Goal: Task Accomplishment & Management: Manage account settings

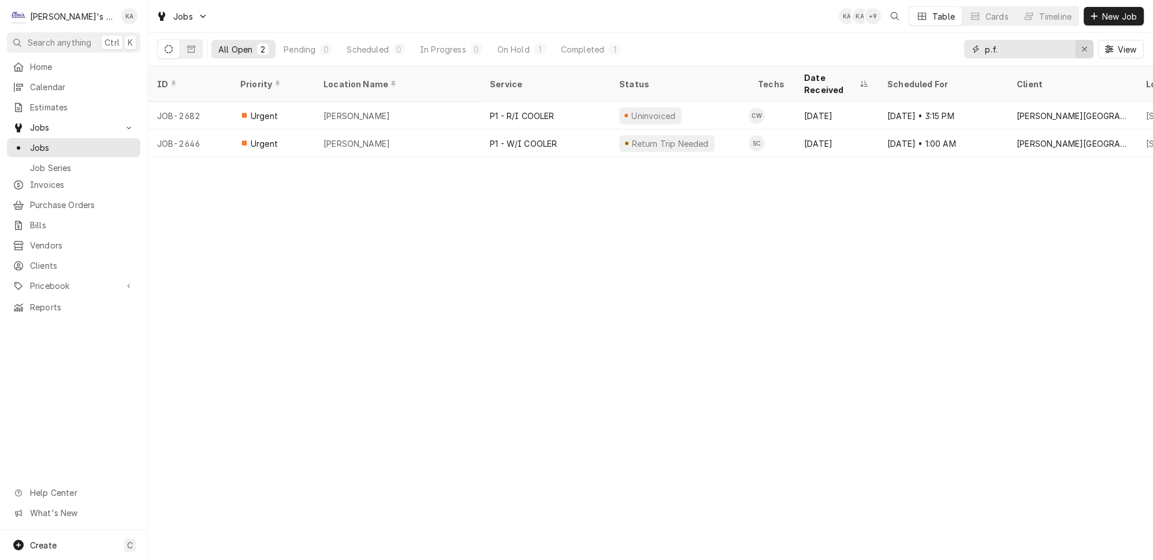
click at [1087, 45] on icon "Erase input" at bounding box center [1084, 49] width 6 height 8
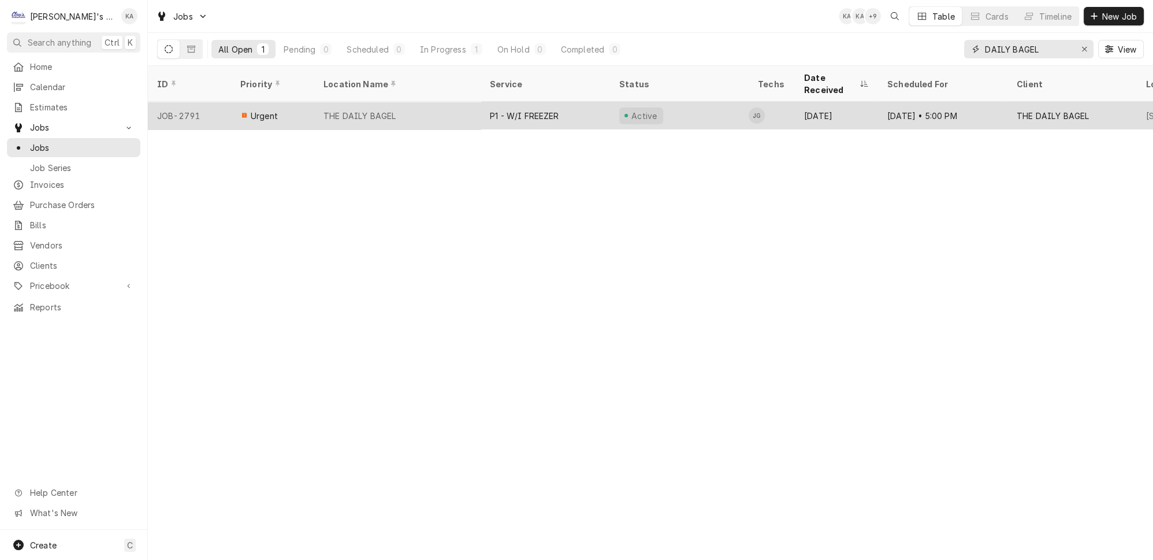
type input "DAILY BAGEL"
click at [409, 102] on div "THE DAILY BAGEL" at bounding box center [397, 116] width 166 height 28
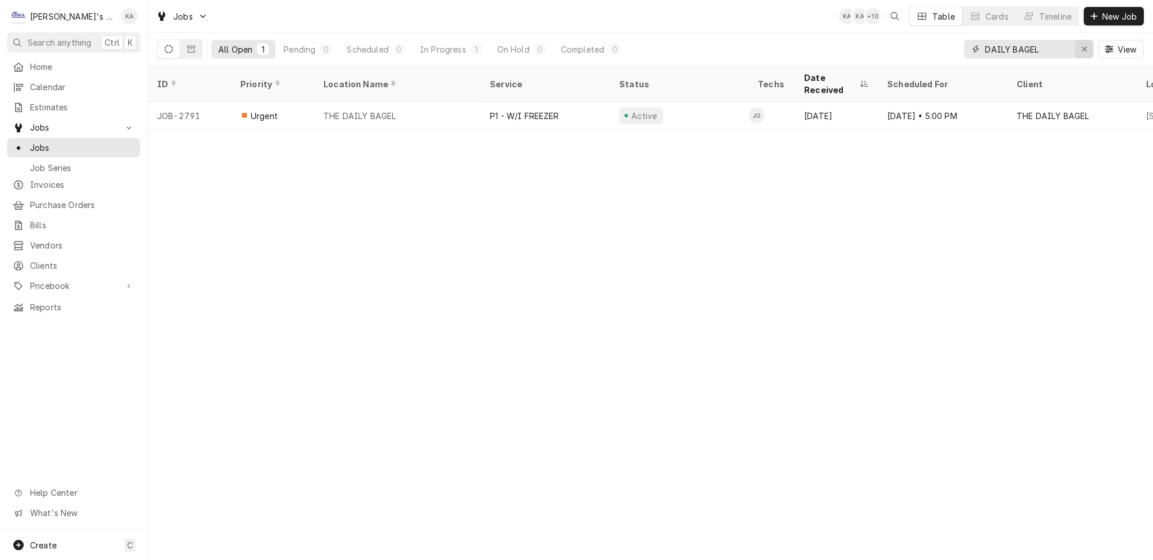
click at [1088, 47] on icon "Erase input" at bounding box center [1084, 49] width 6 height 8
type input "2599"
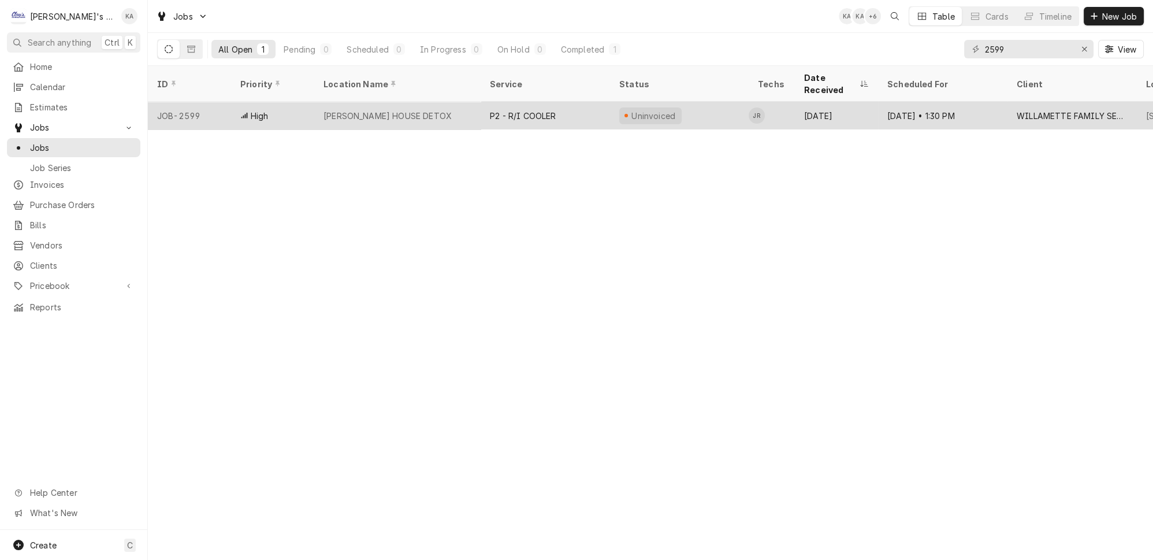
click at [381, 110] on div "BUCKLEY HOUSE DETOX" at bounding box center [387, 116] width 128 height 12
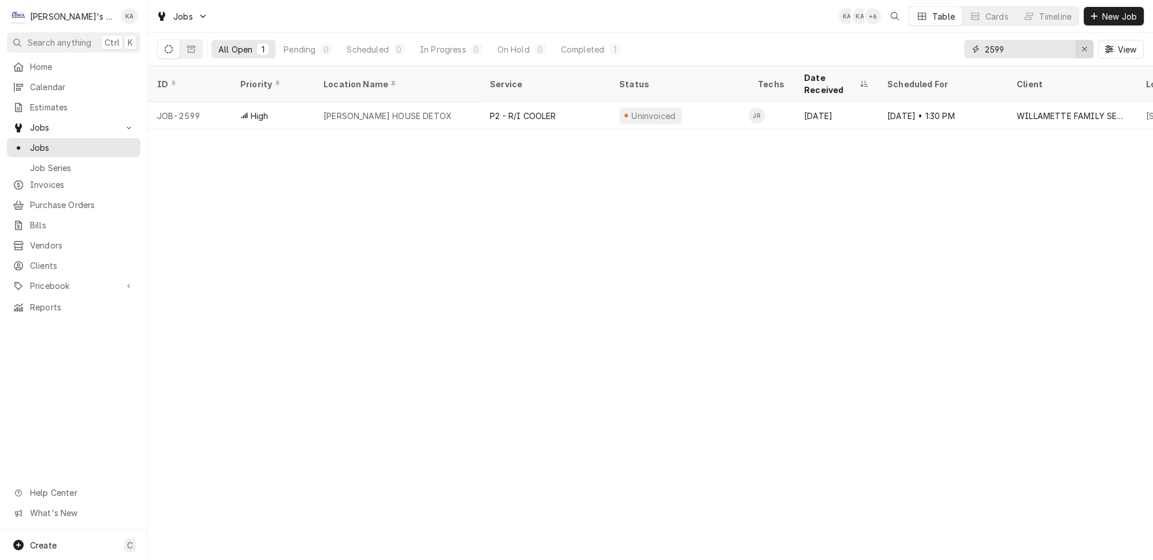
click at [1088, 46] on icon "Erase input" at bounding box center [1084, 49] width 6 height 8
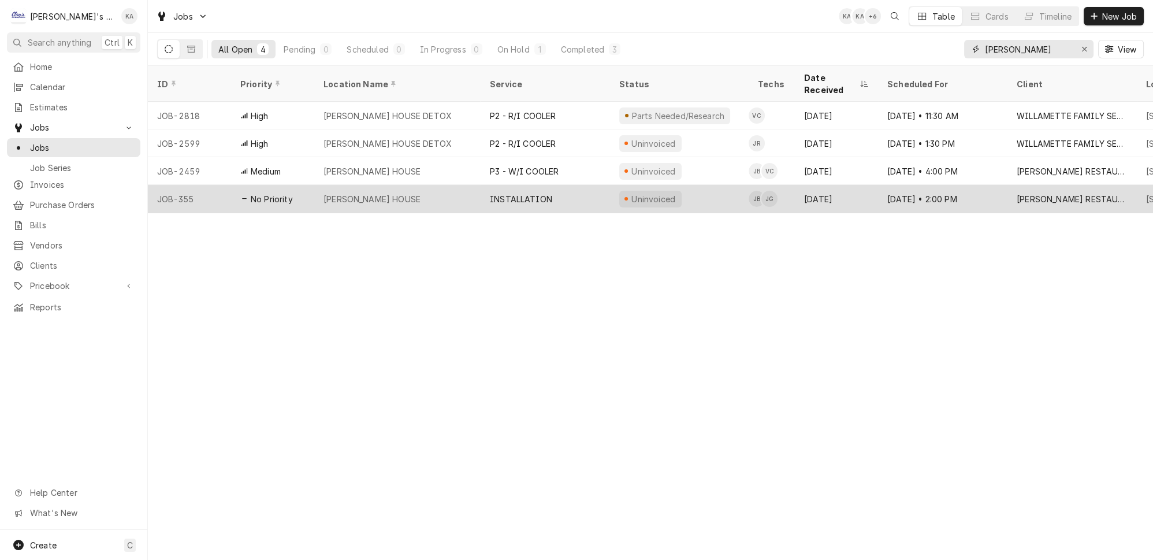
type input "BUCKLEY"
click at [390, 185] on div "BUCKLEY HOUSE" at bounding box center [397, 199] width 166 height 28
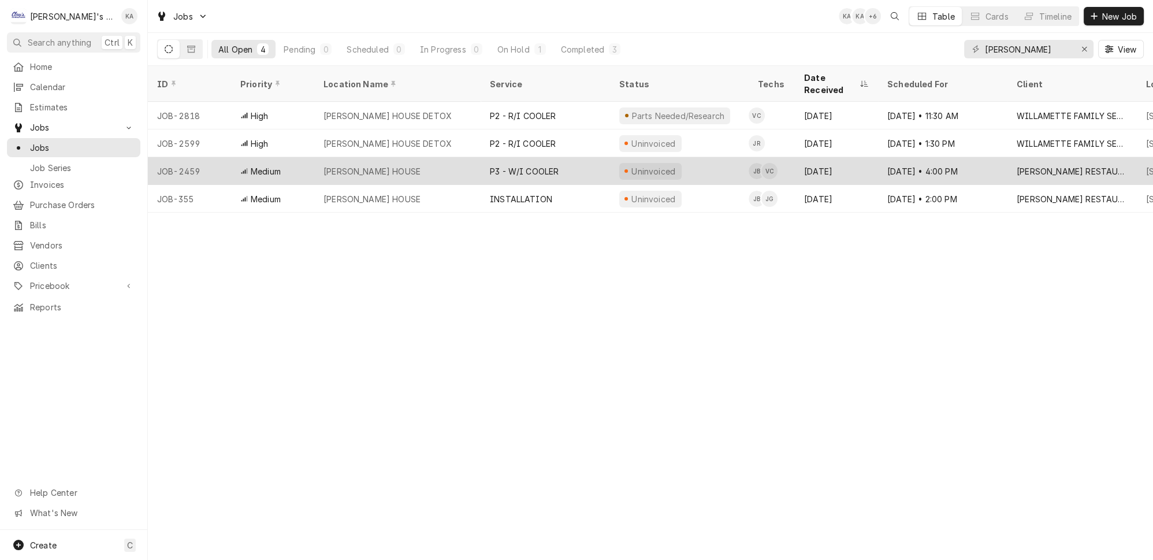
click at [445, 157] on div "BUCKLEY HOUSE" at bounding box center [397, 171] width 166 height 28
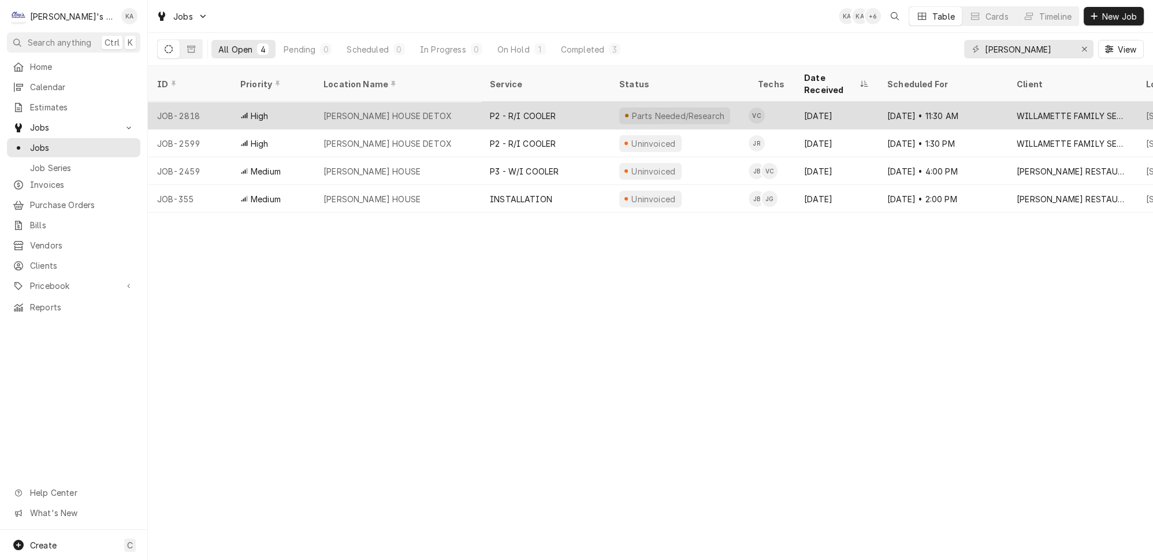
click at [529, 110] on div "P2 - R/I COOLER" at bounding box center [523, 116] width 66 height 12
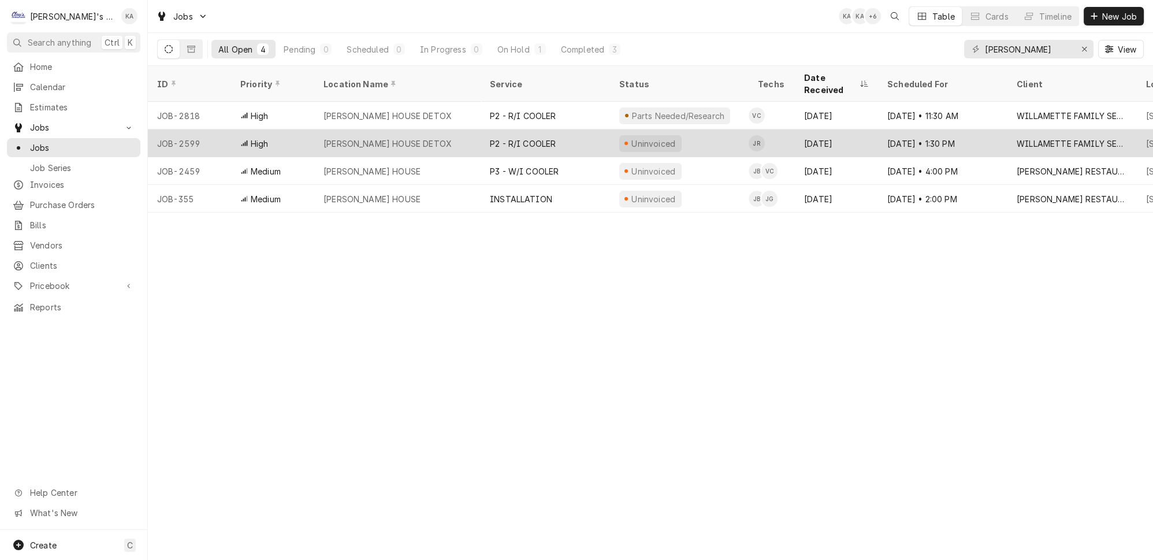
click at [421, 129] on div "BUCKLEY HOUSE DETOX" at bounding box center [397, 143] width 166 height 28
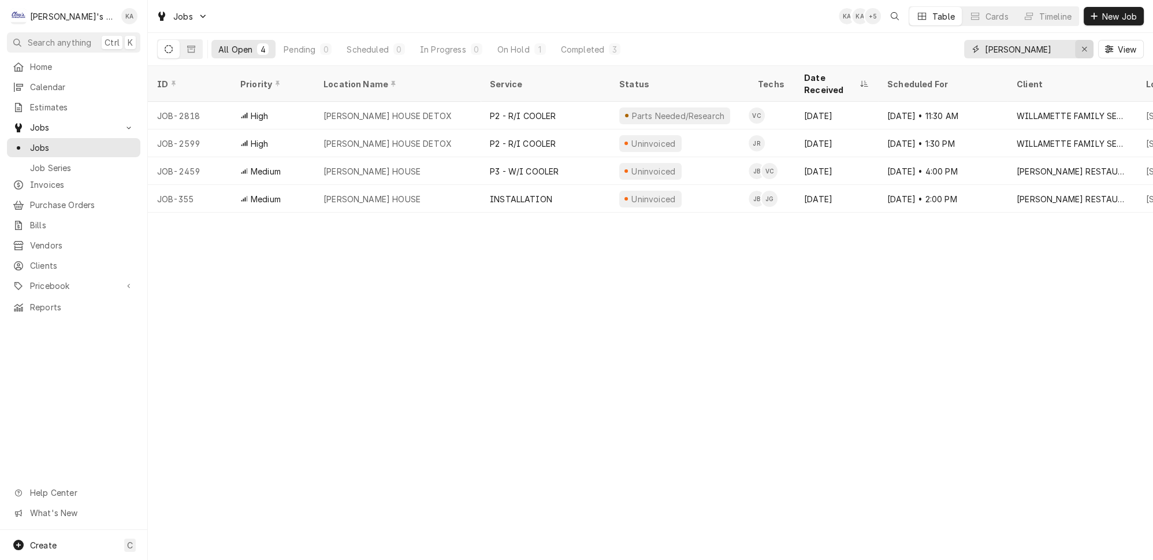
click at [1088, 45] on icon "Erase input" at bounding box center [1084, 49] width 6 height 8
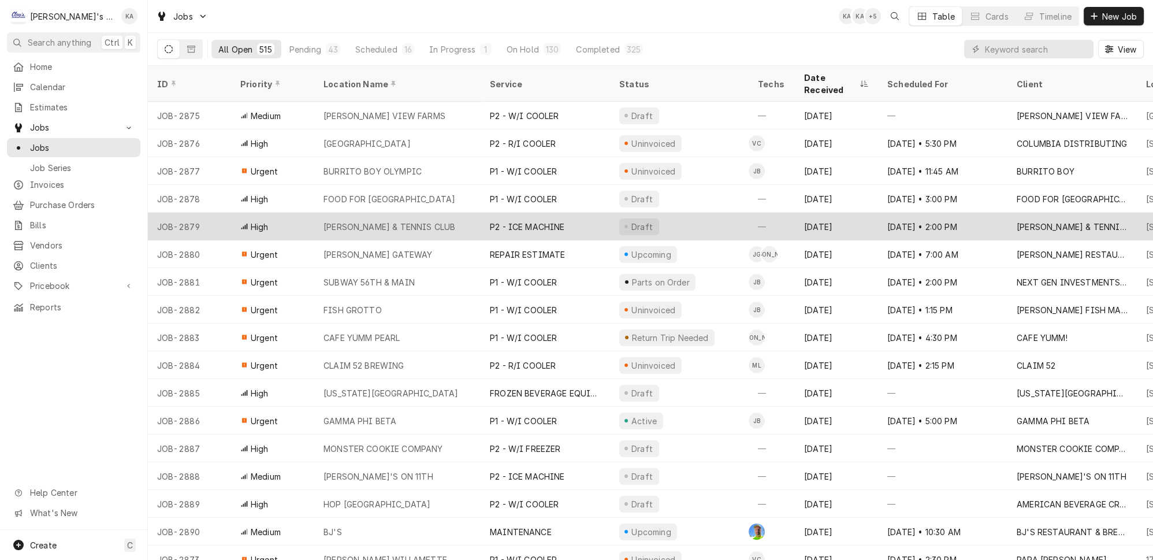
click at [422, 221] on div "EUGENE SWIM & TENNIS CLUB" at bounding box center [389, 227] width 132 height 12
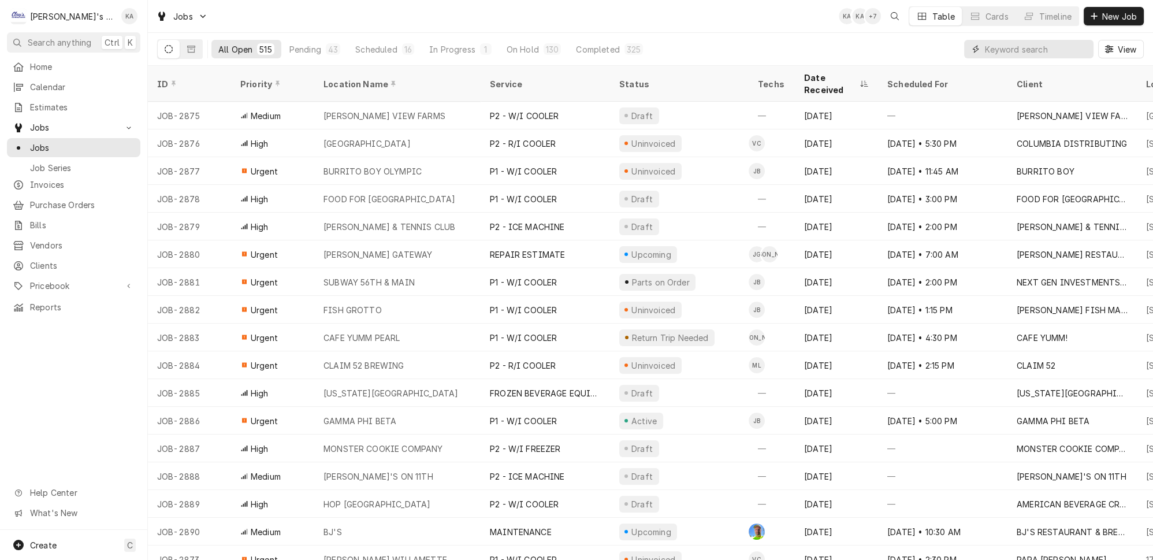
click at [1024, 49] on input "Dynamic Content Wrapper" at bounding box center [1036, 49] width 103 height 18
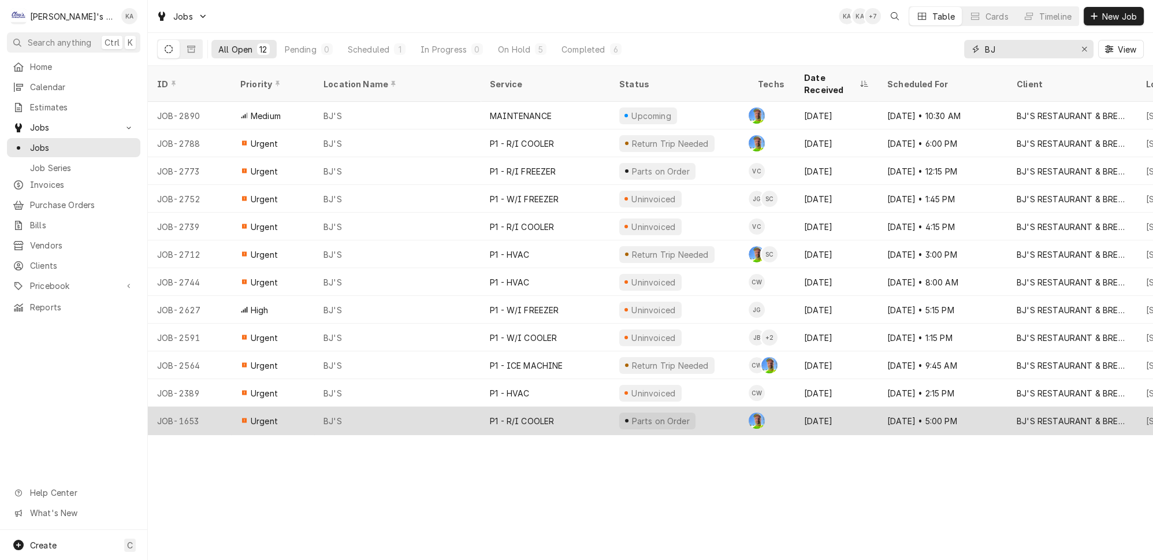
type input "BJ"
click at [565, 407] on div "P1 - R/I COOLER" at bounding box center [545, 421] width 129 height 28
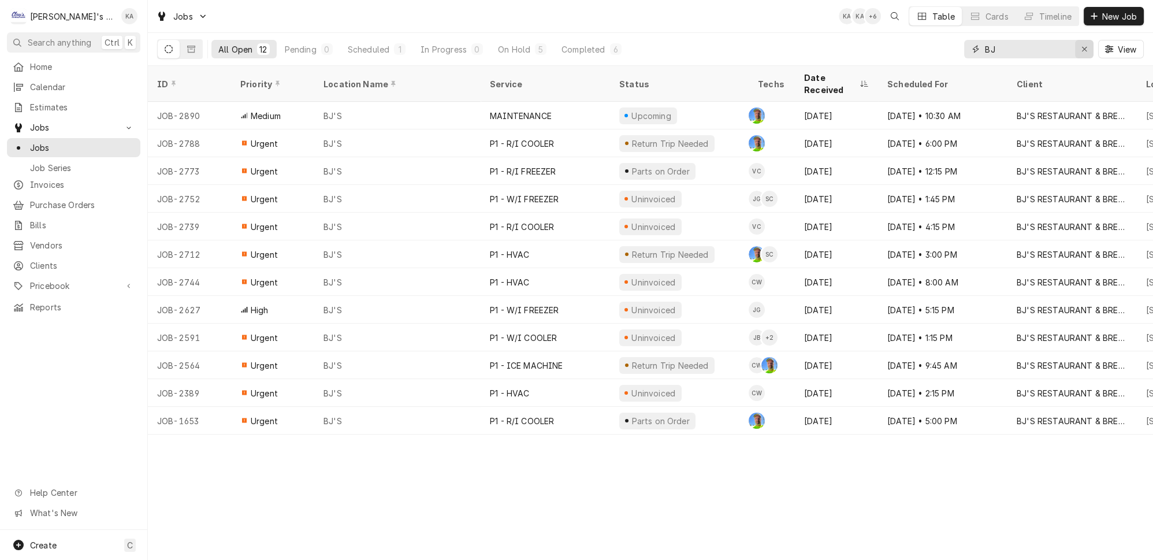
click at [1086, 45] on icon "Erase input" at bounding box center [1084, 49] width 6 height 8
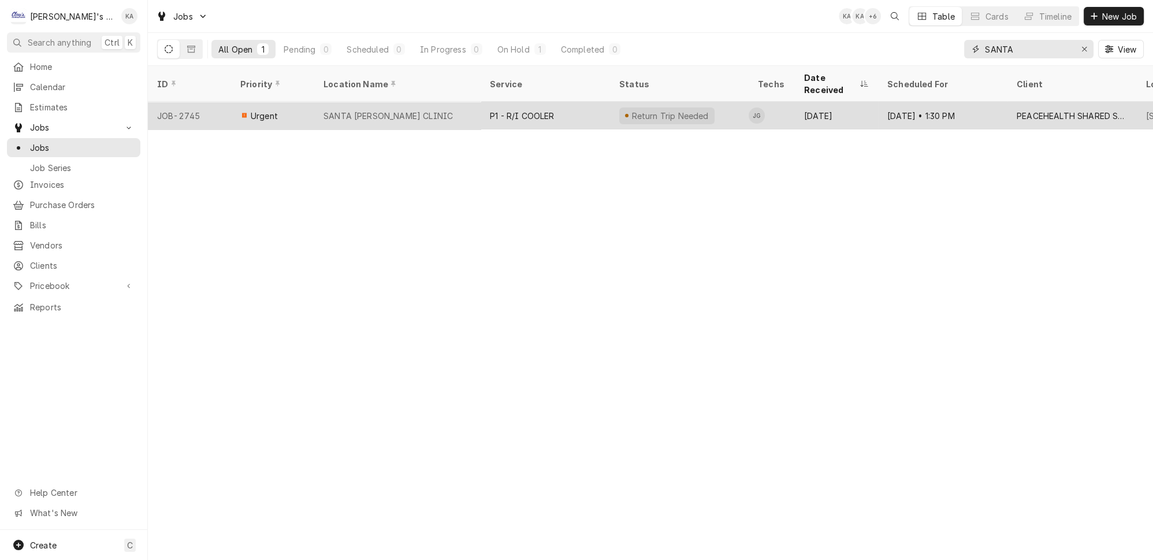
type input "SANTA"
click at [434, 102] on div "SANTA CLARA CLINIC" at bounding box center [397, 116] width 166 height 28
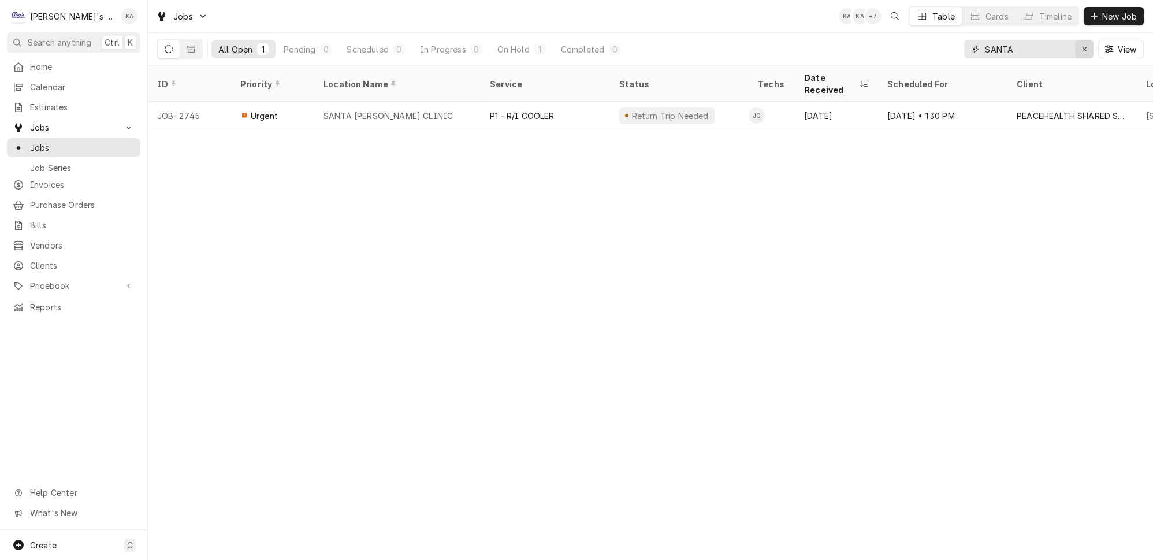
click at [1088, 45] on icon "Erase input" at bounding box center [1084, 49] width 6 height 8
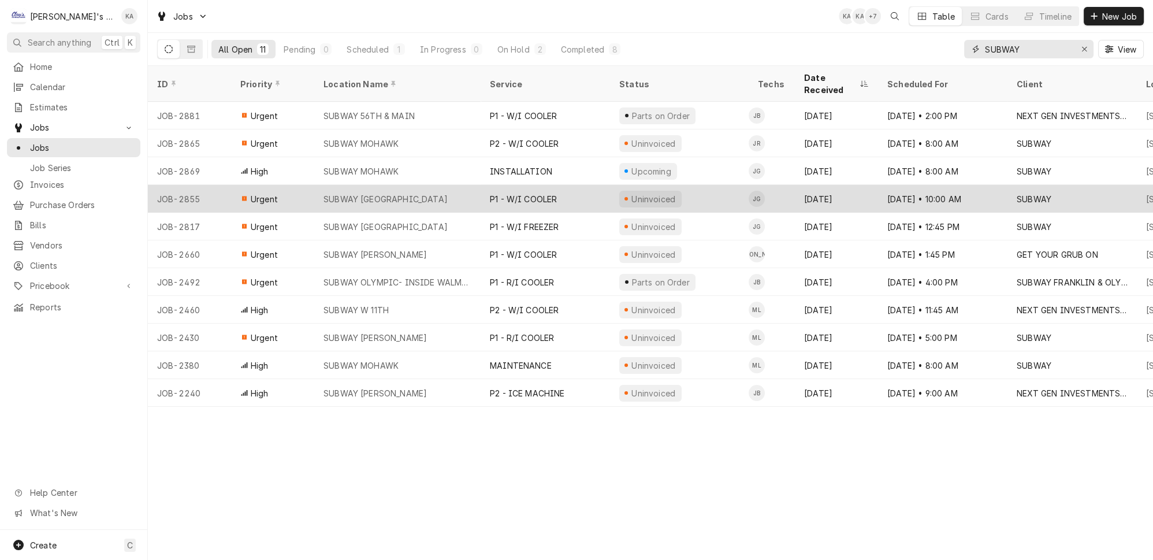
type input "SUBWAY"
click at [360, 193] on div "SUBWAY HARRISBURG" at bounding box center [385, 199] width 124 height 12
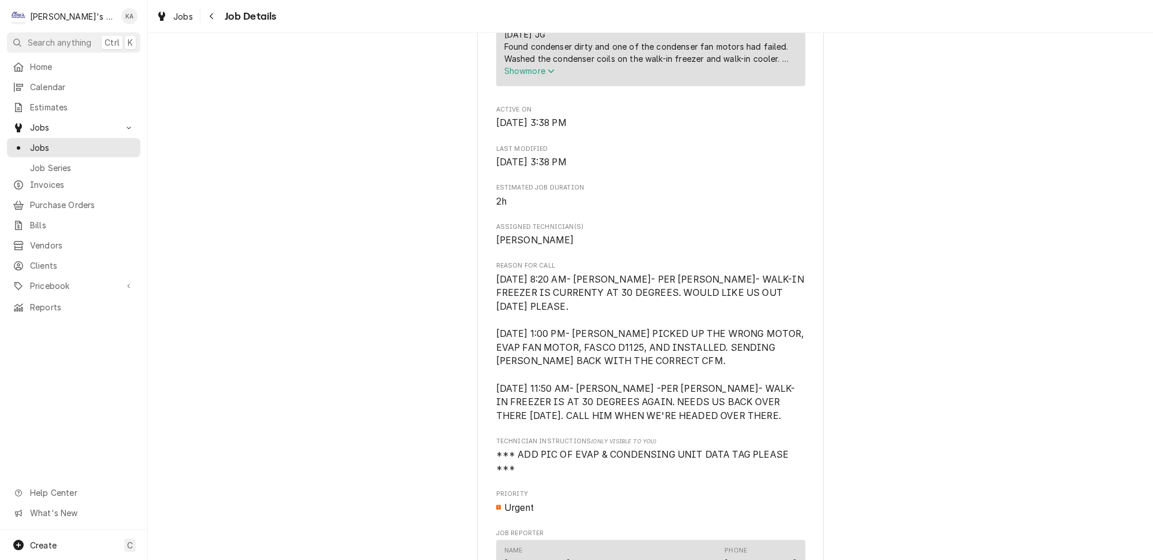
scroll to position [473, 0]
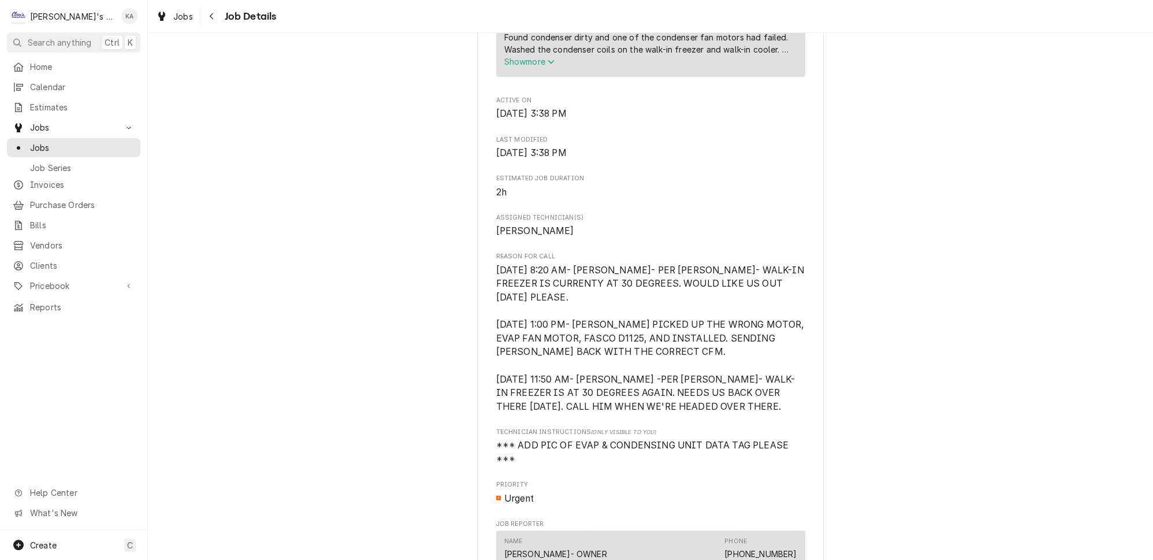
click at [551, 66] on icon "Service Summary" at bounding box center [551, 62] width 7 height 8
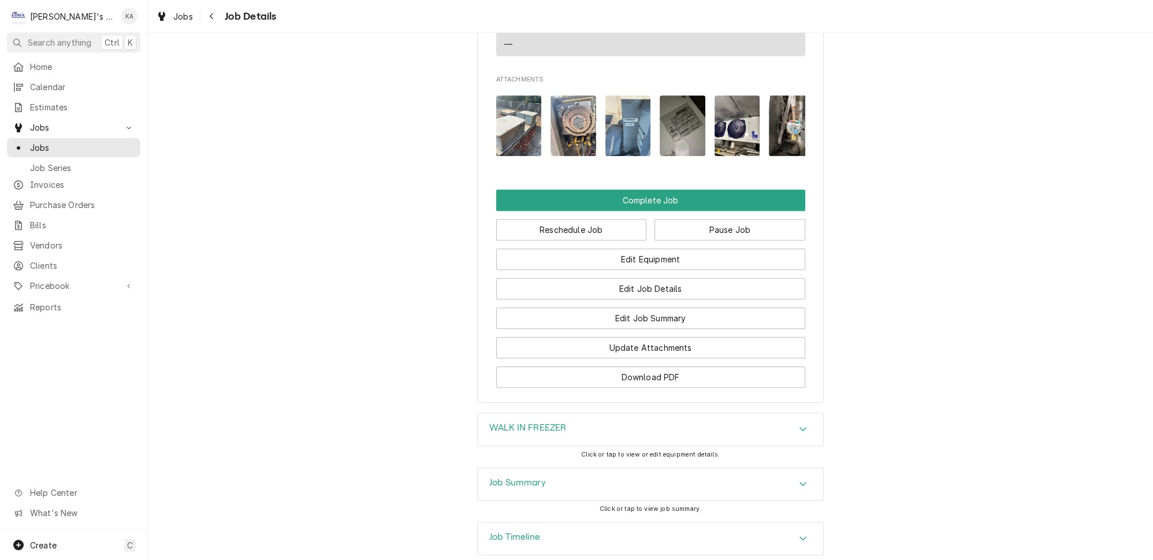
scroll to position [1442, 0]
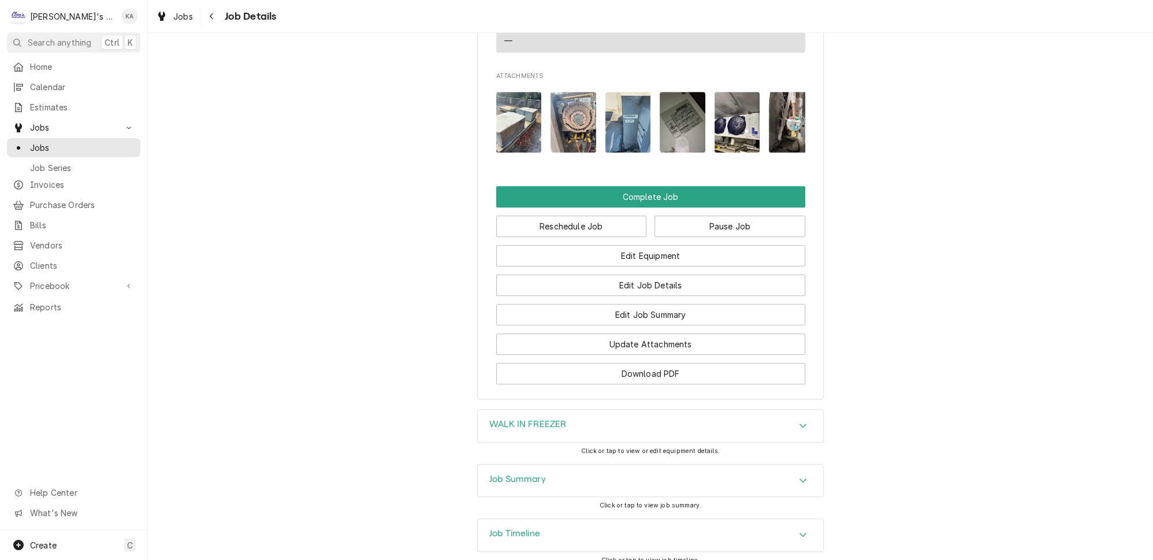
click at [799, 530] on icon "Accordion Header" at bounding box center [803, 534] width 8 height 9
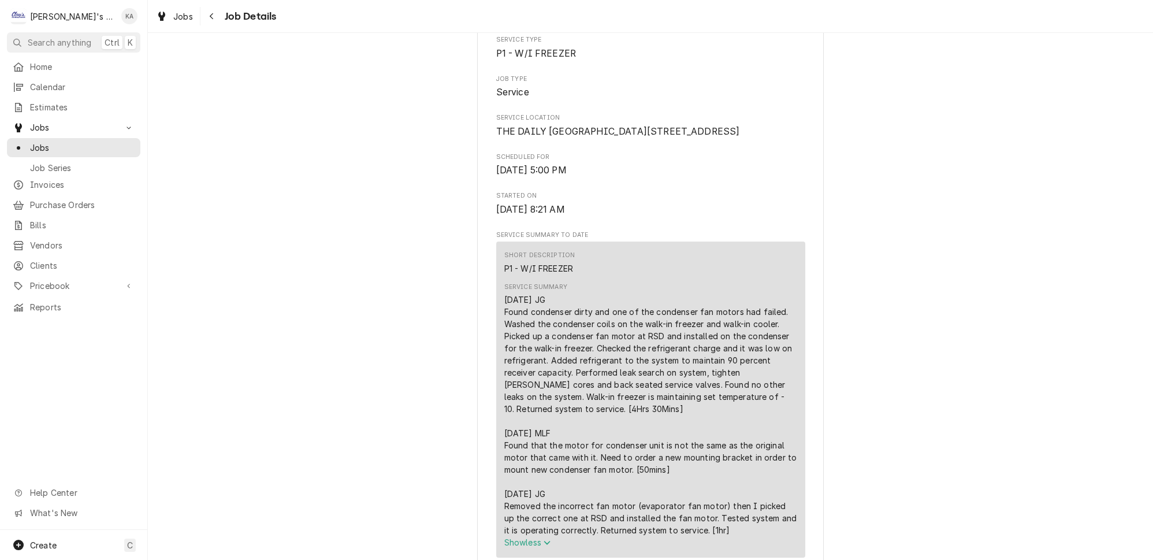
scroll to position [0, 0]
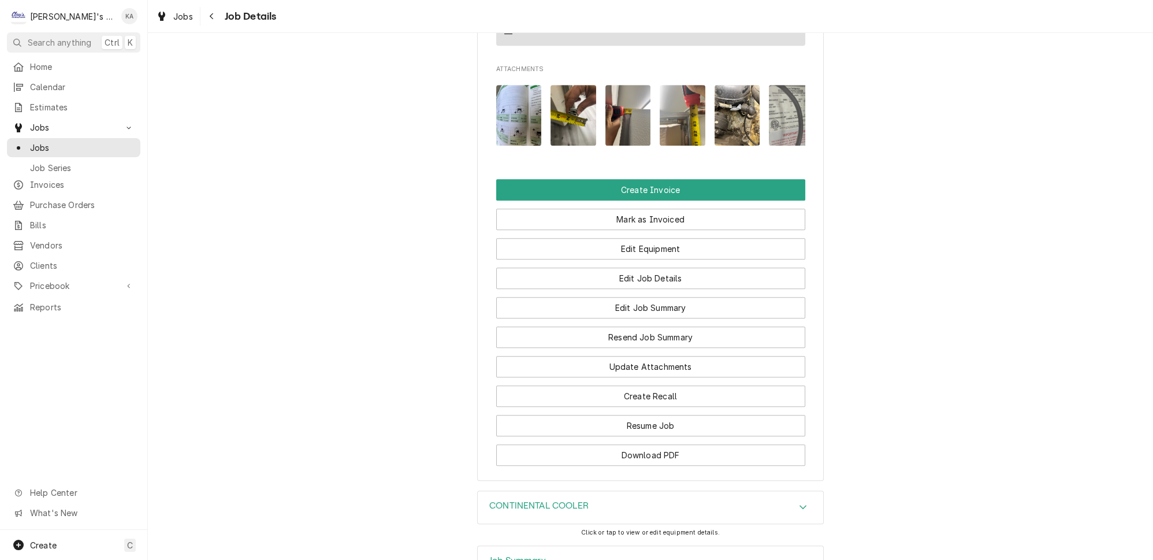
scroll to position [1260, 0]
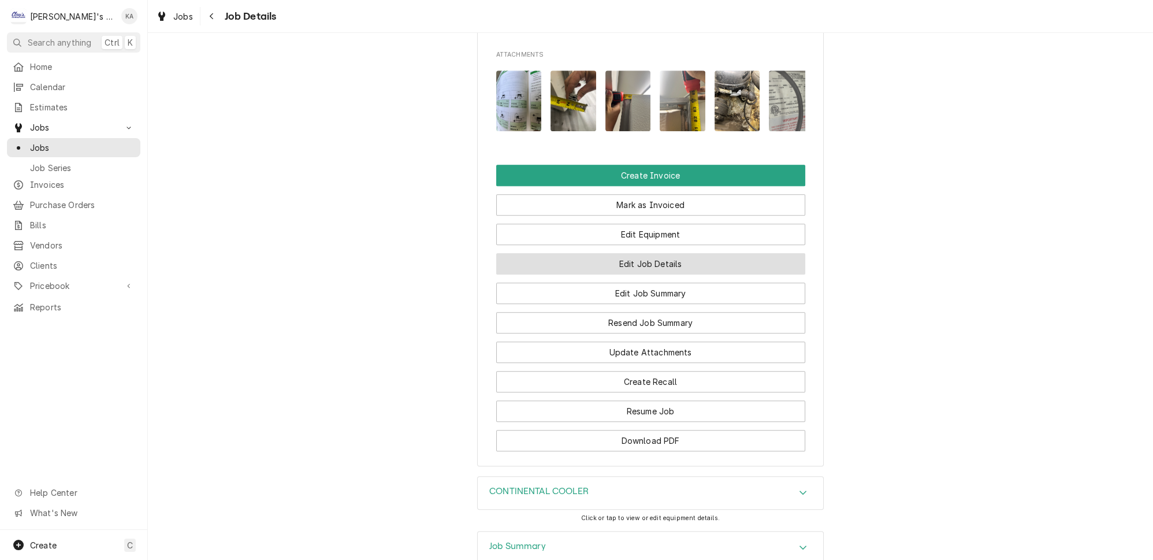
click at [660, 253] on button "Edit Job Details" at bounding box center [650, 263] width 309 height 21
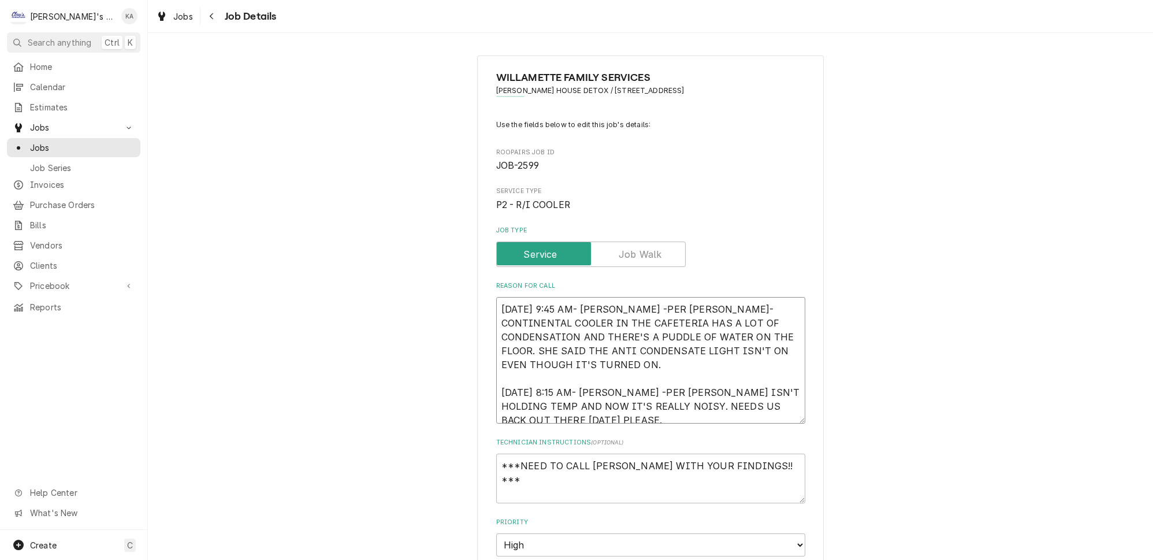
click at [619, 302] on textarea "[DATE] 9:45 AM- [PERSON_NAME] -PER [PERSON_NAME]- CONTINENTAL COOLER IN THE CAF…" at bounding box center [650, 360] width 309 height 127
type textarea "x"
type textarea "[DATE] 9:45 AM- [PERSON_NAME]-PER [PERSON_NAME]- CONTINENTAL COOLER IN THE CAFE…"
type textarea "x"
type textarea "8/7/2025 9:45 AM- KASSIE- PER LORI- CONTINENTAL COOLER IN THE CAFETERIA HAS A L…"
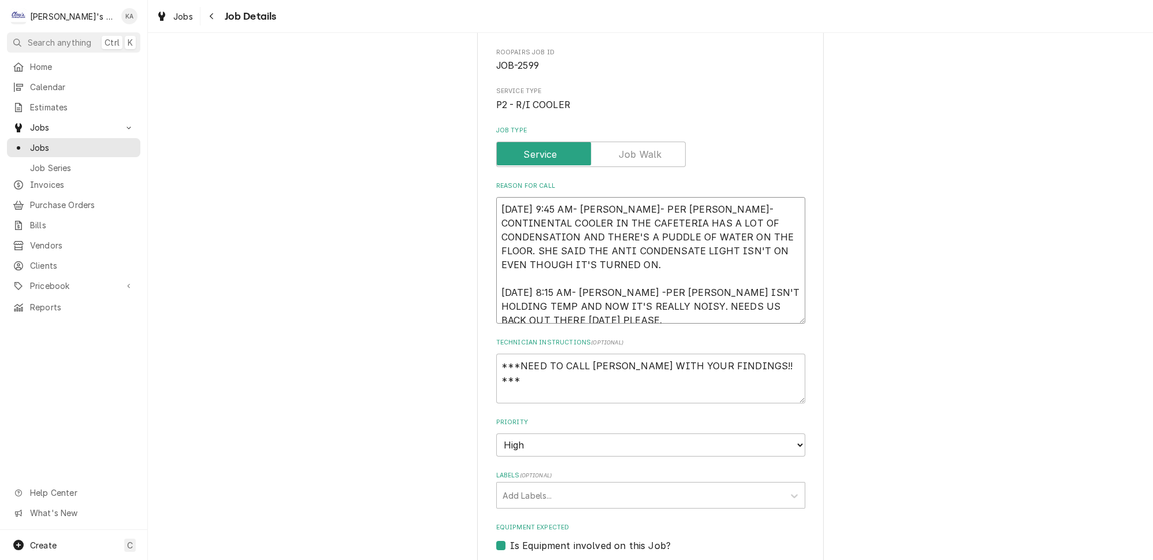
scroll to position [105, 0]
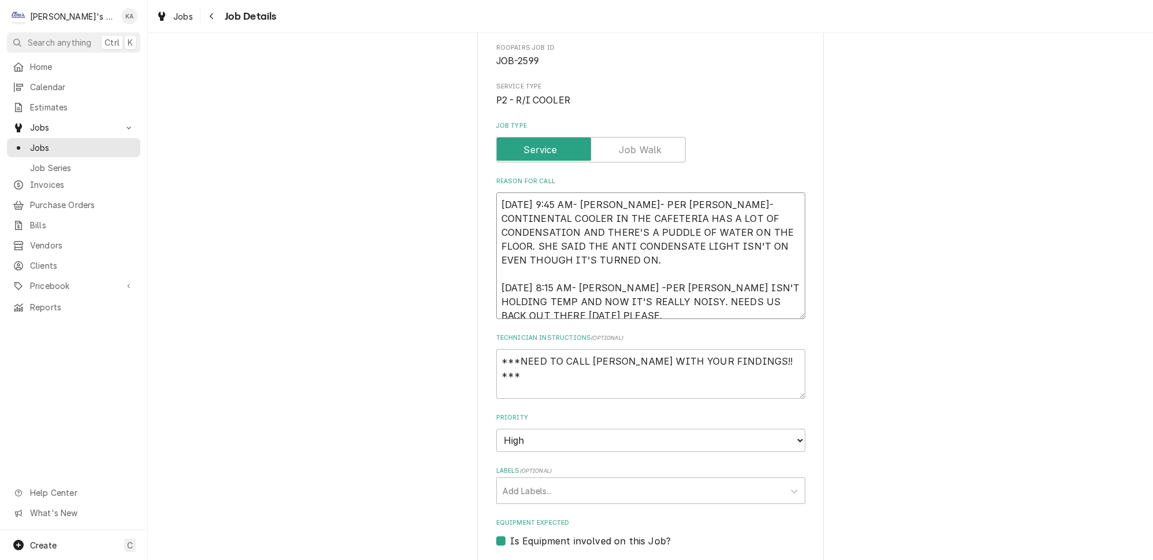
click at [622, 276] on textarea "8/7/2025 9:45 AM- KASSIE- PER LORI- CONTINENTAL COOLER IN THE CAFETERIA HAS A L…" at bounding box center [650, 255] width 309 height 127
type textarea "x"
type textarea "8/7/2025 9:45 AM- KASSIE- PER LORI- CONTINENTAL COOLER IN THE CAFETERIA HAS A L…"
type textarea "x"
type textarea "[DATE] 9:45 AM- [PERSON_NAME]- PER [PERSON_NAME]- CONTINENTAL COOLER IN THE CAF…"
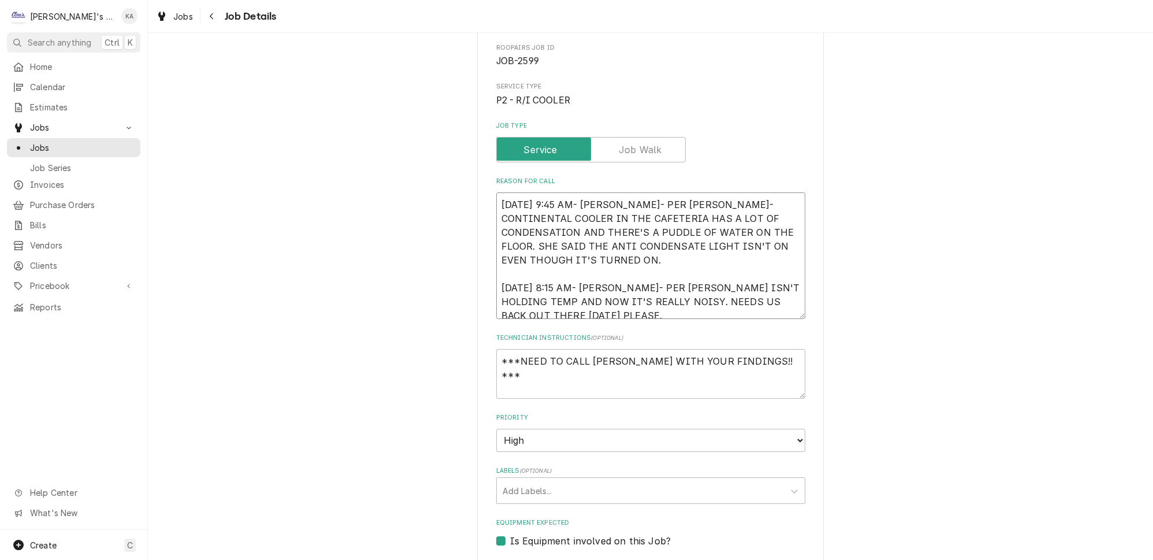
type textarea "x"
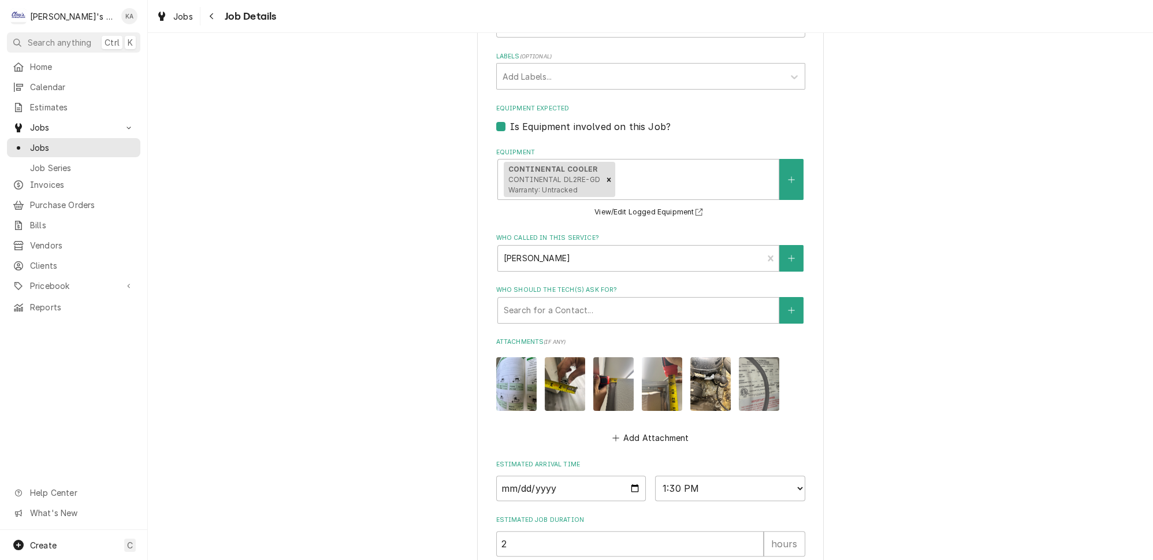
scroll to position [525, 0]
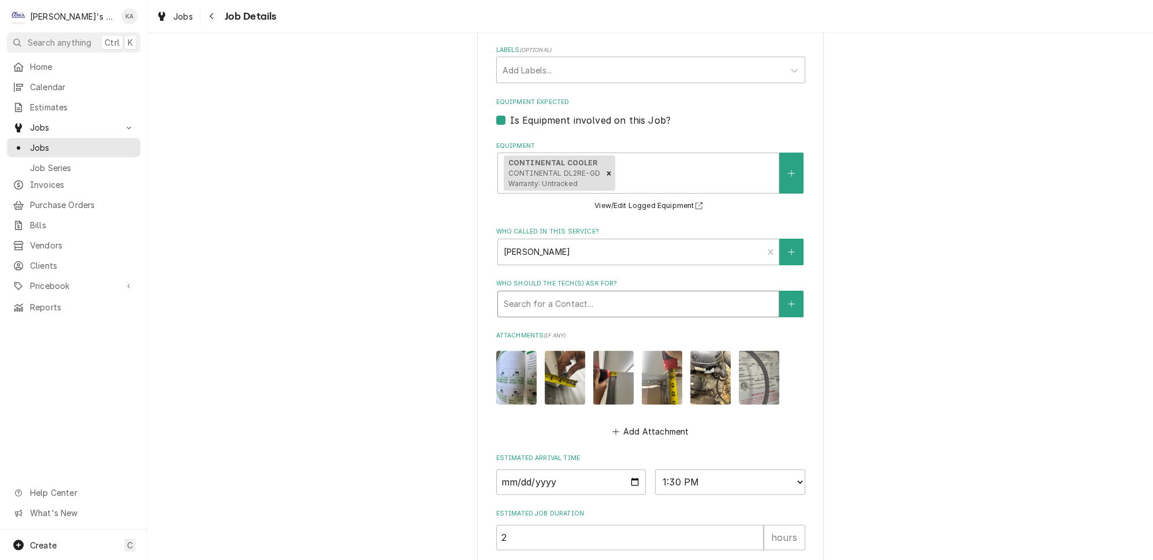
type textarea "[DATE] 9:45 AM- [PERSON_NAME]- PER [PERSON_NAME]- CONTINENTAL COOLER IN THE CAF…"
click at [563, 303] on div "Who should the tech(s) ask for?" at bounding box center [638, 303] width 269 height 21
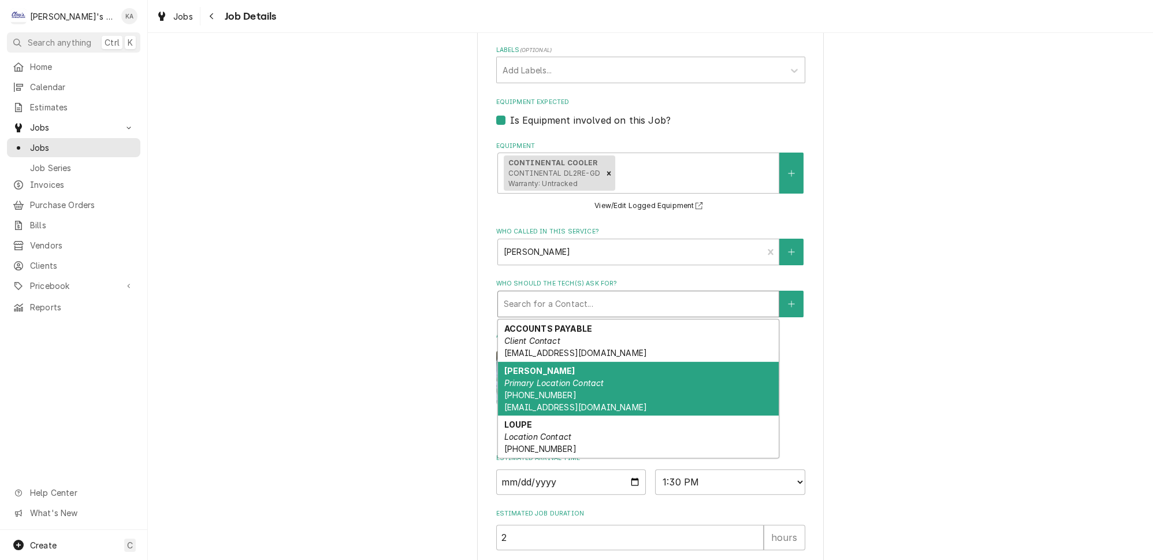
click at [534, 381] on div "LORI Primary Location Contact (541) 515-8359 lorij@wfts.org" at bounding box center [638, 389] width 281 height 54
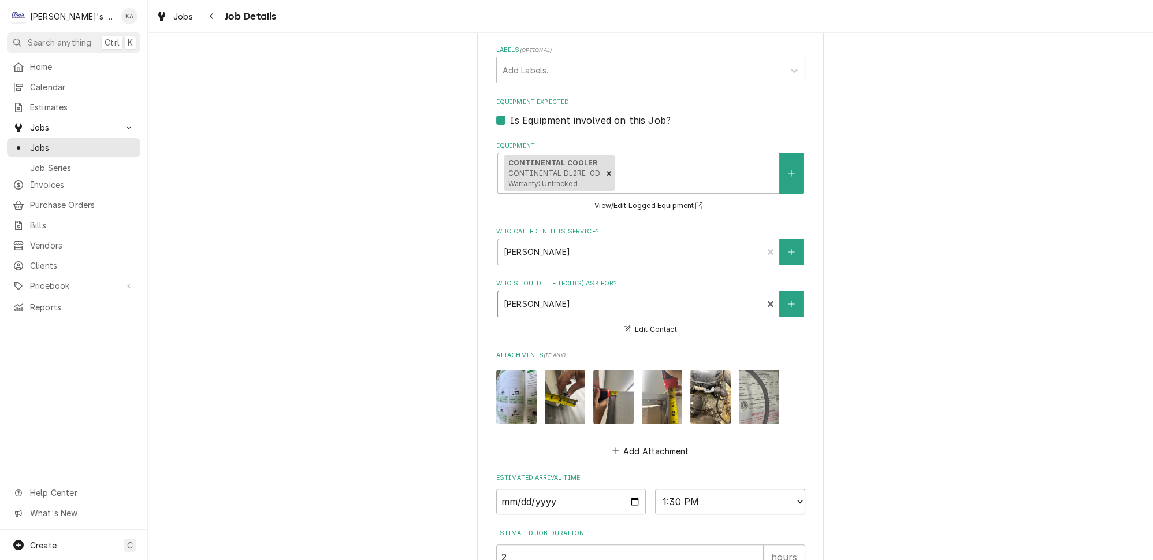
click at [518, 395] on img "Attachments" at bounding box center [516, 397] width 40 height 54
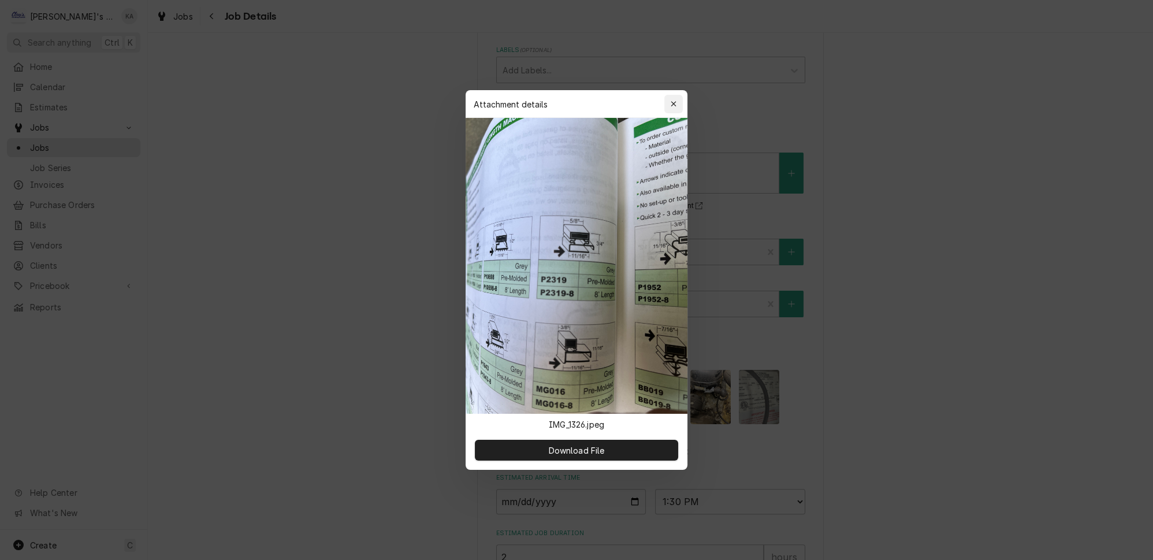
click at [671, 106] on icon "button" at bounding box center [673, 103] width 5 height 5
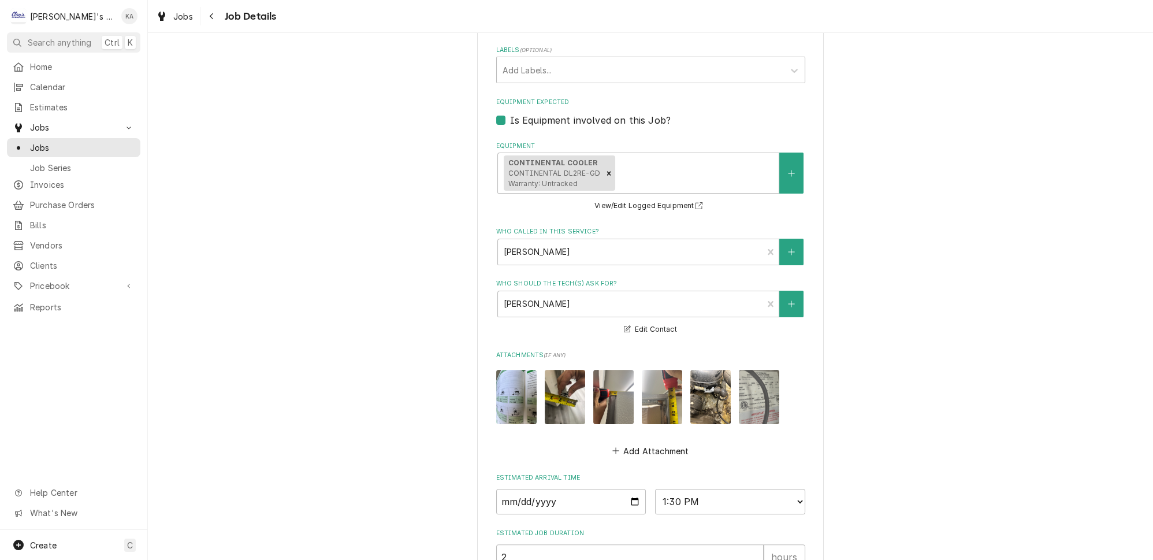
click at [563, 401] on img "Attachments" at bounding box center [565, 397] width 40 height 54
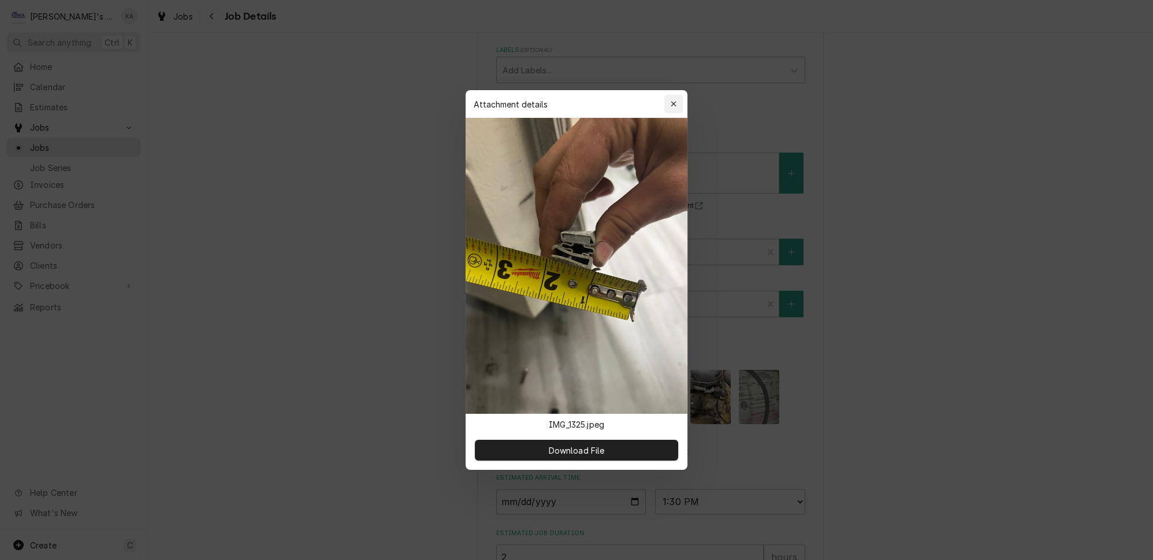
click at [671, 108] on icon "button" at bounding box center [674, 104] width 6 height 8
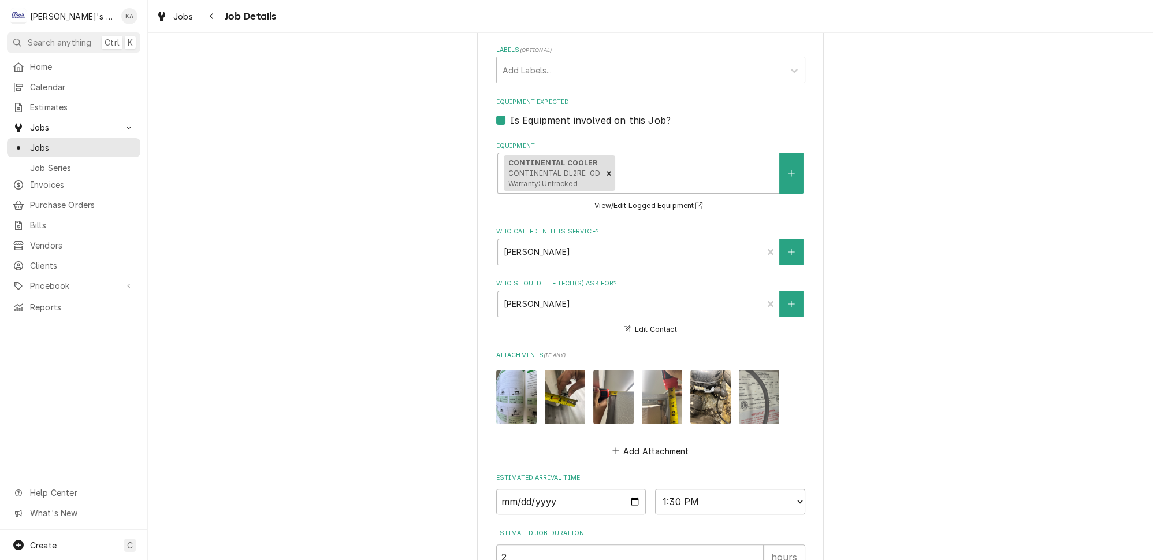
click at [611, 395] on img "Attachments" at bounding box center [613, 397] width 40 height 54
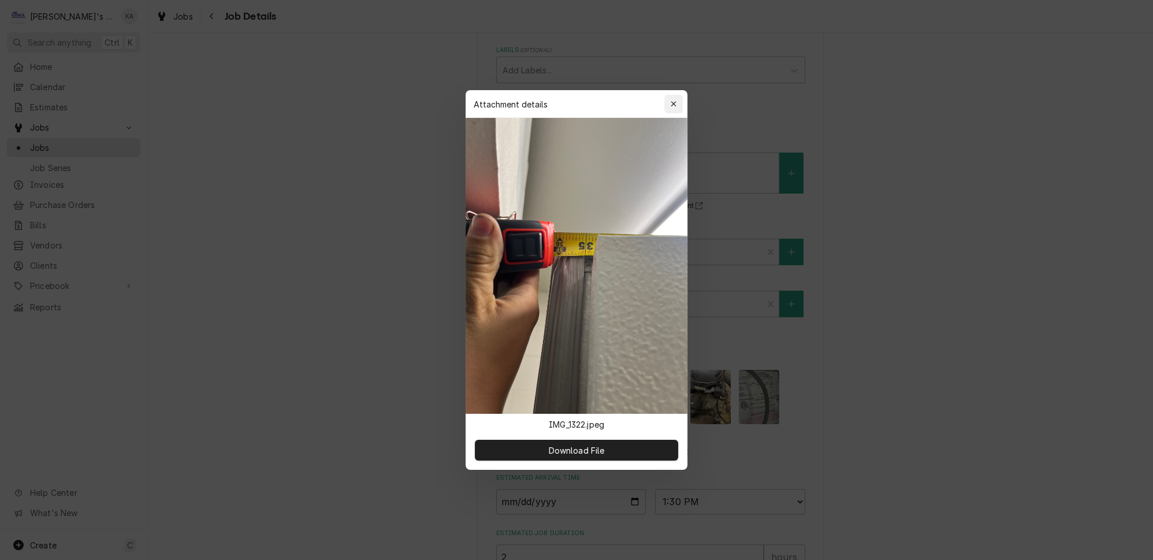
click at [671, 108] on icon "button" at bounding box center [674, 104] width 6 height 8
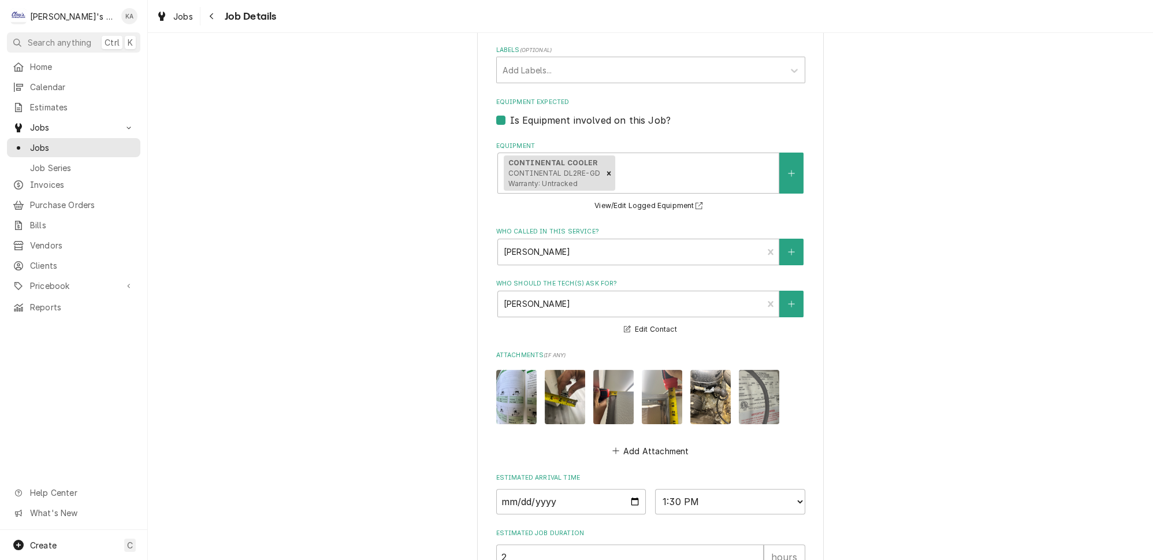
click at [650, 399] on img "Attachments" at bounding box center [662, 397] width 40 height 54
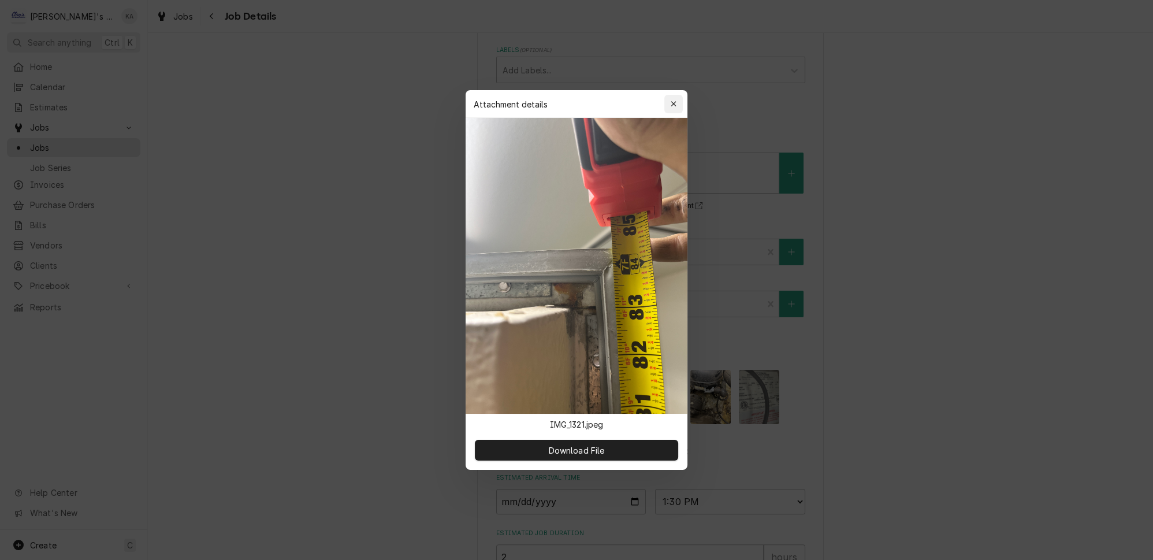
click at [671, 108] on icon "button" at bounding box center [674, 104] width 6 height 8
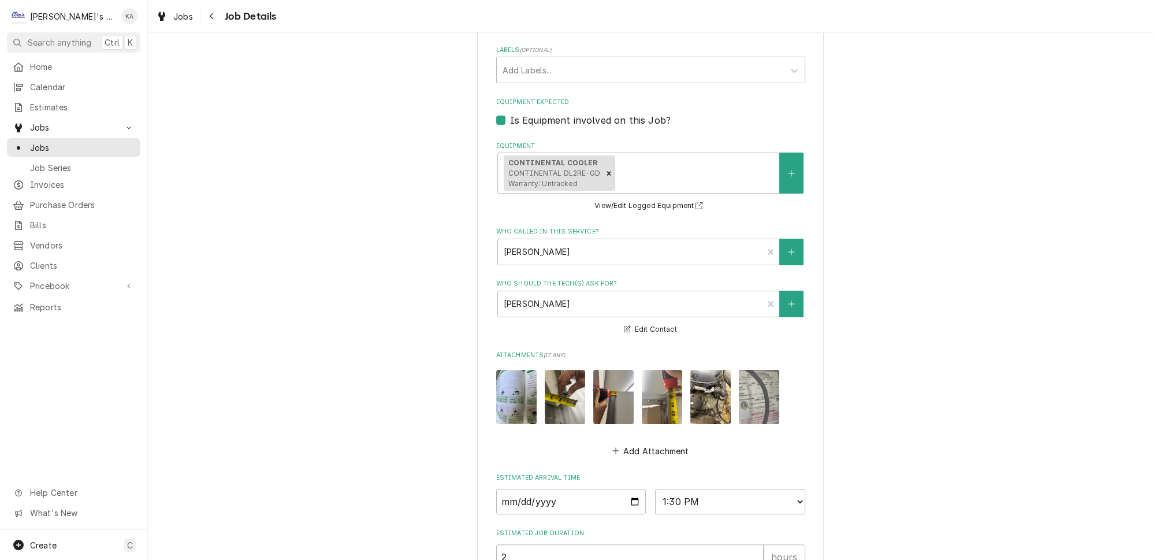
click at [695, 404] on img "Attachments" at bounding box center [710, 397] width 40 height 54
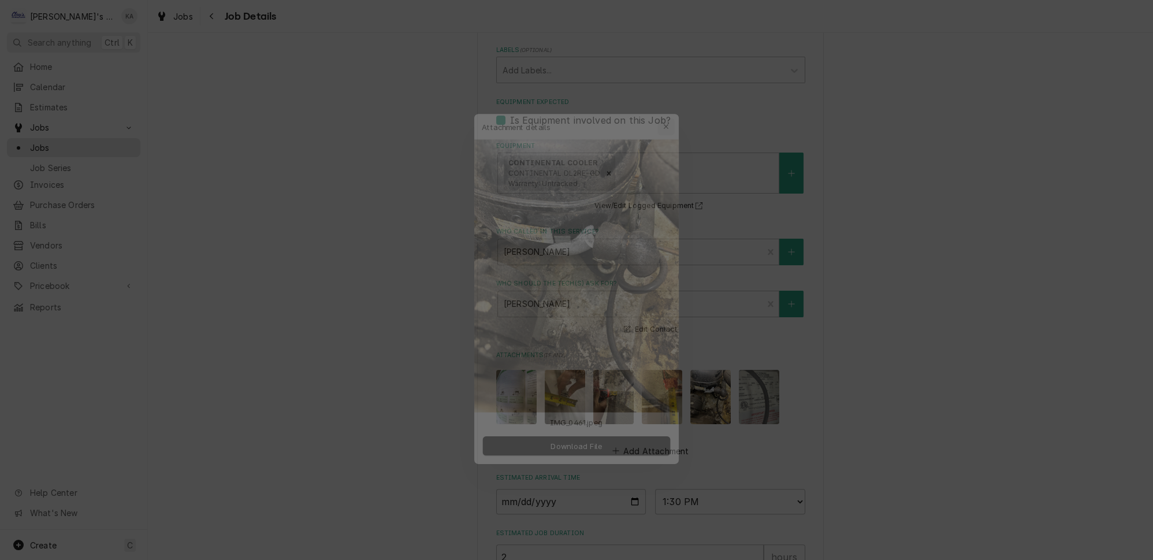
click at [671, 108] on icon "button" at bounding box center [674, 104] width 6 height 8
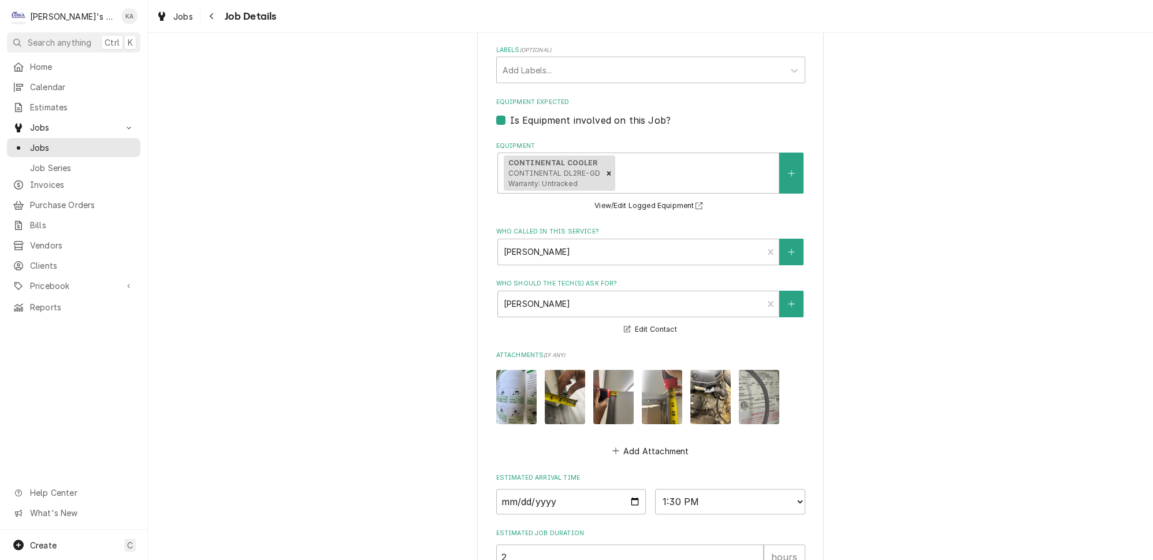
click at [739, 401] on img "Attachments" at bounding box center [759, 397] width 40 height 54
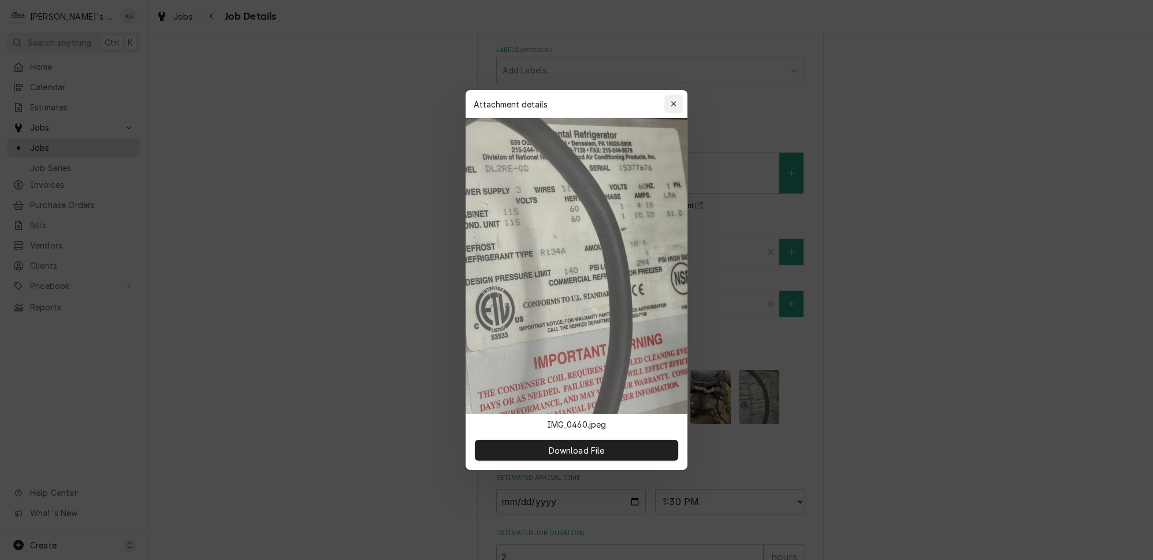
click at [671, 106] on icon "button" at bounding box center [673, 103] width 5 height 5
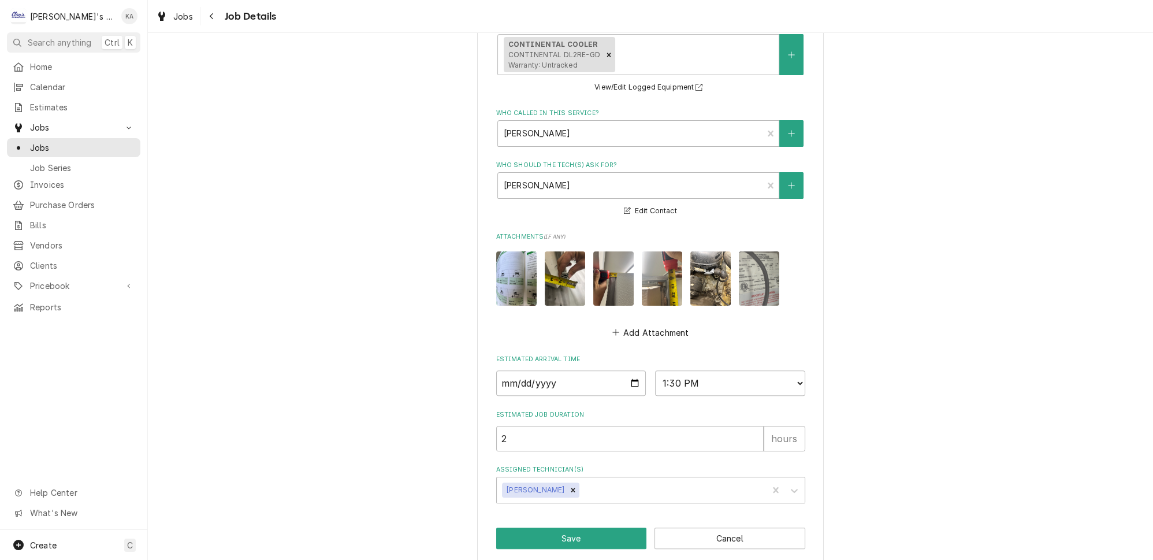
scroll to position [644, 0]
click at [566, 527] on button "Save" at bounding box center [571, 537] width 151 height 21
type textarea "x"
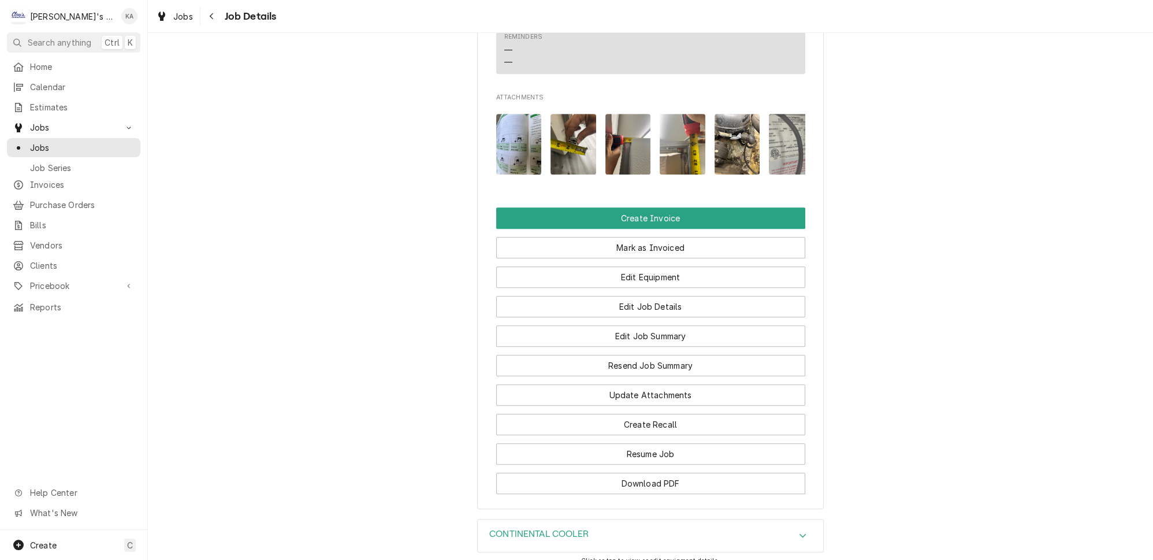
scroll to position [1312, 0]
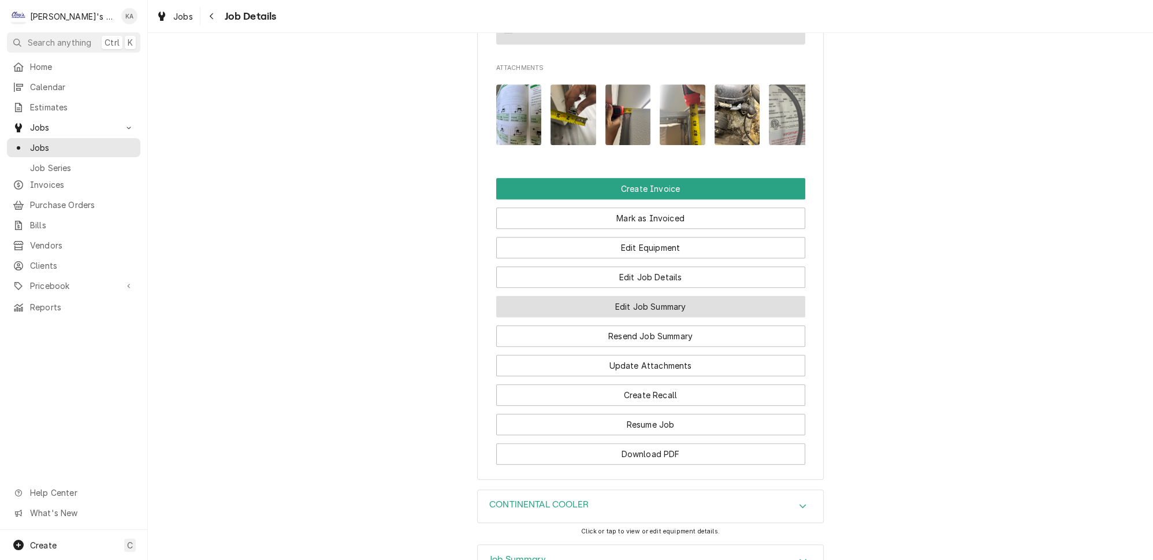
click at [631, 296] on button "Edit Job Summary" at bounding box center [650, 306] width 309 height 21
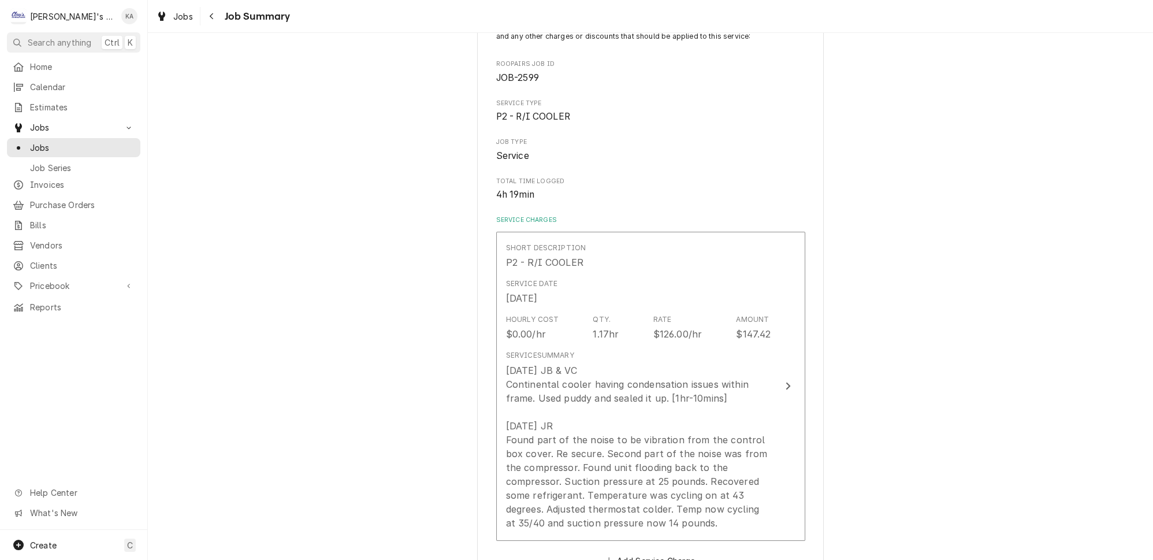
scroll to position [157, 0]
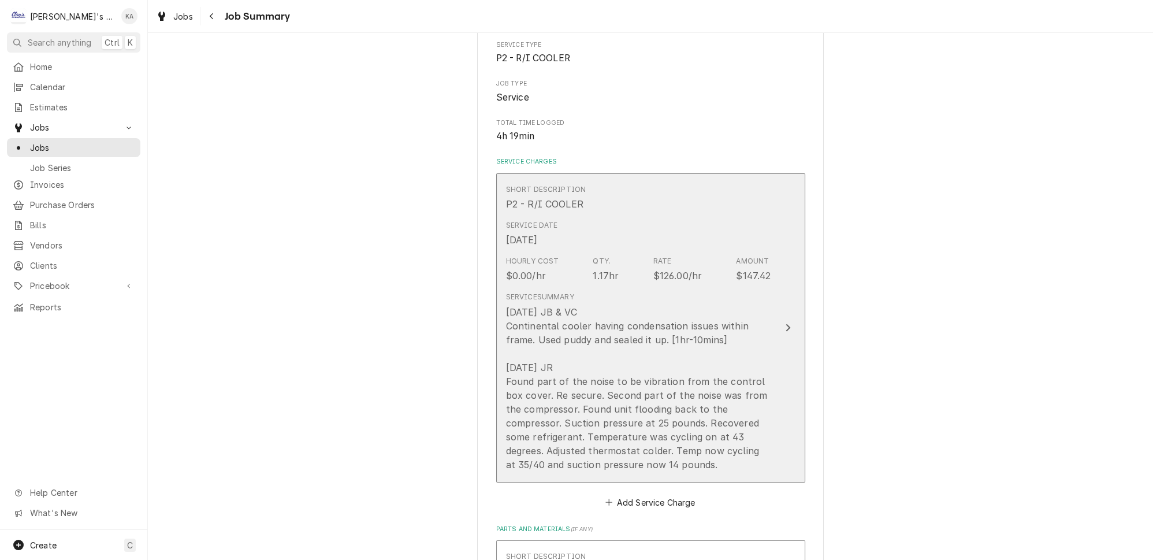
click at [758, 347] on button "Short Description P2 - R/I COOLER Service Date Aug 7, 2025 Hourly Cost $0.00/hr…" at bounding box center [650, 327] width 309 height 309
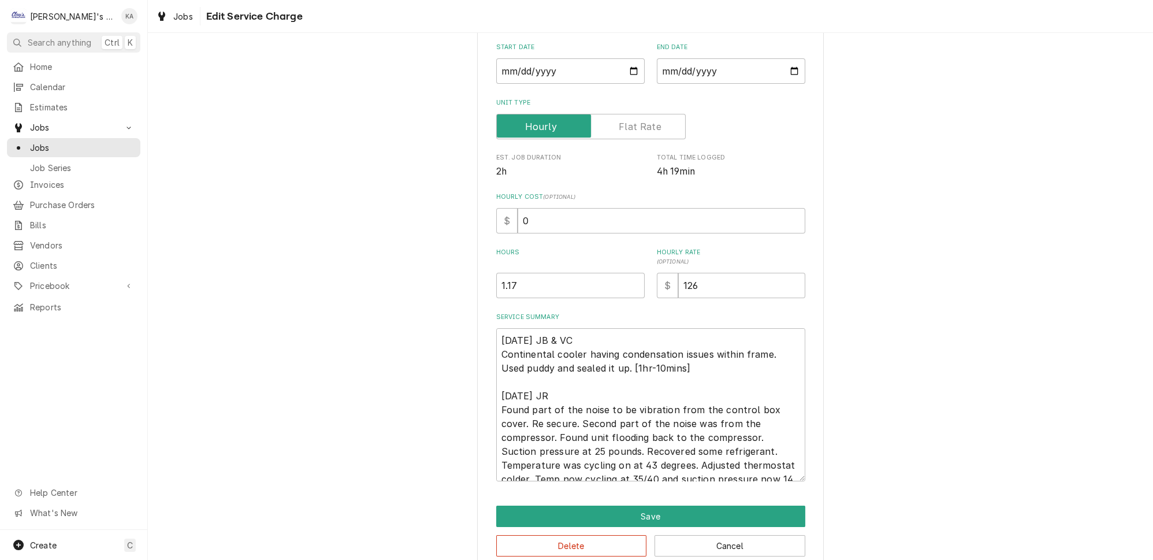
scroll to position [137, 0]
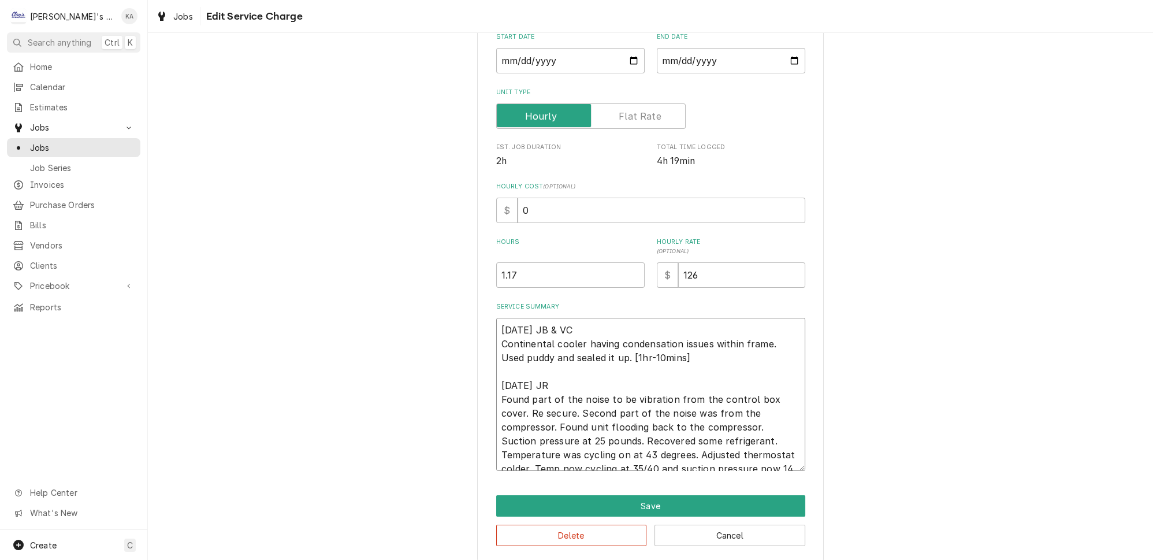
click at [637, 350] on textarea "8/7/2025 JB & VC Continental cooler having condensation issues within frame. Us…" at bounding box center [650, 394] width 309 height 153
type textarea "x"
type textarea "8/7/2025 JB & VC Continental cooler having condensation issues within frame. Us…"
type textarea "x"
type textarea "8/7/2025 JB & VC Continental cooler having condensation issues within frame. Us…"
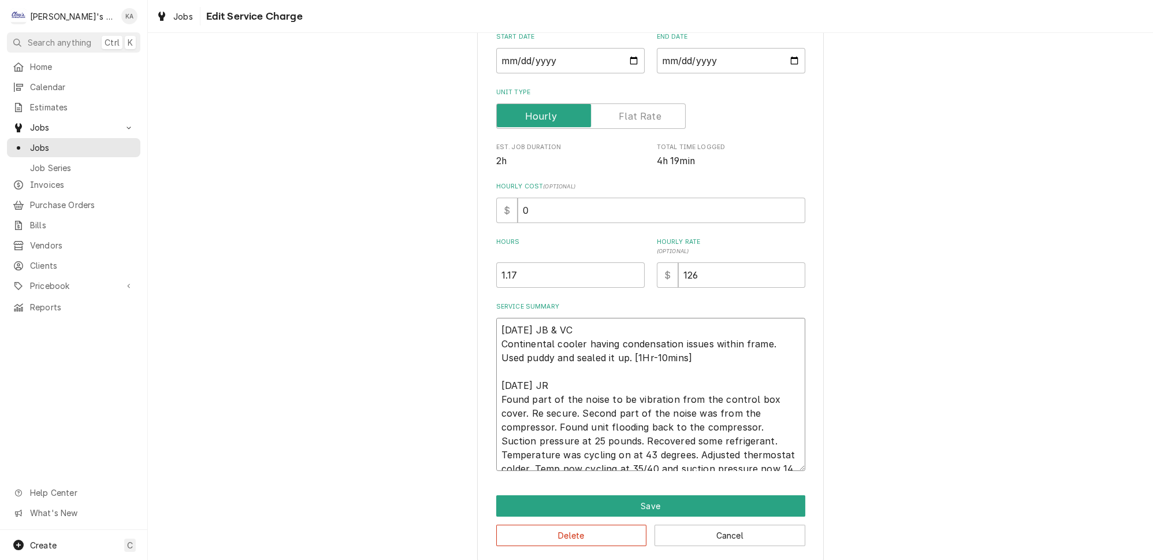
type textarea "x"
type textarea "8/7/2025 JB & VC Continental cooler having condensation issues within frame. Us…"
type textarea "x"
type textarea "8/7/2025 JB & VC Continental cooler having condensation issues within frame. Us…"
type textarea "x"
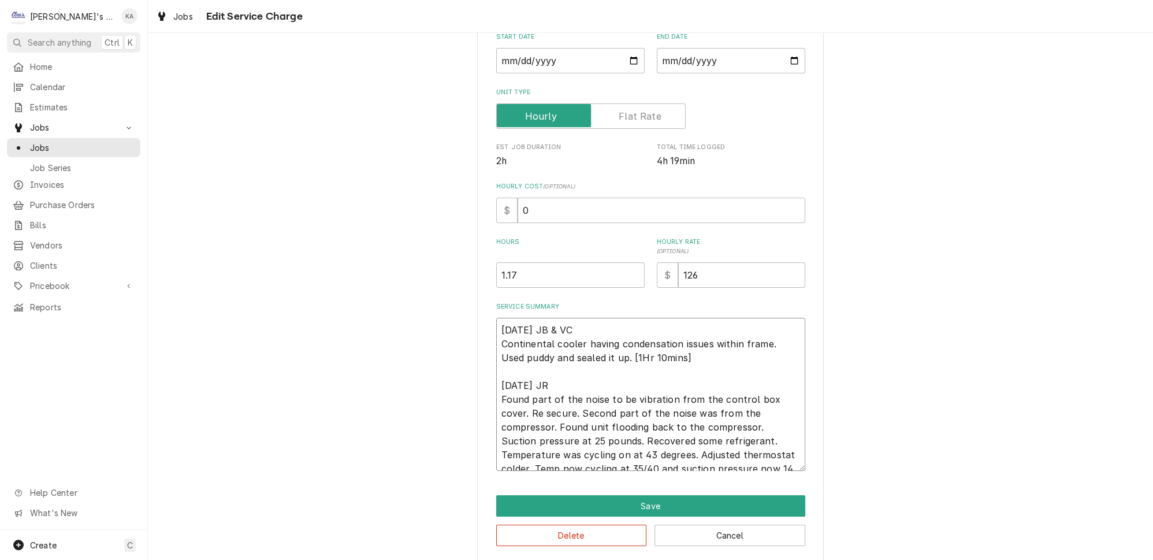
type textarea "8/7/2025 JB & VC Continental cooler having condensation issues within frame. Us…"
type textarea "x"
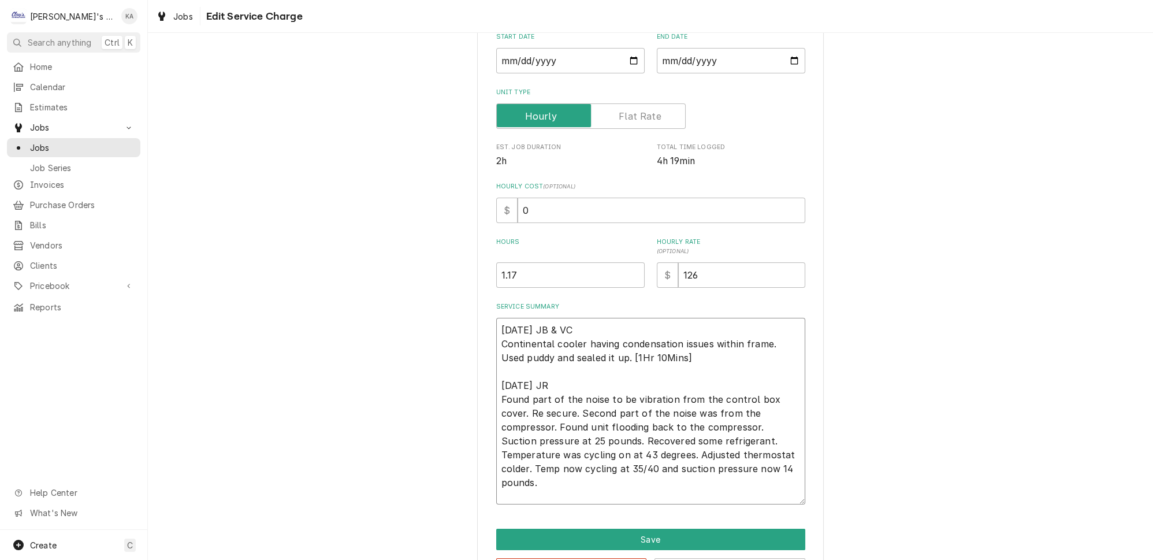
drag, startPoint x: 784, startPoint y: 463, endPoint x: 787, endPoint y: 496, distance: 33.7
click at [787, 496] on div "Use the fields below to edit this service charge Short Description P2 - R/I COO…" at bounding box center [650, 256] width 347 height 676
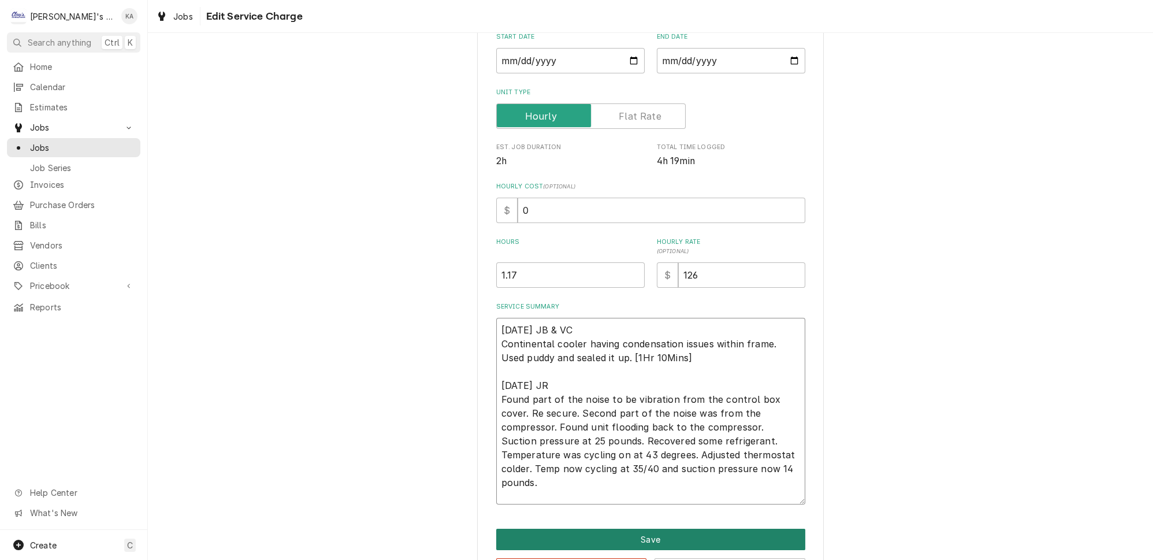
type textarea "8/7/2025 JB & VC Continental cooler having condensation issues within frame. Us…"
click at [666, 533] on button "Save" at bounding box center [650, 539] width 309 height 21
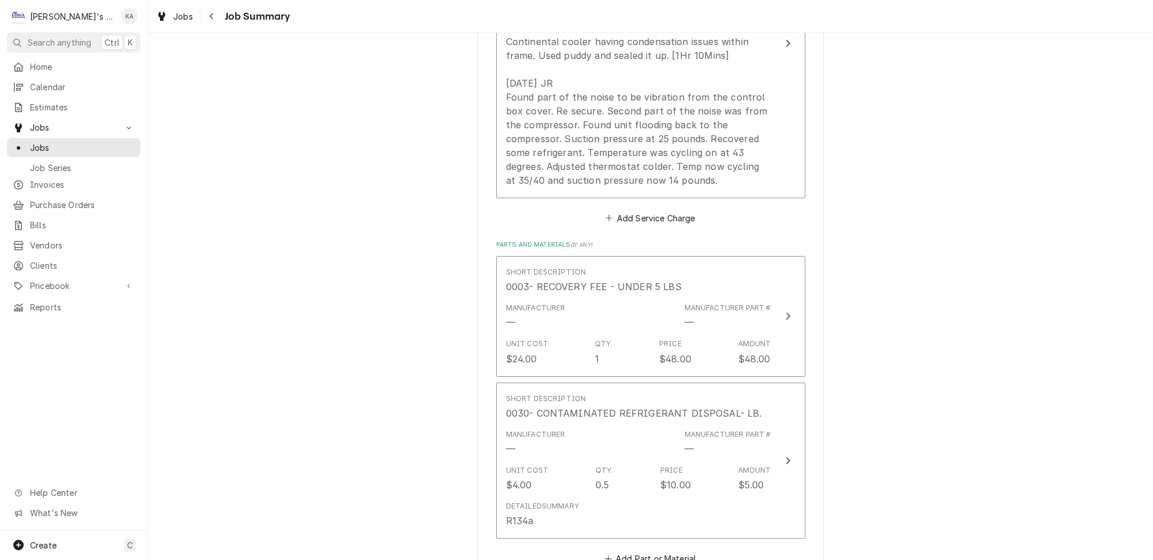
scroll to position [438, 0]
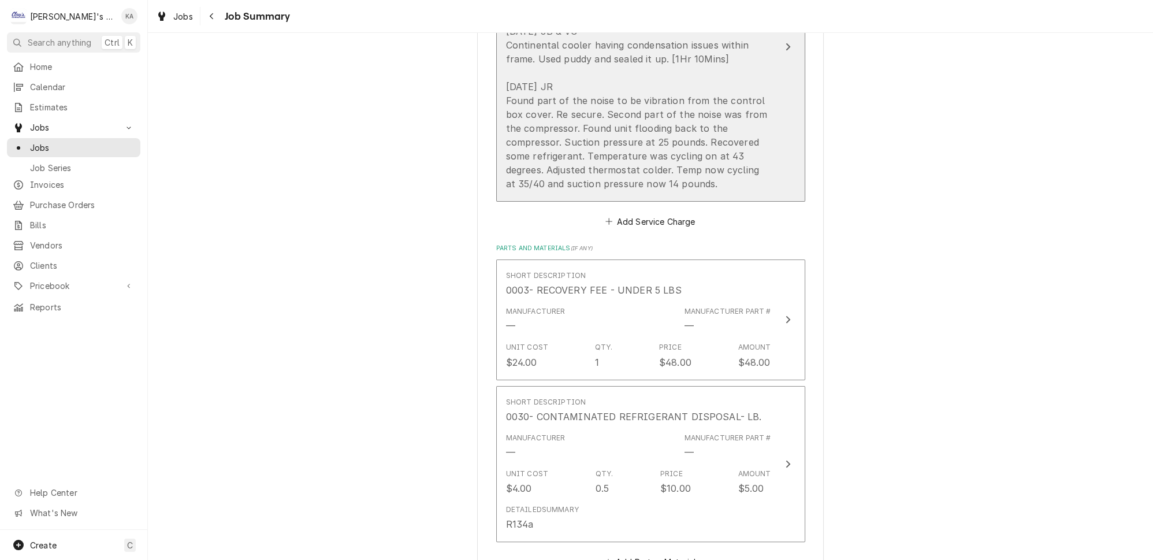
click at [779, 150] on button "Short Description P2 - R/I COOLER Service Date Aug 7, 2025 Hourly Cost $0.00/hr…" at bounding box center [650, 47] width 309 height 309
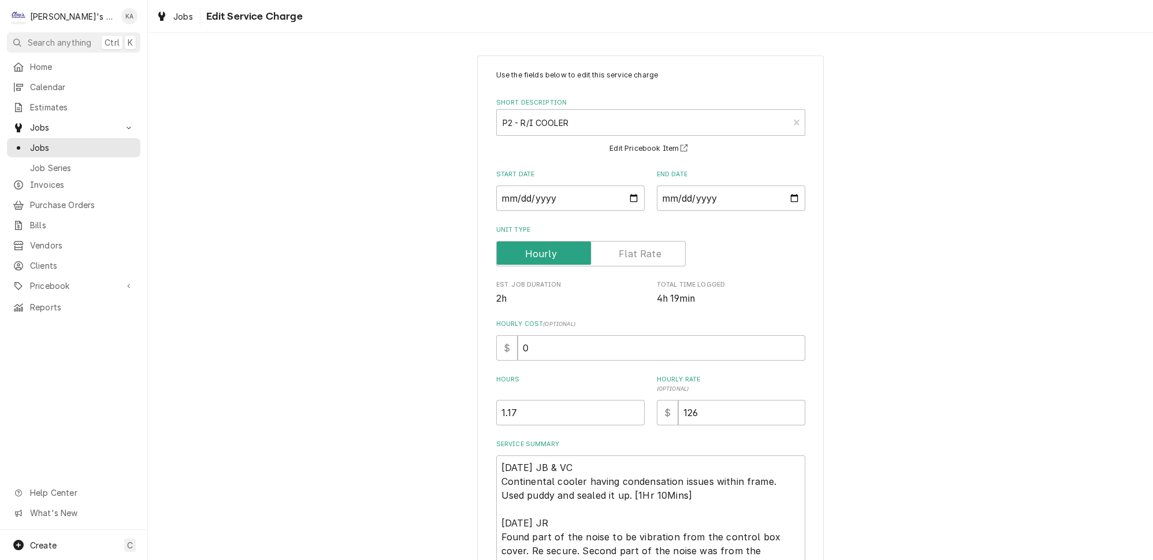
scroll to position [137, 0]
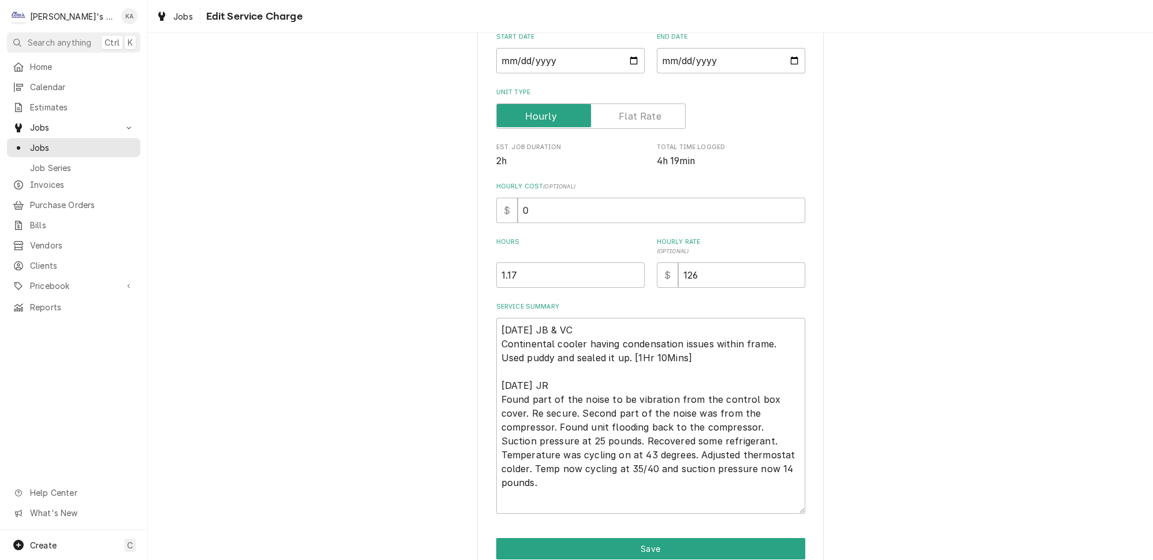
drag, startPoint x: 784, startPoint y: 465, endPoint x: 782, endPoint y: 508, distance: 43.4
click at [782, 508] on textarea "8/7/2025 JB & VC Continental cooler having condensation issues within frame. Us…" at bounding box center [650, 416] width 309 height 196
click at [715, 452] on textarea "8/7/2025 JB & VC Continental cooler having condensation issues within frame. Us…" at bounding box center [650, 416] width 309 height 196
type textarea "x"
type textarea "8/7/2025 JB & VC Continental cooler having condensation issues within frame. Us…"
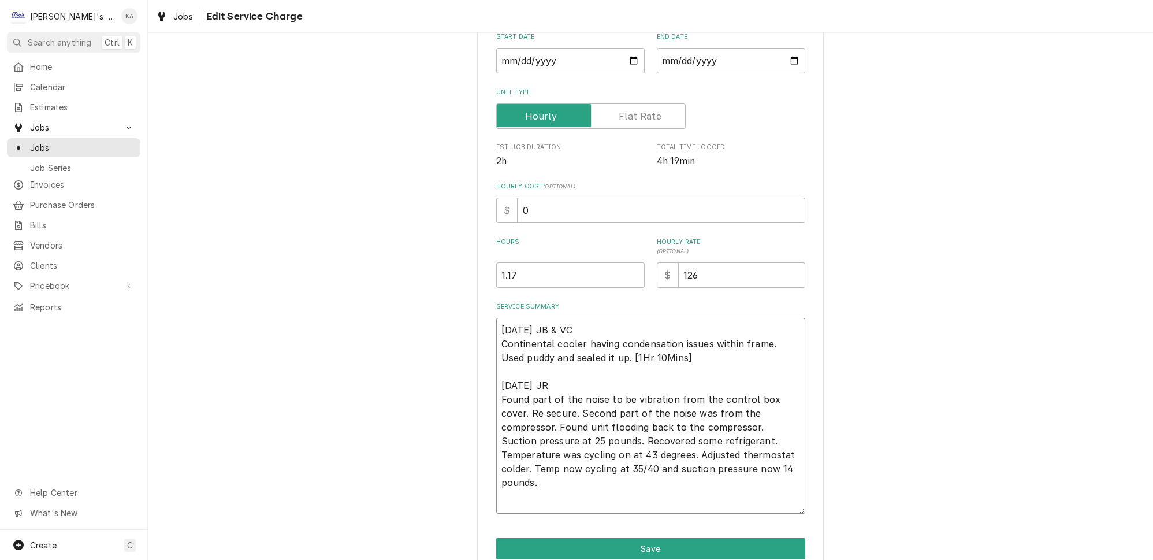
type textarea "x"
type textarea "8/7/2025 JB & VC Continental cooler having condensation issues within frame. Us…"
type textarea "x"
type textarea "8/7/2025 JB & VC Continental cooler having condensation issues within frame. Us…"
type textarea "x"
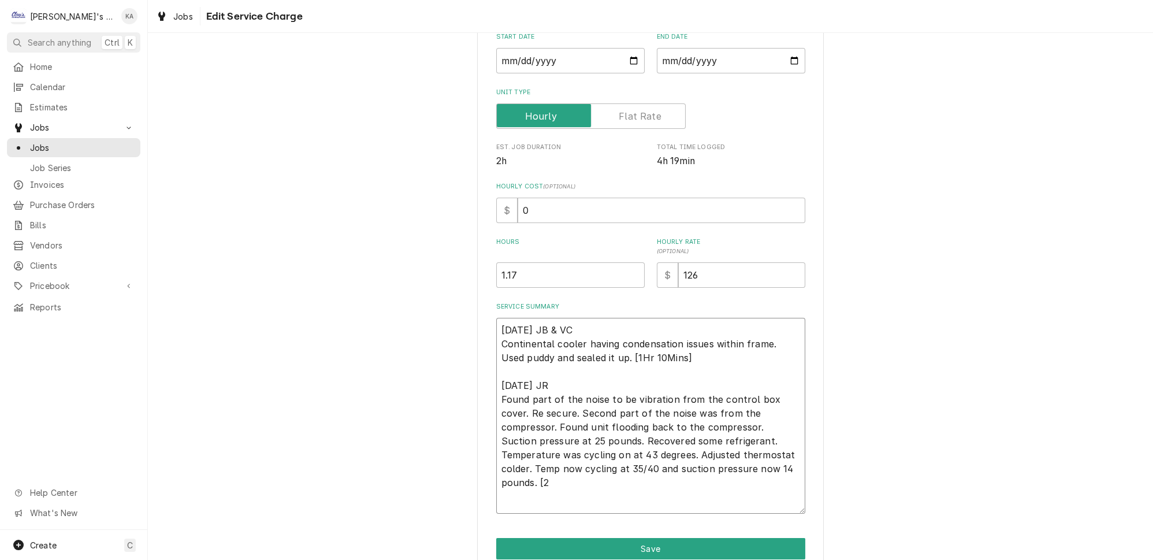
type textarea "8/7/2025 JB & VC Continental cooler having condensation issues within frame. Us…"
type textarea "x"
type textarea "8/7/2025 JB & VC Continental cooler having condensation issues within frame. Us…"
type textarea "x"
type textarea "8/7/2025 JB & VC Continental cooler having condensation issues within frame. Us…"
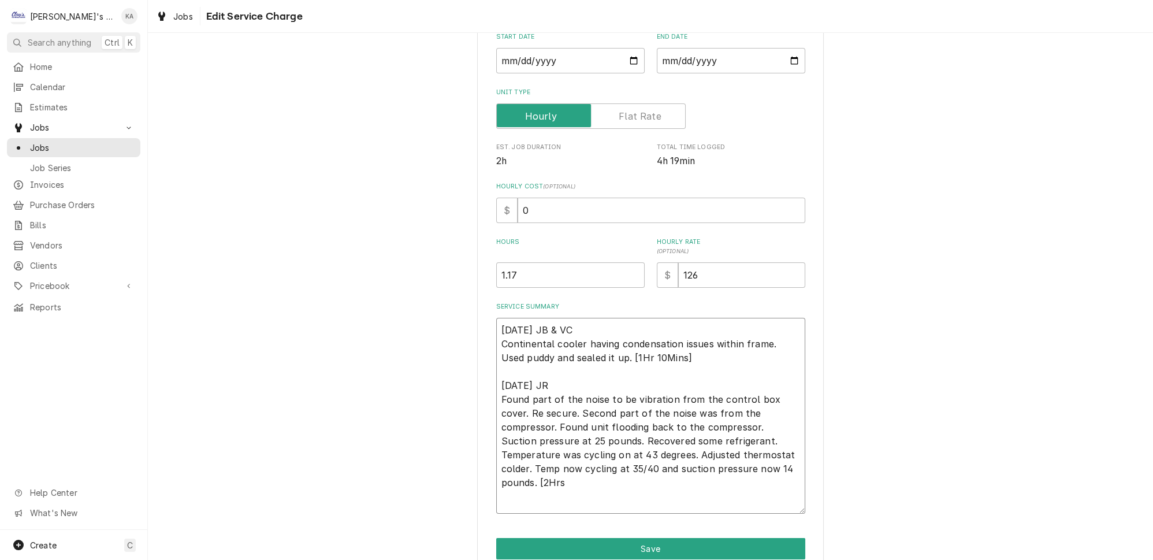
type textarea "x"
type textarea "8/7/2025 JB & VC Continental cooler having condensation issues within frame. Us…"
type textarea "x"
type textarea "8/7/2025 JB & VC Continental cooler having condensation issues within frame. Us…"
type textarea "x"
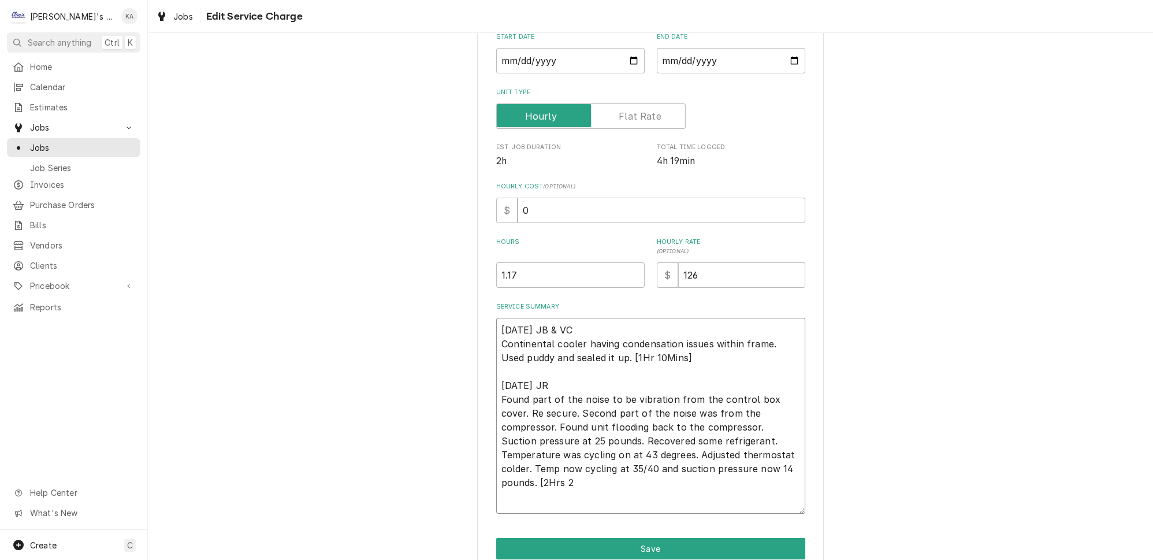
type textarea "8/7/2025 JB & VC Continental cooler having condensation issues within frame. Us…"
type textarea "x"
type textarea "8/7/2025 JB & VC Continental cooler having condensation issues within frame. Us…"
type textarea "x"
type textarea "8/7/2025 JB & VC Continental cooler having condensation issues within frame. Us…"
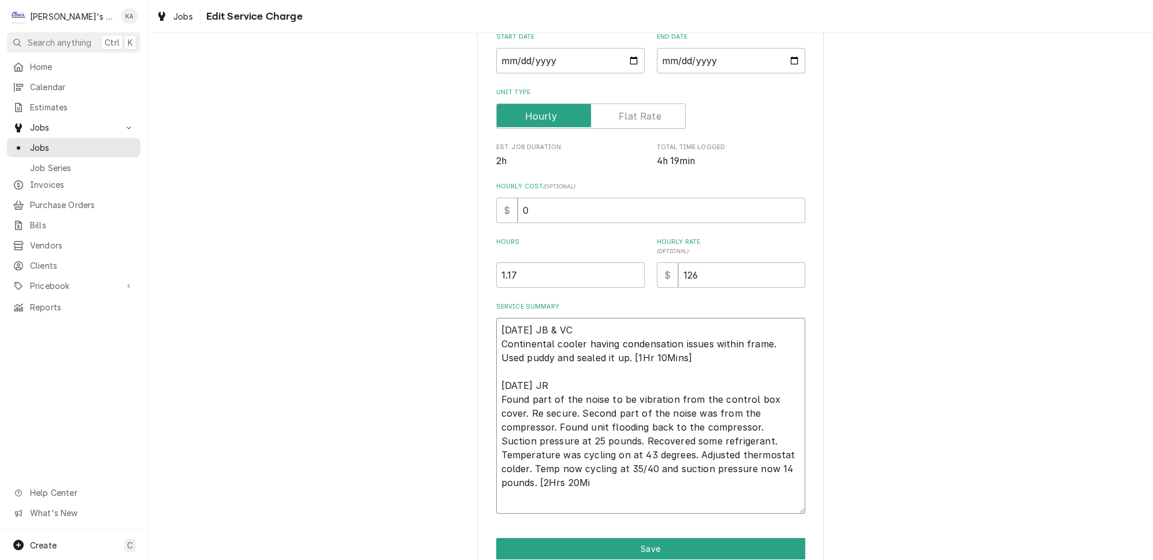
type textarea "x"
type textarea "8/7/2025 JB & VC Continental cooler having condensation issues within frame. Us…"
type textarea "x"
type textarea "8/7/2025 JB & VC Continental cooler having condensation issues within frame. Us…"
type textarea "x"
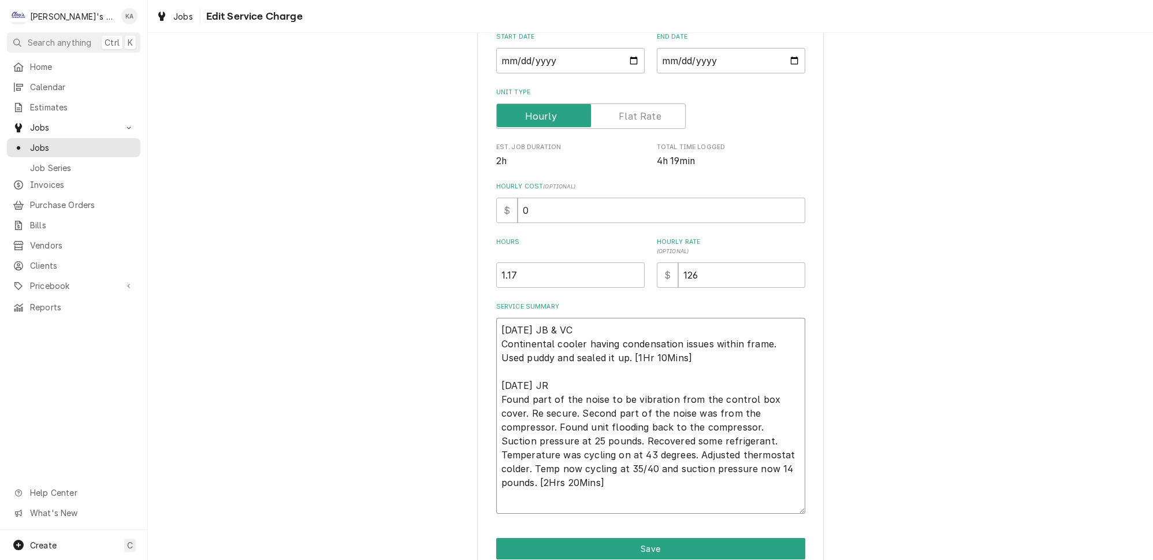
type textarea "8/7/2025 JB & VC Continental cooler having condensation issues within frame. Us…"
drag, startPoint x: 526, startPoint y: 270, endPoint x: 500, endPoint y: 272, distance: 26.1
click at [500, 272] on input "1.17" at bounding box center [570, 274] width 148 height 25
type textarea "x"
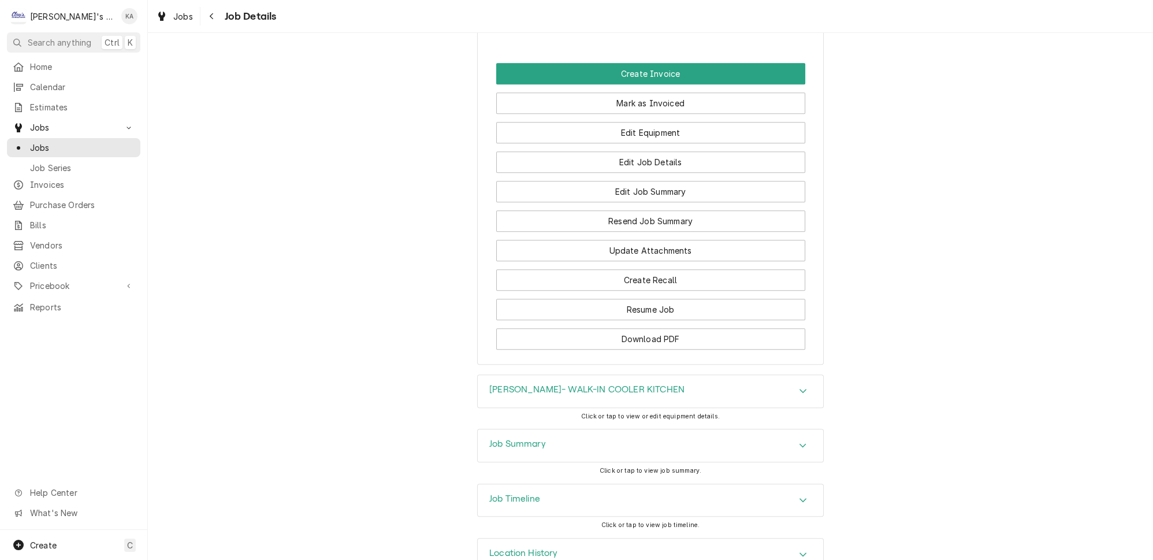
scroll to position [1312, 0]
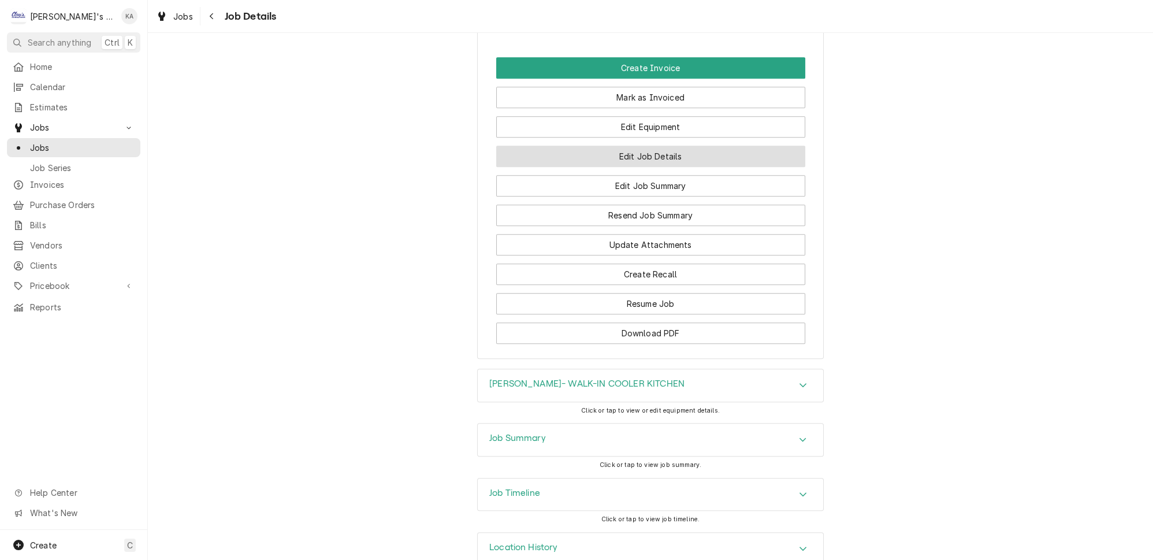
click at [688, 146] on button "Edit Job Details" at bounding box center [650, 156] width 309 height 21
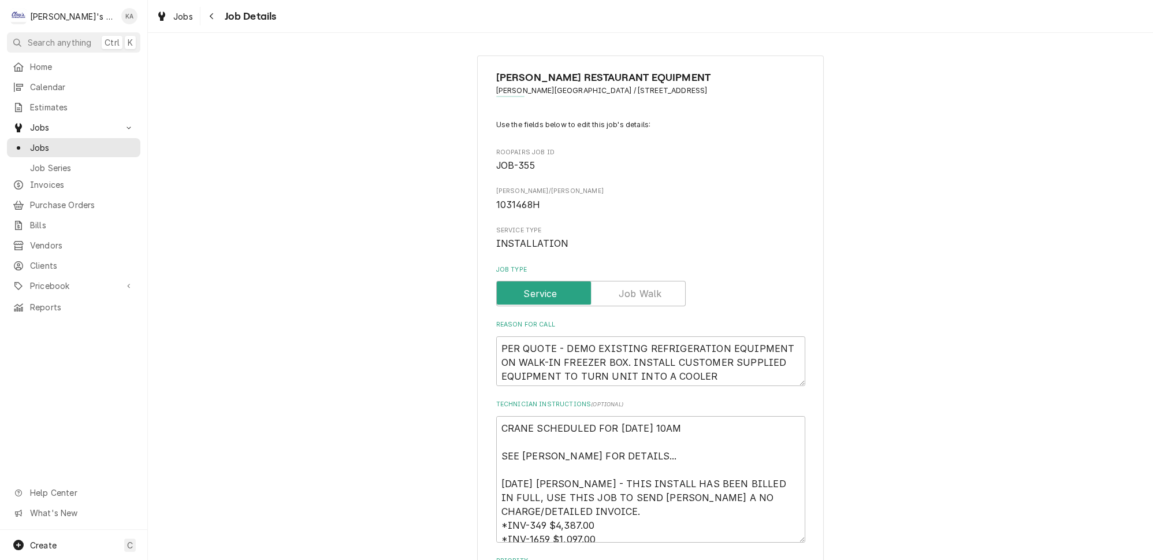
scroll to position [52, 0]
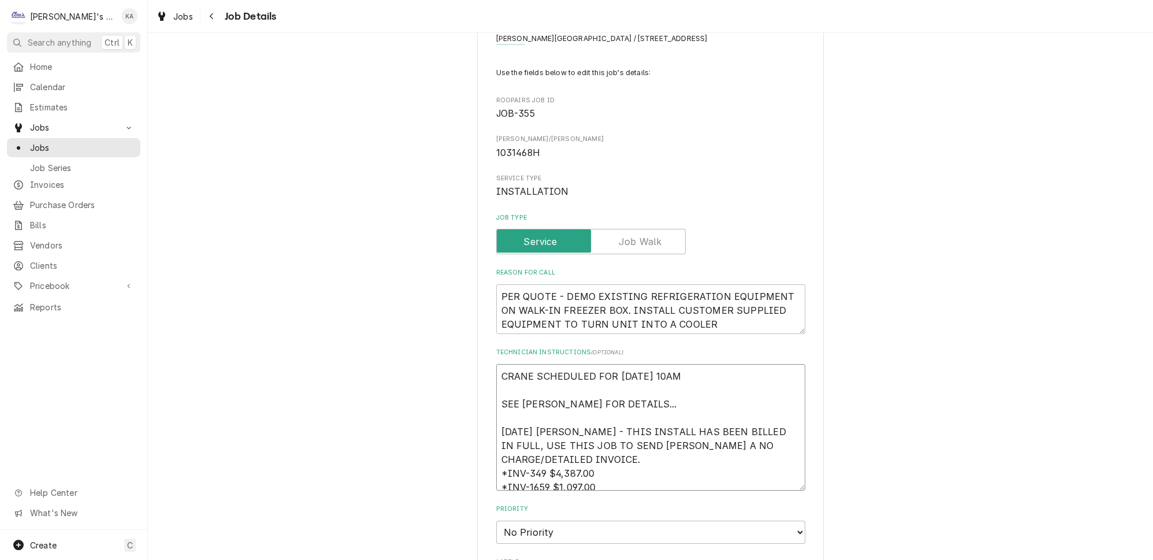
click at [579, 422] on textarea "CRANE SCHEDULED FOR [DATE] 10AM SEE [PERSON_NAME] FOR DETAILS... [DATE] [PERSON…" at bounding box center [650, 427] width 309 height 127
type textarea "x"
type textarea "CRANE SCHEDULED FOR [DATE] 10AM SEE [PERSON_NAME] FOR DETAILS... [DATE] [PERSON…"
type textarea "x"
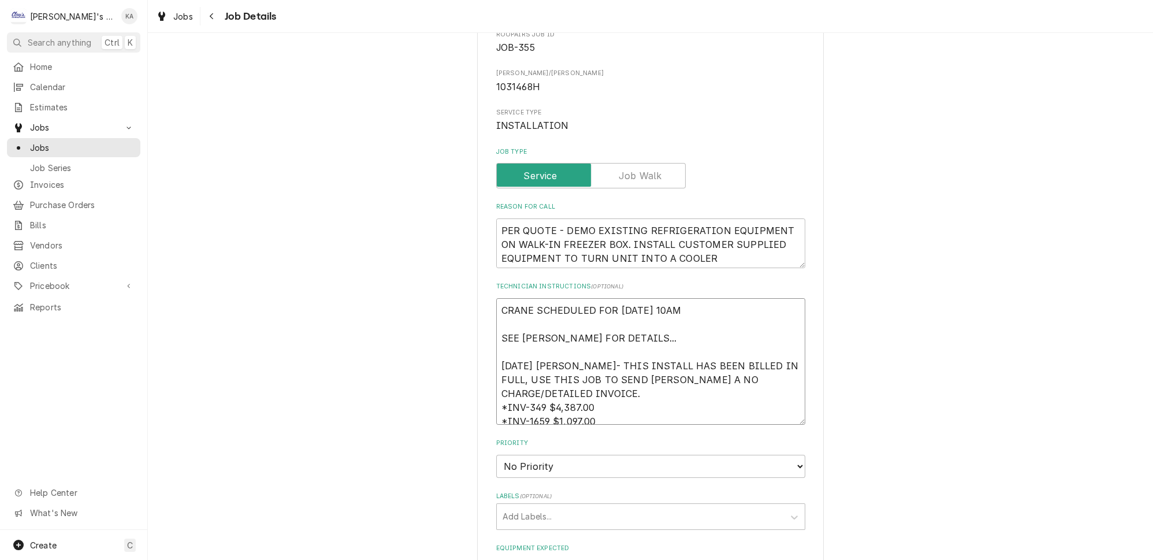
scroll to position [157, 0]
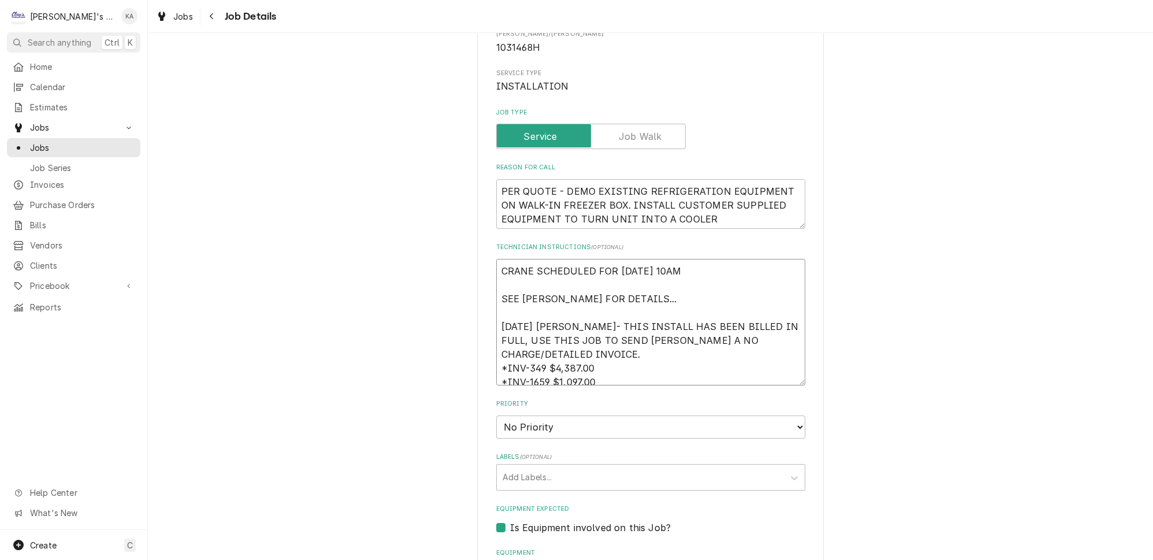
type textarea "CRANE SCHEDULED FOR [DATE] 10AM SEE [PERSON_NAME] FOR DETAILS... [DATE] [PERSON…"
click at [780, 421] on select "No Priority Urgent High Medium Low" at bounding box center [650, 426] width 309 height 23
select select "3"
click at [496, 415] on select "No Priority Urgent High Medium Low" at bounding box center [650, 426] width 309 height 23
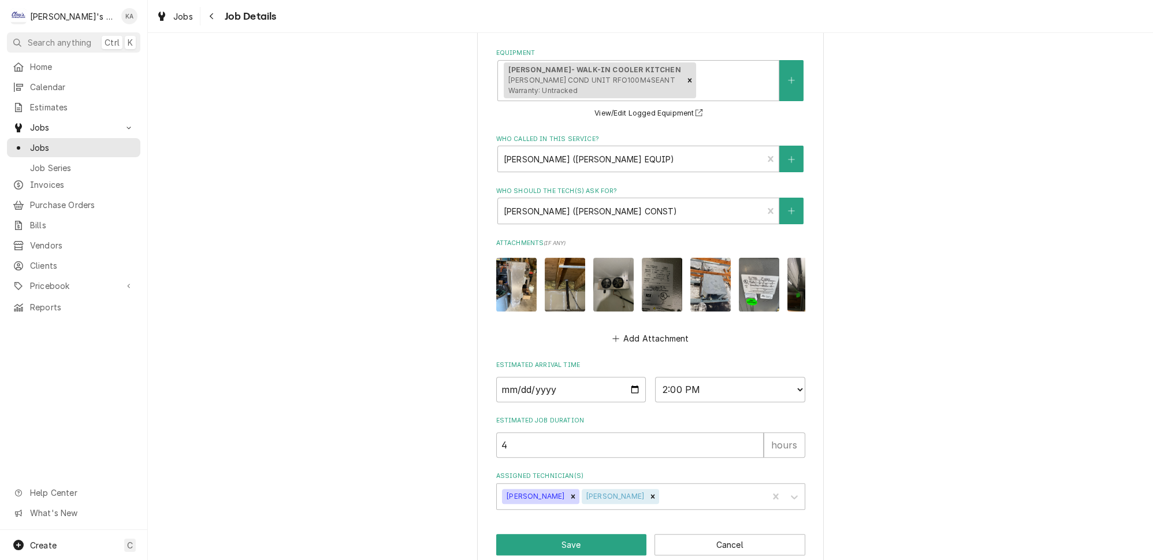
scroll to position [672, 0]
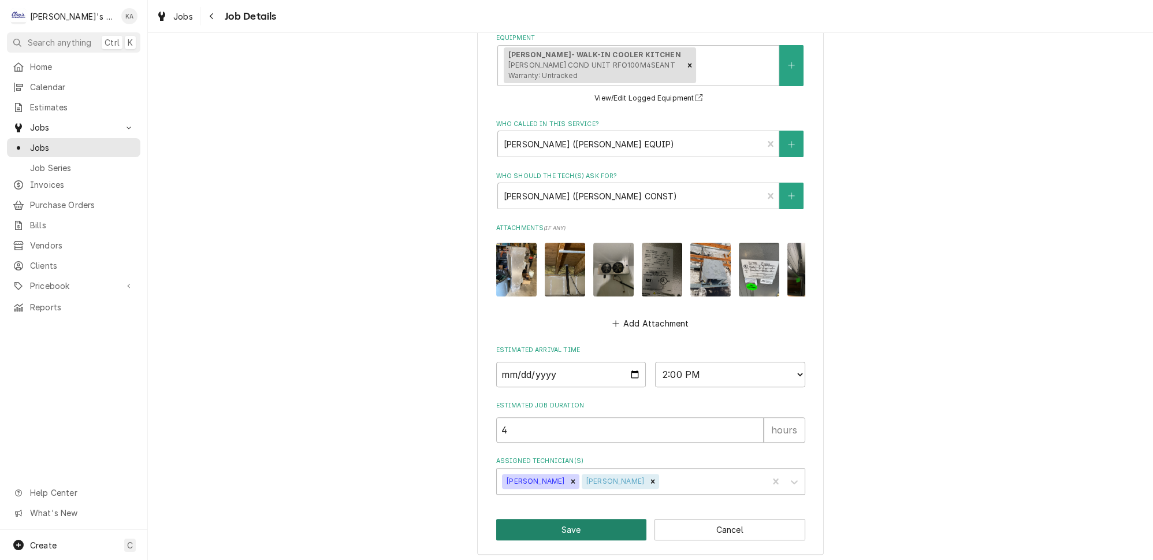
click at [572, 526] on button "Save" at bounding box center [571, 529] width 151 height 21
type textarea "x"
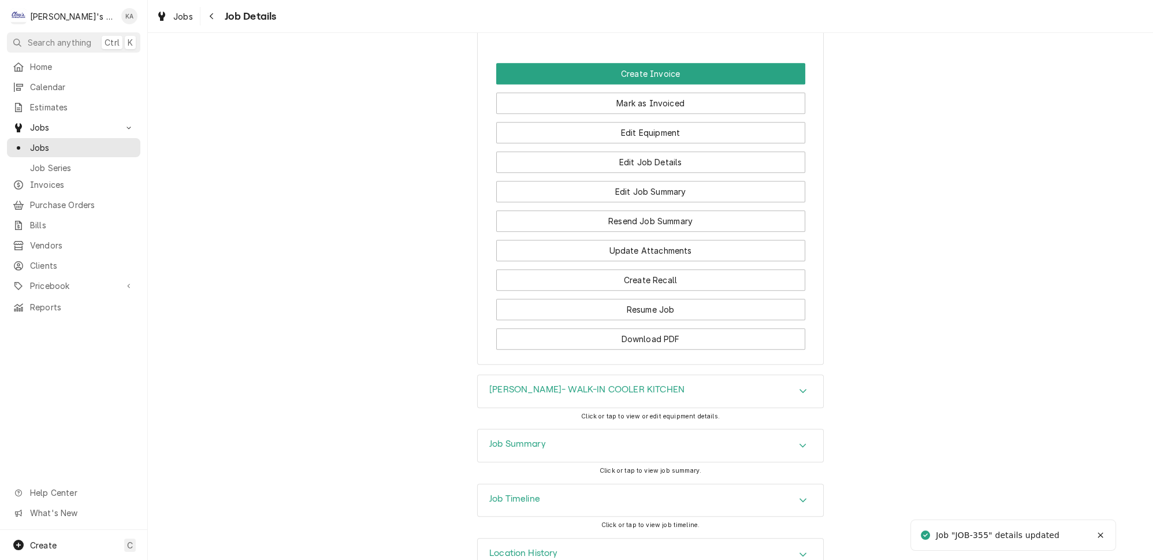
scroll to position [1312, 0]
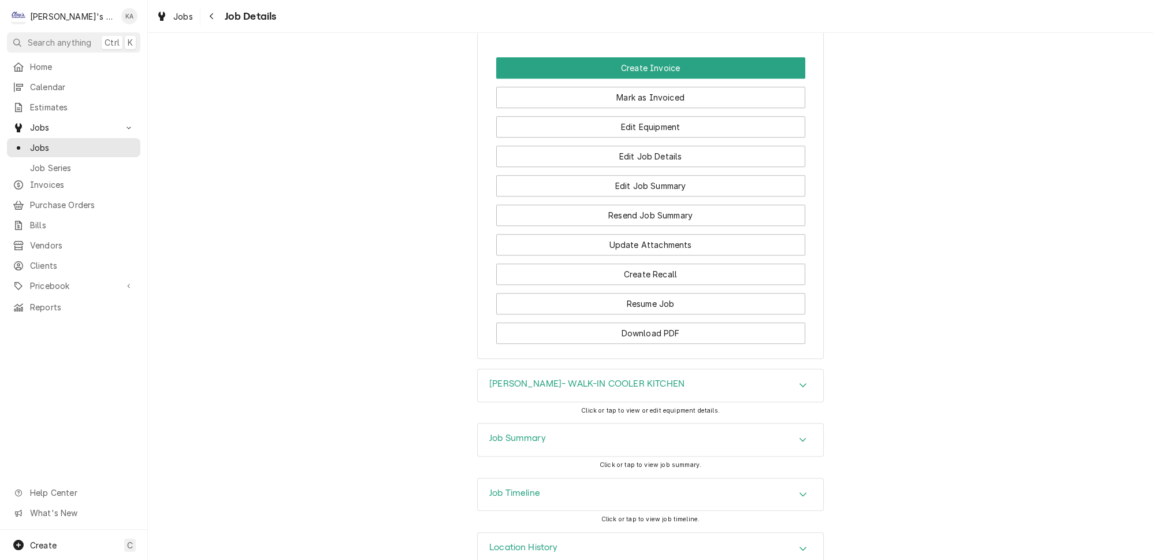
click at [799, 492] on icon "Accordion Header" at bounding box center [802, 494] width 7 height 4
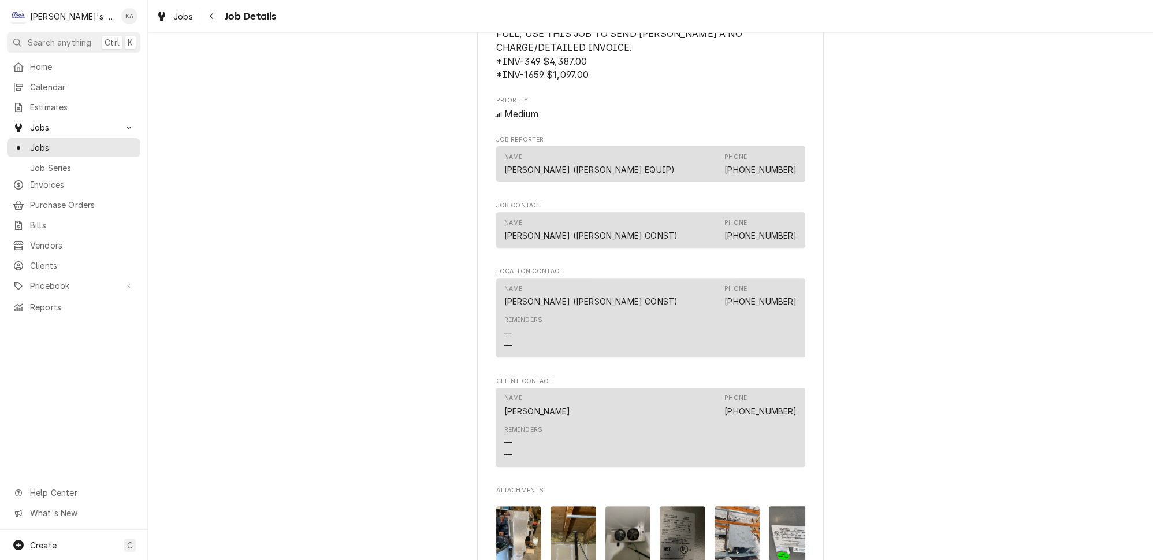
scroll to position [499, 0]
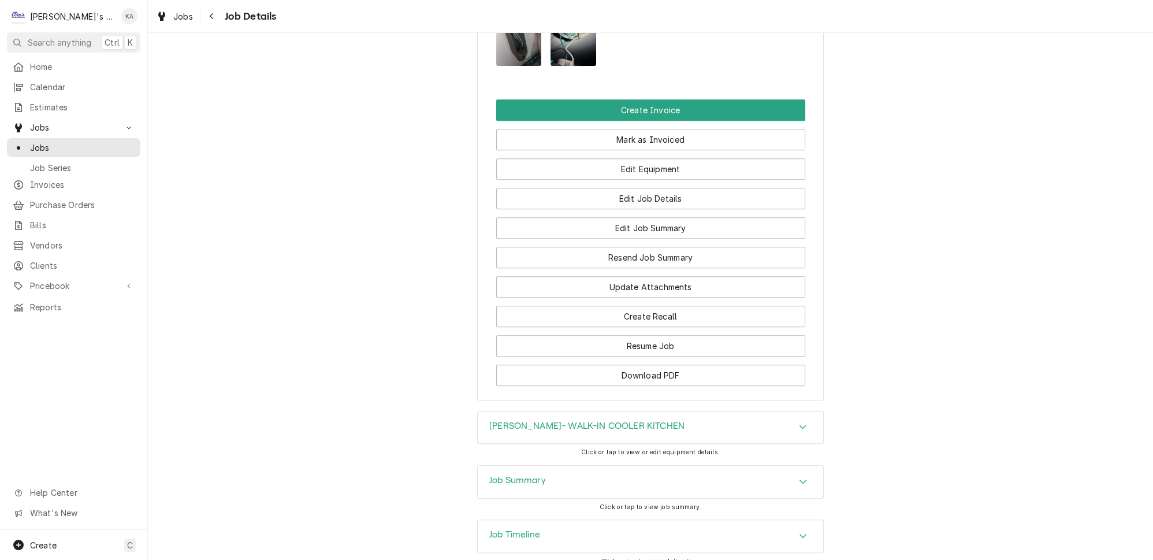
scroll to position [1387, 0]
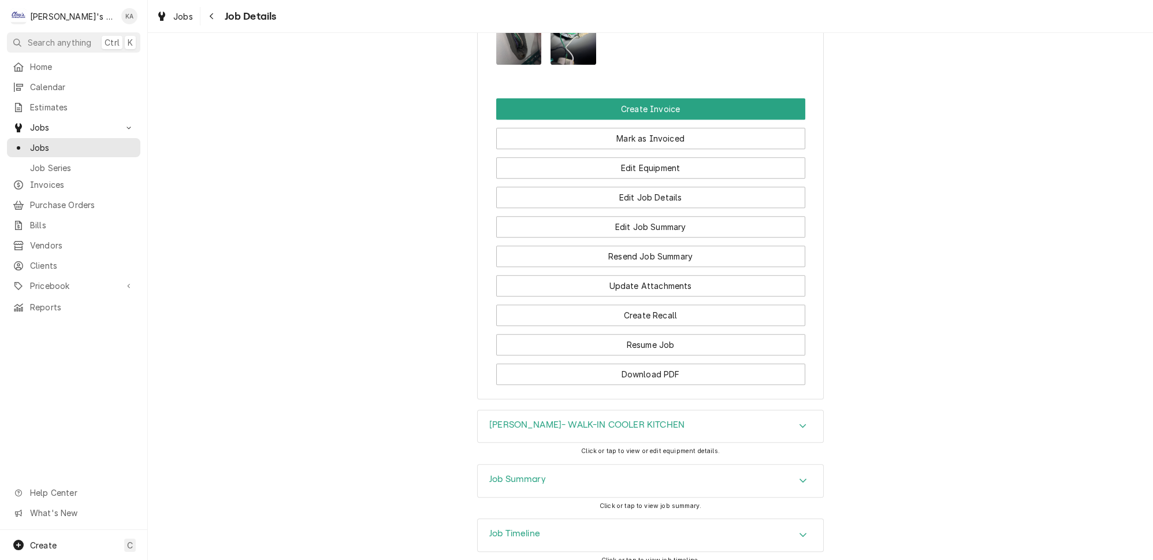
click at [799, 475] on icon "Accordion Header" at bounding box center [803, 479] width 8 height 9
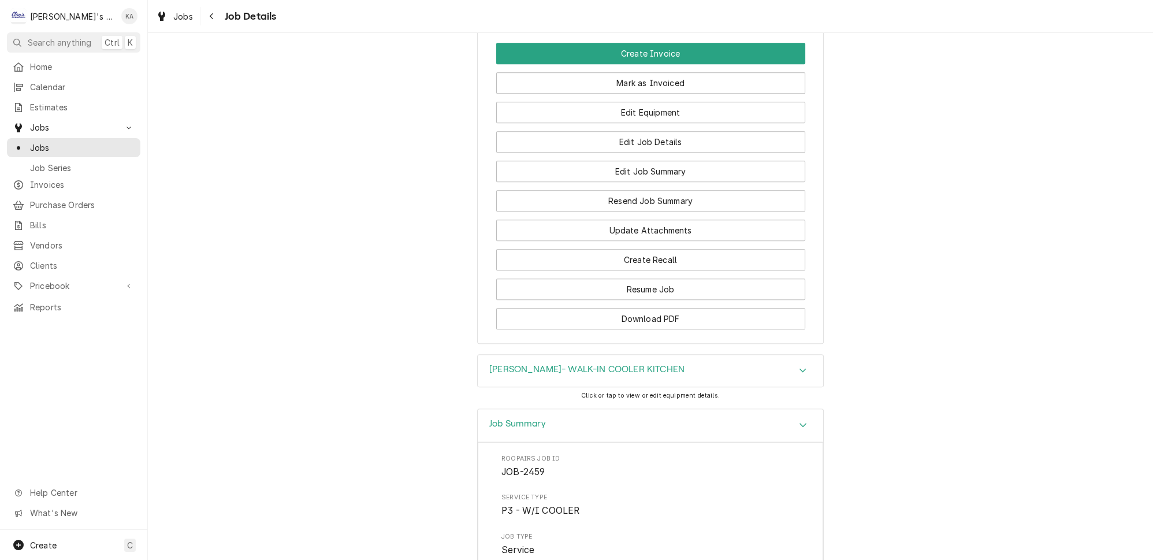
scroll to position [1470, 0]
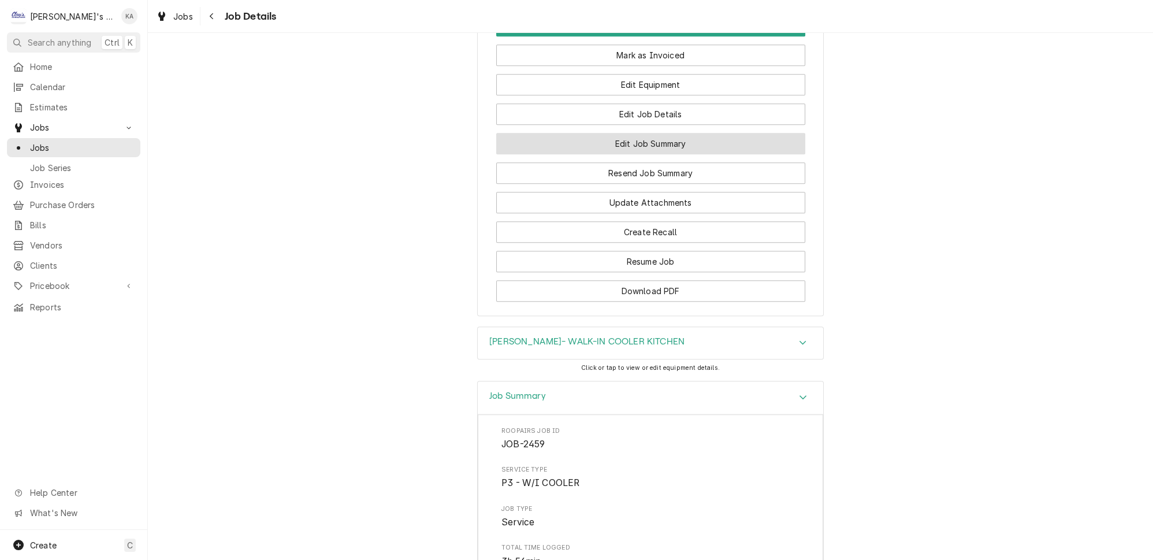
click at [735, 133] on button "Edit Job Summary" at bounding box center [650, 143] width 309 height 21
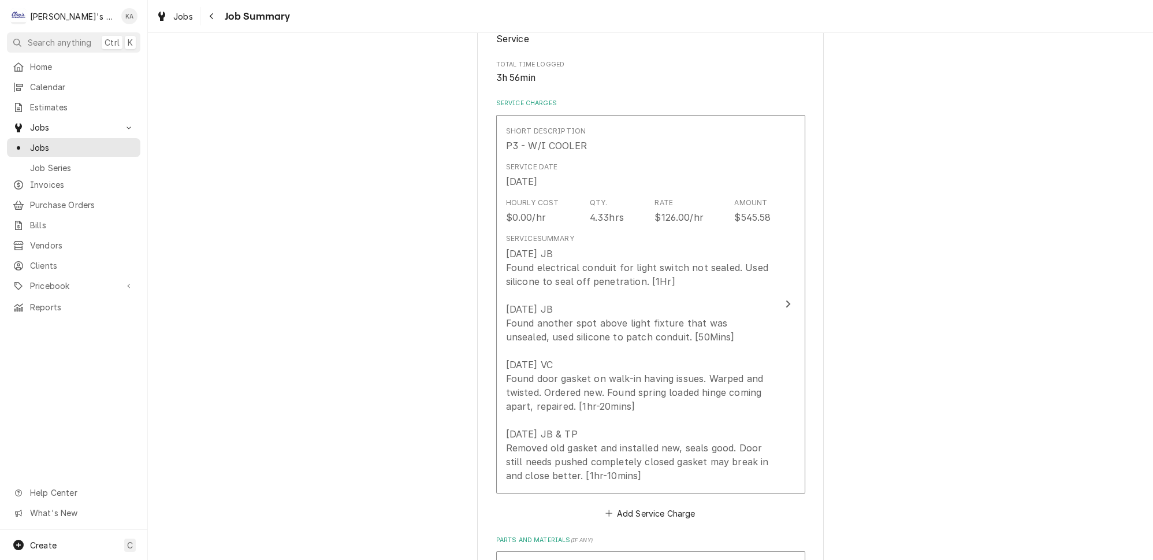
scroll to position [315, 0]
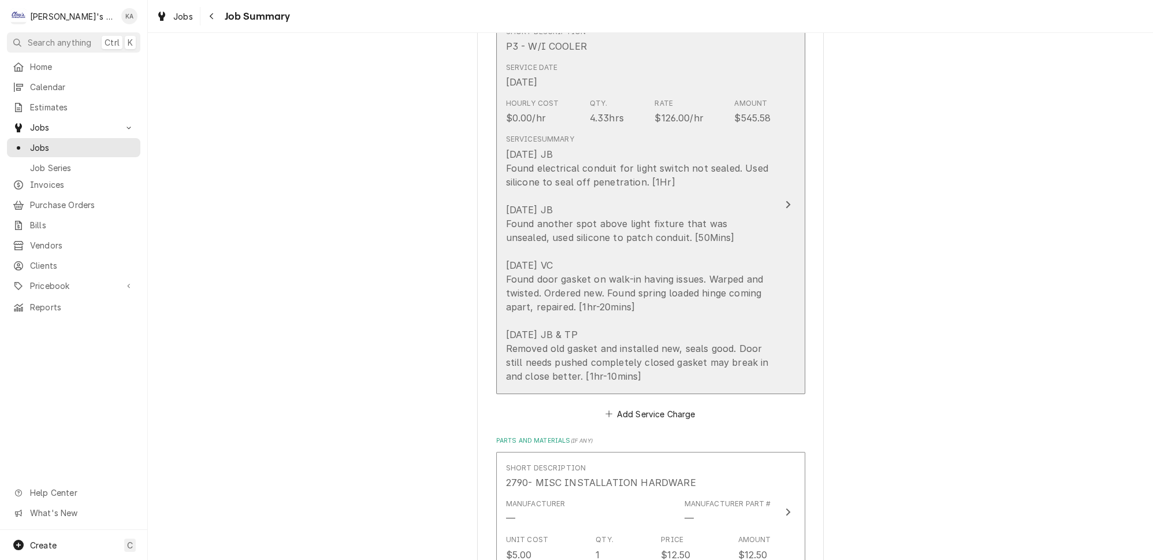
click at [770, 250] on button "Short Description P3 - W/I COOLER Service Date Jul 28, 2025 Hourly Cost $0.00/h…" at bounding box center [650, 205] width 309 height 378
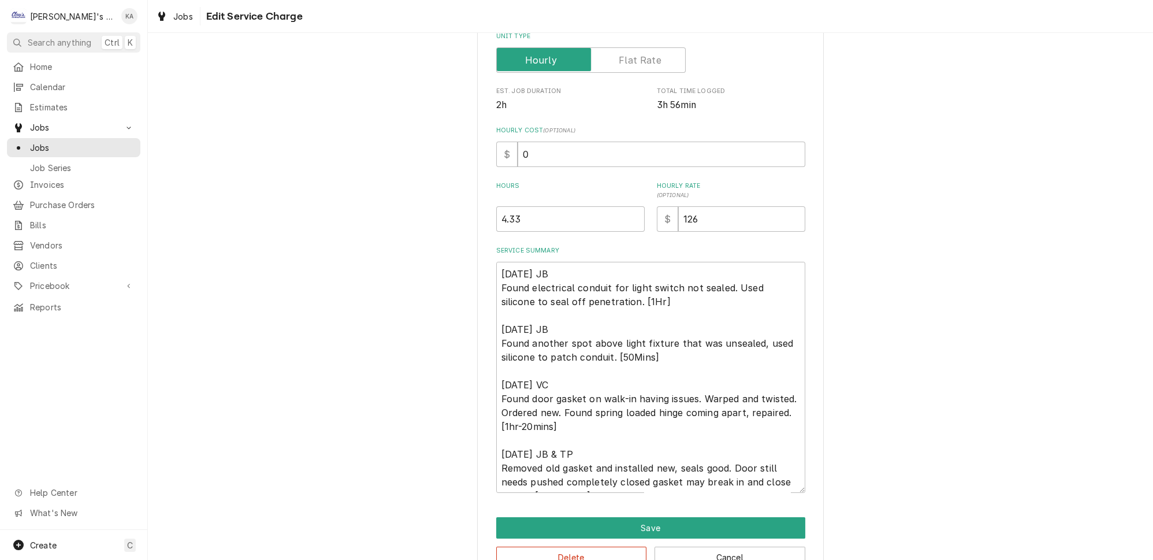
scroll to position [216, 0]
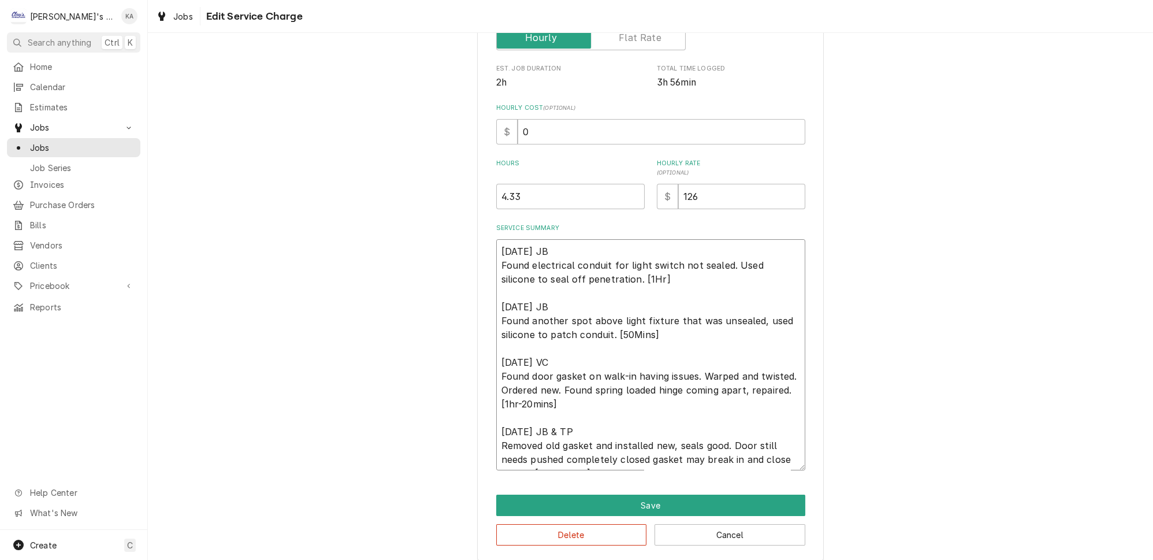
click at [615, 273] on textarea "7/28/2025 JB Found electrical conduit for light switch not sealed. Used silicon…" at bounding box center [650, 354] width 309 height 231
type textarea "x"
type textarea "7/28/2025 JB Found electrical conduit for light switch not sealed. Used silicon…"
type textarea "x"
type textarea "7/28/2025 JB Found electrical conduit for light switch not sealed. Used silicon…"
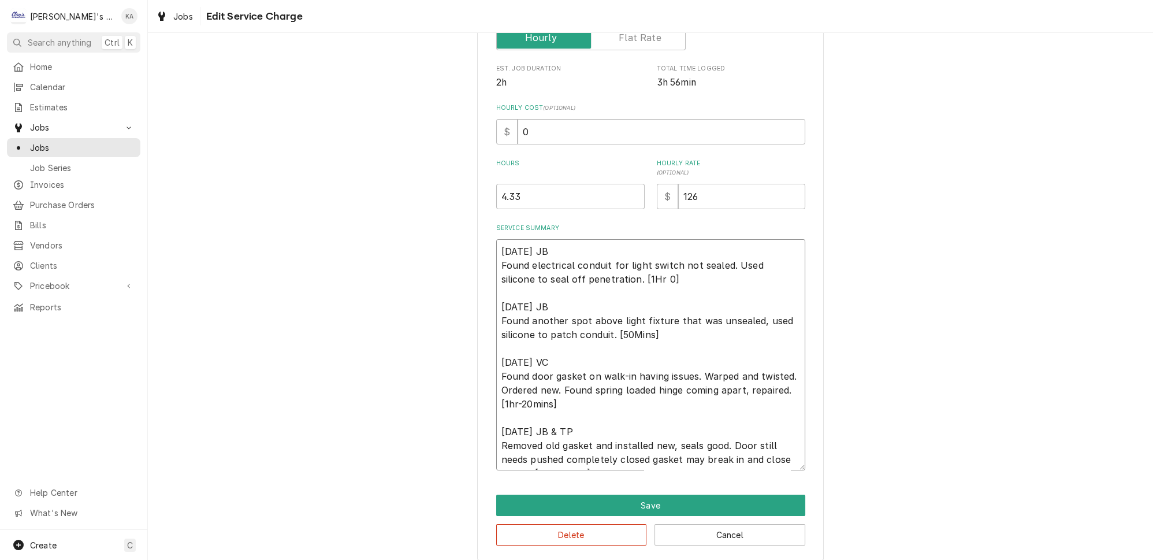
type textarea "x"
type textarea "7/28/2025 JB Found electrical conduit for light switch not sealed. Used silicon…"
type textarea "x"
type textarea "7/28/2025 JB Found electrical conduit for light switch not sealed. Used silicon…"
type textarea "x"
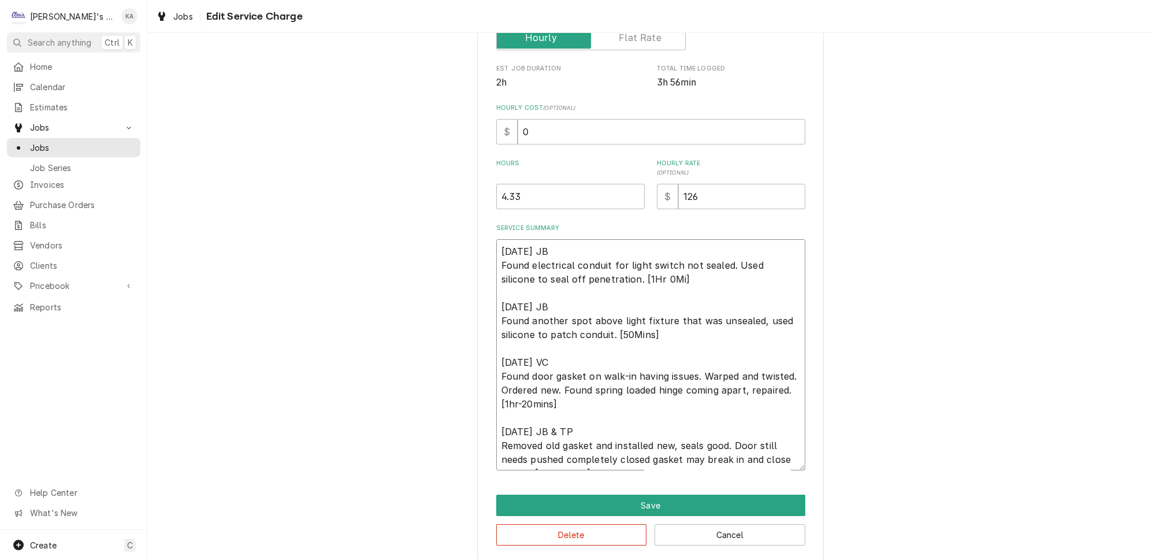
type textarea "7/28/2025 JB Found electrical conduit for light switch not sealed. Used silicon…"
type textarea "x"
type textarea "7/28/2025 JB Found electrical conduit for light switch not sealed. Used silicon…"
click at [613, 324] on textarea "7/28/2025 JB Found electrical conduit for light switch not sealed. Used silicon…" at bounding box center [650, 354] width 309 height 231
type textarea "x"
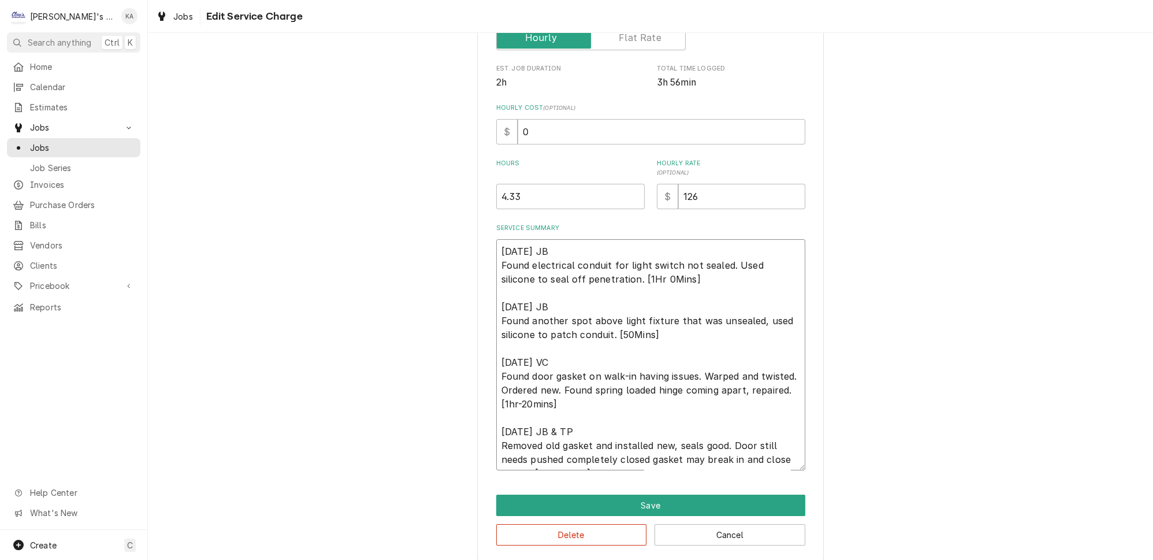
type textarea "7/28/2025 JB Found electrical conduit for light switch not sealed. Used silicon…"
type textarea "x"
type textarea "7/28/2025 JB Found electrical conduit for light switch not sealed. Used silicon…"
type textarea "x"
type textarea "7/28/2025 JB Found electrical conduit for light switch not sealed. Used silicon…"
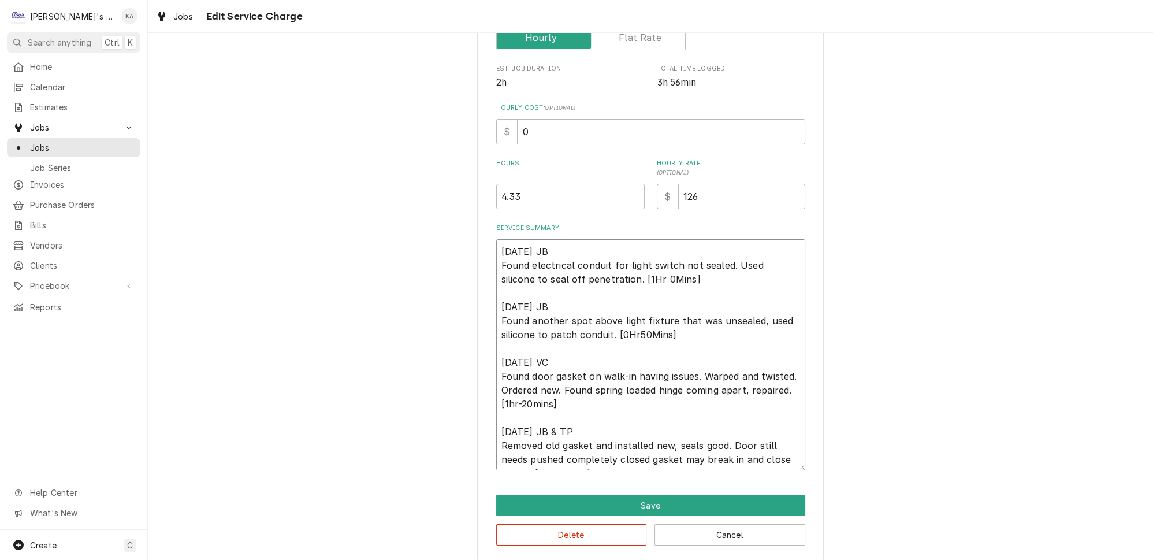
type textarea "x"
type textarea "7/28/2025 JB Found electrical conduit for light switch not sealed. Used silicon…"
type textarea "x"
type textarea "7/28/2025 JB Found electrical conduit for light switch not sealed. Used silicon…"
click at [514, 392] on textarea "7/28/2025 JB Found electrical conduit for light switch not sealed. Used silicon…" at bounding box center [650, 354] width 309 height 231
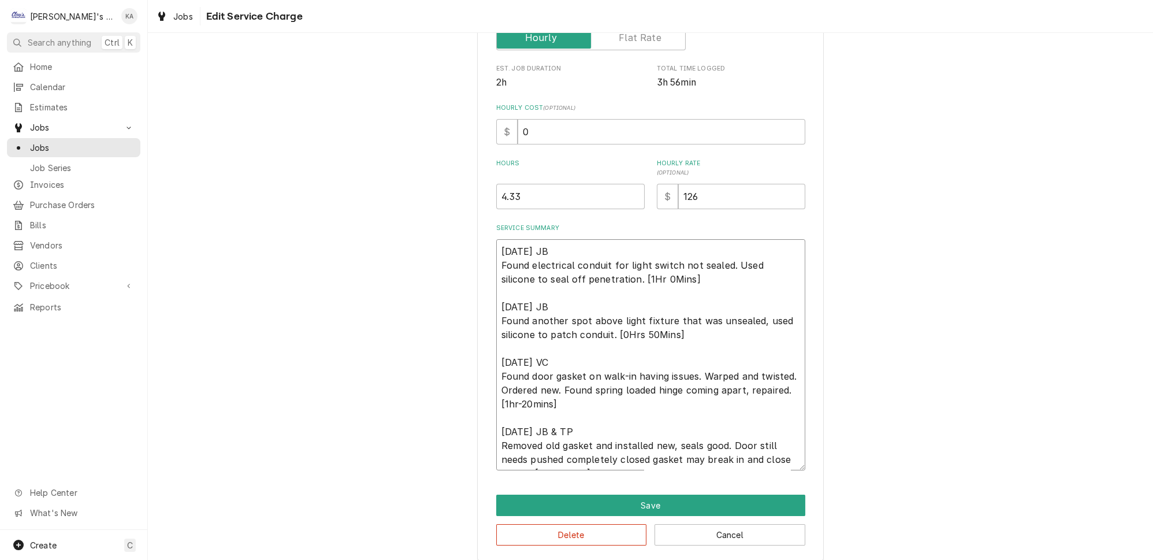
type textarea "x"
type textarea "7/28/2025 JB Found electrical conduit for light switch not sealed. Used silicon…"
type textarea "x"
type textarea "7/28/2025 JB Found electrical conduit for light switch not sealed. Used silicon…"
type textarea "x"
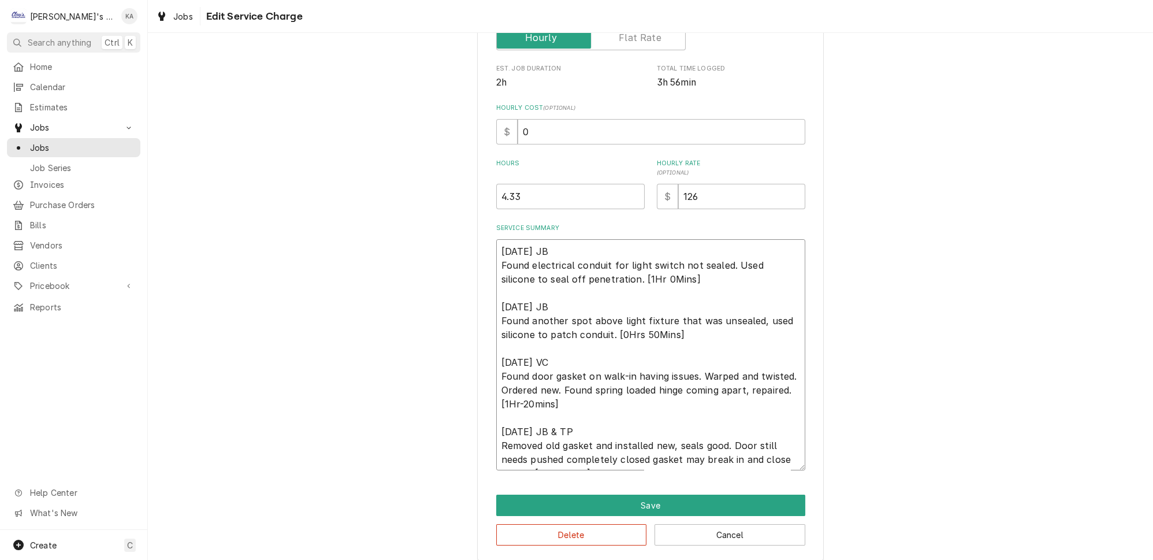
type textarea "7/28/2025 JB Found electrical conduit for light switch not sealed. Used silicon…"
type textarea "x"
type textarea "7/28/2025 JB Found electrical conduit for light switch not sealed. Used silicon…"
type textarea "x"
type textarea "7/28/2025 JB Found electrical conduit for light switch not sealed. Used silicon…"
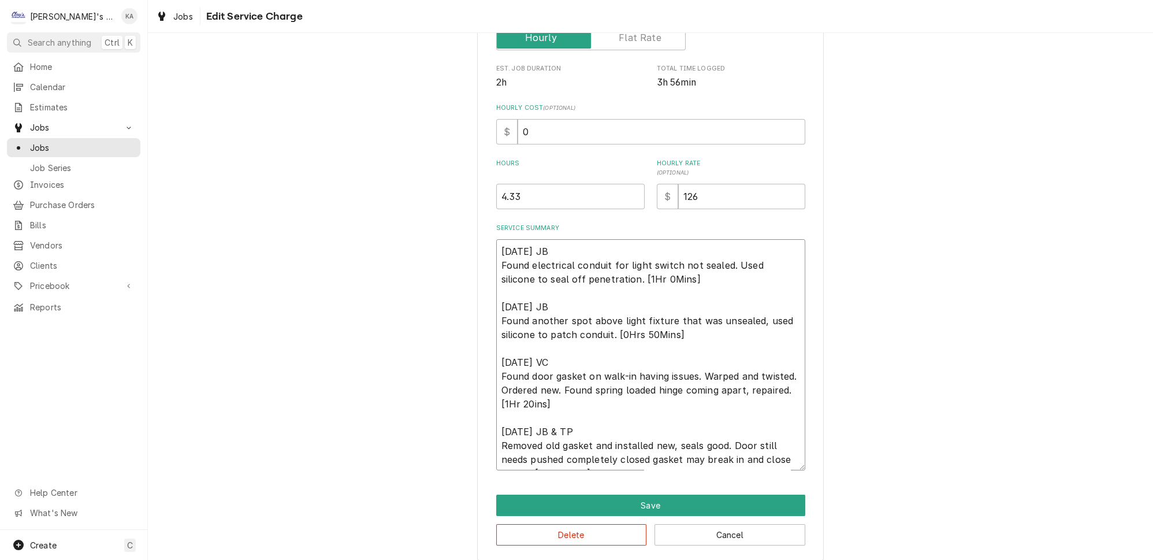
type textarea "x"
type textarea "7/28/2025 JB Found electrical conduit for light switch not sealed. Used silicon…"
click at [541, 453] on textarea "7/28/2025 JB Found electrical conduit for light switch not sealed. Used silicon…" at bounding box center [650, 354] width 309 height 231
type textarea "x"
type textarea "7/28/2025 JB Found electrical conduit for light switch not sealed. Used silicon…"
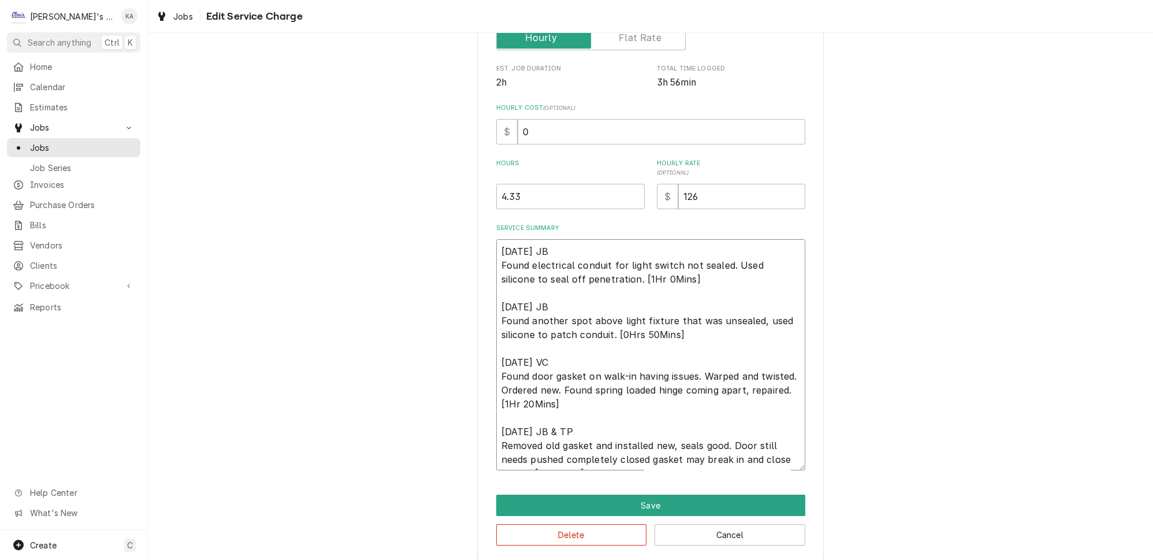
type textarea "x"
type textarea "7/28/2025 JB Found electrical conduit for light switch not sealed. Used silicon…"
type textarea "x"
type textarea "7/28/2025 JB Found electrical conduit for light switch not sealed. Used silicon…"
type textarea "x"
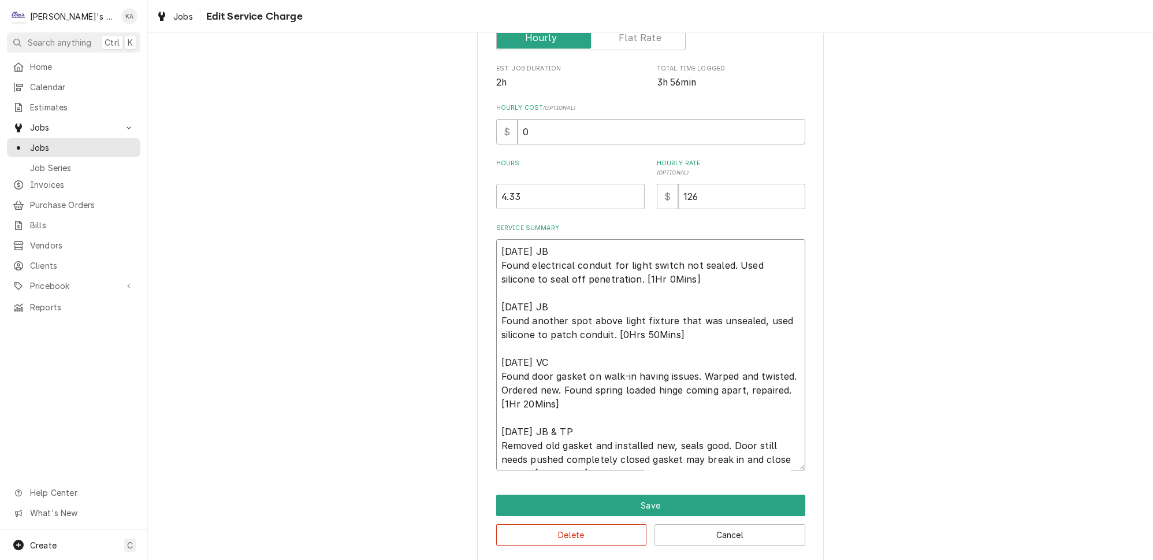
type textarea "7/28/2025 JB Found electrical conduit for light switch not sealed. Used silicon…"
type textarea "x"
type textarea "7/28/2025 JB Found electrical conduit for light switch not sealed. Used silicon…"
type textarea "x"
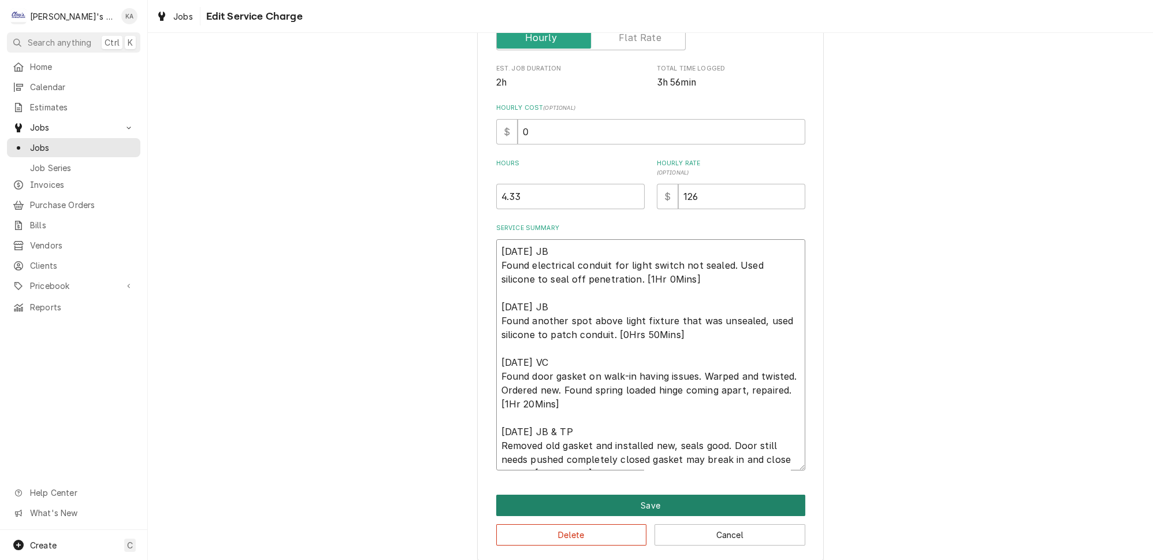
type textarea "7/28/2025 JB Found electrical conduit for light switch not sealed. Used silicon…"
click at [646, 494] on button "Save" at bounding box center [650, 504] width 309 height 21
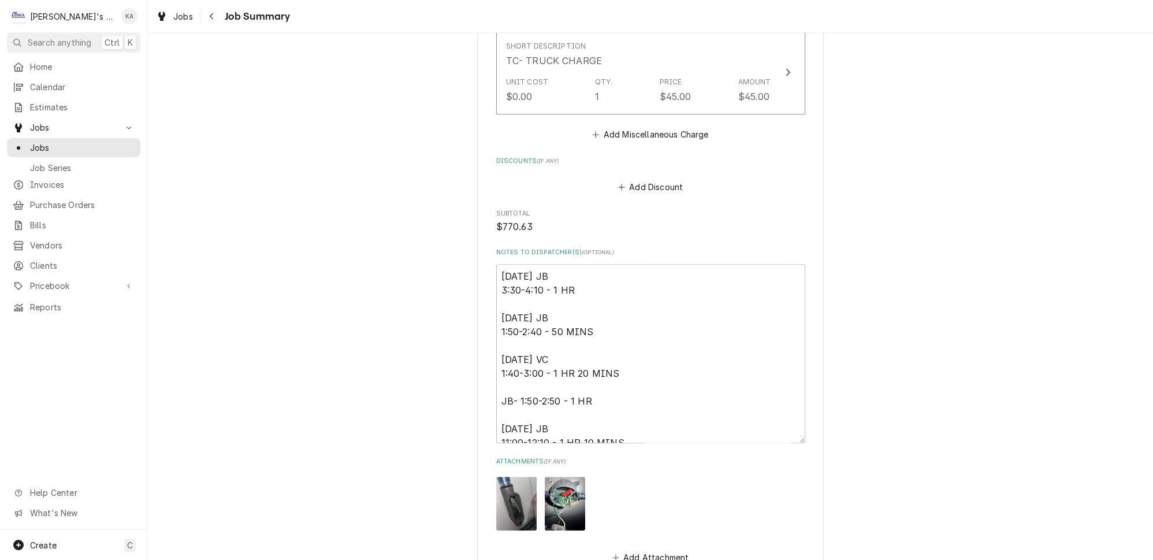
scroll to position [1352, 0]
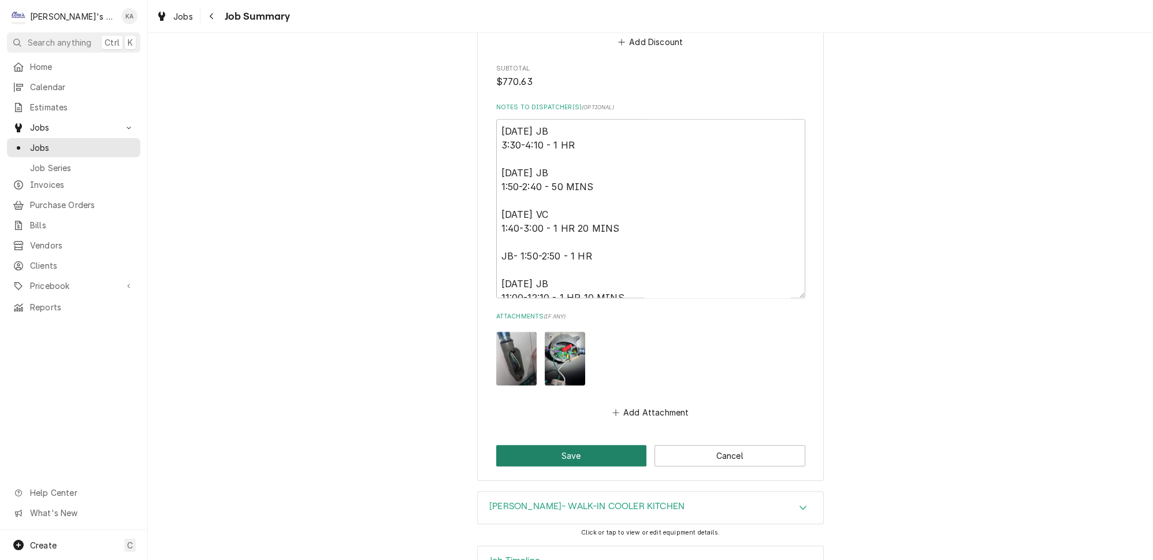
click at [568, 445] on button "Save" at bounding box center [571, 455] width 151 height 21
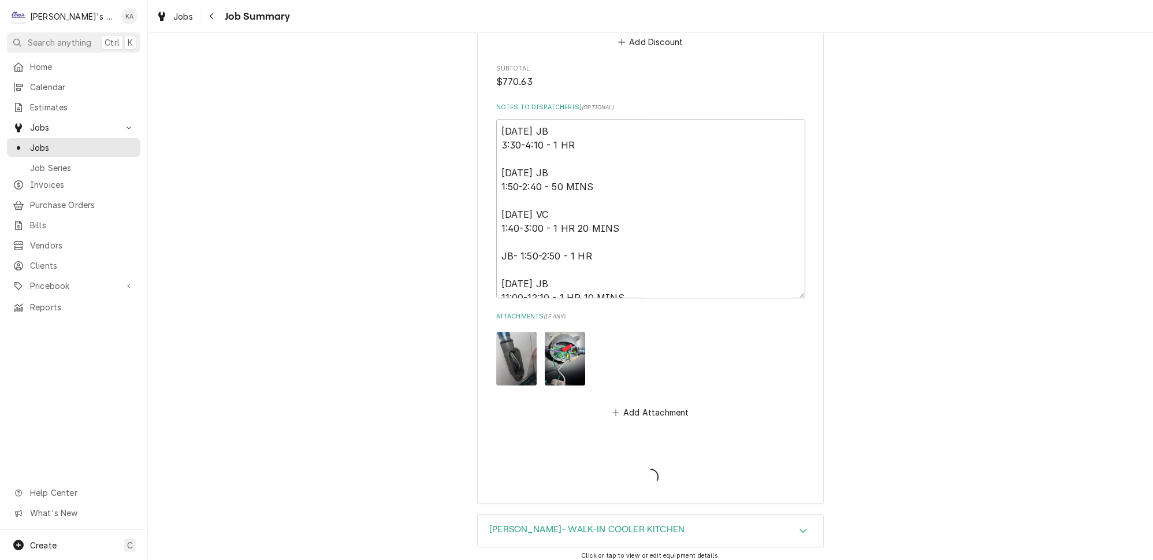
type textarea "x"
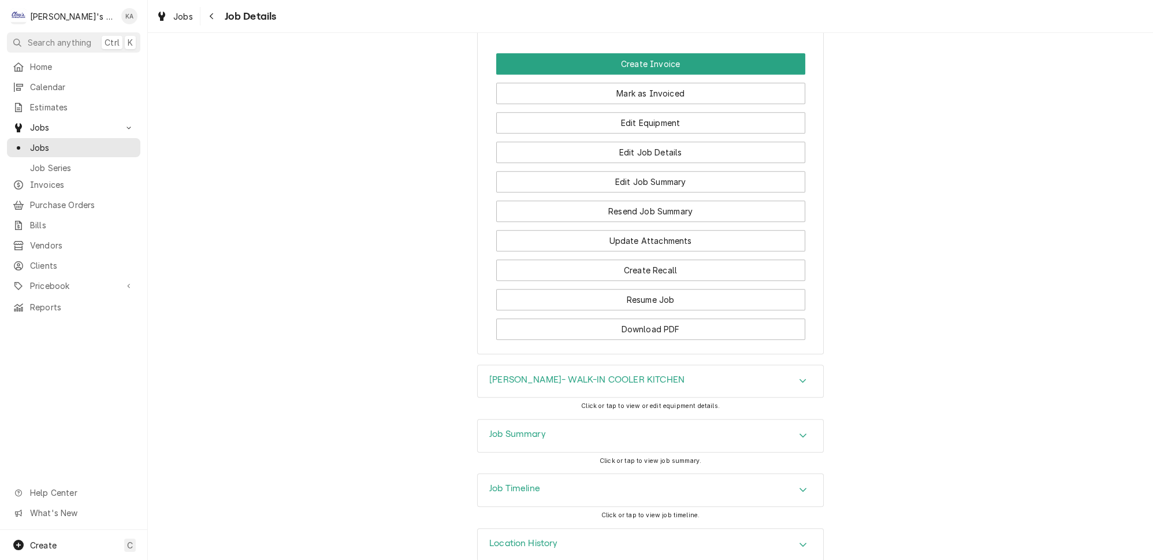
scroll to position [1387, 0]
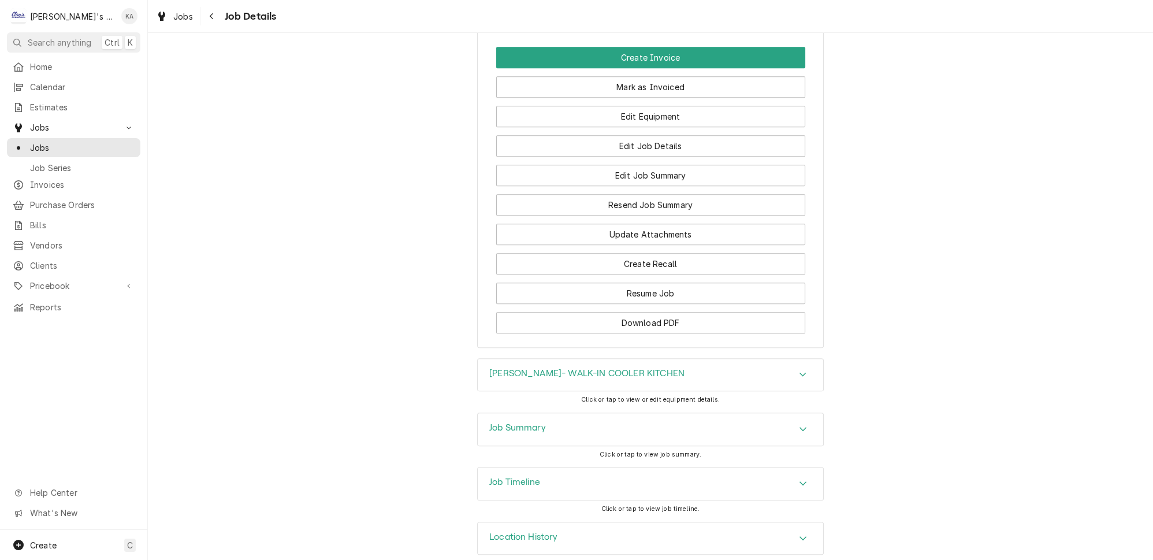
click at [799, 427] on icon "Accordion Header" at bounding box center [802, 429] width 7 height 4
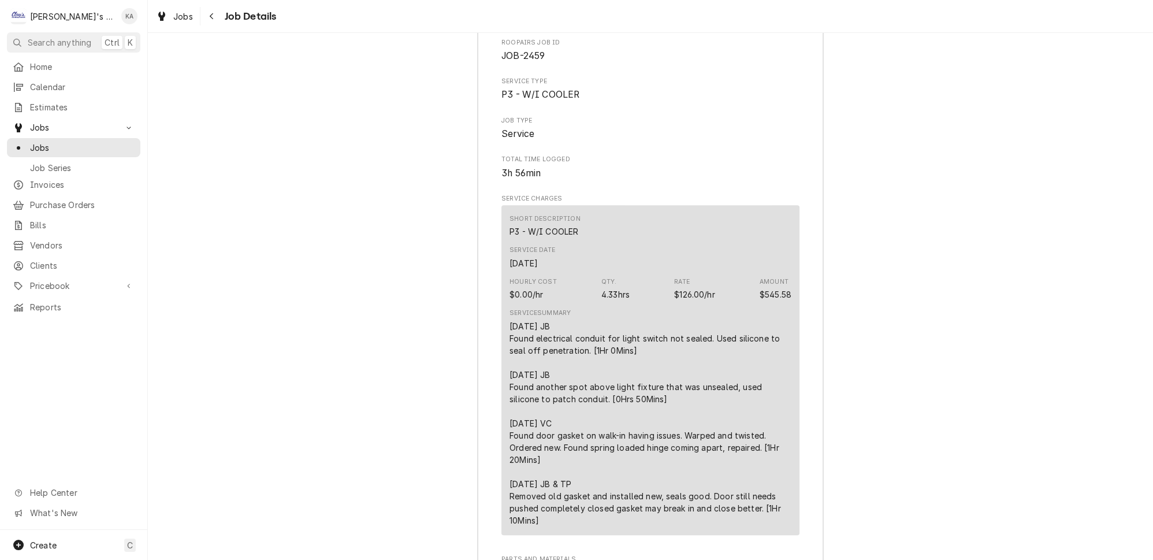
scroll to position [1912, 0]
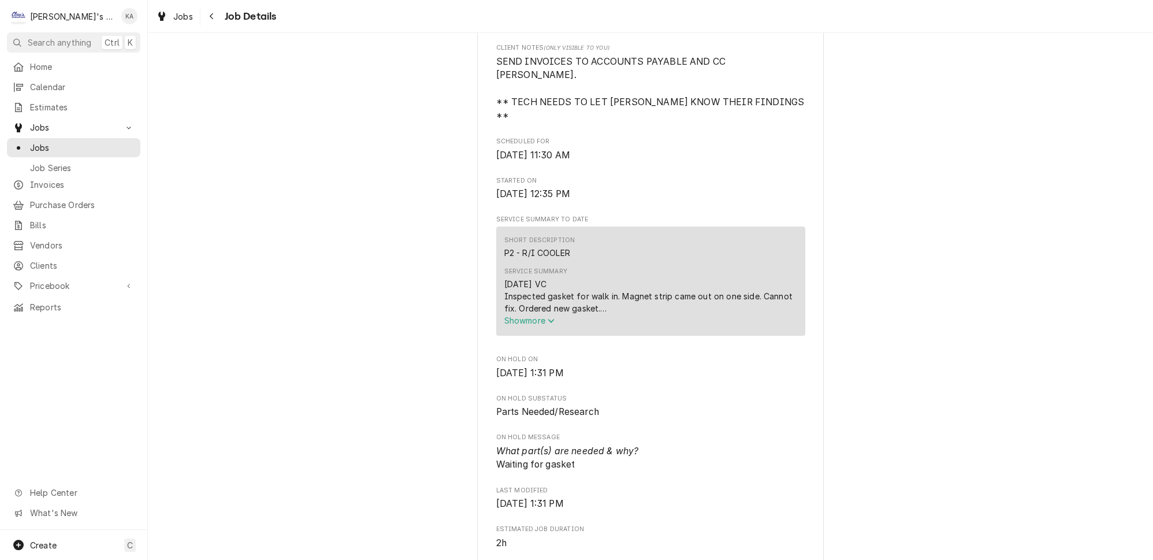
scroll to position [473, 0]
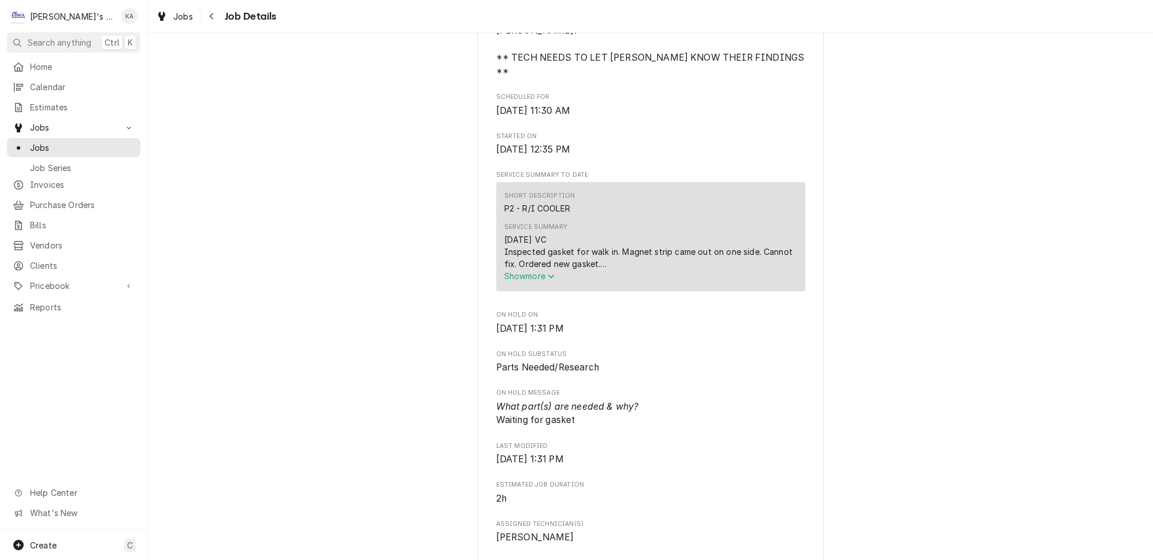
click at [550, 272] on icon "Service Summary" at bounding box center [551, 276] width 7 height 8
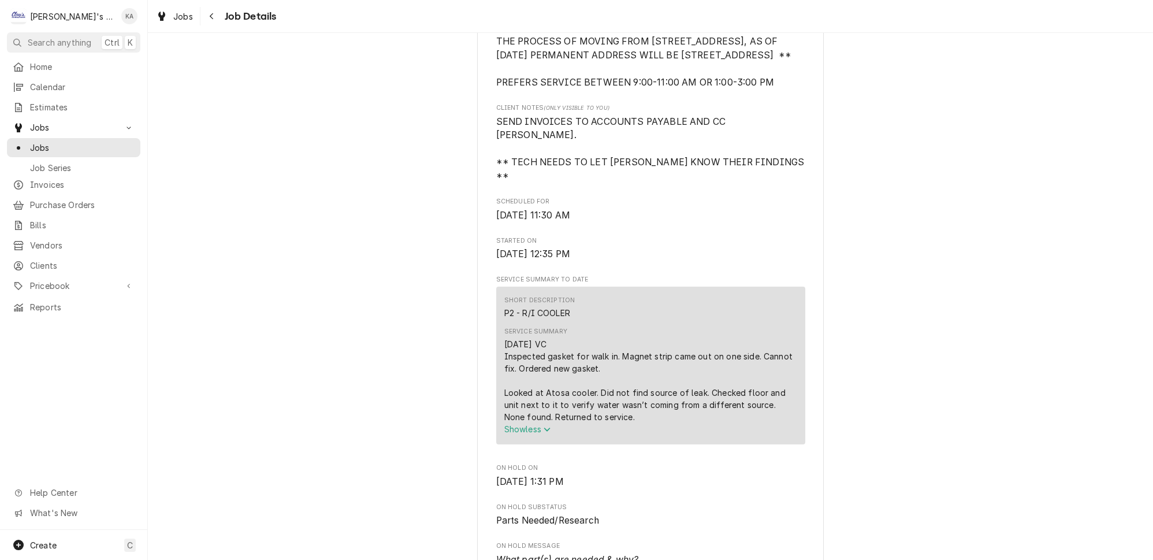
scroll to position [367, 0]
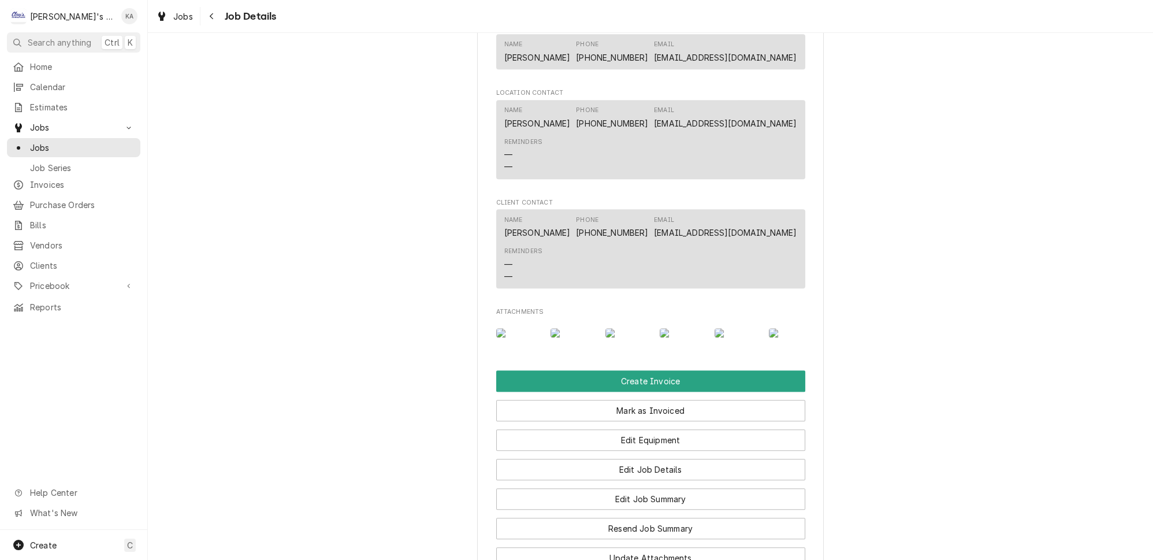
scroll to position [1103, 0]
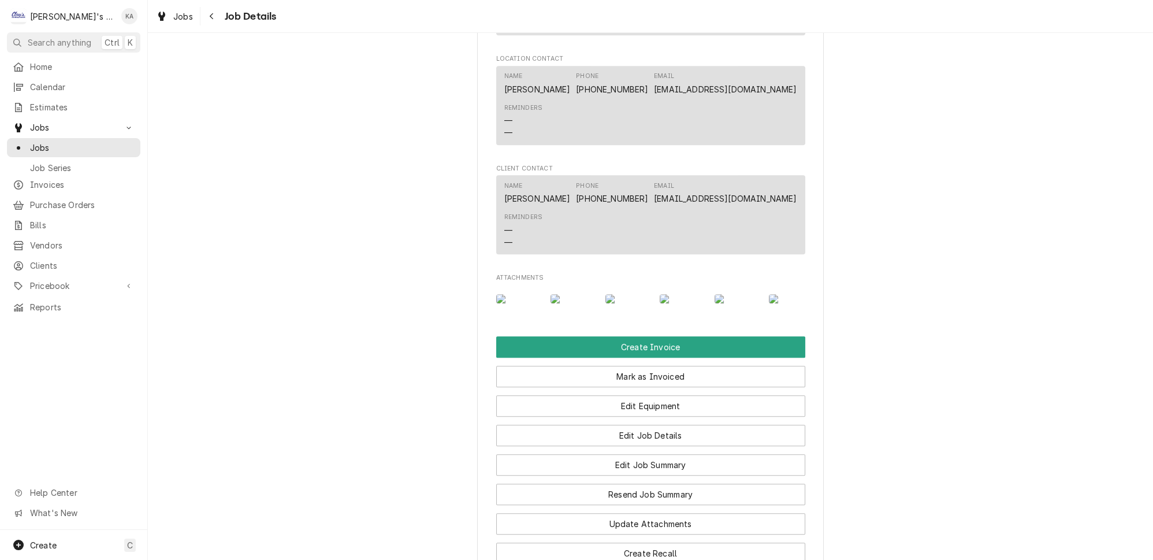
click at [564, 303] on img "Attachments" at bounding box center [574, 298] width 46 height 9
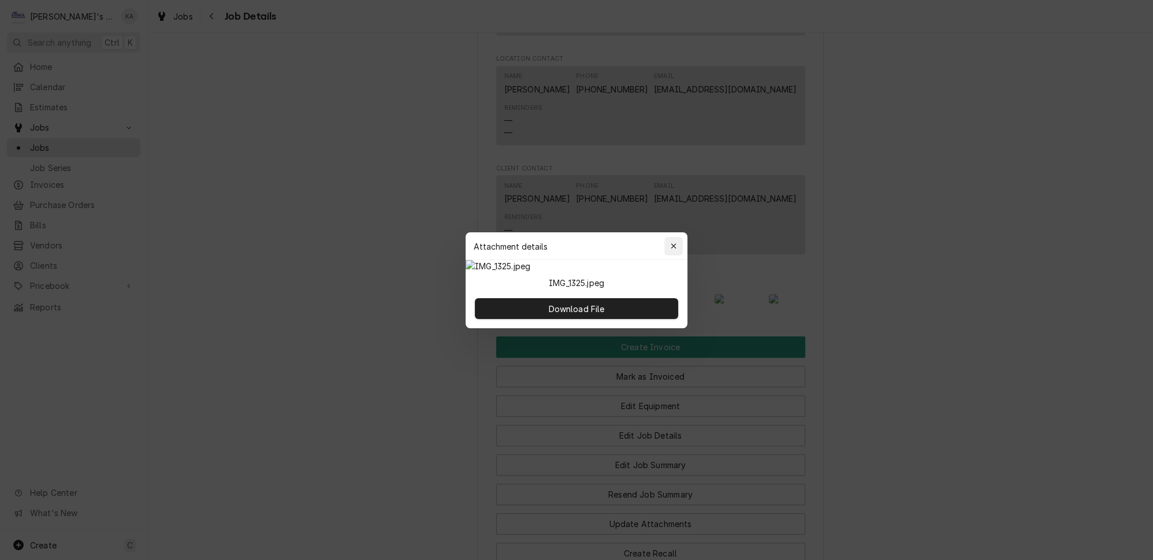
click at [671, 242] on icon "button" at bounding box center [674, 246] width 6 height 8
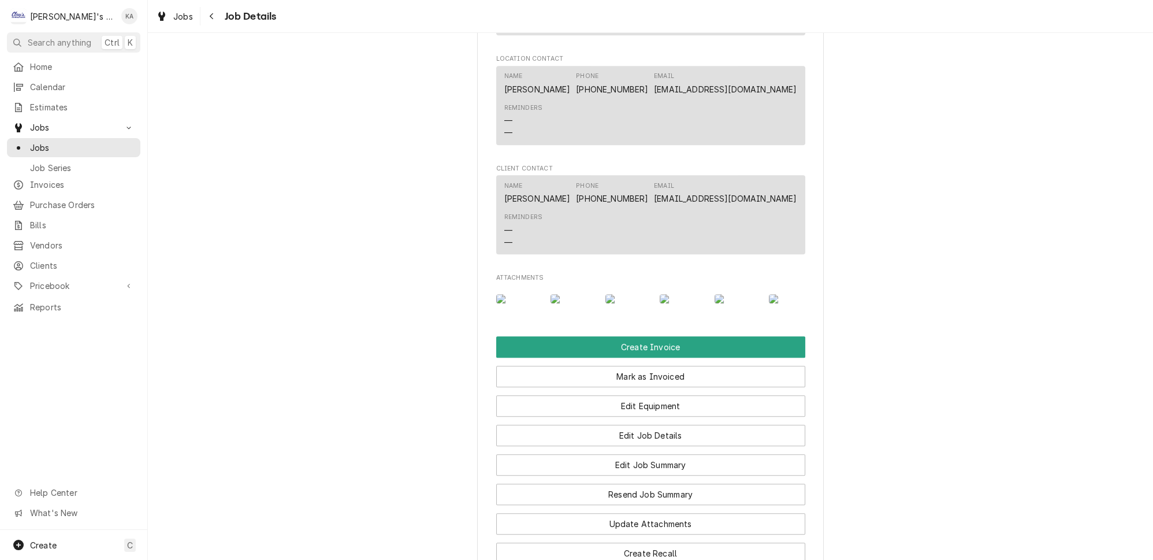
click at [511, 294] on img "Attachments" at bounding box center [519, 298] width 46 height 9
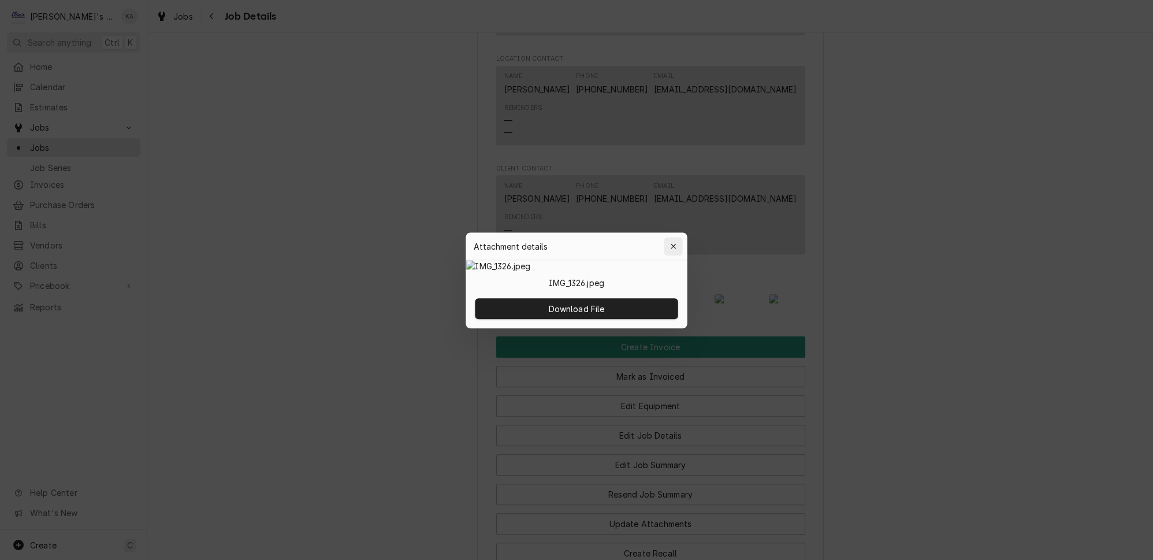
click at [671, 242] on icon "button" at bounding box center [674, 246] width 6 height 8
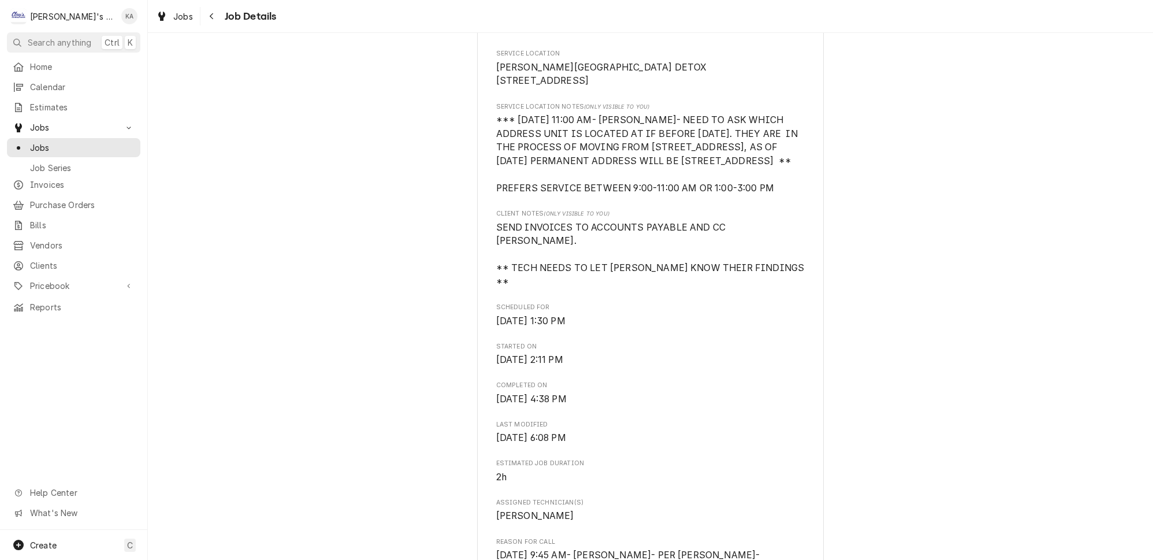
scroll to position [0, 0]
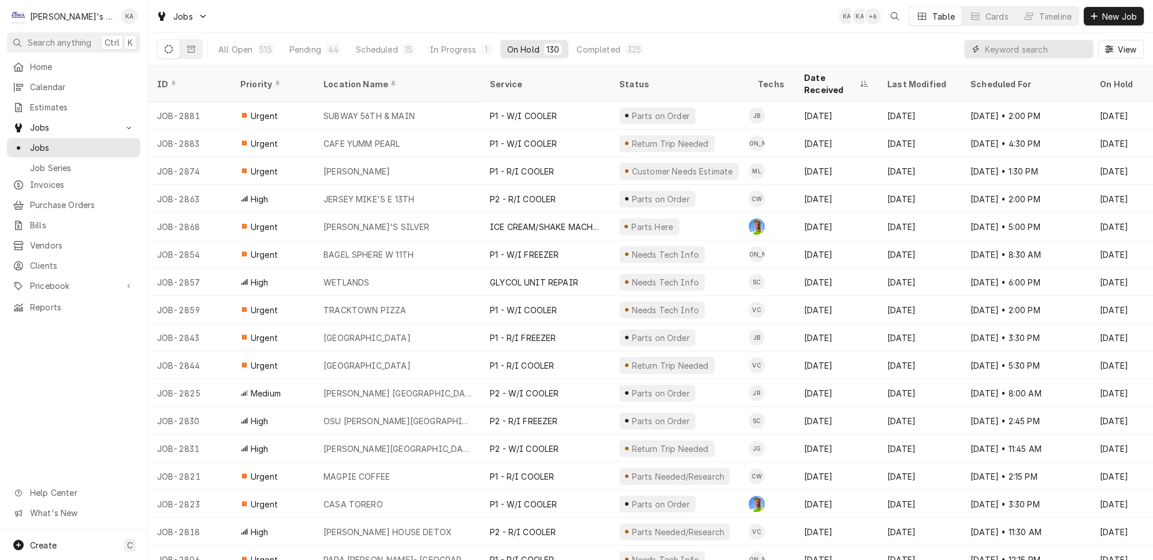
click at [1013, 46] on input "Dynamic Content Wrapper" at bounding box center [1036, 49] width 103 height 18
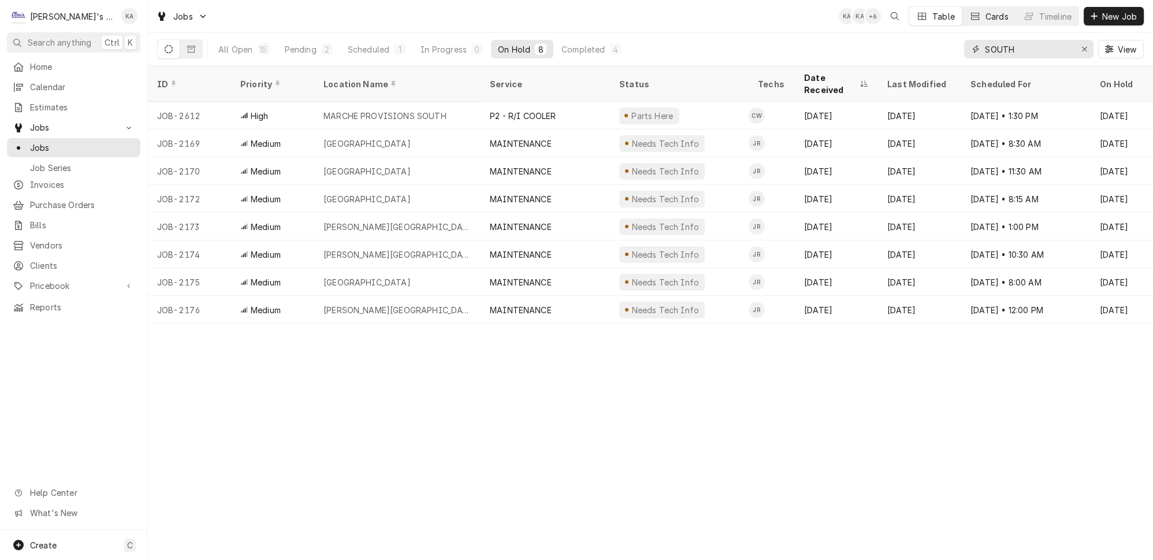
type input "SOUTH"
click at [1088, 45] on icon "Erase input" at bounding box center [1084, 49] width 6 height 8
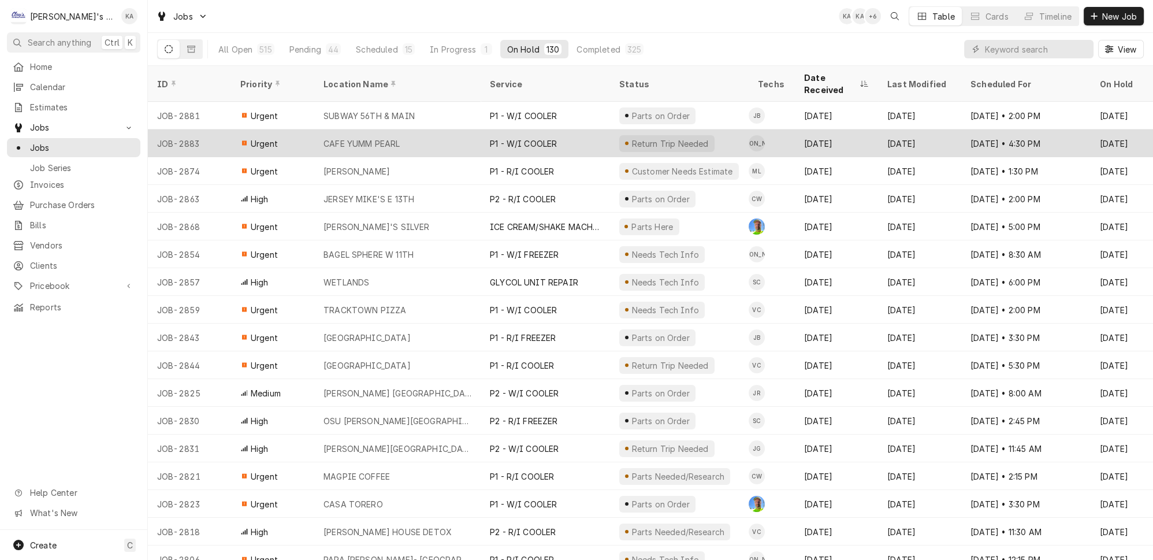
click at [567, 129] on div "P1 - W/I COOLER" at bounding box center [545, 143] width 129 height 28
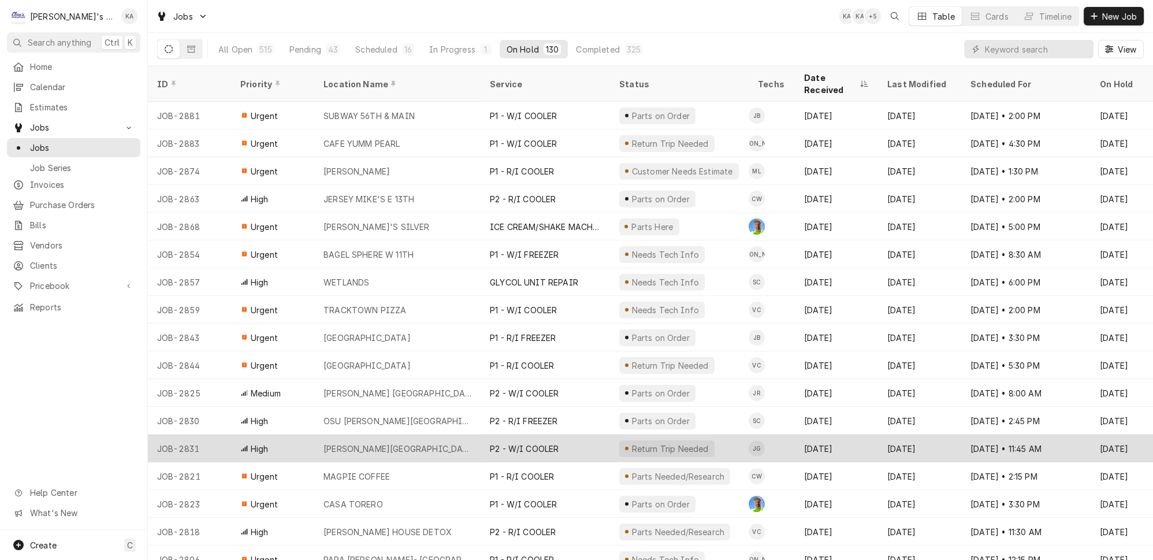
click at [415, 442] on div "MCKENZIE SCHOOL DISTRICT" at bounding box center [397, 448] width 148 height 12
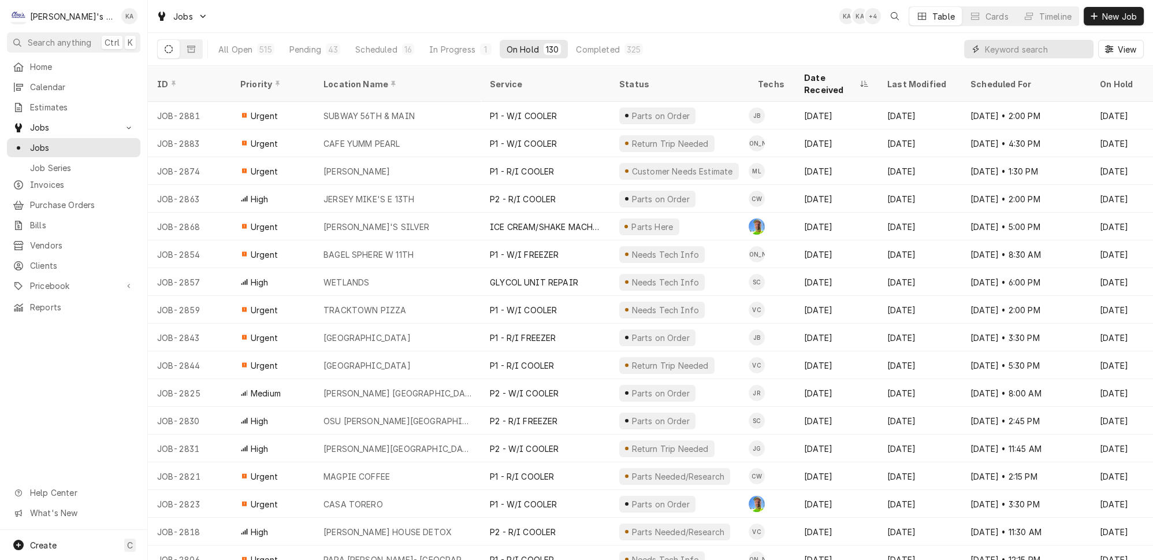
click at [1010, 44] on input "Dynamic Content Wrapper" at bounding box center [1036, 49] width 103 height 18
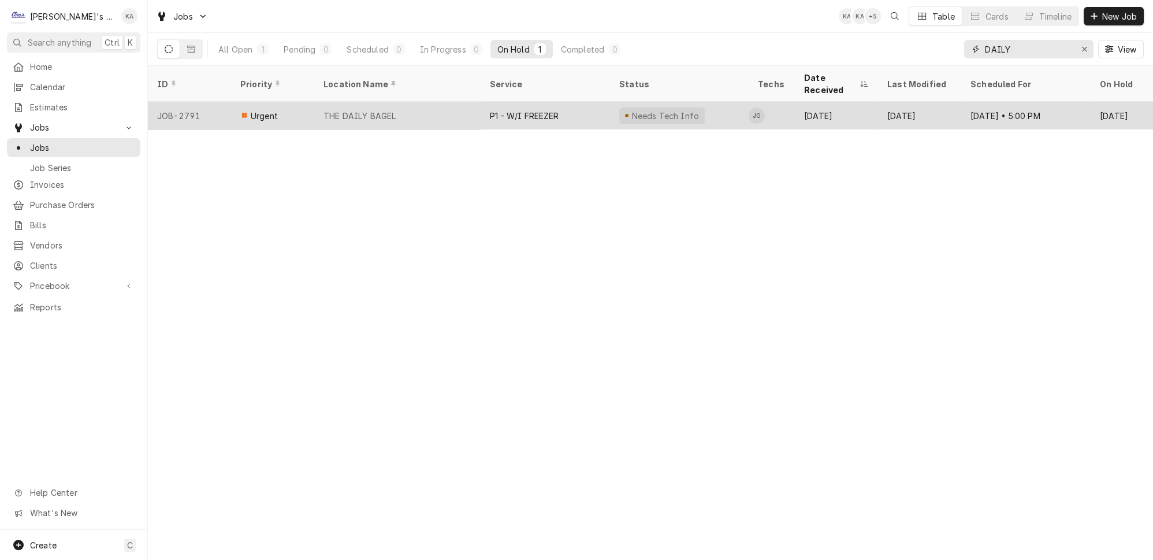
type input "DAILY"
click at [429, 102] on div "THE DAILY BAGEL" at bounding box center [397, 116] width 166 height 28
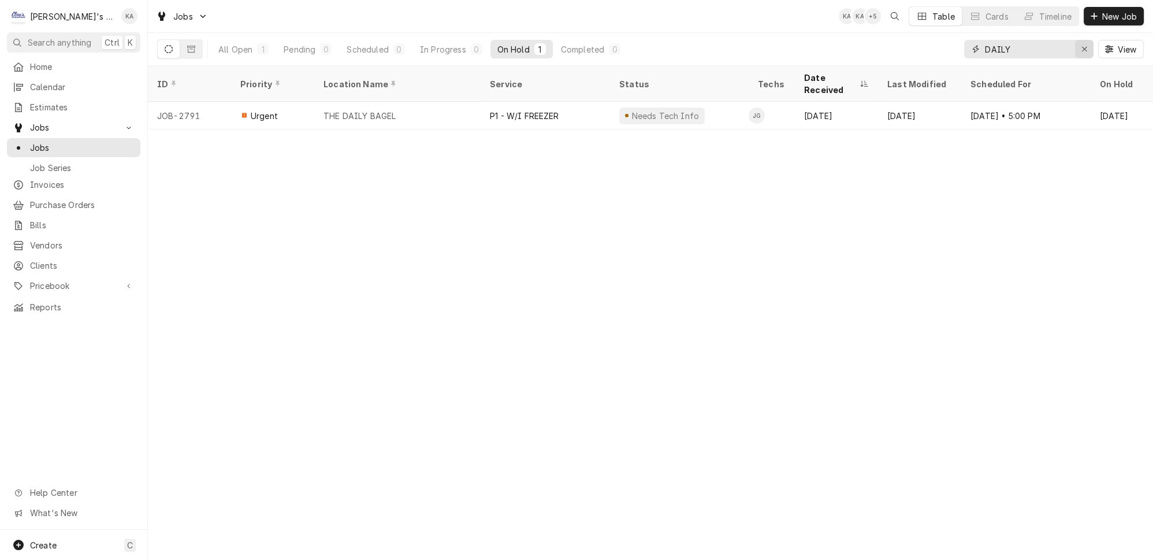
click at [1088, 46] on icon "Erase input" at bounding box center [1084, 49] width 6 height 8
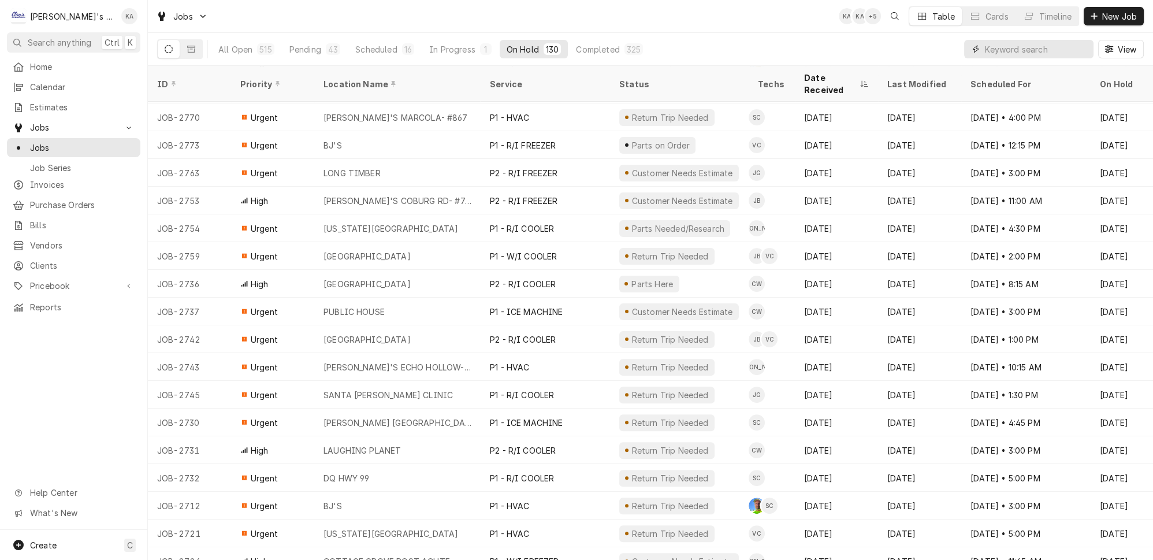
scroll to position [637, 0]
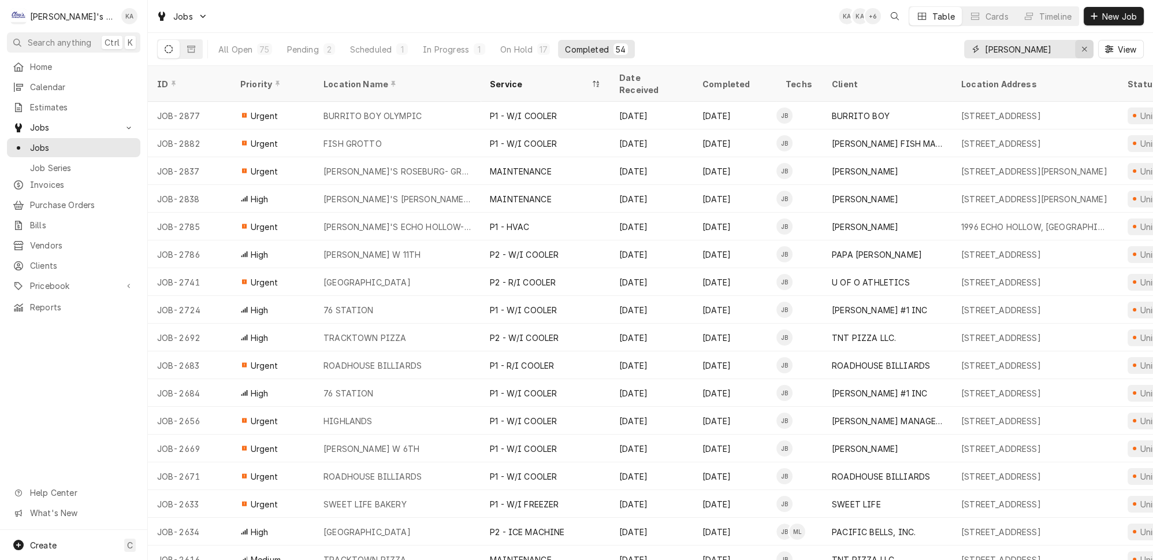
click at [1088, 47] on icon "Erase input" at bounding box center [1084, 49] width 6 height 8
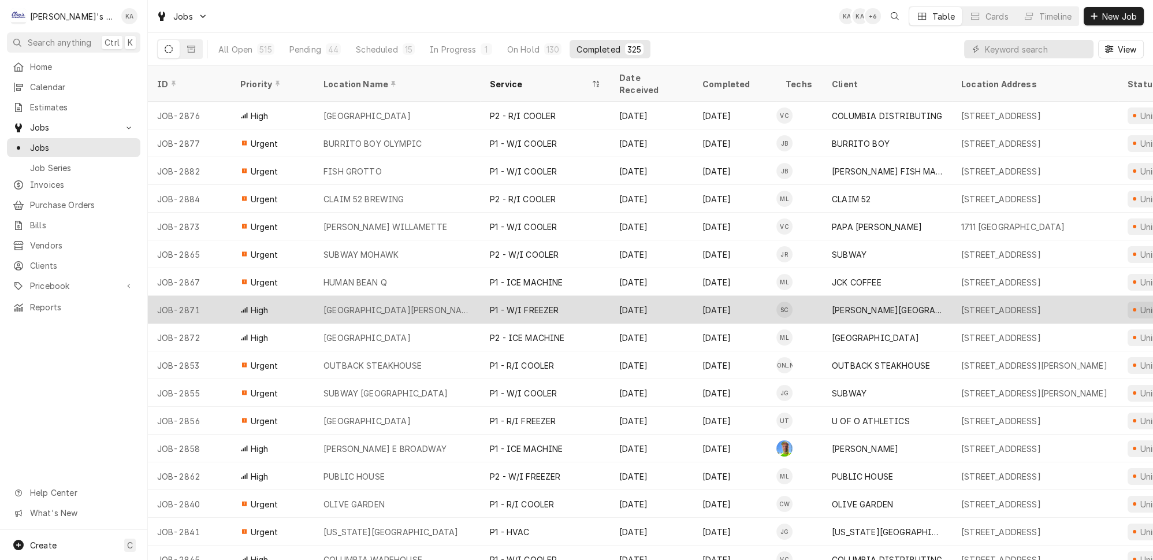
click at [422, 304] on div "[GEOGRAPHIC_DATA][PERSON_NAME]" at bounding box center [397, 310] width 148 height 12
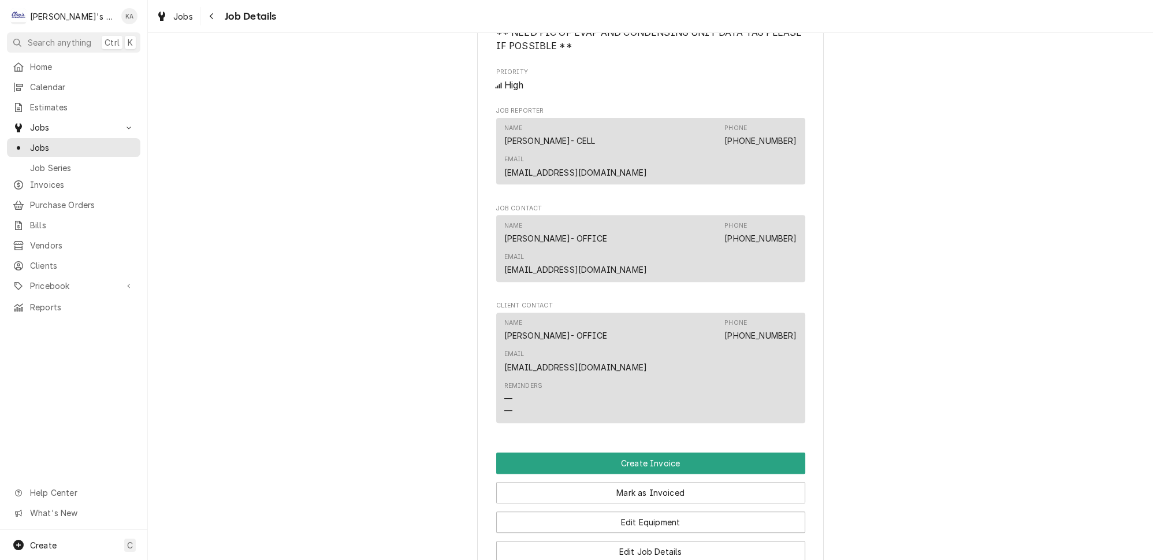
scroll to position [840, 0]
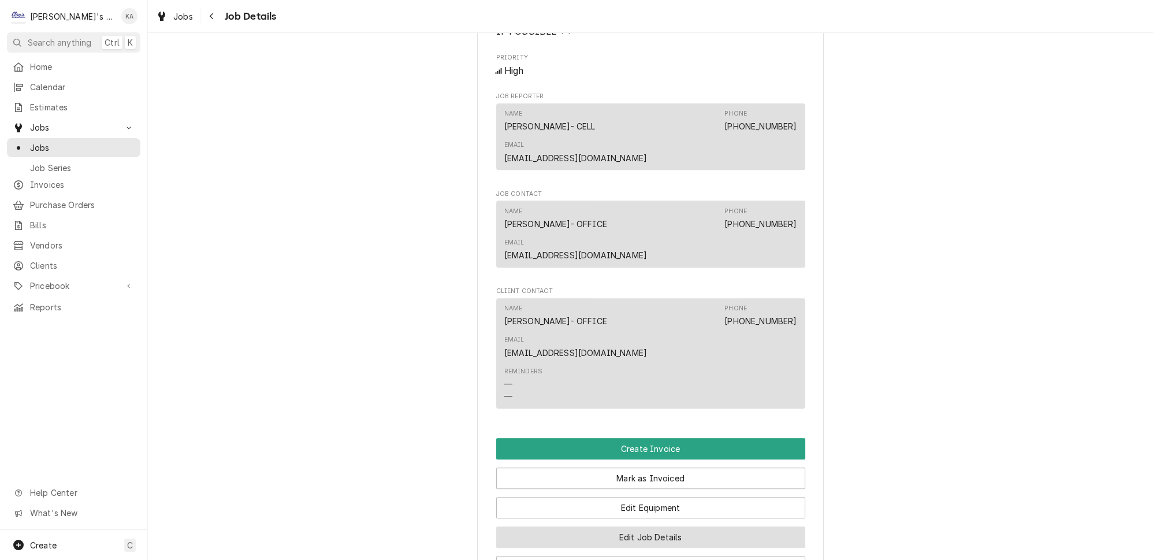
click at [667, 526] on button "Edit Job Details" at bounding box center [650, 536] width 309 height 21
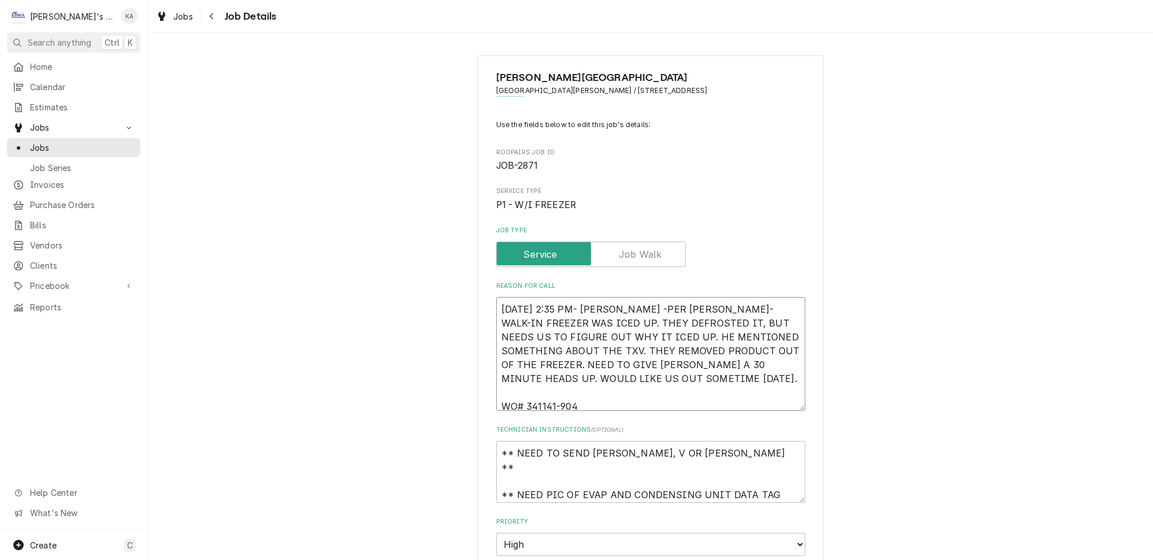
click at [620, 301] on textarea "[DATE] 2:35 PM- [PERSON_NAME] -PER [PERSON_NAME]- WALK-IN FREEZER WAS ICED UP. …" at bounding box center [650, 354] width 309 height 114
type textarea "x"
type textarea "[DATE] 2:35 PM- [PERSON_NAME]-PER [PERSON_NAME]- WALK-IN FREEZER WAS ICED UP. T…"
type textarea "x"
type textarea "[DATE] 2:35 PM- [PERSON_NAME]- PER [PERSON_NAME]- WALK-IN FREEZER WAS ICED UP. …"
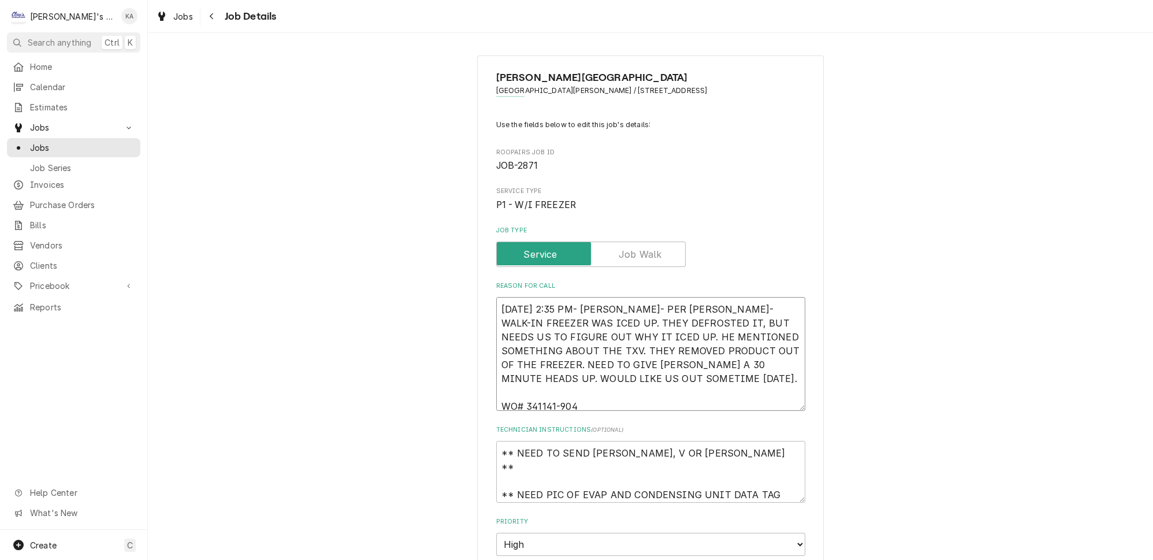
type textarea "x"
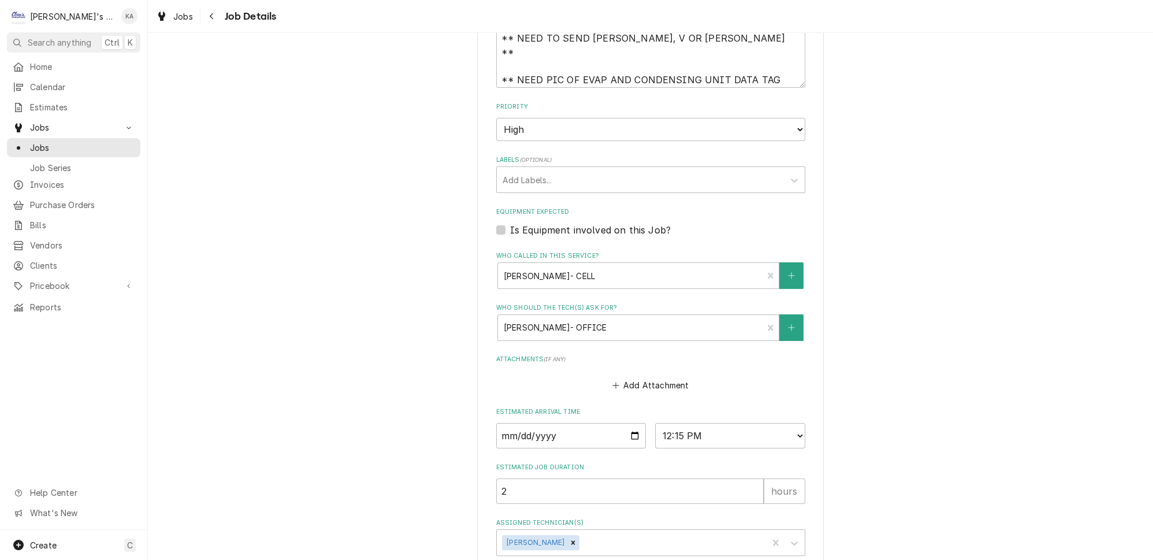
scroll to position [363, 0]
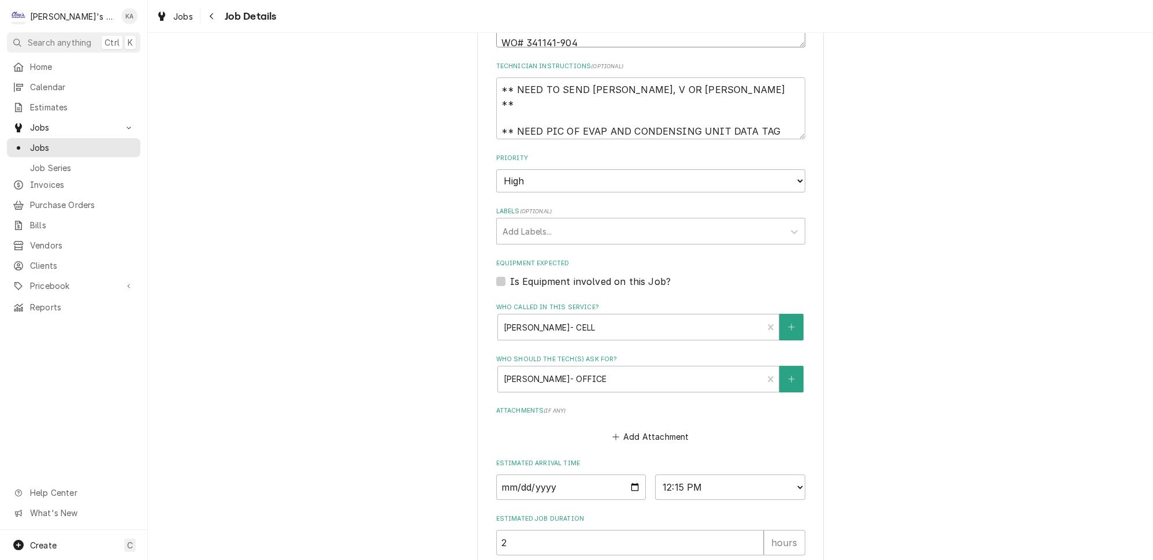
type textarea "[DATE] 2:35 PM- [PERSON_NAME]- PER [PERSON_NAME]- WALK-IN FREEZER WAS ICED UP. …"
click at [510, 276] on label "Is Equipment involved on this Job?" at bounding box center [590, 281] width 161 height 14
click at [510, 276] on input "Equipment Expected" at bounding box center [664, 286] width 309 height 25
checkbox input "true"
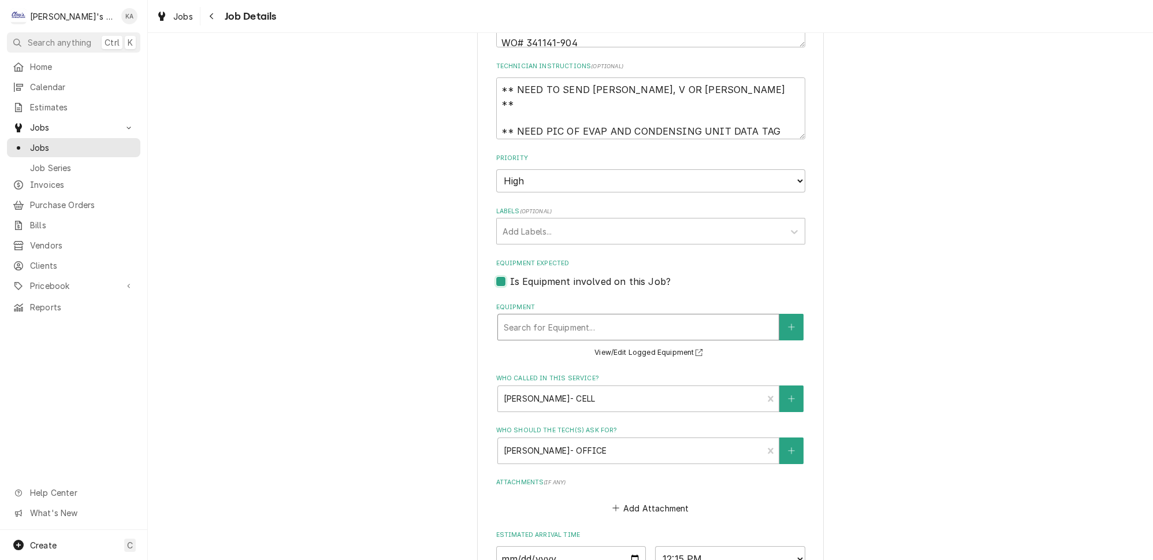
type textarea "x"
click at [567, 317] on div "Equipment" at bounding box center [638, 327] width 269 height 21
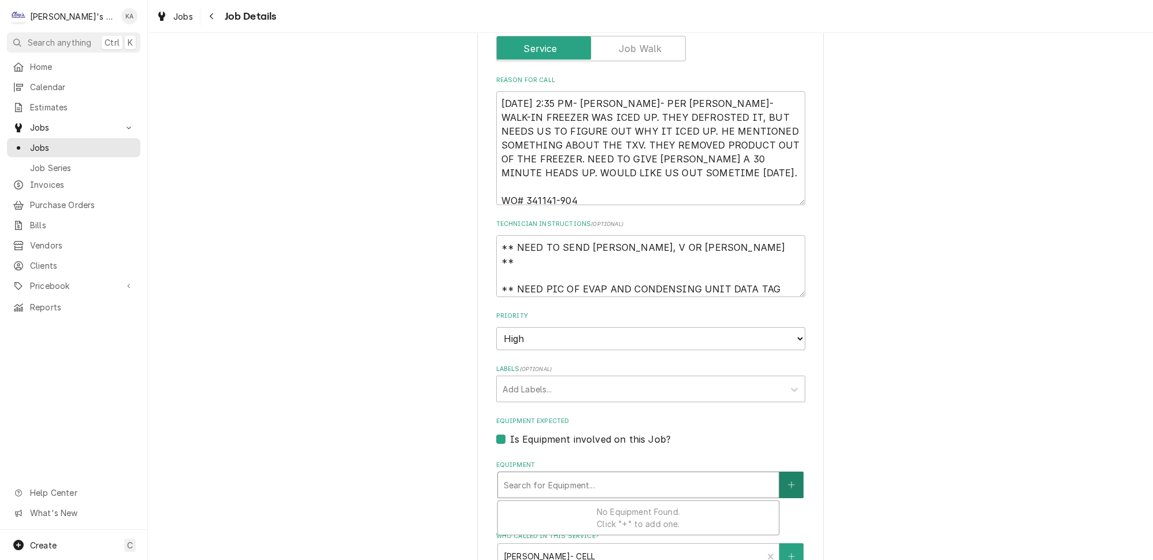
click at [788, 481] on icon "Create New Equipment" at bounding box center [791, 485] width 7 height 8
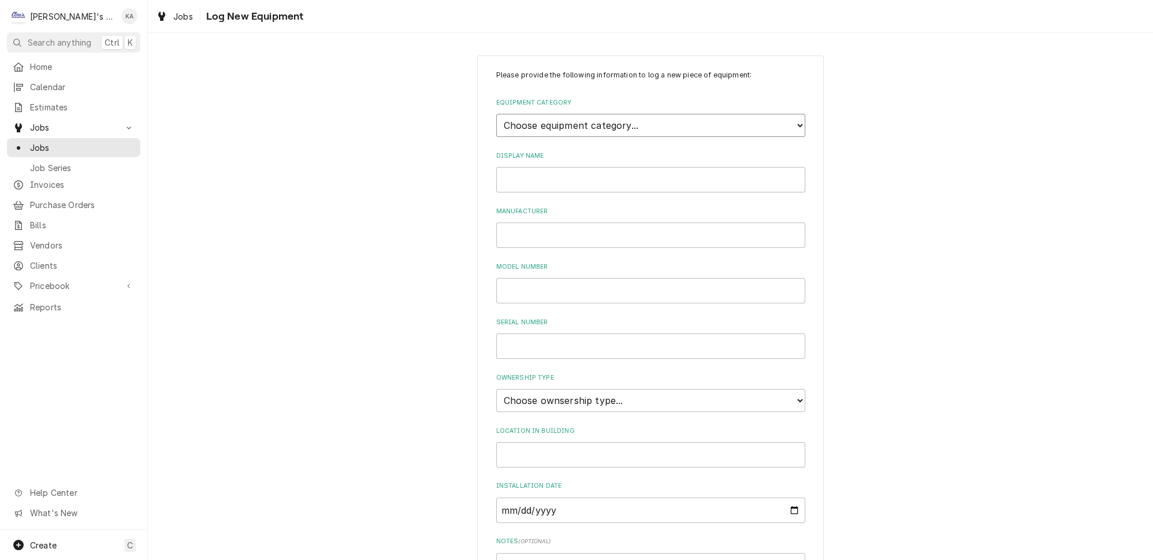
click at [644, 118] on select "Choose equipment category... Ice Machines Refrigeration HVAC Other" at bounding box center [650, 125] width 309 height 23
select select "8"
click at [496, 114] on select "Choose equipment category... Ice Machines Refrigeration HVAC Other" at bounding box center [650, 125] width 309 height 23
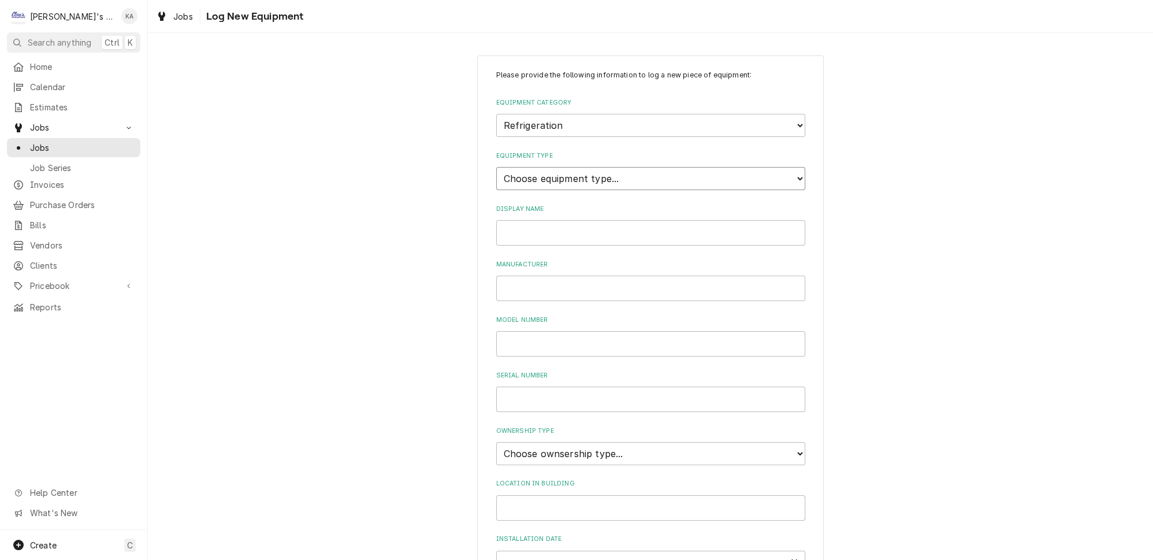
drag, startPoint x: 633, startPoint y: 130, endPoint x: 559, endPoint y: 169, distance: 82.9
click at [559, 169] on select "Choose equipment type... Bar Refrigeration Blast Chiller Chef Base Freezer Chef…" at bounding box center [650, 178] width 309 height 23
select select "76"
click at [496, 167] on select "Choose equipment type... Bar Refrigeration Blast Chiller Chef Base Freezer Chef…" at bounding box center [650, 178] width 309 height 23
click at [511, 227] on input "Display Name" at bounding box center [650, 232] width 309 height 25
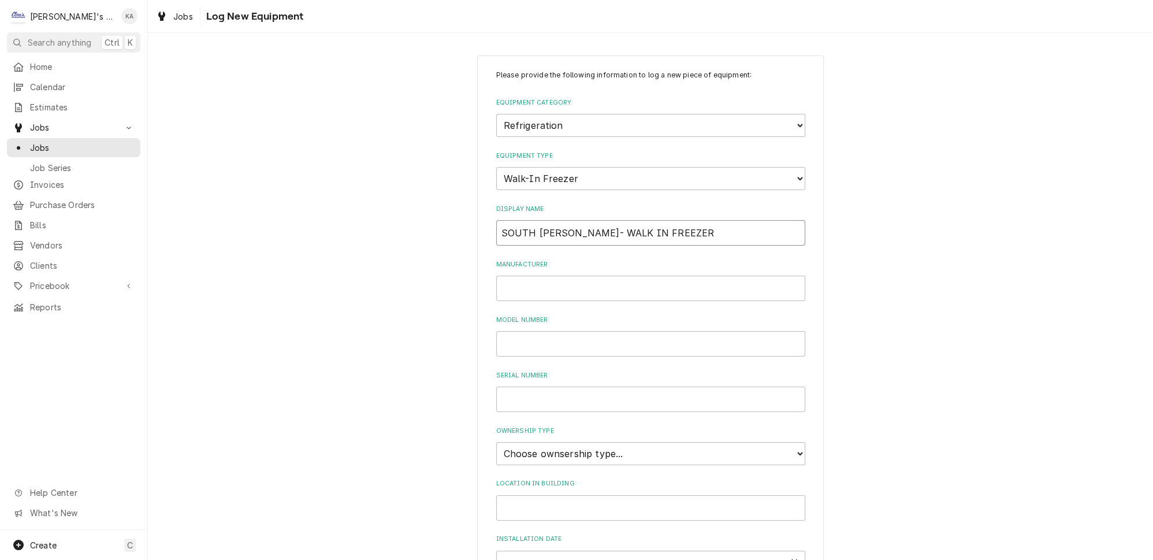
type input "SOUTH [PERSON_NAME]- WALK IN FREEZER"
click at [616, 442] on select "Choose ownsership type... Unknown Owned Leased Rented" at bounding box center [650, 453] width 309 height 23
select select "1"
click at [496, 442] on select "Choose ownsership type... Unknown Owned Leased Rented" at bounding box center [650, 453] width 309 height 23
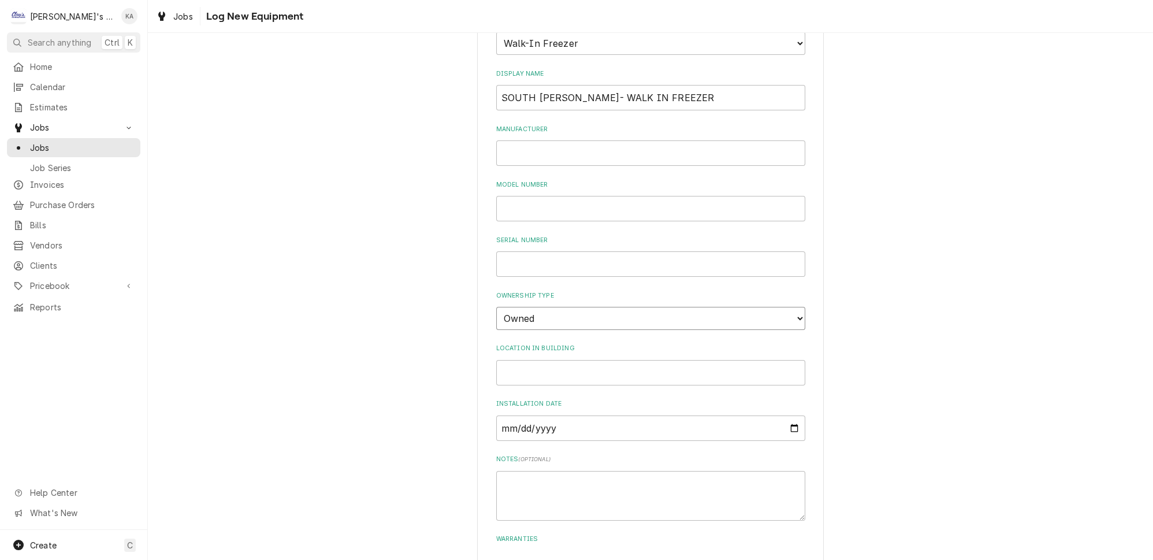
scroll to position [201, 0]
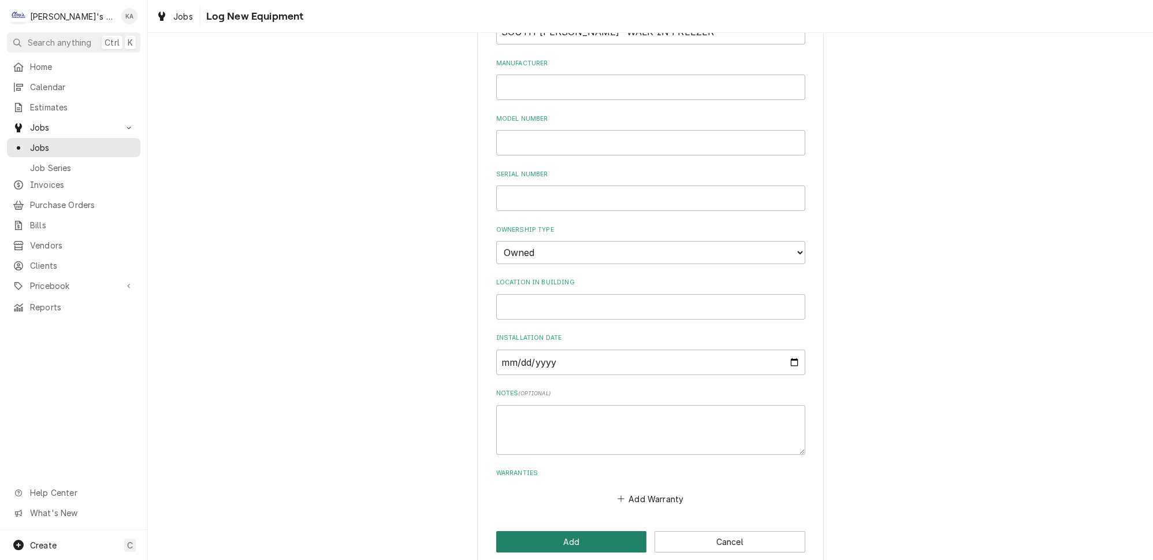
click at [570, 531] on button "Add" at bounding box center [571, 541] width 151 height 21
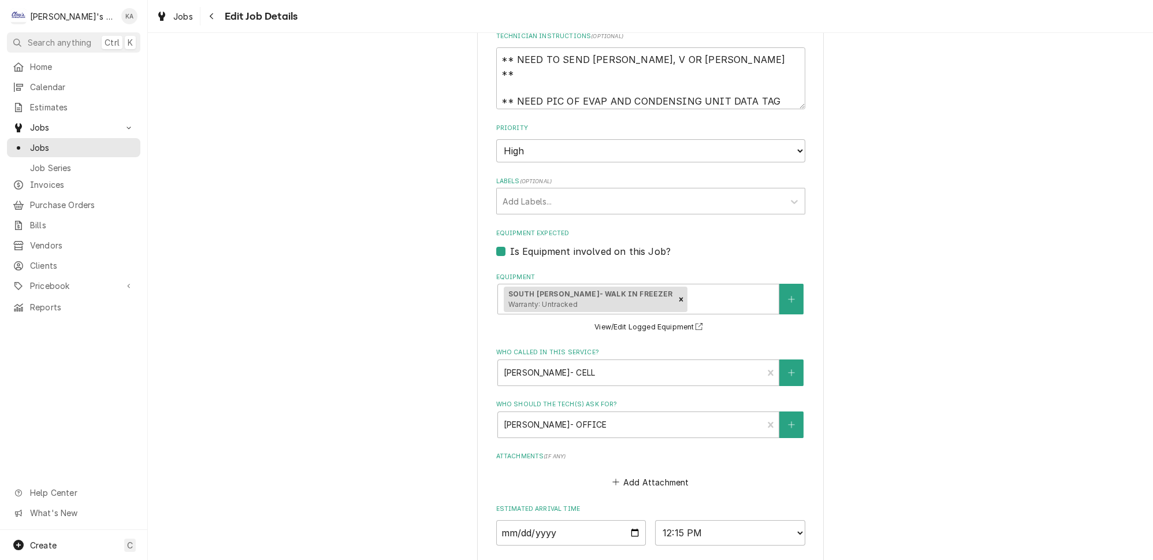
scroll to position [547, 0]
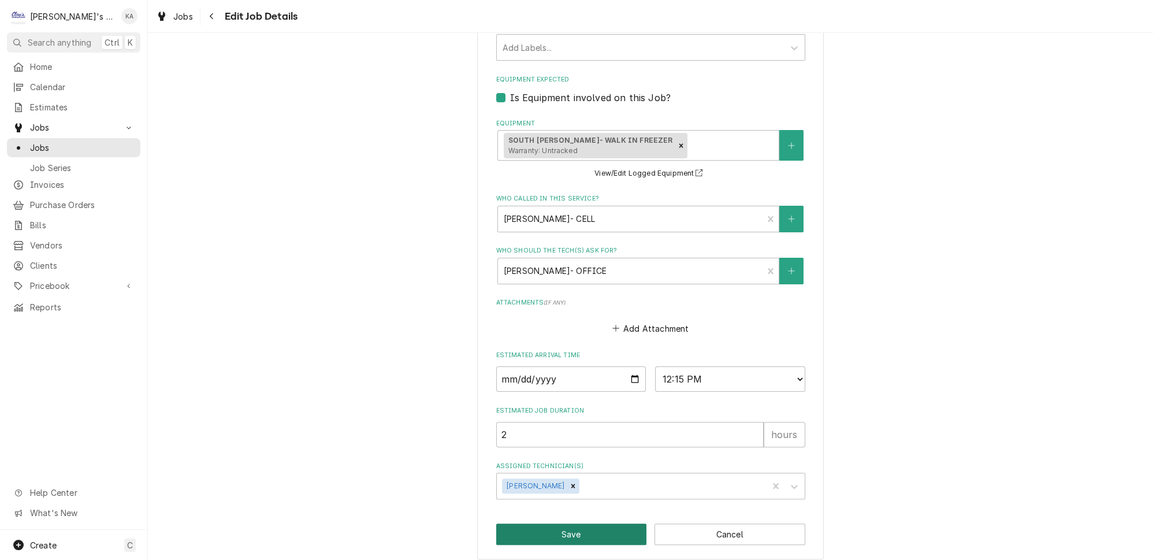
click at [576, 527] on button "Save" at bounding box center [571, 533] width 151 height 21
type textarea "x"
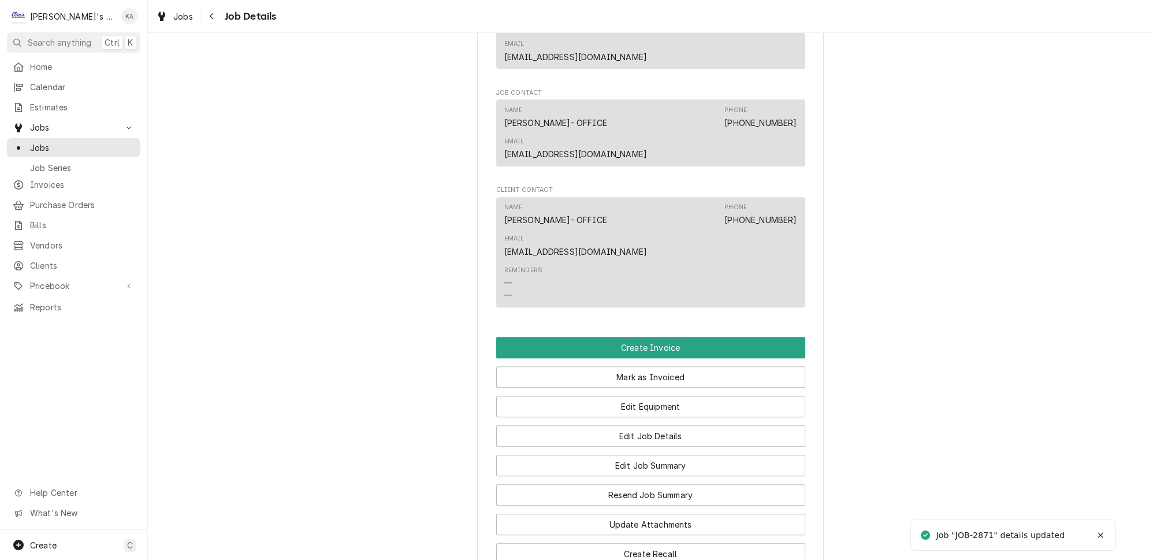
scroll to position [1132, 0]
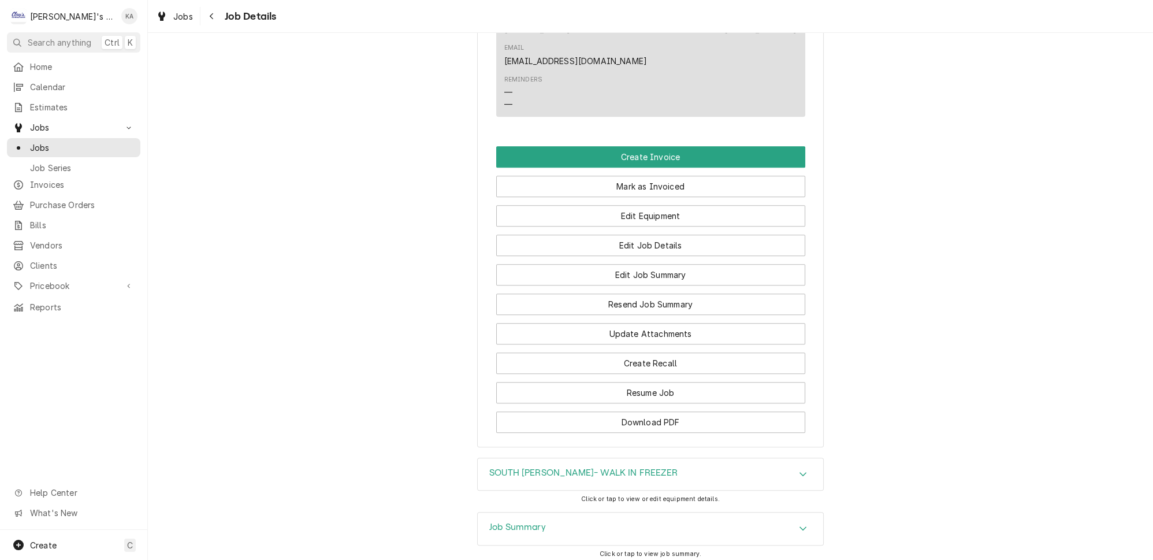
click at [799, 523] on icon "Accordion Header" at bounding box center [803, 527] width 8 height 9
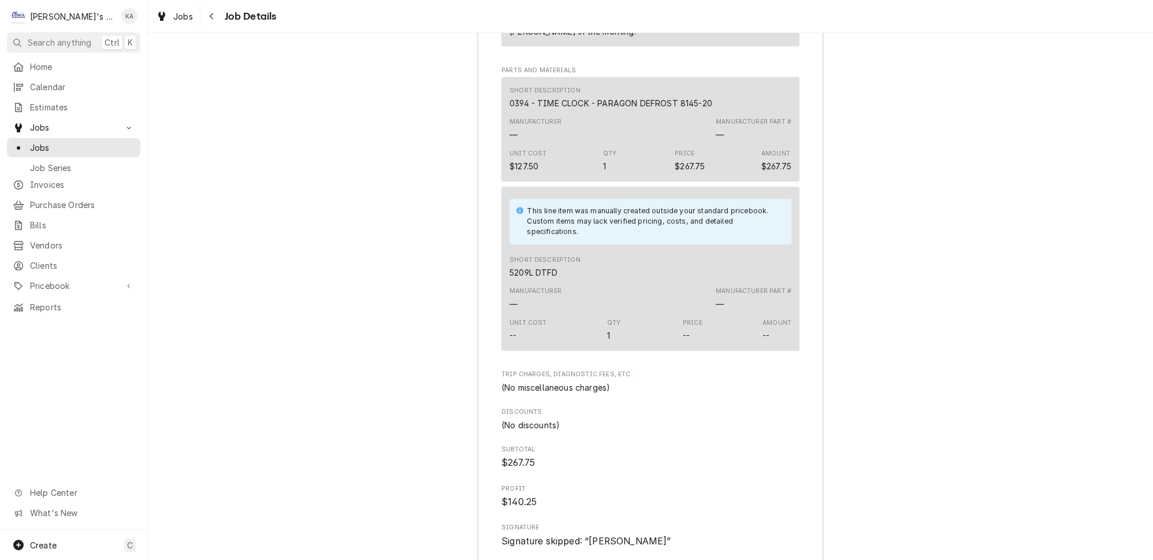
scroll to position [2084, 0]
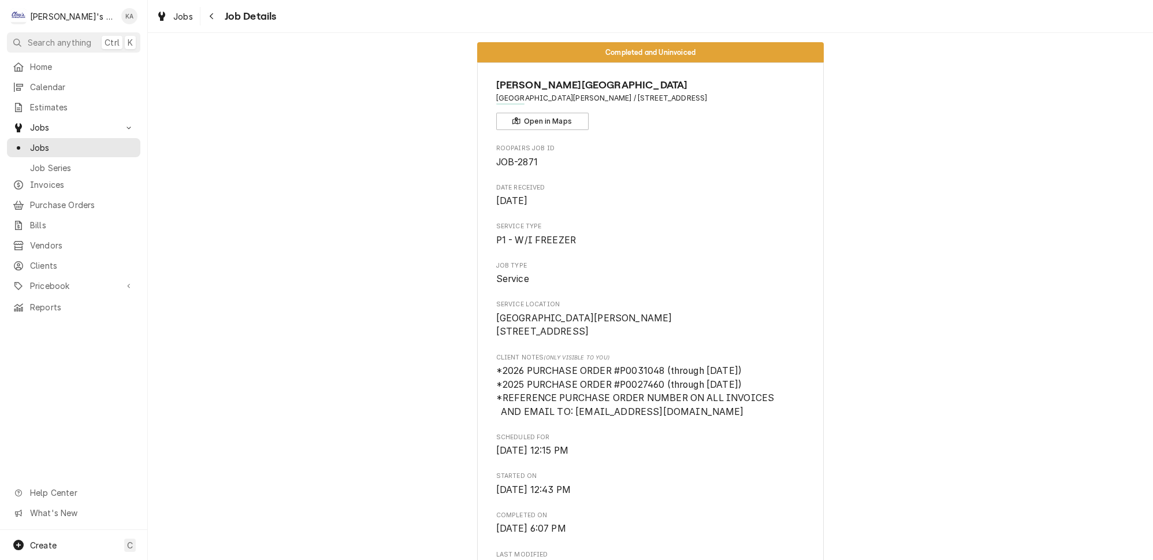
scroll to position [0, 0]
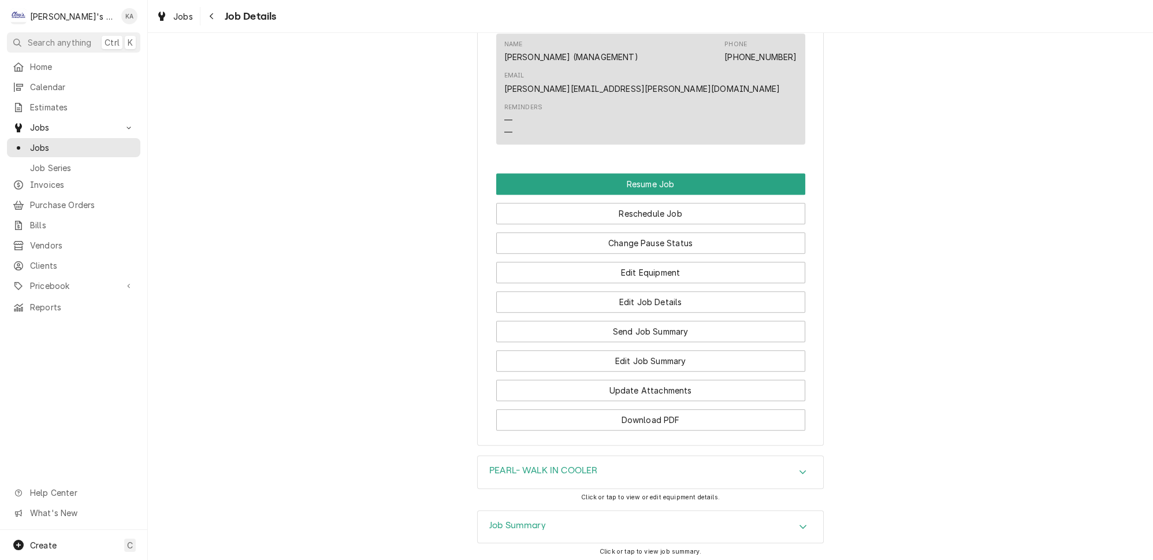
scroll to position [1316, 0]
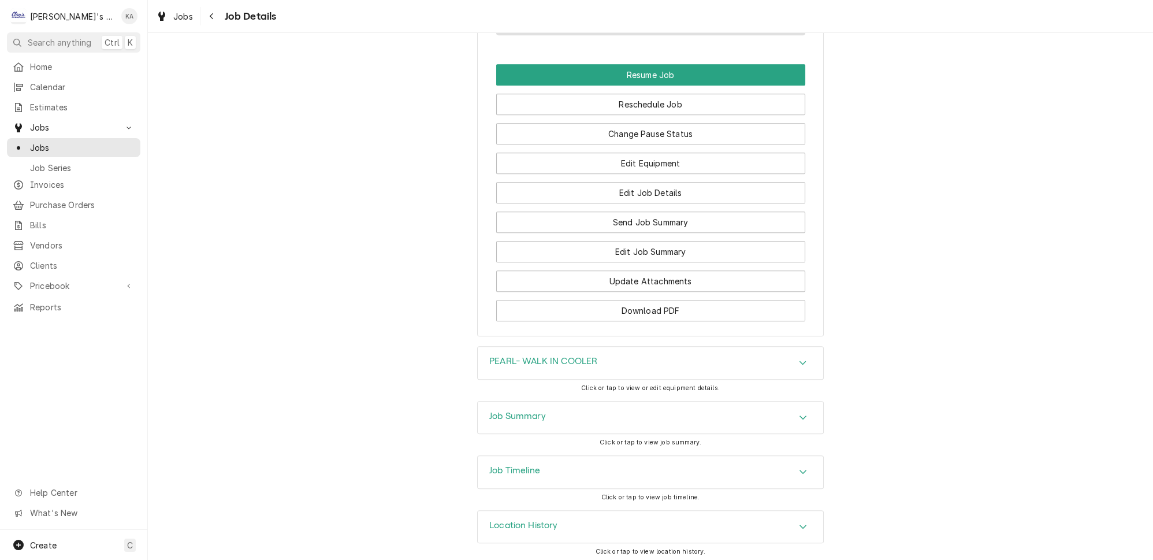
click at [799, 413] on icon "Accordion Header" at bounding box center [803, 416] width 8 height 9
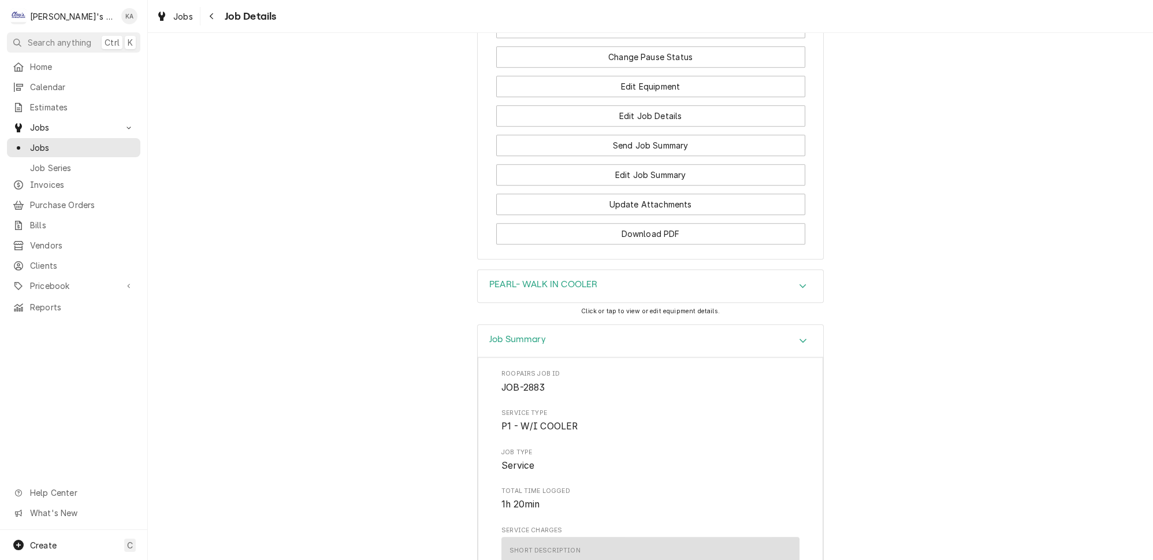
scroll to position [1813, 0]
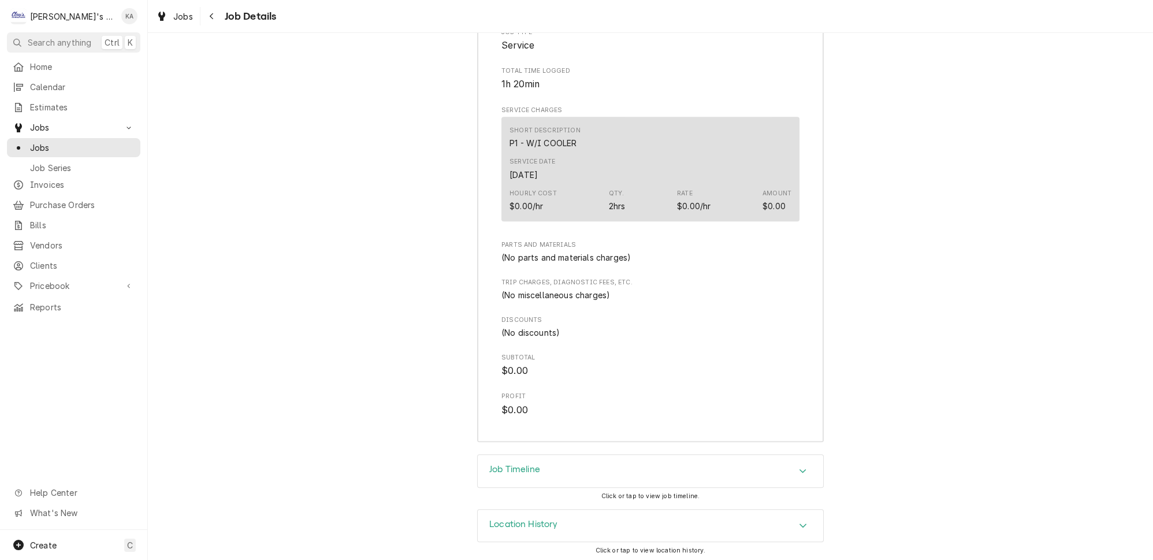
click at [799, 470] on icon "Accordion Header" at bounding box center [802, 470] width 7 height 4
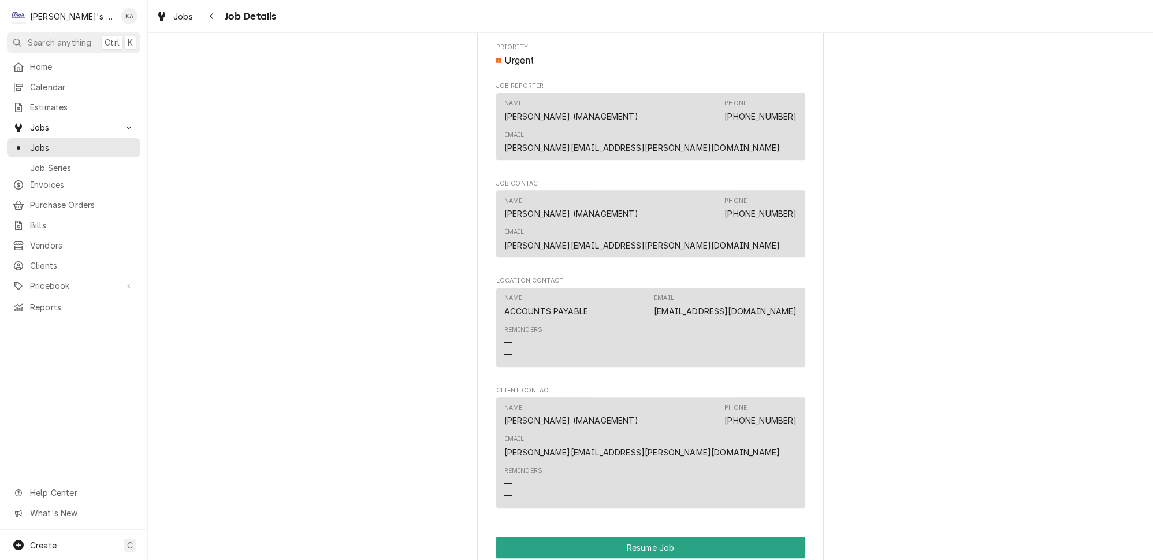
scroll to position [825, 0]
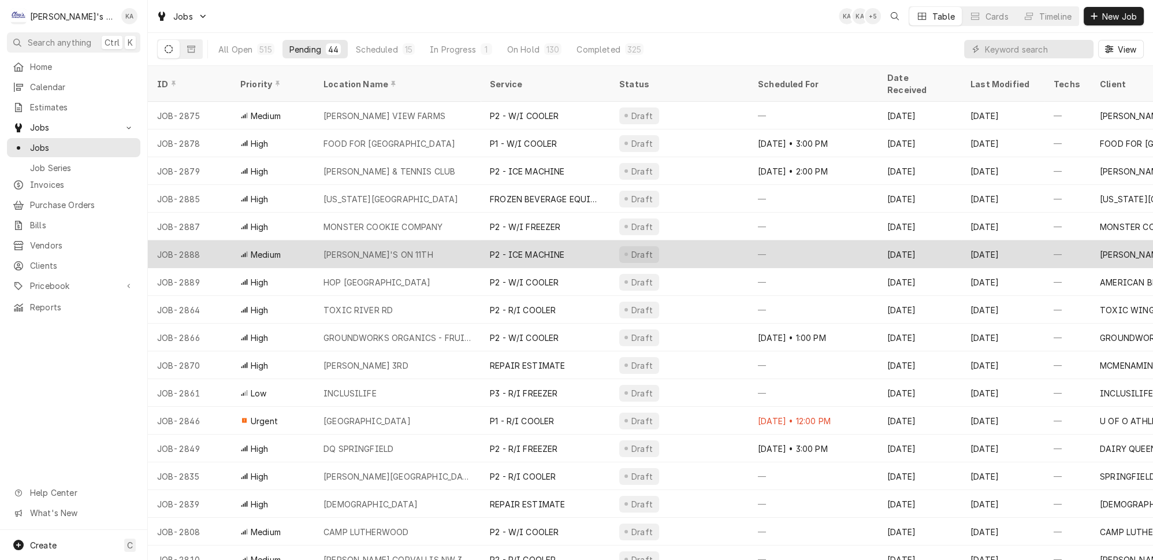
click at [424, 240] on div "[PERSON_NAME]'S ON 11TH" at bounding box center [397, 254] width 166 height 28
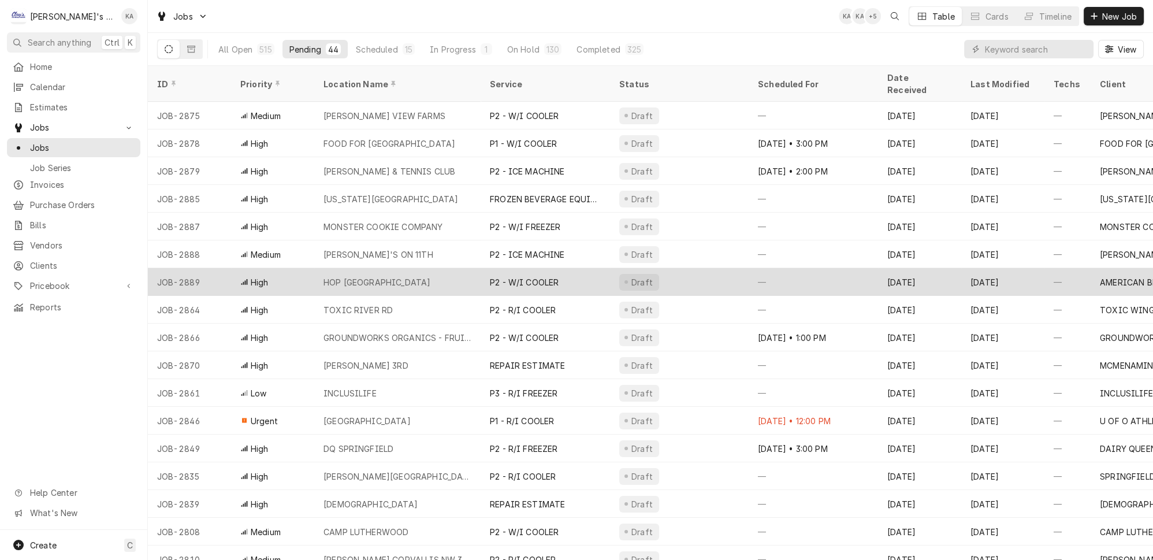
click at [425, 268] on div "HOP VALLEY GATEWAY" at bounding box center [397, 282] width 166 height 28
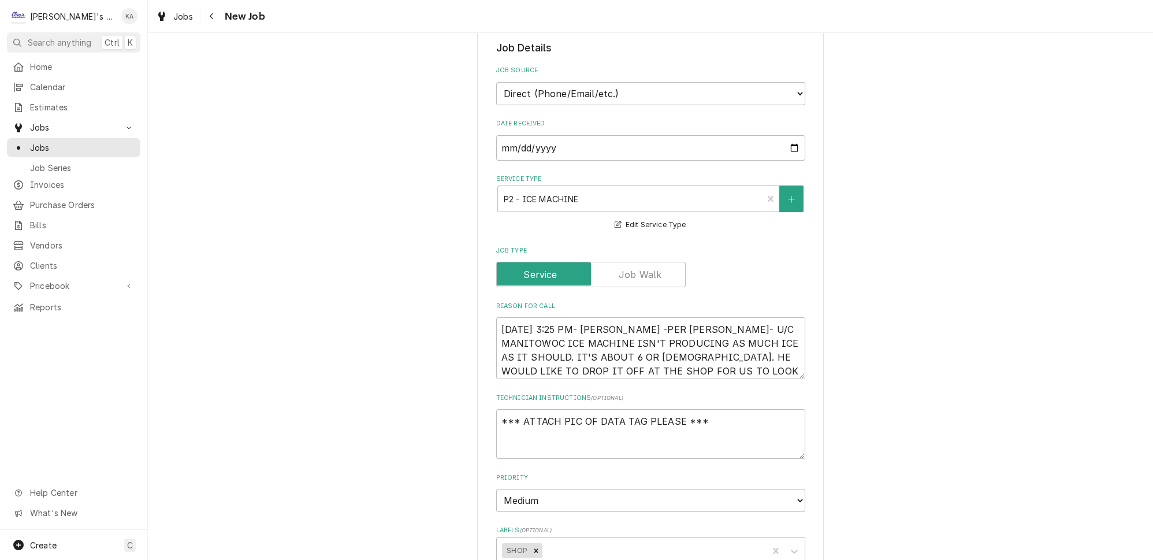
scroll to position [315, 0]
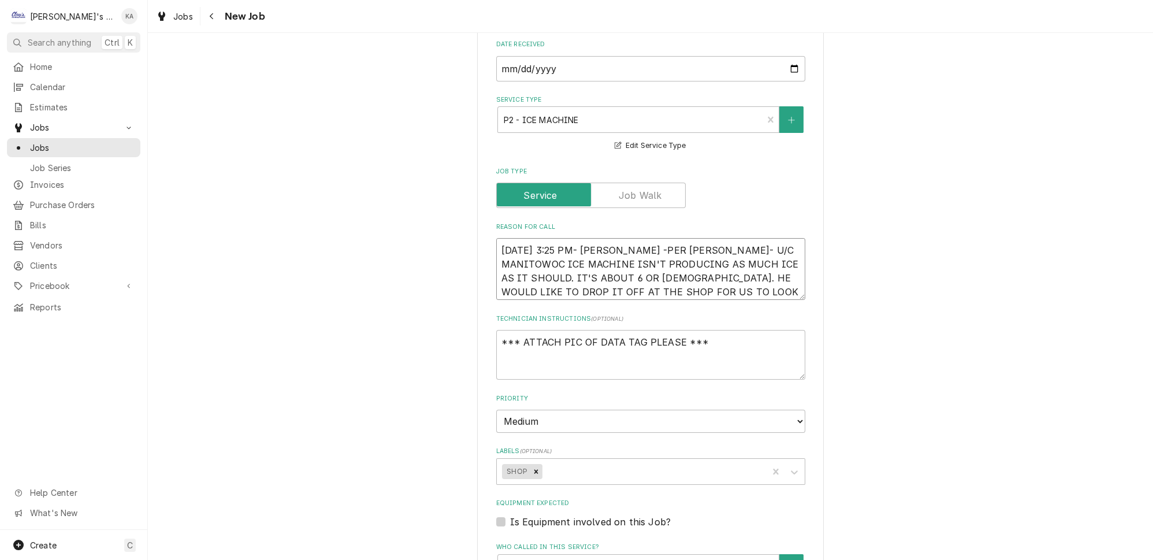
click at [620, 239] on textarea "[DATE] 3:25 PM- [PERSON_NAME] -PER [PERSON_NAME]- U/C MANITOWOC ICE MACHINE ISN…" at bounding box center [650, 269] width 309 height 62
type textarea "x"
type textarea "[DATE] 3:25 PM- [PERSON_NAME]-PER [PERSON_NAME]- U/C MANITOWOC ICE MACHINE ISN'…"
type textarea "x"
type textarea "[DATE] 3:25 PM- [PERSON_NAME]- PER [PERSON_NAME]- U/C MANITOWOC ICE MACHINE ISN…"
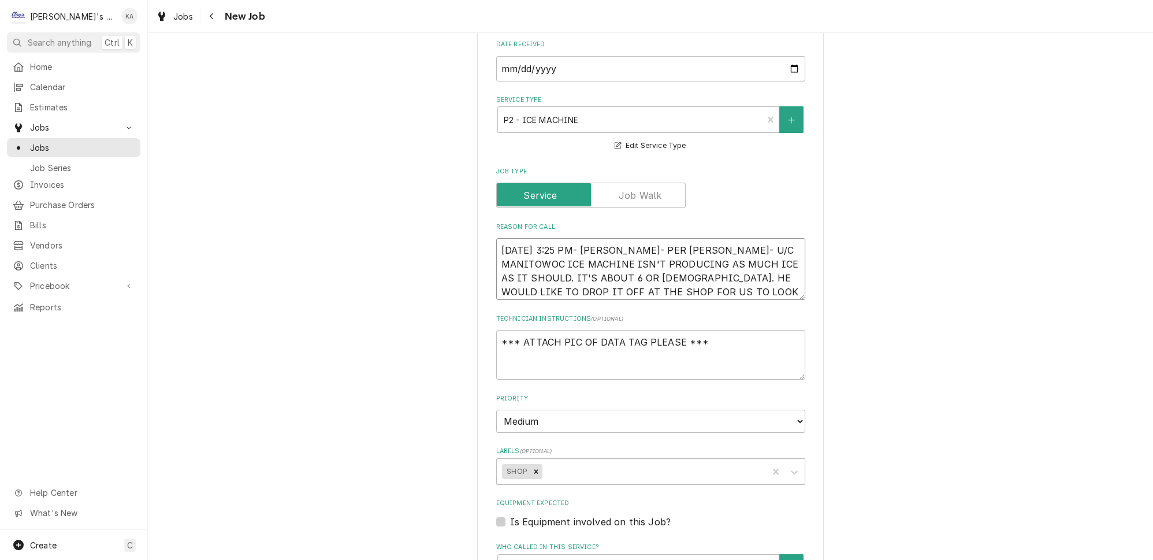
type textarea "x"
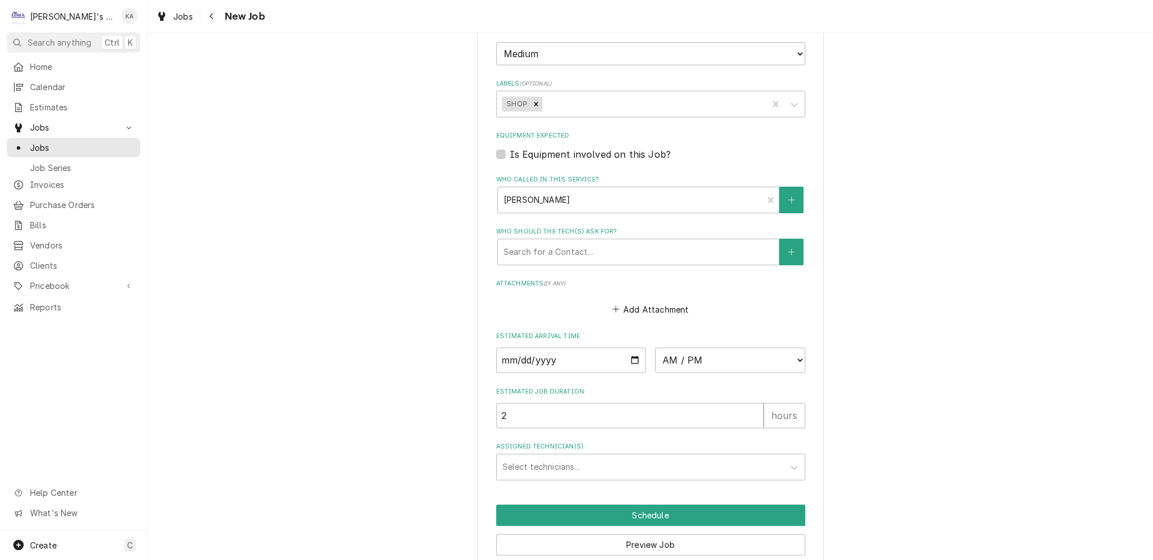
scroll to position [711, 0]
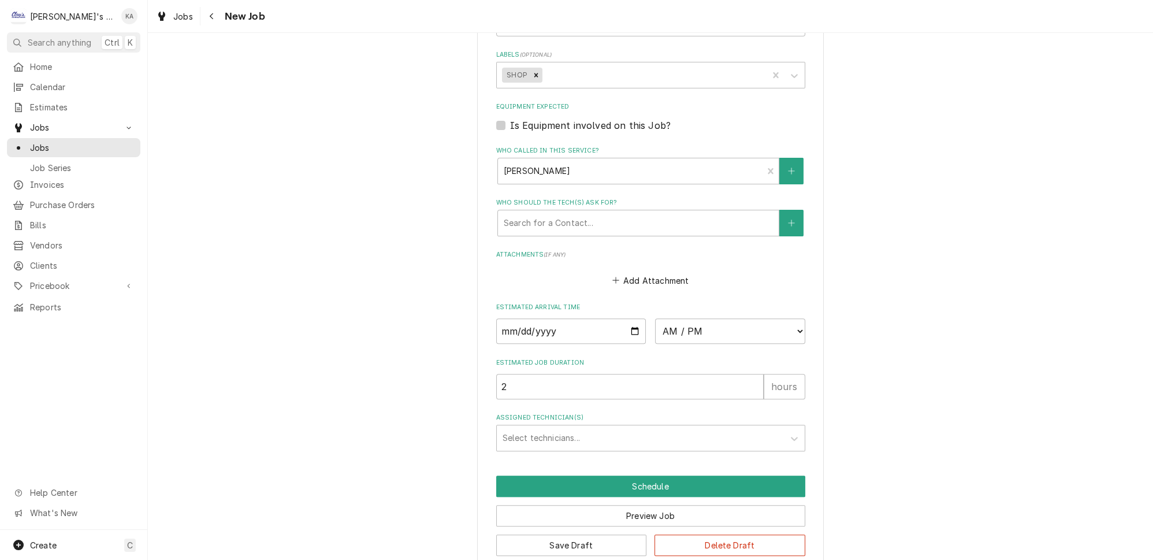
type textarea "[DATE] 3:25 PM- [PERSON_NAME]- PER [PERSON_NAME]- U/C MANITOWOC ICE MACHINE ISN…"
click at [575, 534] on button "Save Draft" at bounding box center [571, 544] width 151 height 21
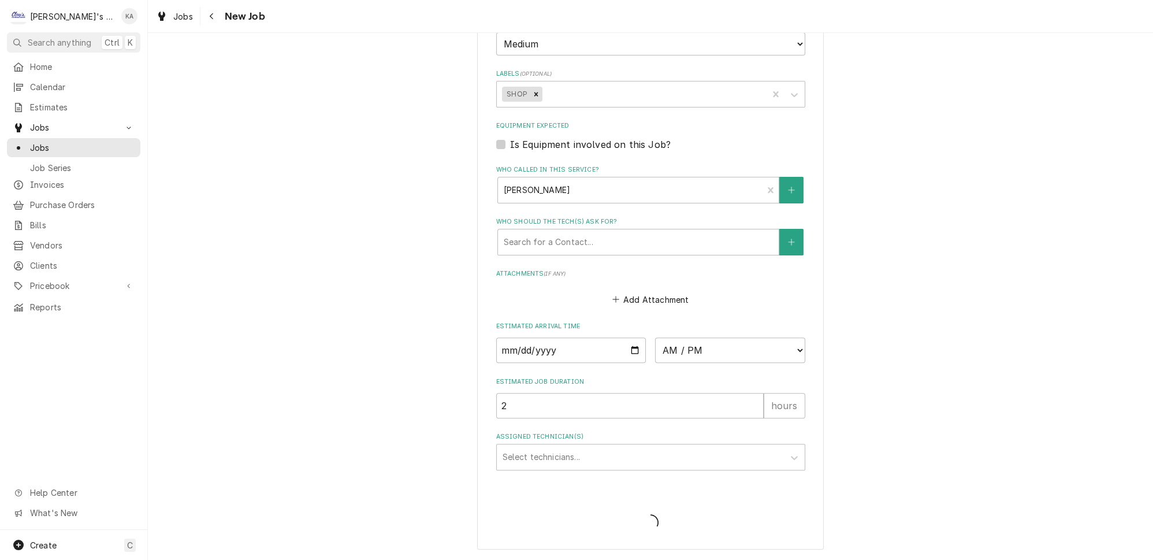
scroll to position [674, 0]
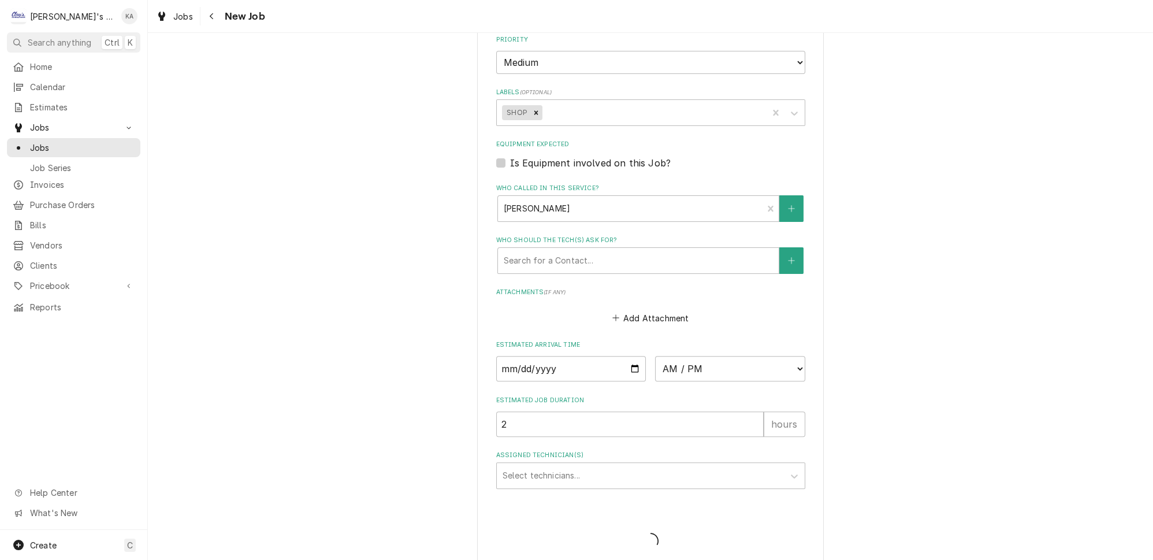
type textarea "x"
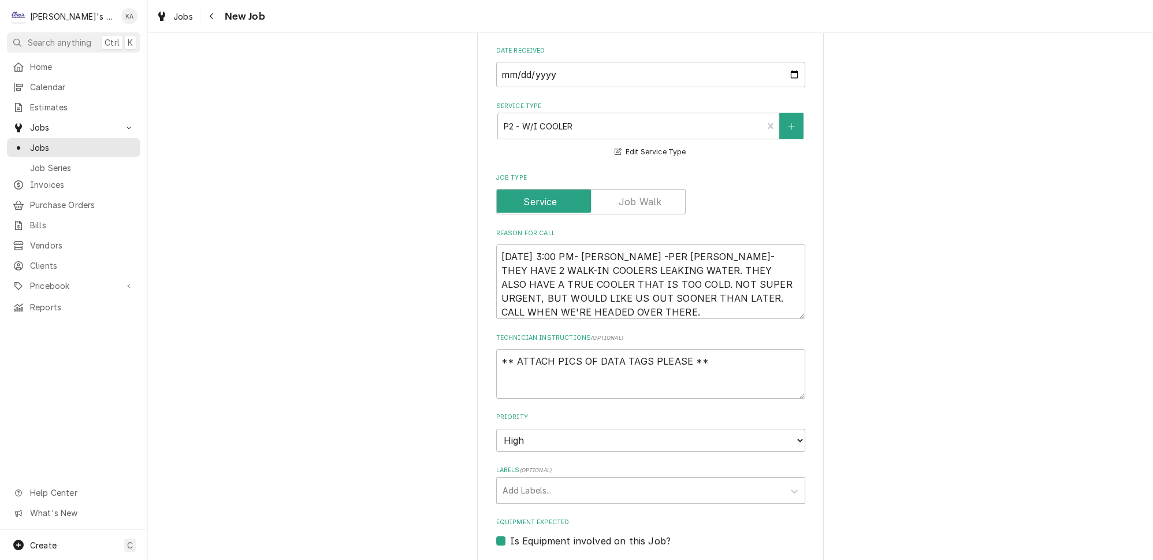
scroll to position [367, 0]
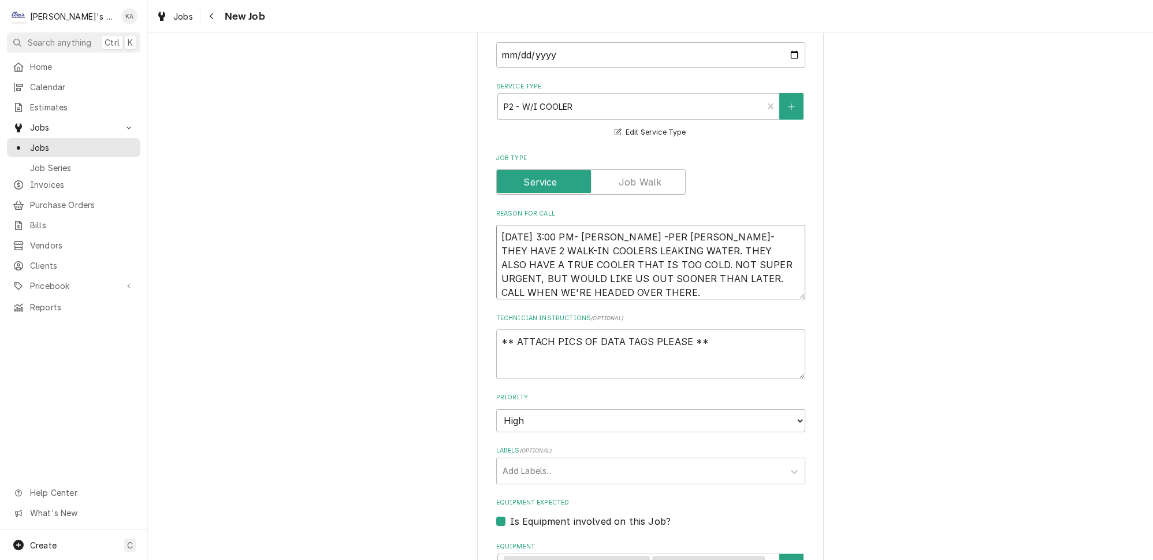
click at [620, 226] on textarea "[DATE] 3:00 PM- [PERSON_NAME] -PER [PERSON_NAME]- THEY HAVE 2 WALK-IN COOLERS L…" at bounding box center [650, 262] width 309 height 75
type textarea "x"
type textarea "9/8/2025 3:00 PM- KASSIE-PER KATE- THEY HAVE 2 WALK-IN COOLERS LEAKING WATER. T…"
type textarea "x"
type textarea "9/8/2025 3:00 PM- KASSIE- PER KATE- THEY HAVE 2 WALK-IN COOLERS LEAKING WATER. …"
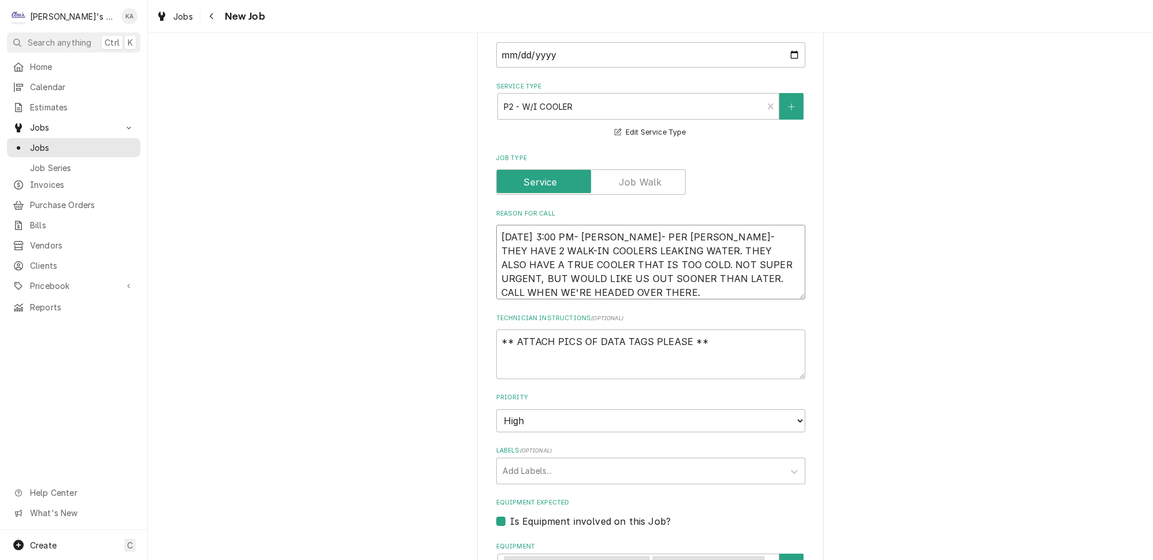
type textarea "x"
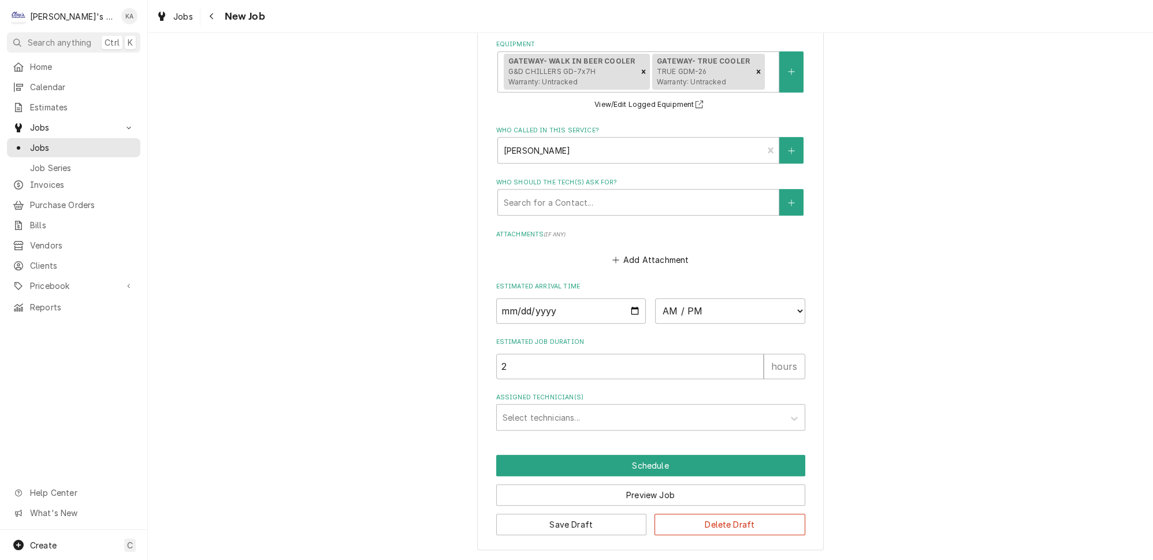
scroll to position [840, 0]
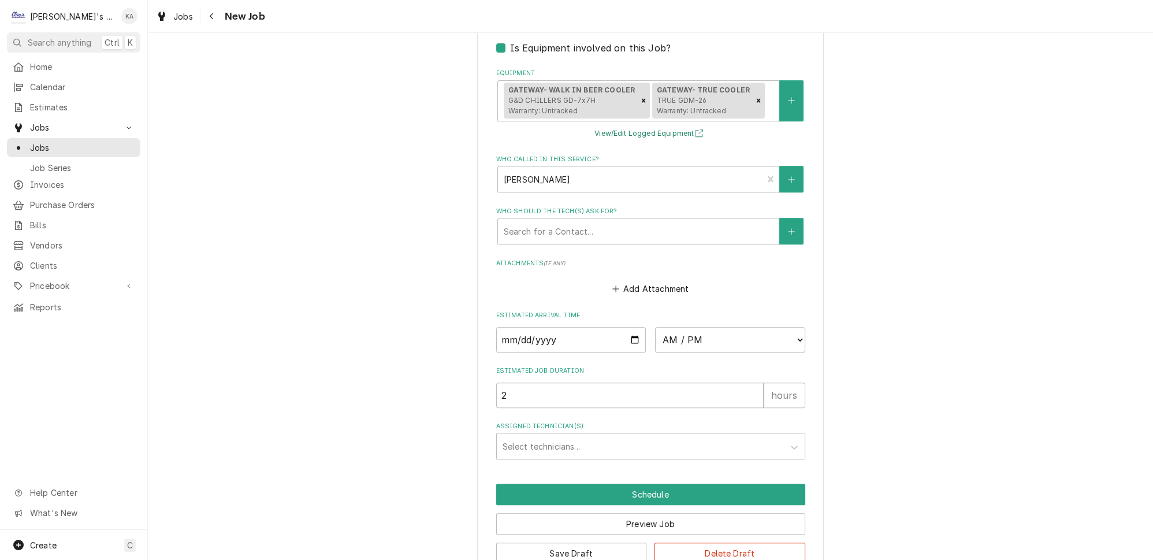
type textarea "9/8/2025 3:00 PM- KASSIE- PER KATE- THEY HAVE 2 WALK-IN COOLERS LEAKING WATER. …"
click at [649, 141] on button "View/Edit Logged Equipment" at bounding box center [651, 134] width 116 height 14
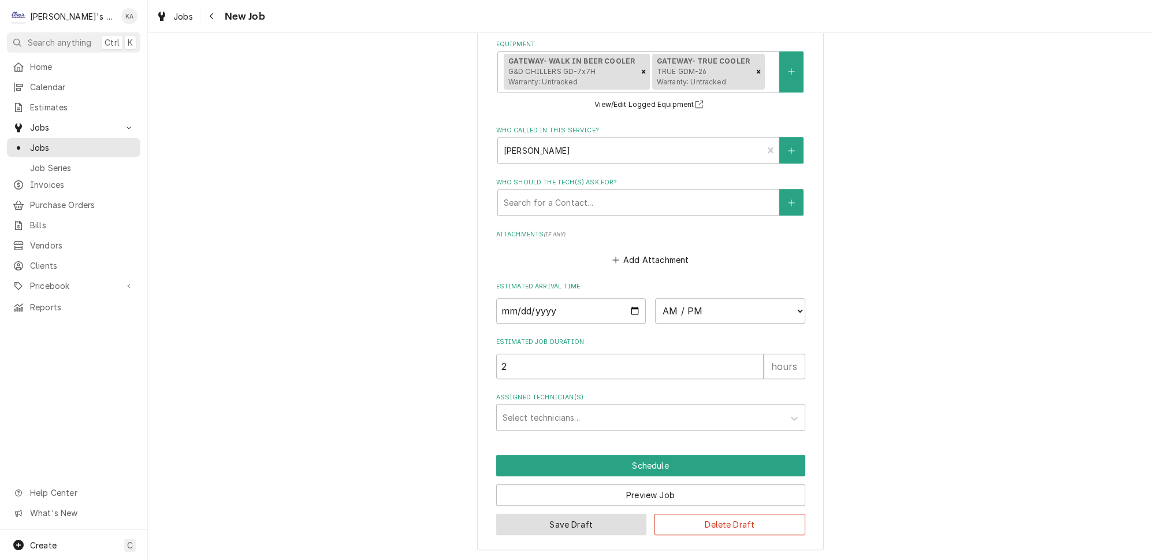
click at [581, 524] on button "Save Draft" at bounding box center [571, 524] width 151 height 21
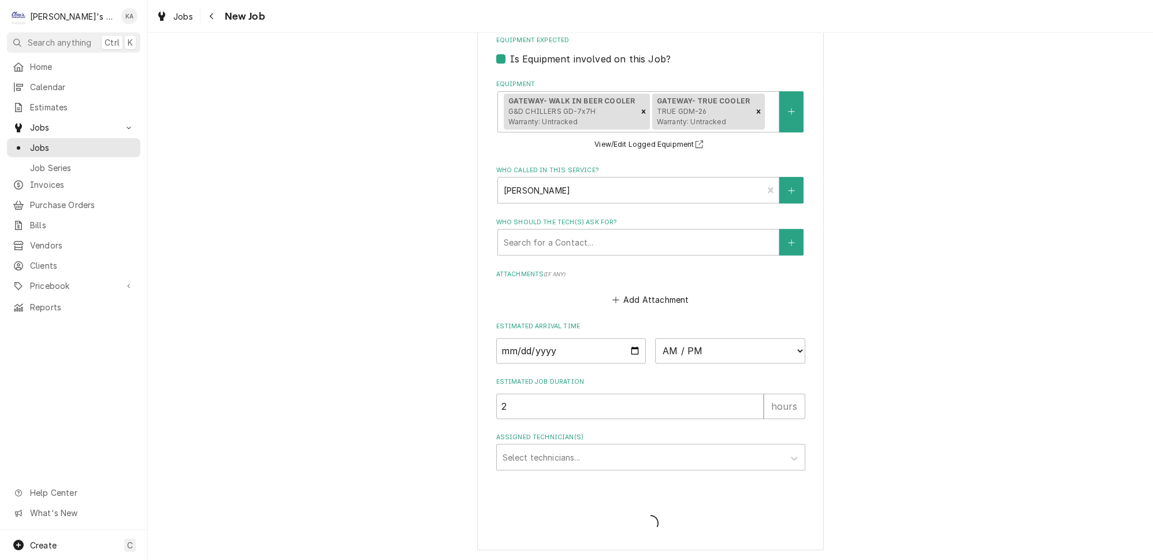
scroll to position [856, 0]
type textarea "x"
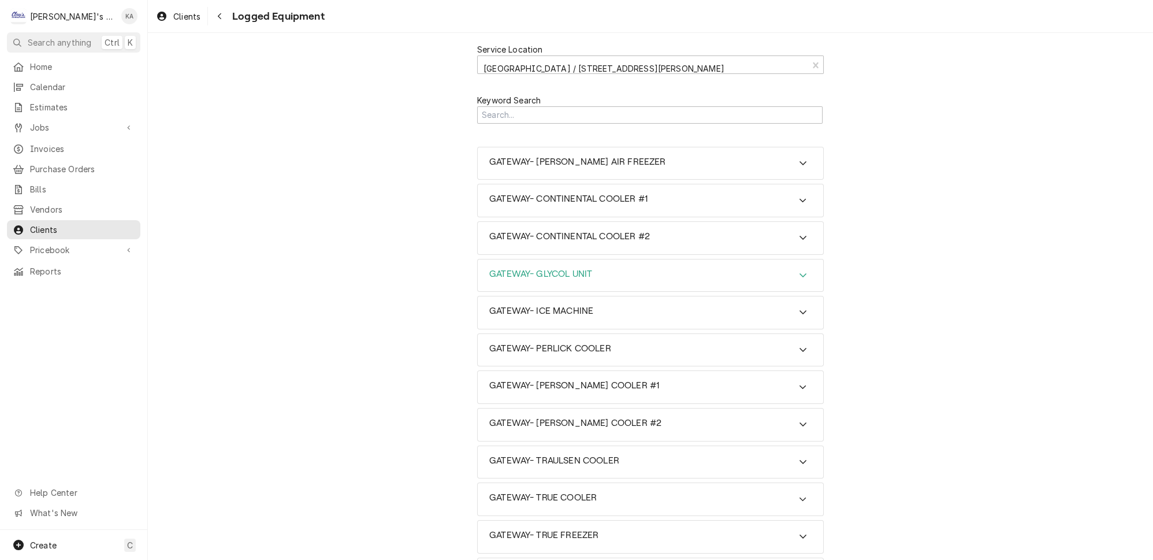
click at [799, 270] on icon "Accordion Header" at bounding box center [803, 274] width 8 height 9
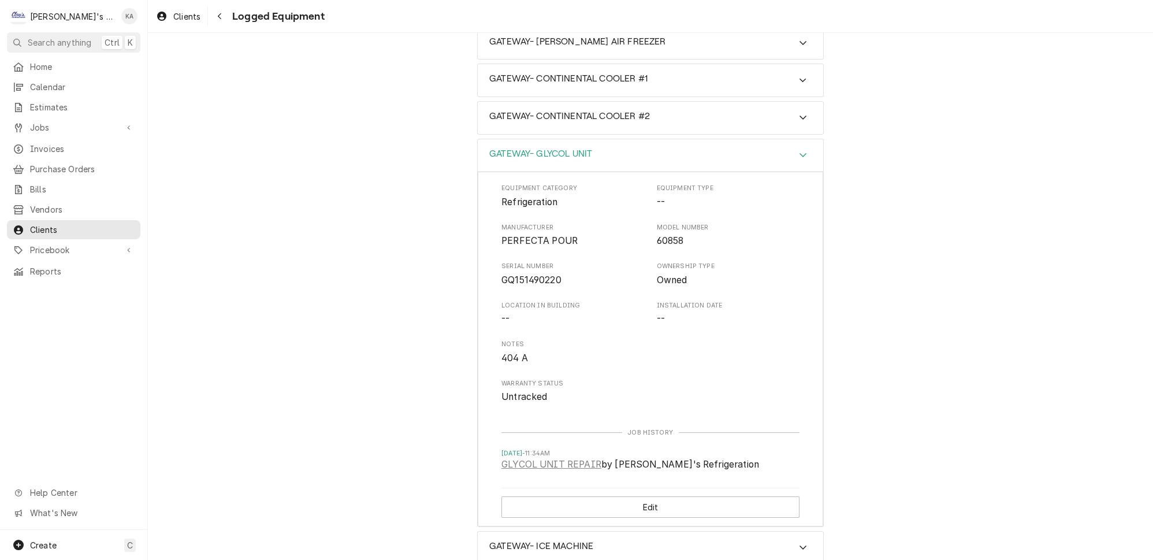
scroll to position [352, 0]
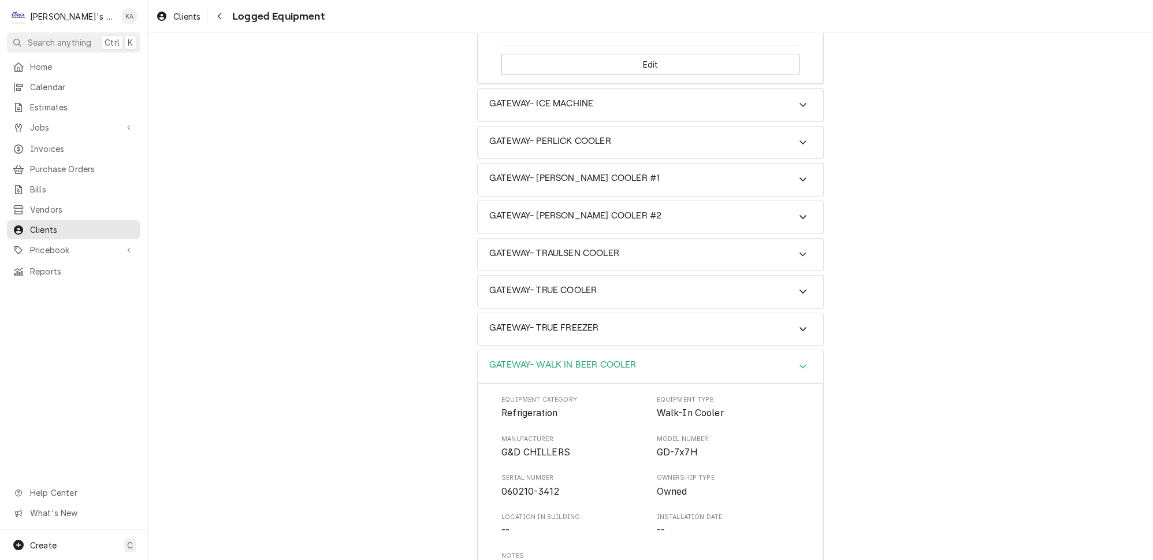
scroll to position [784, 0]
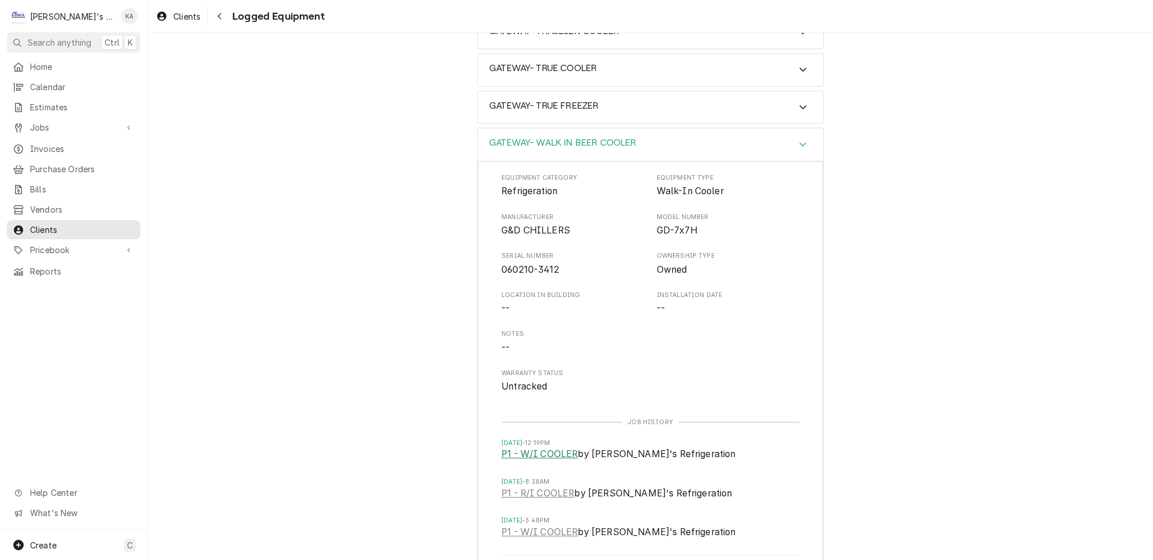
click at [555, 447] on link "P1 - W/I COOLER" at bounding box center [539, 454] width 76 height 14
click at [799, 105] on icon "Accordion Header" at bounding box center [802, 107] width 7 height 4
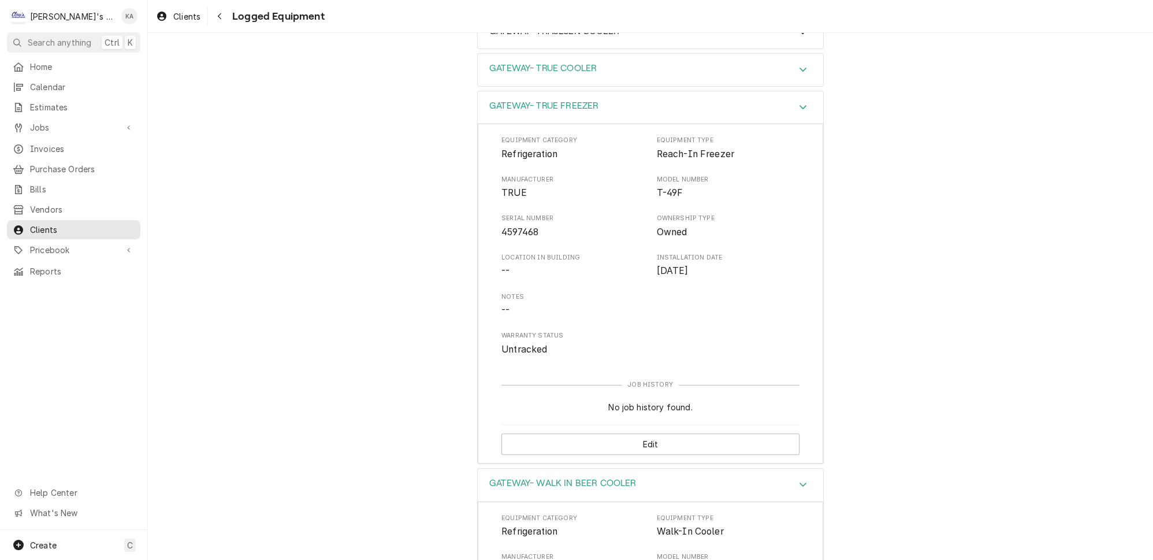
click at [799, 68] on icon "Accordion Header" at bounding box center [802, 70] width 7 height 4
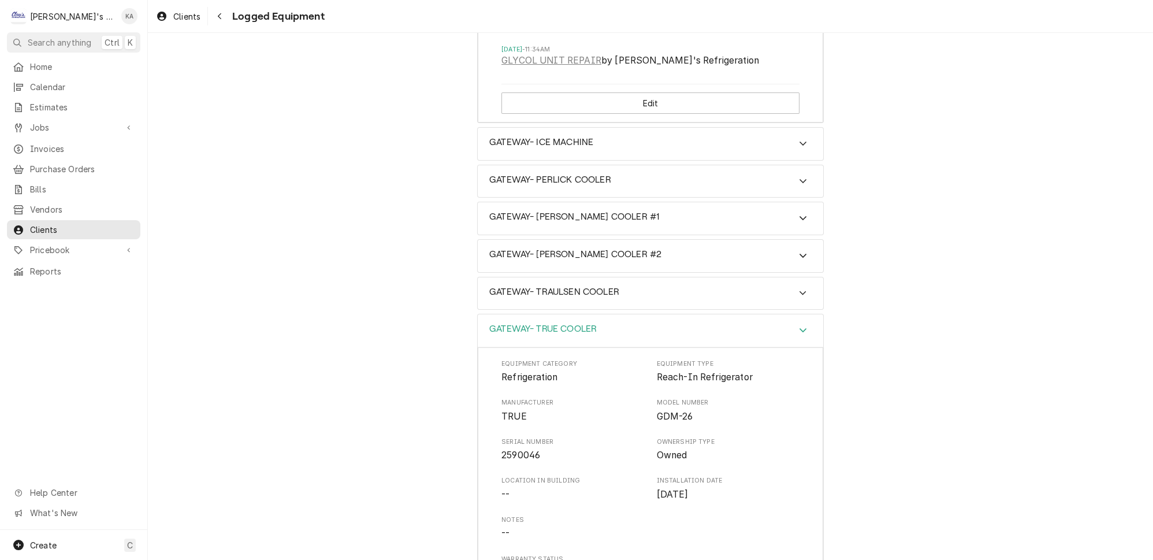
scroll to position [522, 0]
click at [799, 143] on icon "Accordion Header" at bounding box center [802, 145] width 7 height 4
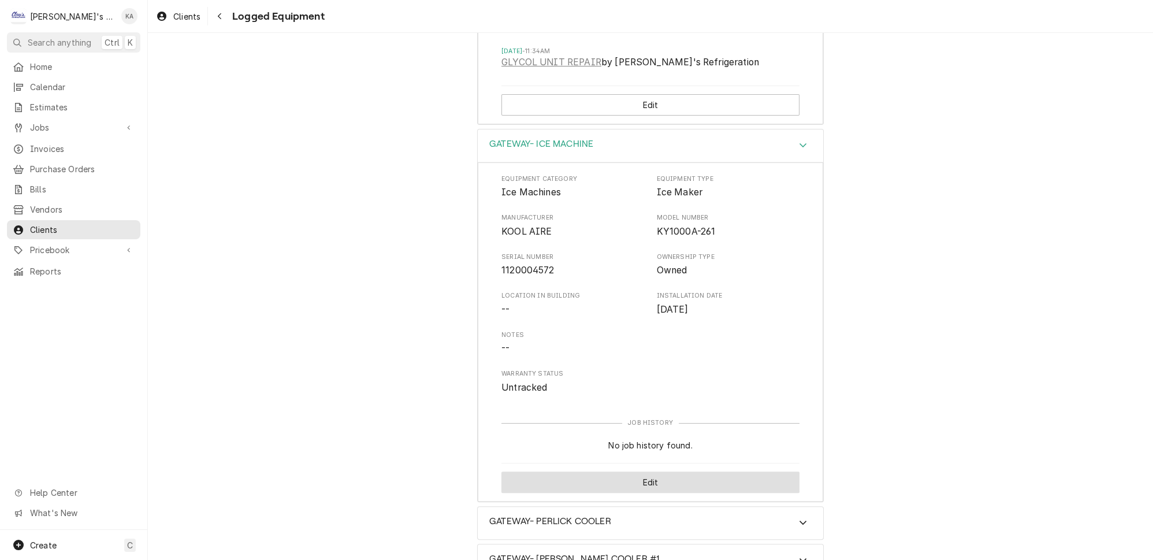
click at [654, 471] on button "Edit" at bounding box center [650, 481] width 298 height 21
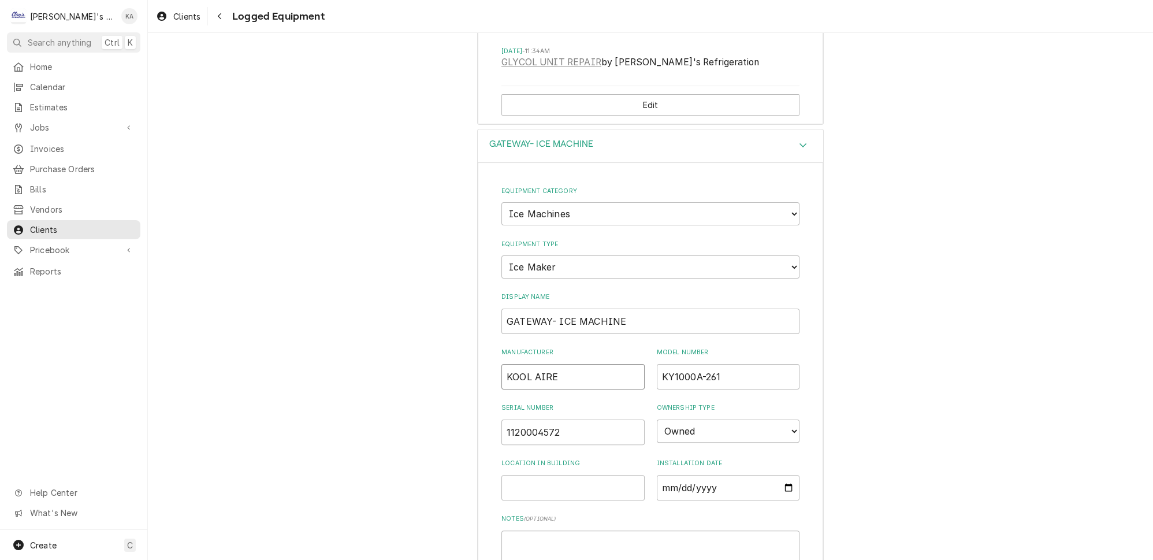
drag, startPoint x: 555, startPoint y: 346, endPoint x: 498, endPoint y: 347, distance: 57.2
click at [498, 347] on div "Equipment Category Choose equipment category... Ice Machines Refrigeration HVAC…" at bounding box center [650, 428] width 345 height 533
click at [578, 308] on input "GATEWAY-KOOL AIRE ICE MACHINE" at bounding box center [650, 320] width 298 height 25
drag, startPoint x: 596, startPoint y: 292, endPoint x: 555, endPoint y: 294, distance: 41.7
click at [555, 308] on input "GATEWAY-KOOLAIRE ICE MACHINE" at bounding box center [650, 320] width 298 height 25
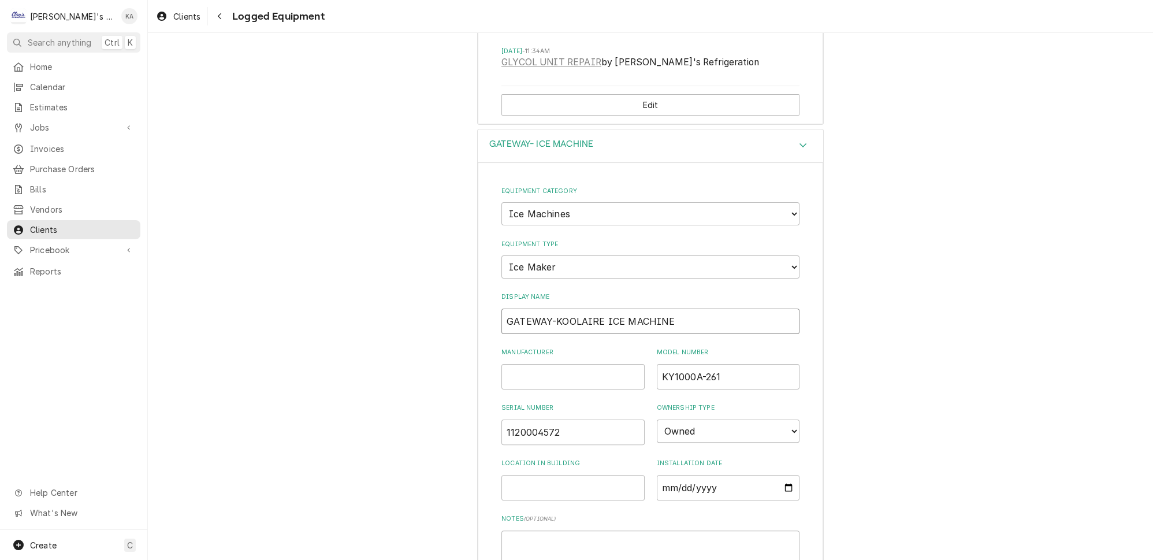
type input "GATEWAY-KOOLAIRE ICE MACHINE"
click at [526, 364] on input "Manufacturer" at bounding box center [572, 376] width 143 height 25
paste input "KOOLAIRE"
type input "KOOLAIRE"
click at [553, 308] on input "GATEWAY-KOOLAIRE ICE MACHINE" at bounding box center [650, 320] width 298 height 25
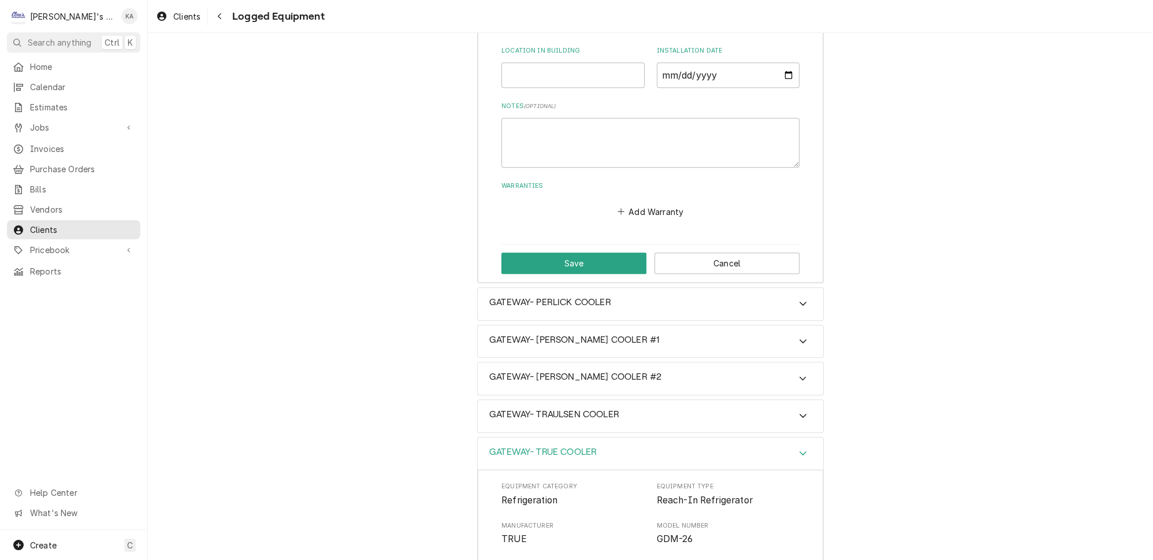
scroll to position [942, 0]
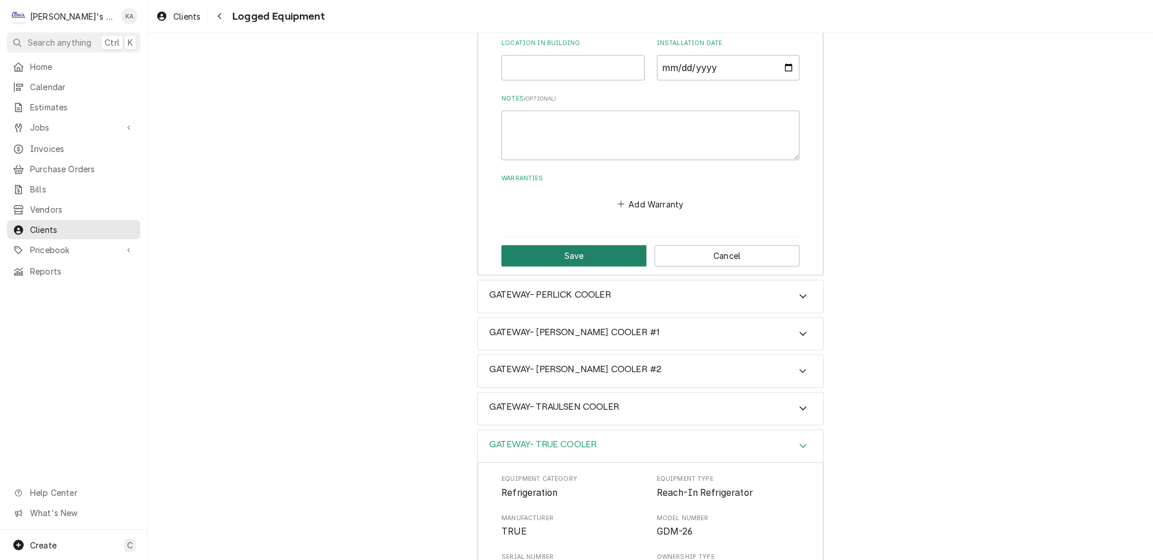
type input "GATEWAY- KOOLAIRE ICE MACHINE"
click at [566, 245] on button "Save" at bounding box center [573, 255] width 145 height 21
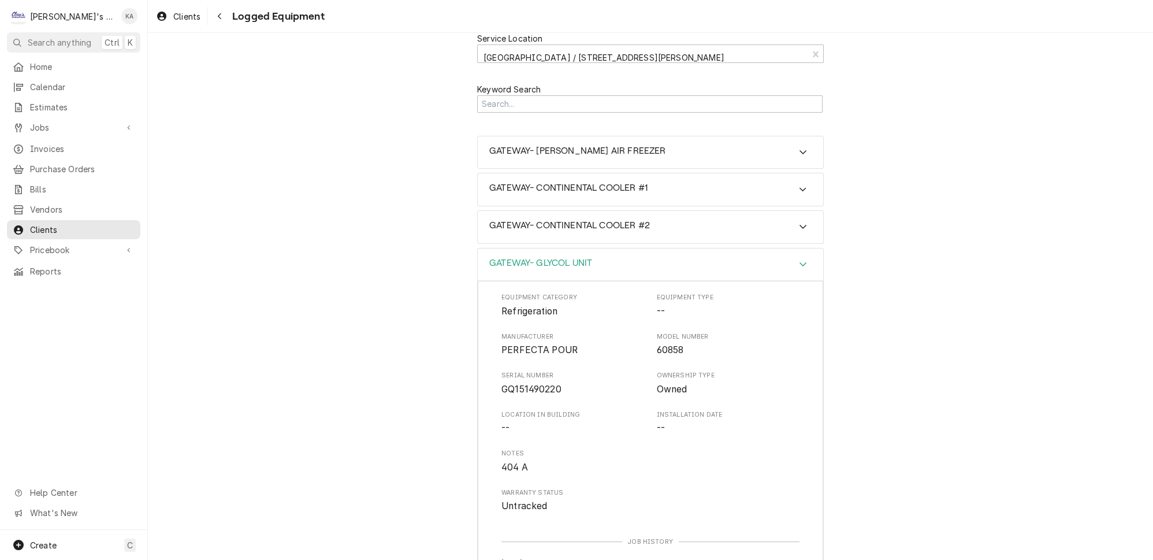
scroll to position [0, 0]
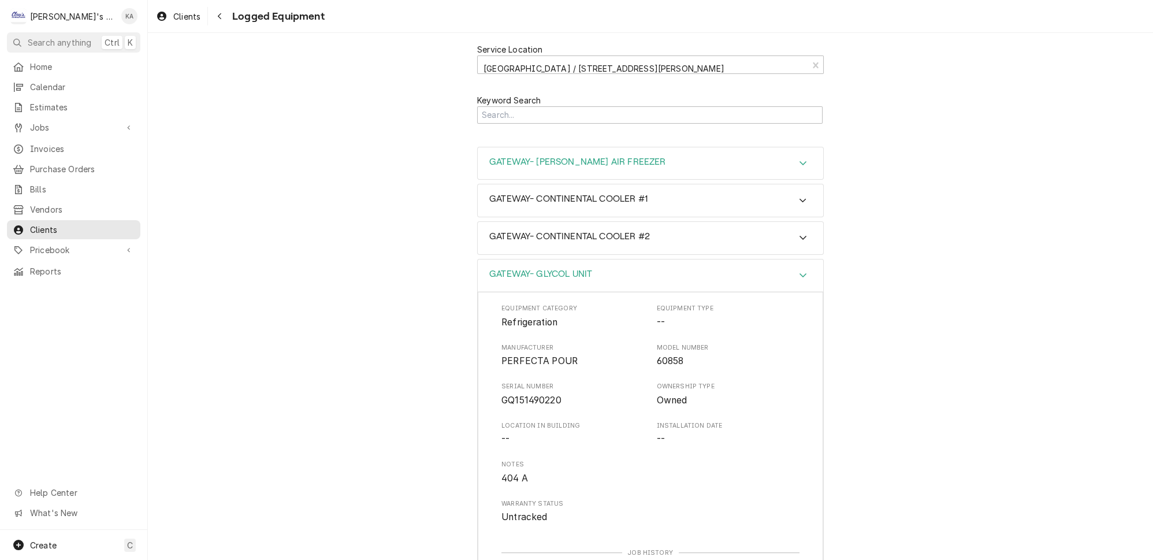
click at [799, 158] on icon "Accordion Header" at bounding box center [803, 162] width 8 height 9
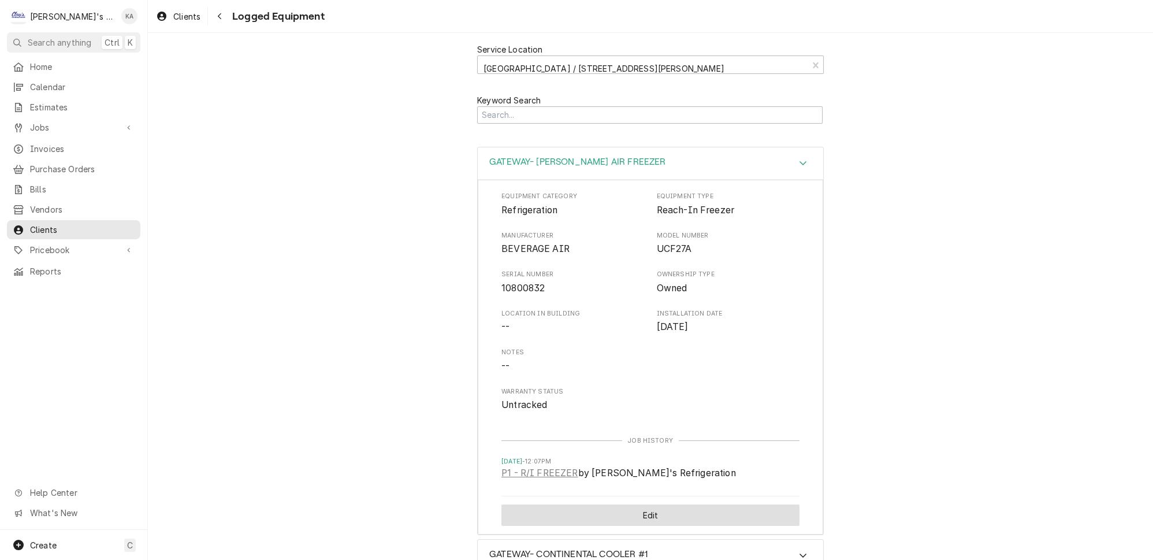
click at [637, 505] on button "Edit" at bounding box center [650, 514] width 298 height 21
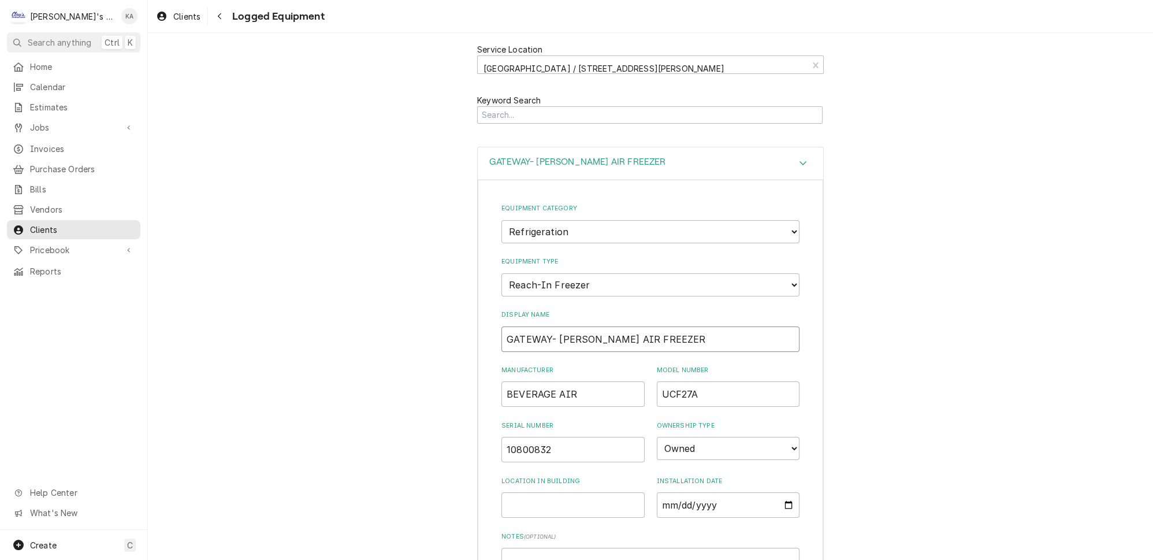
click at [569, 326] on input "GATEWAY- BEV AIR FREEZER" at bounding box center [650, 338] width 298 height 25
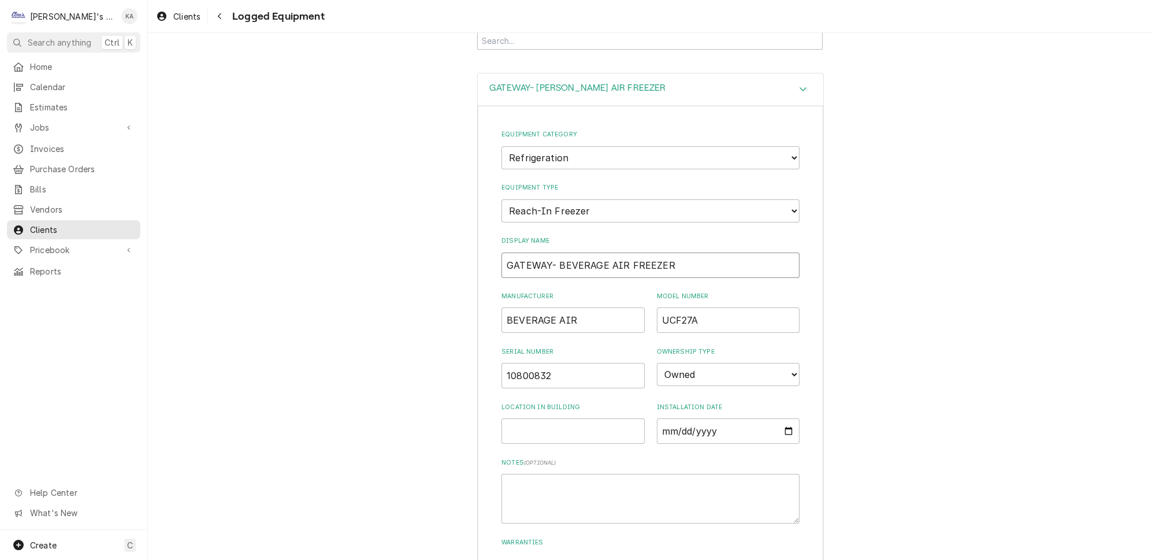
scroll to position [210, 0]
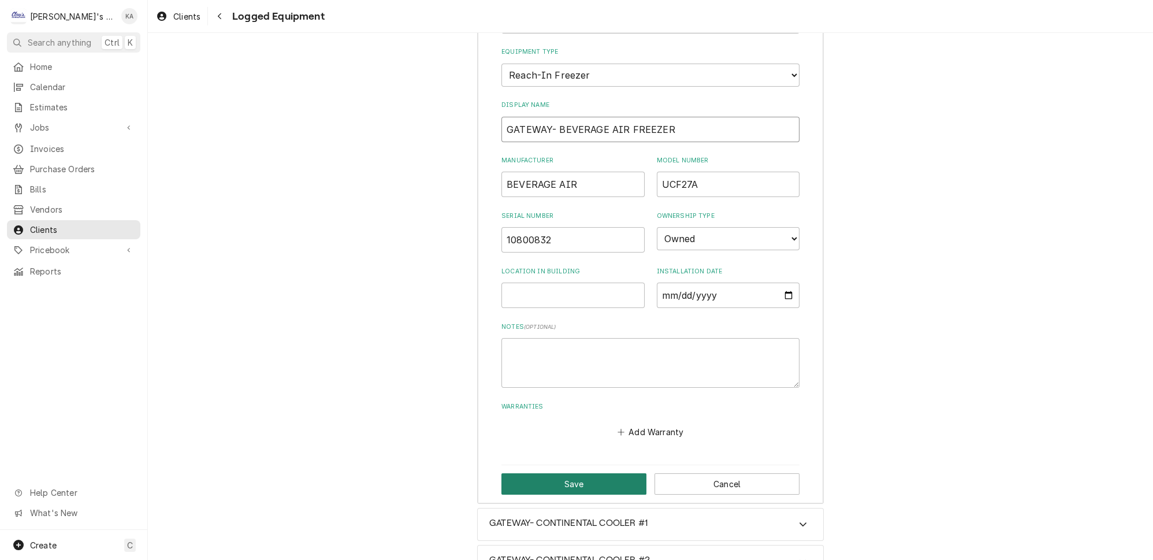
type input "GATEWAY- BEVERAGE AIR FREEZER"
click at [609, 473] on button "Save" at bounding box center [573, 483] width 145 height 21
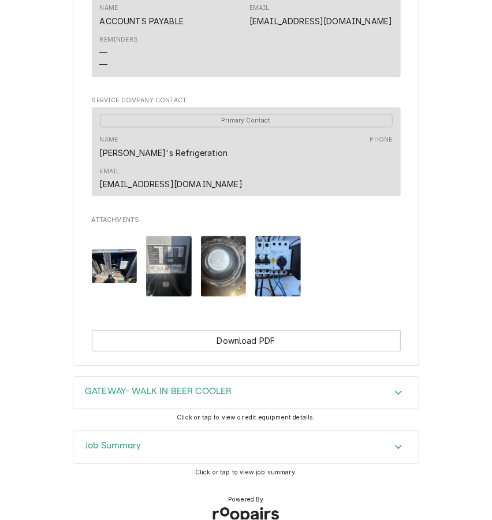
scroll to position [763, 0]
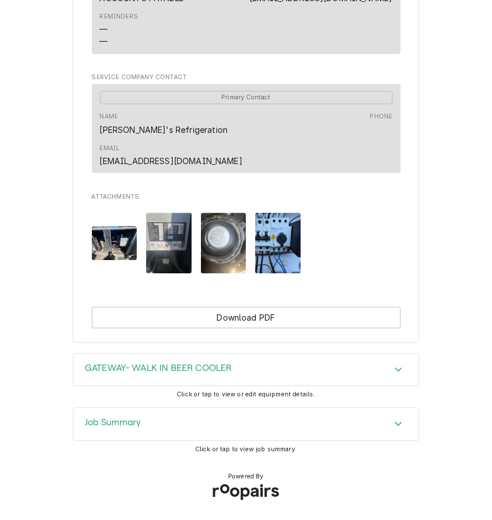
click at [395, 424] on icon "Accordion Header" at bounding box center [398, 424] width 7 height 4
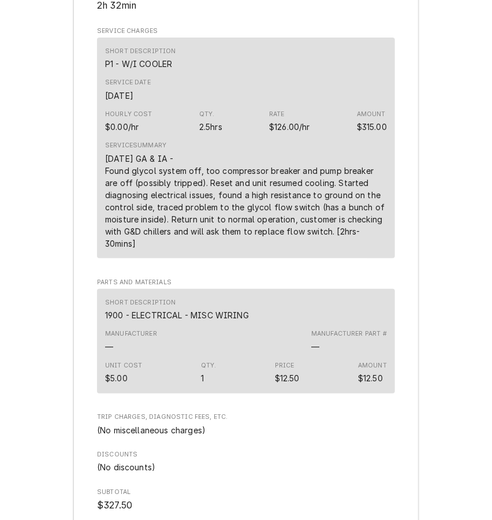
scroll to position [1341, 0]
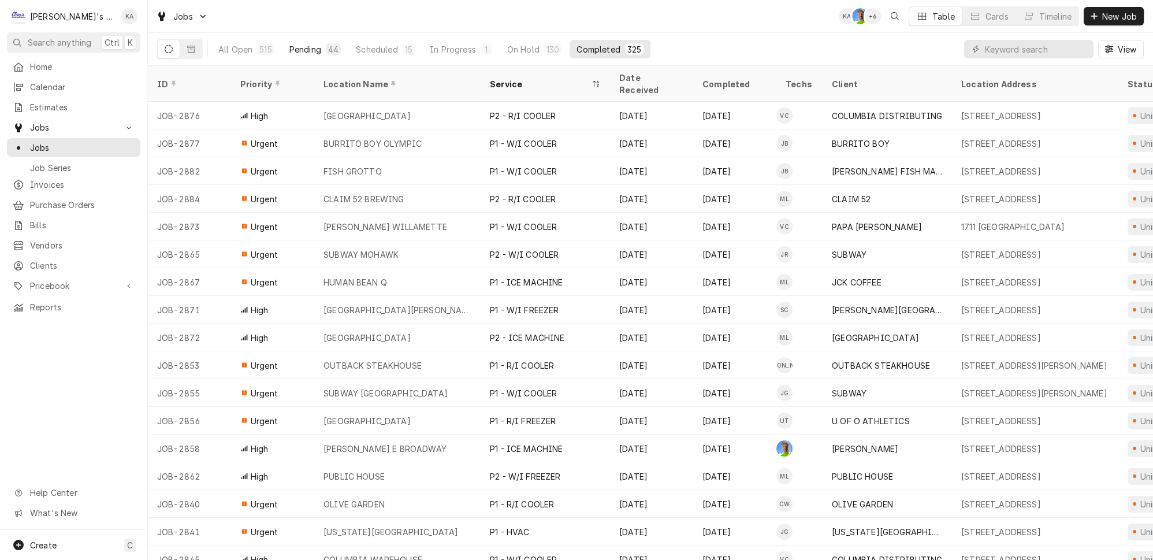
click at [289, 44] on div "Pending" at bounding box center [305, 49] width 32 height 12
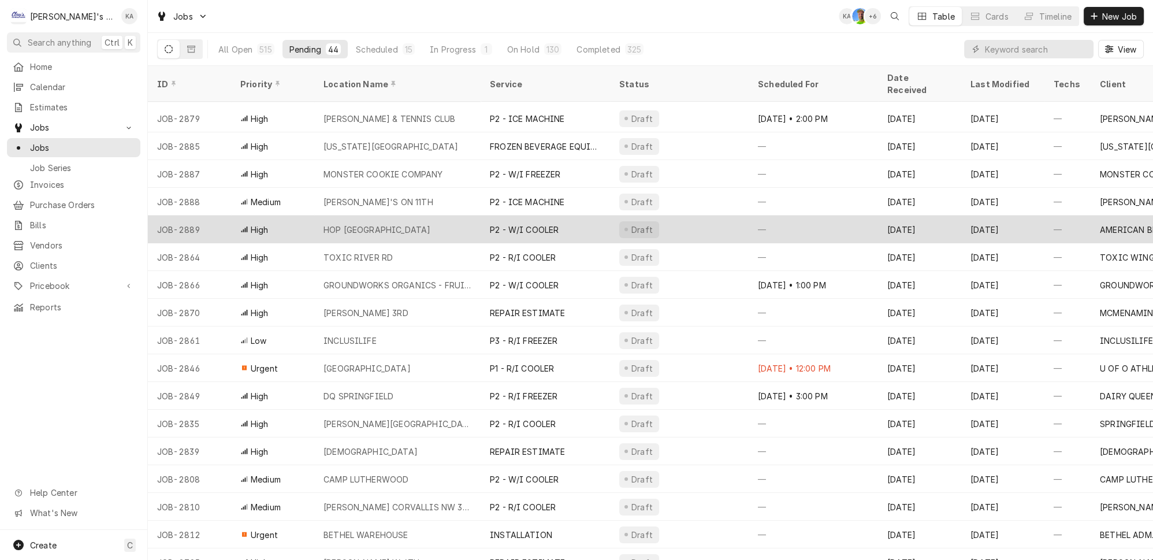
scroll to position [111, 0]
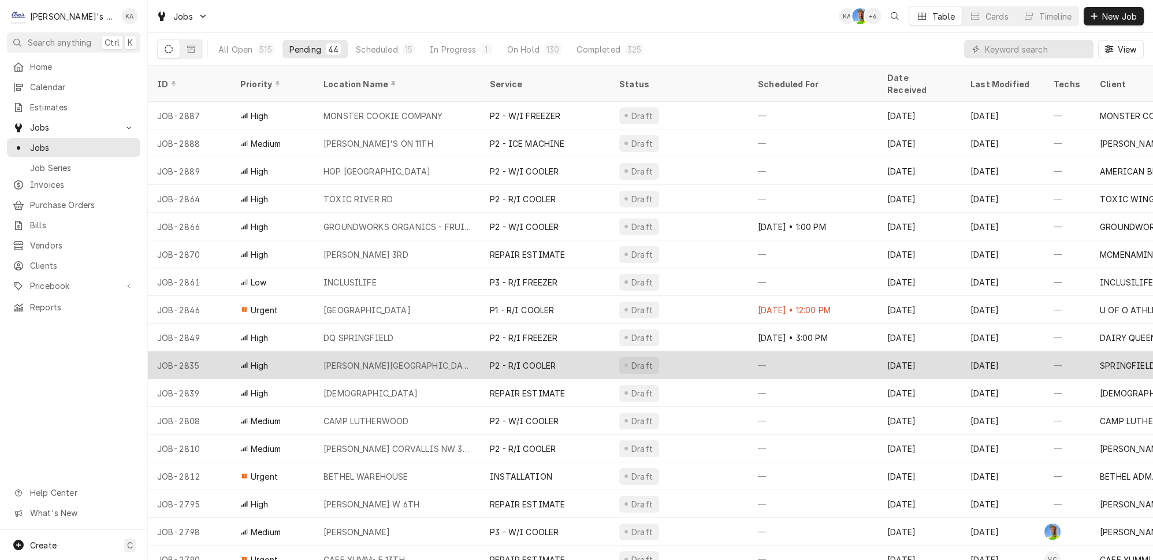
click at [440, 351] on div "[PERSON_NAME][GEOGRAPHIC_DATA]" at bounding box center [397, 365] width 166 height 28
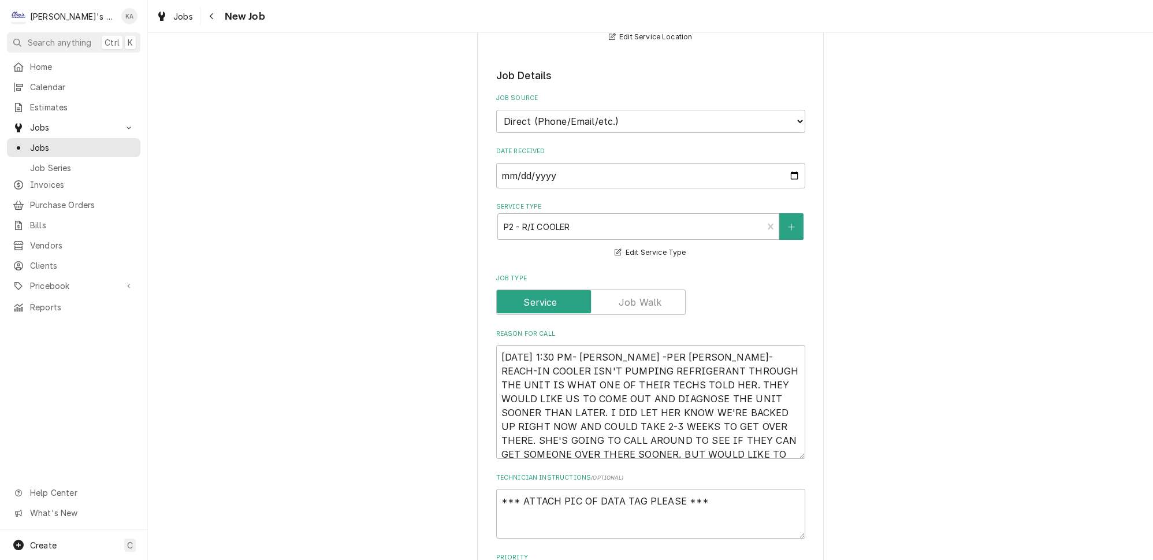
scroll to position [262, 0]
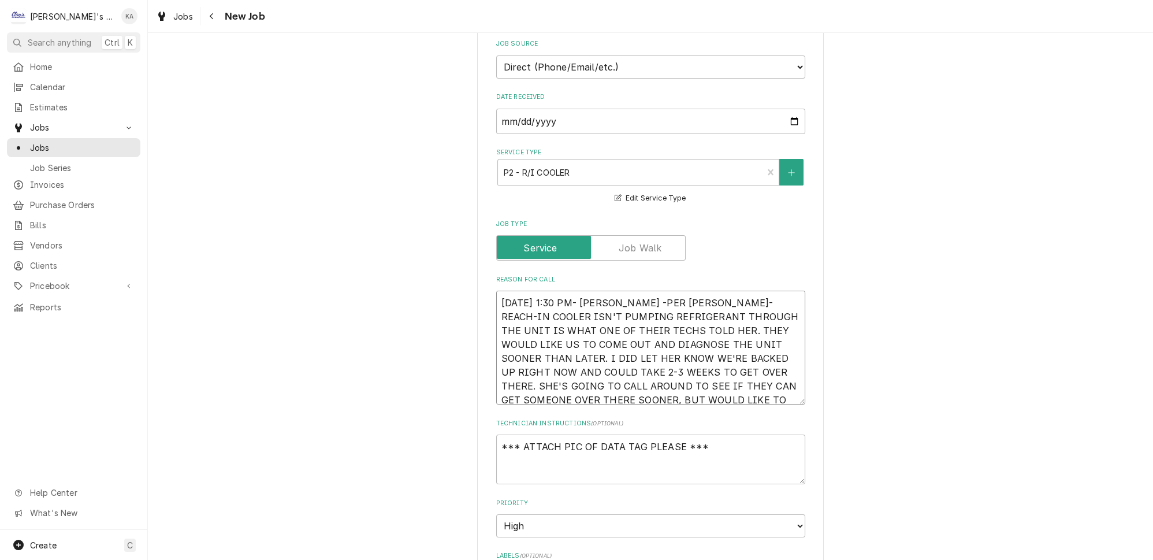
click at [618, 291] on textarea "[DATE] 1:30 PM- [PERSON_NAME] -PER [PERSON_NAME]- REACH-IN COOLER ISN'T PUMPING…" at bounding box center [650, 348] width 309 height 114
type textarea "x"
type textarea "[DATE] 1:30 PM- [PERSON_NAME]-PER [PERSON_NAME]- REACH-IN COOLER ISN'T PUMPING …"
type textarea "x"
type textarea "[DATE] 1:30 PM- [PERSON_NAME]- PER [PERSON_NAME]- REACH-IN COOLER ISN'T PUMPING…"
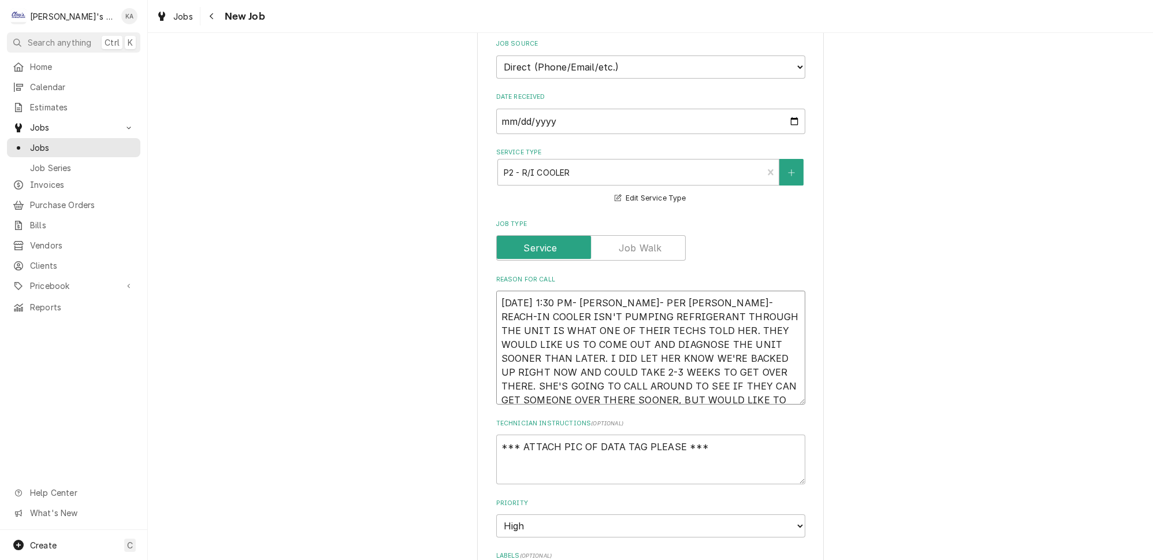
type textarea "x"
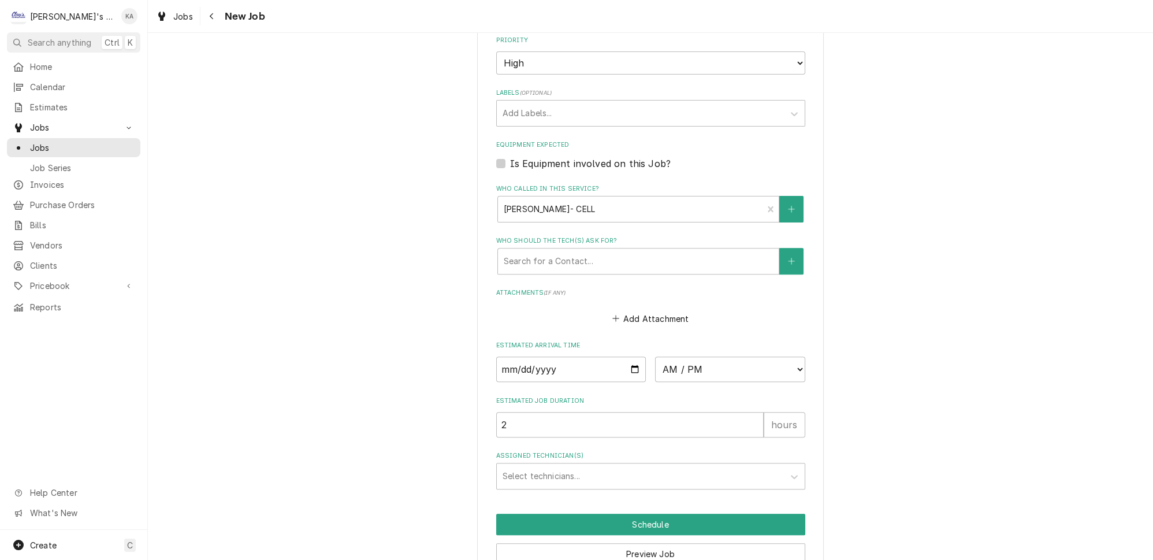
scroll to position [763, 0]
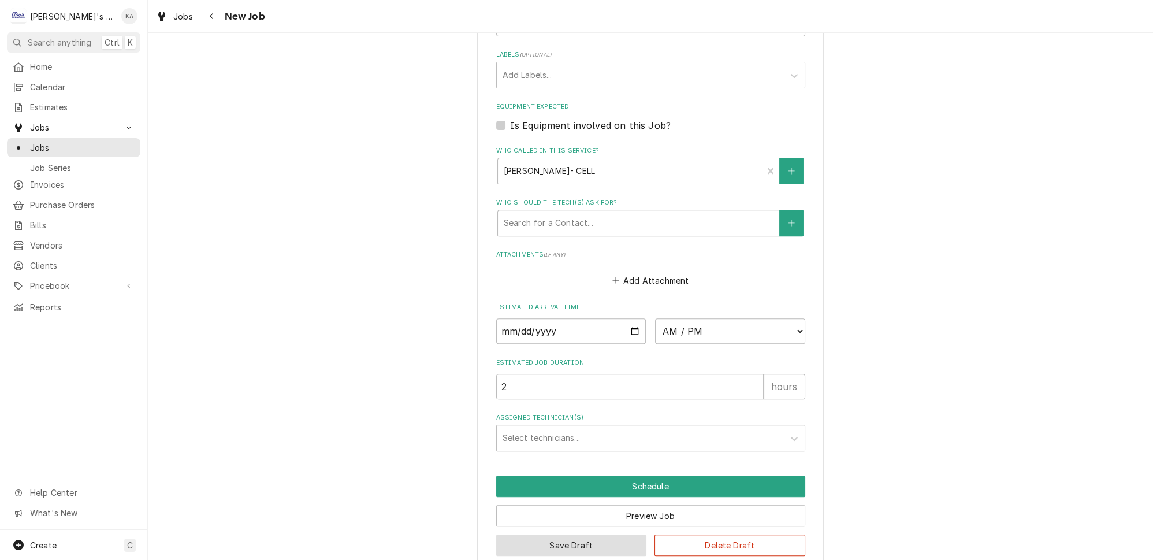
type textarea "[DATE] 1:30 PM- [PERSON_NAME]- PER [PERSON_NAME]- REACH-IN COOLER ISN'T PUMPING…"
click at [568, 534] on button "Save Draft" at bounding box center [571, 544] width 151 height 21
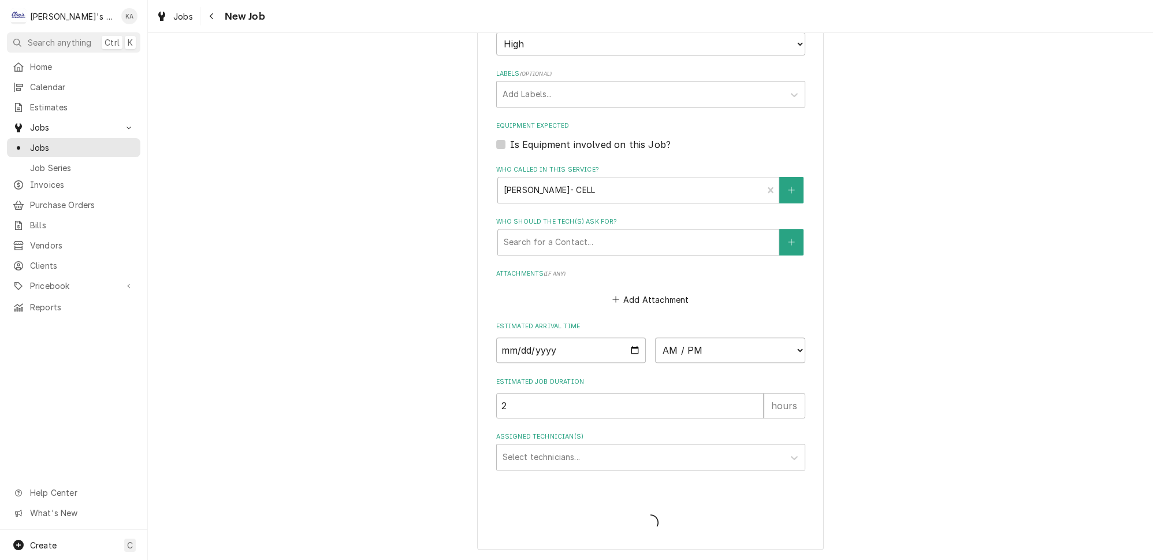
scroll to position [726, 0]
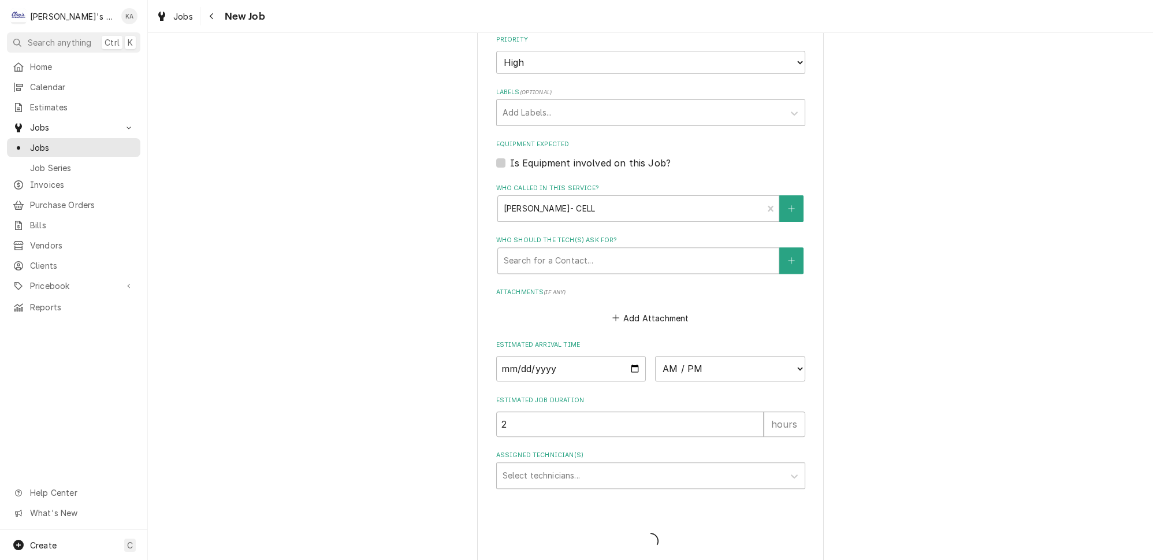
type textarea "x"
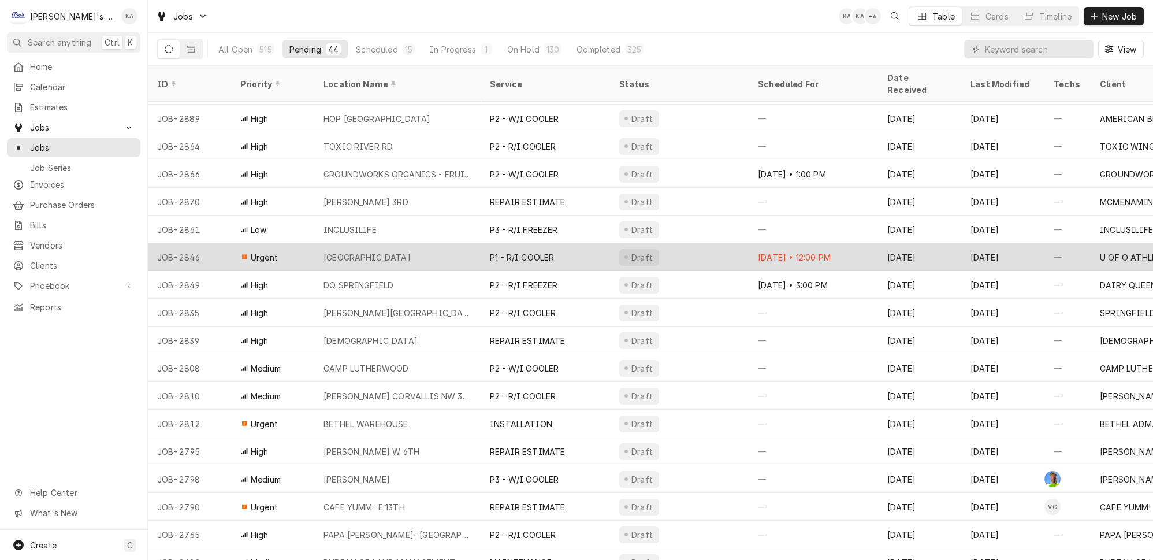
scroll to position [216, 0]
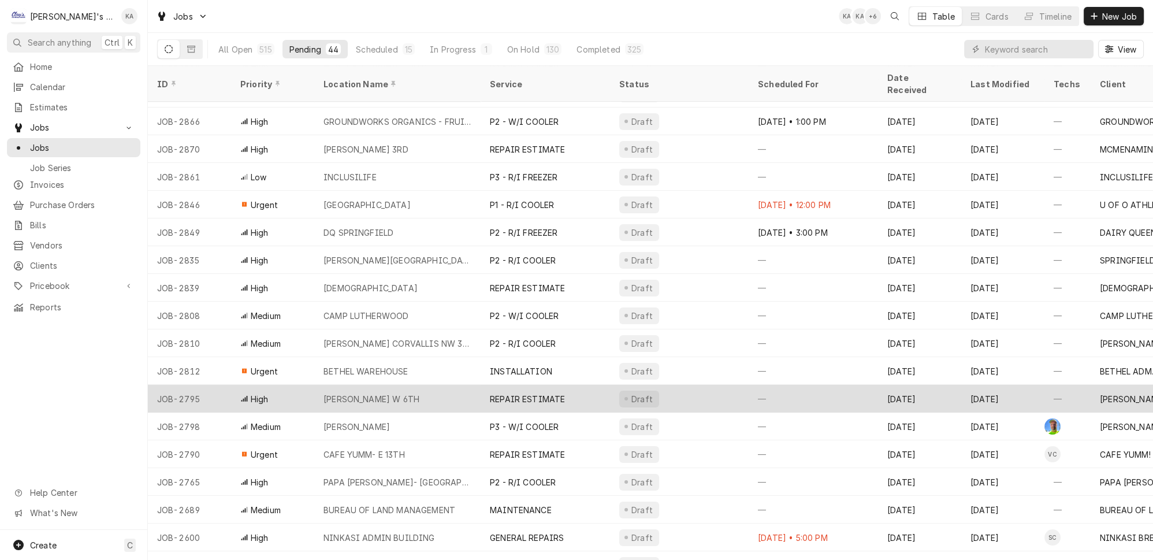
click at [442, 385] on div "[PERSON_NAME] W 6TH" at bounding box center [397, 399] width 166 height 28
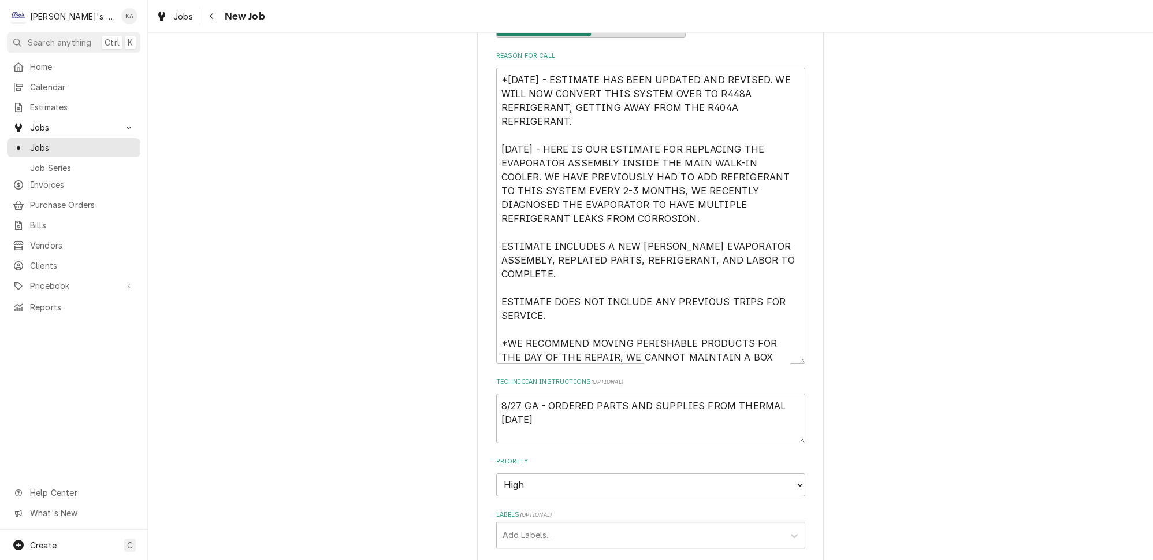
scroll to position [473, 0]
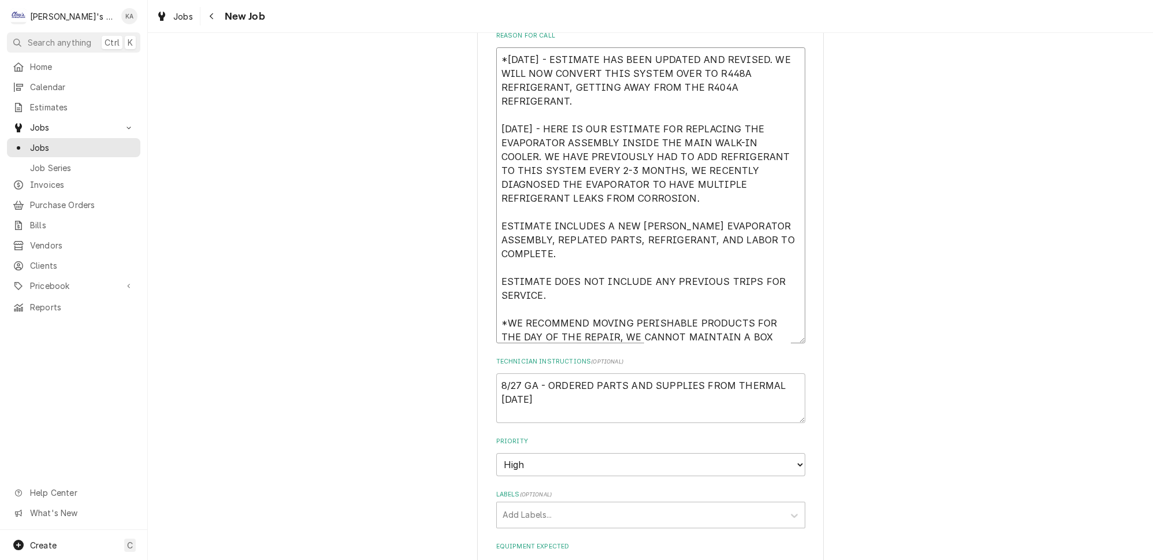
click at [681, 322] on textarea "*8/12/2025 - ESTIMATE HAS BEEN UPDATED AND REVISED. WE WILL NOW CONVERT THIS SY…" at bounding box center [650, 195] width 309 height 296
type textarea "x"
type textarea "*8/12/2025 - ESTIMATE HAS BEEN UPDATED AND REVISED. WE WILL NOW CONVERT THIS SY…"
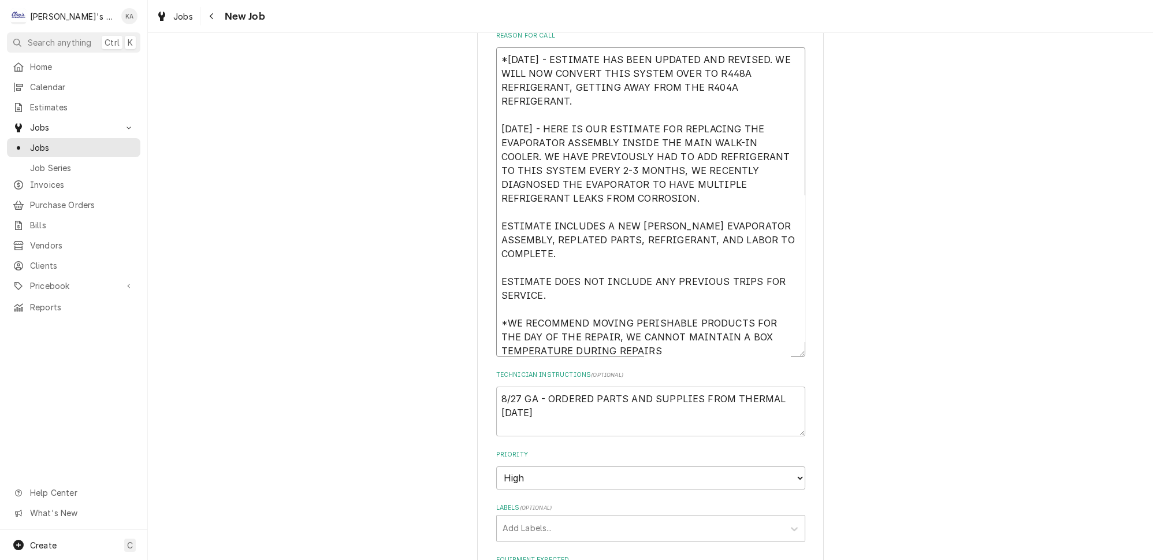
type textarea "x"
type textarea "*8/12/2025 - ESTIMATE HAS BEEN UPDATED AND REVISED. WE WILL NOW CONVERT THIS SY…"
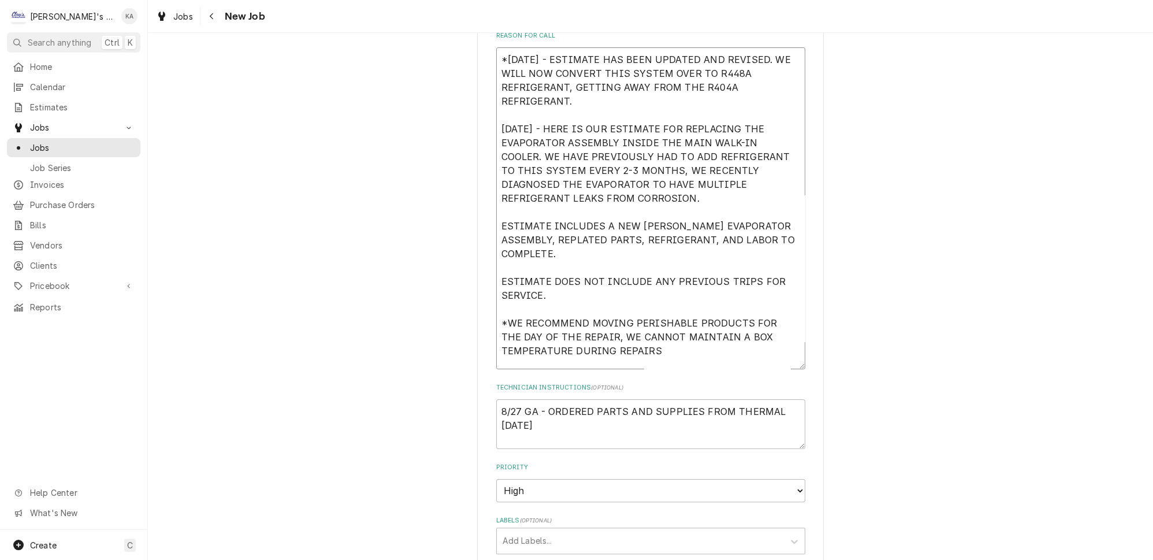
type textarea "x"
type textarea "*8/12/2025 - ESTIMATE HAS BEEN UPDATED AND REVISED. WE WILL NOW CONVERT THIS SY…"
type textarea "x"
type textarea "*8/12/2025 - ESTIMATE HAS BEEN UPDATED AND REVISED. WE WILL NOW CONVERT THIS SY…"
type textarea "x"
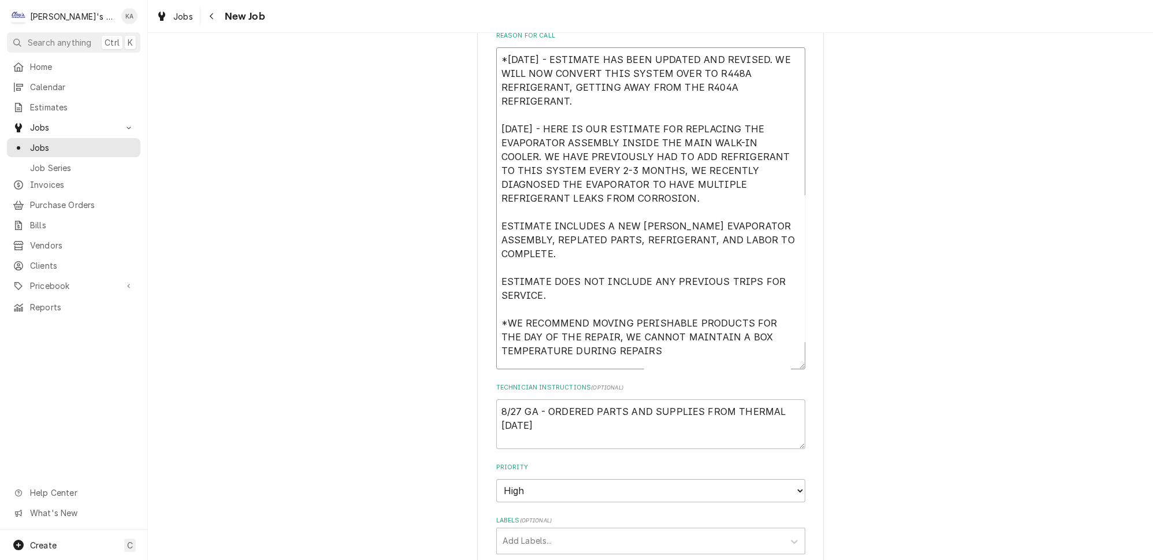
type textarea "*8/12/2025 - ESTIMATE HAS BEEN UPDATED AND REVISED. WE WILL NOW CONVERT THIS SY…"
type textarea "x"
type textarea "*8/12/2025 - ESTIMATE HAS BEEN UPDATED AND REVISED. WE WILL NOW CONVERT THIS SY…"
type textarea "x"
type textarea "*8/12/2025 - ESTIMATE HAS BEEN UPDATED AND REVISED. WE WILL NOW CONVERT THIS SY…"
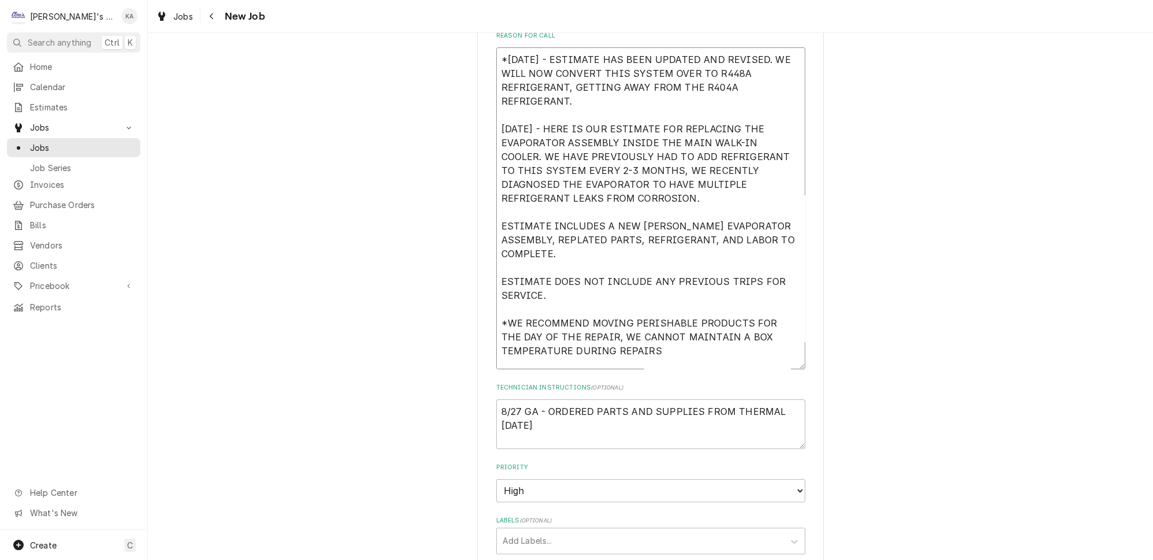
type textarea "x"
type textarea "*8/12/2025 - ESTIMATE HAS BEEN UPDATED AND REVISED. WE WILL NOW CONVERT THIS SY…"
type textarea "x"
type textarea "*8/12/2025 - ESTIMATE HAS BEEN UPDATED AND REVISED. WE WILL NOW CONVERT THIS SY…"
type textarea "x"
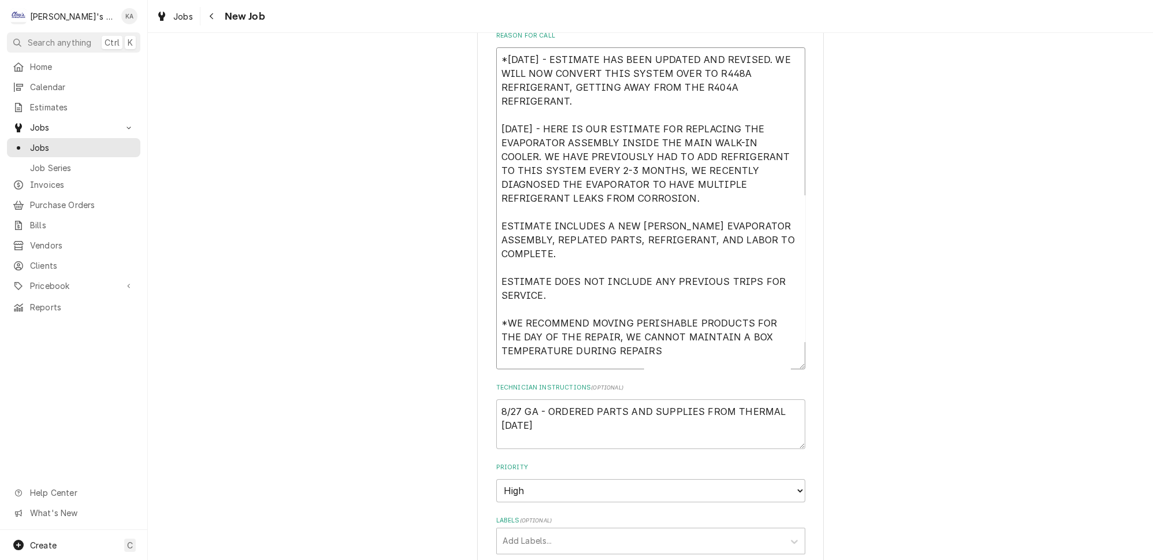
type textarea "*8/12/2025 - ESTIMATE HAS BEEN UPDATED AND REVISED. WE WILL NOW CONVERT THIS SY…"
type textarea "x"
type textarea "*8/12/2025 - ESTIMATE HAS BEEN UPDATED AND REVISED. WE WILL NOW CONVERT THIS SY…"
type textarea "x"
type textarea "*8/12/2025 - ESTIMATE HAS BEEN UPDATED AND REVISED. WE WILL NOW CONVERT THIS SY…"
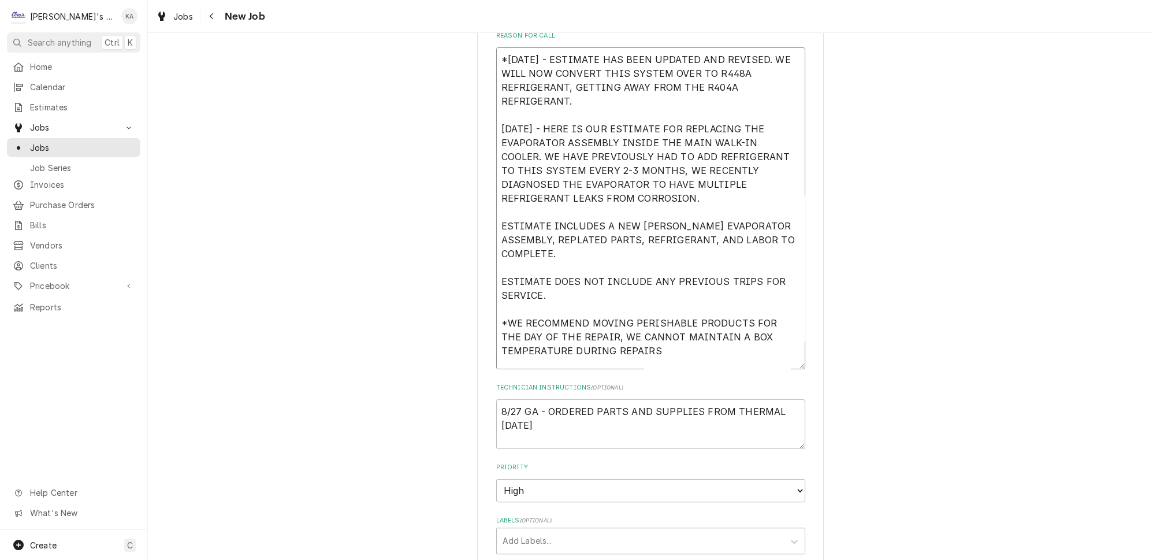
type textarea "x"
type textarea "*8/12/2025 - ESTIMATE HAS BEEN UPDATED AND REVISED. WE WILL NOW CONVERT THIS SY…"
type textarea "x"
type textarea "*8/12/2025 - ESTIMATE HAS BEEN UPDATED AND REVISED. WE WILL NOW CONVERT THIS SY…"
type textarea "x"
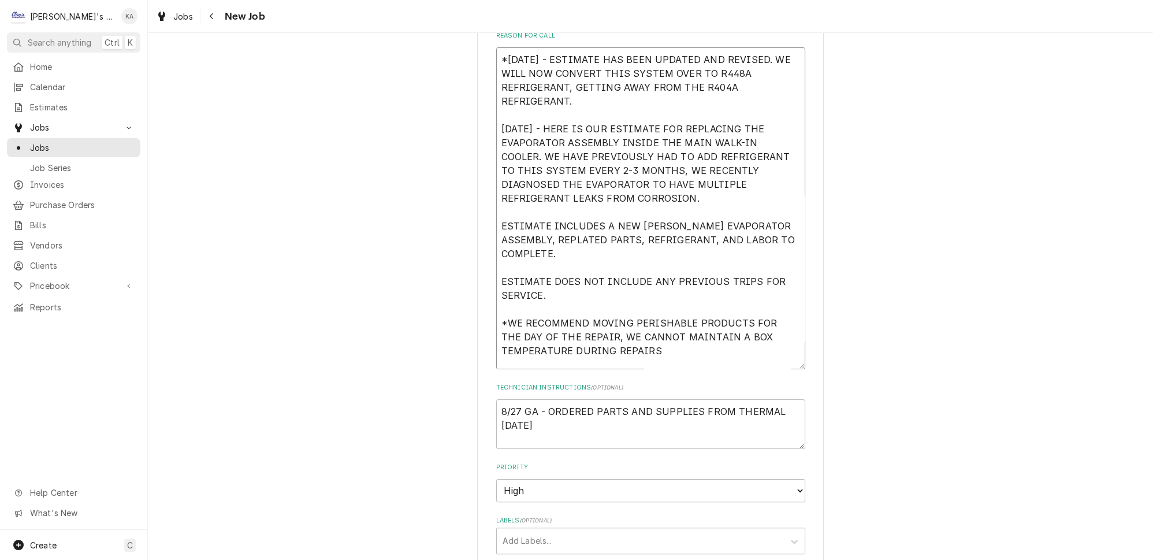
type textarea "*8/12/2025 - ESTIMATE HAS BEEN UPDATED AND REVISED. WE WILL NOW CONVERT THIS SY…"
type textarea "x"
type textarea "*8/12/2025 - ESTIMATE HAS BEEN UPDATED AND REVISED. WE WILL NOW CONVERT THIS SY…"
type textarea "x"
type textarea "*8/12/2025 - ESTIMATE HAS BEEN UPDATED AND REVISED. WE WILL NOW CONVERT THIS SY…"
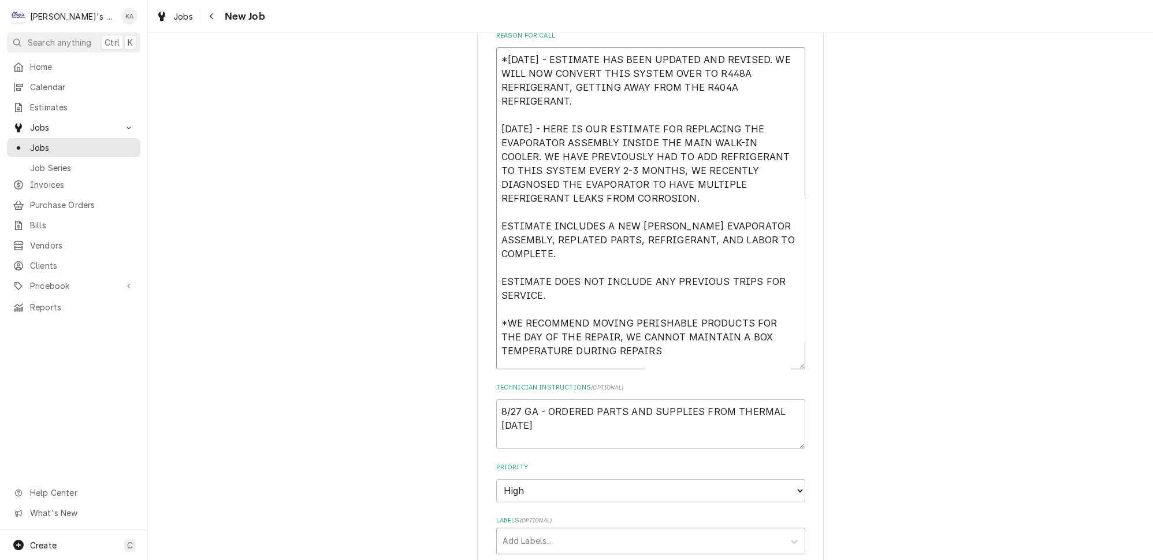
type textarea "x"
type textarea "*8/12/2025 - ESTIMATE HAS BEEN UPDATED AND REVISED. WE WILL NOW CONVERT THIS SY…"
type textarea "x"
type textarea "*8/12/2025 - ESTIMATE HAS BEEN UPDATED AND REVISED. WE WILL NOW CONVERT THIS SY…"
type textarea "x"
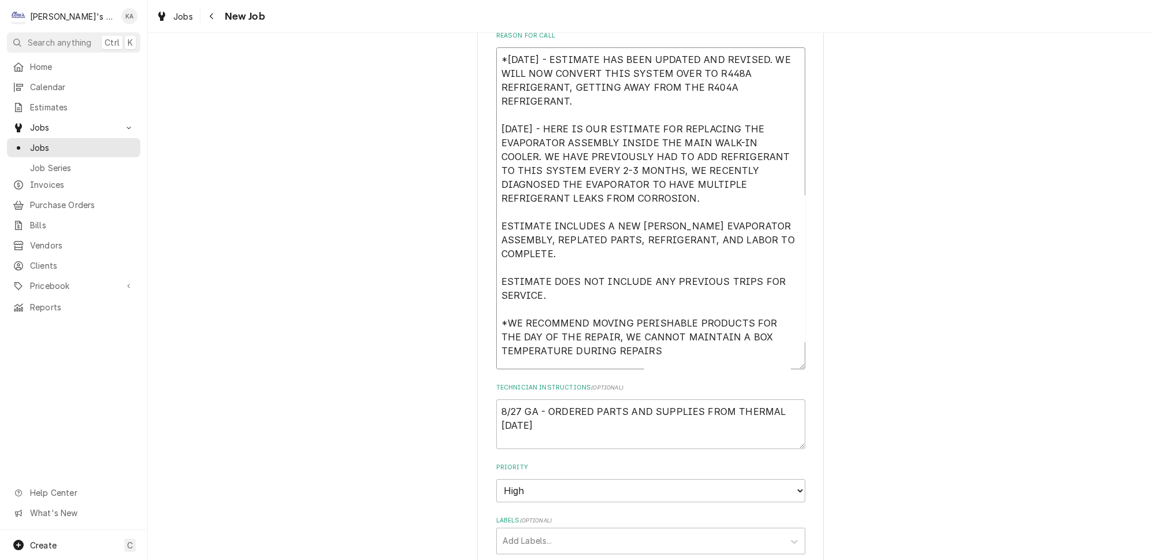
type textarea "*8/12/2025 - ESTIMATE HAS BEEN UPDATED AND REVISED. WE WILL NOW CONVERT THIS SY…"
type textarea "x"
type textarea "*8/12/2025 - ESTIMATE HAS BEEN UPDATED AND REVISED. WE WILL NOW CONVERT THIS SY…"
type textarea "x"
type textarea "*8/12/2025 - ESTIMATE HAS BEEN UPDATED AND REVISED. WE WILL NOW CONVERT THIS SY…"
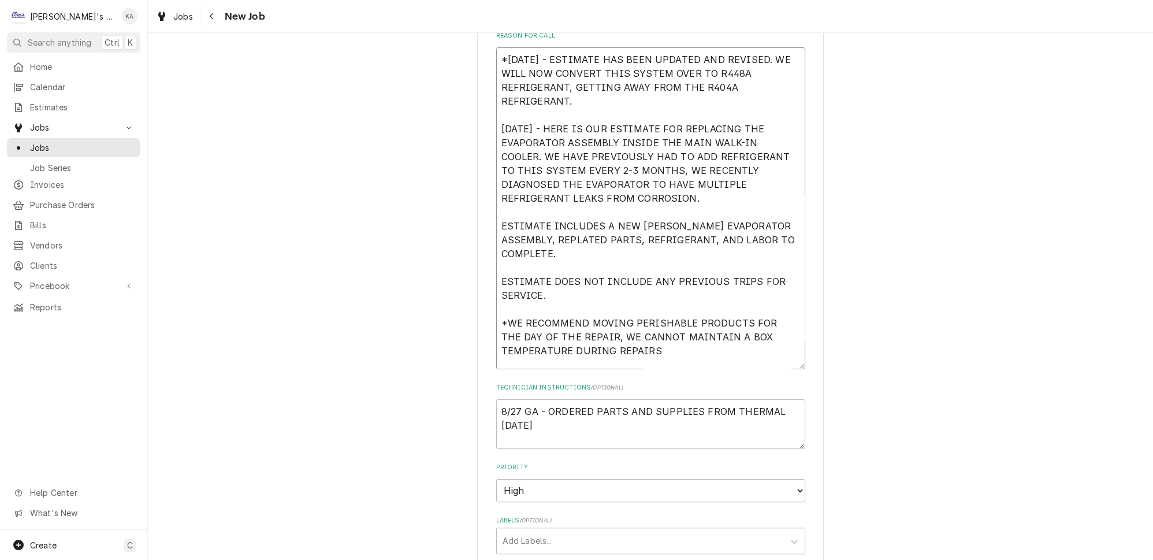
type textarea "x"
type textarea "*8/12/2025 - ESTIMATE HAS BEEN UPDATED AND REVISED. WE WILL NOW CONVERT THIS SY…"
type textarea "x"
type textarea "*8/12/2025 - ESTIMATE HAS BEEN UPDATED AND REVISED. WE WILL NOW CONVERT THIS SY…"
type textarea "x"
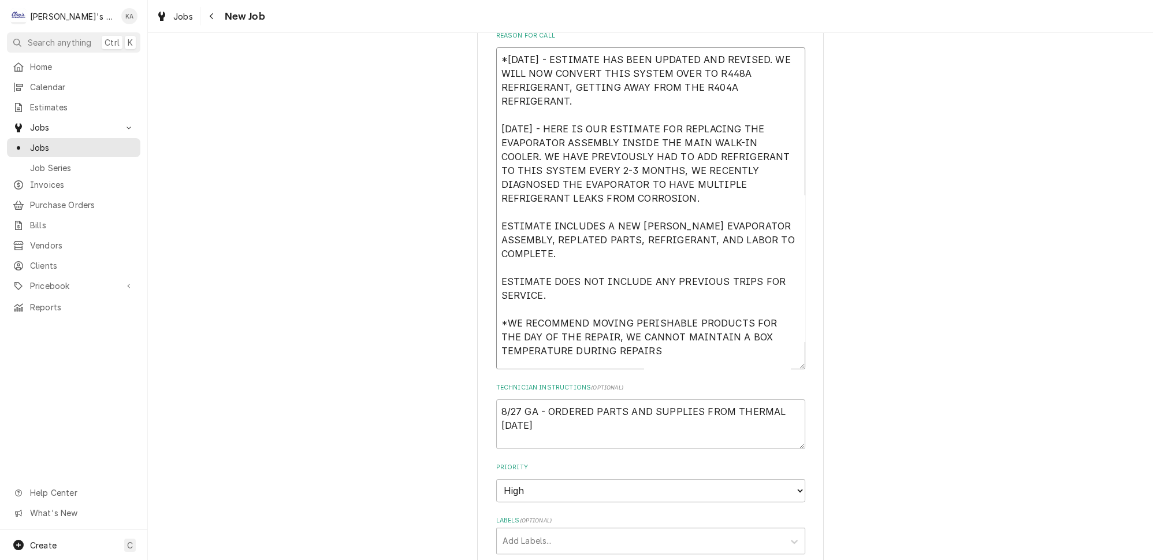
type textarea "*8/12/2025 - ESTIMATE HAS BEEN UPDATED AND REVISED. WE WILL NOW CONVERT THIS SY…"
type textarea "x"
type textarea "*8/12/2025 - ESTIMATE HAS BEEN UPDATED AND REVISED. WE WILL NOW CONVERT THIS SY…"
type textarea "x"
type textarea "*8/12/2025 - ESTIMATE HAS BEEN UPDATED AND REVISED. WE WILL NOW CONVERT THIS SY…"
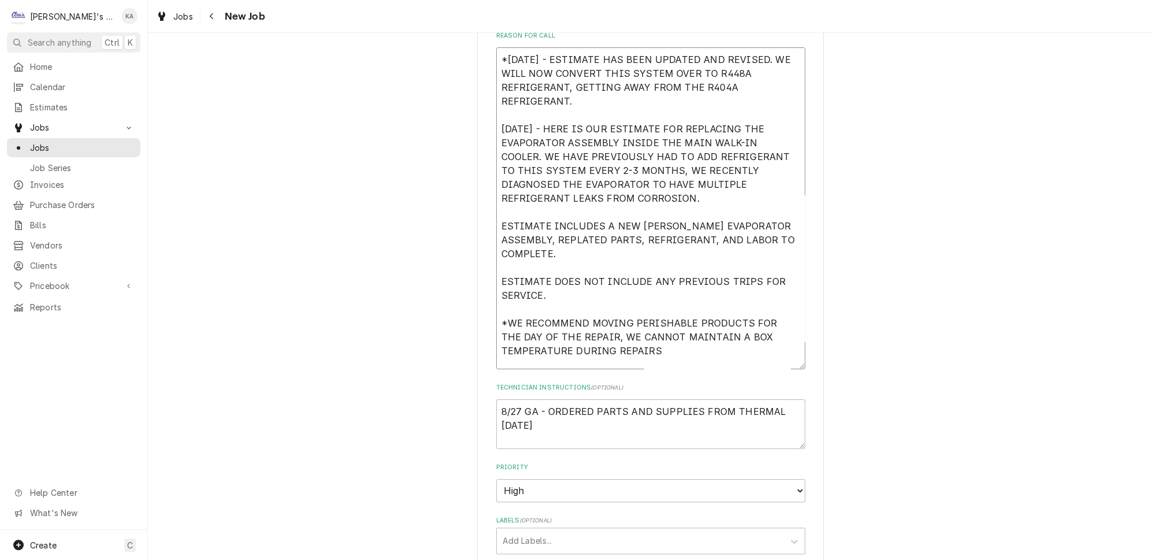
type textarea "x"
type textarea "*8/12/2025 - ESTIMATE HAS BEEN UPDATED AND REVISED. WE WILL NOW CONVERT THIS SY…"
type textarea "x"
type textarea "*8/12/2025 - ESTIMATE HAS BEEN UPDATED AND REVISED. WE WILL NOW CONVERT THIS SY…"
type textarea "x"
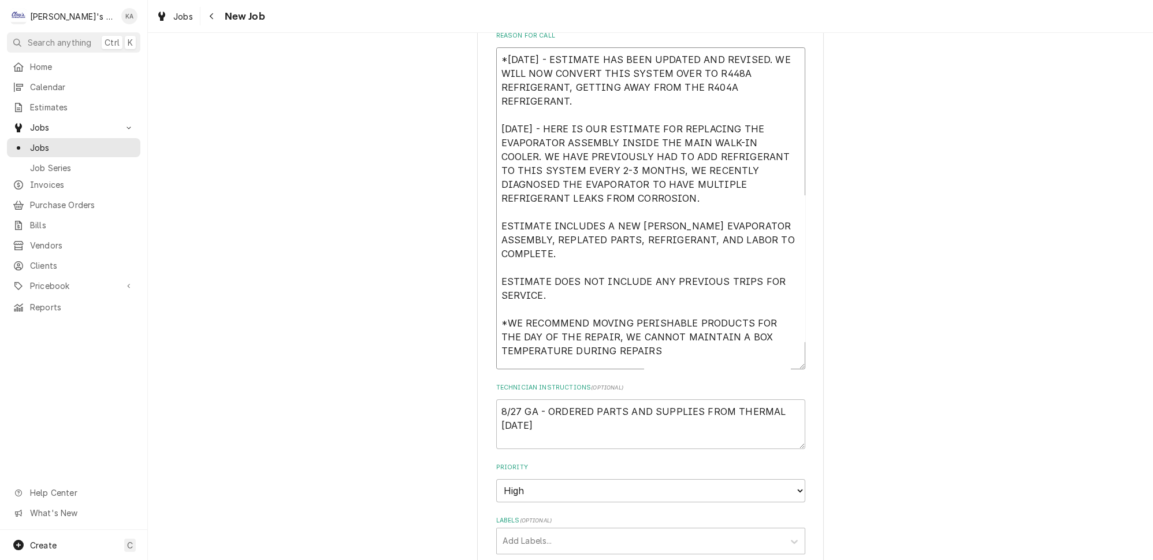
type textarea "*8/12/2025 - ESTIMATE HAS BEEN UPDATED AND REVISED. WE WILL NOW CONVERT THIS SY…"
type textarea "x"
type textarea "*8/12/2025 - ESTIMATE HAS BEEN UPDATED AND REVISED. WE WILL NOW CONVERT THIS SY…"
type textarea "x"
type textarea "*8/12/2025 - ESTIMATE HAS BEEN UPDATED AND REVISED. WE WILL NOW CONVERT THIS SY…"
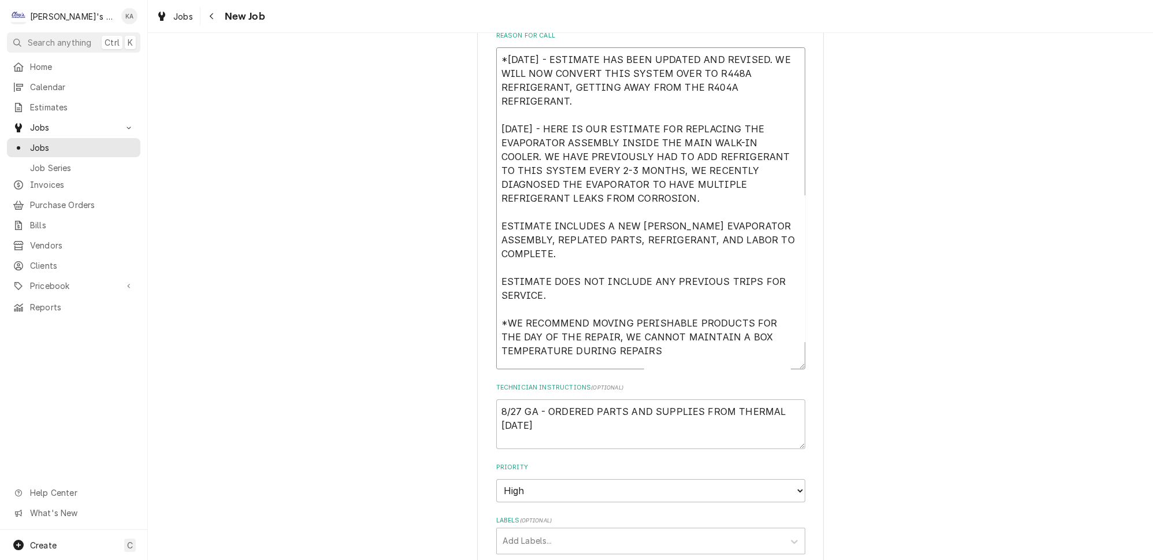
type textarea "x"
type textarea "*8/12/2025 - ESTIMATE HAS BEEN UPDATED AND REVISED. WE WILL NOW CONVERT THIS SY…"
type textarea "x"
type textarea "*8/12/2025 - ESTIMATE HAS BEEN UPDATED AND REVISED. WE WILL NOW CONVERT THIS SY…"
type textarea "x"
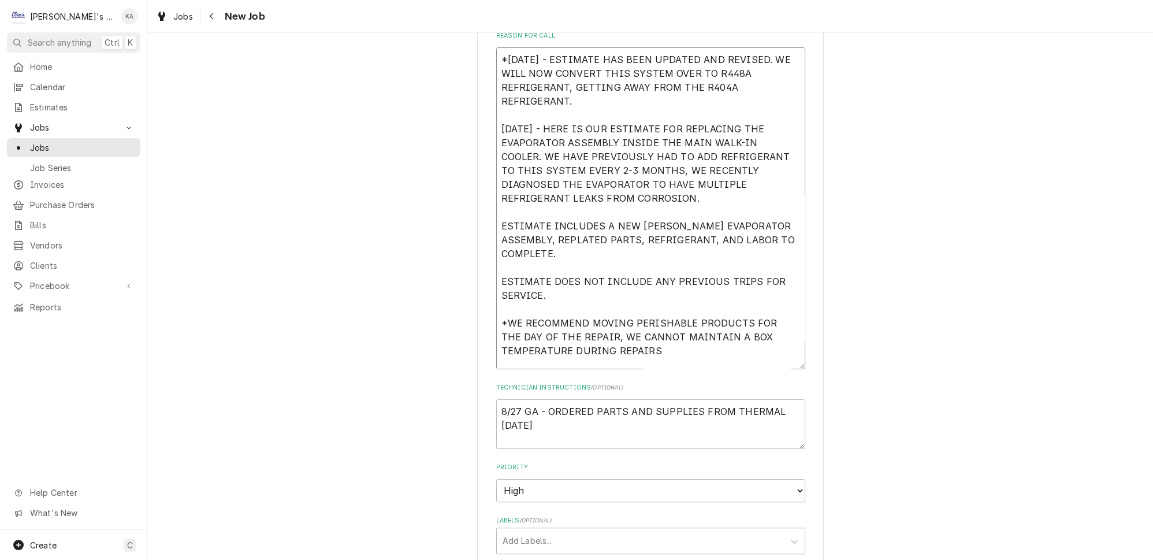
type textarea "*8/12/2025 - ESTIMATE HAS BEEN UPDATED AND REVISED. WE WILL NOW CONVERT THIS SY…"
type textarea "x"
type textarea "*8/12/2025 - ESTIMATE HAS BEEN UPDATED AND REVISED. WE WILL NOW CONVERT THIS SY…"
type textarea "x"
type textarea "*8/12/2025 - ESTIMATE HAS BEEN UPDATED AND REVISED. WE WILL NOW CONVERT THIS SY…"
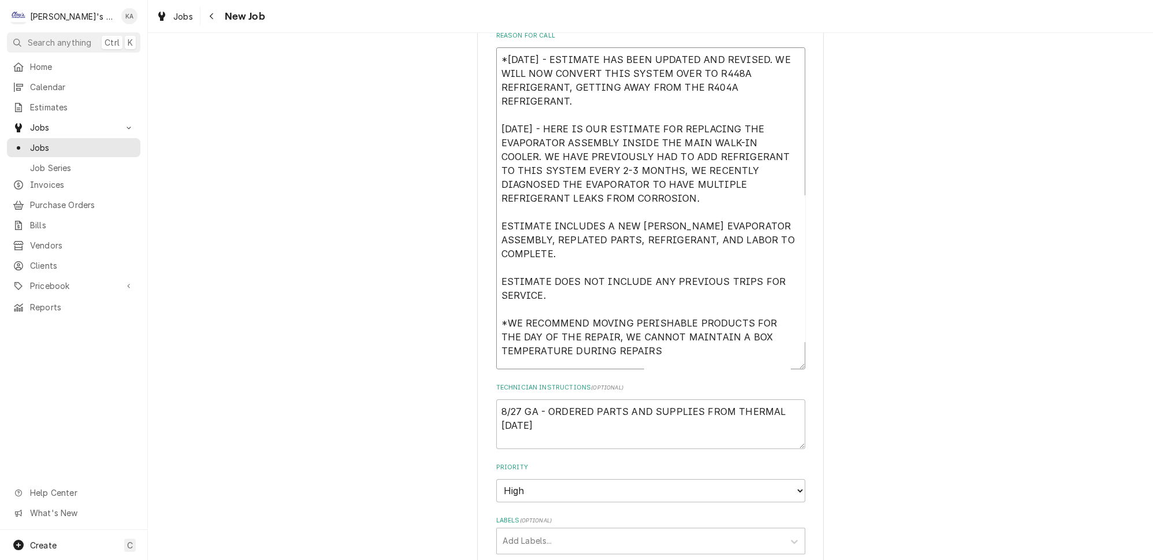
type textarea "x"
type textarea "*8/12/2025 - ESTIMATE HAS BEEN UPDATED AND REVISED. WE WILL NOW CONVERT THIS SY…"
type textarea "x"
type textarea "*8/12/2025 - ESTIMATE HAS BEEN UPDATED AND REVISED. WE WILL NOW CONVERT THIS SY…"
type textarea "x"
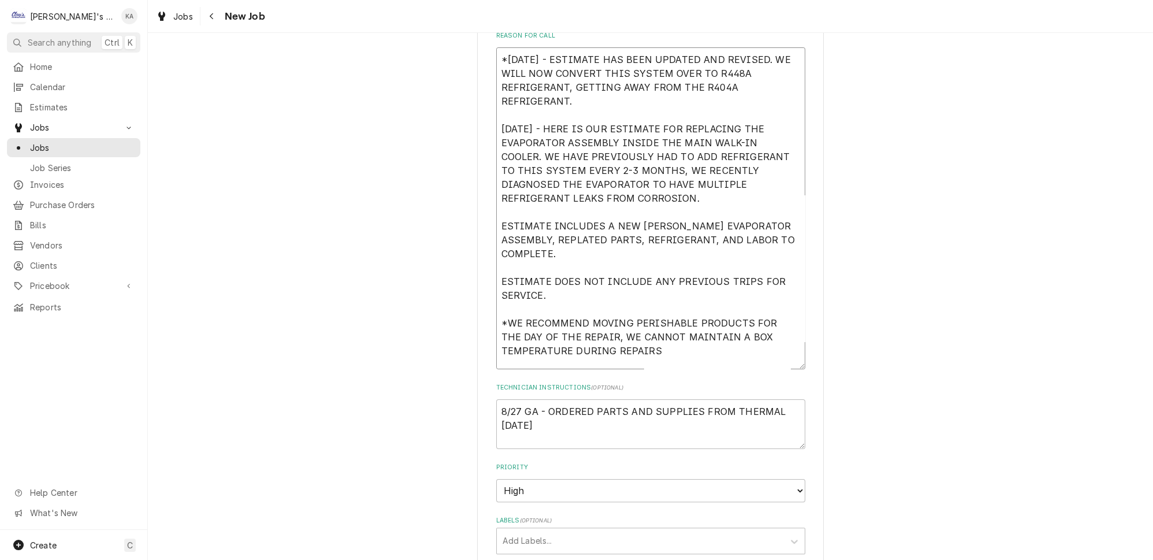
type textarea "*8/12/2025 - ESTIMATE HAS BEEN UPDATED AND REVISED. WE WILL NOW CONVERT THIS SY…"
type textarea "x"
type textarea "*8/12/2025 - ESTIMATE HAS BEEN UPDATED AND REVISED. WE WILL NOW CONVERT THIS SY…"
type textarea "x"
type textarea "*8/12/2025 - ESTIMATE HAS BEEN UPDATED AND REVISED. WE WILL NOW CONVERT THIS SY…"
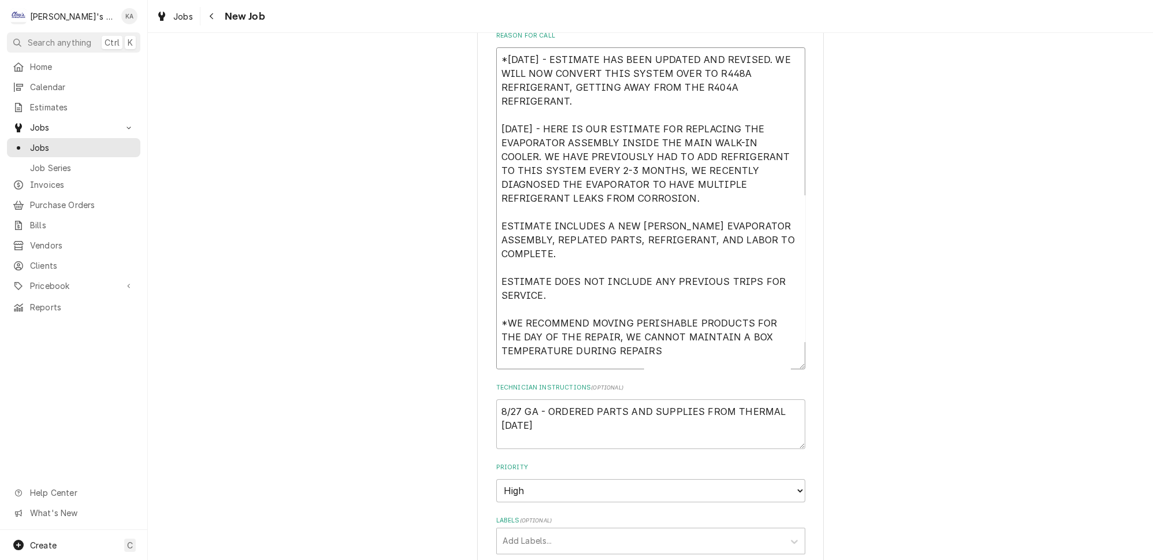
type textarea "x"
type textarea "*8/12/2025 - ESTIMATE HAS BEEN UPDATED AND REVISED. WE WILL NOW CONVERT THIS SY…"
type textarea "x"
type textarea "*8/12/2025 - ESTIMATE HAS BEEN UPDATED AND REVISED. WE WILL NOW CONVERT THIS SY…"
type textarea "x"
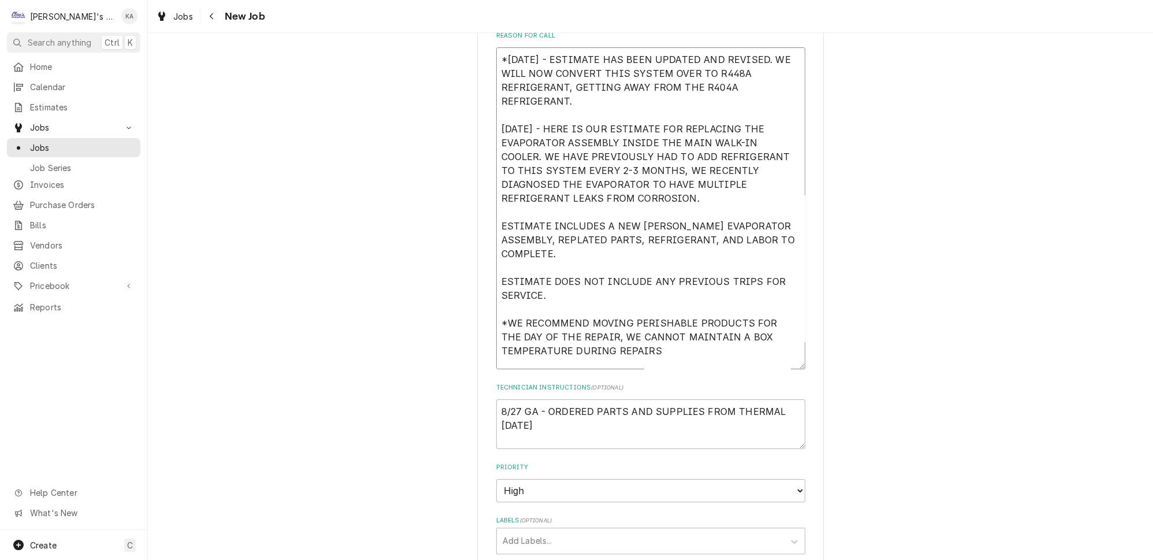
type textarea "*8/12/2025 - ESTIMATE HAS BEEN UPDATED AND REVISED. WE WILL NOW CONVERT THIS SY…"
type textarea "x"
type textarea "*8/12/2025 - ESTIMATE HAS BEEN UPDATED AND REVISED. WE WILL NOW CONVERT THIS SY…"
type textarea "x"
type textarea "*8/12/2025 - ESTIMATE HAS BEEN UPDATED AND REVISED. WE WILL NOW CONVERT THIS SY…"
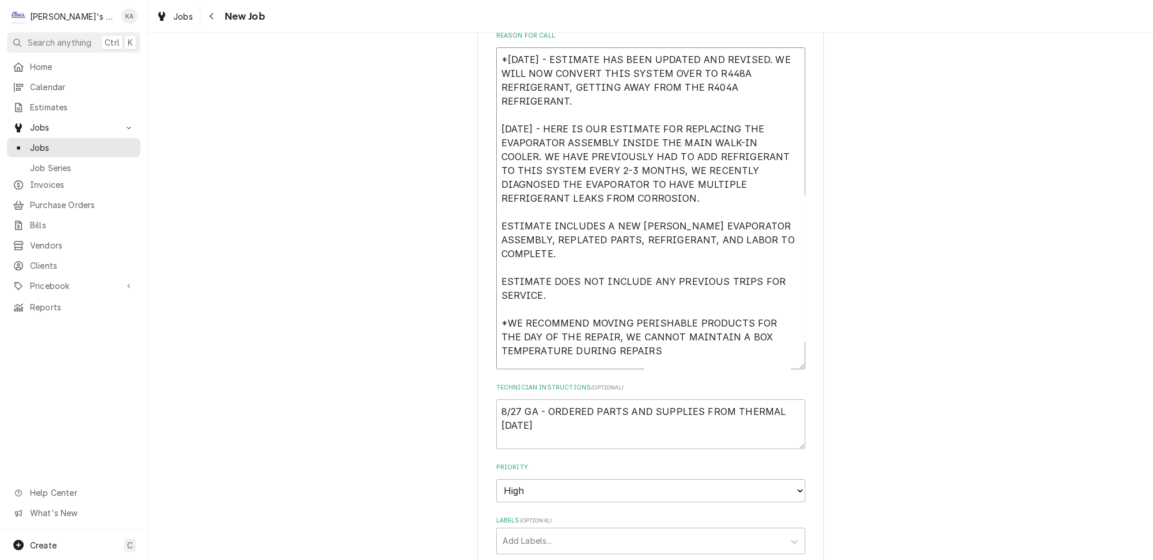
type textarea "x"
type textarea "*8/12/2025 - ESTIMATE HAS BEEN UPDATED AND REVISED. WE WILL NOW CONVERT THIS SY…"
type textarea "x"
type textarea "*8/12/2025 - ESTIMATE HAS BEEN UPDATED AND REVISED. WE WILL NOW CONVERT THIS SY…"
type textarea "x"
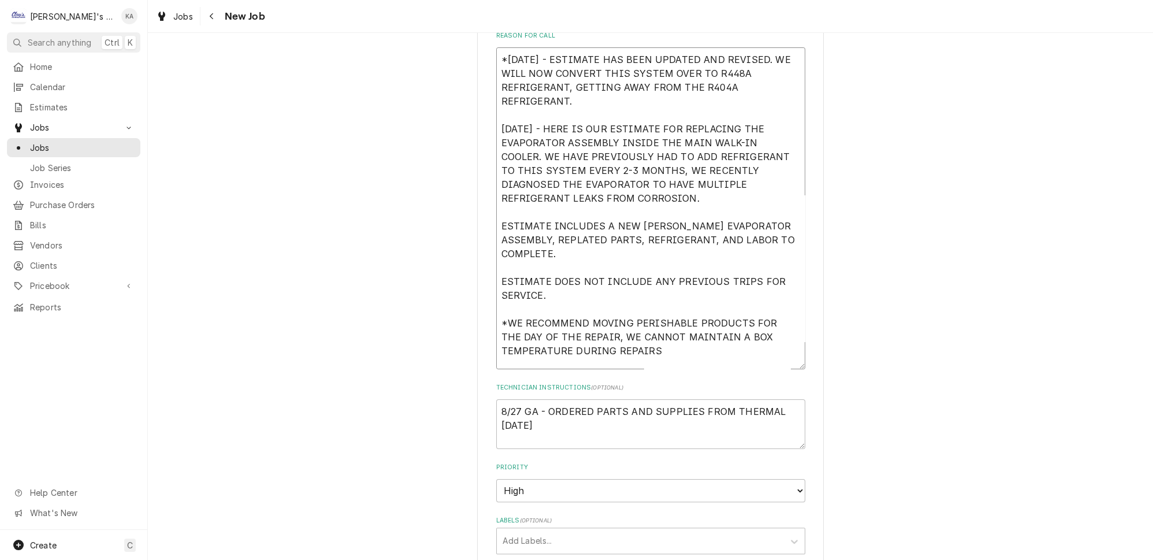
type textarea "*8/12/2025 - ESTIMATE HAS BEEN UPDATED AND REVISED. WE WILL NOW CONVERT THIS SY…"
type textarea "x"
type textarea "*8/12/2025 - ESTIMATE HAS BEEN UPDATED AND REVISED. WE WILL NOW CONVERT THIS SY…"
type textarea "x"
type textarea "*8/12/2025 - ESTIMATE HAS BEEN UPDATED AND REVISED. WE WILL NOW CONVERT THIS SY…"
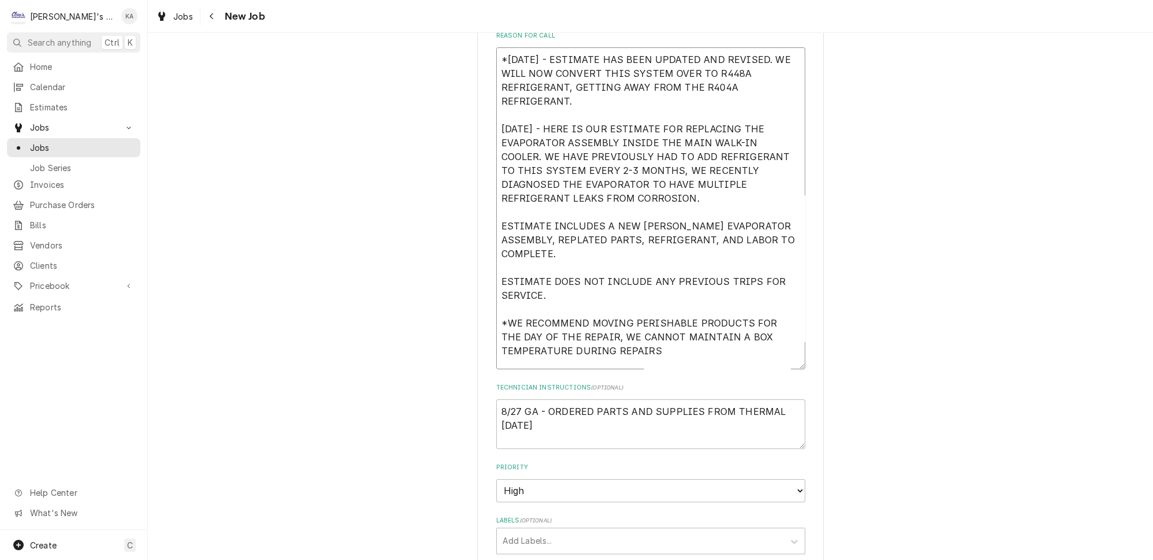
type textarea "x"
type textarea "*8/12/2025 - ESTIMATE HAS BEEN UPDATED AND REVISED. WE WILL NOW CONVERT THIS SY…"
type textarea "x"
type textarea "*8/12/2025 - ESTIMATE HAS BEEN UPDATED AND REVISED. WE WILL NOW CONVERT THIS SY…"
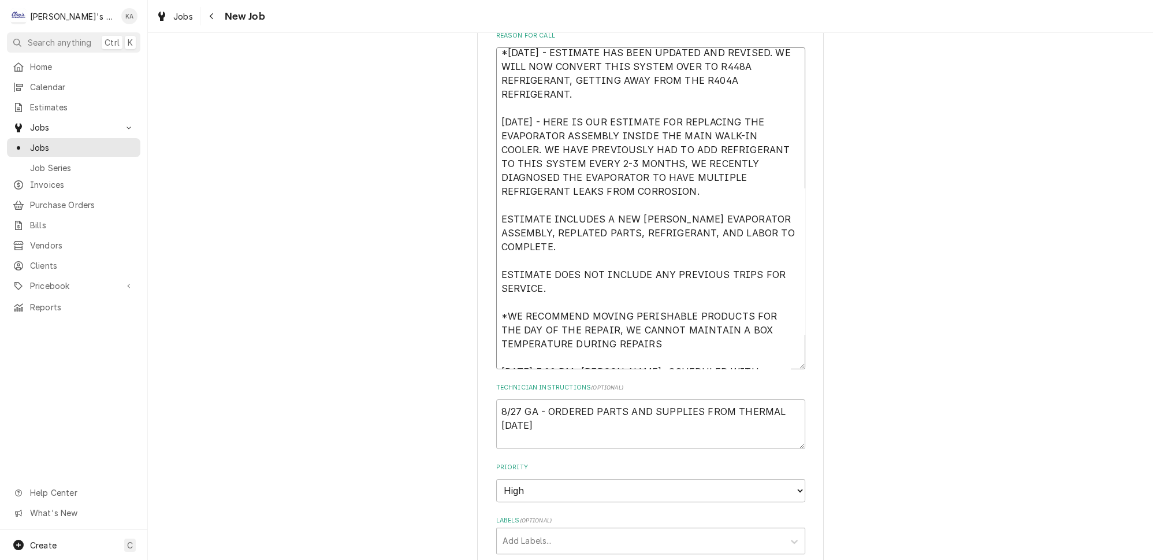
type textarea "x"
type textarea "*8/12/2025 - ESTIMATE HAS BEEN UPDATED AND REVISED. WE WILL NOW CONVERT THIS SY…"
type textarea "x"
type textarea "*8/12/2025 - ESTIMATE HAS BEEN UPDATED AND REVISED. WE WILL NOW CONVERT THIS SY…"
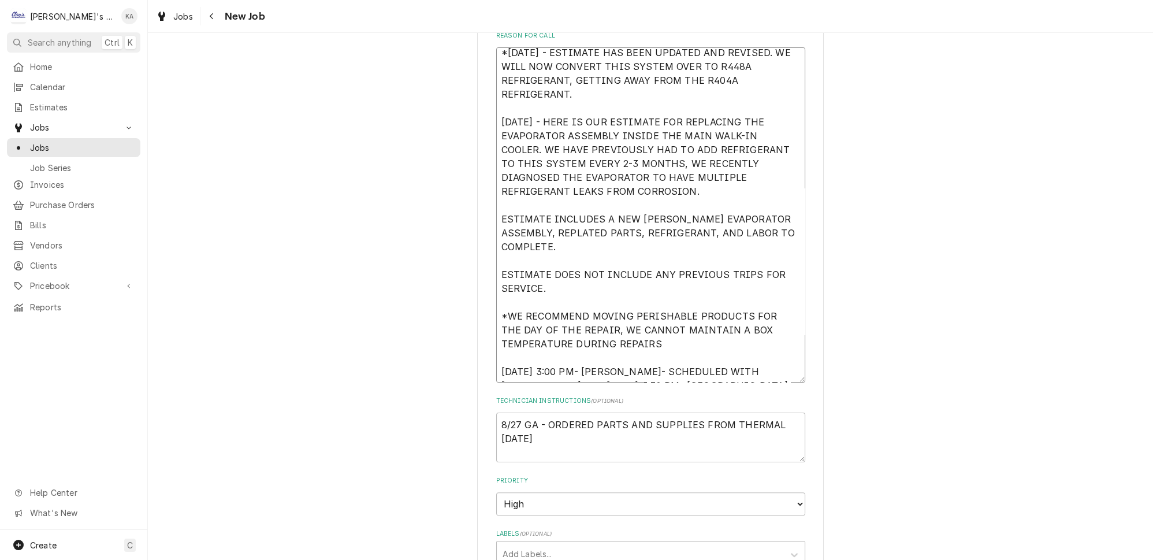
type textarea "x"
type textarea "*8/12/2025 - ESTIMATE HAS BEEN UPDATED AND REVISED. WE WILL NOW CONVERT THIS SY…"
type textarea "x"
type textarea "*8/12/2025 - ESTIMATE HAS BEEN UPDATED AND REVISED. WE WILL NOW CONVERT THIS SY…"
type textarea "x"
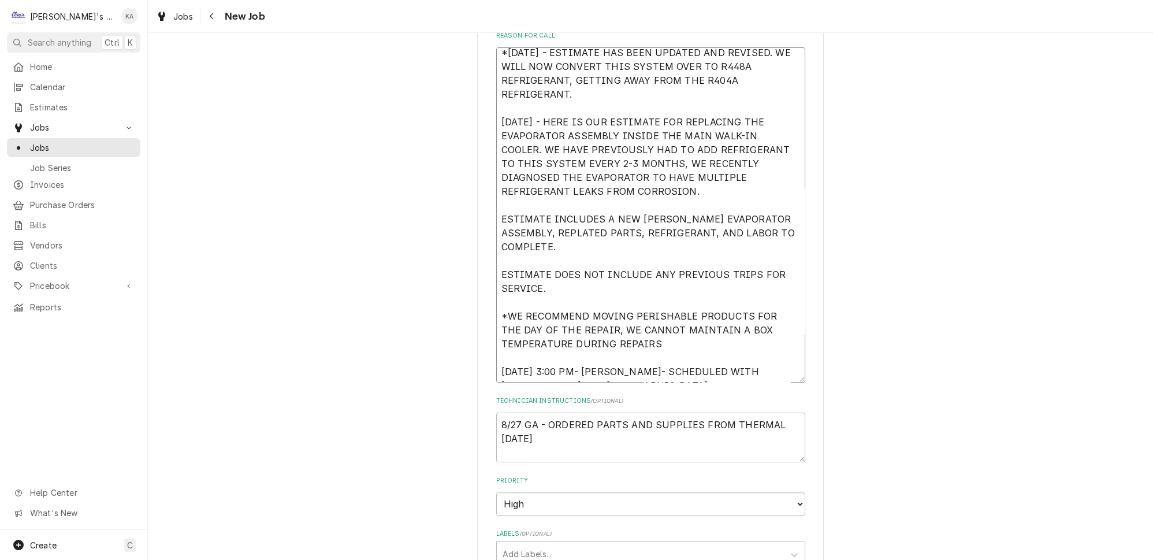
type textarea "*8/12/2025 - ESTIMATE HAS BEEN UPDATED AND REVISED. WE WILL NOW CONVERT THIS SY…"
type textarea "x"
type textarea "*8/12/2025 - ESTIMATE HAS BEEN UPDATED AND REVISED. WE WILL NOW CONVERT THIS SY…"
type textarea "x"
type textarea "*8/12/2025 - ESTIMATE HAS BEEN UPDATED AND REVISED. WE WILL NOW CONVERT THIS SY…"
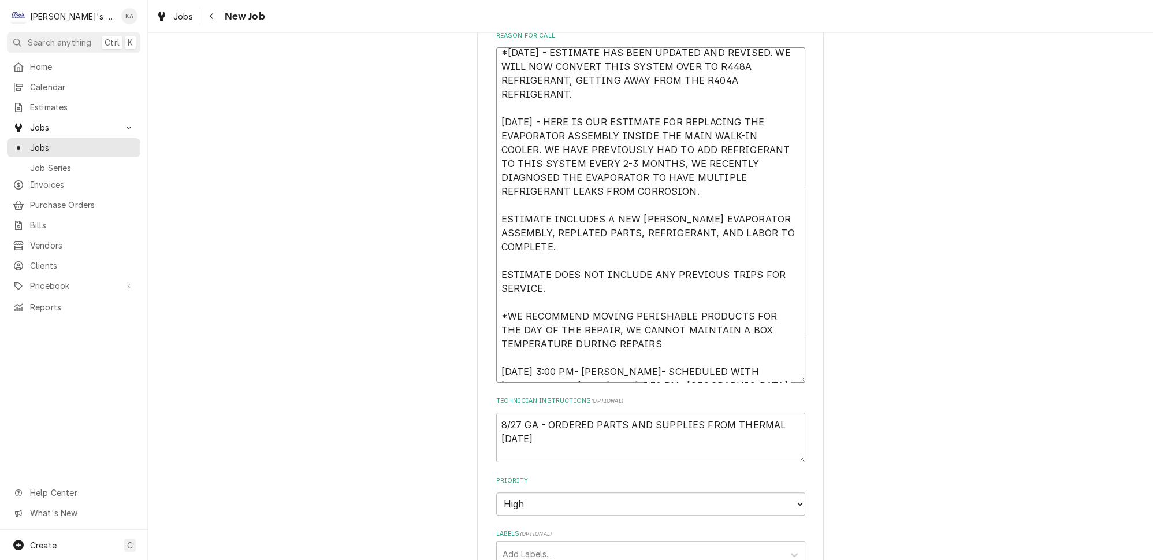
type textarea "x"
type textarea "*8/12/2025 - ESTIMATE HAS BEEN UPDATED AND REVISED. WE WILL NOW CONVERT THIS SY…"
type textarea "x"
type textarea "*8/12/2025 - ESTIMATE HAS BEEN UPDATED AND REVISED. WE WILL NOW CONVERT THIS SY…"
type textarea "x"
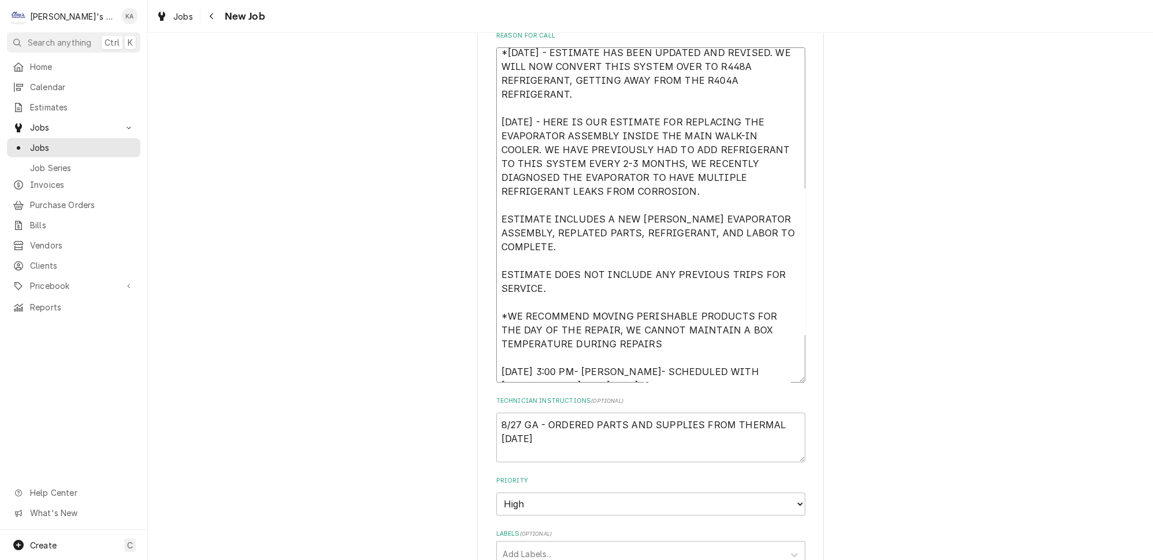
type textarea "*8/12/2025 - ESTIMATE HAS BEEN UPDATED AND REVISED. WE WILL NOW CONVERT THIS SY…"
type textarea "x"
type textarea "*8/12/2025 - ESTIMATE HAS BEEN UPDATED AND REVISED. WE WILL NOW CONVERT THIS SY…"
type textarea "x"
type textarea "*8/12/2025 - ESTIMATE HAS BEEN UPDATED AND REVISED. WE WILL NOW CONVERT THIS SY…"
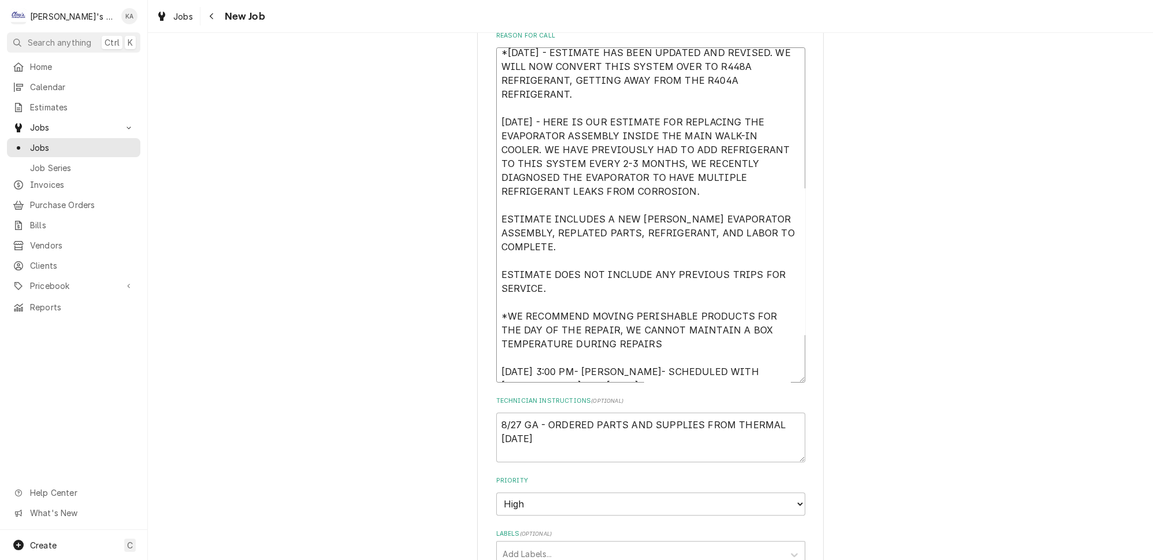
type textarea "x"
type textarea "*8/12/2025 - ESTIMATE HAS BEEN UPDATED AND REVISED. WE WILL NOW CONVERT THIS SY…"
type textarea "x"
type textarea "*8/12/2025 - ESTIMATE HAS BEEN UPDATED AND REVISED. WE WILL NOW CONVERT THIS SY…"
type textarea "x"
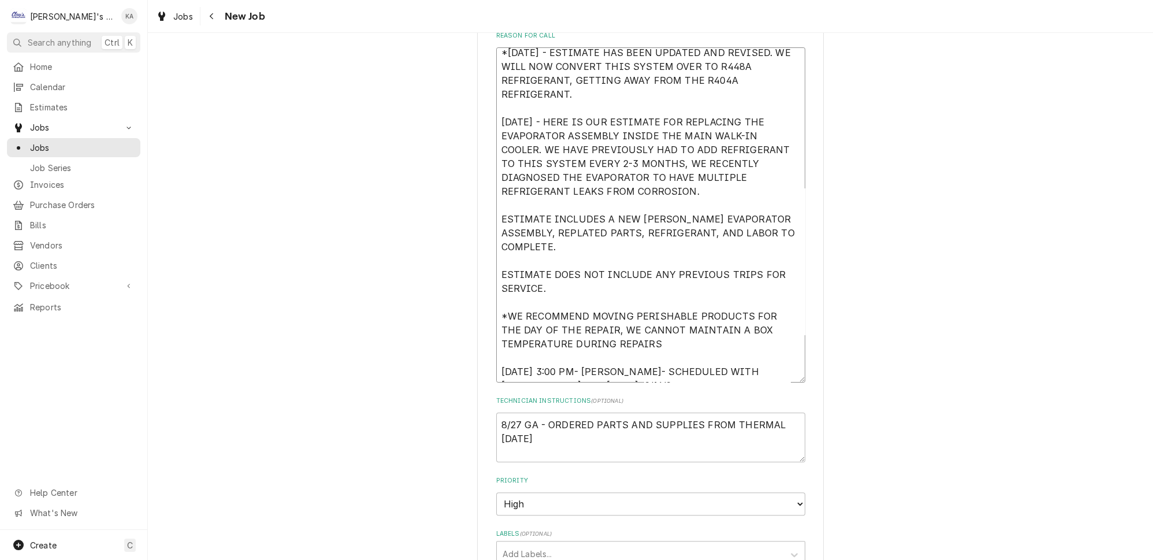
type textarea "*8/12/2025 - ESTIMATE HAS BEEN UPDATED AND REVISED. WE WILL NOW CONVERT THIS SY…"
type textarea "x"
type textarea "*8/12/2025 - ESTIMATE HAS BEEN UPDATED AND REVISED. WE WILL NOW CONVERT THIS SY…"
type textarea "x"
type textarea "*8/12/2025 - ESTIMATE HAS BEEN UPDATED AND REVISED. WE WILL NOW CONVERT THIS SY…"
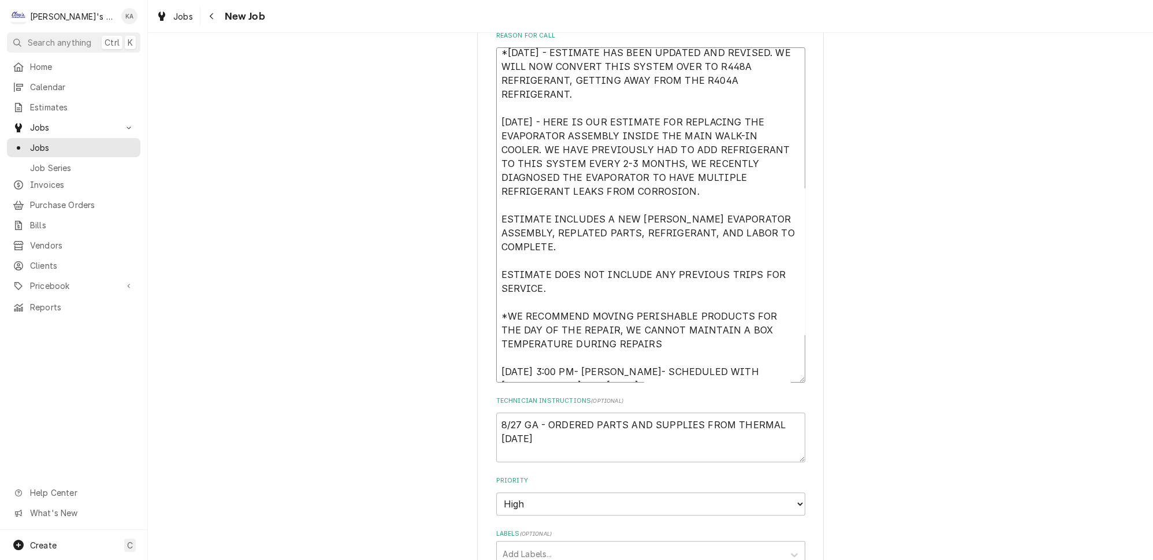
type textarea "x"
type textarea "*8/12/2025 - ESTIMATE HAS BEEN UPDATED AND REVISED. WE WILL NOW CONVERT THIS SY…"
type textarea "x"
type textarea "*8/12/2025 - ESTIMATE HAS BEEN UPDATED AND REVISED. WE WILL NOW CONVERT THIS SY…"
type textarea "x"
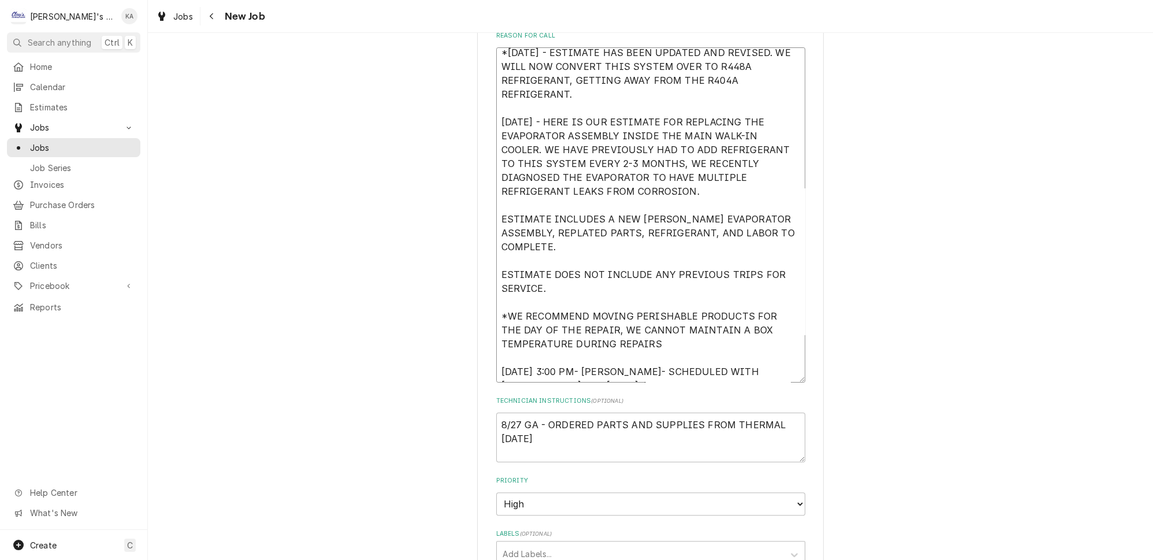
type textarea "*8/12/2025 - ESTIMATE HAS BEEN UPDATED AND REVISED. WE WILL NOW CONVERT THIS SY…"
type textarea "x"
type textarea "*8/12/2025 - ESTIMATE HAS BEEN UPDATED AND REVISED. WE WILL NOW CONVERT THIS SY…"
type textarea "x"
type textarea "*8/12/2025 - ESTIMATE HAS BEEN UPDATED AND REVISED. WE WILL NOW CONVERT THIS SY…"
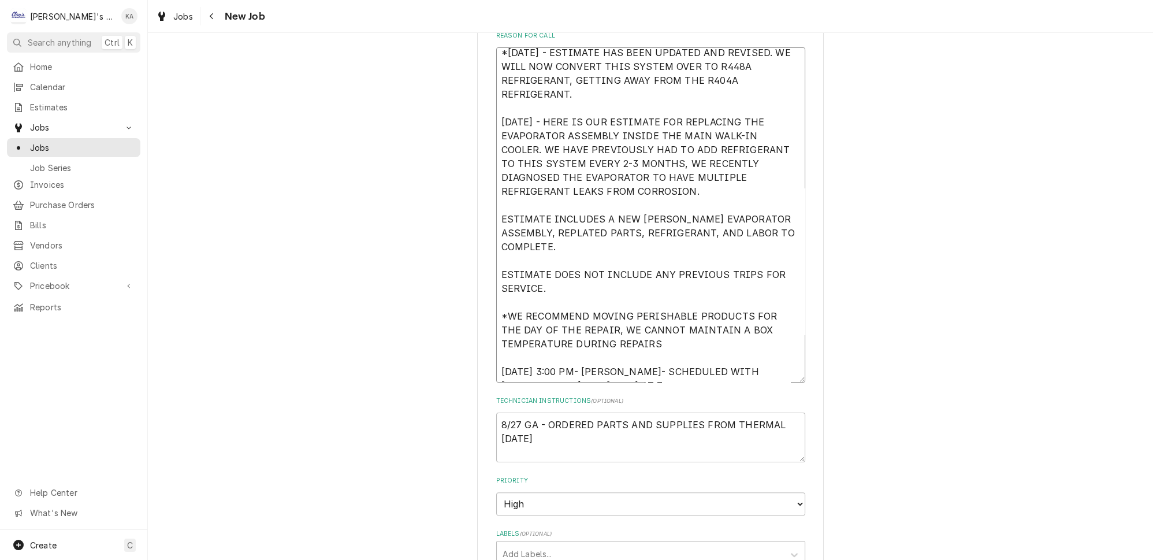
type textarea "x"
type textarea "*8/12/2025 - ESTIMATE HAS BEEN UPDATED AND REVISED. WE WILL NOW CONVERT THIS SY…"
type textarea "x"
type textarea "*8/12/2025 - ESTIMATE HAS BEEN UPDATED AND REVISED. WE WILL NOW CONVERT THIS SY…"
type textarea "x"
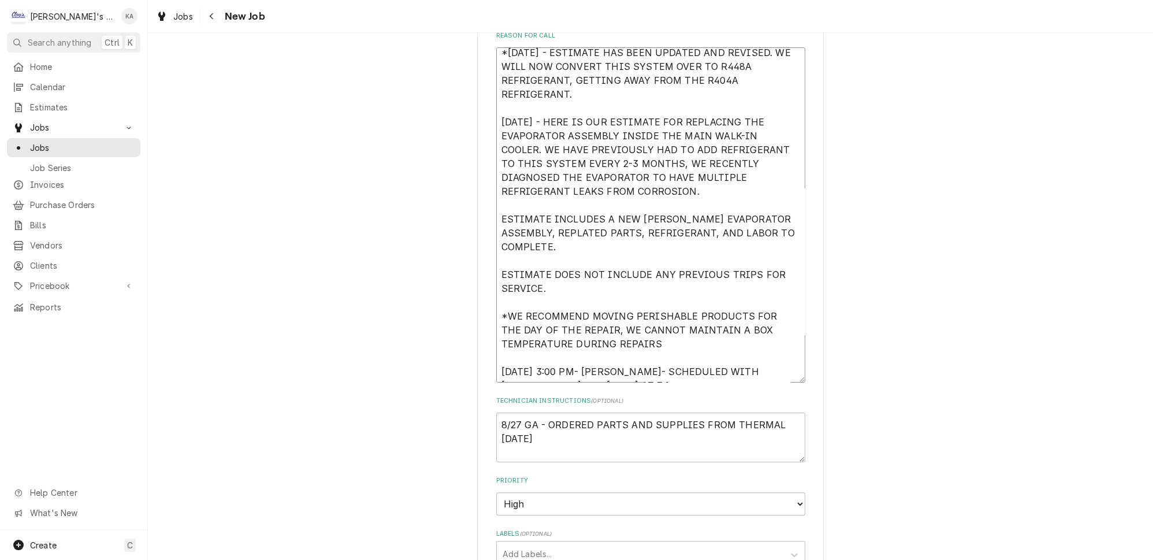
type textarea "*8/12/2025 - ESTIMATE HAS BEEN UPDATED AND REVISED. WE WILL NOW CONVERT THIS SY…"
type textarea "x"
type textarea "*8/12/2025 - ESTIMATE HAS BEEN UPDATED AND REVISED. WE WILL NOW CONVERT THIS SY…"
type textarea "x"
type textarea "*8/12/2025 - ESTIMATE HAS BEEN UPDATED AND REVISED. WE WILL NOW CONVERT THIS SY…"
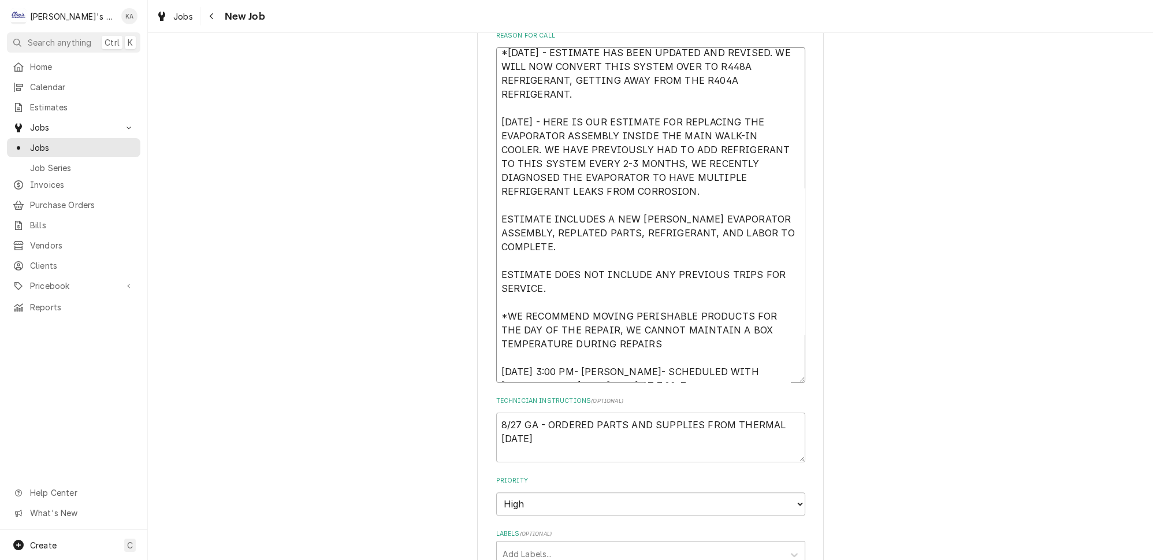
type textarea "x"
type textarea "*8/12/2025 - ESTIMATE HAS BEEN UPDATED AND REVISED. WE WILL NOW CONVERT THIS SY…"
type textarea "x"
type textarea "*8/12/2025 - ESTIMATE HAS BEEN UPDATED AND REVISED. WE WILL NOW CONVERT THIS SY…"
type textarea "x"
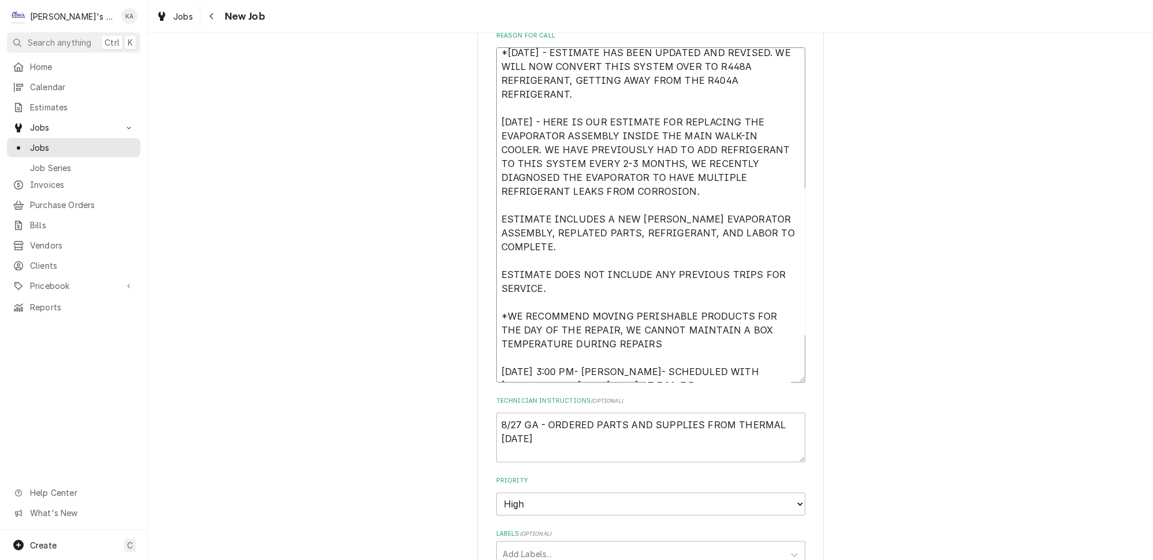
type textarea "*8/12/2025 - ESTIMATE HAS BEEN UPDATED AND REVISED. WE WILL NOW CONVERT THIS SY…"
type textarea "x"
type textarea "*8/12/2025 - ESTIMATE HAS BEEN UPDATED AND REVISED. WE WILL NOW CONVERT THIS SY…"
type textarea "x"
type textarea "*8/12/2025 - ESTIMATE HAS BEEN UPDATED AND REVISED. WE WILL NOW CONVERT THIS SY…"
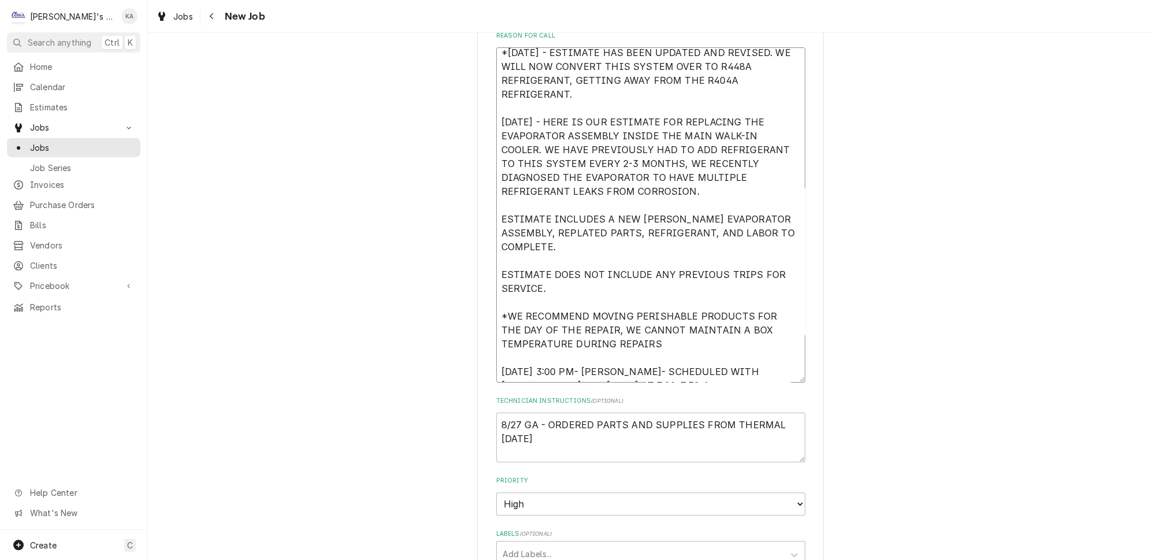
type textarea "x"
type textarea "*8/12/2025 - ESTIMATE HAS BEEN UPDATED AND REVISED. WE WILL NOW CONVERT THIS SY…"
type textarea "x"
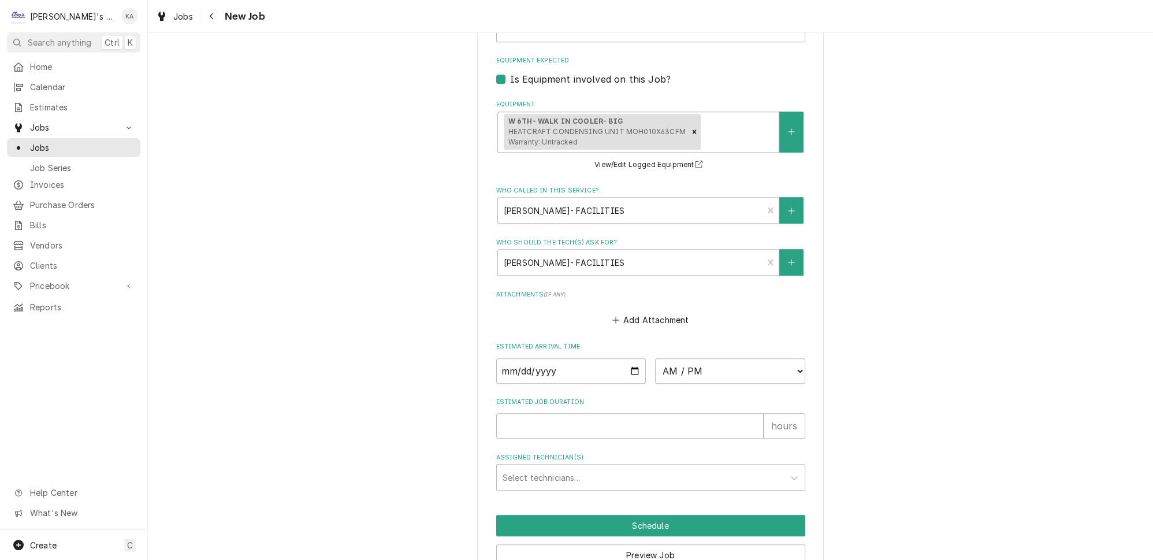
scroll to position [1041, 0]
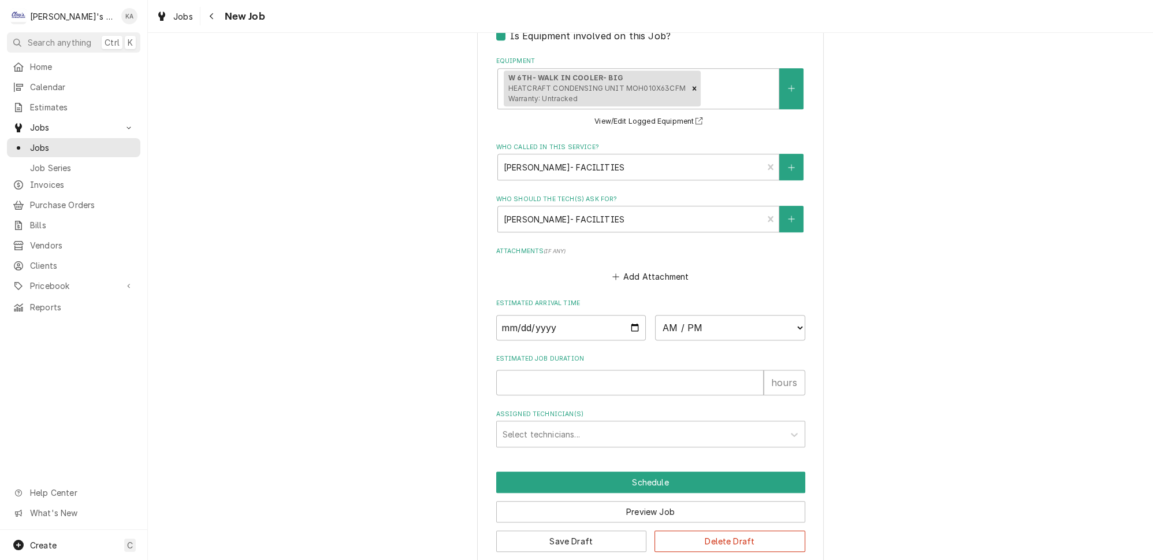
type textarea "*8/12/2025 - ESTIMATE HAS BEEN UPDATED AND REVISED. WE WILL NOW CONVERT THIS SY…"
click at [626, 320] on input "Date" at bounding box center [571, 327] width 150 height 25
type textarea "x"
type input "2025-09-16"
type textarea "x"
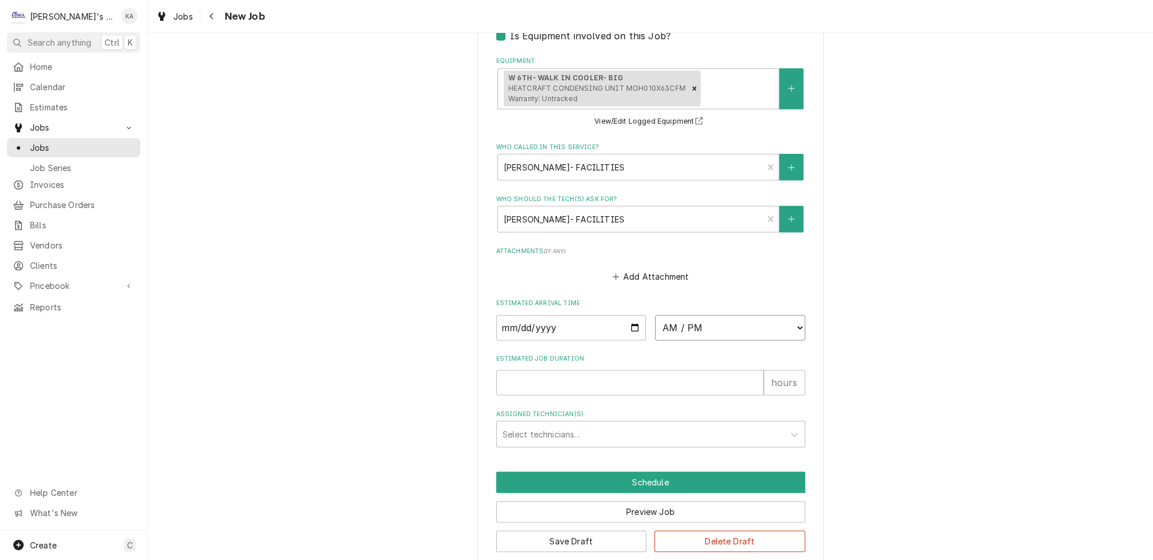
click at [781, 320] on select "AM / PM 6:00 AM 6:15 AM 6:30 AM 6:45 AM 7:00 AM 7:15 AM 7:30 AM 7:45 AM 8:00 AM…" at bounding box center [730, 327] width 150 height 25
select select "07:30:00"
click at [655, 315] on select "AM / PM 6:00 AM 6:15 AM 6:30 AM 6:45 AM 7:00 AM 7:15 AM 7:30 AM 7:45 AM 8:00 AM…" at bounding box center [730, 327] width 150 height 25
type textarea "x"
type input "1"
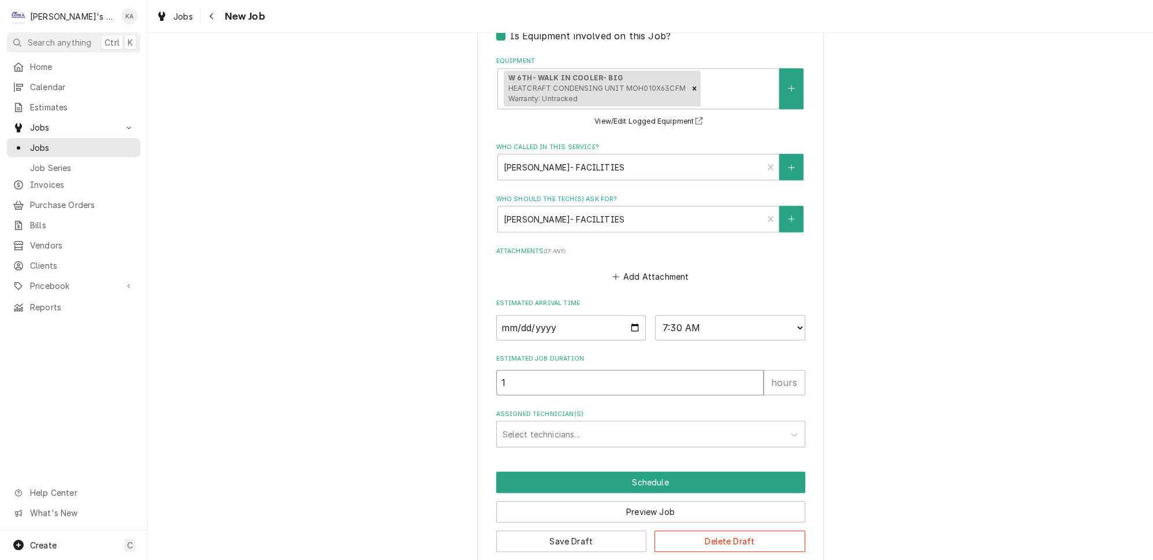
click at [742, 370] on input "1" at bounding box center [629, 382] width 267 height 25
type textarea "x"
type input "2"
click at [742, 370] on input "2" at bounding box center [629, 382] width 267 height 25
type textarea "x"
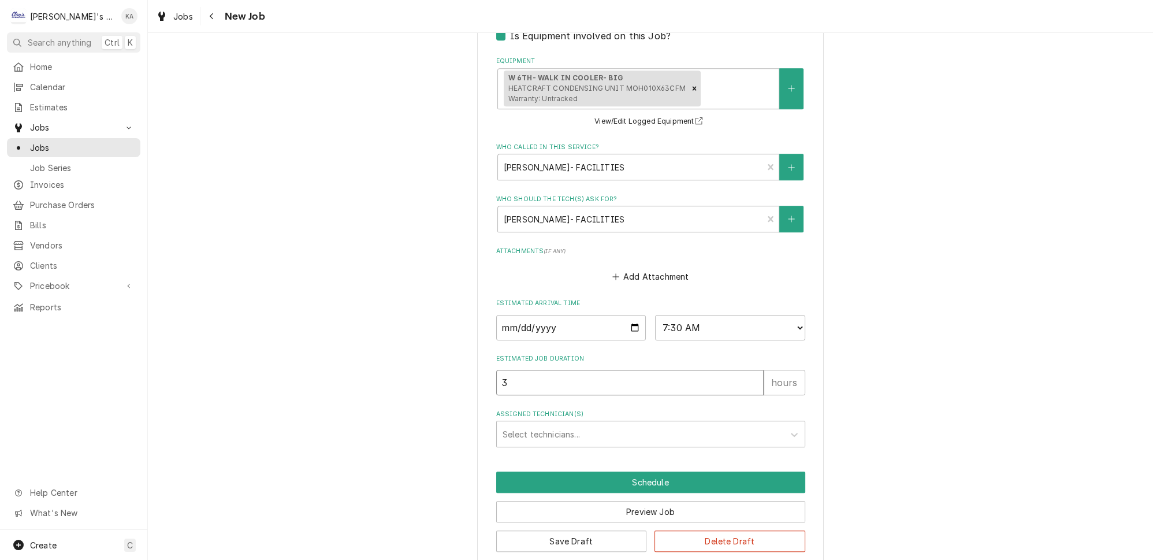
type input "3"
click at [742, 370] on input "3" at bounding box center [629, 382] width 267 height 25
type textarea "x"
type input "4"
click at [742, 370] on input "4" at bounding box center [629, 382] width 267 height 25
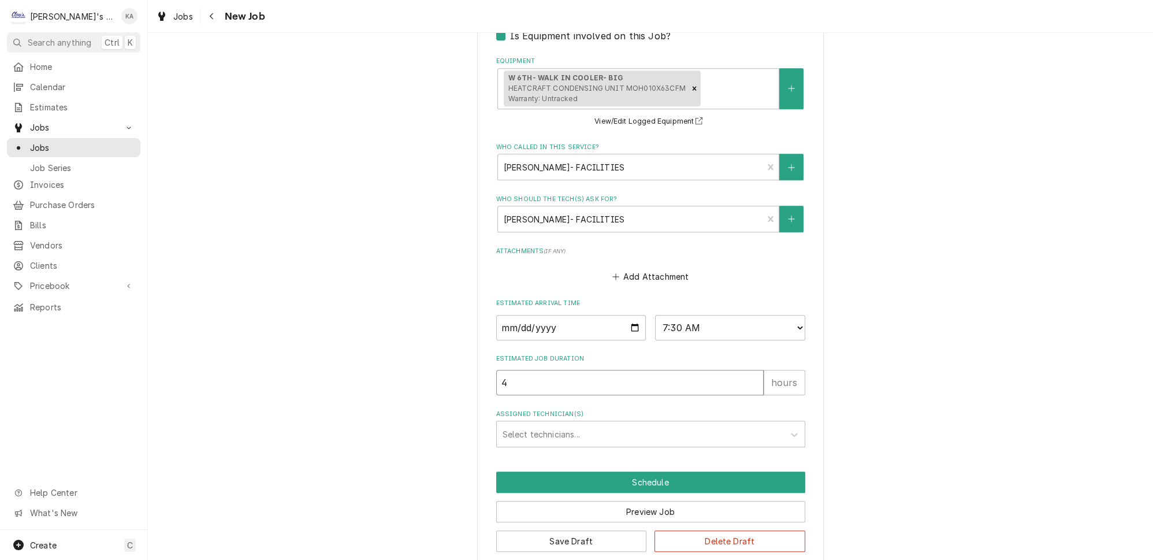
type textarea "x"
type input "5"
click at [742, 370] on input "5" at bounding box center [629, 382] width 267 height 25
type textarea "x"
type input "6"
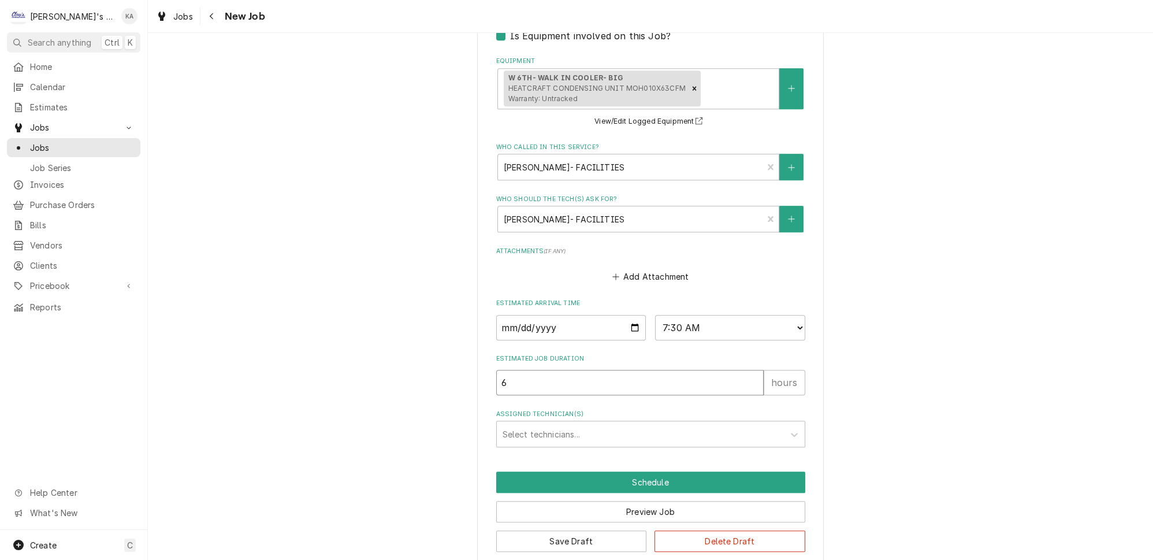
click at [742, 370] on input "6" at bounding box center [629, 382] width 267 height 25
type textarea "x"
type input "7"
click at [742, 370] on input "7" at bounding box center [629, 382] width 267 height 25
type textarea "x"
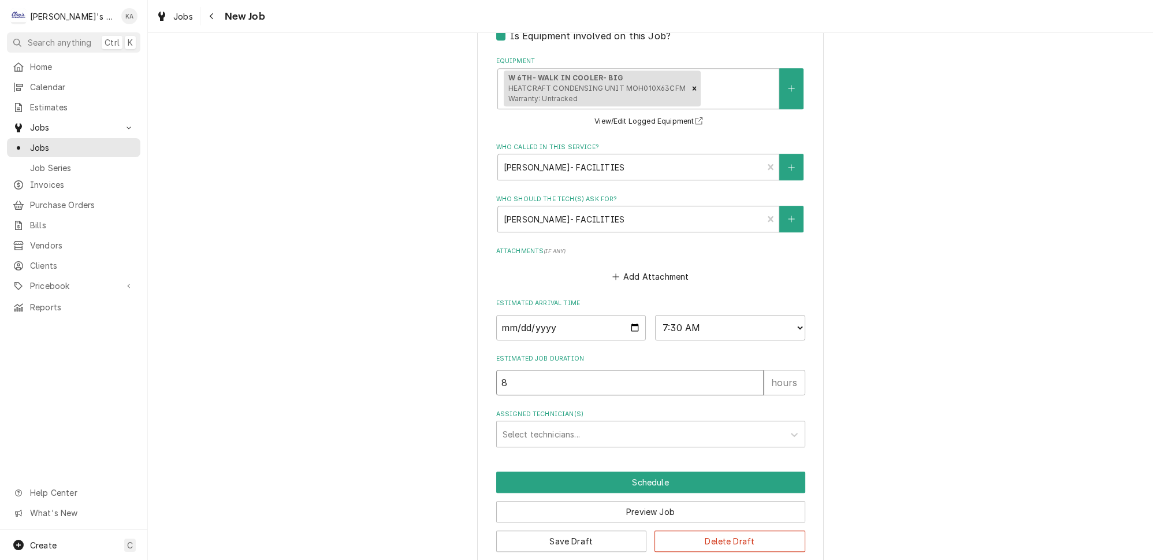
type input "8"
click at [742, 370] on input "8" at bounding box center [629, 382] width 267 height 25
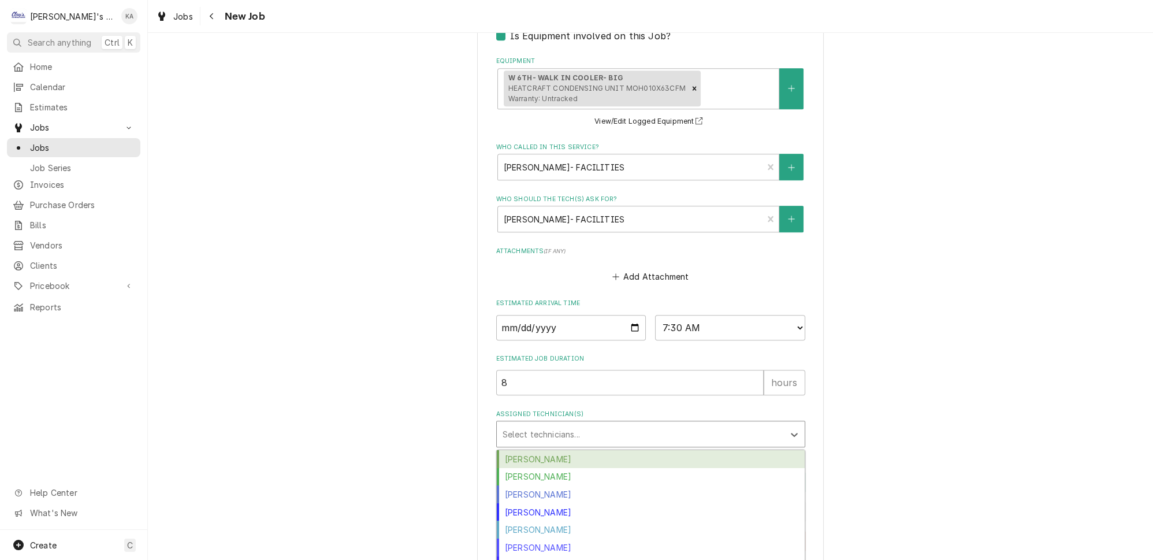
click at [585, 423] on div "Assigned Technician(s)" at bounding box center [641, 433] width 276 height 21
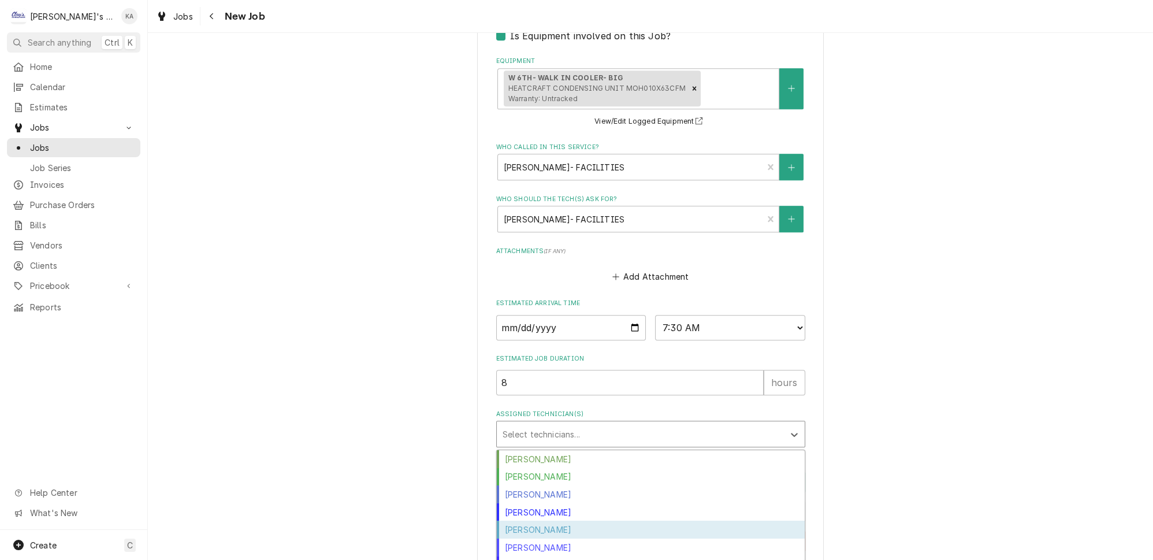
click at [567, 520] on div "[PERSON_NAME]" at bounding box center [651, 529] width 308 height 18
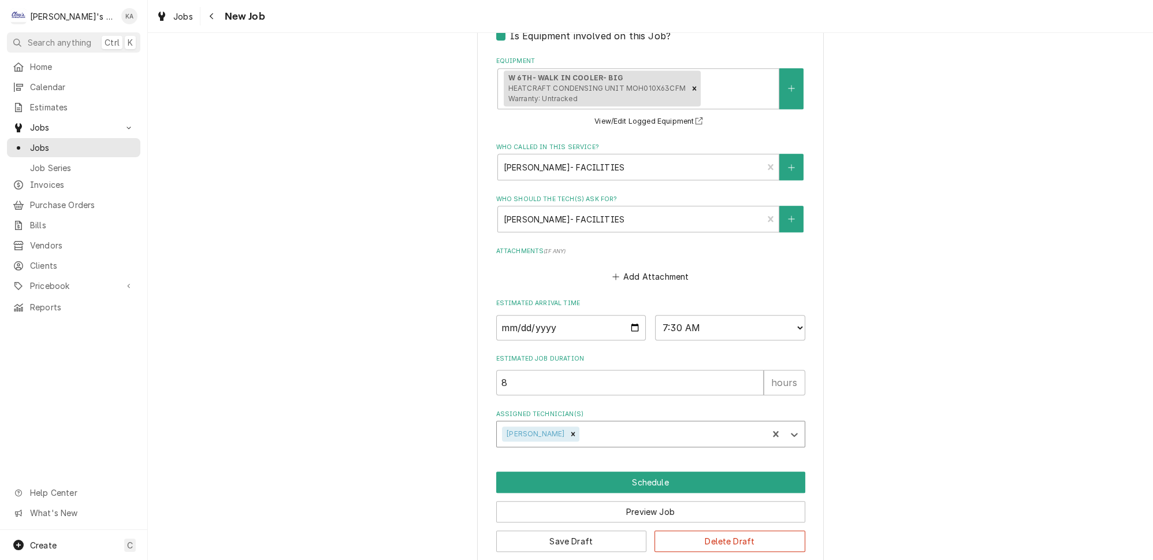
click at [626, 429] on div "Assigned Technician(s)" at bounding box center [672, 433] width 180 height 21
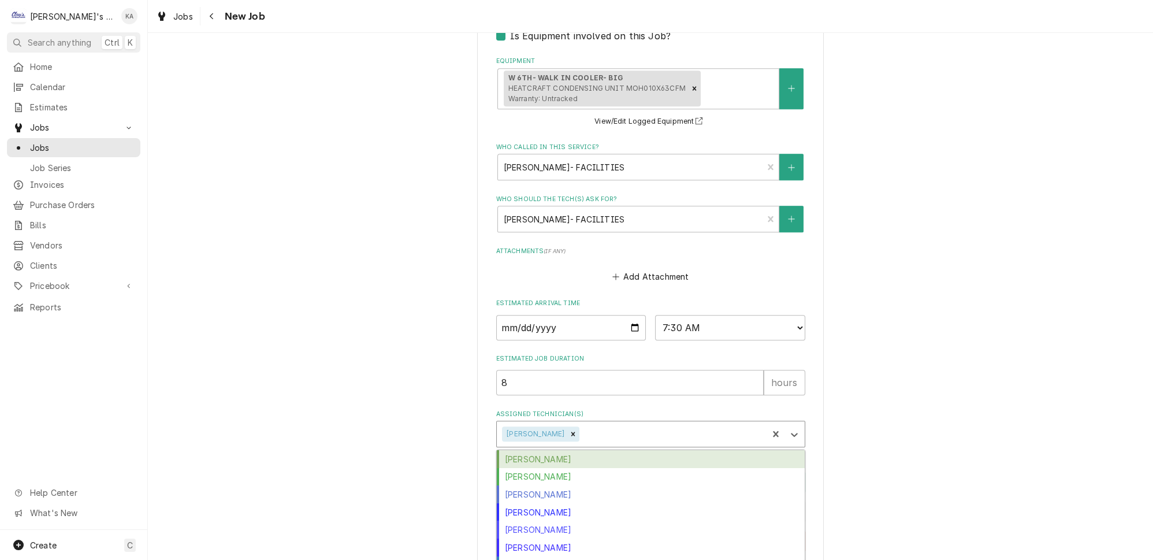
click at [599, 450] on div "Cameron Ward" at bounding box center [651, 459] width 308 height 18
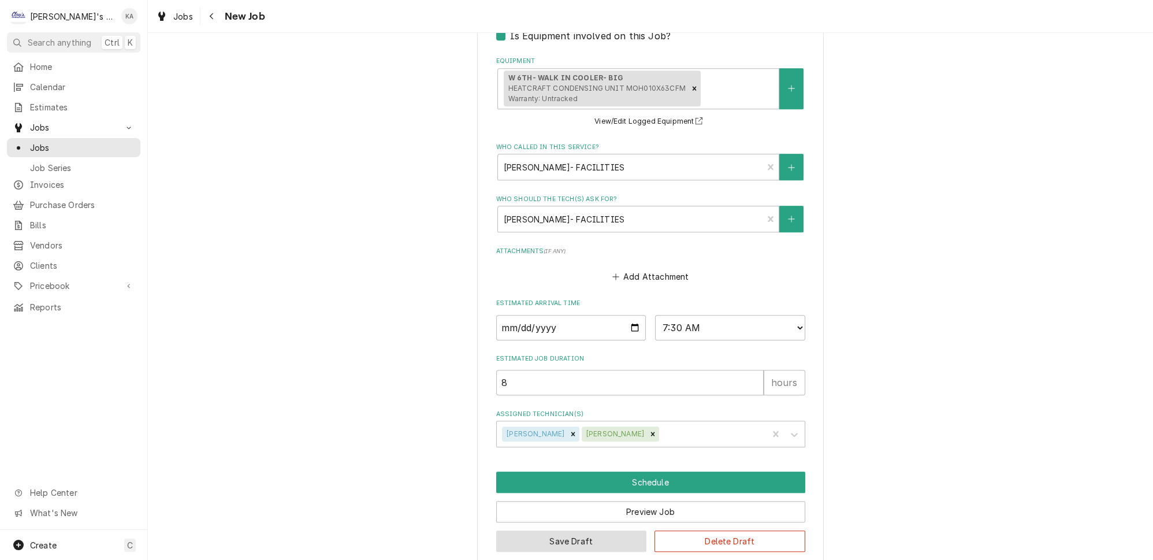
click at [572, 530] on button "Save Draft" at bounding box center [571, 540] width 151 height 21
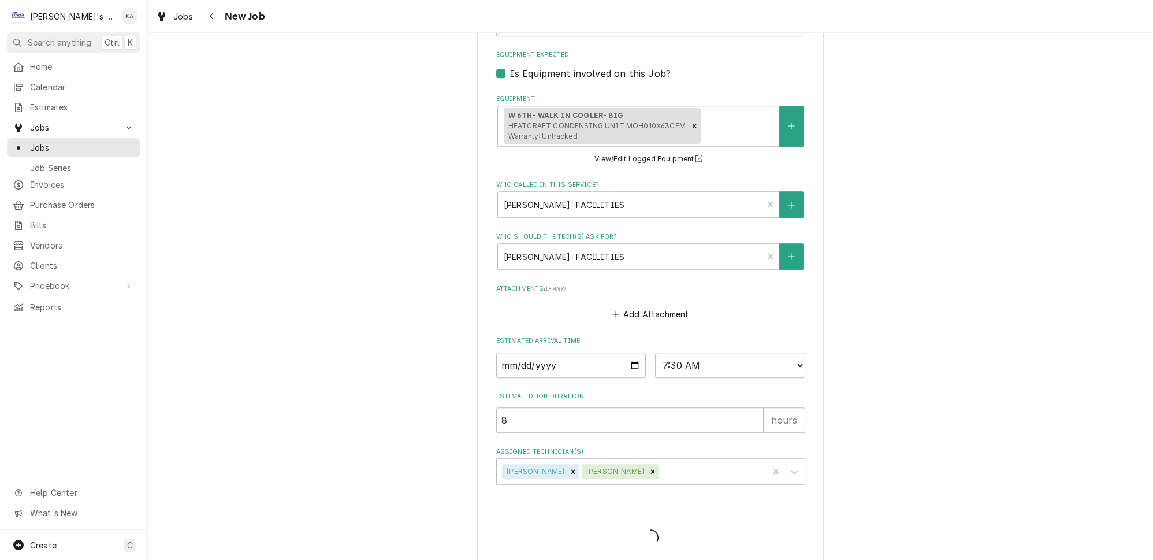
type textarea "x"
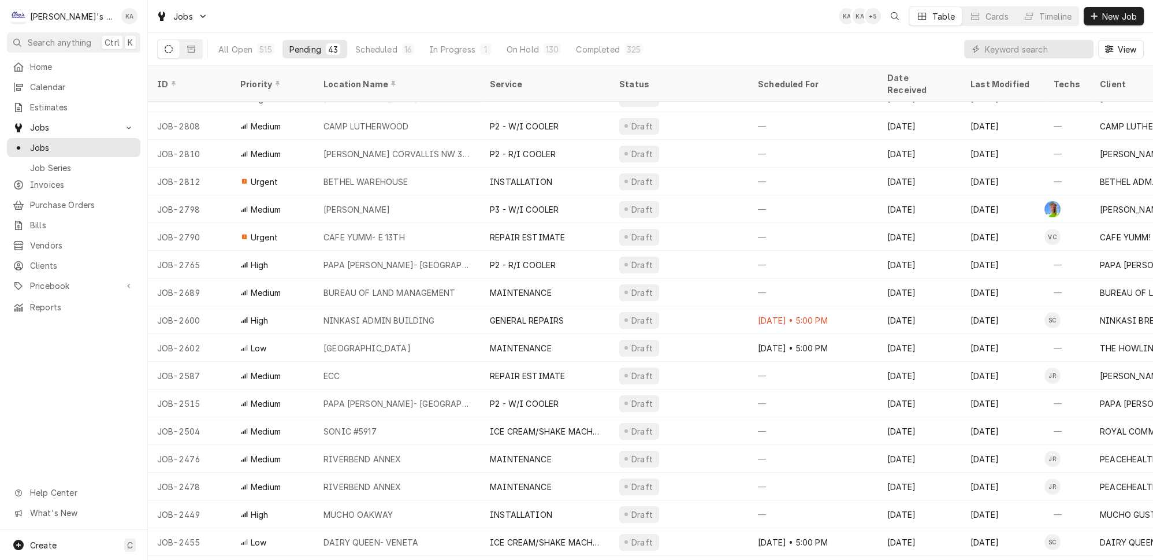
scroll to position [353, 0]
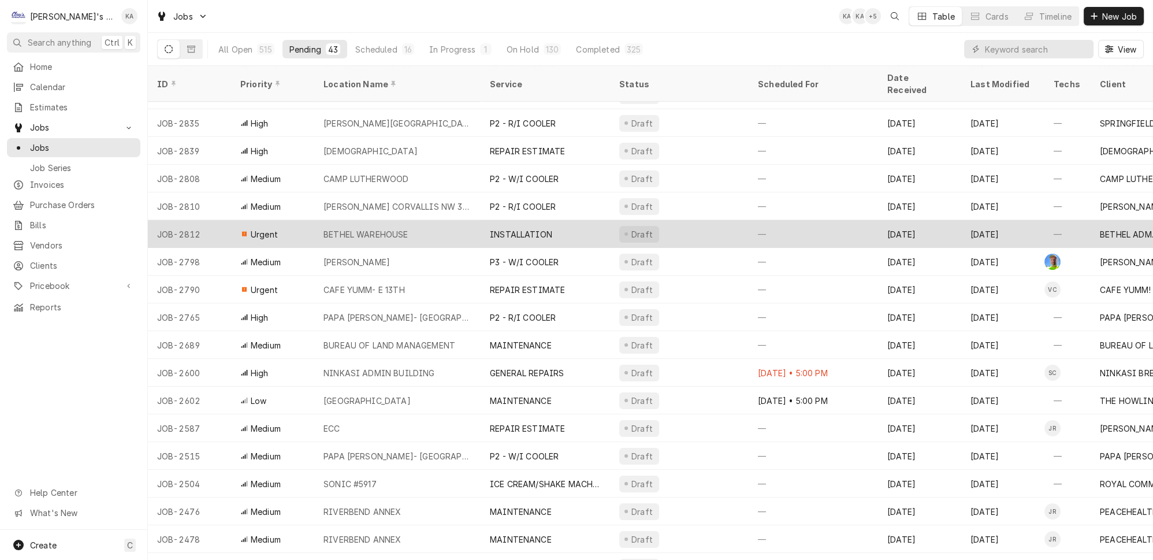
click at [564, 220] on div "INSTALLATION" at bounding box center [545, 234] width 129 height 28
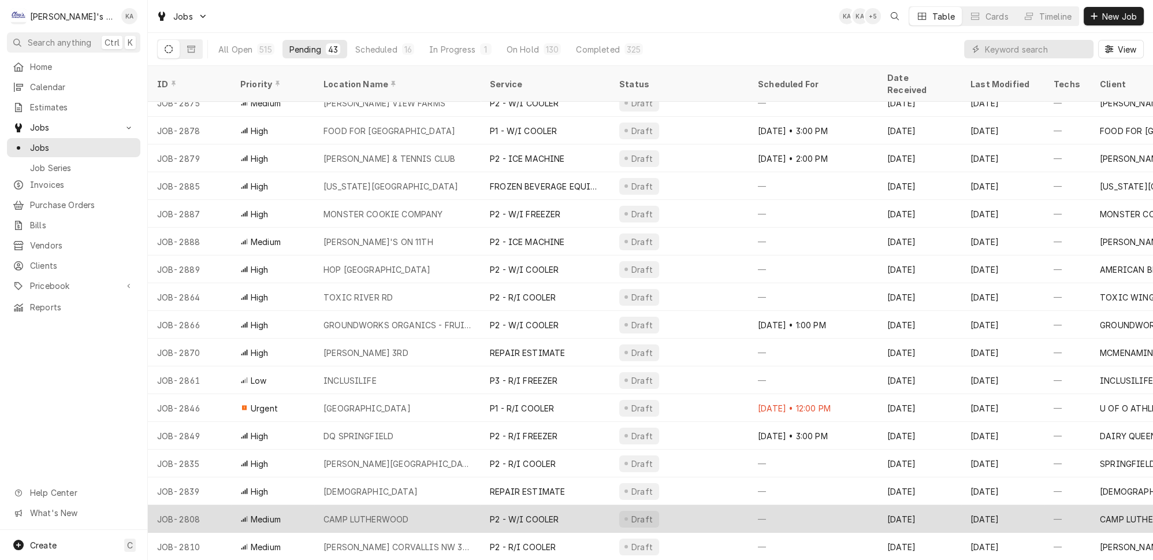
scroll to position [0, 0]
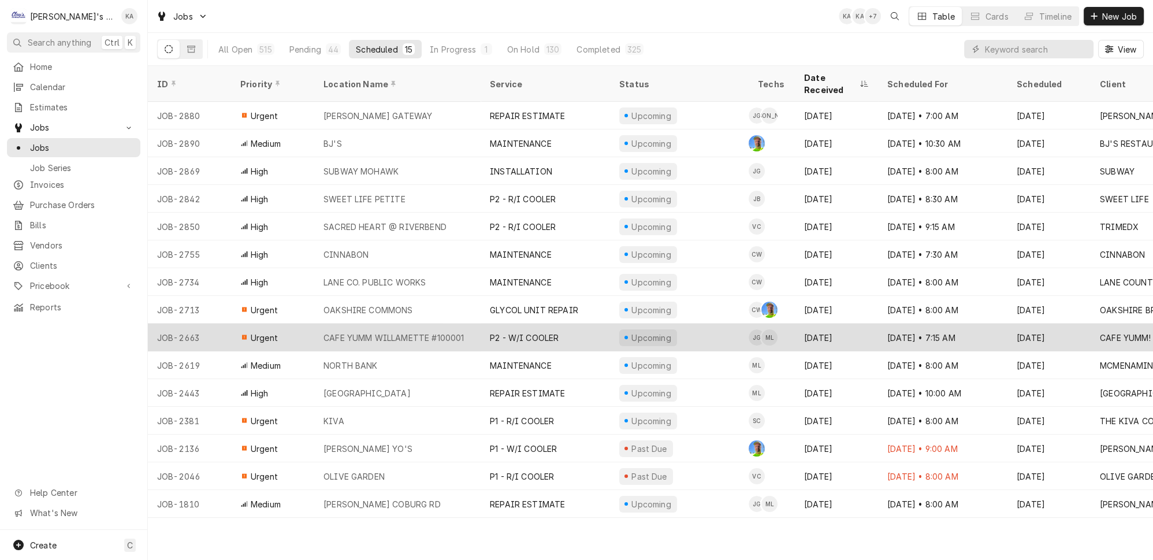
click at [456, 323] on div "CAFE YUMM WILLAMETTE #100001" at bounding box center [397, 337] width 166 height 28
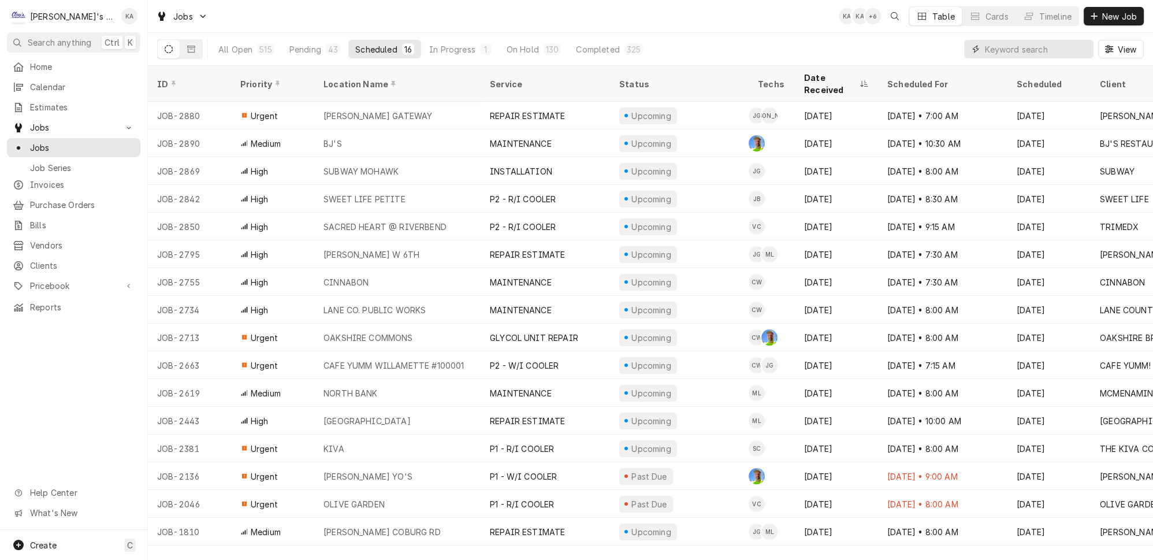
click at [1029, 46] on input "Dynamic Content Wrapper" at bounding box center [1036, 49] width 103 height 18
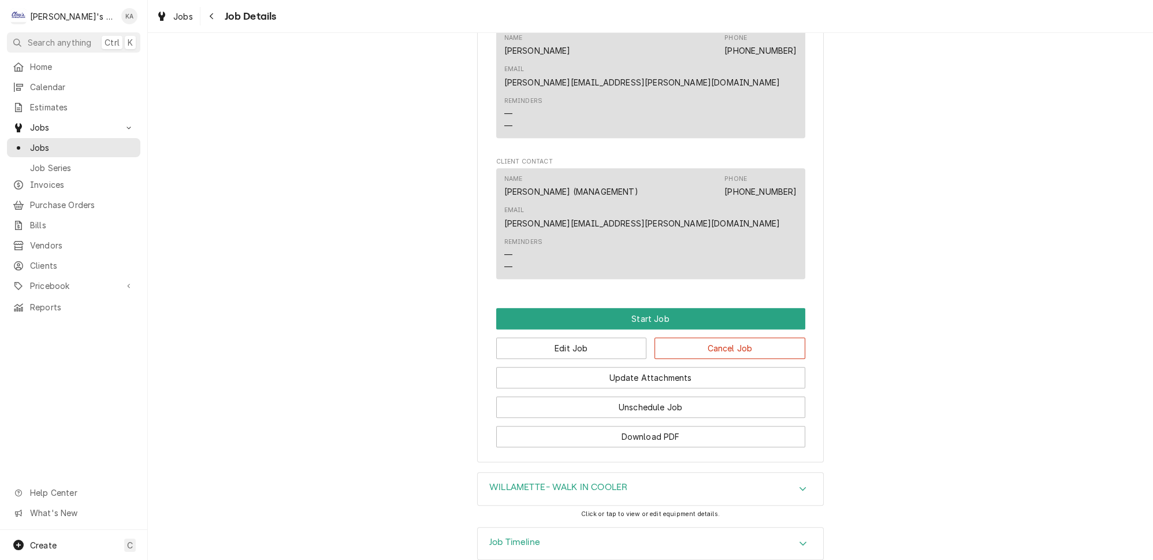
scroll to position [1290, 0]
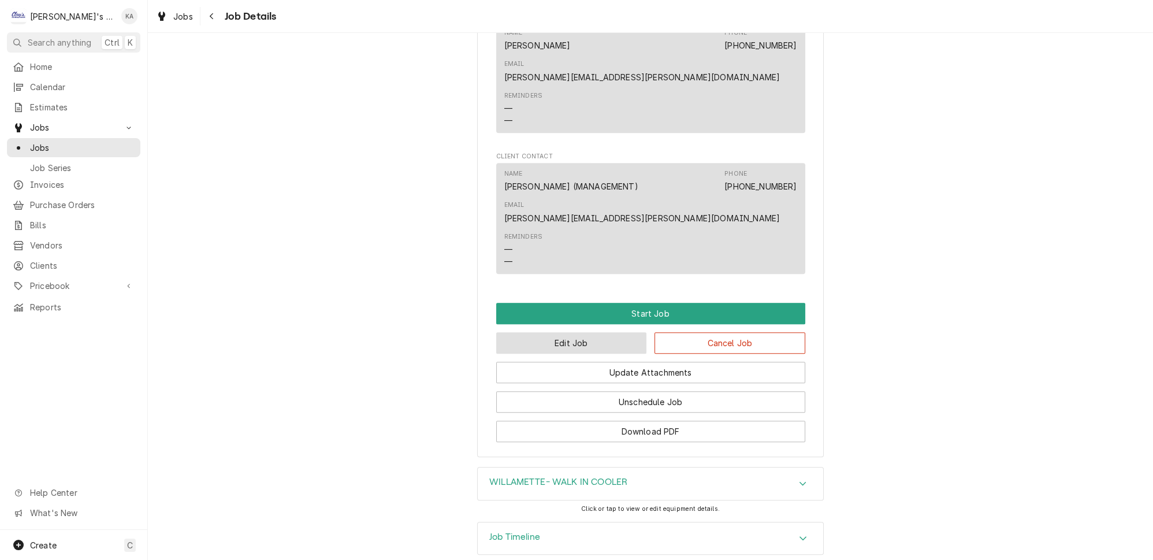
click at [567, 332] on button "Edit Job" at bounding box center [571, 342] width 151 height 21
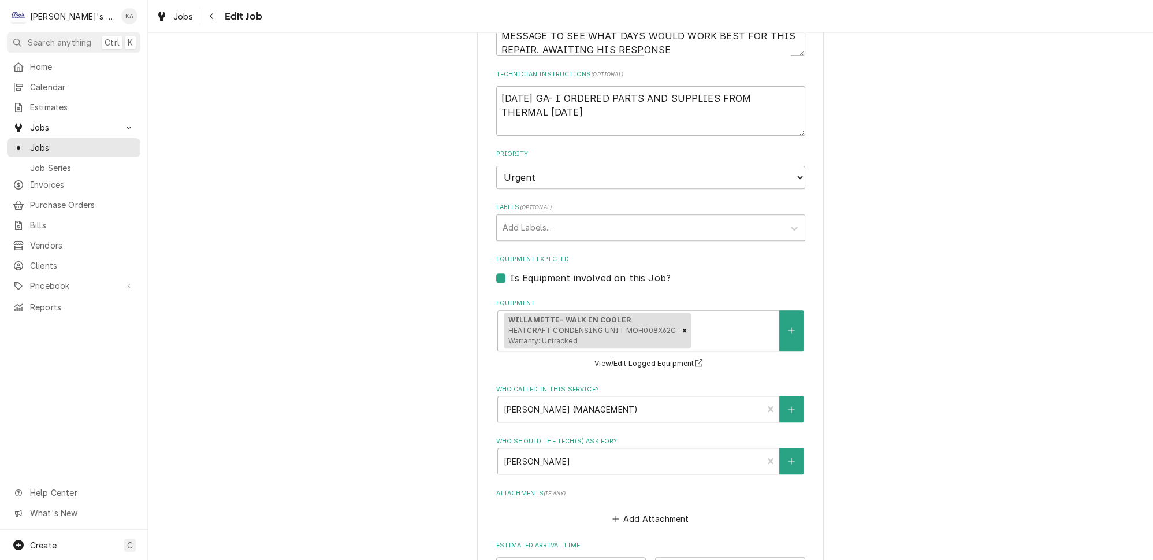
scroll to position [972, 0]
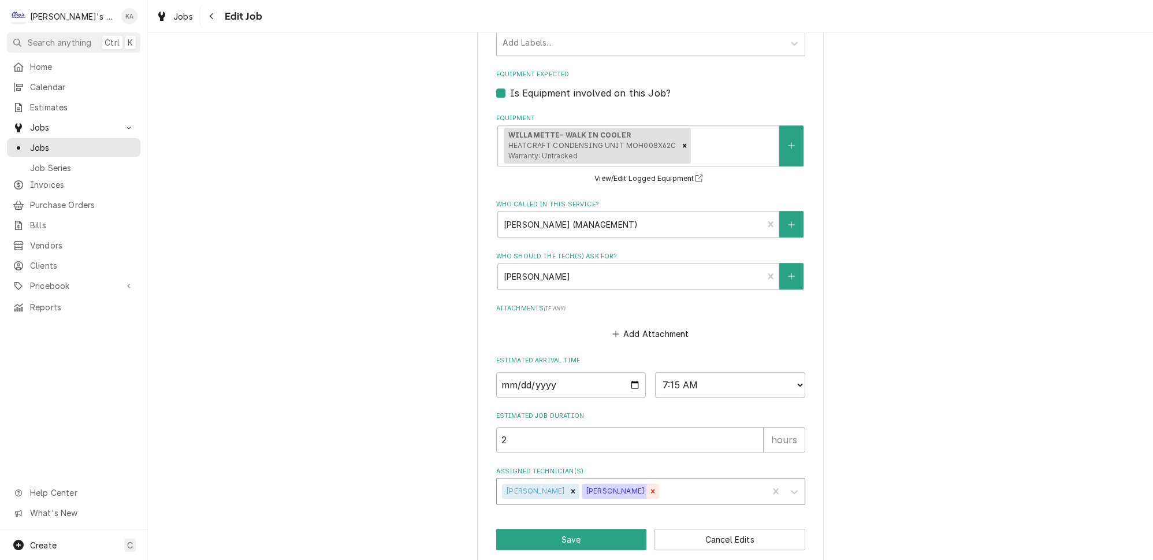
click at [655, 489] on icon "Remove Mikah Levitt-Freimuth" at bounding box center [653, 491] width 4 height 4
click at [644, 484] on div "Assigned Technician(s)" at bounding box center [672, 491] width 180 height 21
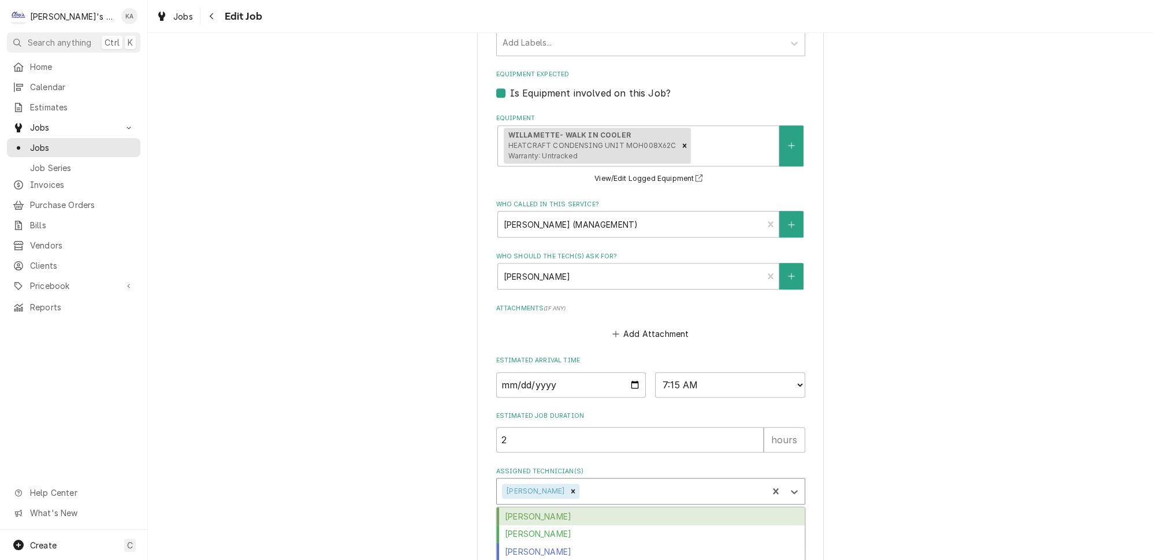
click at [609, 509] on div "Cameron Ward" at bounding box center [651, 516] width 308 height 18
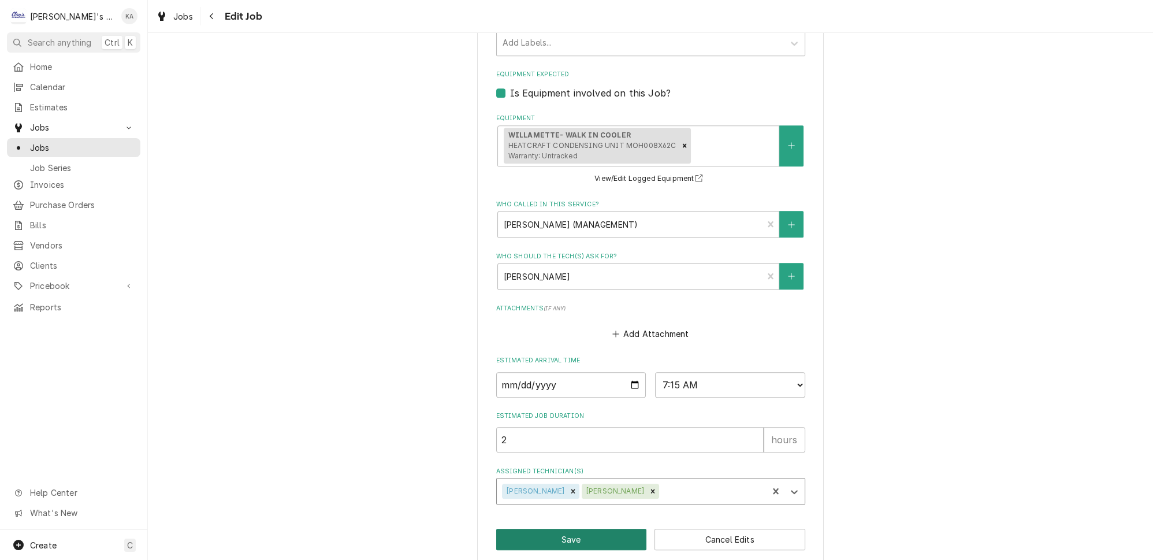
click at [593, 529] on button "Save" at bounding box center [571, 539] width 151 height 21
type textarea "x"
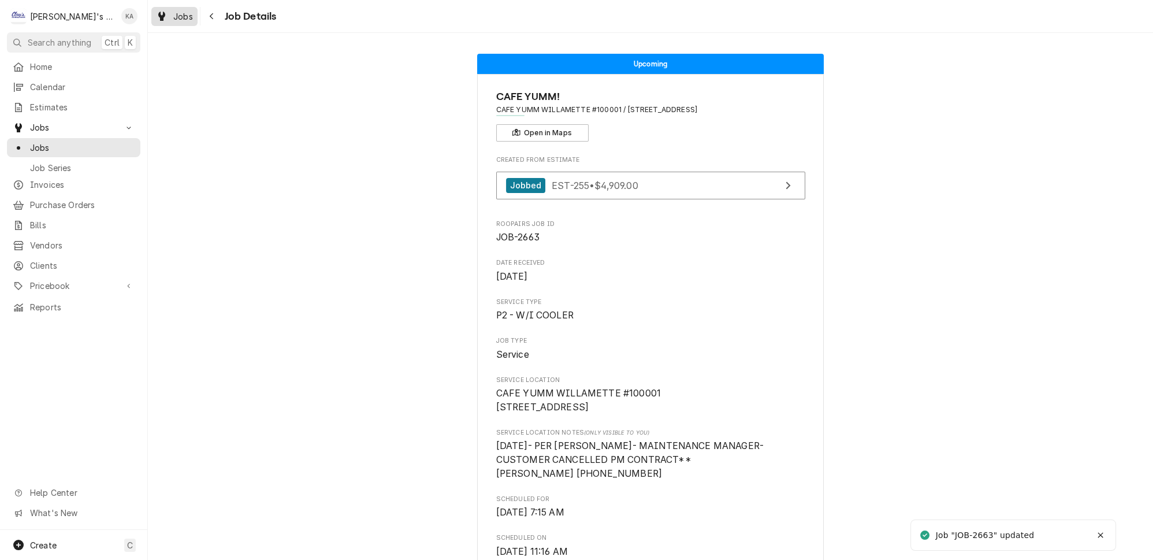
click at [178, 17] on span "Jobs" at bounding box center [183, 16] width 20 height 12
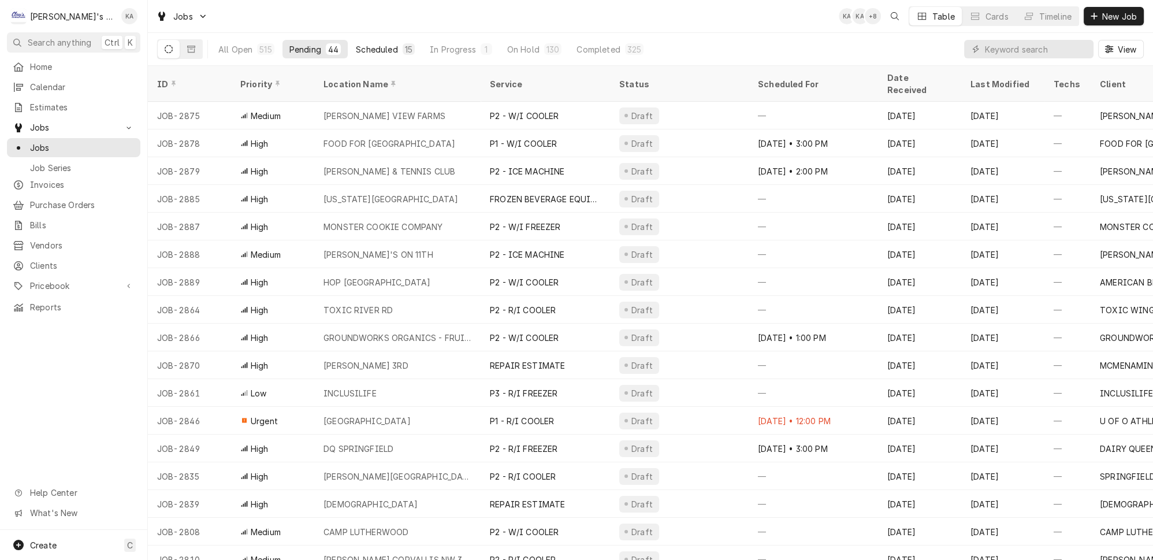
click at [368, 43] on div "Scheduled" at bounding box center [377, 49] width 42 height 12
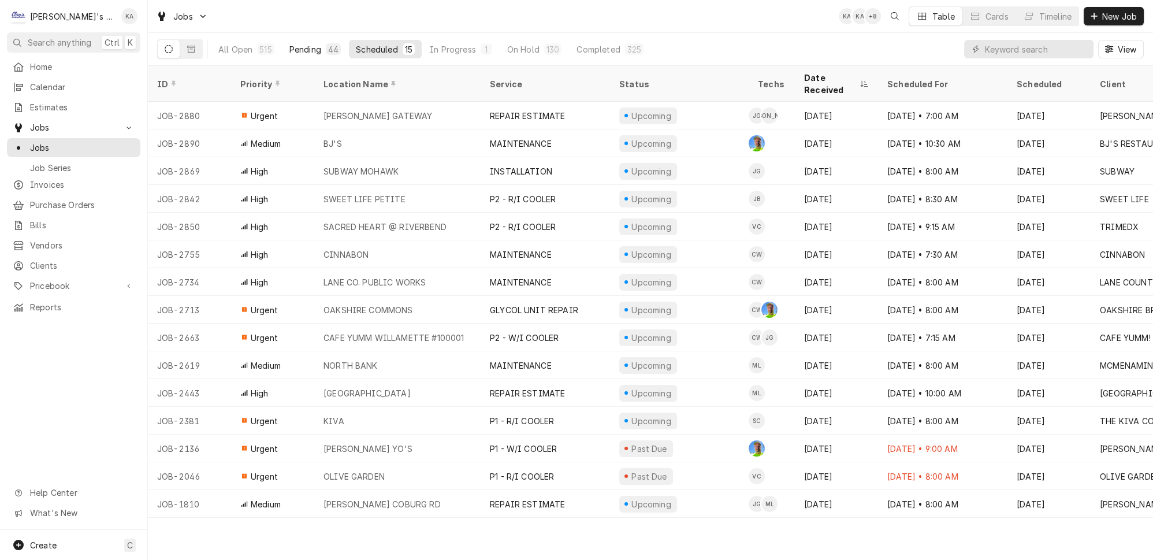
click at [304, 46] on button "Pending 44" at bounding box center [314, 49] width 65 height 18
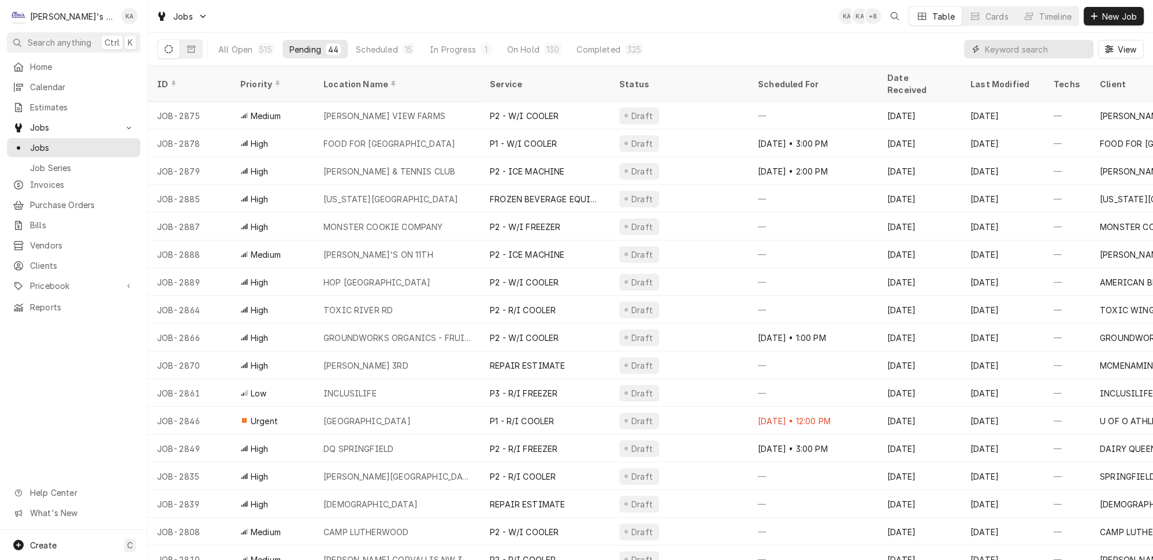
click at [1014, 45] on input "Dynamic Content Wrapper" at bounding box center [1036, 49] width 103 height 18
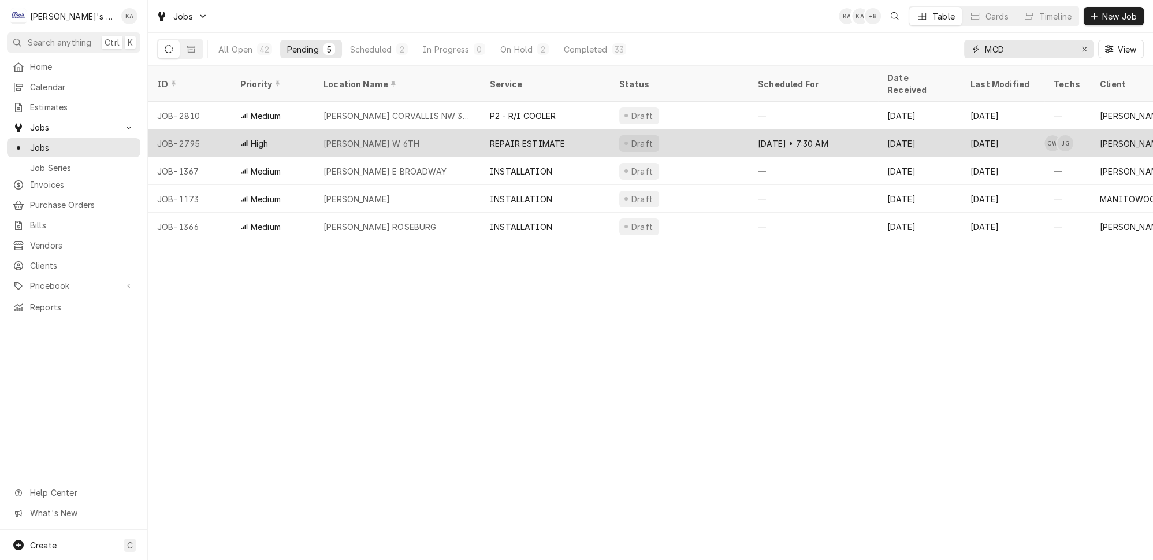
type input "MCD"
click at [410, 129] on div "[PERSON_NAME] W 6TH" at bounding box center [397, 143] width 166 height 28
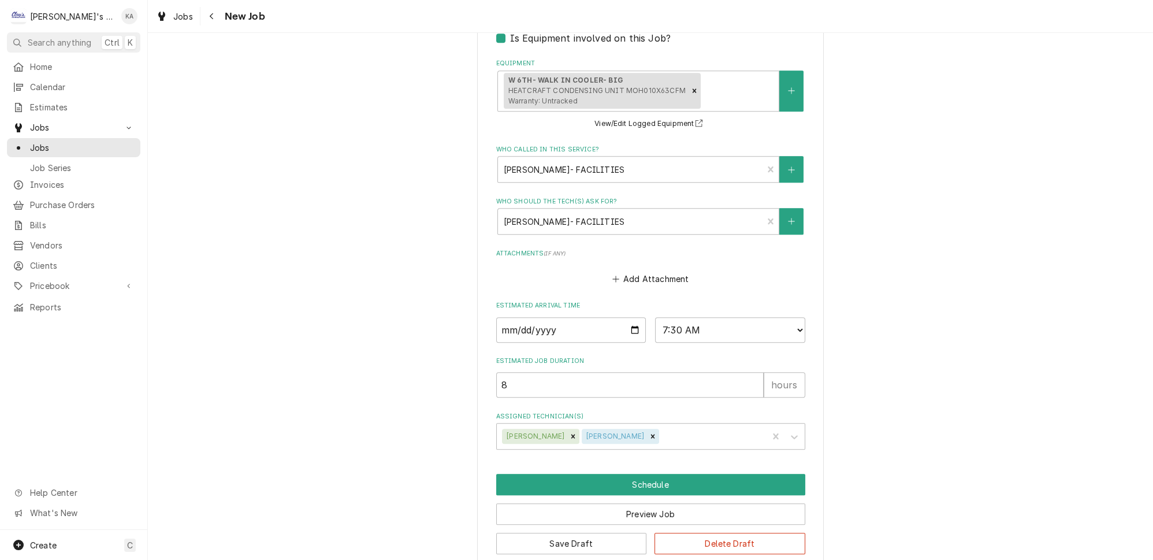
scroll to position [1041, 0]
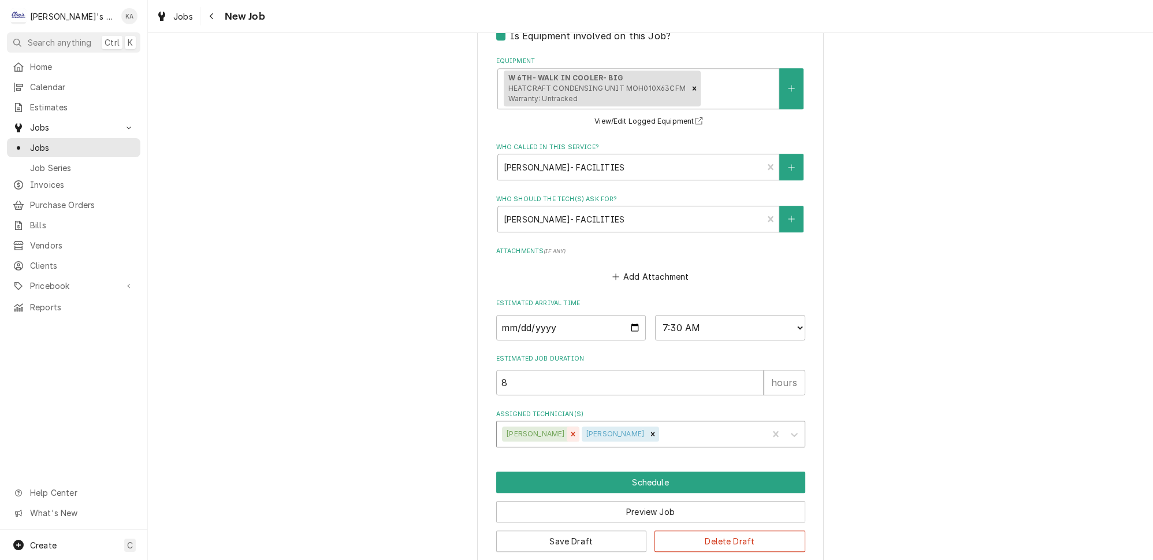
click at [571, 432] on icon "Remove Cameron Ward" at bounding box center [573, 434] width 4 height 4
click at [634, 429] on div "Assigned Technician(s)" at bounding box center [672, 433] width 180 height 21
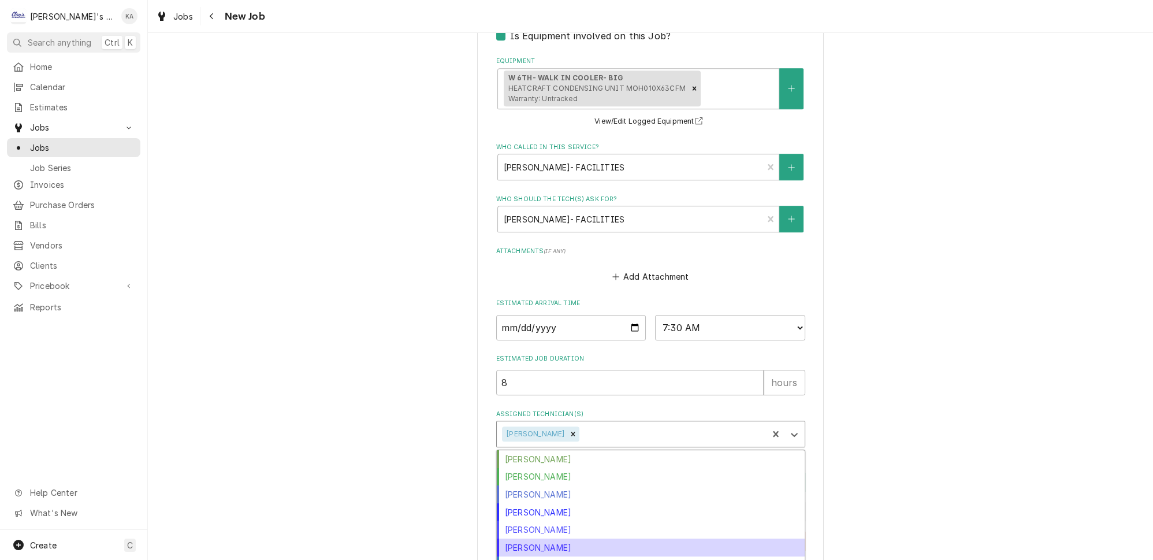
click at [599, 538] on div "Mikah Levitt-Freimuth" at bounding box center [651, 547] width 308 height 18
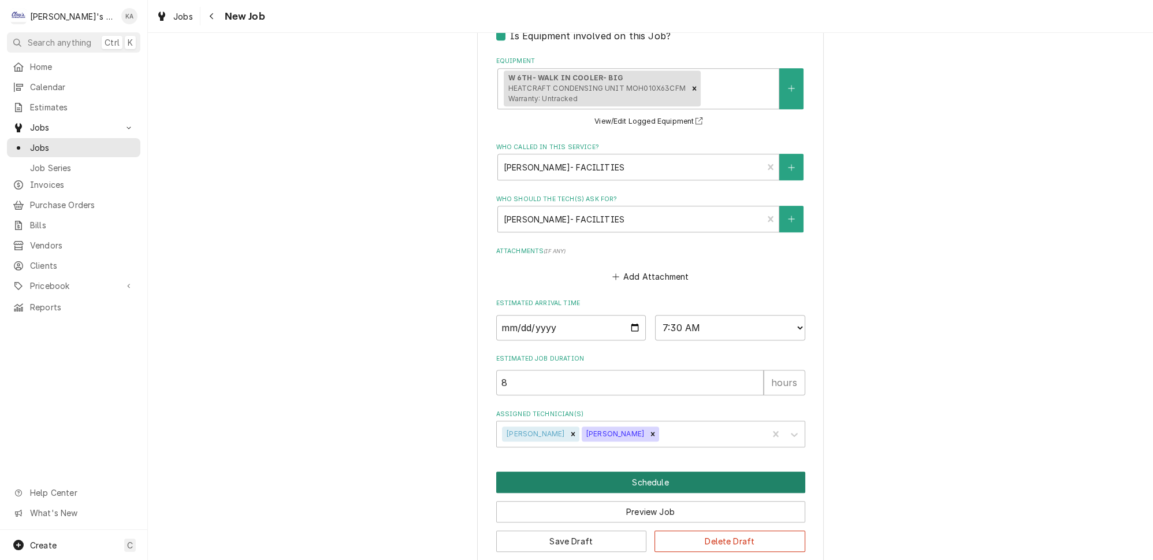
click at [695, 471] on button "Schedule" at bounding box center [650, 481] width 309 height 21
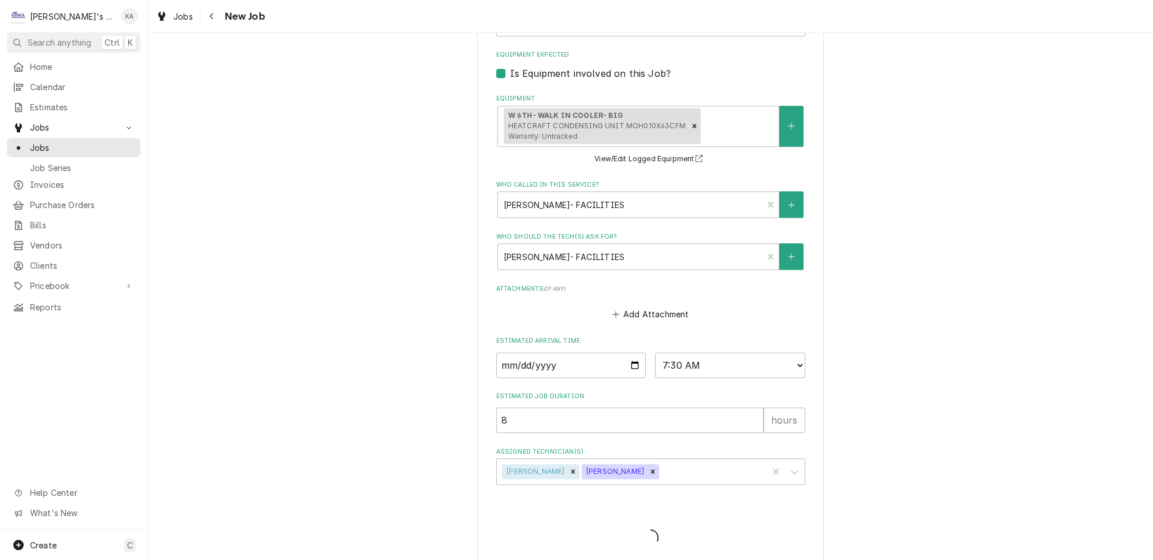
type textarea "x"
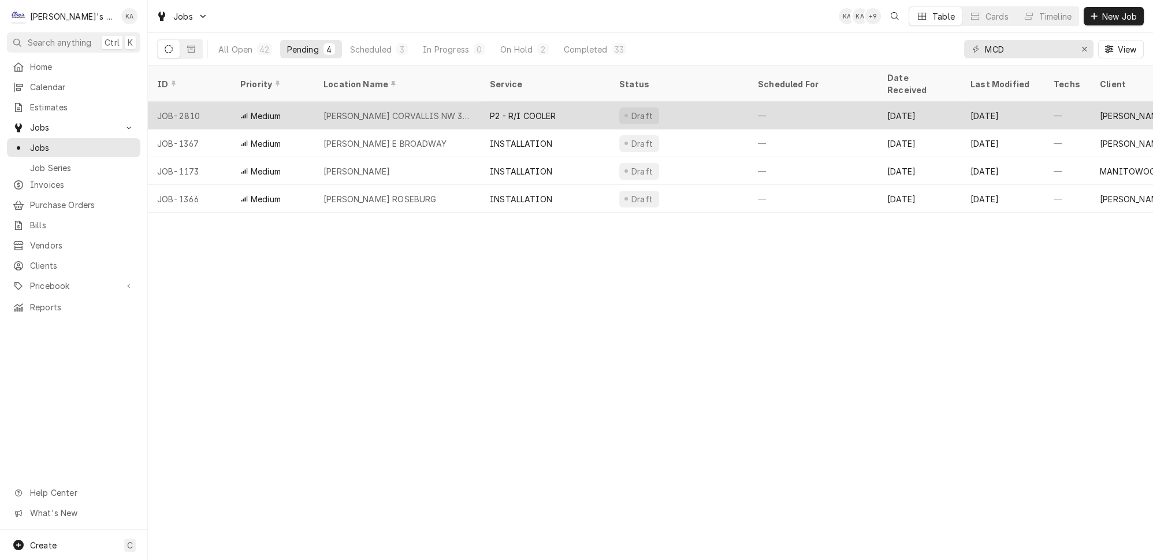
click at [414, 110] on div "[PERSON_NAME] CORVALLIS NW 3RD" at bounding box center [397, 116] width 148 height 12
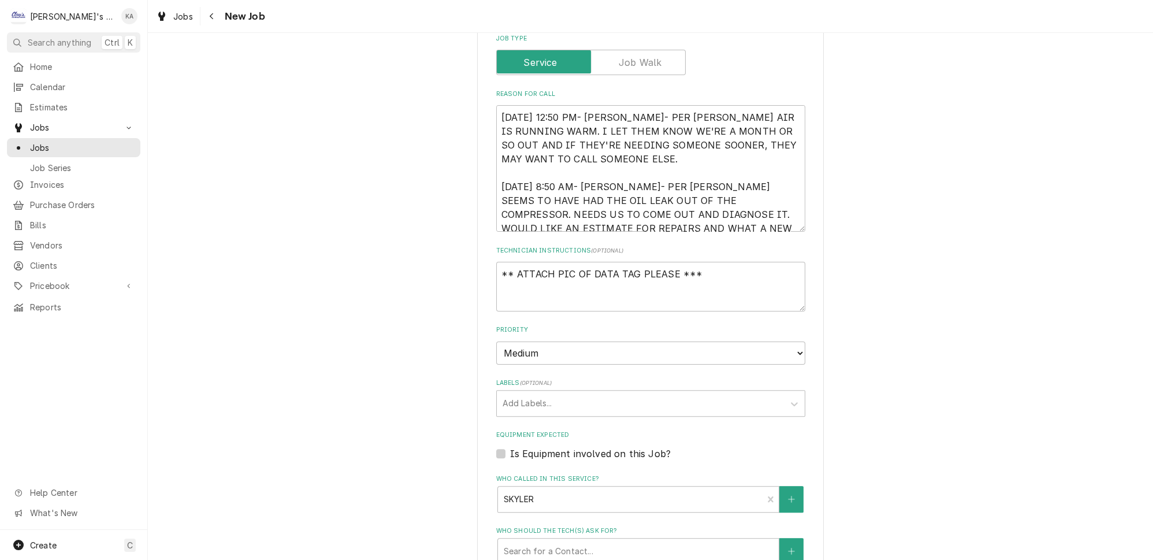
scroll to position [577, 0]
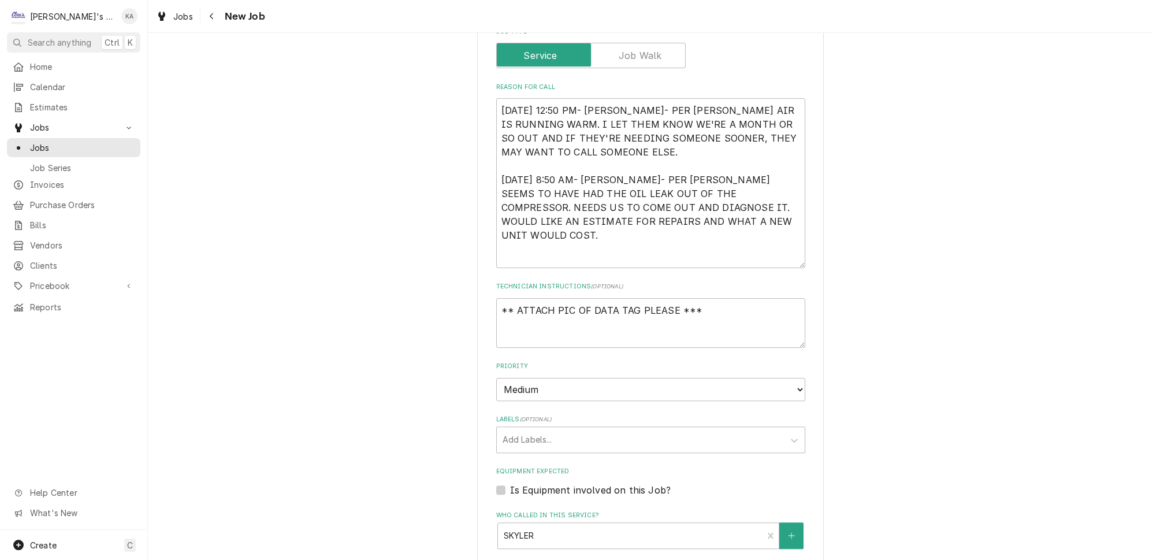
drag, startPoint x: 782, startPoint y: 207, endPoint x: 784, endPoint y: 251, distance: 43.4
click at [784, 251] on textarea "[DATE] 12:50 PM- [PERSON_NAME]- PER [PERSON_NAME] AIR IS RUNNING WARM. I LET TH…" at bounding box center [650, 183] width 309 height 170
click at [708, 98] on textarea "8/28/2025 12:50 PM- KASSIE- PER SKYLER- BEV AIR IS RUNNING WARM. I LET THEM KNO…" at bounding box center [650, 183] width 309 height 170
type textarea "x"
type textarea "8/28/2025 12:50 PM- KASSIE- PER SKYLER- BEVE AIR IS RUNNING WARM. I LET THEM KN…"
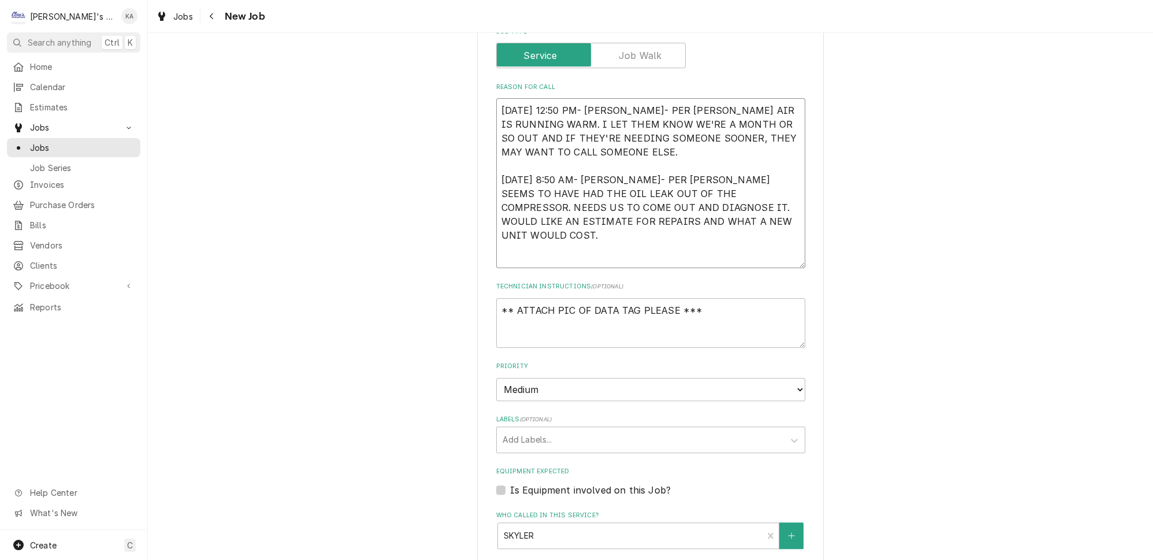
type textarea "x"
type textarea "8/28/2025 12:50 PM- KASSIE- PER SKYLER- BEVER AIR IS RUNNING WARM. I LET THEM K…"
type textarea "x"
type textarea "8/28/2025 12:50 PM- KASSIE- PER SKYLER- BEVERA AIR IS RUNNING WARM. I LET THEM …"
type textarea "x"
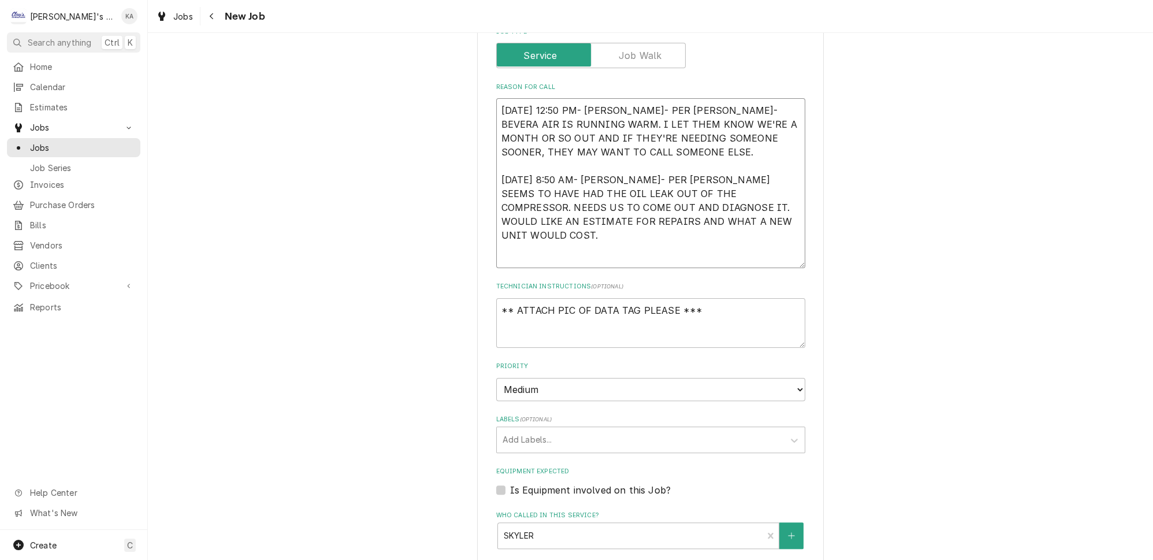
type textarea "8/28/2025 12:50 PM- KASSIE- PER SKYLER- BEVERAG AIR IS RUNNING WARM. I LET THEM…"
type textarea "x"
type textarea "8/28/2025 12:50 PM- KASSIE- PER SKYLER- BEVERAGE AIR IS RUNNING WARM. I LET THE…"
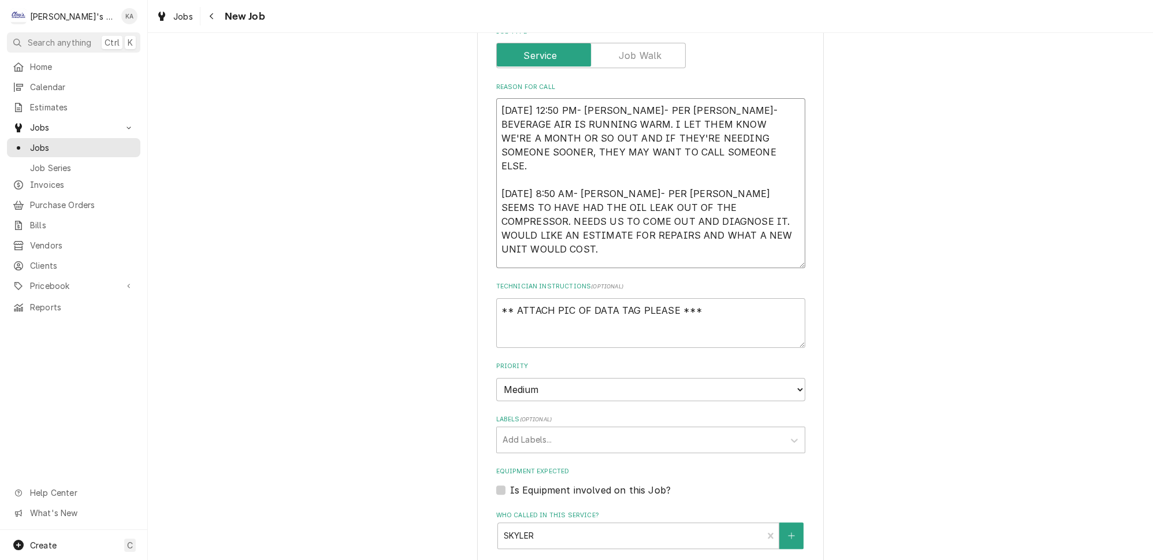
type textarea "x"
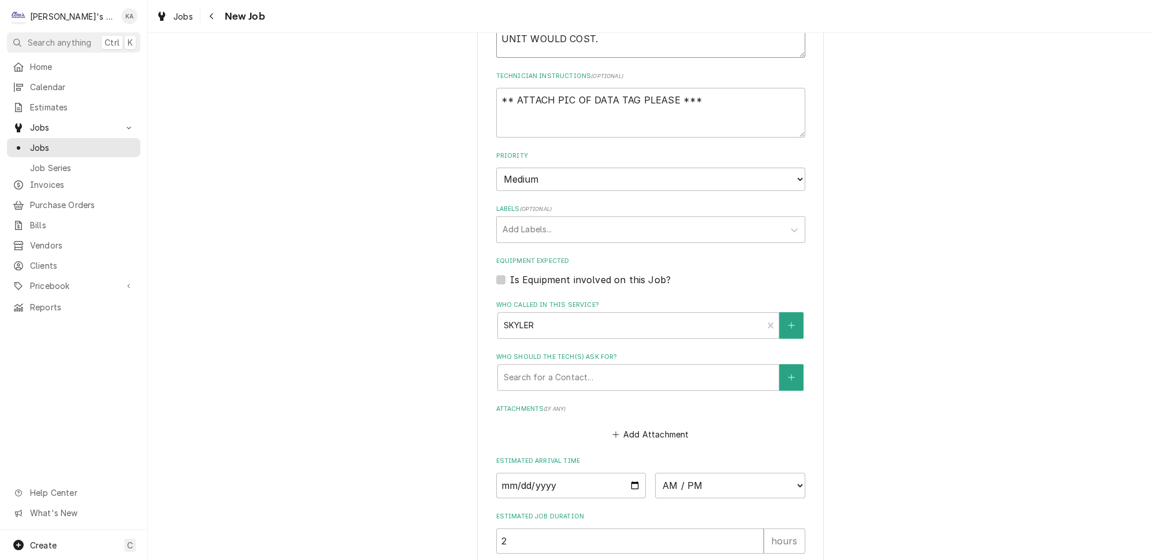
scroll to position [937, 0]
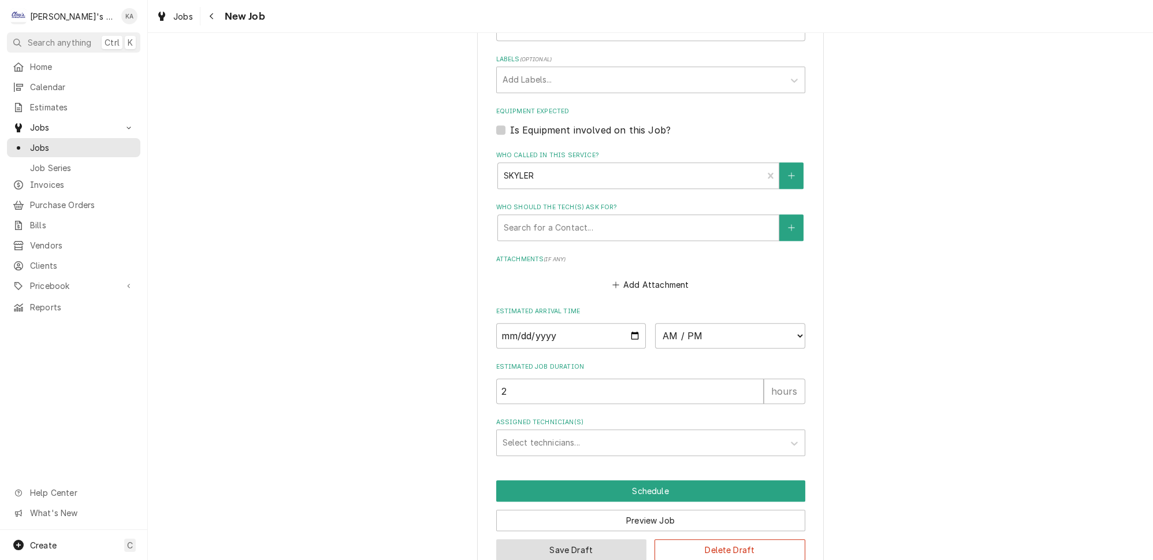
type textarea "8/28/2025 12:50 PM- KASSIE- PER SKYLER- BEVERAGE AIR IS RUNNING WARM. I LET THE…"
click at [568, 539] on button "Save Draft" at bounding box center [571, 549] width 151 height 21
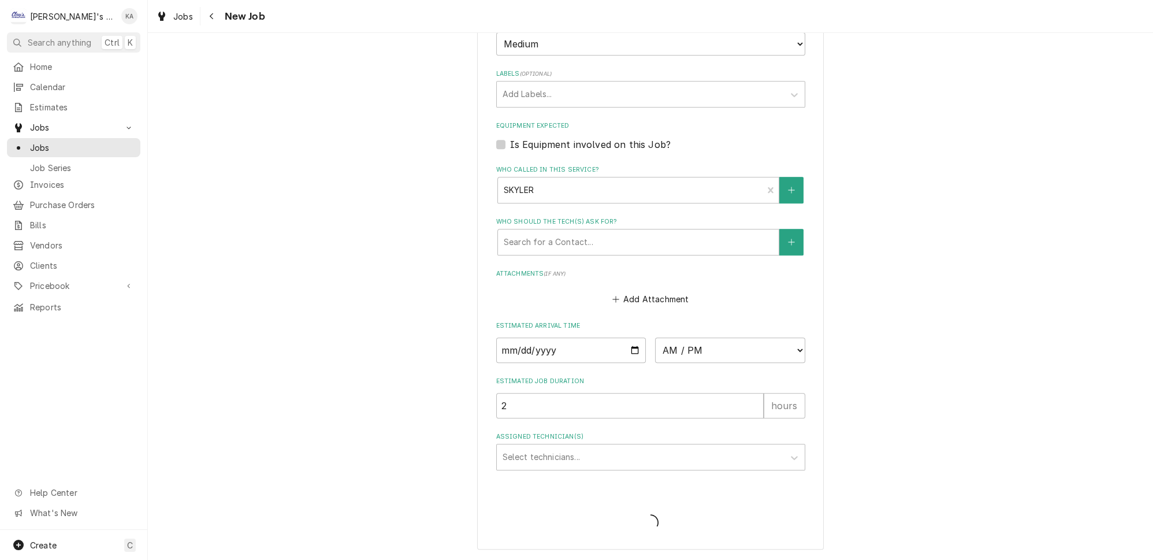
scroll to position [899, 0]
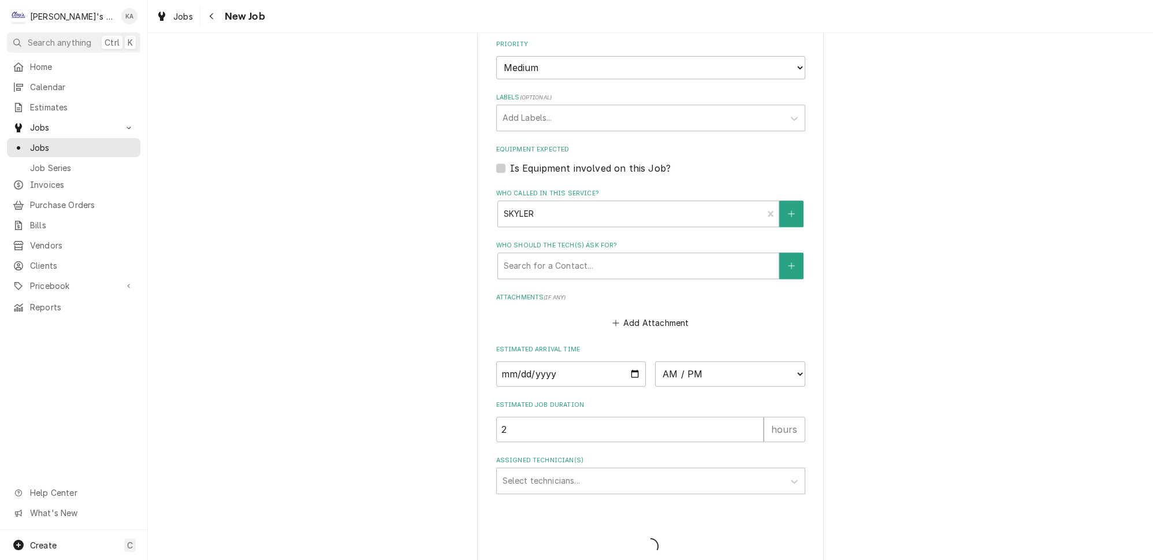
type textarea "x"
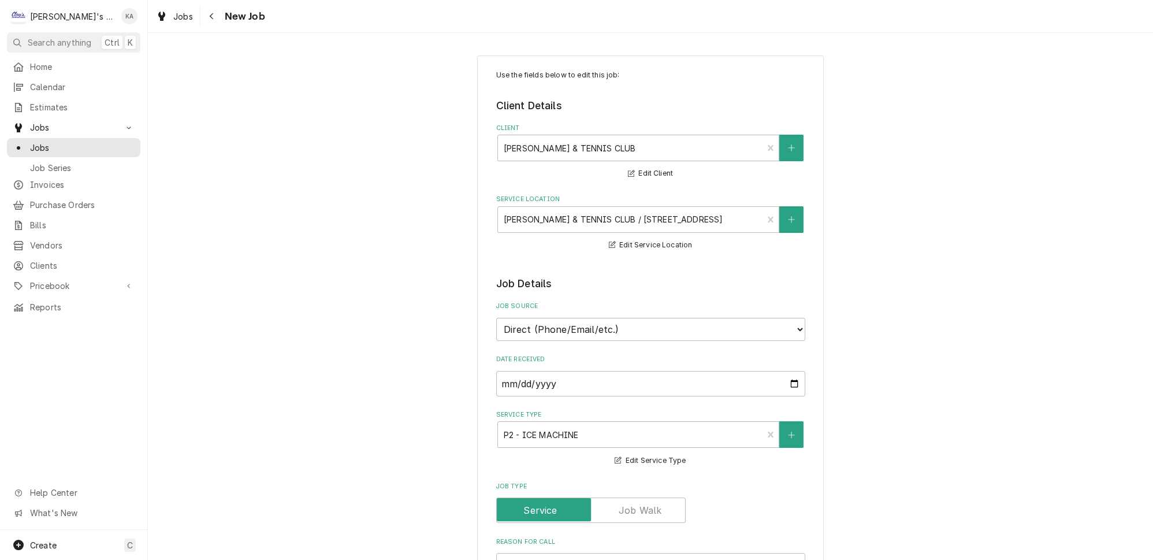
type textarea "x"
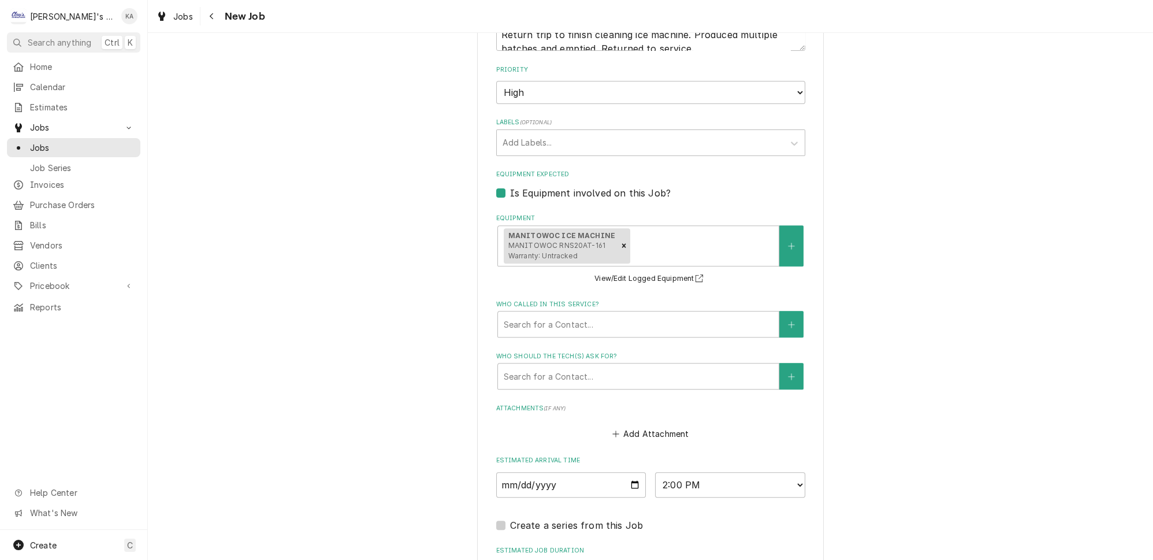
scroll to position [925, 0]
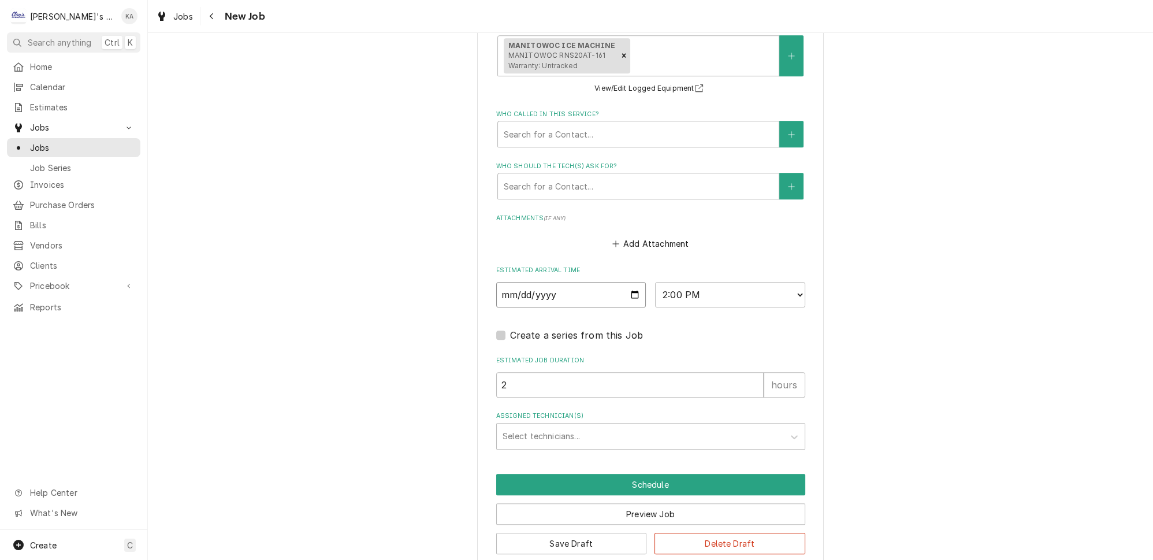
click at [626, 288] on input "[DATE]" at bounding box center [571, 294] width 150 height 25
type input "[DATE]"
type textarea "x"
click at [628, 288] on input "[DATE]" at bounding box center [571, 294] width 150 height 25
type input "[DATE]"
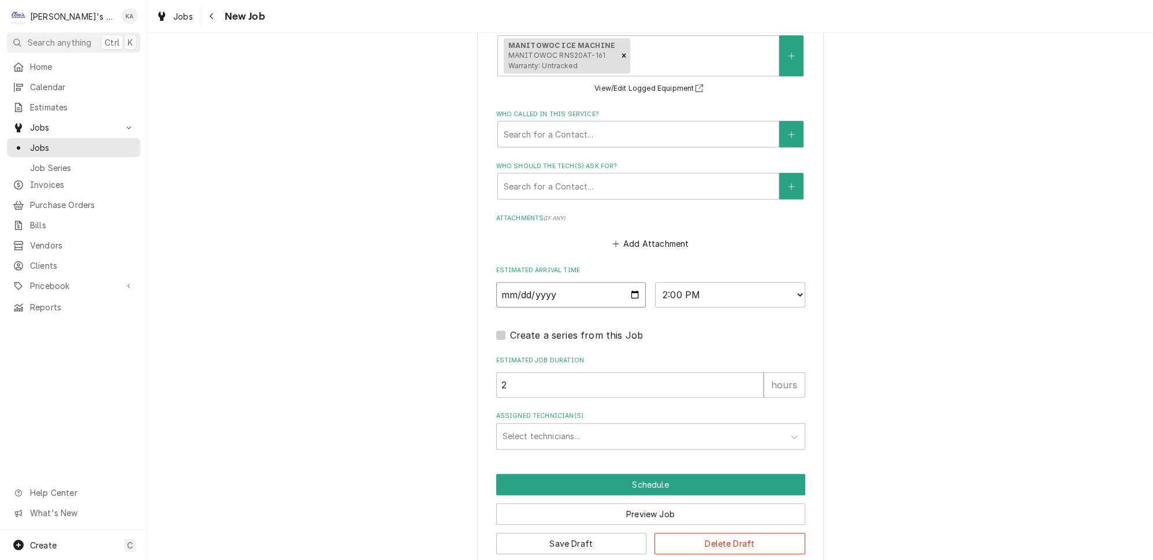
type textarea "x"
type input "2025-09-12"
type textarea "x"
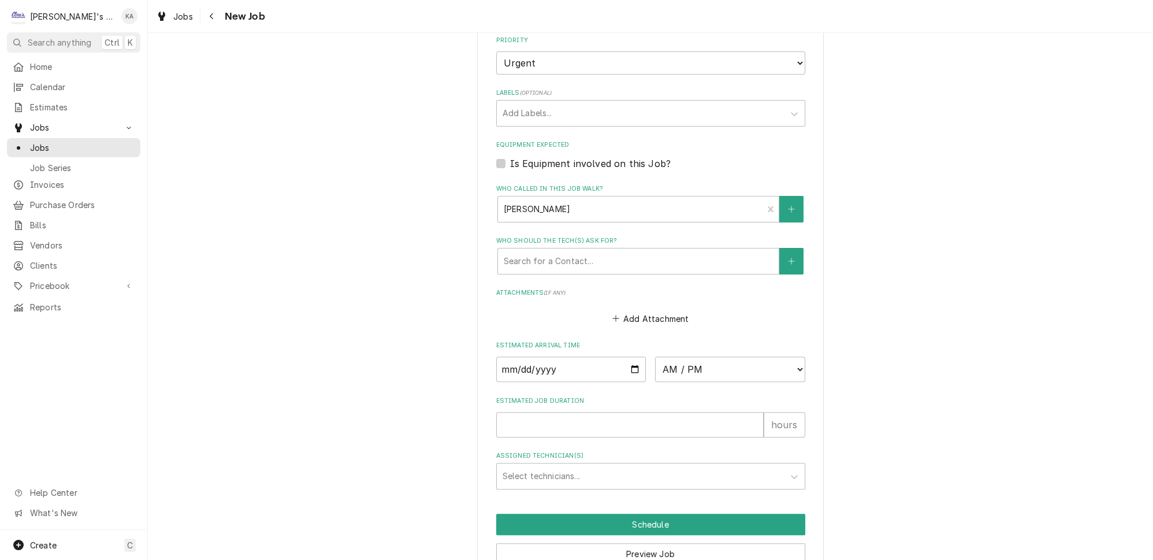
scroll to position [711, 0]
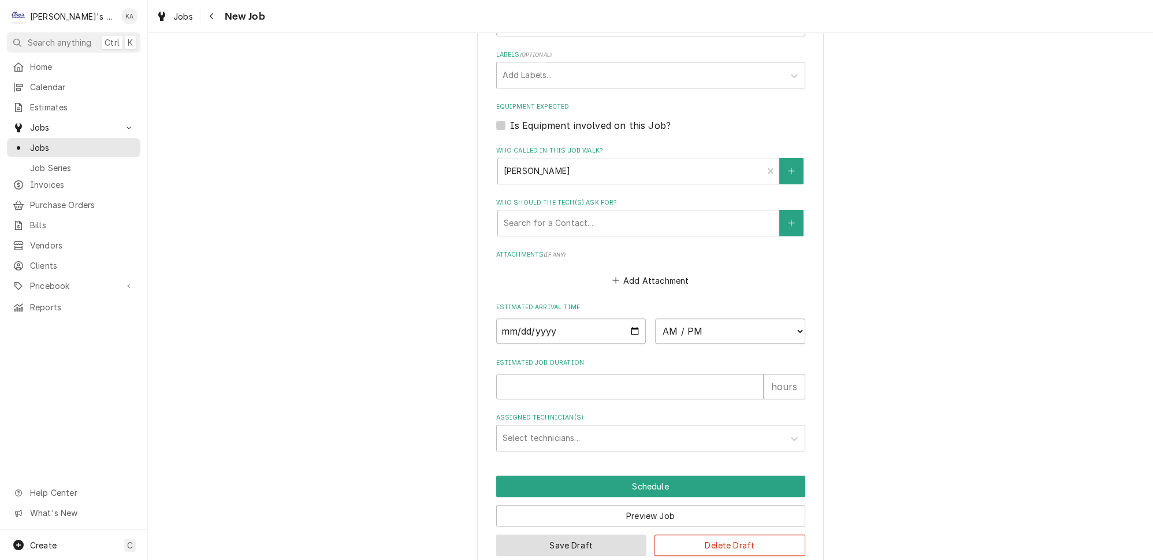
click at [569, 534] on button "Save Draft" at bounding box center [571, 544] width 151 height 21
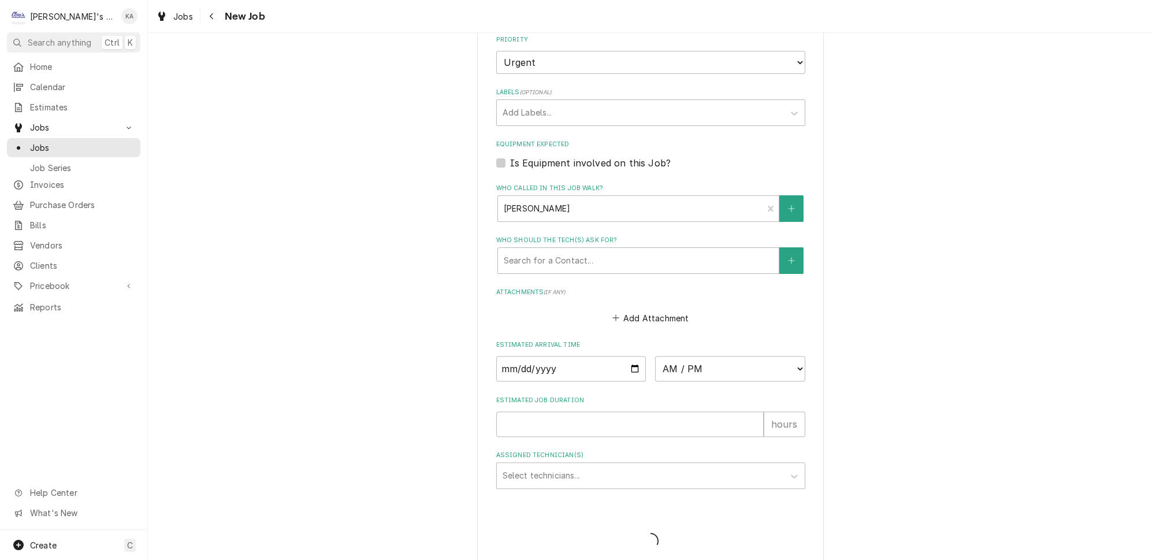
type textarea "x"
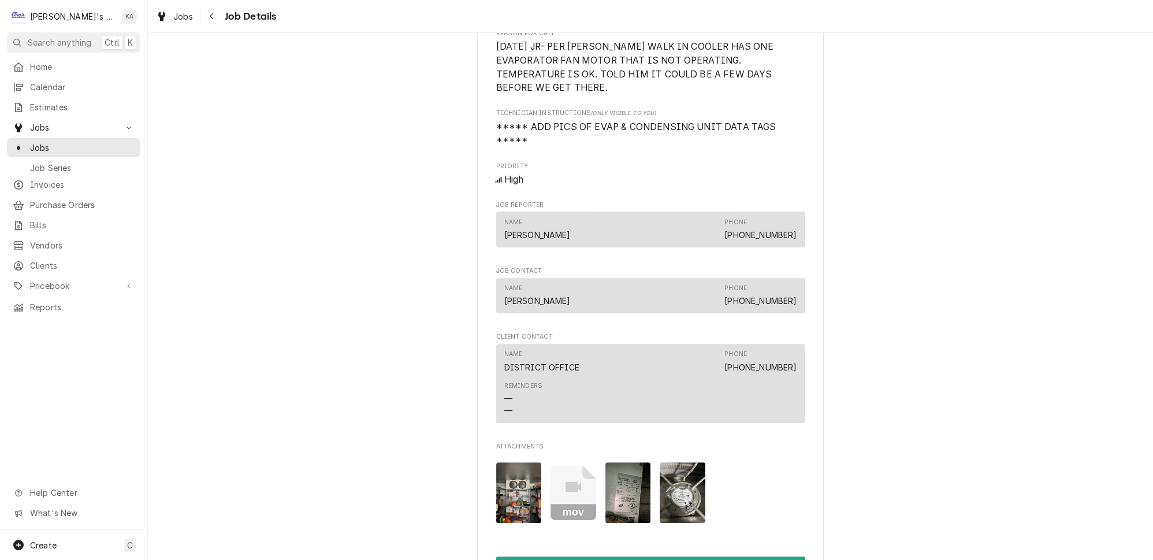
scroll to position [1155, 0]
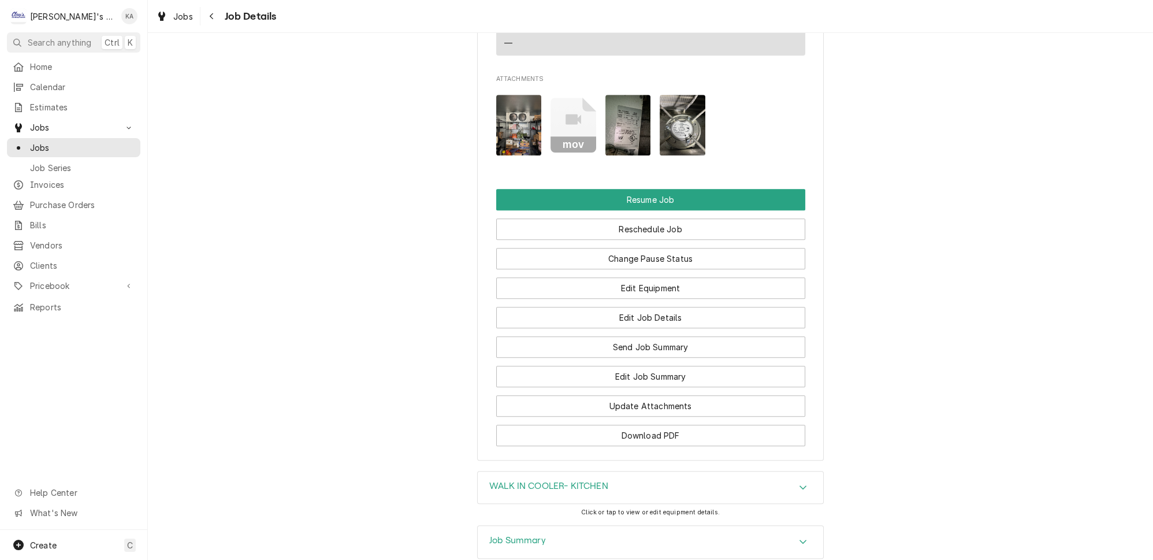
click at [799, 482] on icon "Accordion Header" at bounding box center [803, 486] width 8 height 9
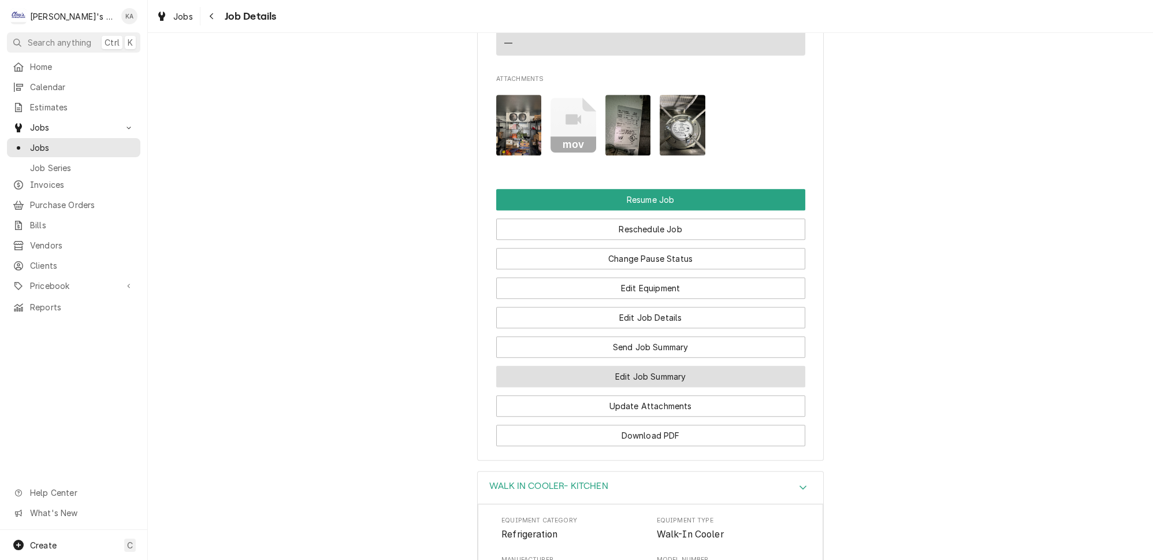
click at [667, 366] on button "Edit Job Summary" at bounding box center [650, 376] width 309 height 21
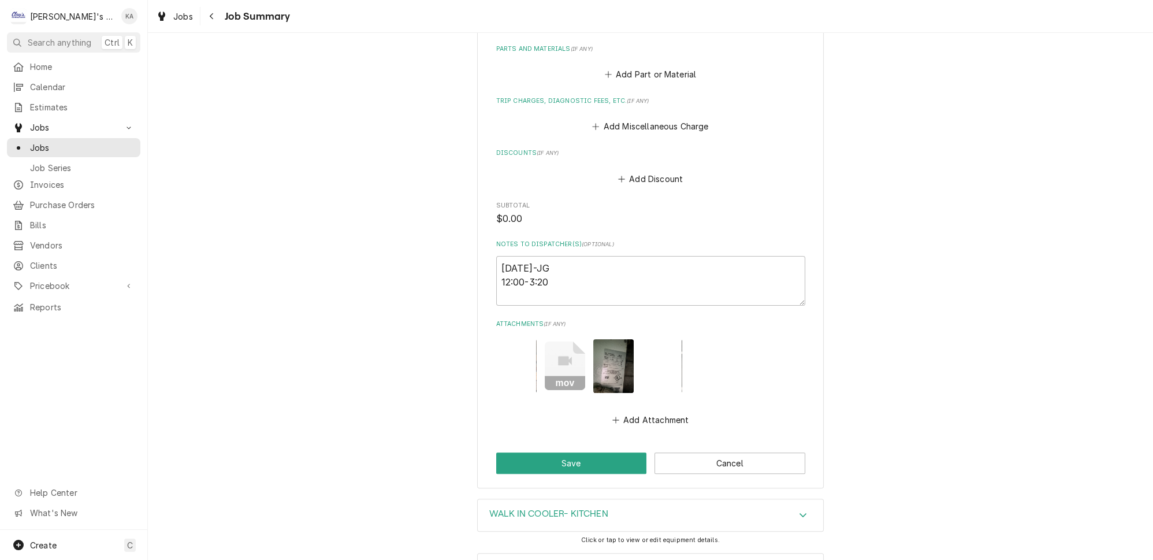
scroll to position [613, 0]
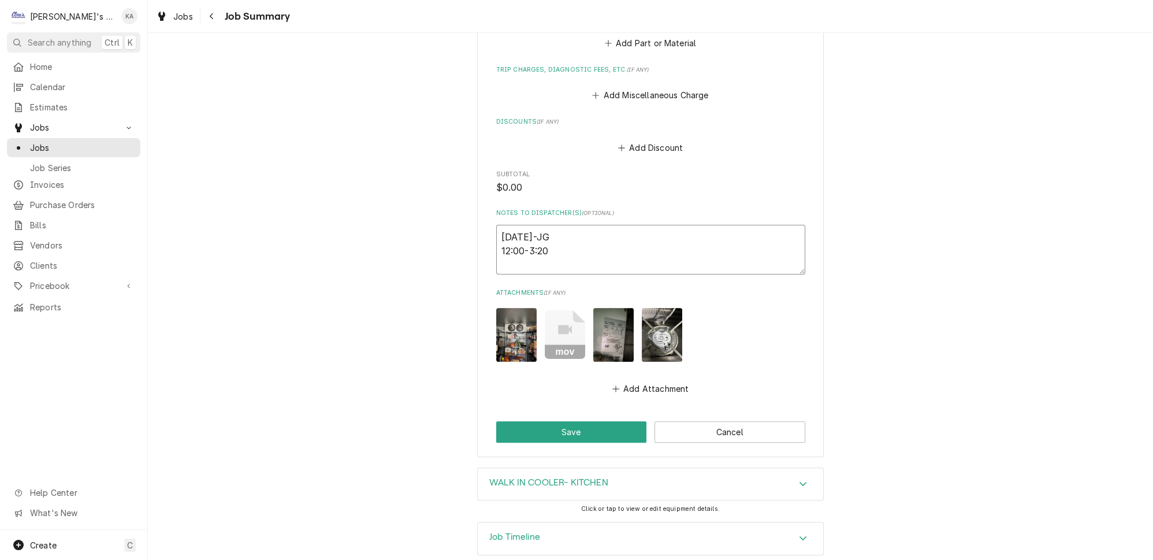
click at [506, 229] on textarea "09/08/25-JG 12:00-3:20" at bounding box center [650, 250] width 309 height 50
type textarea "x"
type textarea "9/08/25-JG 12:00-3:20"
type textarea "x"
type textarea "9/8/25-JG 12:00-3:20"
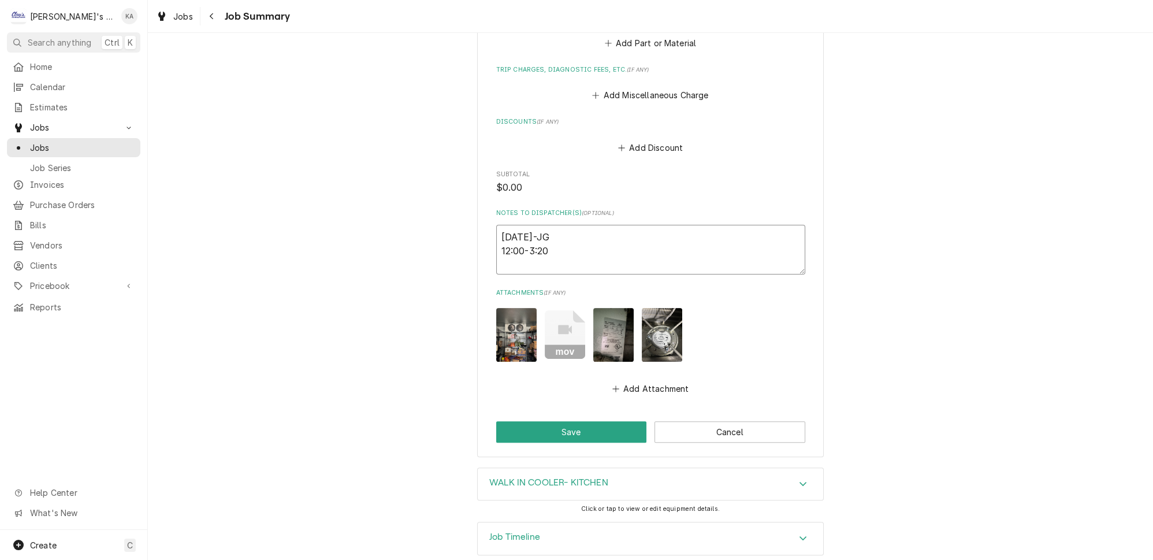
type textarea "x"
type textarea "9/8/225-JG 12:00-3:20"
type textarea "x"
type textarea "9/8/2025-JG 12:00-3:20"
type textarea "x"
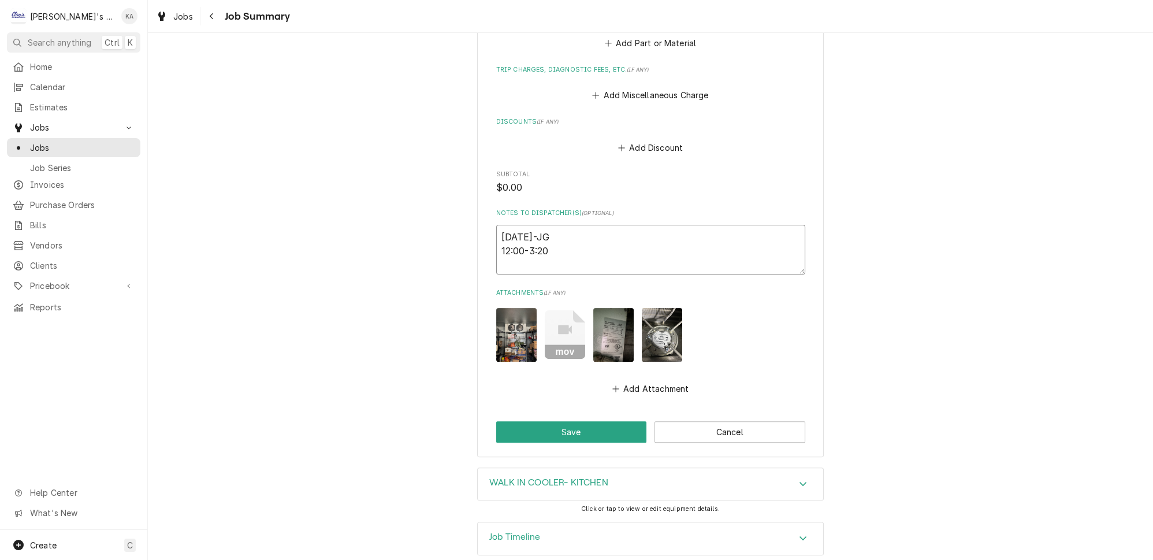
type textarea "9/8/2025JG 12:00-3:20"
type textarea "x"
type textarea "9/8/2025 JG 12:00-3:20"
click at [588, 241] on textarea "9/8/2025 JG 12:00-3:20" at bounding box center [650, 250] width 309 height 50
type textarea "x"
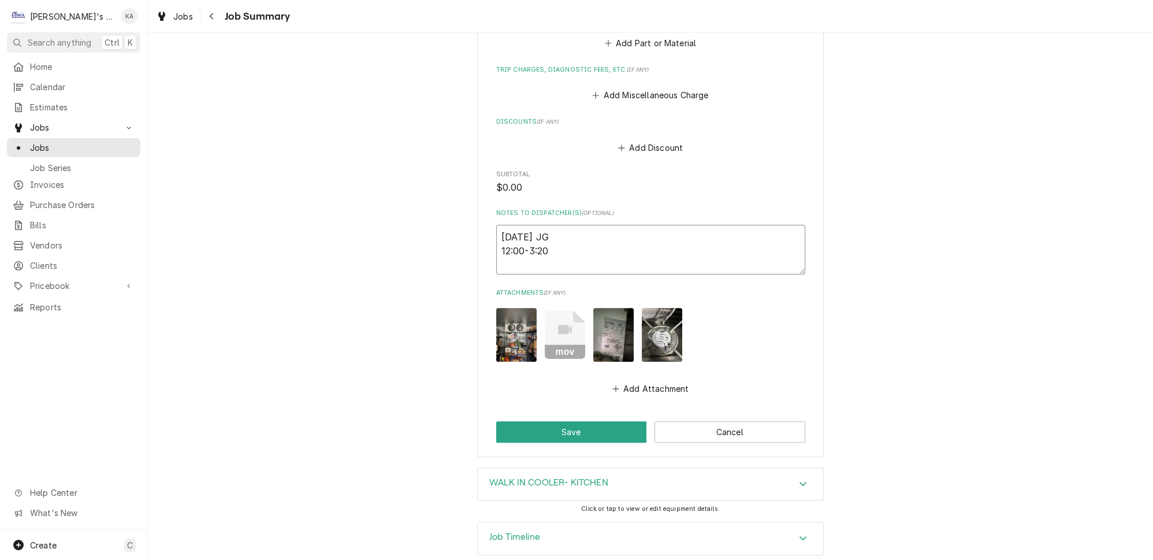
type textarea "9/8/2025 JG 12:00-3:20"
type textarea "x"
type textarea "9/8/2025 JG 12:00-3:20 3"
type textarea "x"
type textarea "9/8/2025 JG 12:00-3:20 3H"
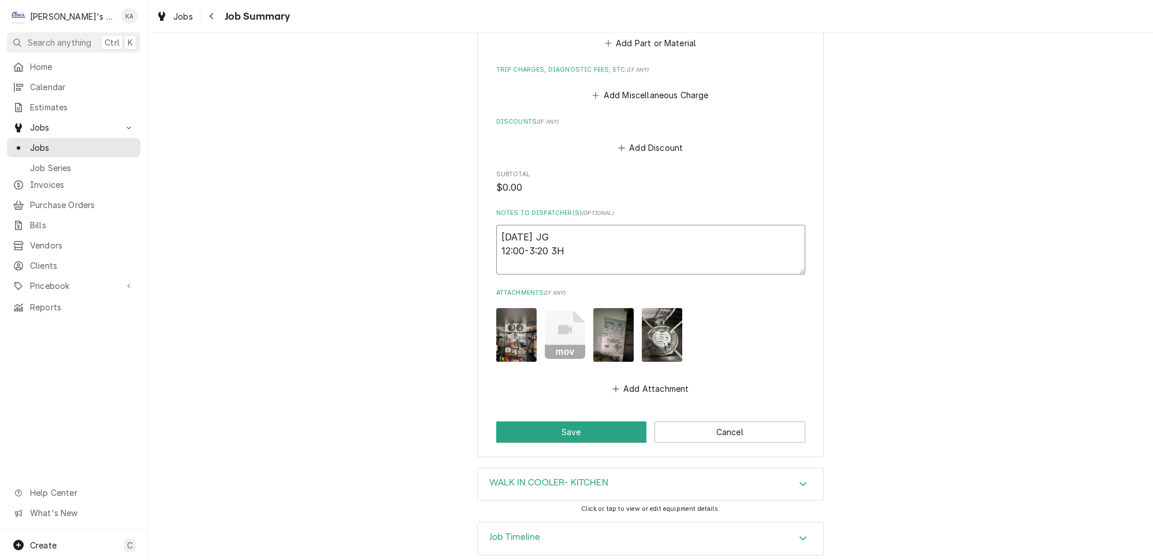
type textarea "x"
type textarea "9/8/2025 JG 12:00-3:20 3HR"
type textarea "x"
type textarea "9/8/2025 JG 12:00-3:20 3HRS"
type textarea "x"
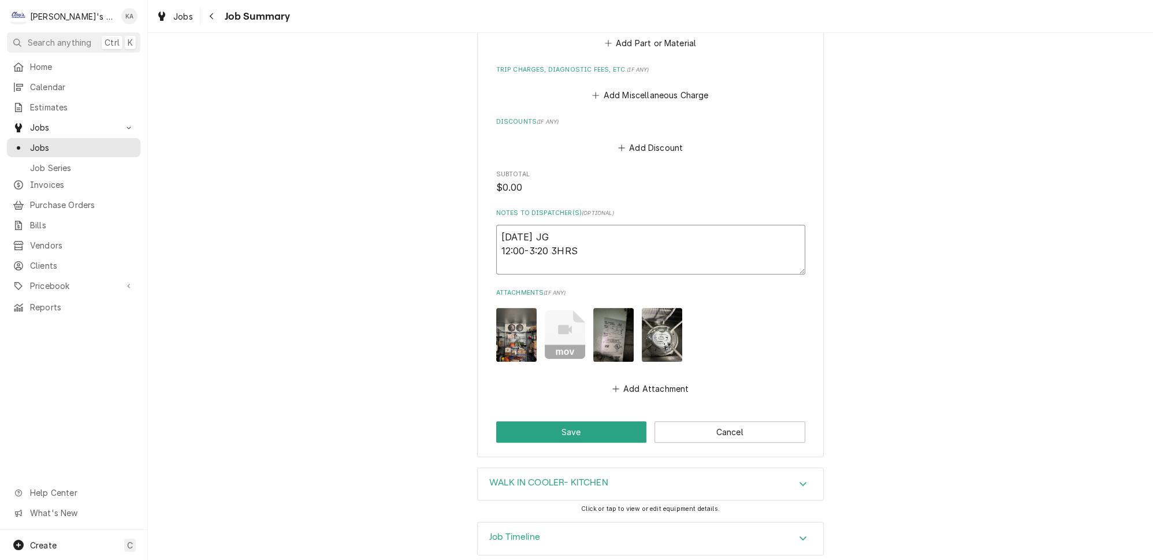
type textarea "9/8/2025 JG 12:00-3:20 3HRS"
type textarea "x"
type textarea "9/8/2025 JG 12:00-3:20 3HRS 2"
type textarea "x"
type textarea "9/8/2025 JG 12:00-3:20 3HRS 20"
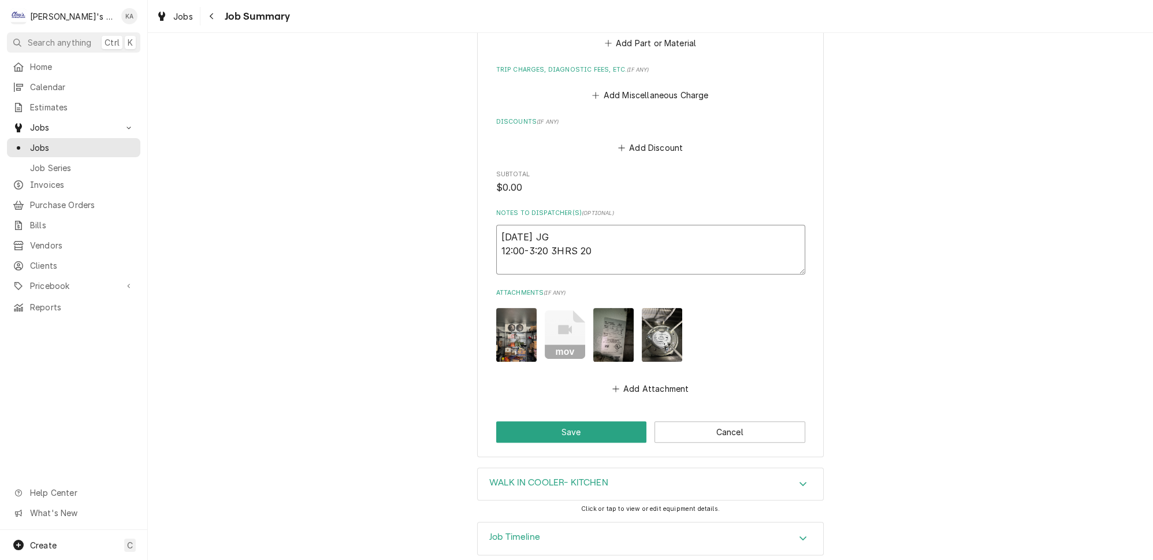
type textarea "x"
type textarea "9/8/2025 JG 12:00-3:20 3HRS 20"
type textarea "x"
type textarea "9/8/2025 JG 12:00-3:20 3HRS 20 M"
type textarea "x"
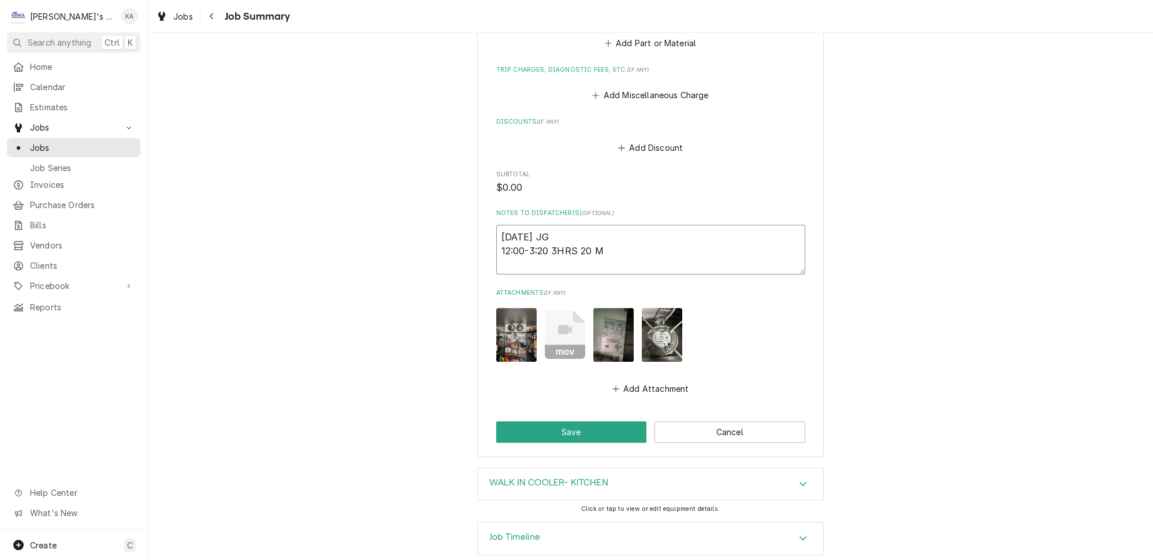
type textarea "9/8/2025 JG 12:00-3:20 3HRS 20 MI"
type textarea "x"
type textarea "9/8/2025 JG 12:00-3:20 3HRS 20 MIN"
type textarea "x"
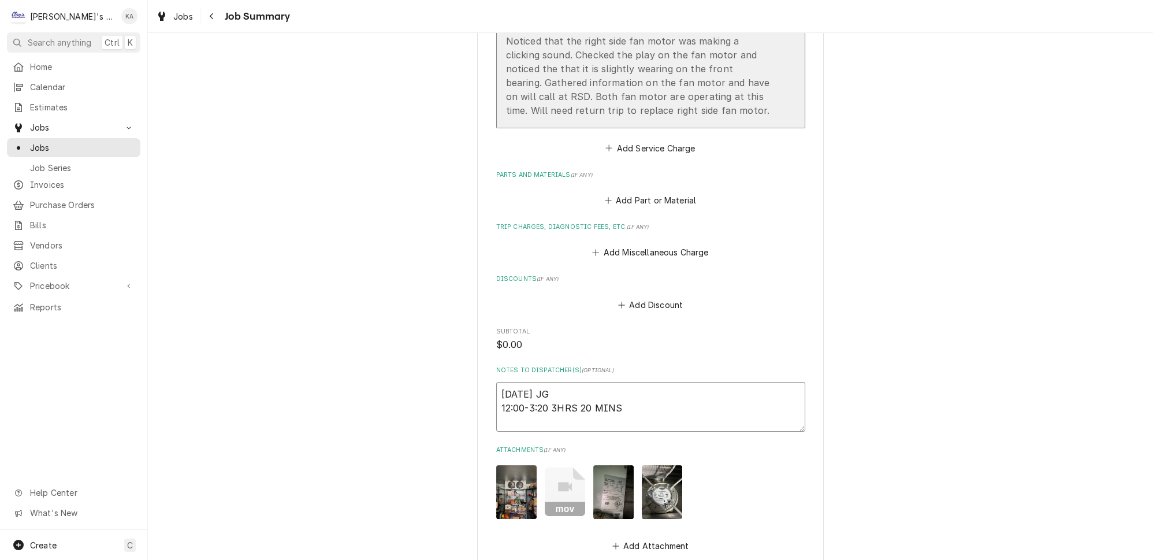
type textarea "9/8/2025 JG 12:00-3:20 3HRS 20 MINS"
click at [768, 109] on button "Short Description P2 - W/I COOLER Service Date Sep 8, 2025 Hourly Cost $0.00/hr…" at bounding box center [650, 2] width 309 height 254
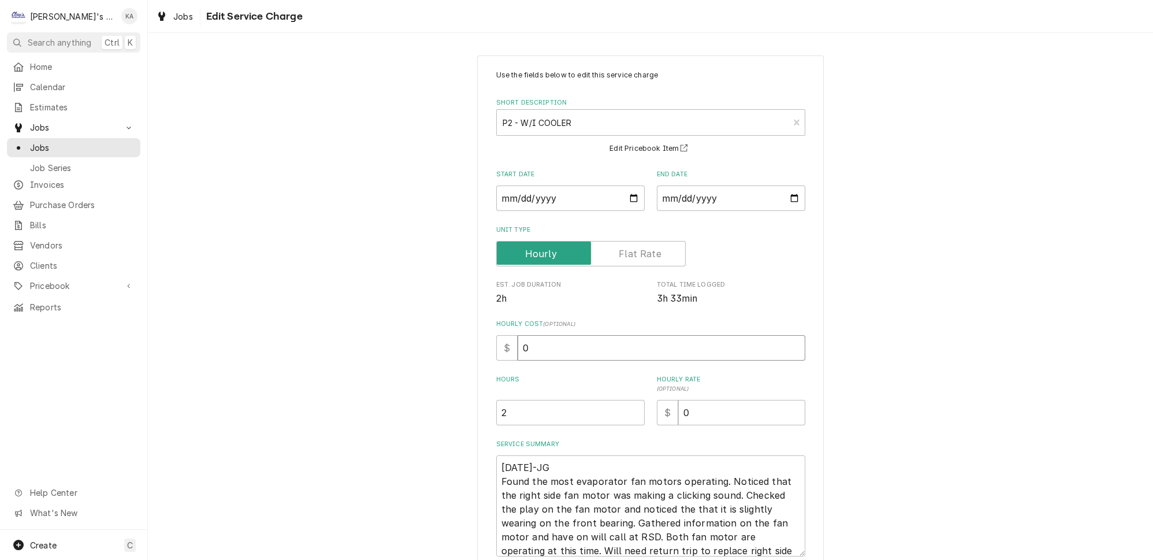
click at [523, 342] on input "0" at bounding box center [662, 347] width 288 height 25
type textarea "x"
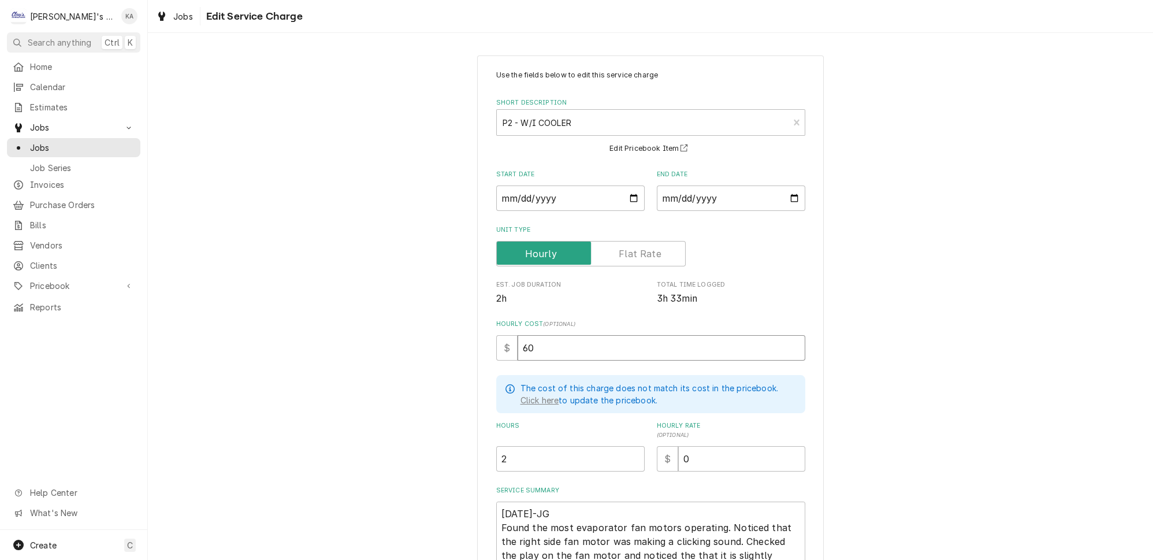
type input "60"
click at [507, 504] on textarea "09/08/25-JG Found the most evaporator fan motors operating. Noticed that the ri…" at bounding box center [650, 551] width 309 height 101
type textarea "x"
type textarea "9/08/25-JG Found the most evaporator fan motors operating. Noticed that the rig…"
type textarea "x"
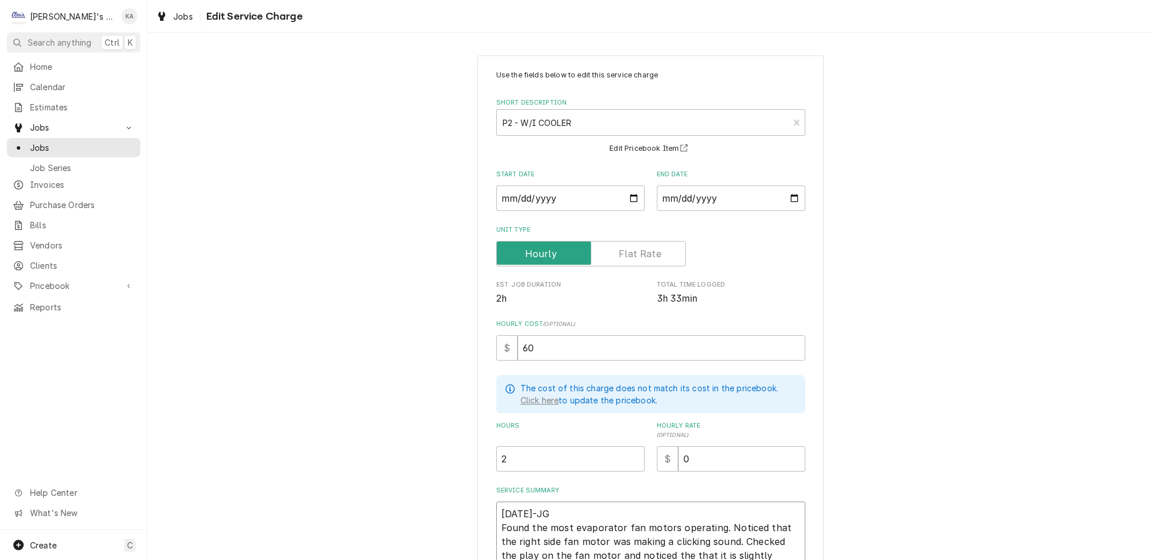
type textarea "9/8/25-JG Found the most evaporator fan motors operating. Noticed that the righ…"
type textarea "x"
type textarea "9/8/225-JG Found the most evaporator fan motors operating. Noticed that the rig…"
type textarea "x"
type textarea "9/8/2025-JG Found the most evaporator fan motors operating. Noticed that the ri…"
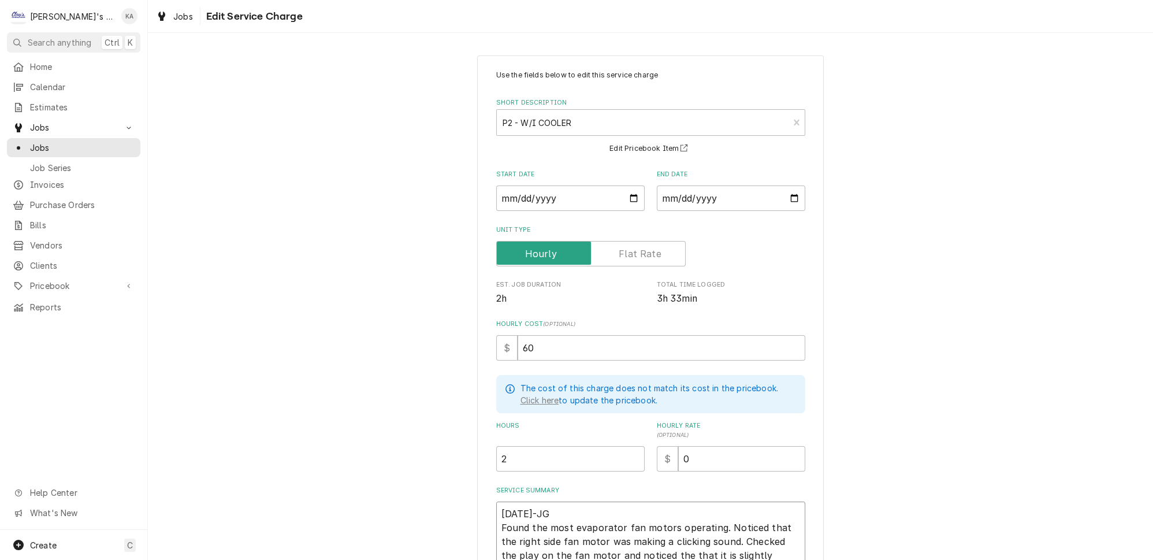
type textarea "x"
type textarea "9/8/2025JG Found the most evaporator fan motors operating. Noticed that the rig…"
type textarea "x"
type textarea "9/8/2025 JG Found the most evaporator fan motors operating. Noticed that the ri…"
drag, startPoint x: 513, startPoint y: 451, endPoint x: 492, endPoint y: 452, distance: 20.8
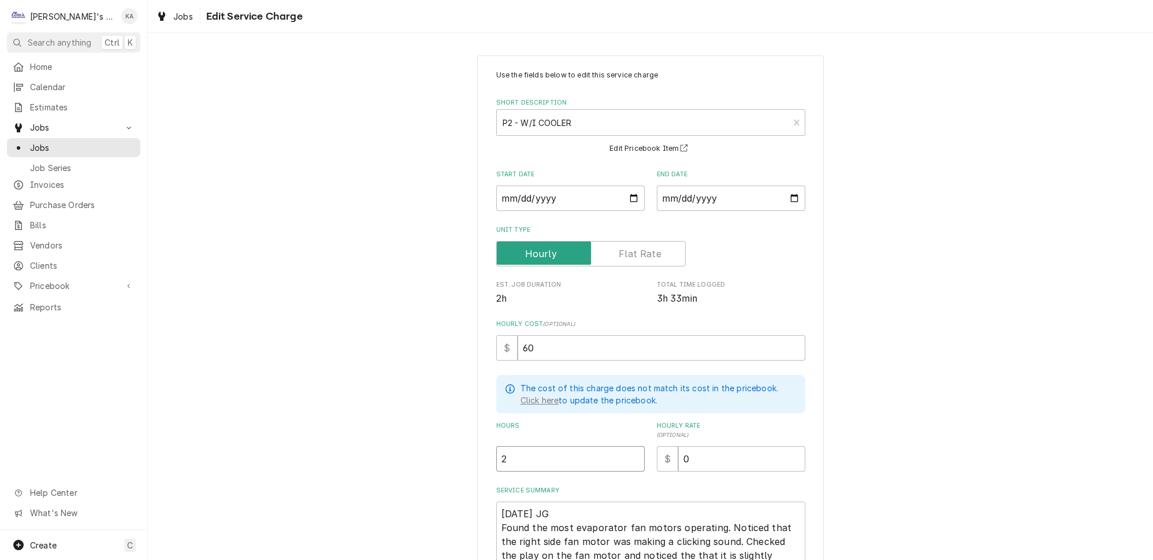
click at [492, 452] on div "Use the fields below to edit this service charge Short Description P2 - W/I COO…" at bounding box center [650, 373] width 347 height 637
type textarea "x"
type input "3"
type textarea "x"
type input "3.3"
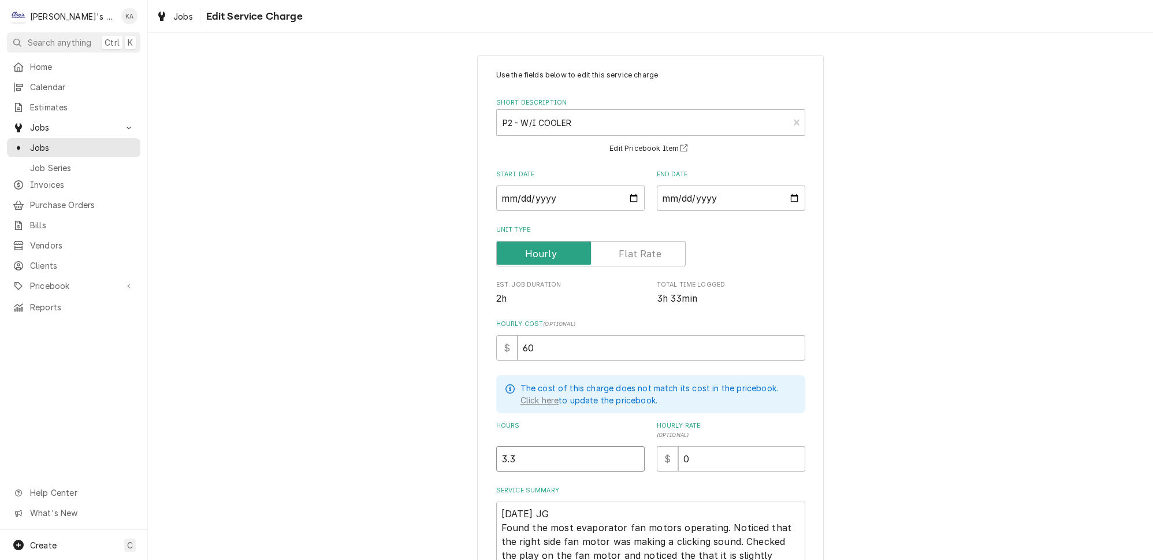
type textarea "x"
type input "3.33"
drag, startPoint x: 682, startPoint y: 450, endPoint x: 655, endPoint y: 452, distance: 27.2
click at [657, 452] on div "$ 0" at bounding box center [731, 458] width 148 height 25
type textarea "x"
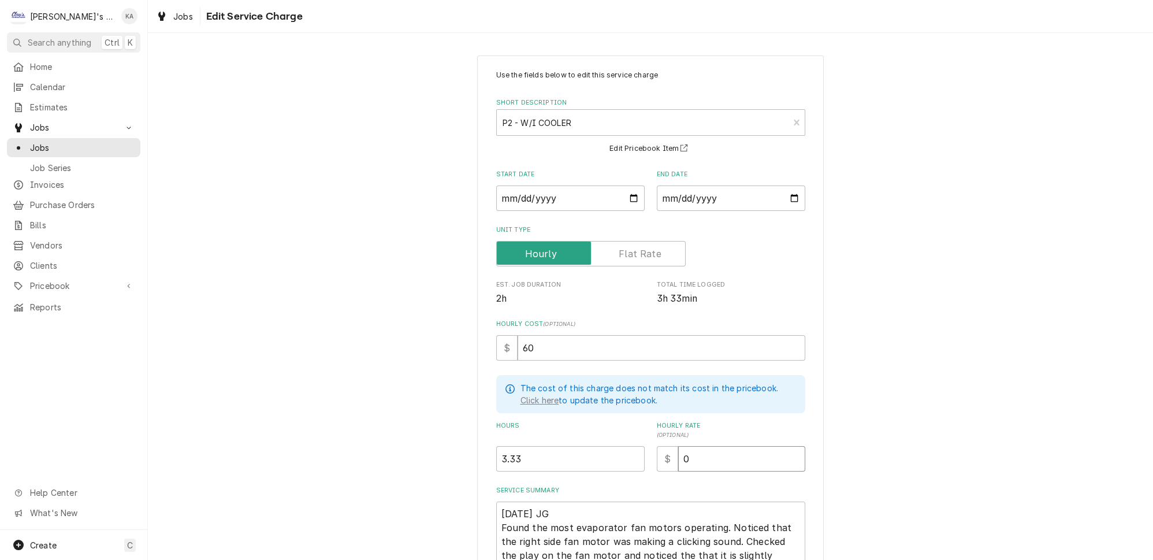
type input "1"
type textarea "x"
type input "12"
type textarea "x"
type input "126"
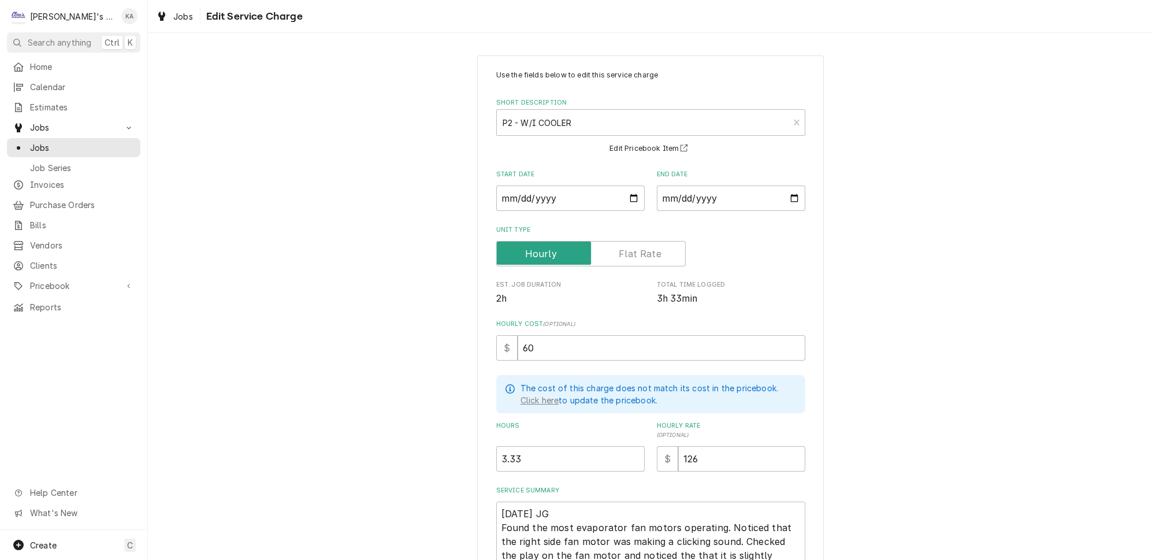
scroll to position [128, 0]
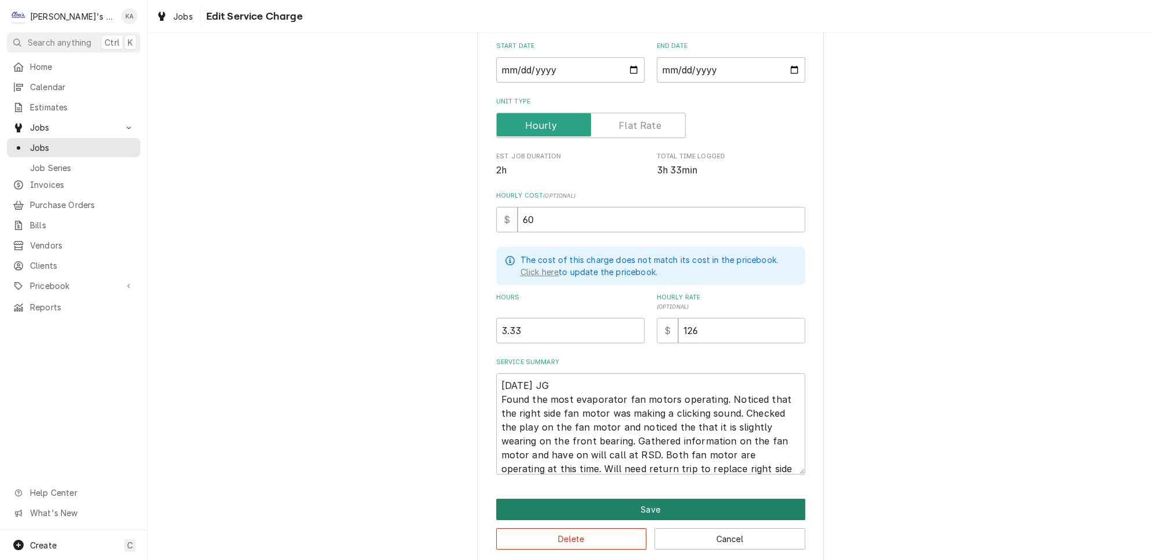
click at [649, 499] on button "Save" at bounding box center [650, 509] width 309 height 21
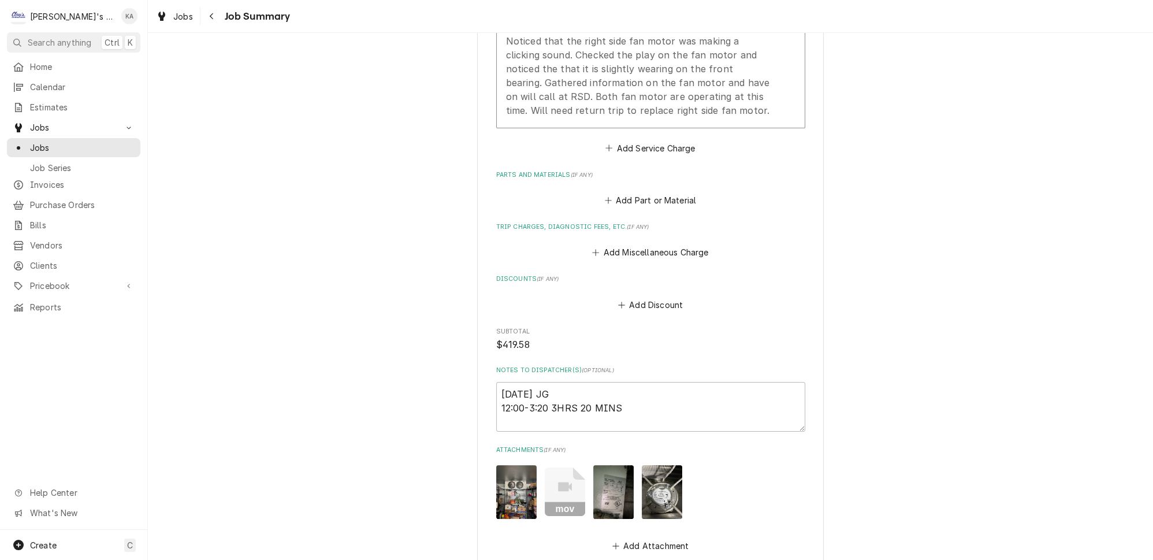
click at [607, 489] on img "Attachments" at bounding box center [613, 492] width 40 height 54
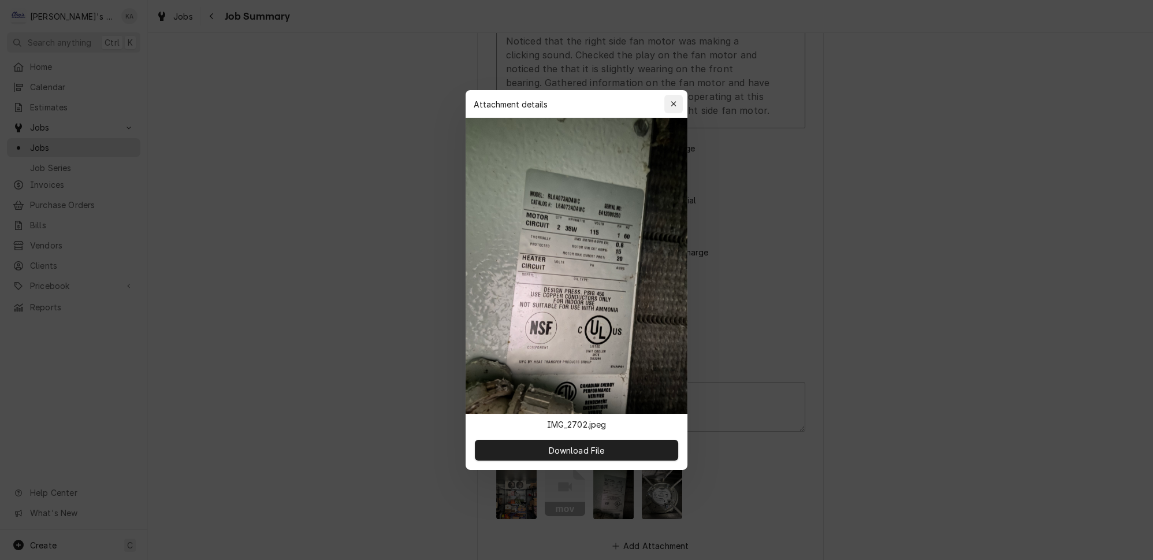
click at [671, 106] on icon "button" at bounding box center [673, 103] width 5 height 5
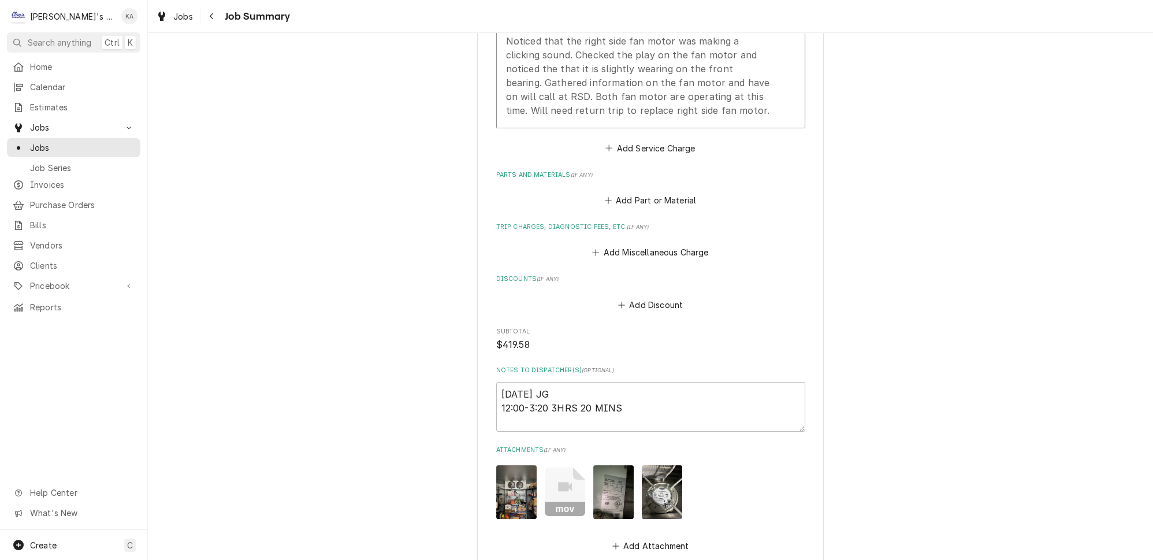
click at [647, 492] on img "Attachments" at bounding box center [662, 492] width 40 height 54
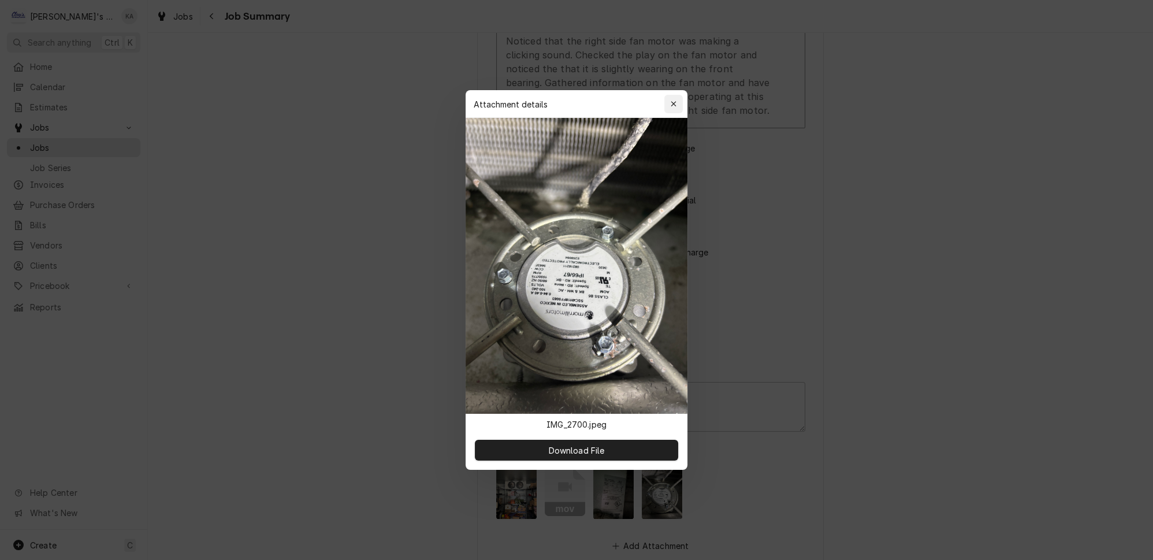
click at [671, 108] on icon "button" at bounding box center [674, 104] width 6 height 8
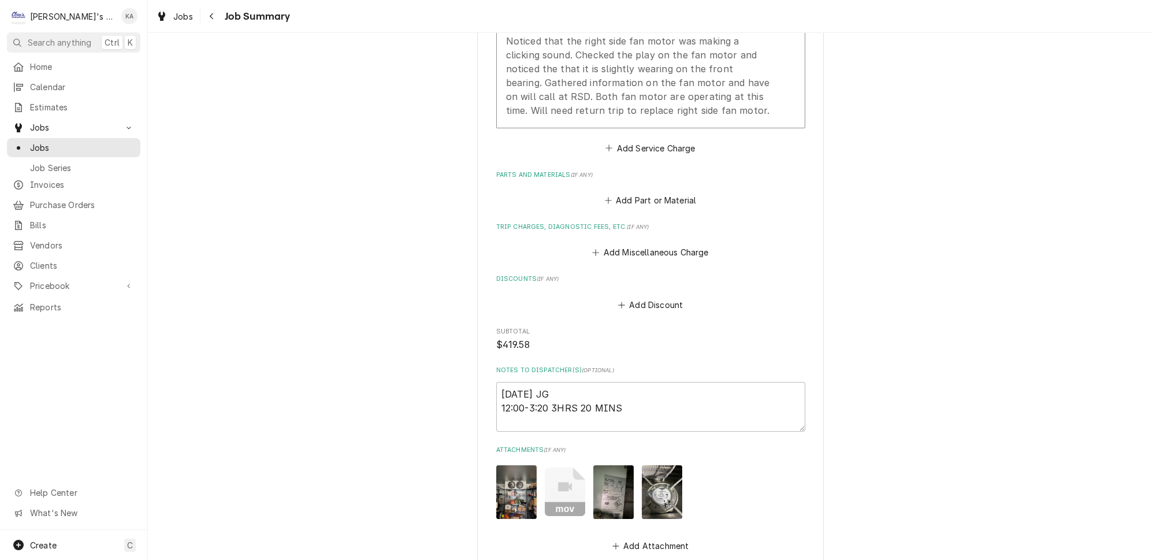
click at [515, 497] on img "Attachments" at bounding box center [516, 492] width 40 height 54
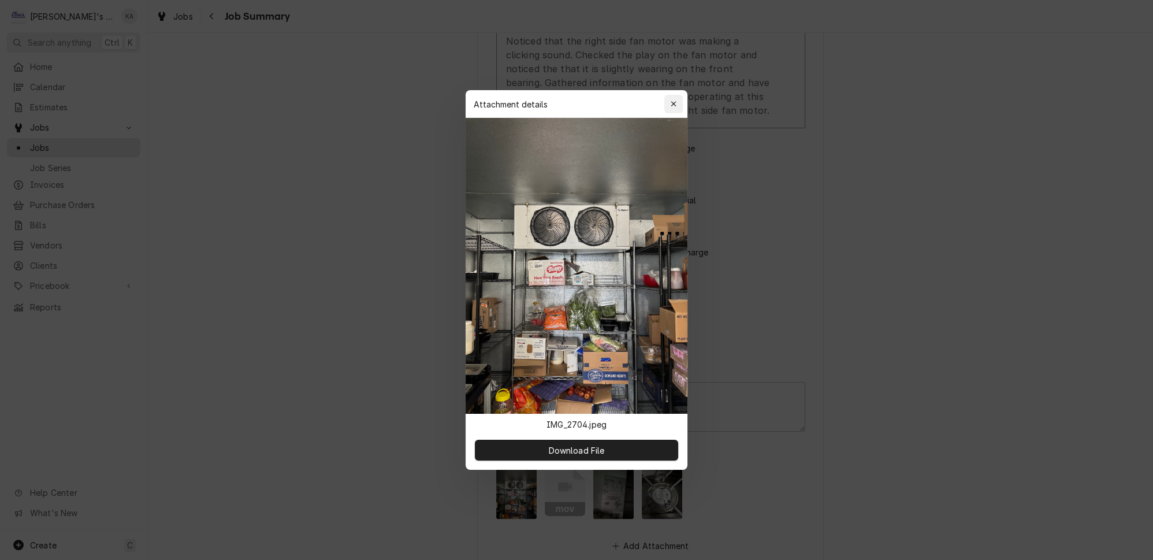
click at [671, 108] on icon "button" at bounding box center [674, 104] width 6 height 8
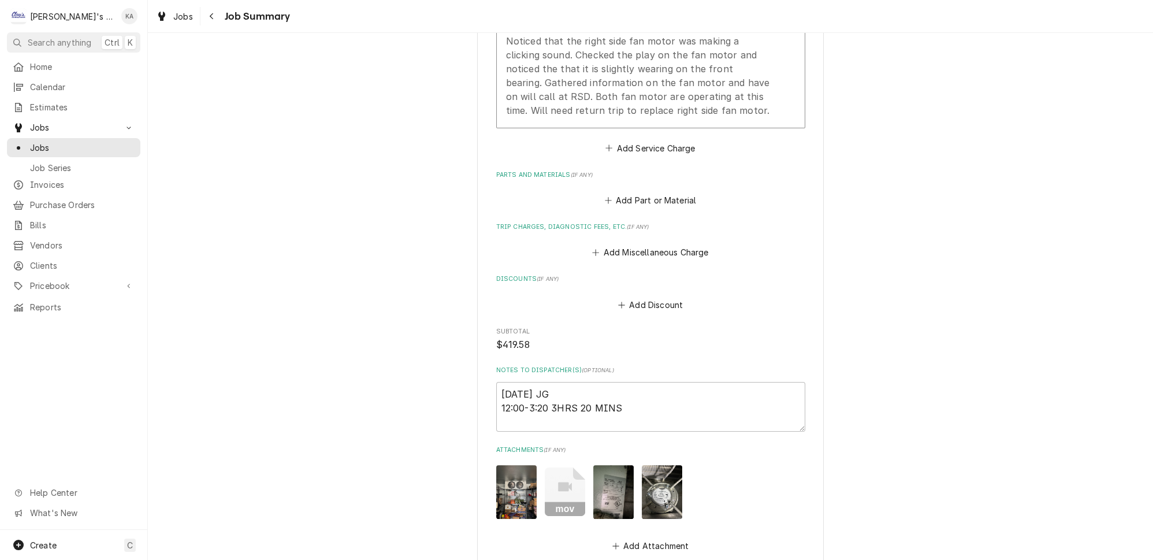
scroll to position [613, 0]
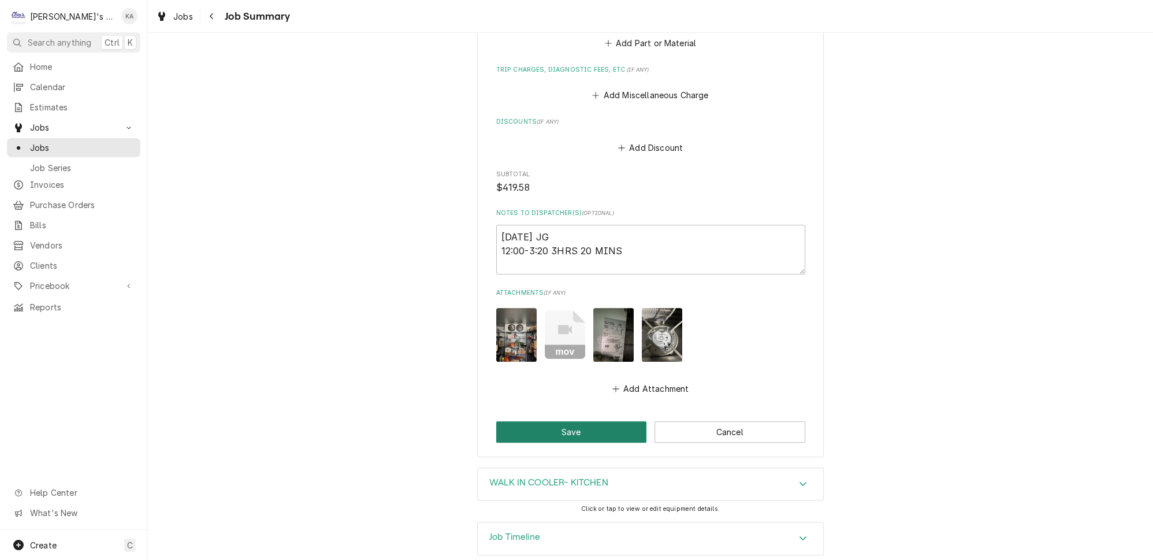
click at [579, 421] on button "Save" at bounding box center [571, 431] width 151 height 21
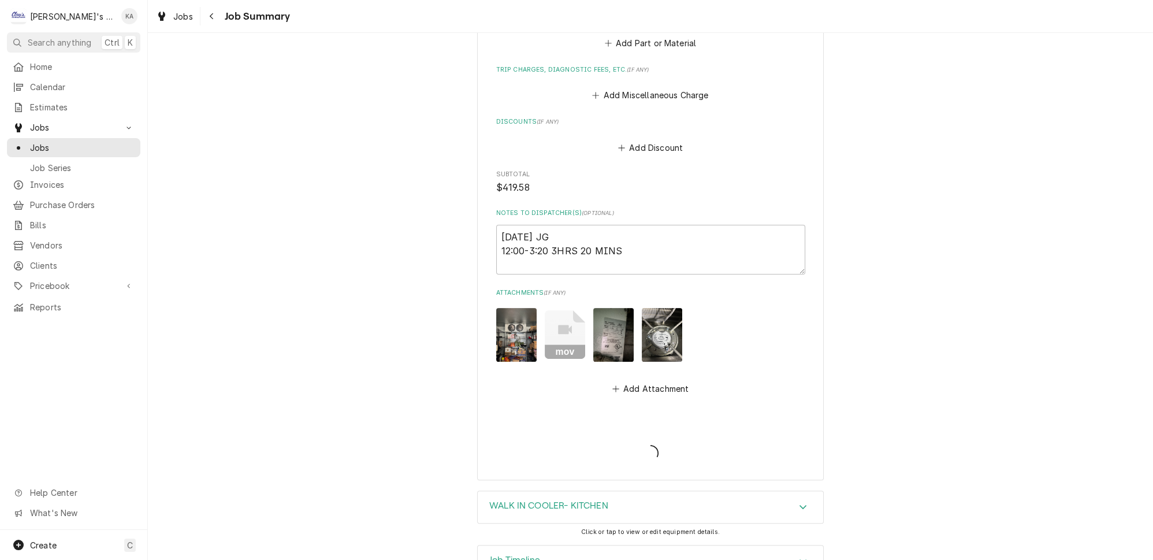
type textarea "x"
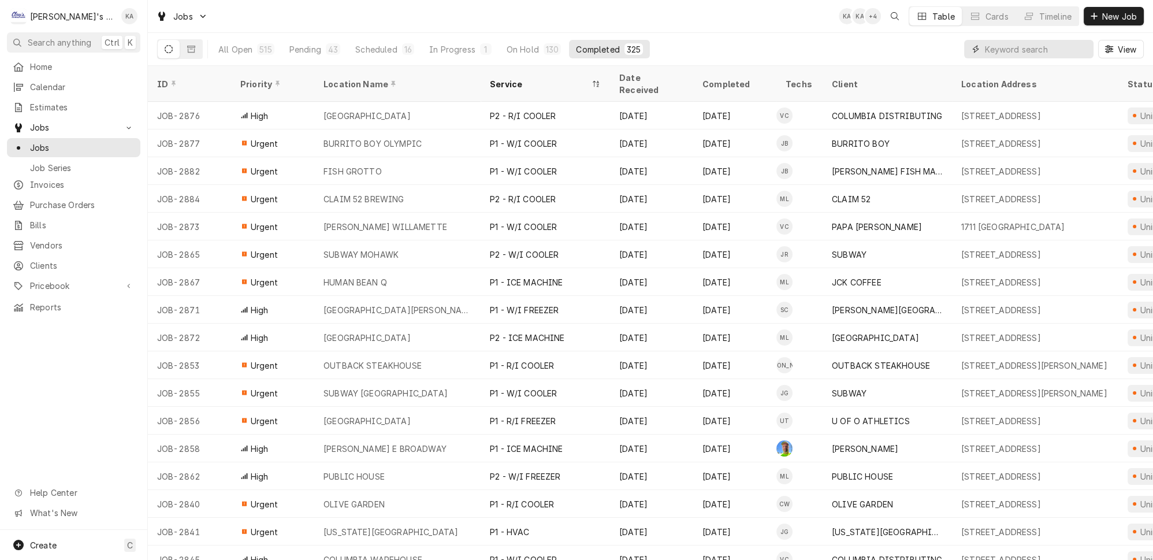
click at [1016, 46] on input "Dynamic Content Wrapper" at bounding box center [1036, 49] width 103 height 18
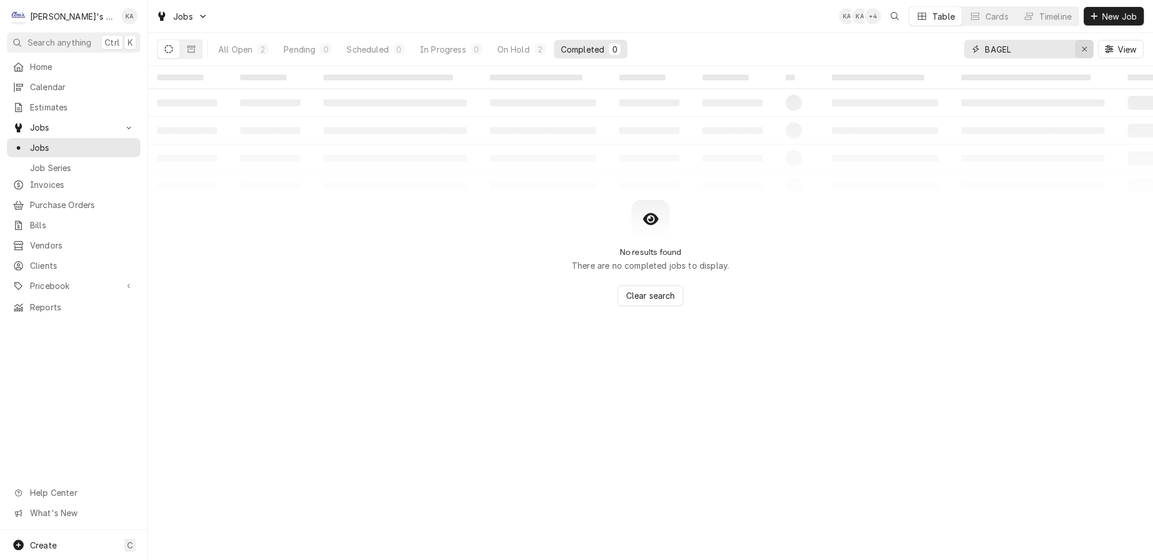
type input "BAGEL"
click at [1087, 46] on icon "Erase input" at bounding box center [1084, 49] width 6 height 8
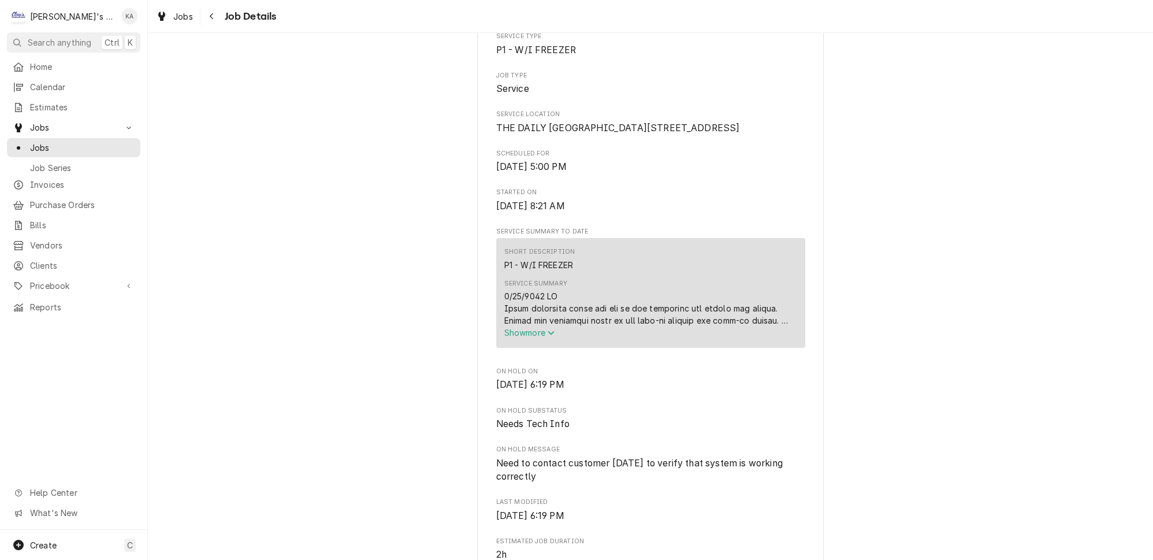
scroll to position [315, 0]
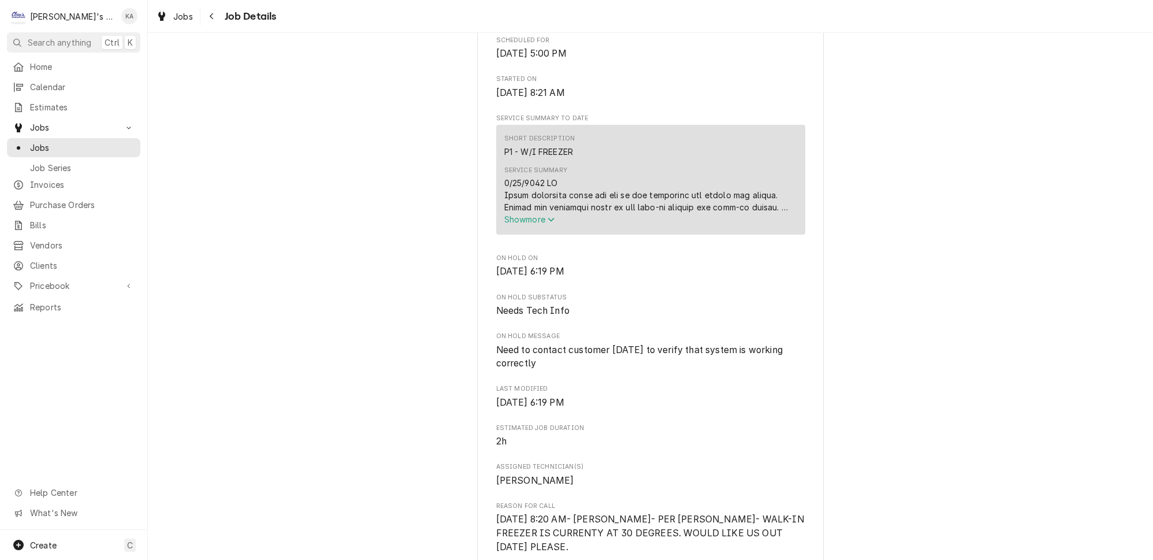
click at [552, 224] on icon "Service Summary" at bounding box center [551, 219] width 7 height 8
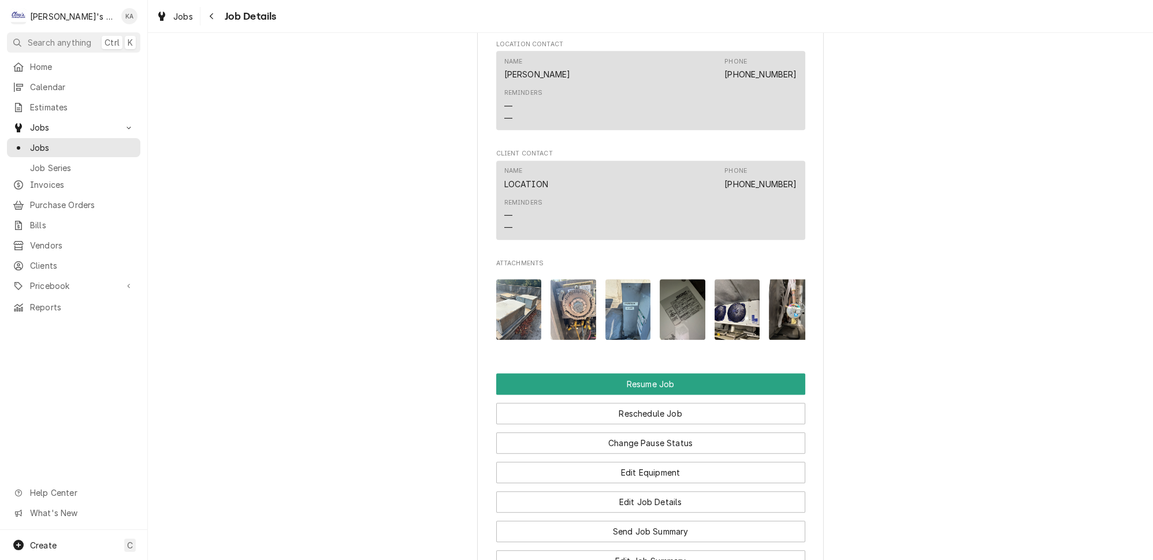
scroll to position [1523, 0]
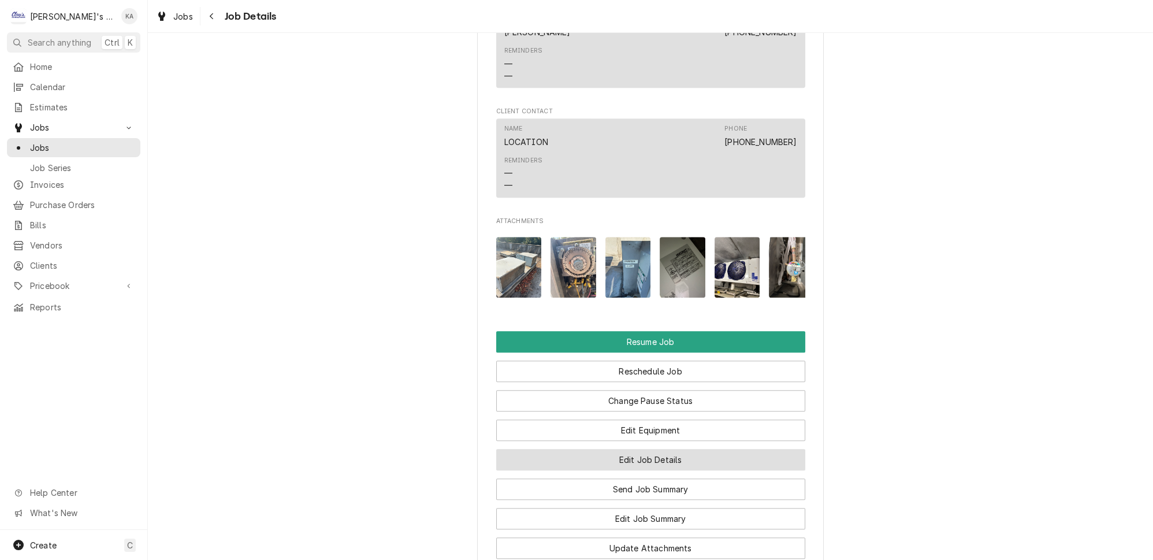
click at [651, 449] on button "Edit Job Details" at bounding box center [650, 459] width 309 height 21
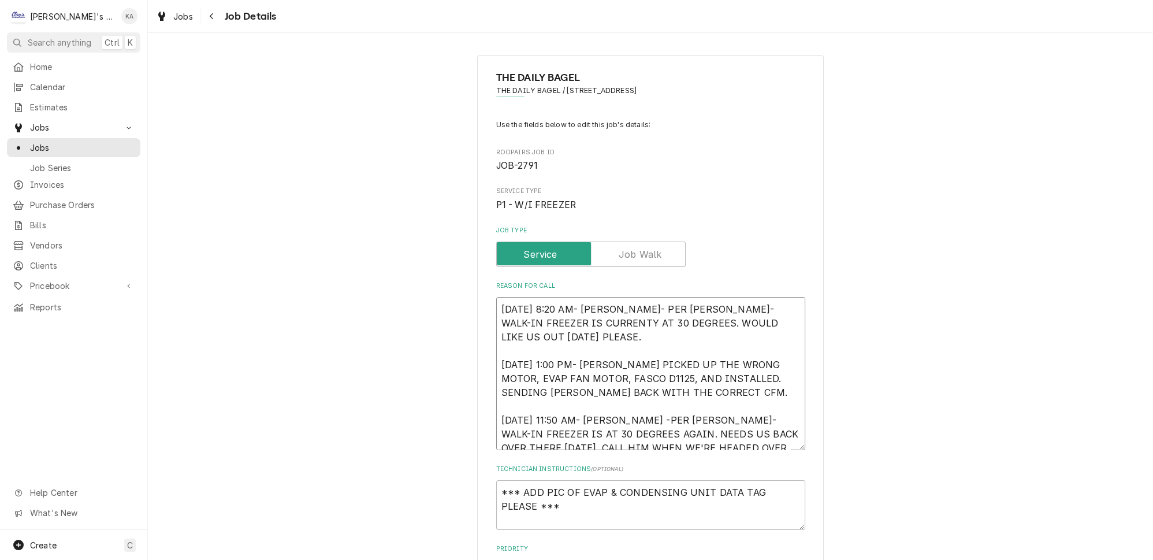
click at [622, 406] on textarea "[DATE] 8:20 AM- [PERSON_NAME]- PER [PERSON_NAME]- WALK-IN FREEZER IS CURRENTY A…" at bounding box center [650, 373] width 309 height 153
type textarea "x"
type textarea "[DATE] 8:20 AM- [PERSON_NAME]- PER [PERSON_NAME]- WALK-IN FREEZER IS CURRENTY A…"
type textarea "x"
type textarea "[DATE] 8:20 AM- [PERSON_NAME]- PER [PERSON_NAME]- WALK-IN FREEZER IS CURRENTY A…"
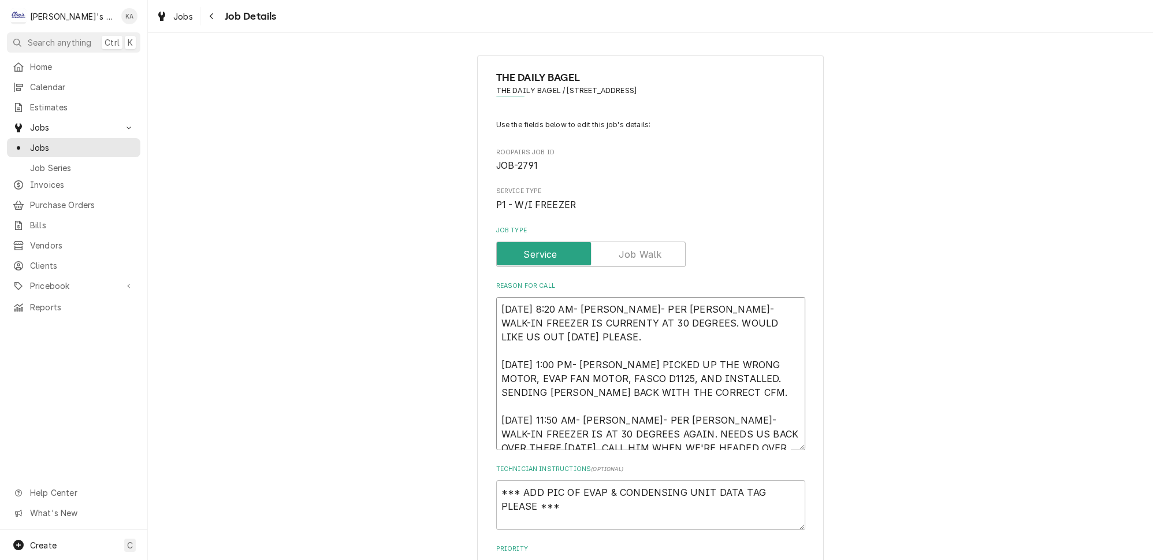
type textarea "x"
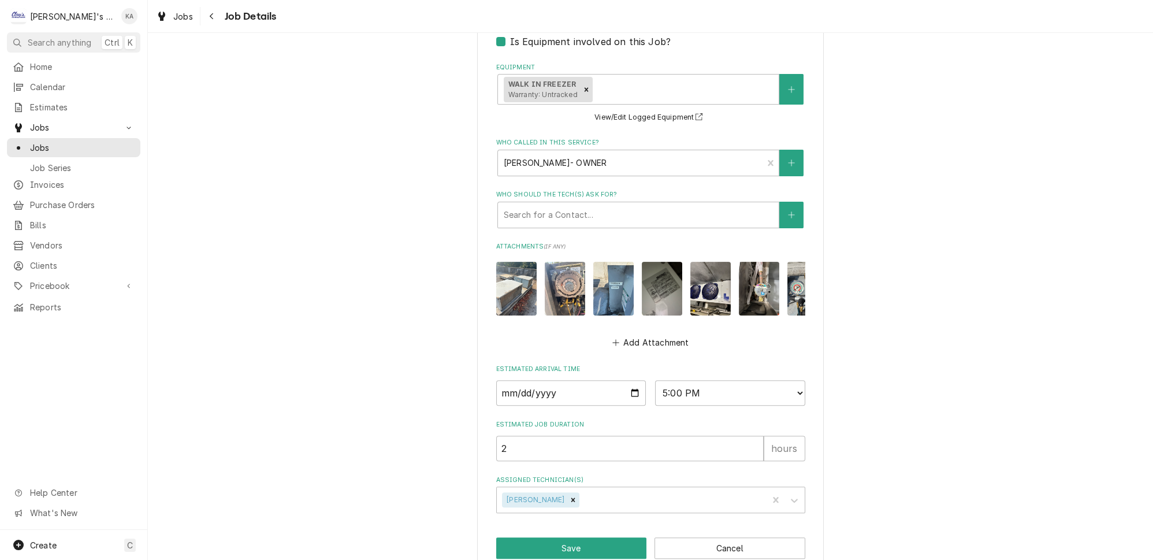
scroll to position [648, 0]
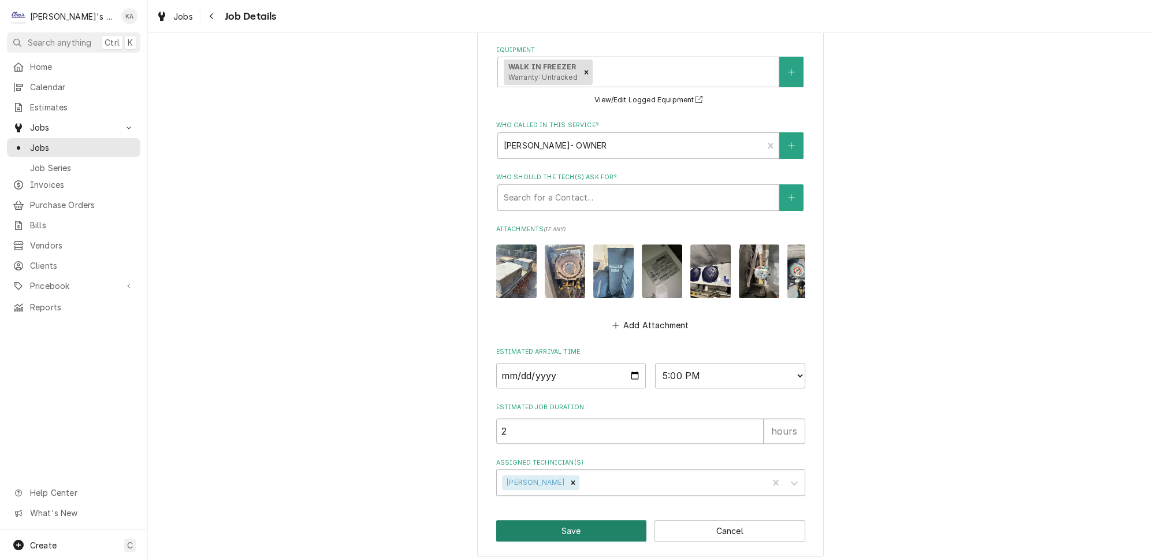
type textarea "[DATE] 8:20 AM- [PERSON_NAME]- PER [PERSON_NAME]- WALK-IN FREEZER IS CURRENTY A…"
click at [575, 525] on button "Save" at bounding box center [571, 530] width 151 height 21
type textarea "x"
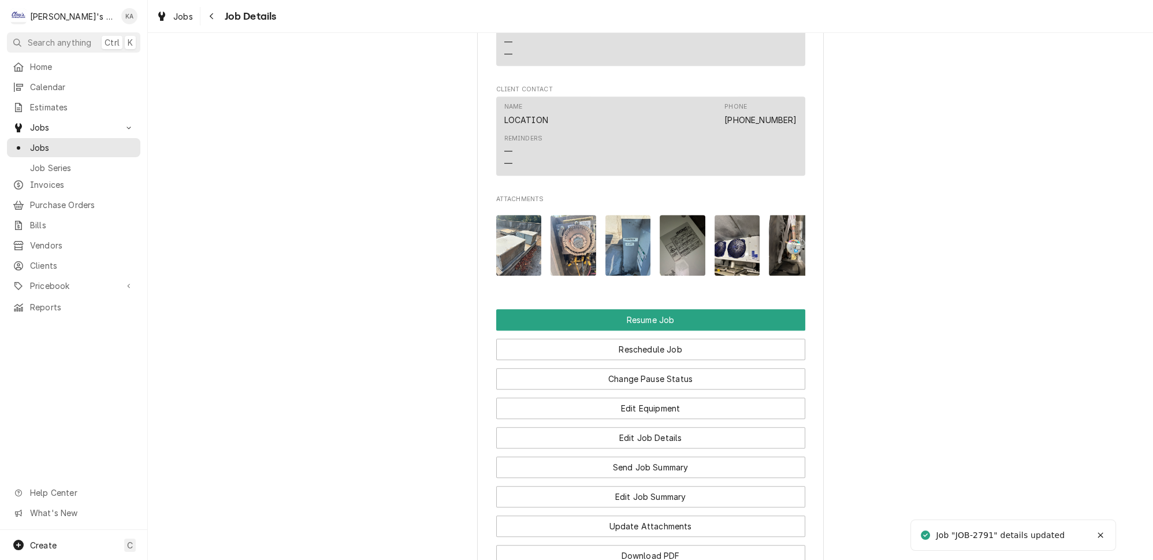
scroll to position [1365, 0]
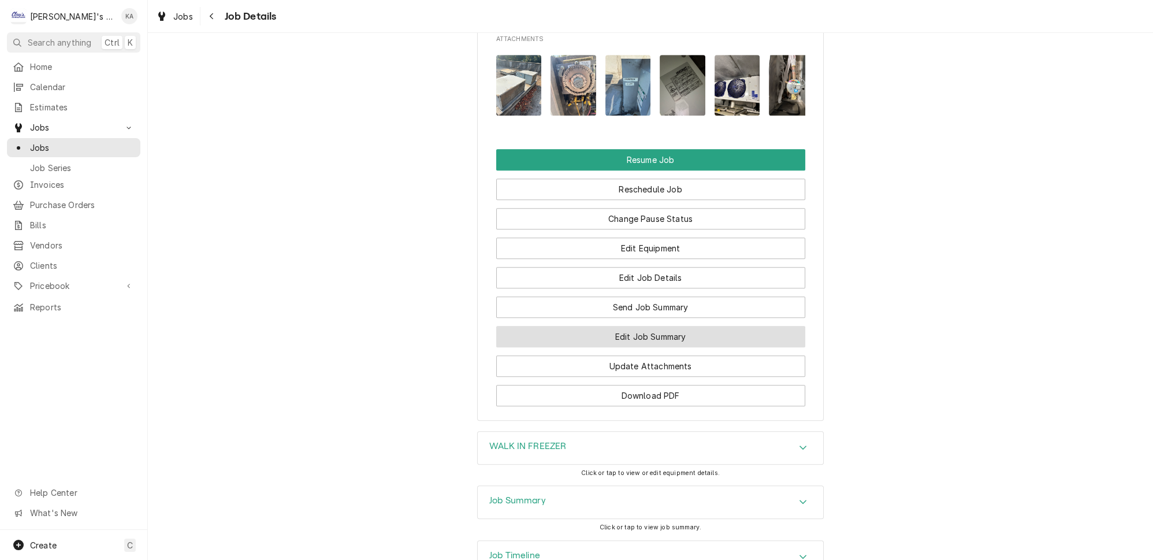
click at [669, 326] on button "Edit Job Summary" at bounding box center [650, 336] width 309 height 21
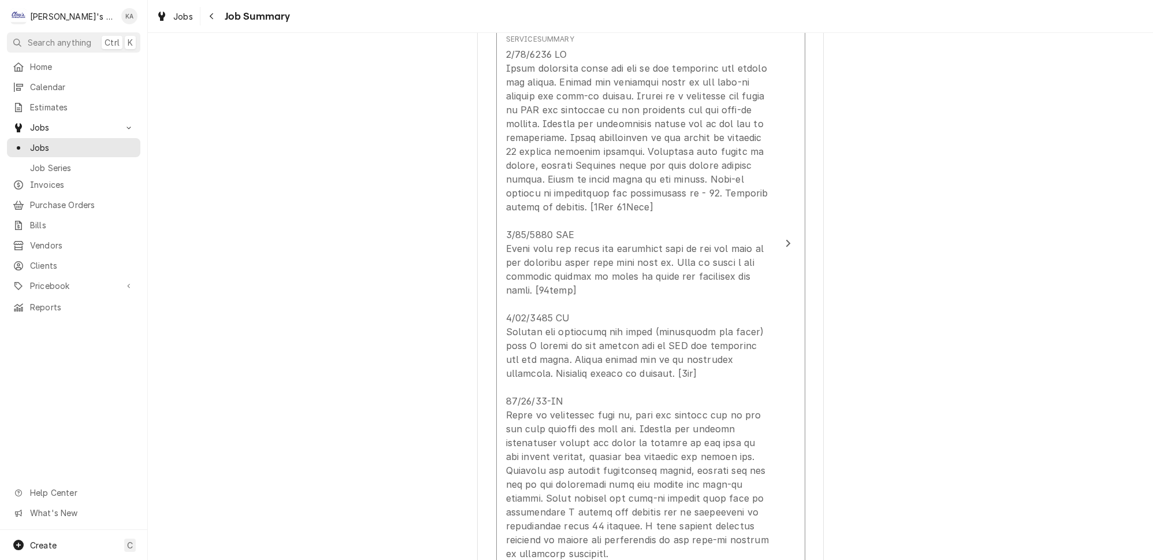
scroll to position [420, 0]
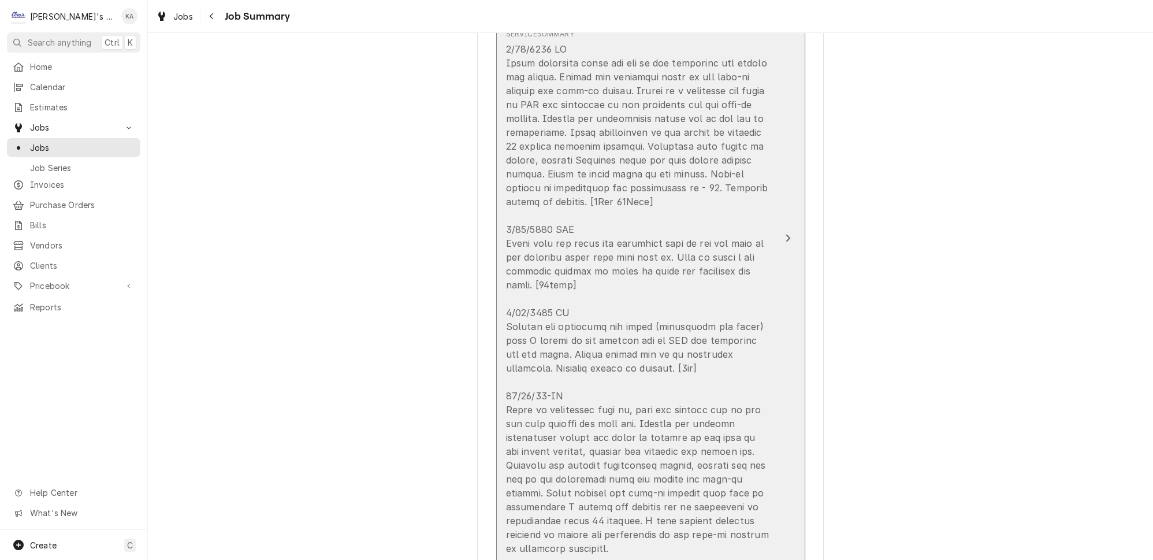
click at [741, 284] on div "Update Line Item" at bounding box center [638, 298] width 265 height 513
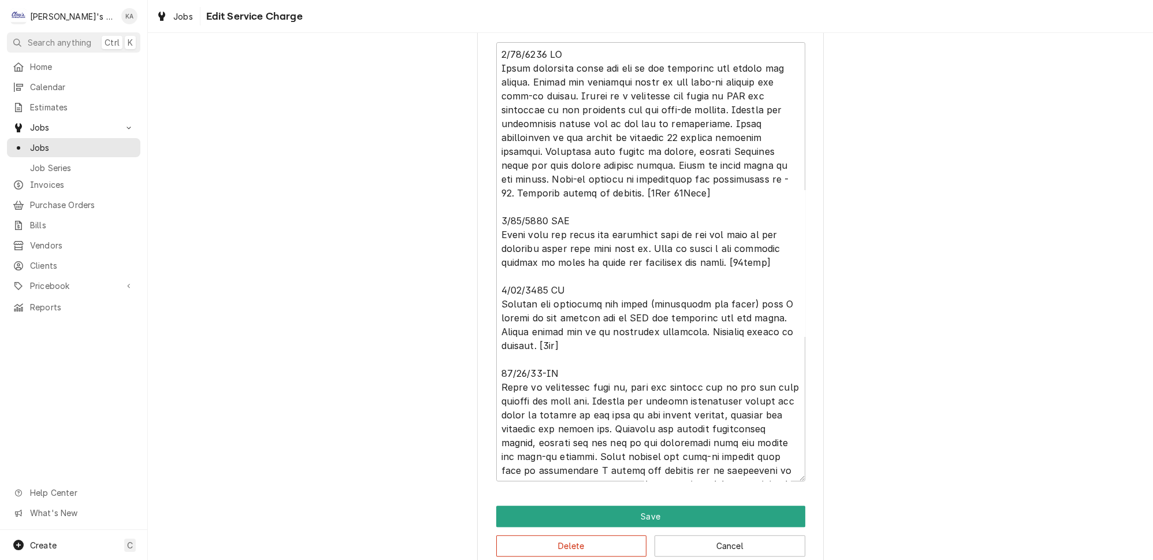
scroll to position [466, 0]
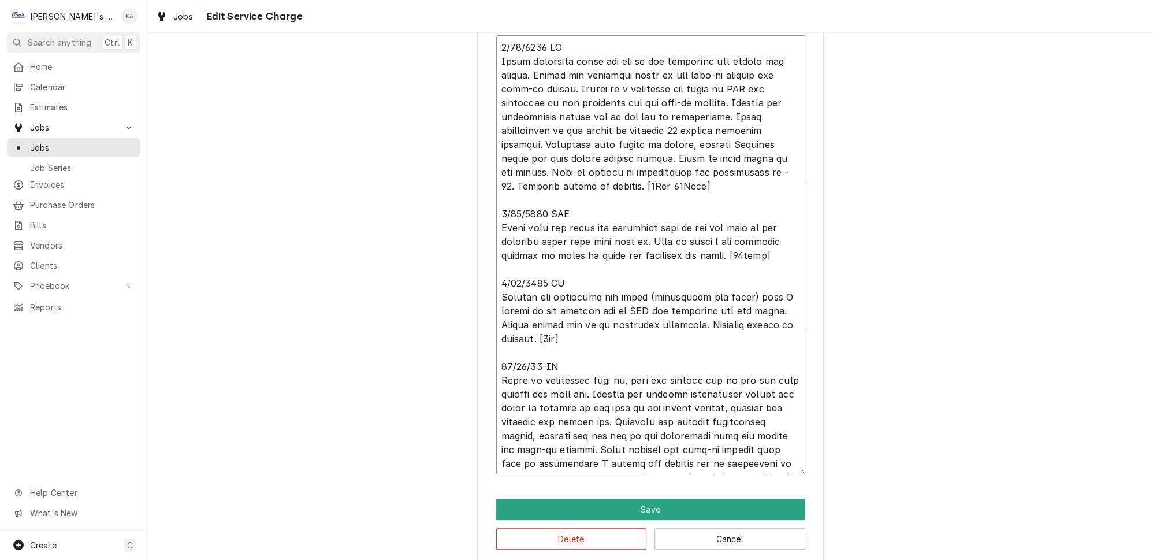
click at [725, 233] on textarea "Service Summary" at bounding box center [650, 254] width 309 height 439
type textarea "x"
type textarea "[DATE] JG Found condenser dirty and one of the condenser fan motors had failed.…"
type textarea "x"
type textarea "[DATE] JG Found condenser dirty and one of the condenser fan motors had failed.…"
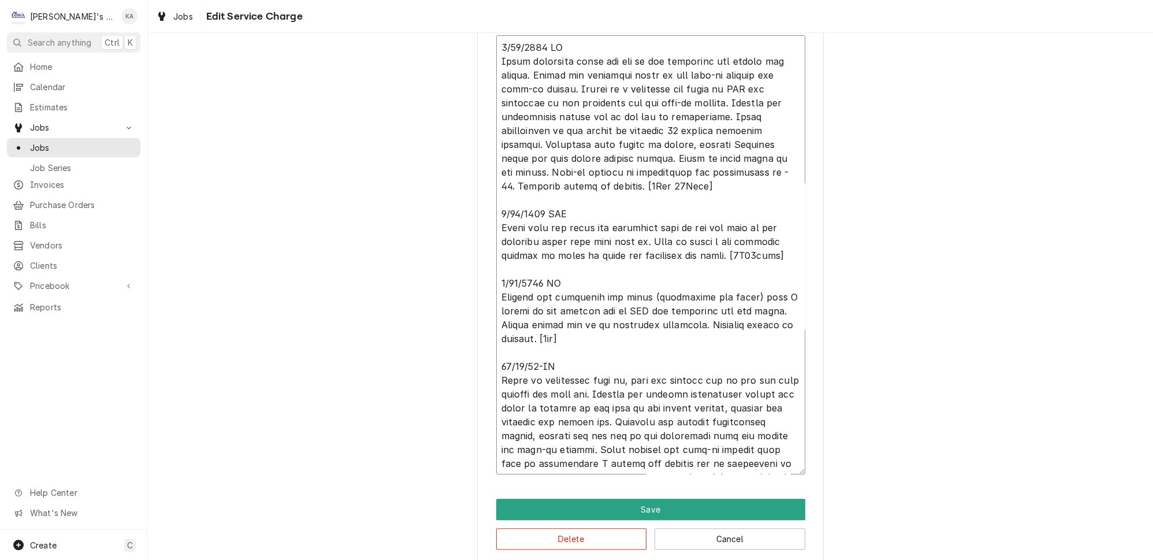
type textarea "x"
type textarea "[DATE] JG Found condenser dirty and one of the condenser fan motors had failed.…"
type textarea "x"
type textarea "[DATE] JG Found condenser dirty and one of the condenser fan motors had failed.…"
type textarea "x"
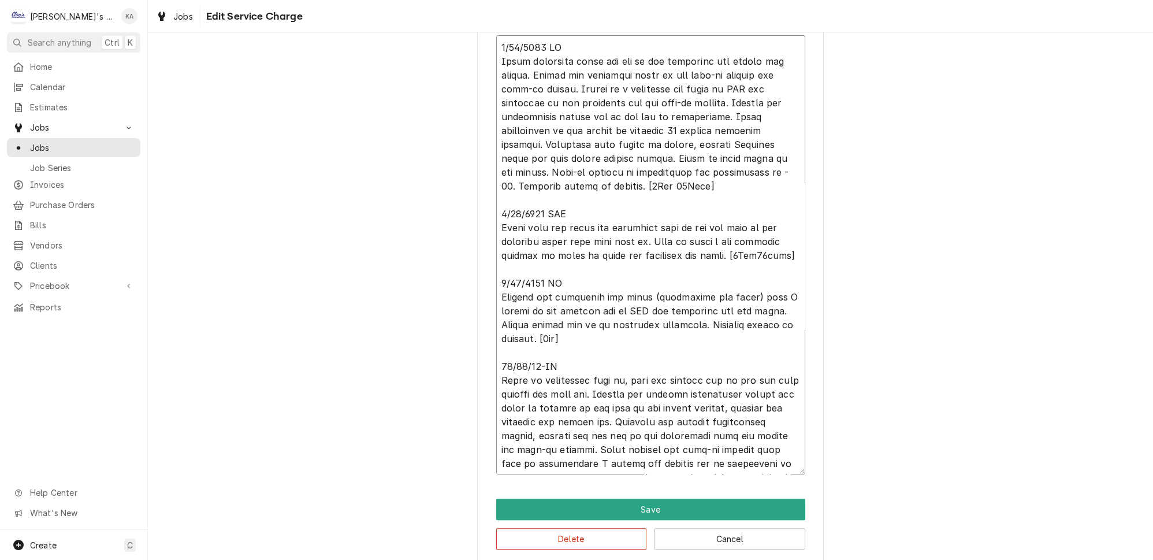
type textarea "[DATE] JG Found condenser dirty and one of the condenser fan motors had failed.…"
click at [518, 247] on textarea "Service Summary" at bounding box center [650, 254] width 309 height 439
type textarea "x"
type textarea "[DATE] JG Found condenser dirty and one of the condenser fan motors had failed.…"
type textarea "x"
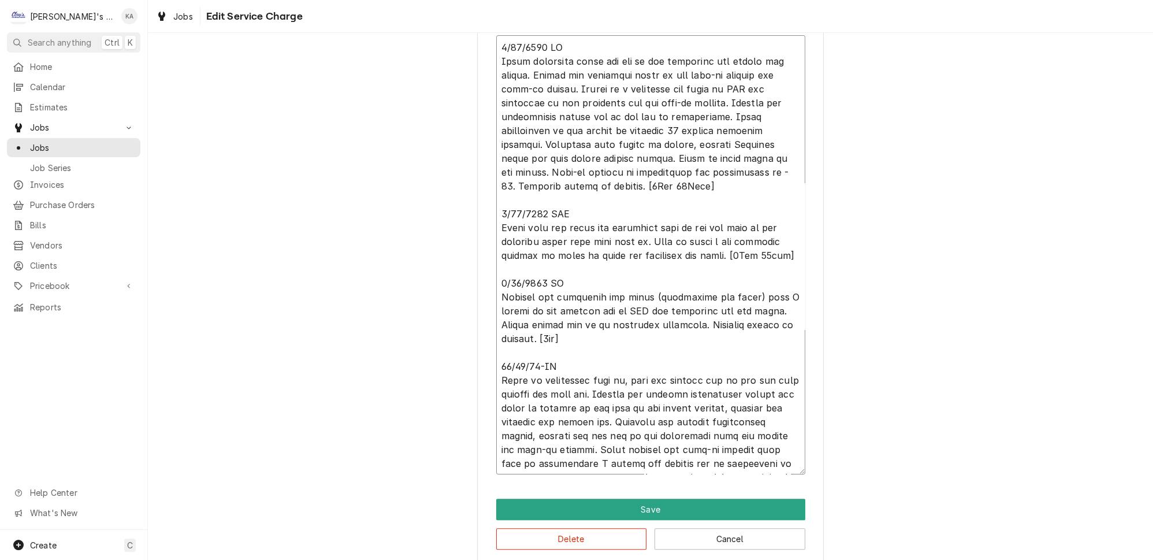
type textarea "[DATE] JG Found condenser dirty and one of the condenser fan motors had failed.…"
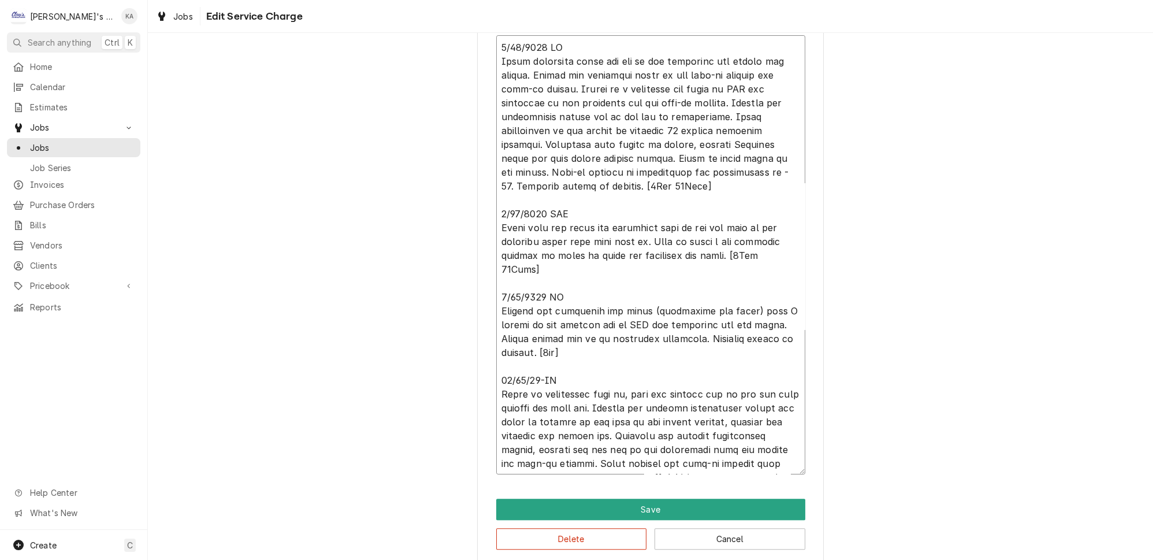
click at [507, 351] on textarea "Service Summary" at bounding box center [650, 254] width 309 height 439
type textarea "x"
type textarea "[DATE] JG Found condenser dirty and one of the condenser fan motors had failed.…"
type textarea "x"
type textarea "[DATE] JG Found condenser dirty and one of the condenser fan motors had failed.…"
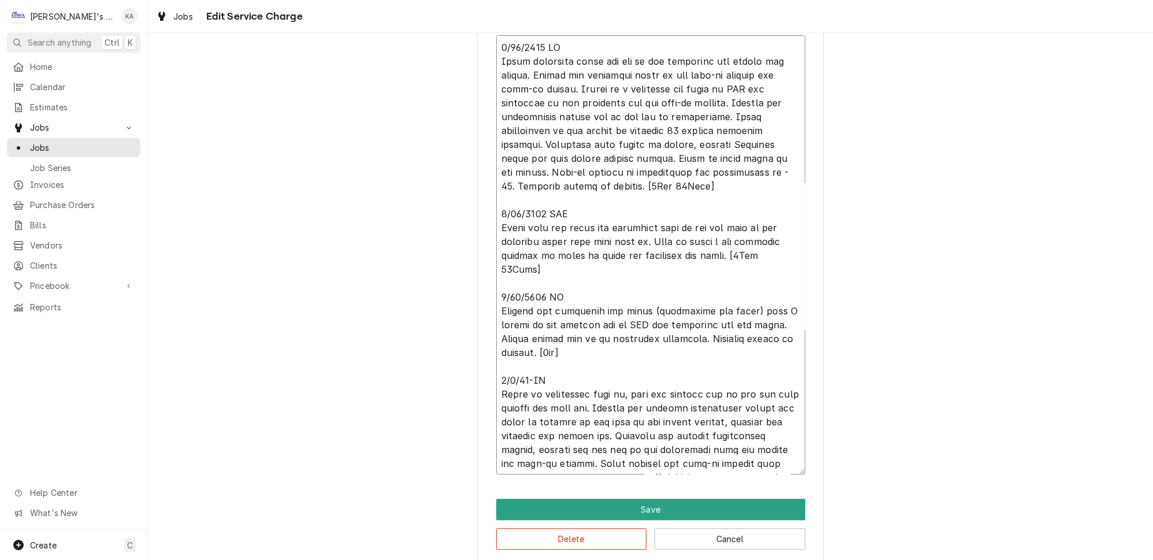
type textarea "x"
type textarea "[DATE] JG Found condenser dirty and one of the condenser fan motors had failed.…"
type textarea "x"
type textarea "[DATE] JG Found condenser dirty and one of the condenser fan motors had failed.…"
type textarea "x"
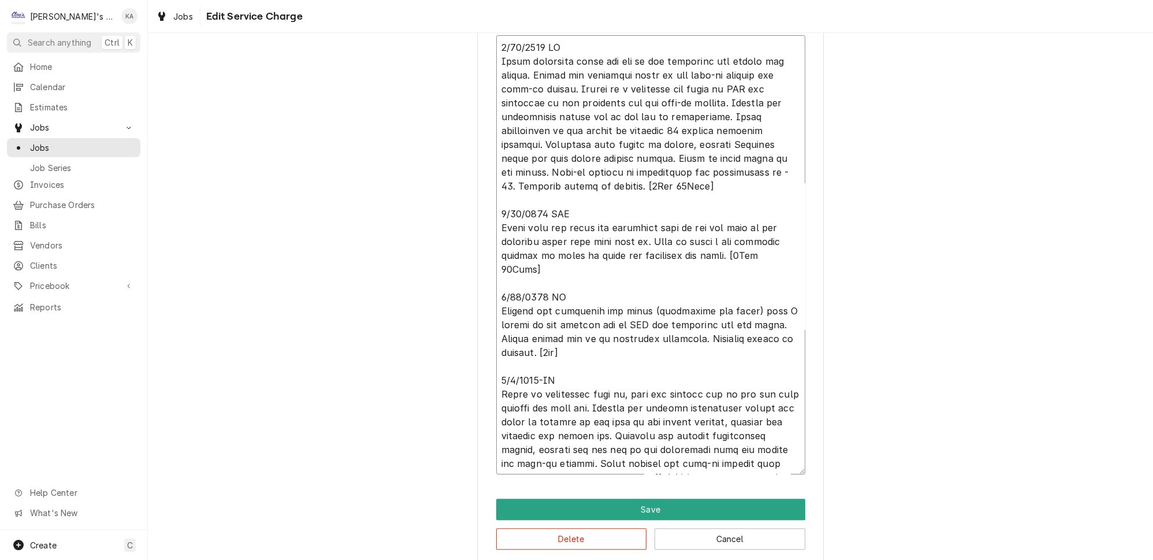
type textarea "[DATE] JG Found condenser dirty and one of the condenser fan motors had failed.…"
type textarea "x"
type textarea "[DATE] JG Found condenser dirty and one of the condenser fan motors had failed.…"
click at [549, 324] on textarea "Service Summary" at bounding box center [650, 254] width 309 height 439
type textarea "x"
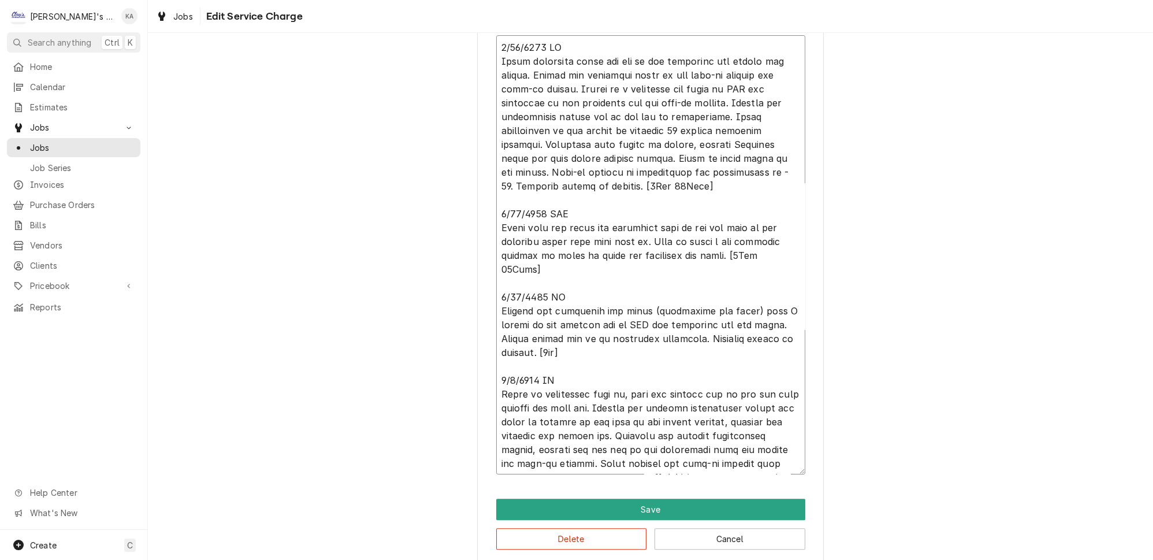
type textarea "[DATE] JG Found condenser dirty and one of the condenser fan motors had failed.…"
type textarea "x"
type textarea "[DATE] JG Found condenser dirty and one of the condenser fan motors had failed.…"
type textarea "x"
type textarea "[DATE] JG Found condenser dirty and one of the condenser fan motors had failed.…"
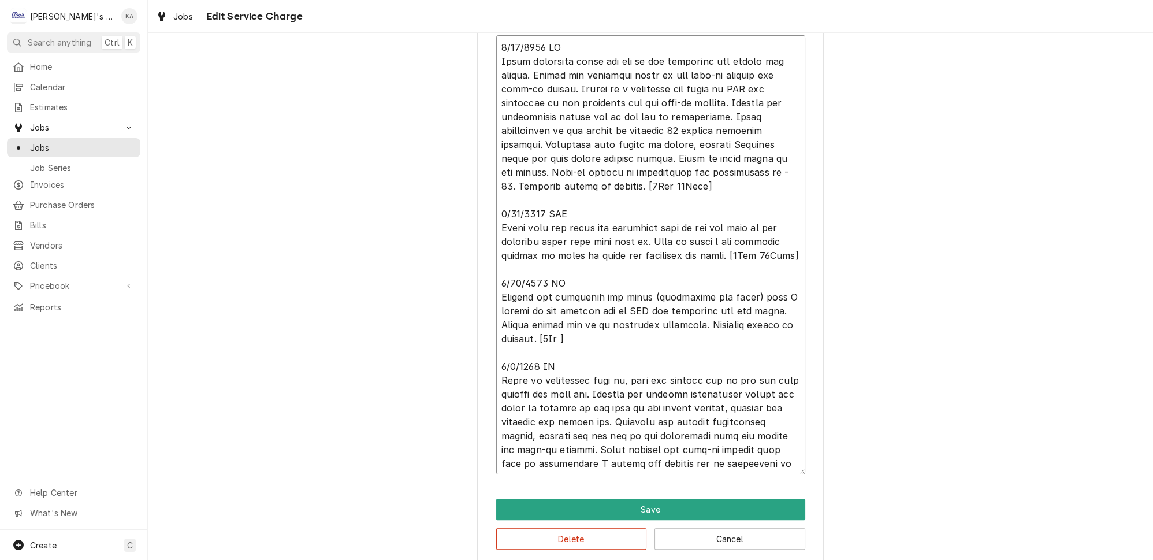
type textarea "x"
type textarea "[DATE] JG Found condenser dirty and one of the condenser fan motors had failed.…"
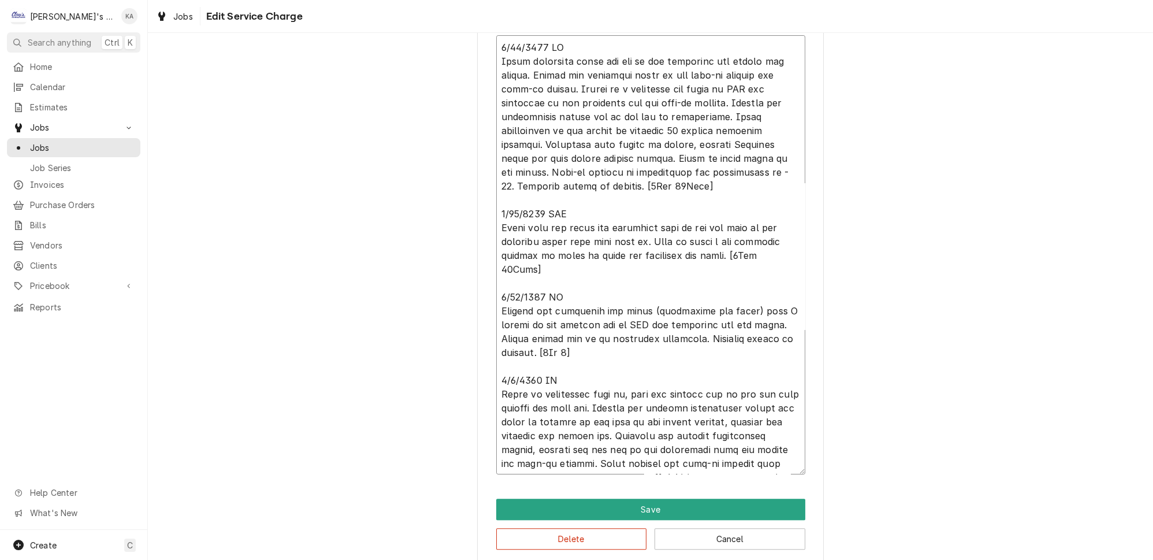
type textarea "x"
type textarea "[DATE] JG Found condenser dirty and one of the condenser fan motors had failed.…"
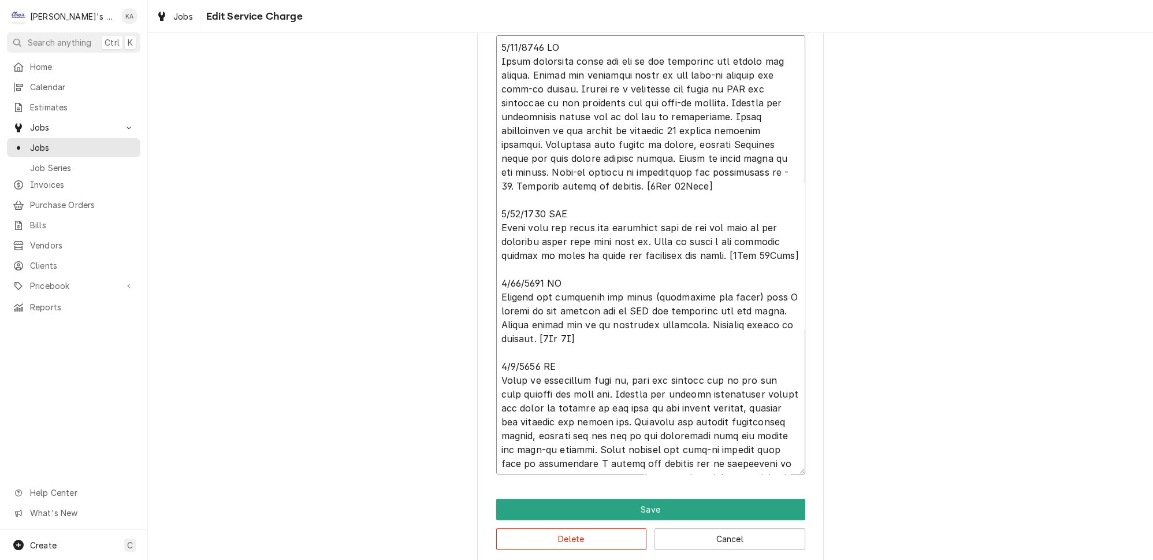
type textarea "x"
type textarea "[DATE] JG Found condenser dirty and one of the condenser fan motors had failed.…"
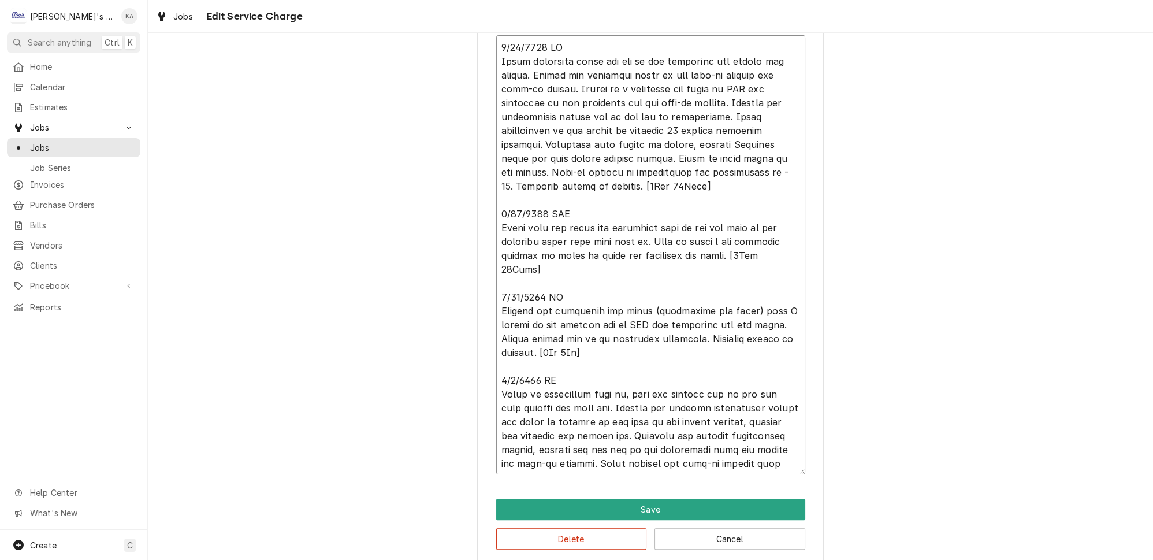
type textarea "x"
type textarea "[DATE] JG Found condenser dirty and one of the condenser fan motors had failed.…"
type textarea "x"
type textarea "[DATE] JG Found condenser dirty and one of the condenser fan motors had failed.…"
type textarea "x"
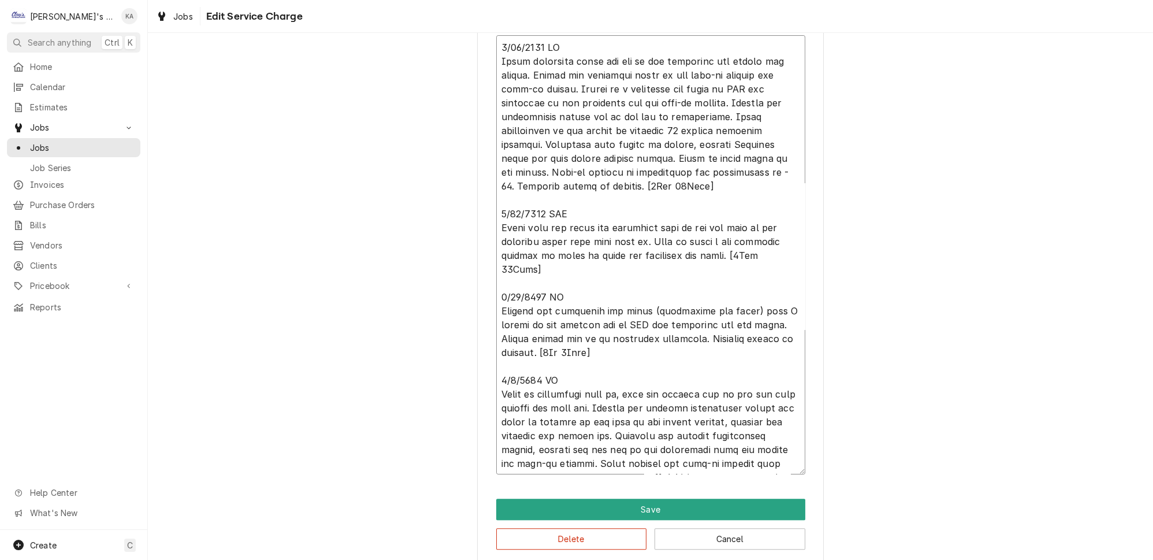
type textarea "[DATE] JG Found condenser dirty and one of the condenser fan motors had failed.…"
type textarea "x"
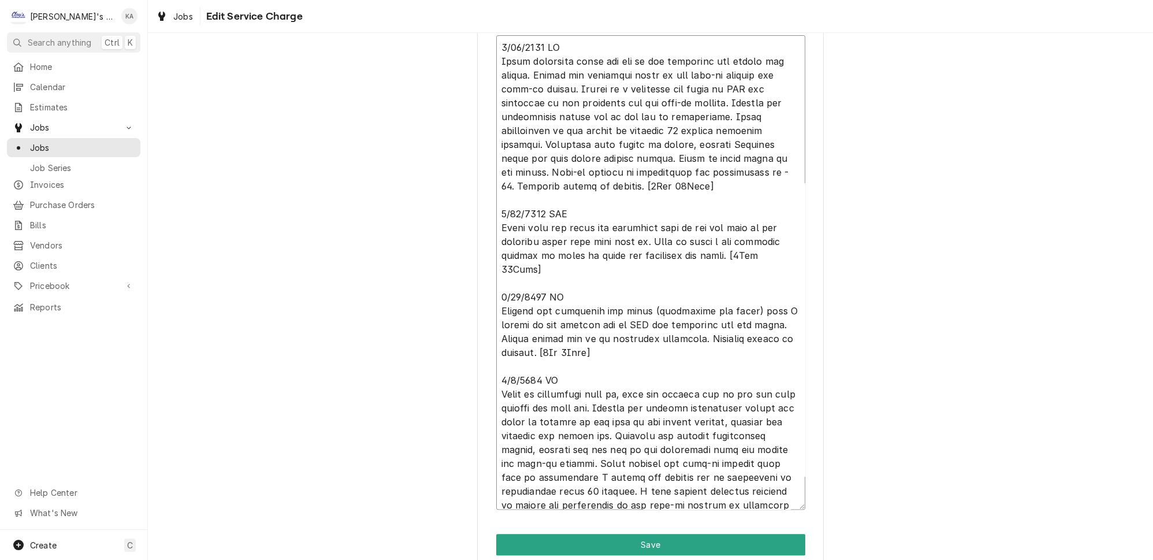
drag, startPoint x: 784, startPoint y: 465, endPoint x: 789, endPoint y: 503, distance: 38.4
click at [789, 503] on div "Use the fields below to edit this service charge Short Description P1 - W/I FRE…" at bounding box center [650, 94] width 347 height 1010
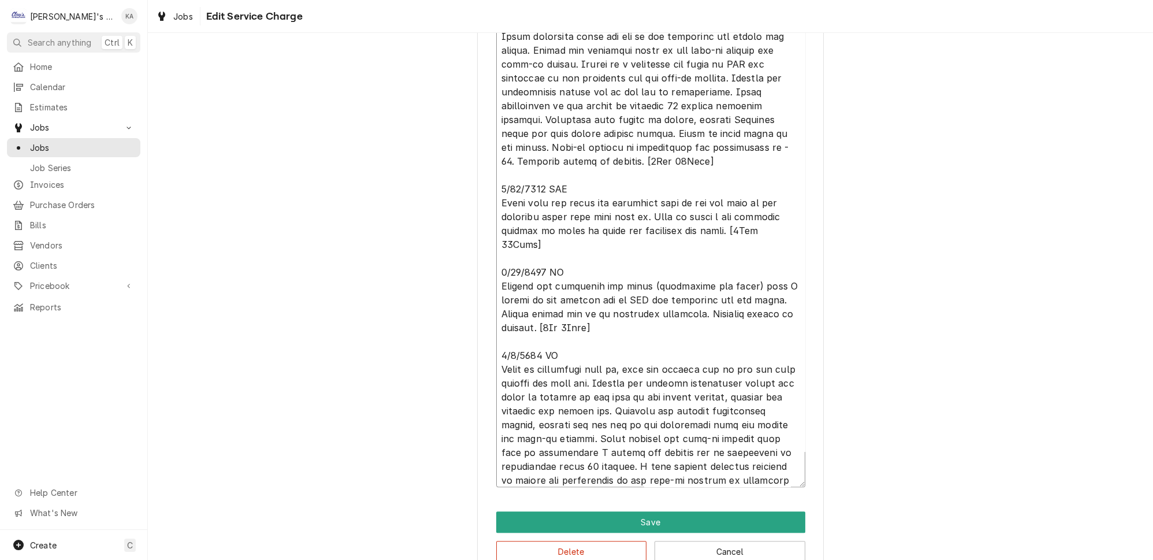
scroll to position [504, 0]
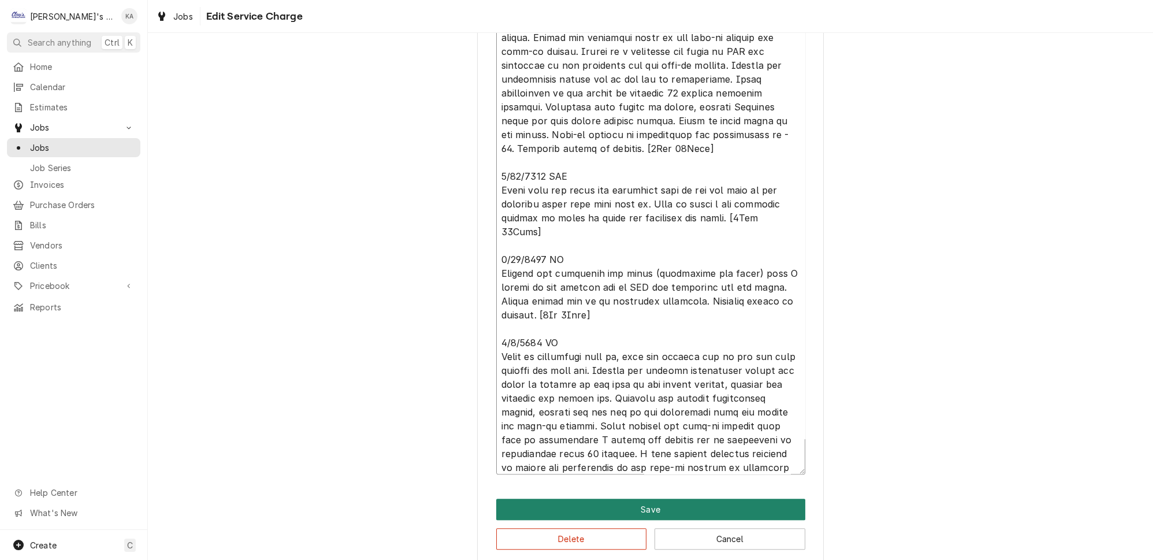
type textarea "[DATE] JG Found condenser dirty and one of the condenser fan motors had failed.…"
click at [663, 499] on button "Save" at bounding box center [650, 509] width 309 height 21
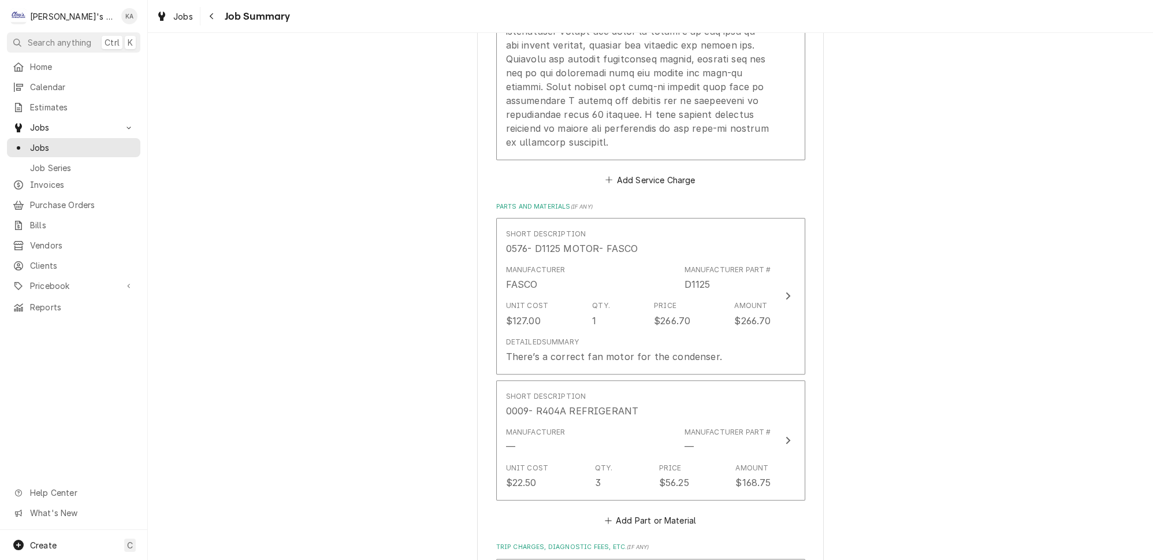
scroll to position [840, 0]
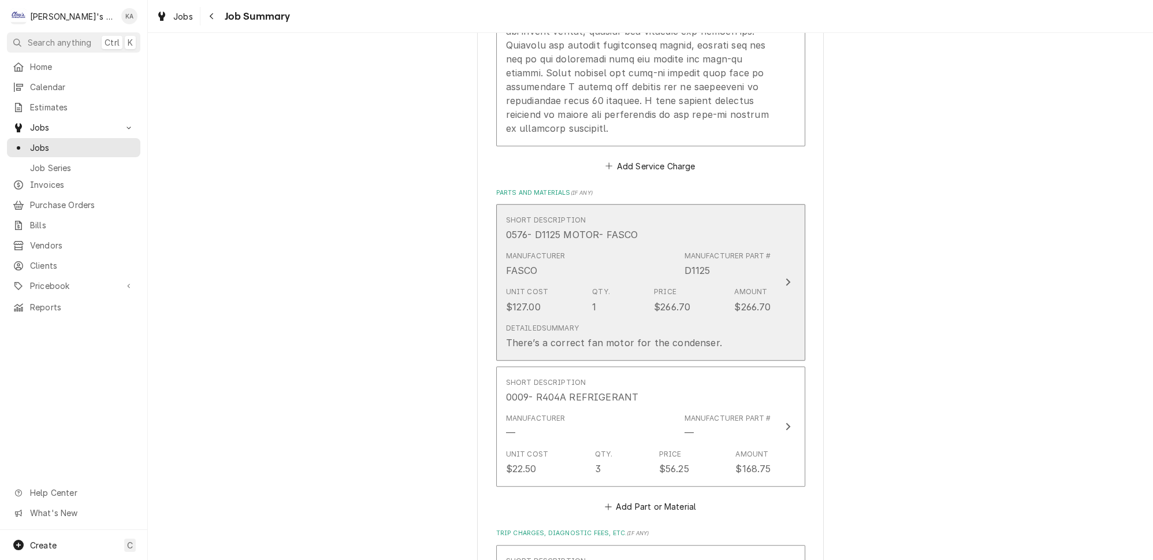
click at [775, 294] on button "Short Description 0576- D1125 MOTOR- FASCO Manufacturer FASCO Manufacturer Part…" at bounding box center [650, 282] width 309 height 157
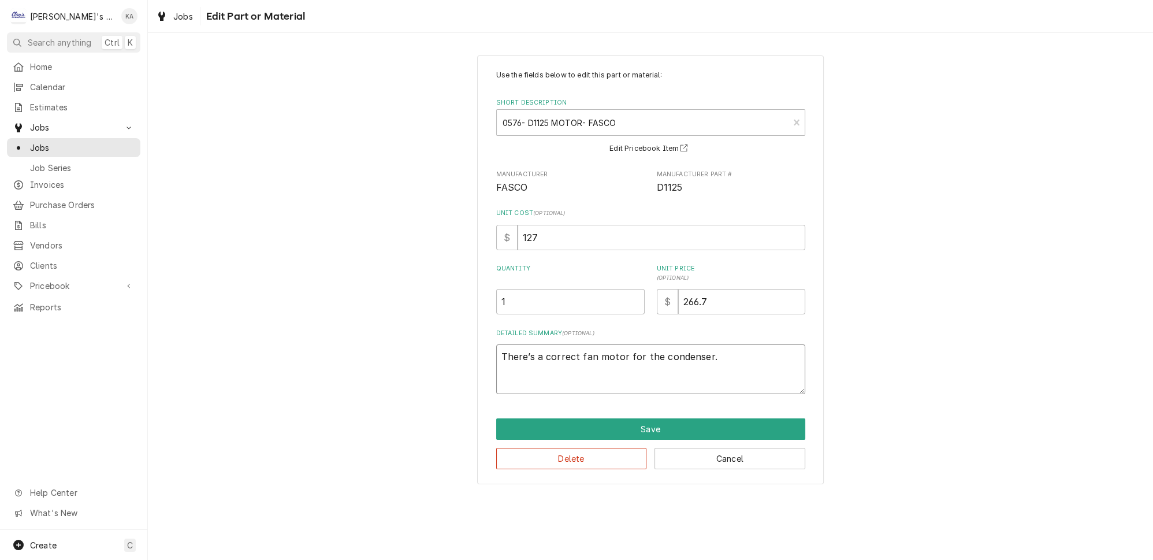
drag, startPoint x: 705, startPoint y: 358, endPoint x: 499, endPoint y: 361, distance: 206.3
click at [499, 361] on div "Use the fields below to edit this part or material: Short Description 0576- D11…" at bounding box center [650, 269] width 347 height 429
type textarea "x"
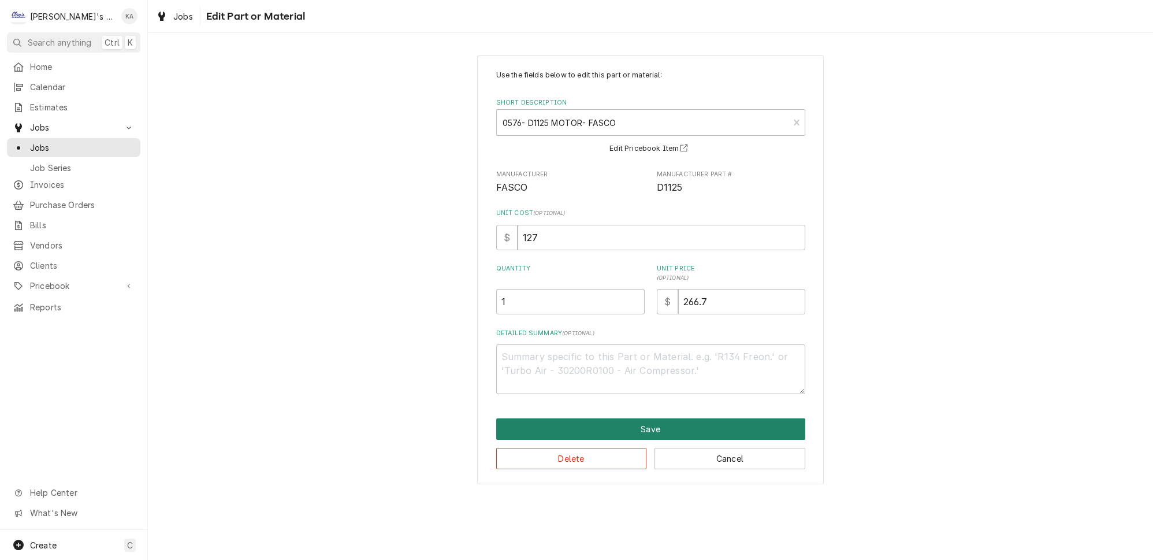
click at [648, 427] on button "Save" at bounding box center [650, 428] width 309 height 21
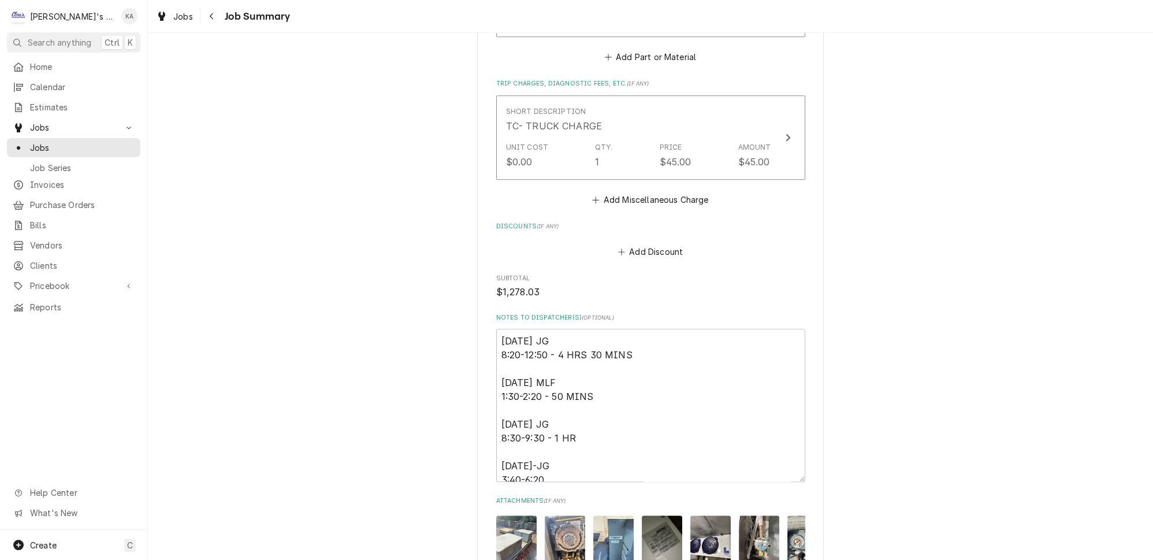
scroll to position [1260, 0]
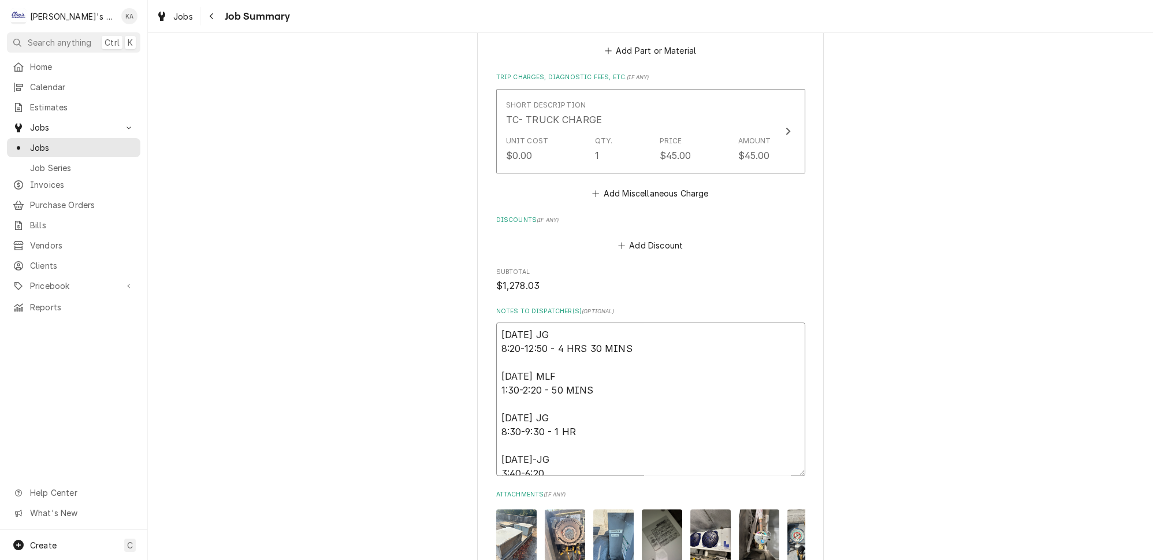
click at [507, 399] on textarea "[DATE] JG 8:20-12:50 - 4 HRS 30 MINS [DATE] MLF 1:30-2:20 - 50 MINS [DATE] JG 8…" at bounding box center [650, 398] width 309 height 153
type textarea "x"
type textarea "[DATE] JG 8:20-12:50 - 4 HRS 30 MINS [DATE] MLF 1:30-2:20 - 50 MINS [DATE] JG 8…"
type textarea "x"
type textarea "[DATE] JG 8:20-12:50 - 4 HRS 30 MINS [DATE] MLF 1:30-2:20 - 50 MINS [DATE] JG 8…"
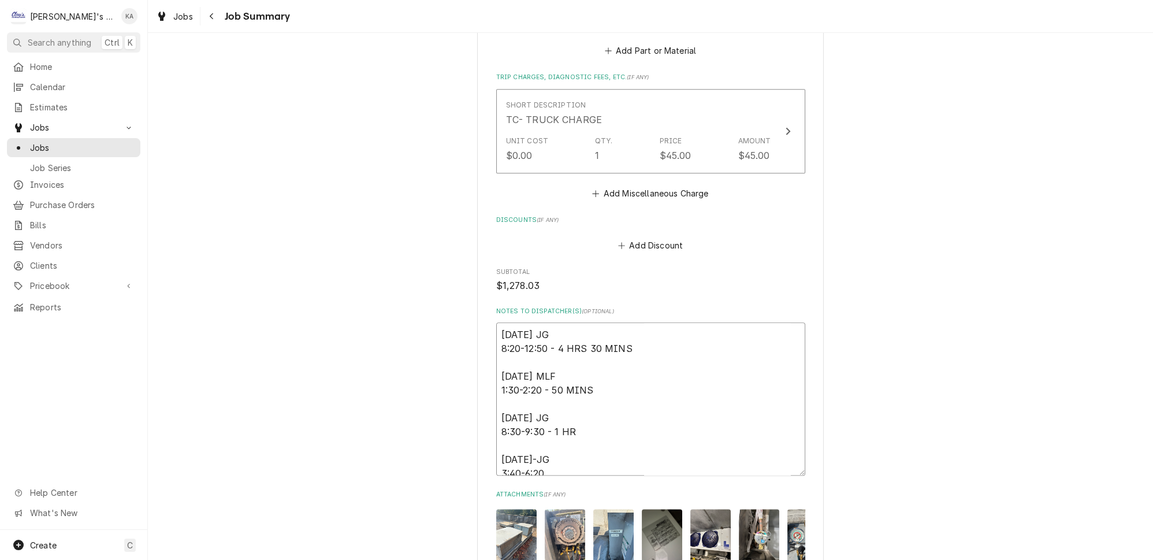
type textarea "x"
type textarea "[DATE] JG 8:20-12:50 - 4 HRS 30 MINS [DATE] MLF 1:30-2:20 - 50 MINS [DATE] JG 8…"
type textarea "x"
type textarea "[DATE] JG 8:20-12:50 - 4 HRS 30 MINS [DATE] MLF 1:30-2:20 - 50 MINS [DATE] JG 8…"
type textarea "x"
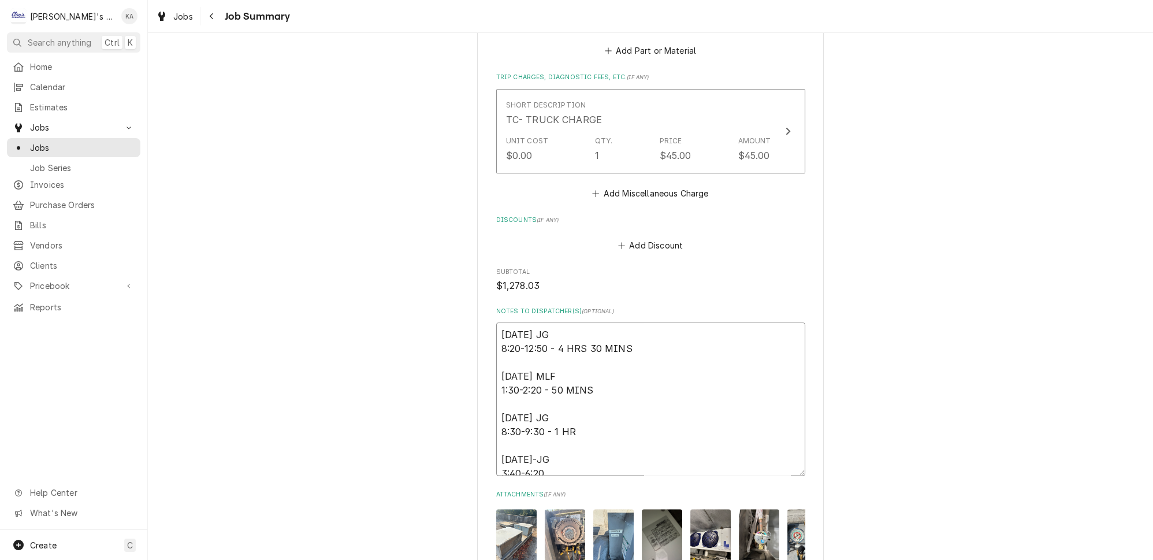
type textarea "[DATE] JG 8:20-12:50 - 4 HRS 30 MINS [DATE] MLF 1:30-2:20 - 50 MINS [DATE] JG 8…"
type textarea "x"
type textarea "[DATE] JG 8:20-12:50 - 4 HRS 30 MINS [DATE] MLF 1:30-2:20 - 50 MINS [DATE] JG 8…"
click at [563, 412] on textarea "[DATE] JG 8:20-12:50 - 4 HRS 30 MINS [DATE] MLF 1:30-2:20 - 50 MINS [DATE] JG 8…" at bounding box center [650, 398] width 309 height 153
type textarea "x"
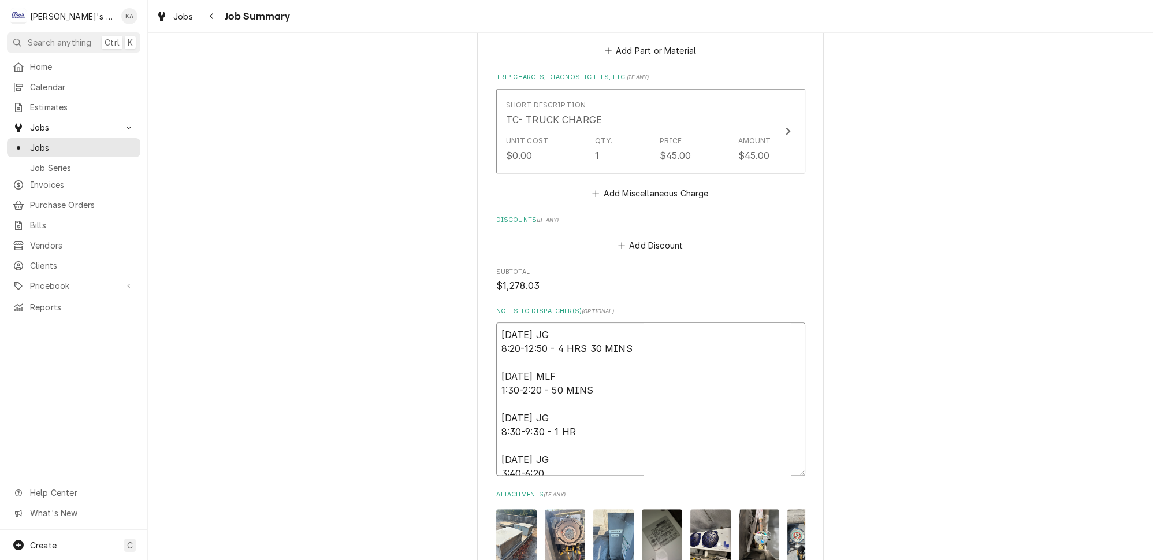
type textarea "[DATE] JG 8:20-12:50 - 4 HRS 30 MINS [DATE] MLF 1:30-2:20 - 50 MINS [DATE] JG 8…"
type textarea "x"
type textarea "[DATE] JG 8:20-12:50 - 4 HRS 30 MINS [DATE] MLF 1:30-2:20 - 50 MINS [DATE] JG 8…"
type textarea "x"
type textarea "[DATE] JG 8:20-12:50 - 4 HRS 30 MINS [DATE] MLF 1:30-2:20 - 50 MINS [DATE] JG 8…"
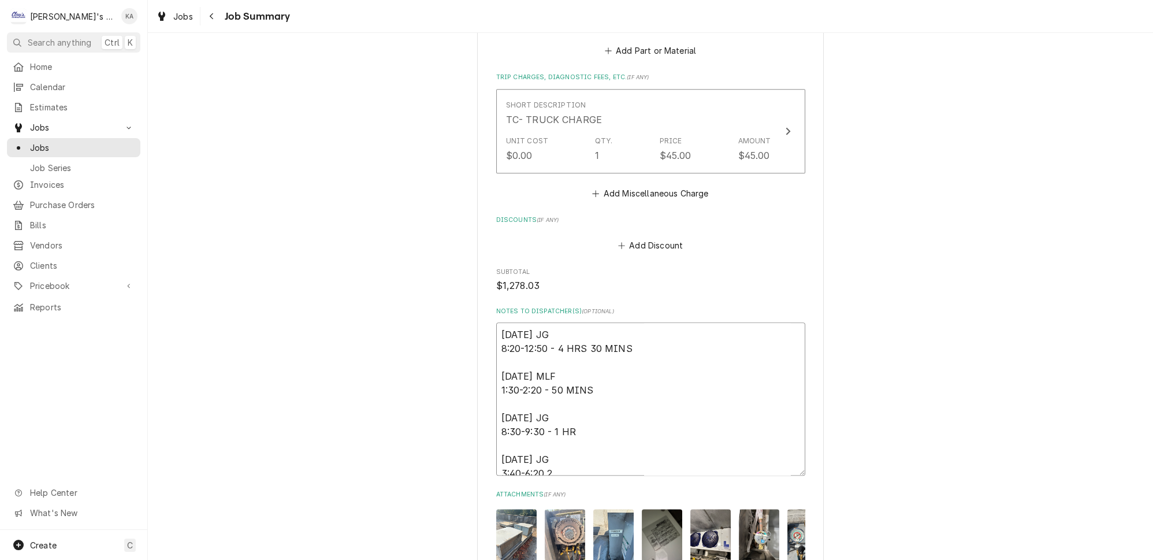
type textarea "x"
type textarea "[DATE] JG 8:20-12:50 - 4 HRS 30 MINS [DATE] MLF 1:30-2:20 - 50 MINS [DATE] JG 8…"
type textarea "x"
type textarea "[DATE] JG 8:20-12:50 - 4 HRS 30 MINS [DATE] MLF 1:30-2:20 - 50 MINS [DATE] JG 8…"
type textarea "x"
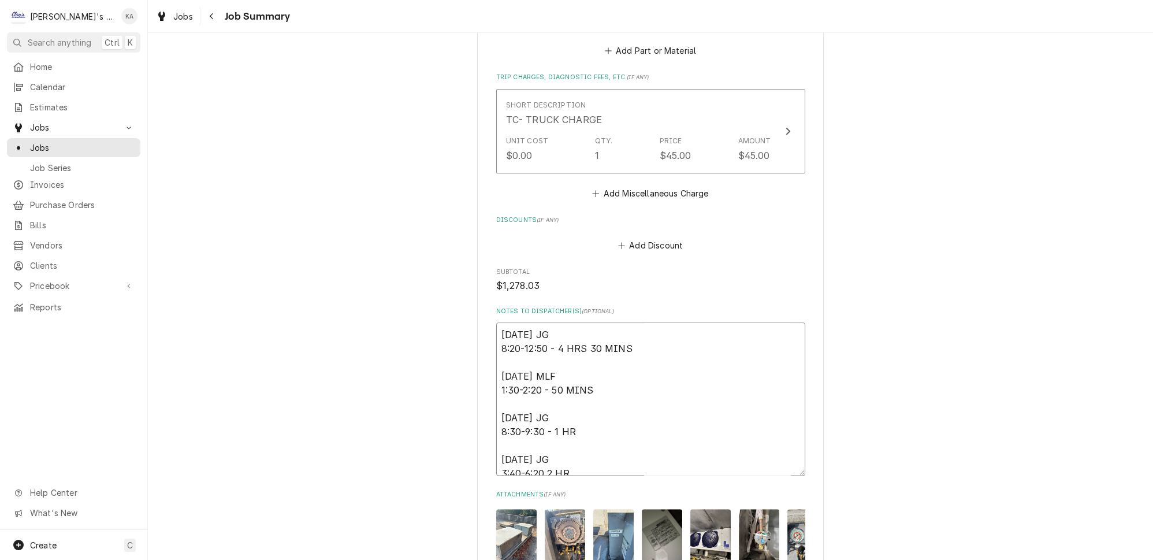
type textarea "[DATE] JG 8:20-12:50 - 4 HRS 30 MINS [DATE] MLF 1:30-2:20 - 50 MINS [DATE] JG 8…"
type textarea "x"
type textarea "[DATE] JG 8:20-12:50 - 4 HRS 30 MINS [DATE] MLF 1:30-2:20 - 50 MINS [DATE] JG 8…"
type textarea "x"
type textarea "[DATE] JG 8:20-12:50 - 4 HRS 30 MINS [DATE] MLF 1:30-2:20 - 50 MINS [DATE] JG 8…"
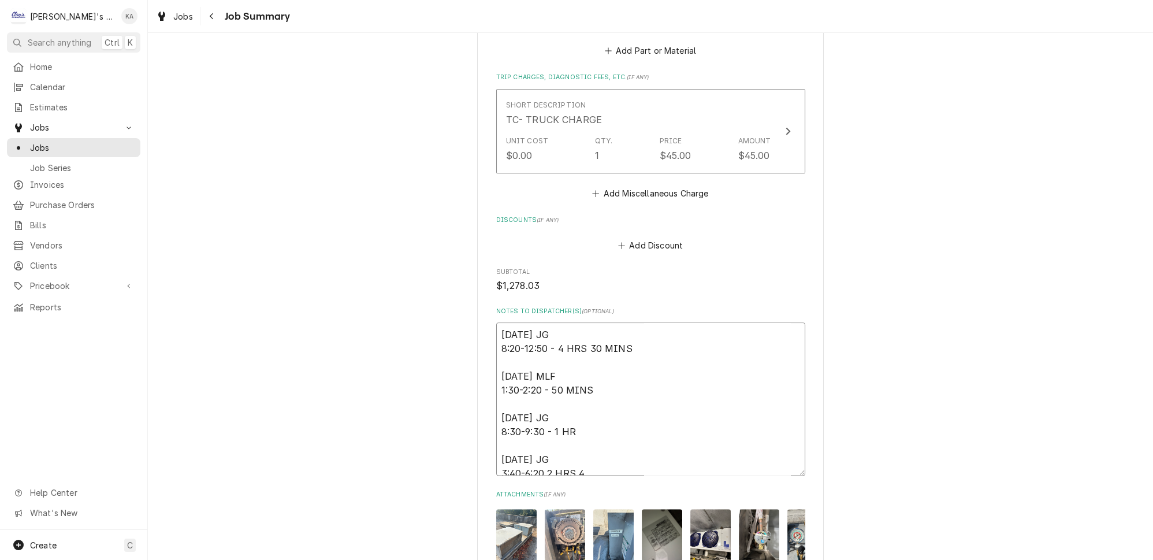
type textarea "x"
type textarea "[DATE] JG 8:20-12:50 - 4 HRS 30 MINS [DATE] MLF 1:30-2:20 - 50 MINS [DATE] JG 8…"
type textarea "x"
type textarea "[DATE] JG 8:20-12:50 - 4 HRS 30 MINS [DATE] MLF 1:30-2:20 - 50 MINS [DATE] JG 8…"
type textarea "x"
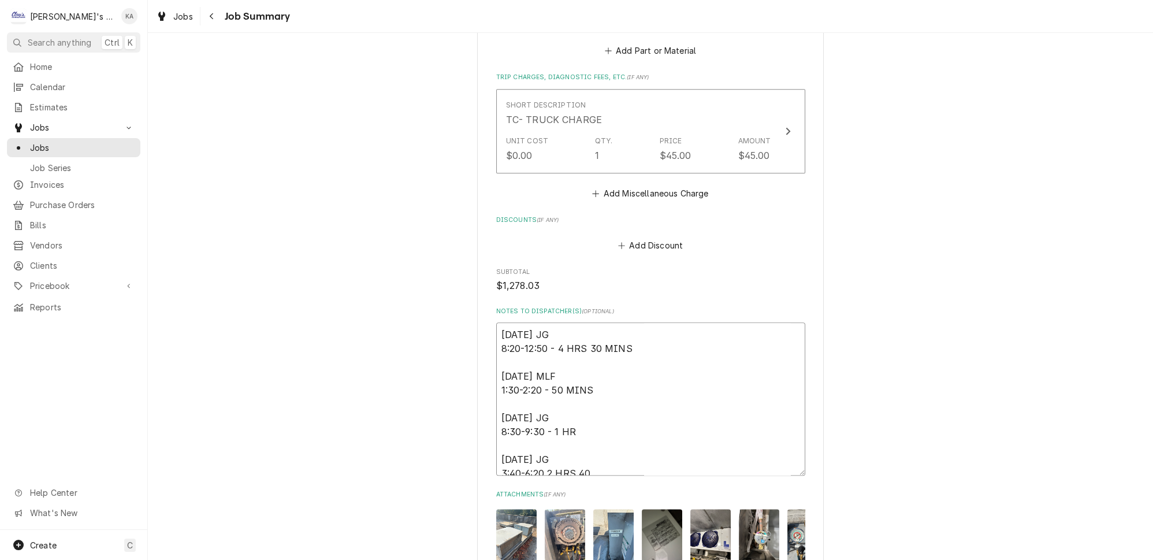
type textarea "[DATE] JG 8:20-12:50 - 4 HRS 30 MINS [DATE] MLF 1:30-2:20 - 50 MINS [DATE] JG 8…"
type textarea "x"
type textarea "[DATE] JG 8:20-12:50 - 4 HRS 30 MINS [DATE] MLF 1:30-2:20 - 50 MINS [DATE] JG 8…"
type textarea "x"
type textarea "[DATE] JG 8:20-12:50 - 4 HRS 30 MINS [DATE] MLF 1:30-2:20 - 50 MINS [DATE] JG 8…"
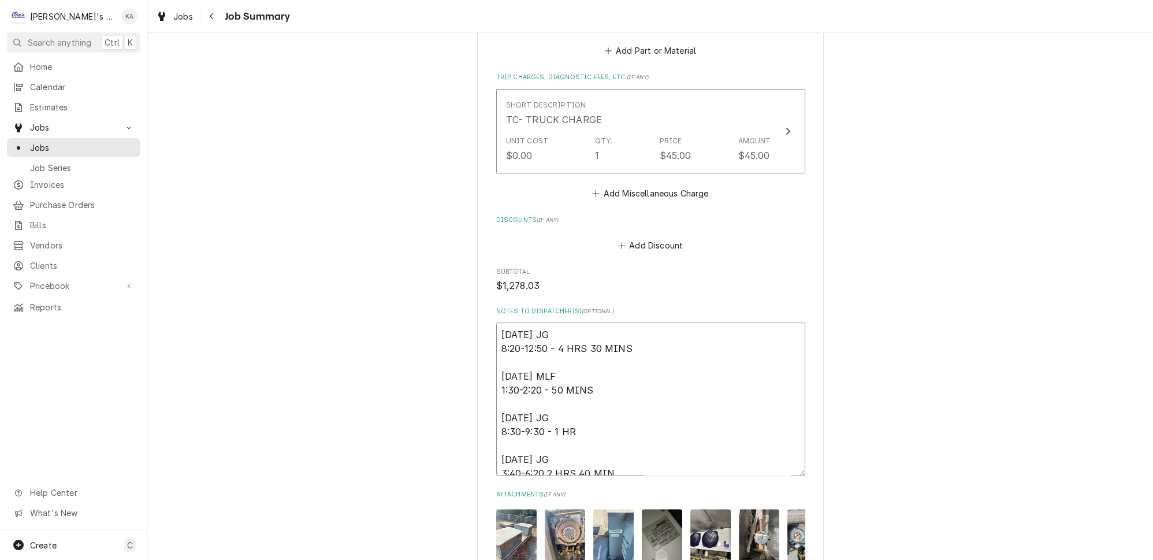
type textarea "x"
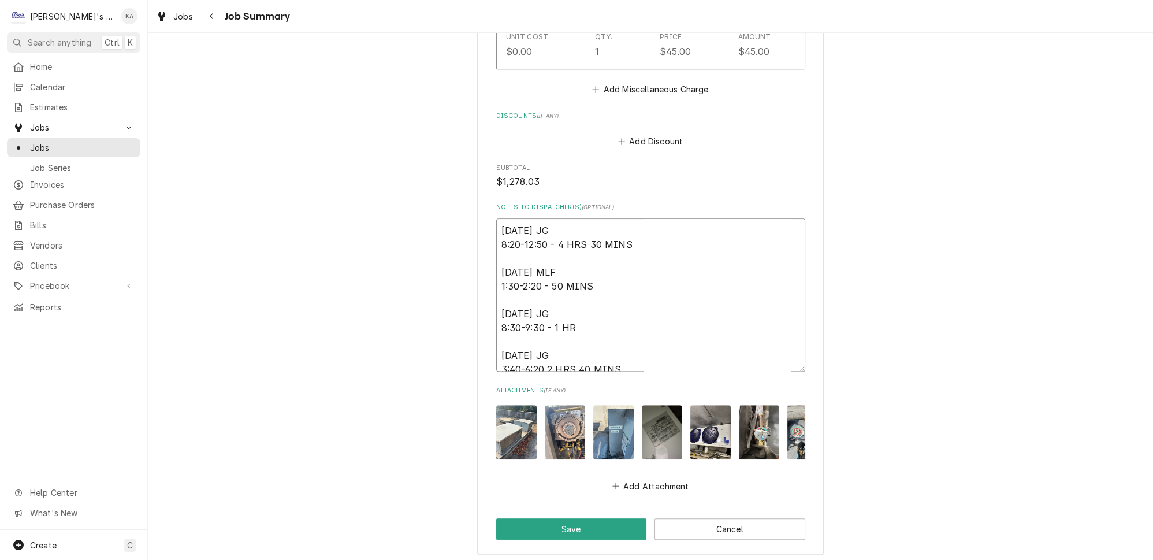
scroll to position [1418, 0]
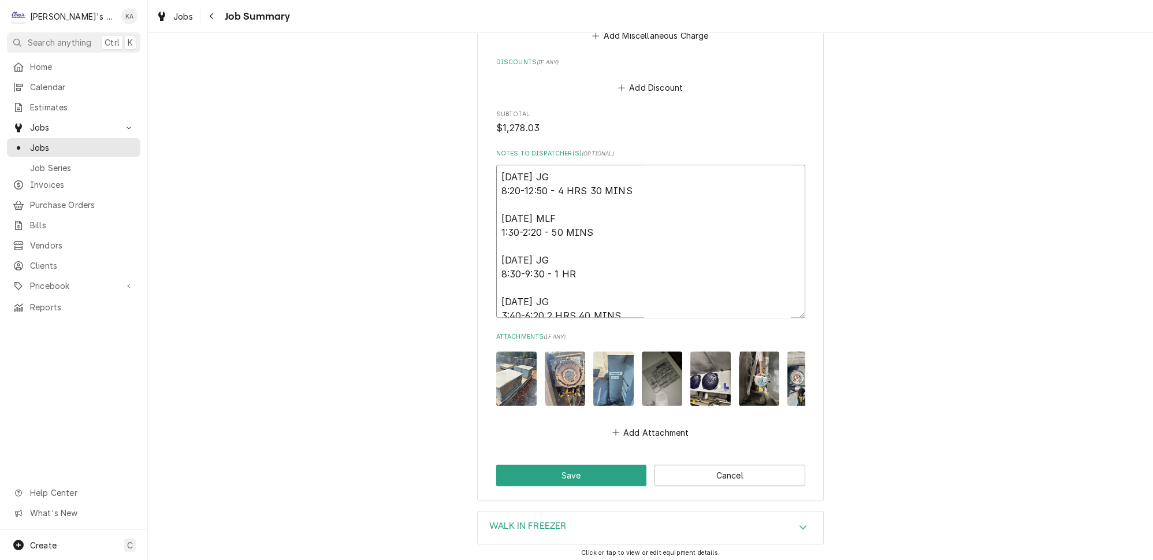
type textarea "[DATE] JG 8:20-12:50 - 4 HRS 30 MINS [DATE] MLF 1:30-2:20 - 50 MINS [DATE] JG 8…"
click at [659, 351] on img "Attachments" at bounding box center [662, 378] width 40 height 54
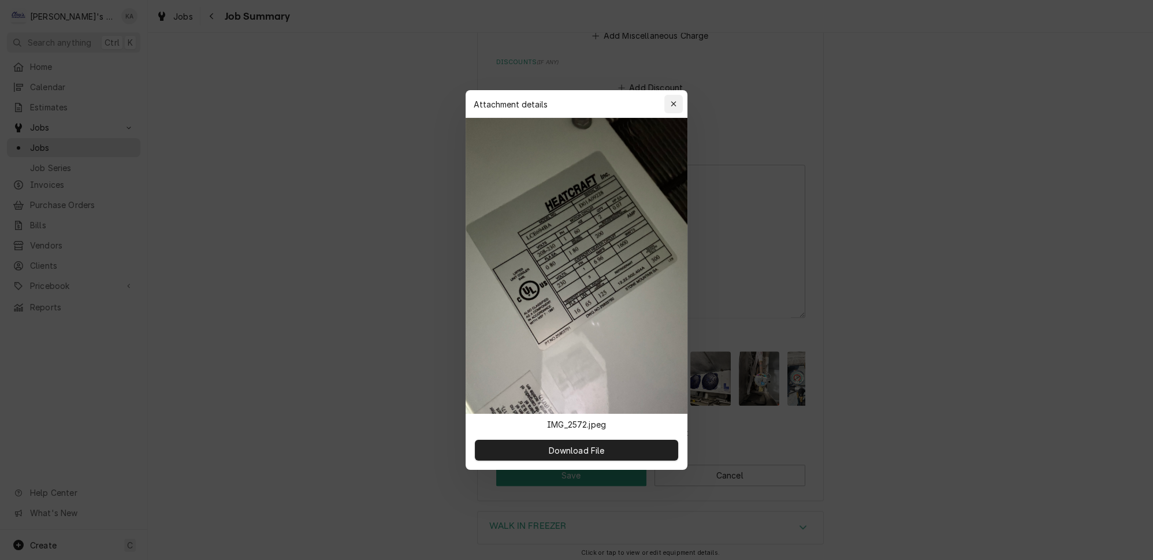
click at [671, 108] on icon "button" at bounding box center [674, 104] width 6 height 8
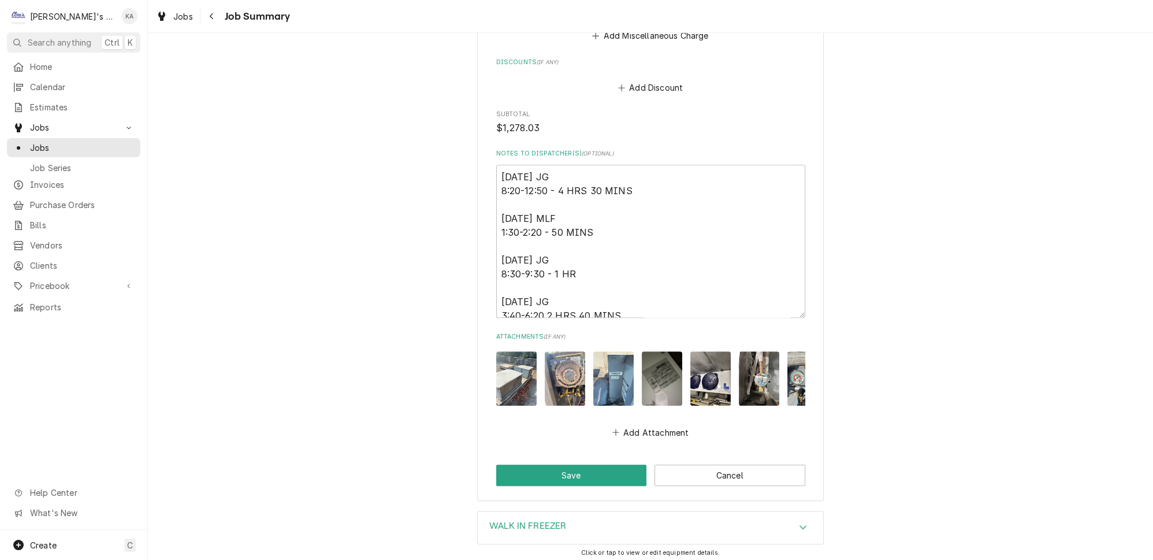
click at [705, 351] on img "Attachments" at bounding box center [710, 378] width 40 height 54
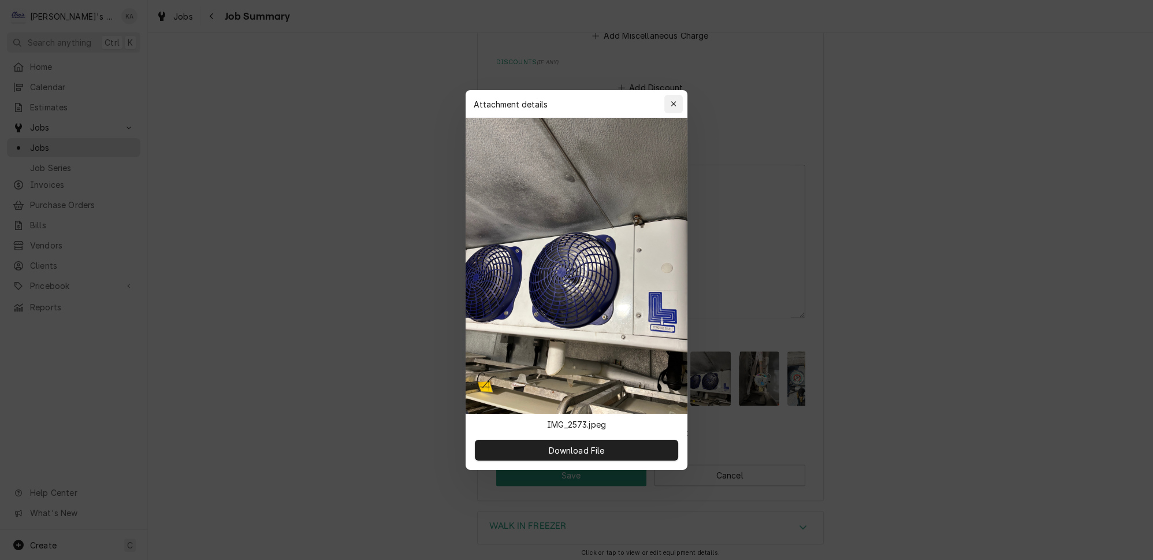
click at [671, 108] on icon "button" at bounding box center [674, 104] width 6 height 8
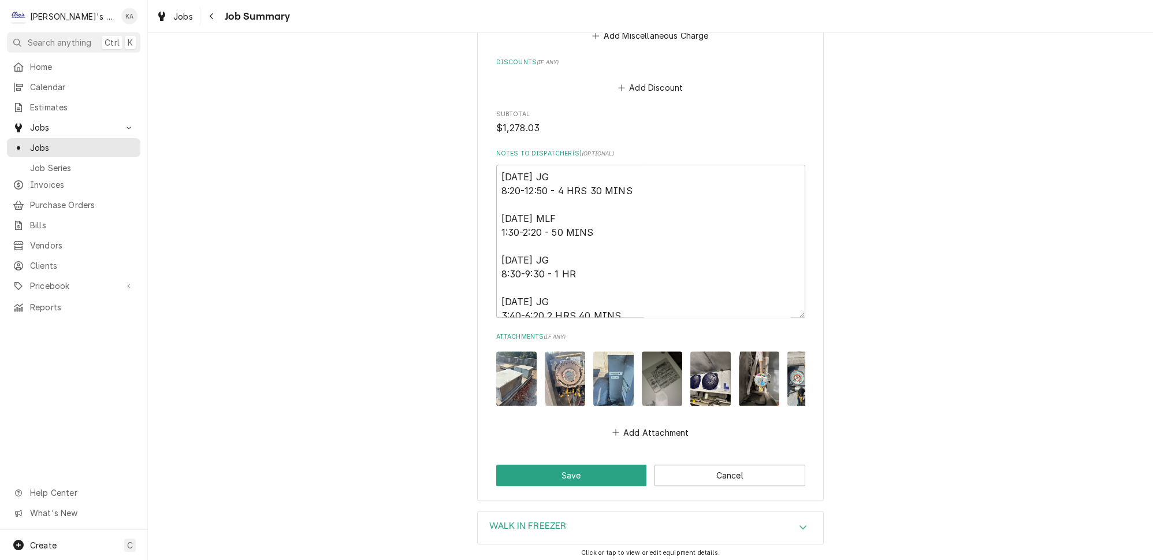
click at [746, 351] on img "Attachments" at bounding box center [759, 378] width 40 height 54
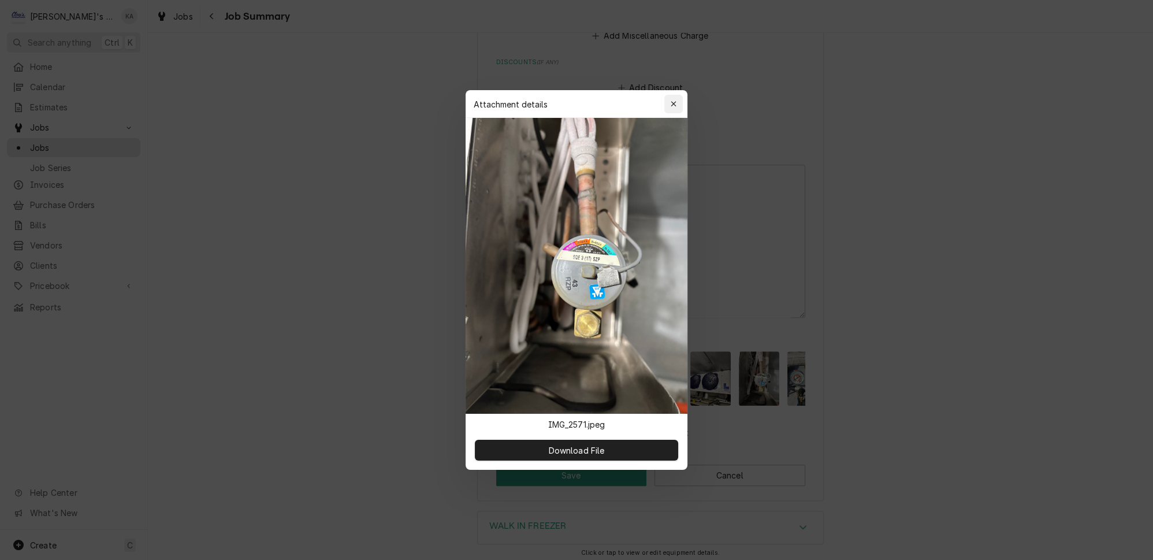
click at [671, 108] on icon "button" at bounding box center [674, 104] width 6 height 8
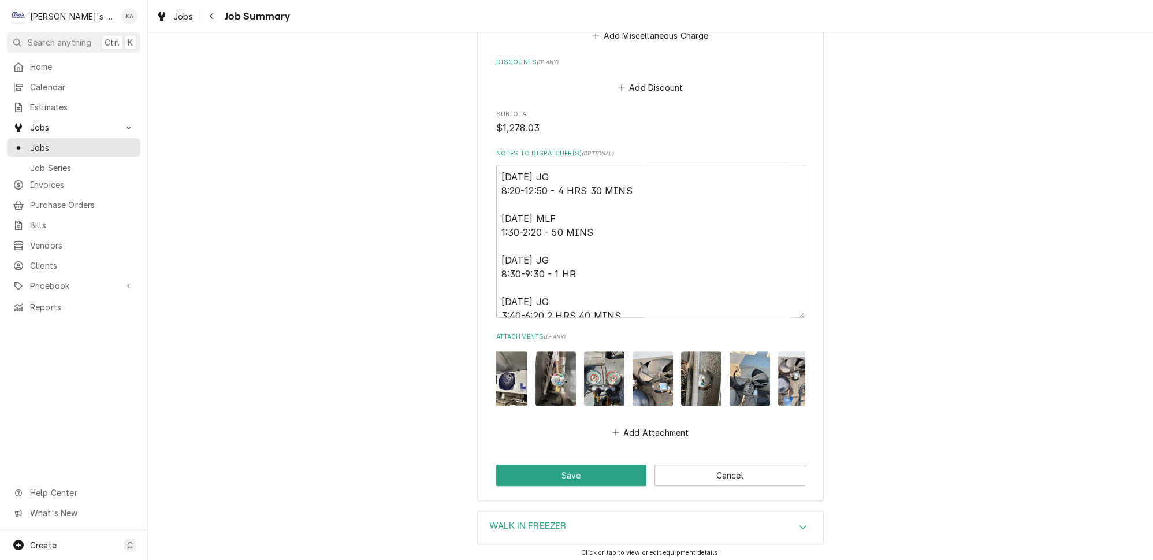
scroll to position [0, 210]
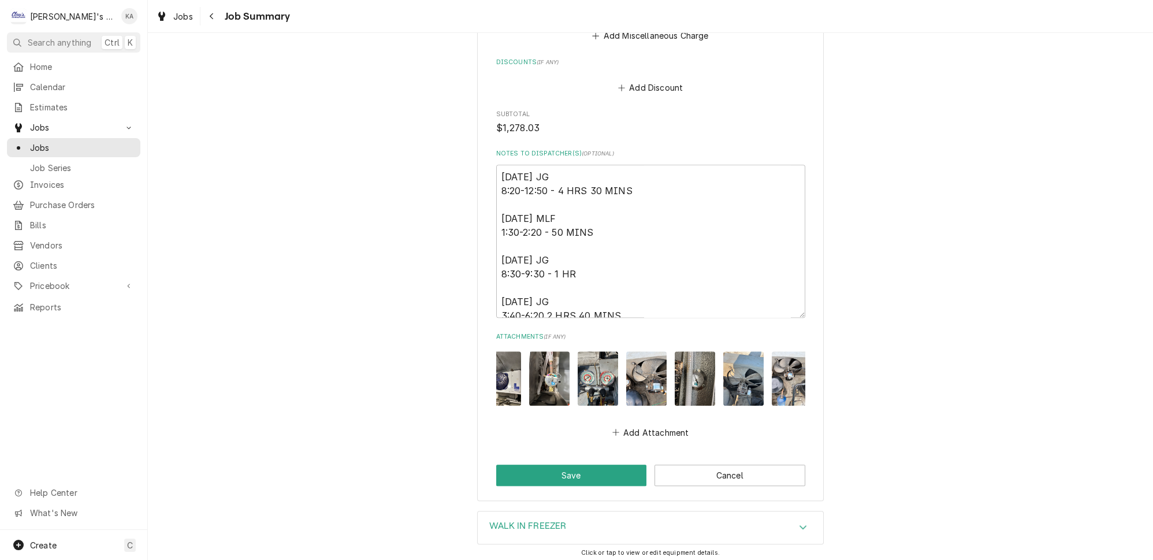
click at [578, 351] on img "Attachments" at bounding box center [598, 378] width 40 height 54
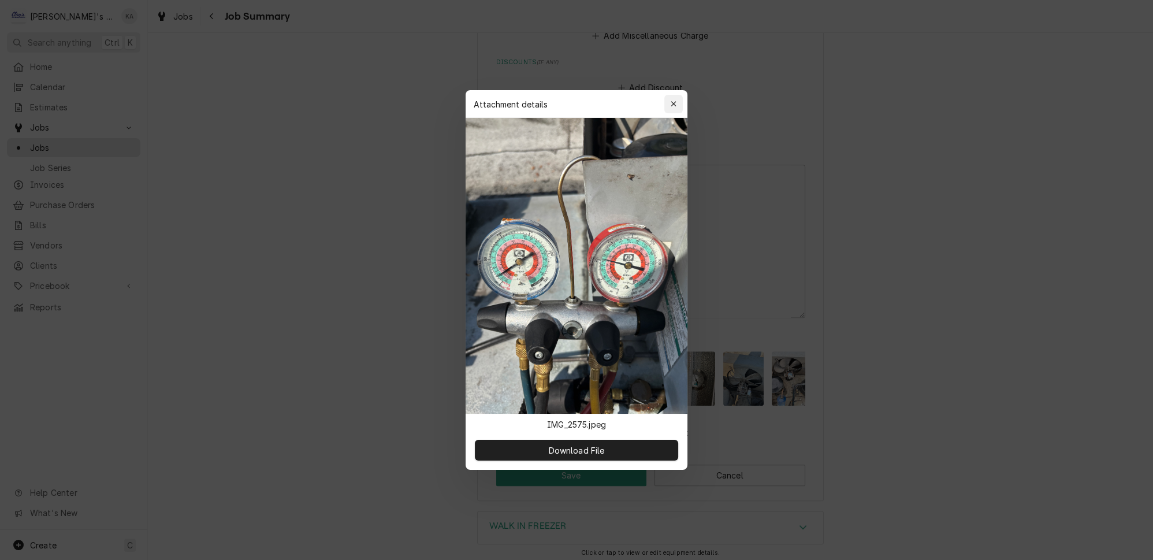
click at [671, 108] on icon "button" at bounding box center [674, 104] width 6 height 8
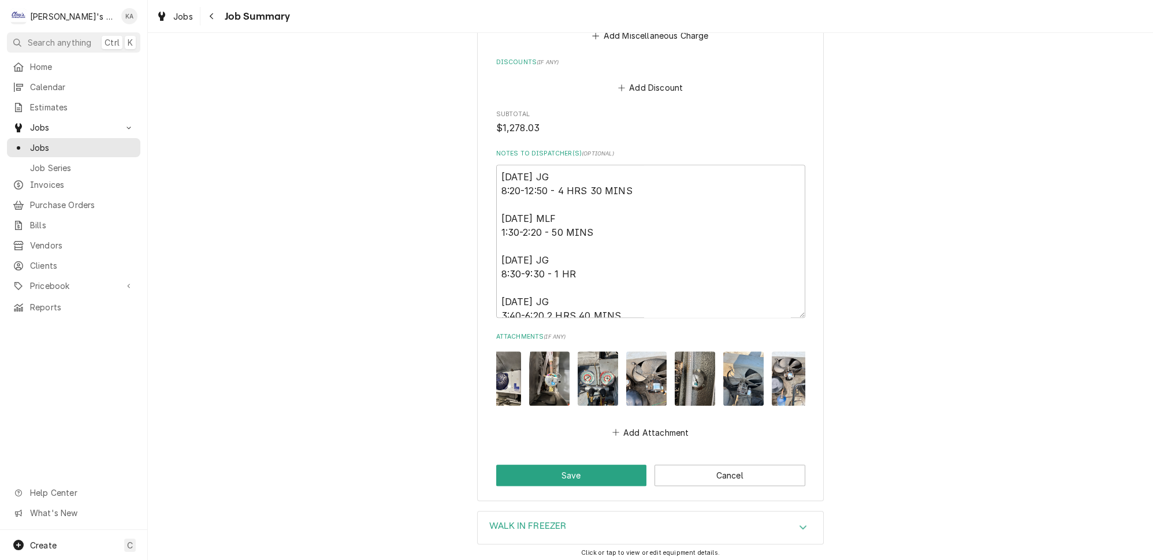
click at [634, 351] on img "Attachments" at bounding box center [646, 378] width 40 height 54
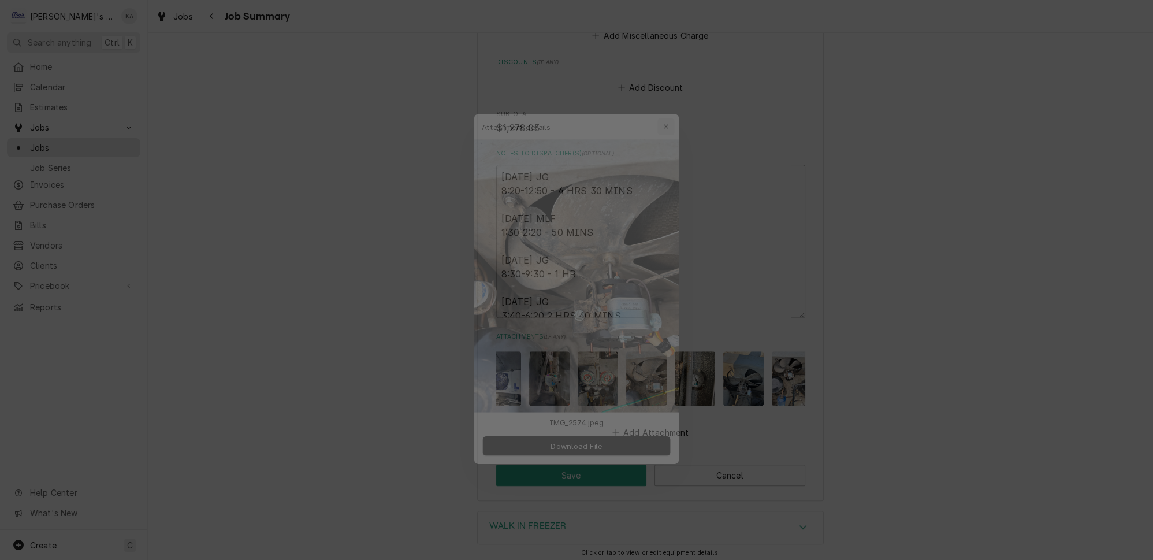
click at [671, 108] on icon "button" at bounding box center [674, 104] width 6 height 8
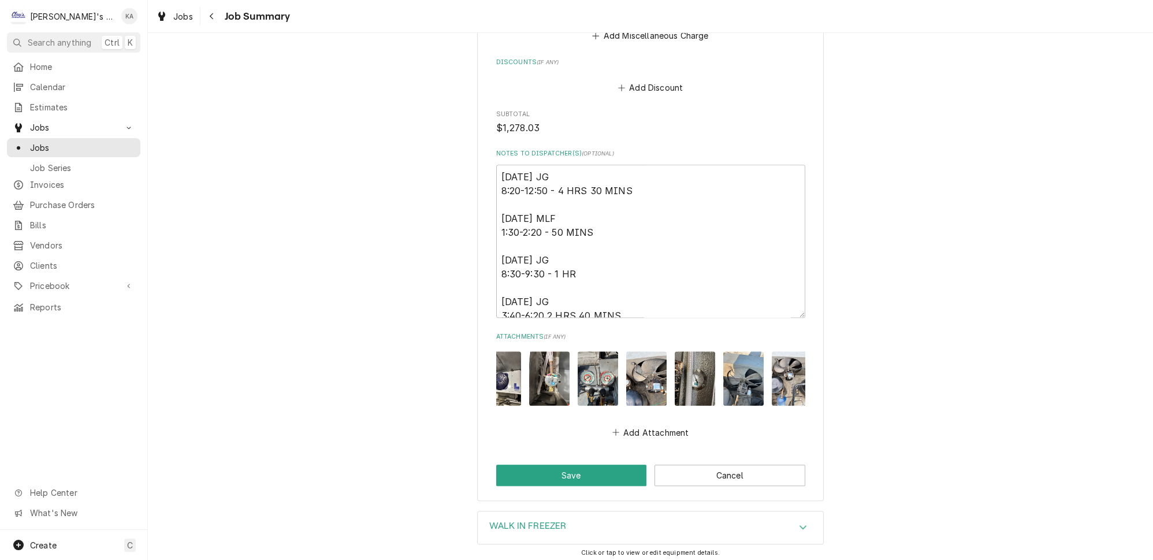
click at [675, 351] on img "Attachments" at bounding box center [695, 378] width 40 height 54
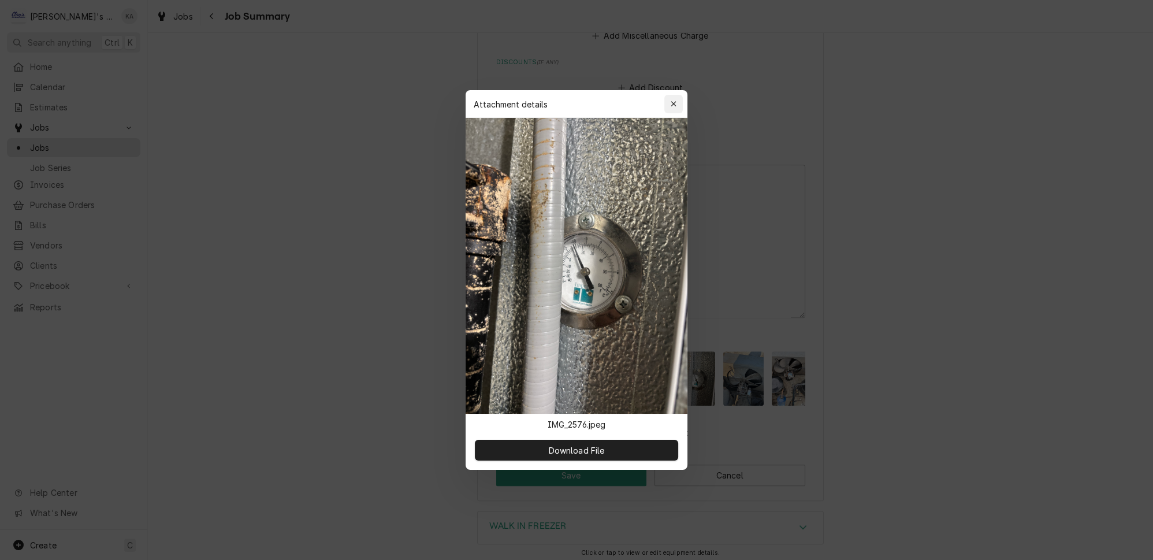
click at [671, 108] on icon "button" at bounding box center [674, 104] width 6 height 8
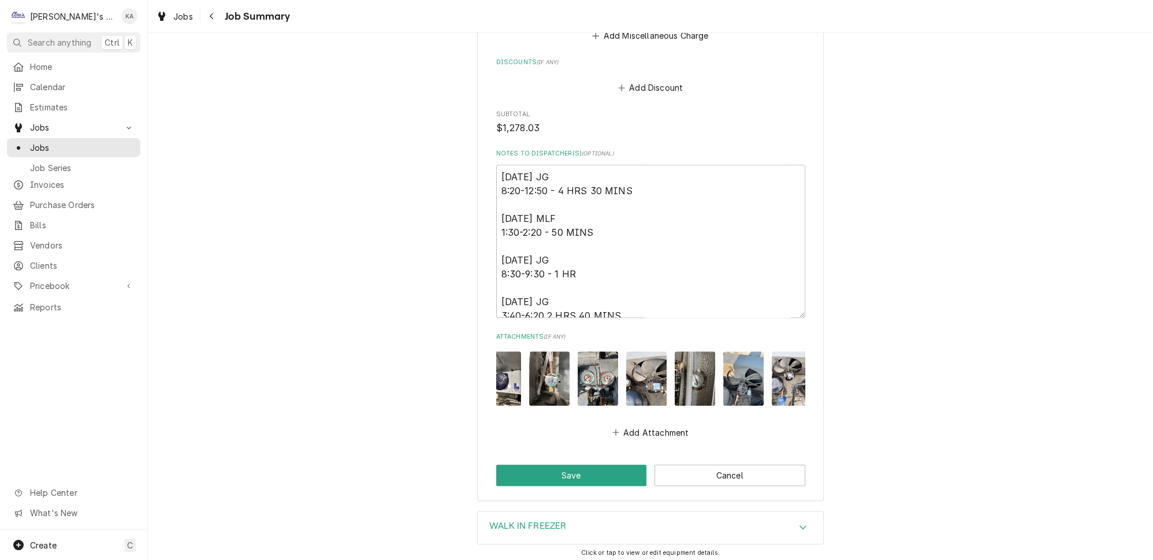
click at [723, 351] on img "Attachments" at bounding box center [743, 378] width 40 height 54
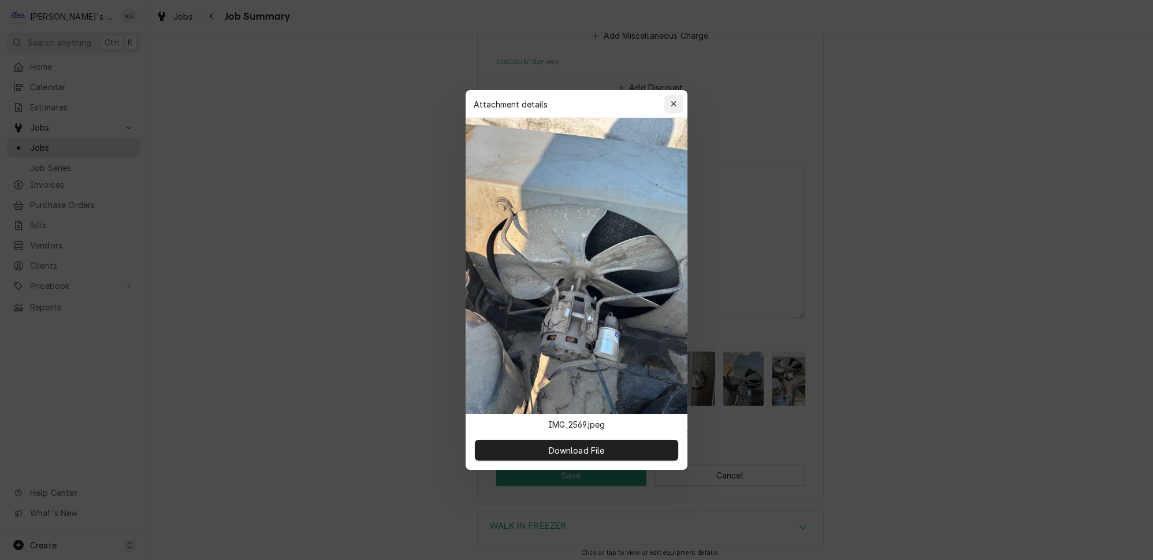
click at [671, 108] on icon "button" at bounding box center [674, 104] width 6 height 8
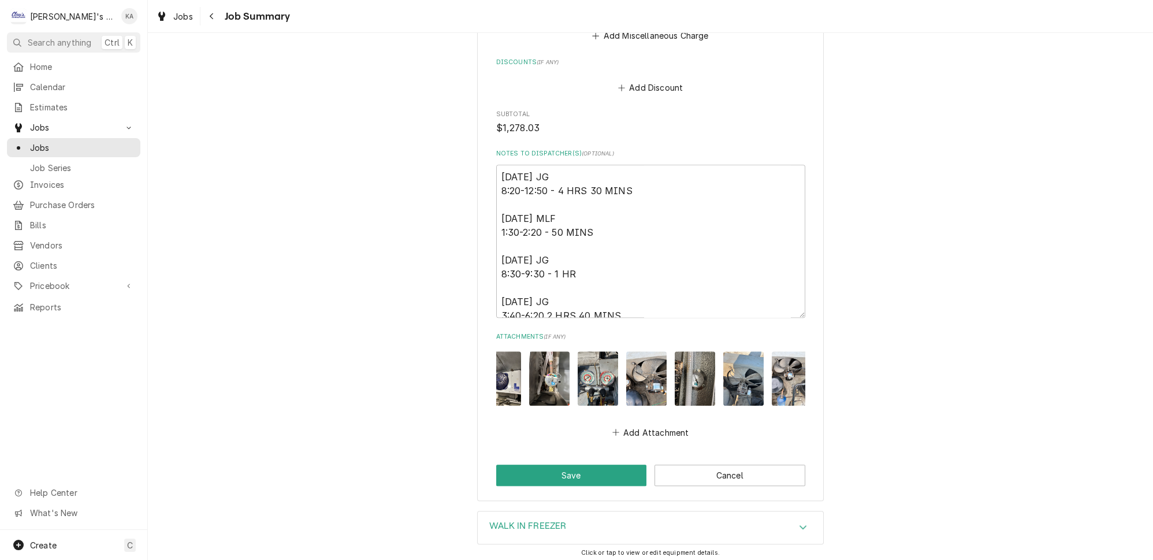
click at [772, 351] on img "Attachments" at bounding box center [792, 378] width 40 height 54
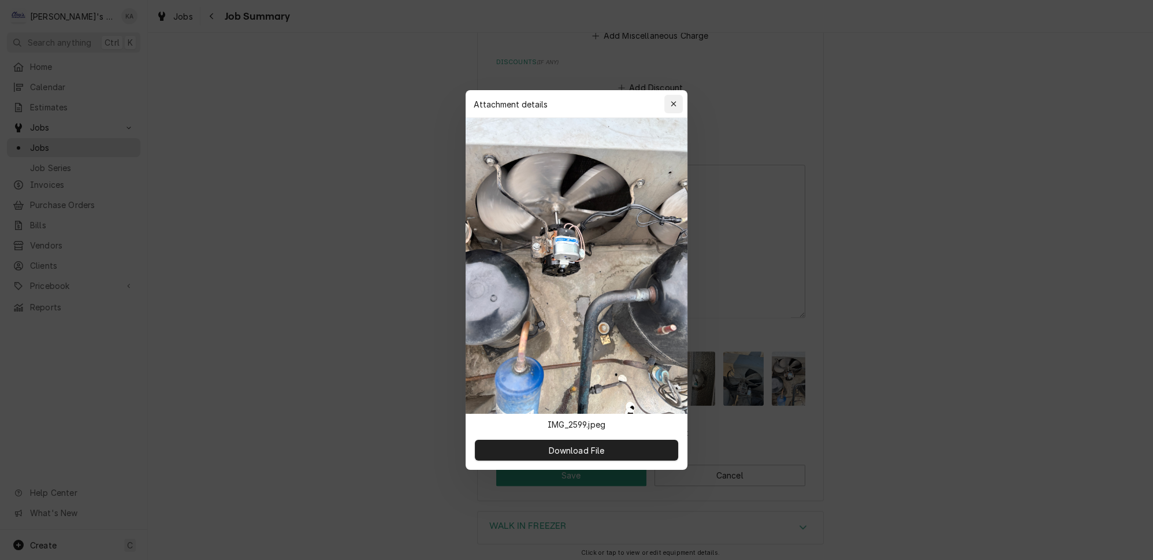
click at [671, 108] on icon "button" at bounding box center [674, 104] width 6 height 8
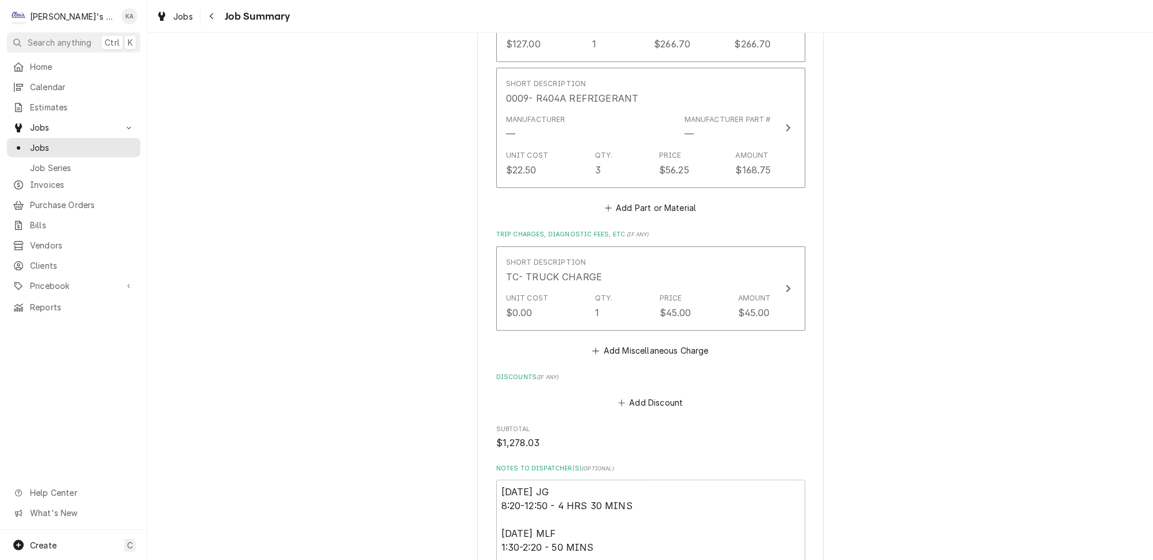
scroll to position [787, 0]
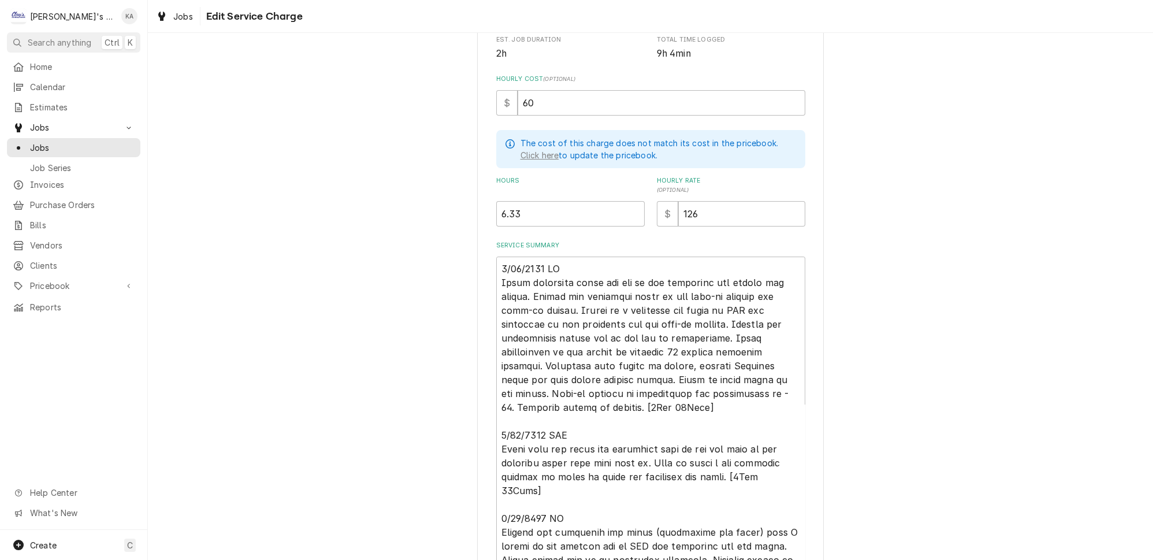
scroll to position [466, 0]
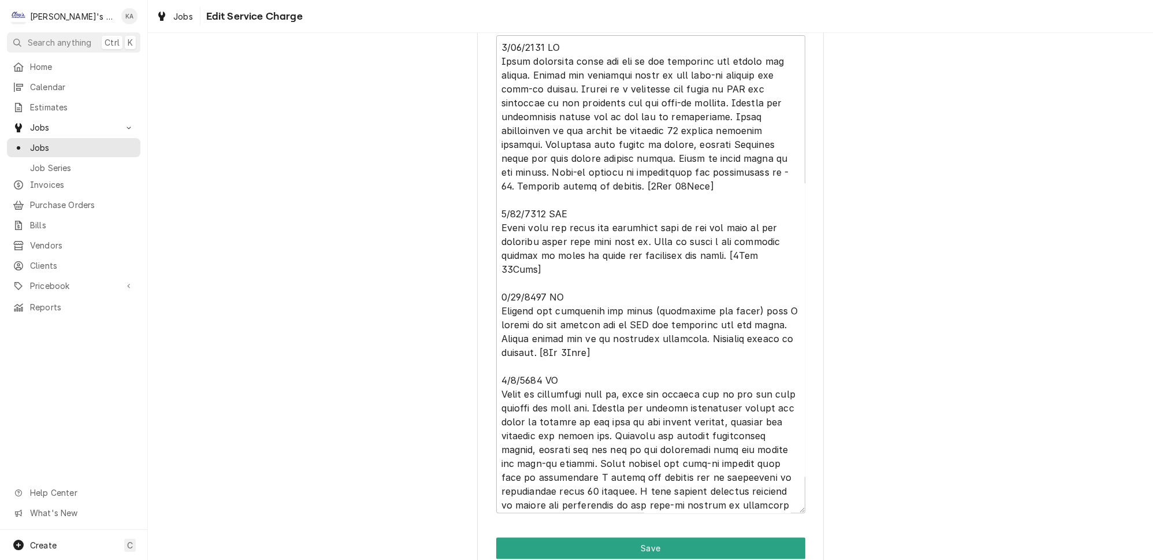
drag, startPoint x: 784, startPoint y: 463, endPoint x: 790, endPoint y: 502, distance: 39.1
click at [790, 502] on div "Use the fields below to edit this service charge Short Description P1 - W/I FRE…" at bounding box center [650, 96] width 347 height 1014
click at [767, 454] on textarea "Service Summary" at bounding box center [650, 274] width 309 height 478
type textarea "x"
type textarea "[DATE] JG Found condenser dirty and one of the condenser fan motors had failed.…"
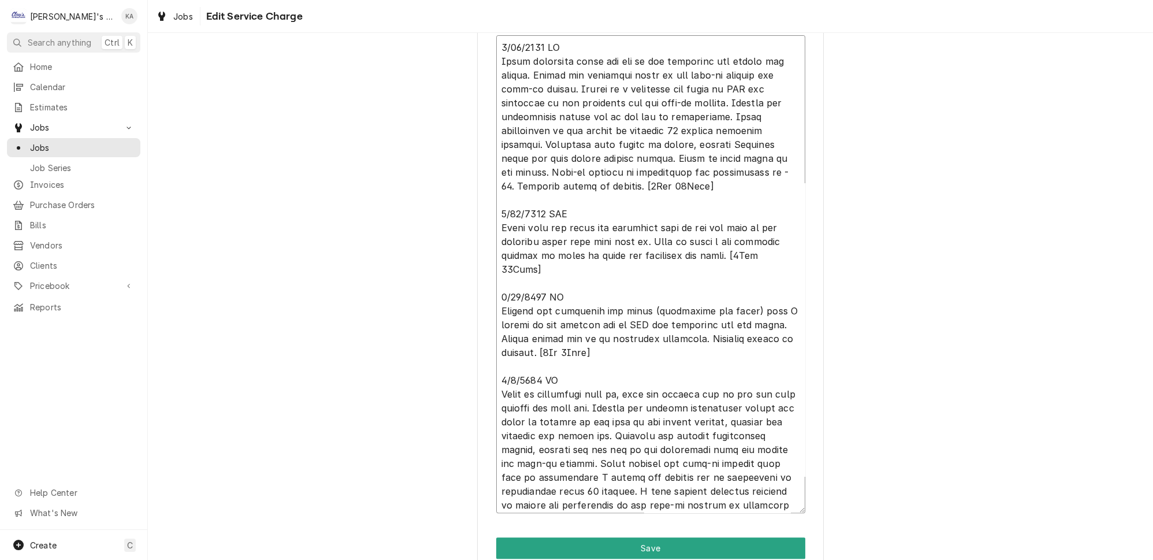
type textarea "x"
type textarea "[DATE] JG Found condenser dirty and one of the condenser fan motors had failed.…"
type textarea "x"
type textarea "[DATE] JG Found condenser dirty and one of the condenser fan motors had failed.…"
type textarea "x"
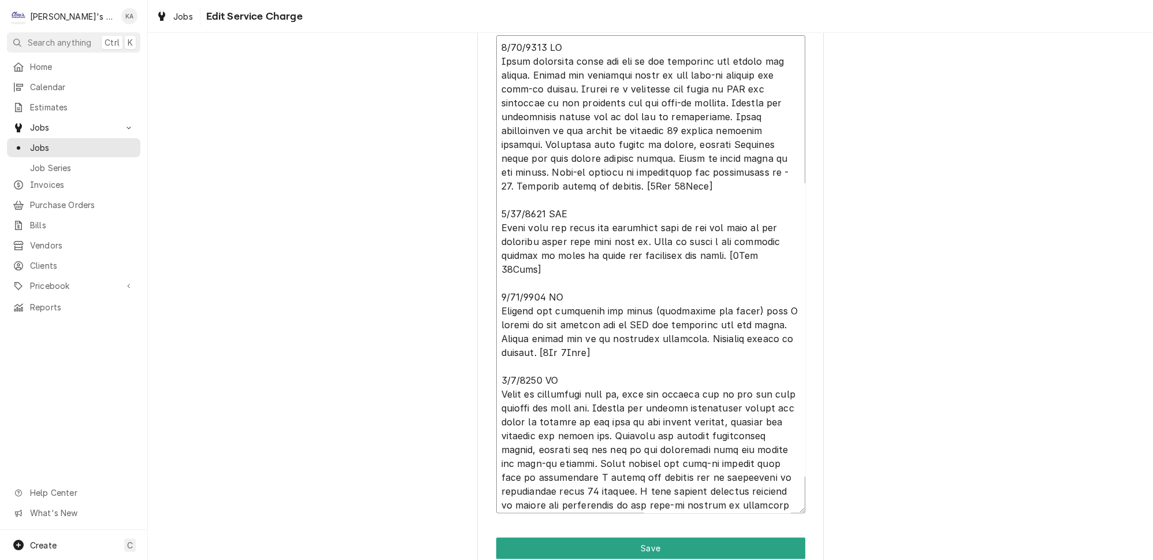
type textarea "[DATE] JG Found condenser dirty and one of the condenser fan motors had failed.…"
type textarea "x"
type textarea "[DATE] JG Found condenser dirty and one of the condenser fan motors had failed.…"
type textarea "x"
type textarea "[DATE] JG Found condenser dirty and one of the condenser fan motors had failed.…"
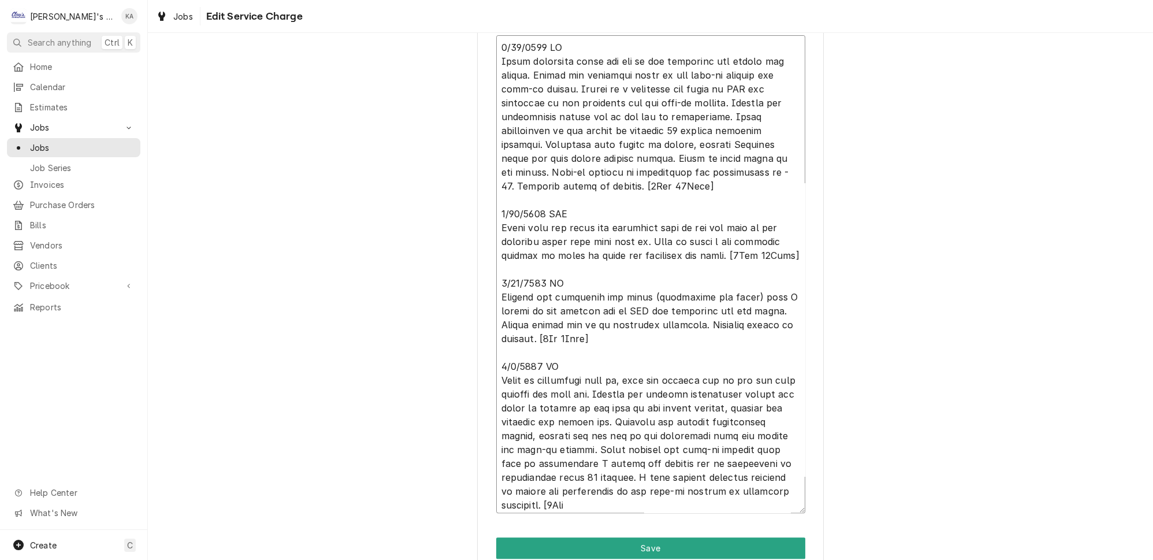
type textarea "x"
type textarea "[DATE] JG Found condenser dirty and one of the condenser fan motors had failed.…"
type textarea "x"
type textarea "[DATE] JG Found condenser dirty and one of the condenser fan motors had failed.…"
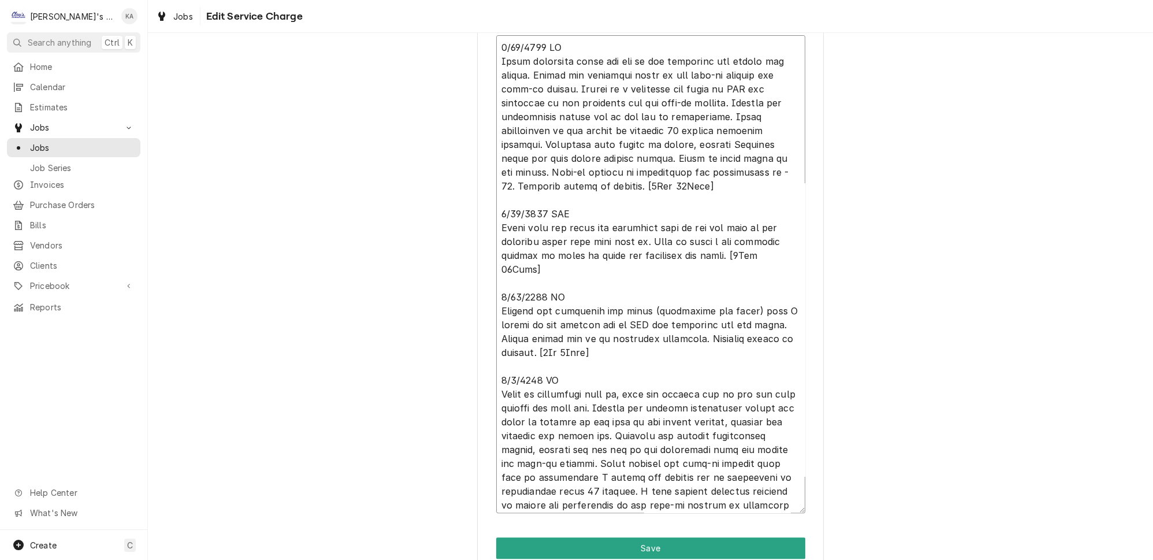
type textarea "x"
type textarea "[DATE] JG Found condenser dirty and one of the condenser fan motors had failed.…"
type textarea "x"
type textarea "[DATE] JG Found condenser dirty and one of the condenser fan motors had failed.…"
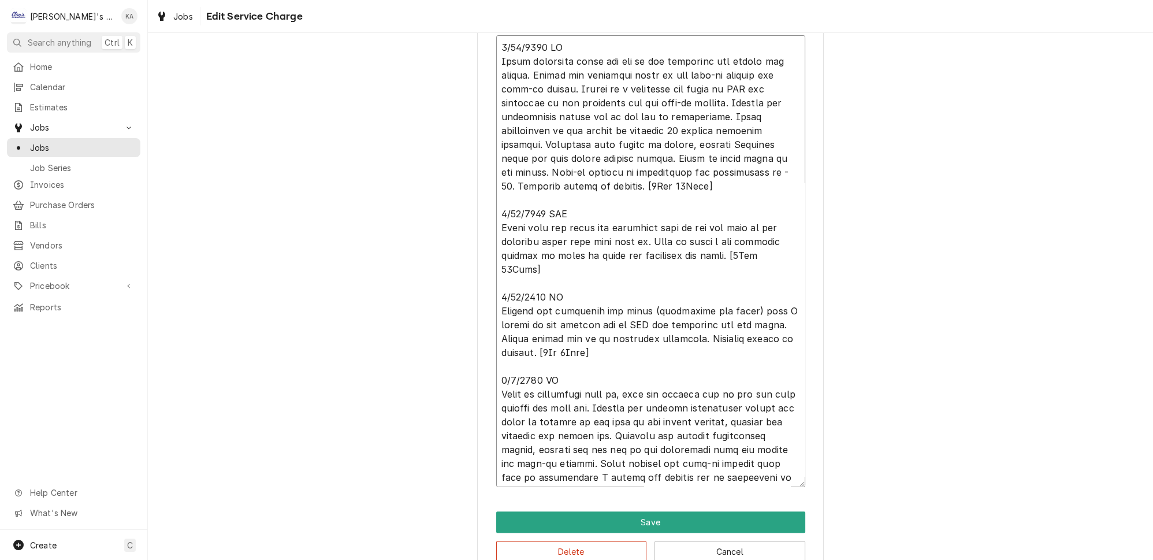
type textarea "x"
type textarea "[DATE] JG Found condenser dirty and one of the condenser fan motors had failed.…"
type textarea "x"
type textarea "[DATE] JG Found condenser dirty and one of the condenser fan motors had failed.…"
type textarea "x"
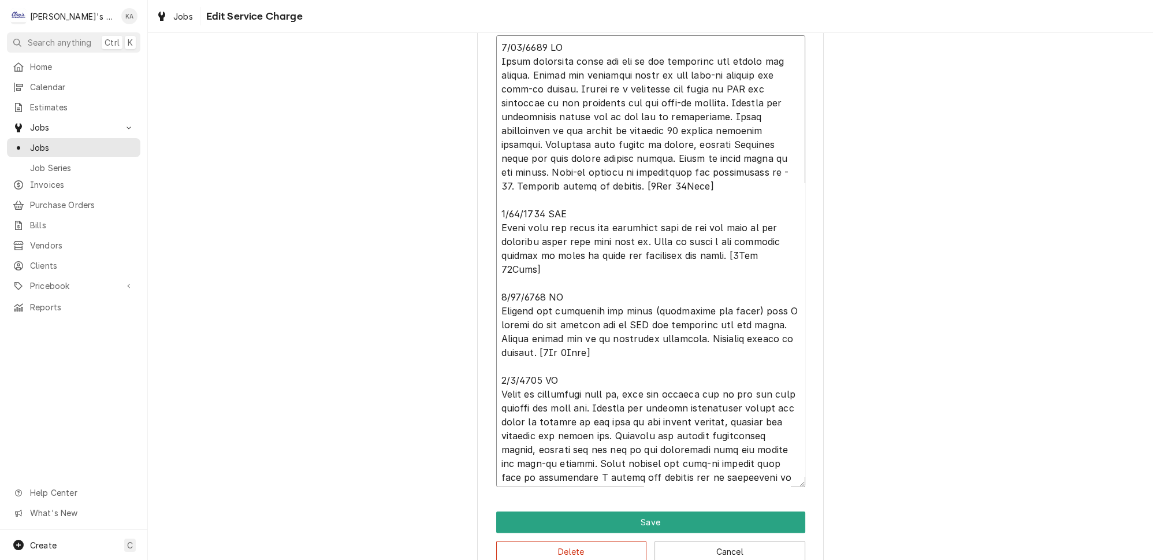
type textarea "[DATE] JG Found condenser dirty and one of the condenser fan motors had failed.…"
type textarea "x"
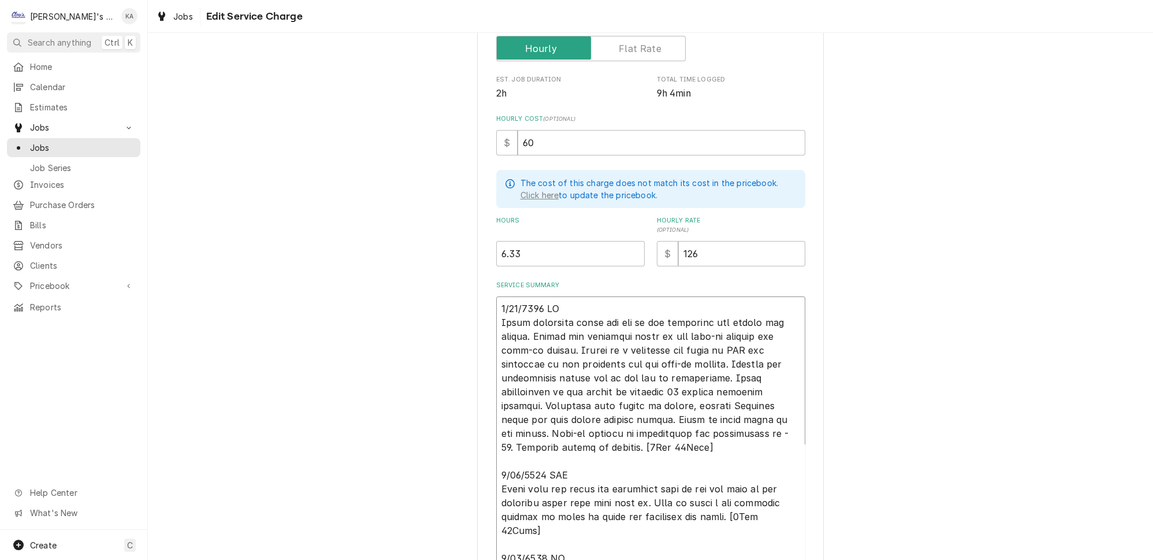
scroll to position [203, 0]
type textarea "[DATE] JG Found condenser dirty and one of the condenser fan motors had failed.…"
drag, startPoint x: 520, startPoint y: 248, endPoint x: 475, endPoint y: 256, distance: 45.8
click at [475, 256] on div "Use the fields below to edit this service charge Short Description P1 - W/I FRE…" at bounding box center [650, 346] width 1005 height 1008
type textarea "x"
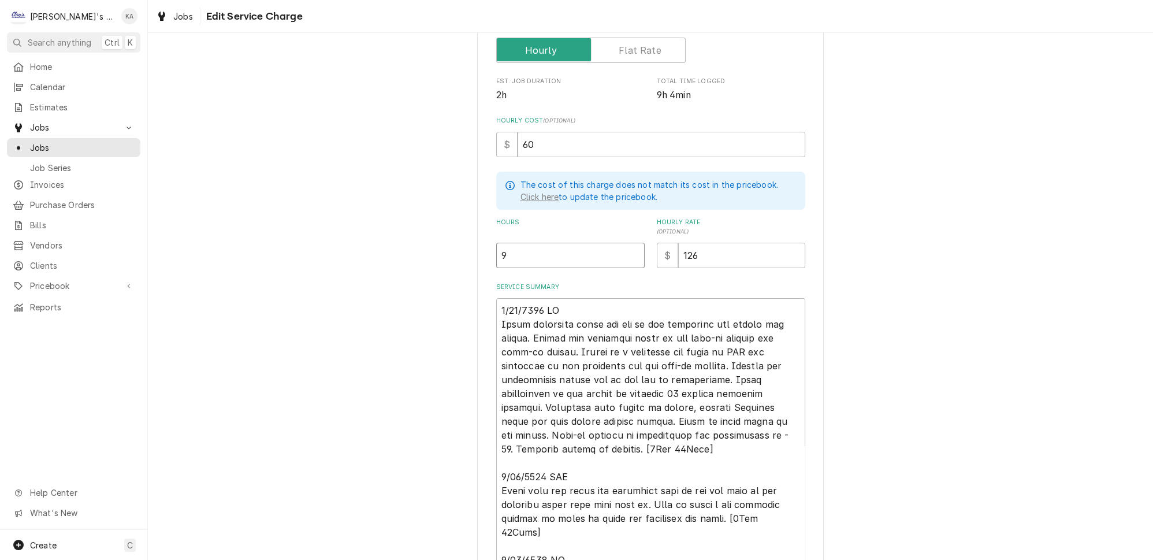
type input "9"
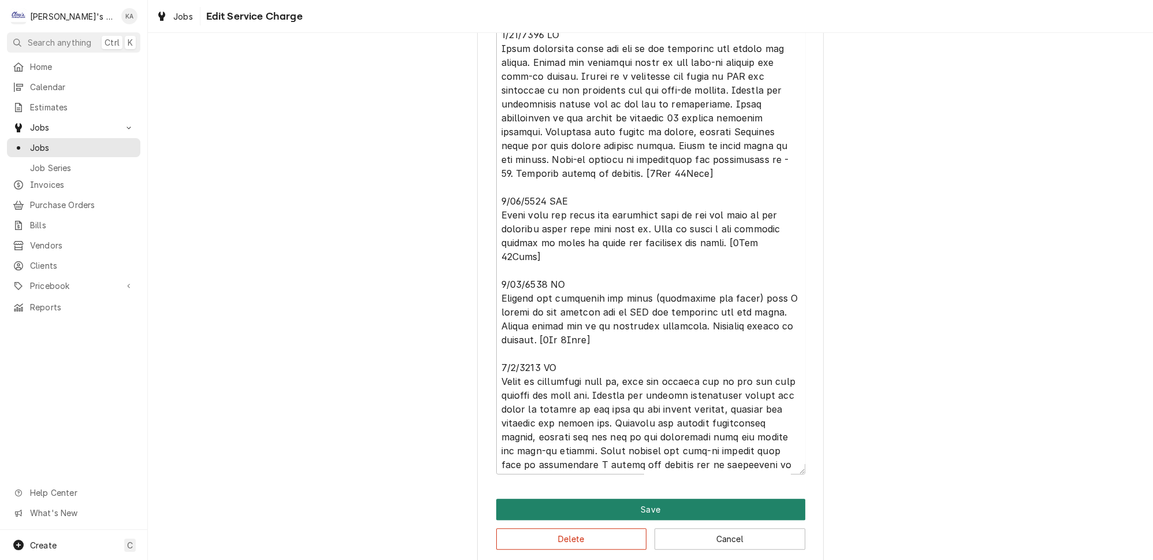
click at [654, 500] on button "Save" at bounding box center [650, 509] width 309 height 21
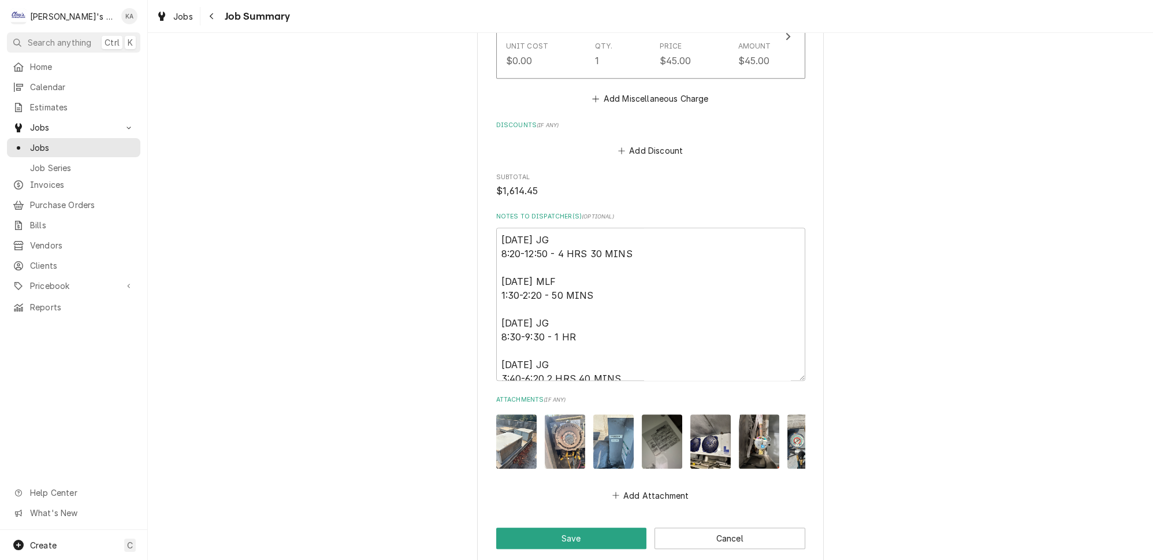
scroll to position [1435, 0]
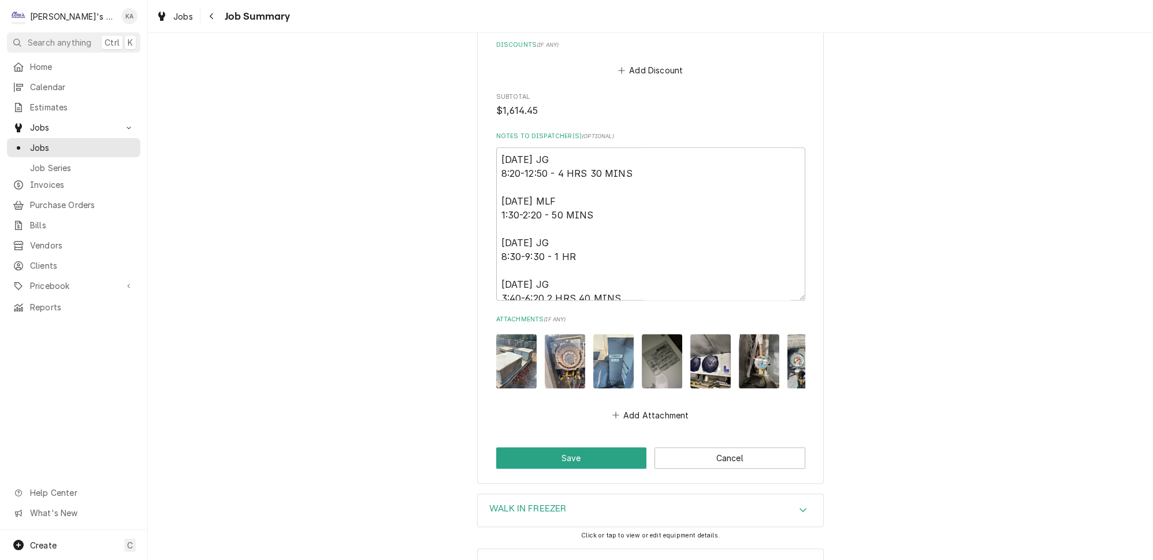
click at [564, 334] on img "Attachments" at bounding box center [565, 361] width 40 height 54
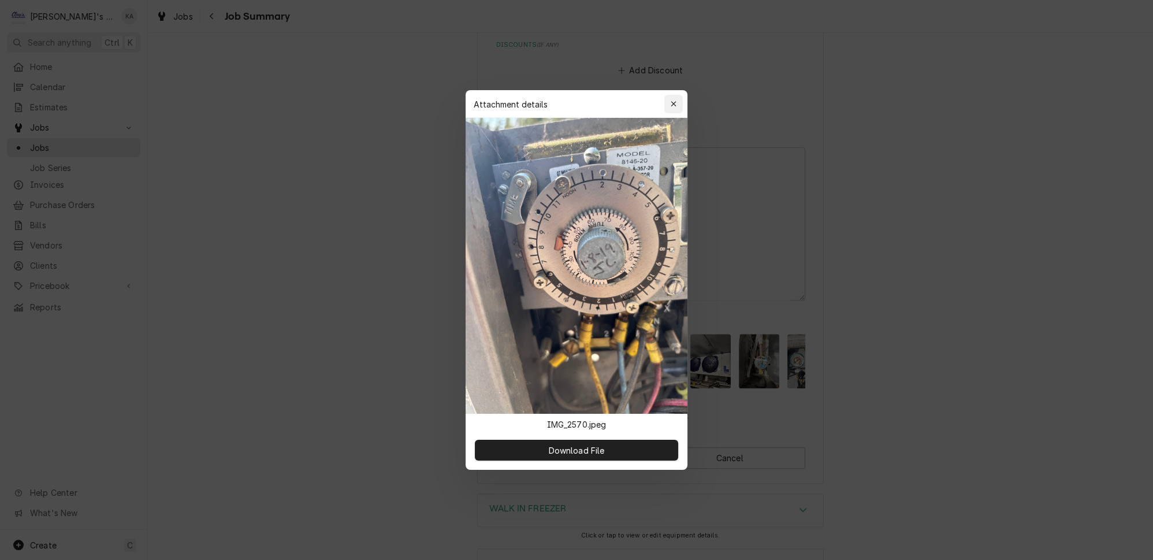
click at [671, 106] on icon "button" at bounding box center [673, 103] width 5 height 5
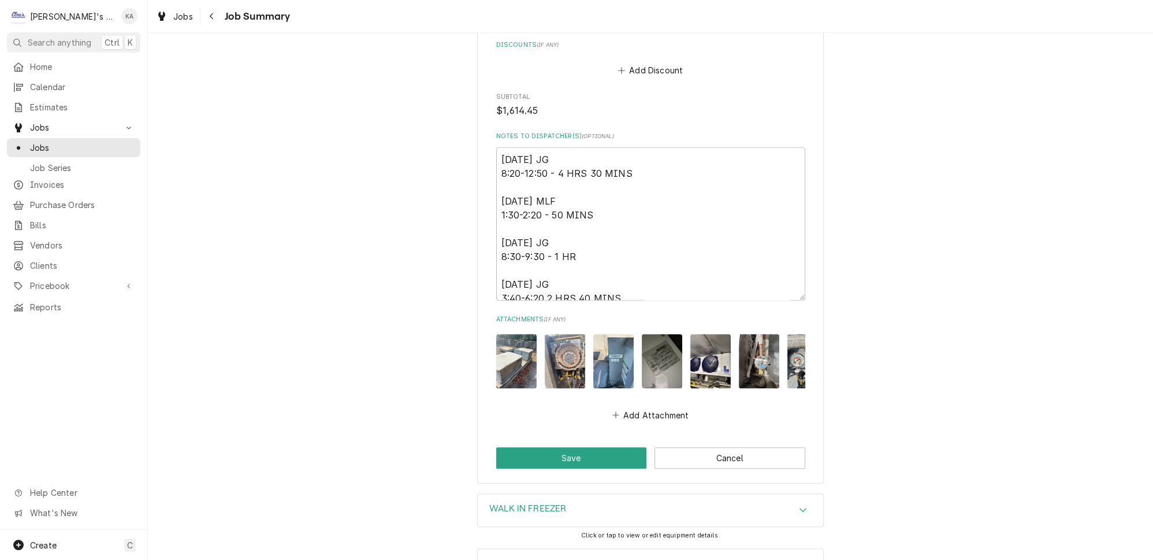
click at [607, 334] on img "Attachments" at bounding box center [613, 361] width 40 height 54
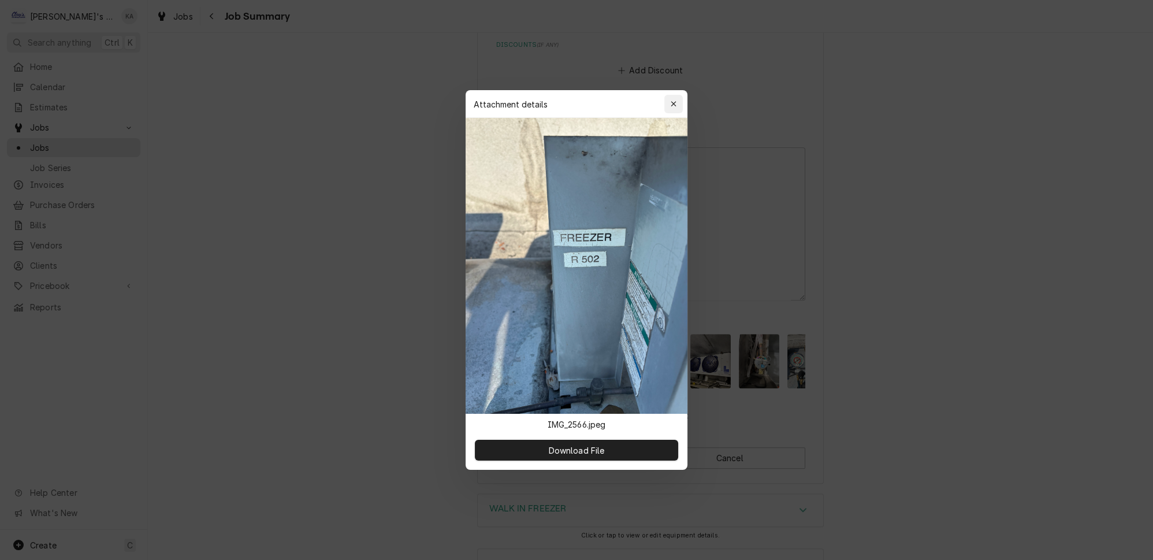
click at [671, 106] on icon "button" at bounding box center [673, 103] width 5 height 5
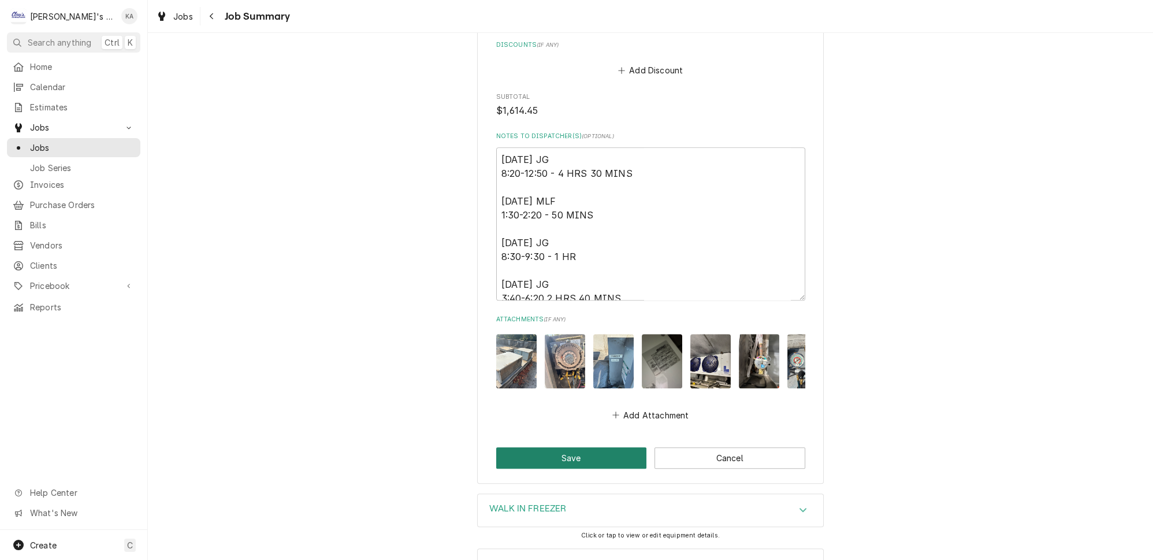
click at [566, 447] on button "Save" at bounding box center [571, 457] width 151 height 21
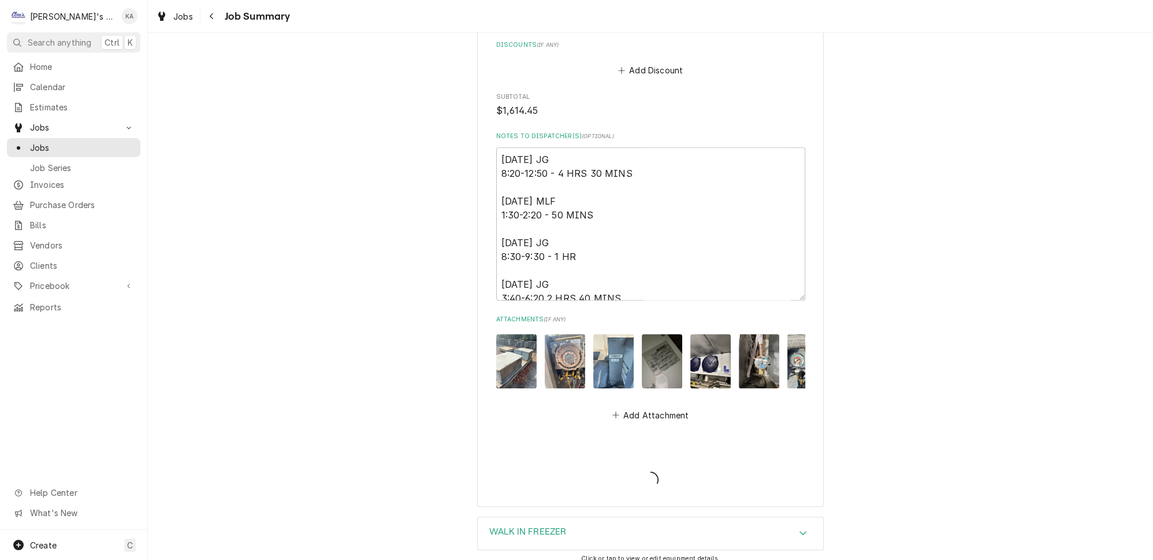
type textarea "x"
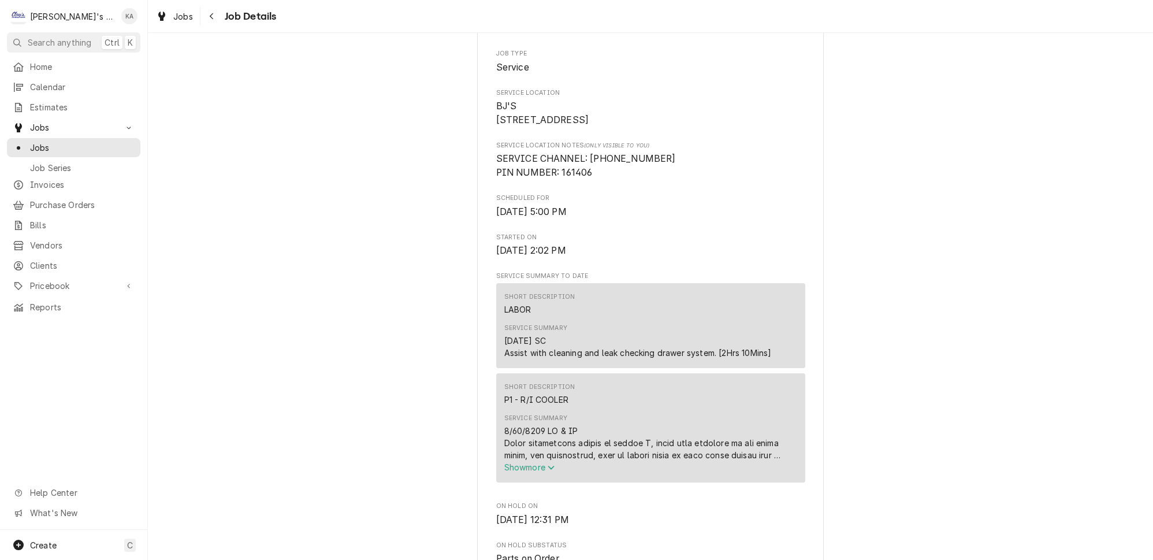
scroll to position [473, 0]
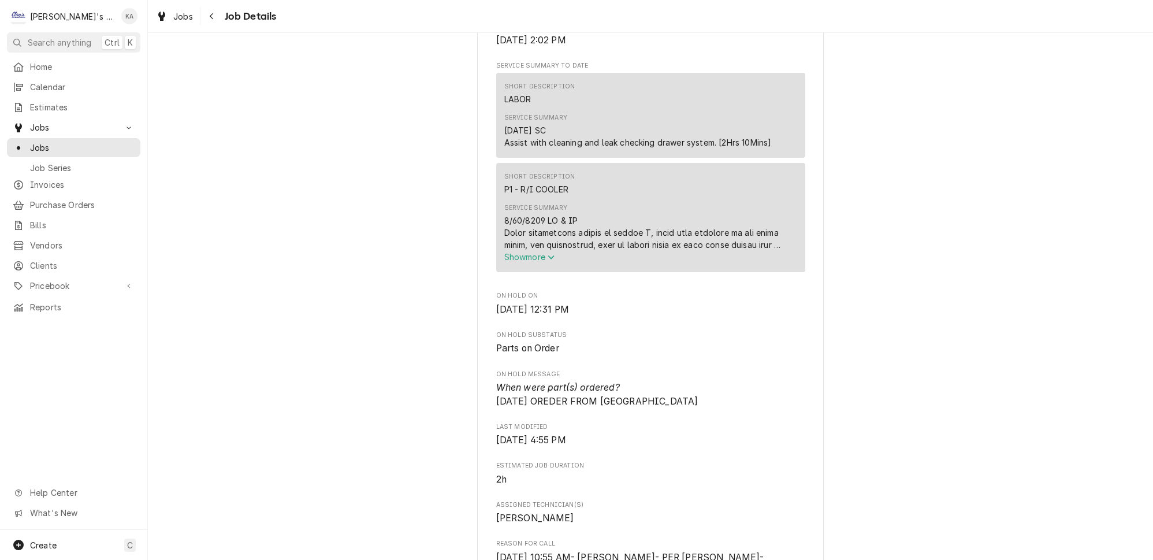
click at [552, 259] on icon "Service Summary" at bounding box center [551, 257] width 6 height 4
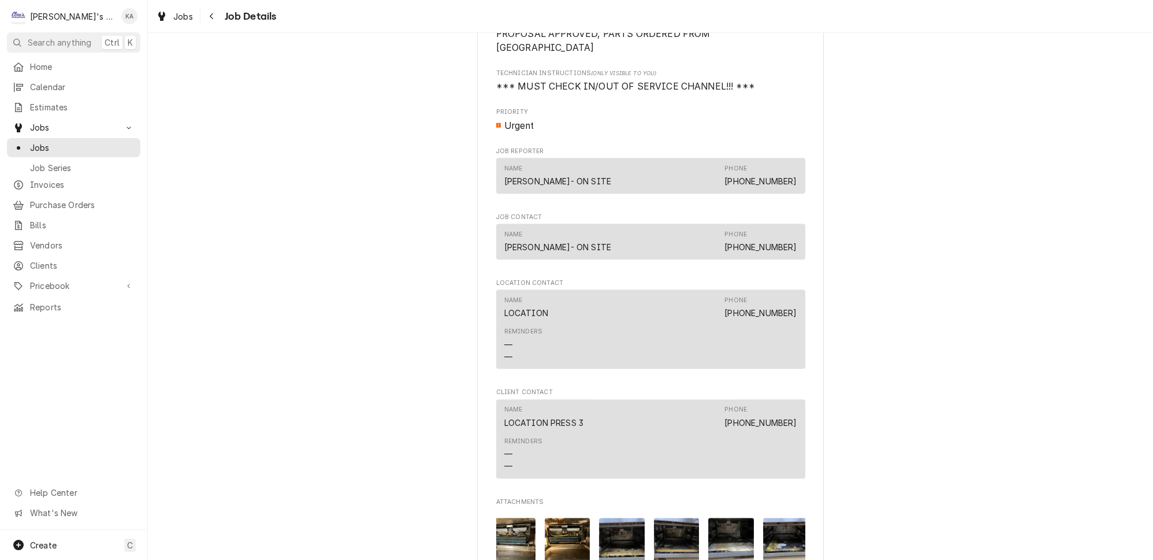
scroll to position [1260, 0]
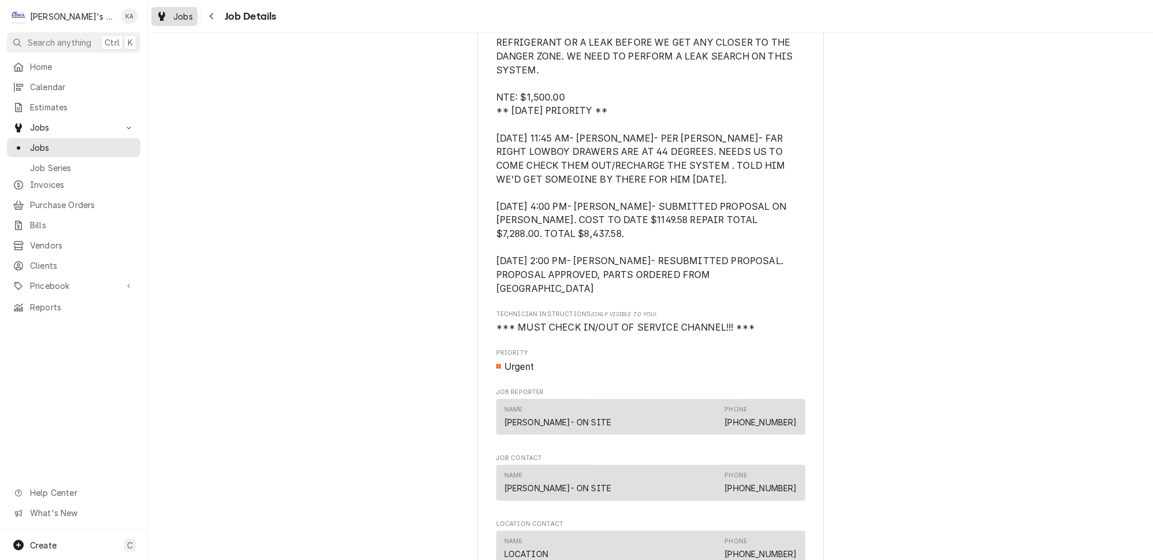
click at [173, 15] on span "Jobs" at bounding box center [183, 16] width 20 height 12
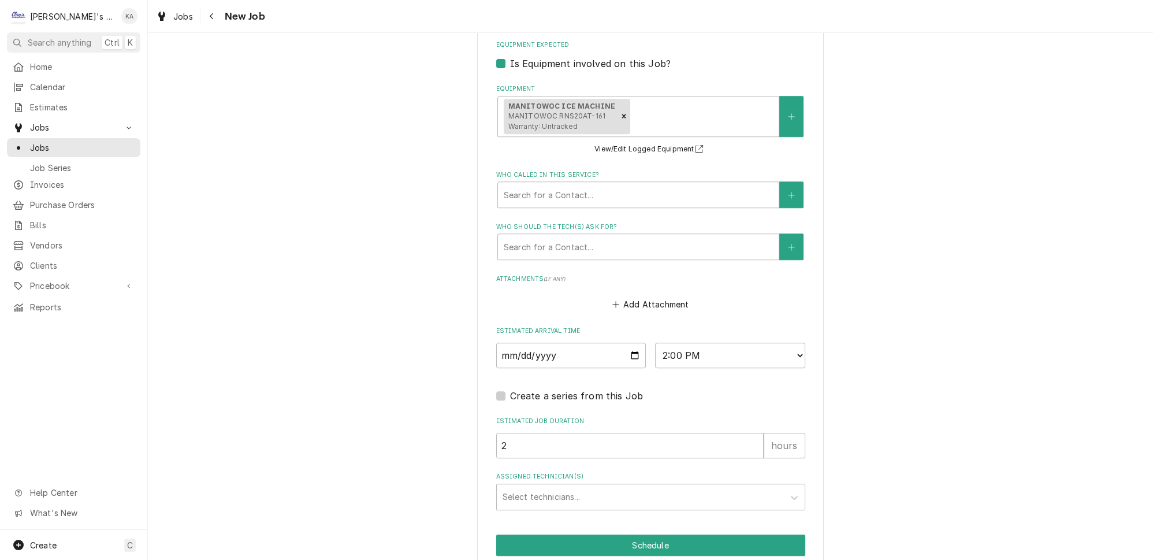
scroll to position [872, 0]
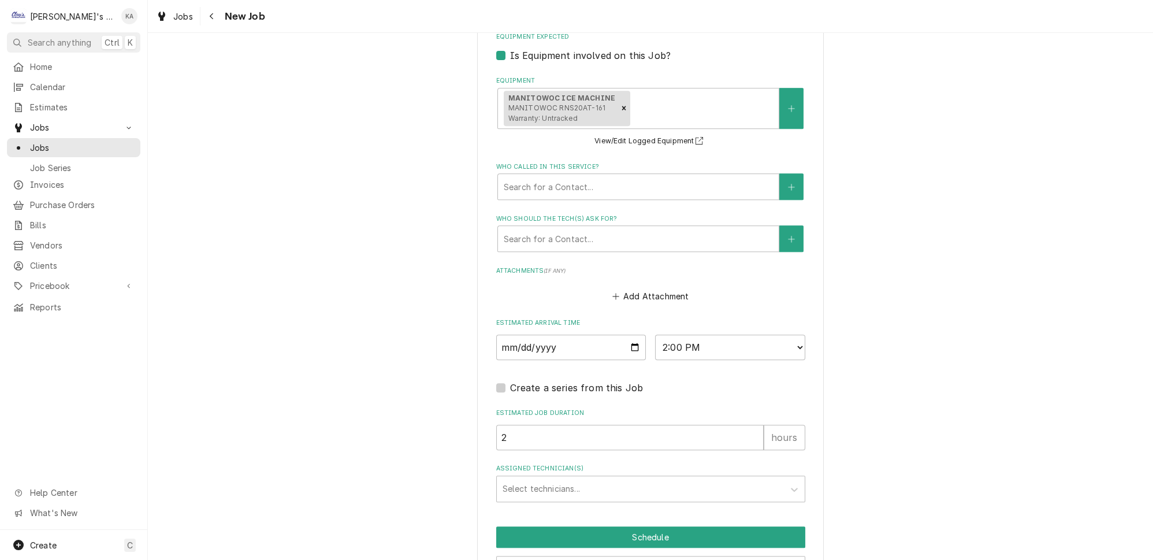
click at [627, 340] on input "[DATE]" at bounding box center [571, 346] width 150 height 25
type input "[DATE]"
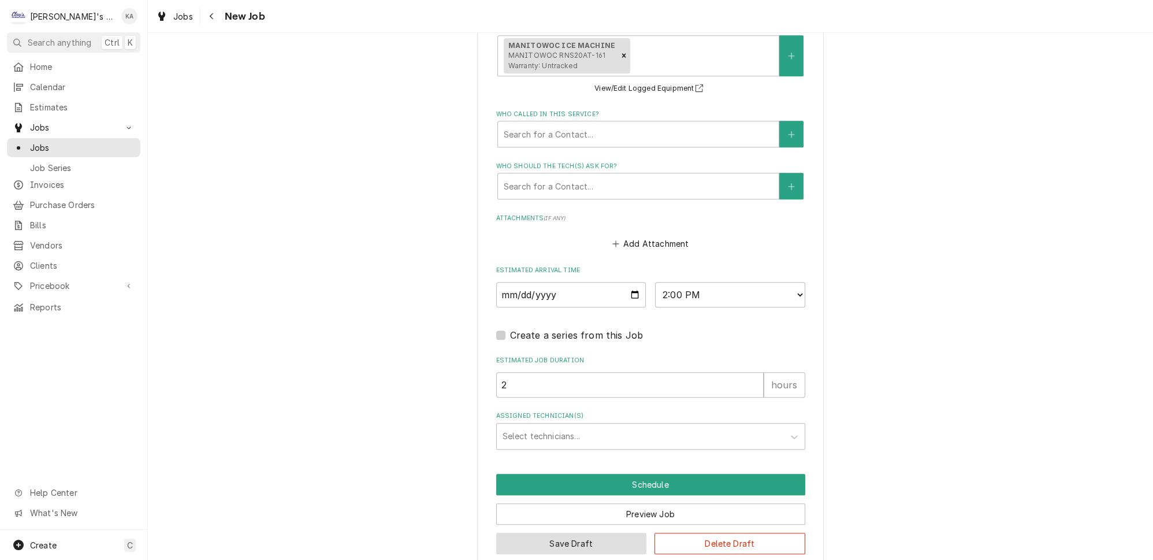
click at [597, 533] on button "Save Draft" at bounding box center [571, 543] width 151 height 21
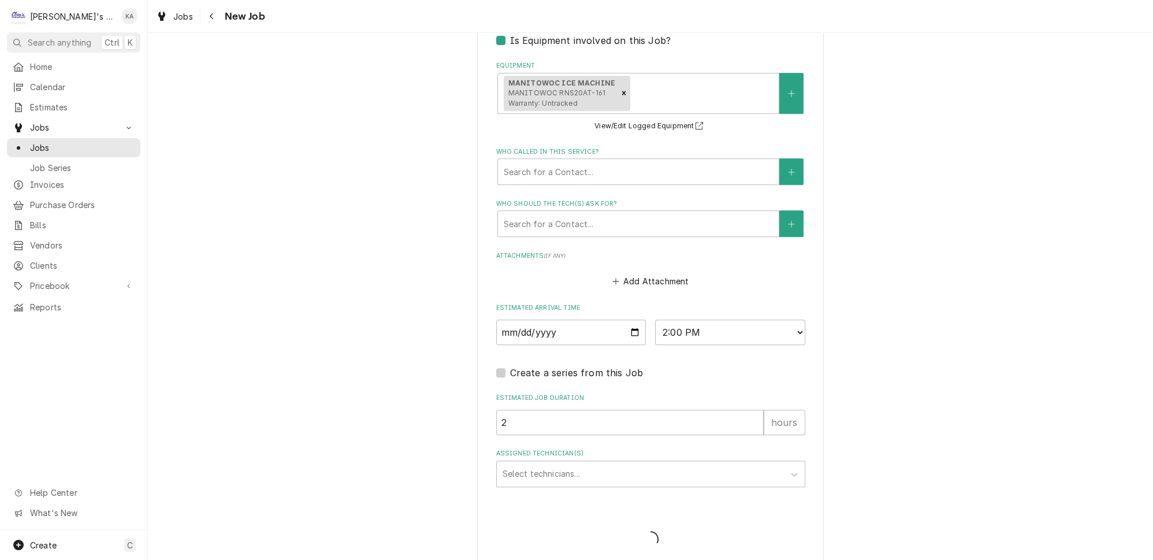
type textarea "x"
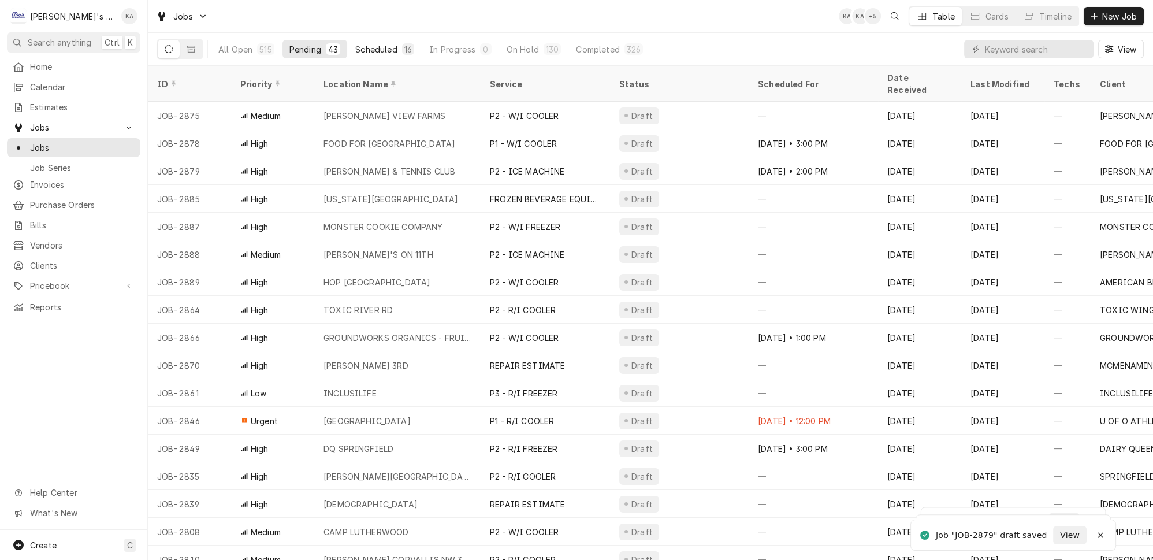
click at [366, 44] on div "Scheduled" at bounding box center [376, 49] width 42 height 12
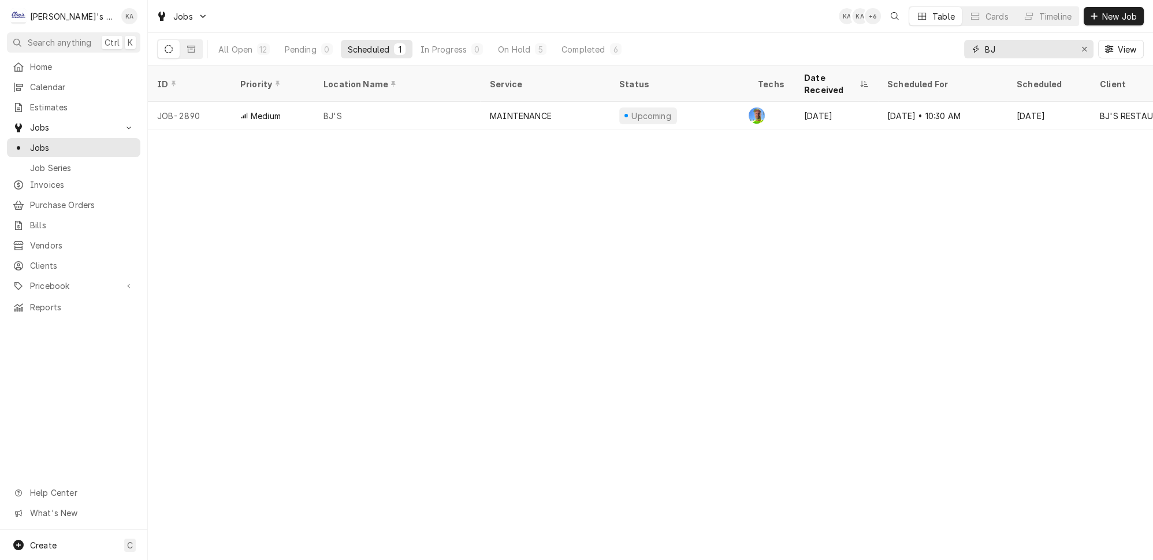
click at [1087, 47] on icon "Erase input" at bounding box center [1084, 49] width 5 height 5
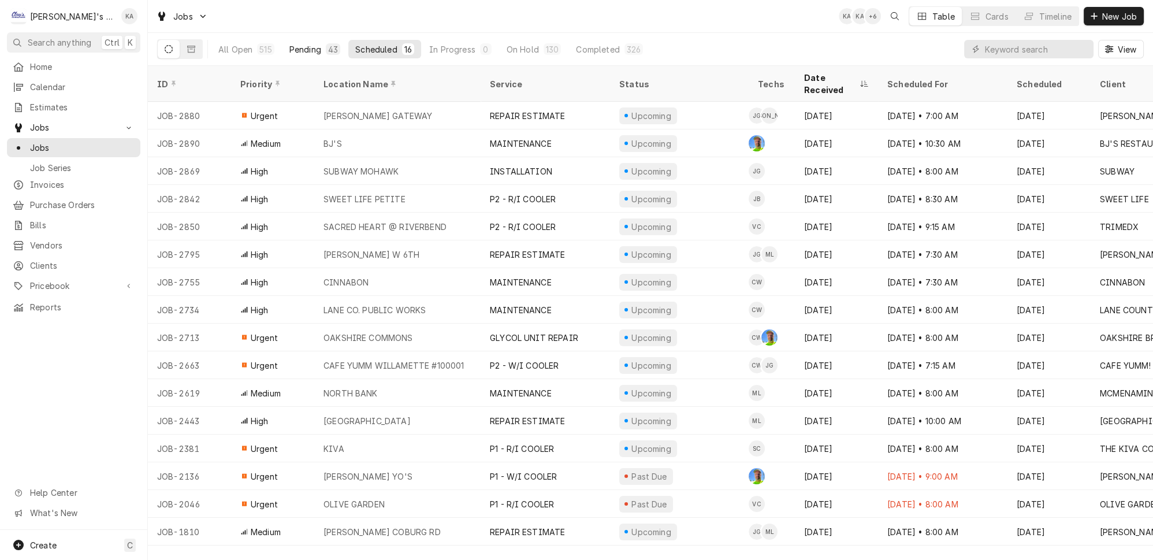
click at [292, 44] on div "Pending" at bounding box center [305, 49] width 32 height 12
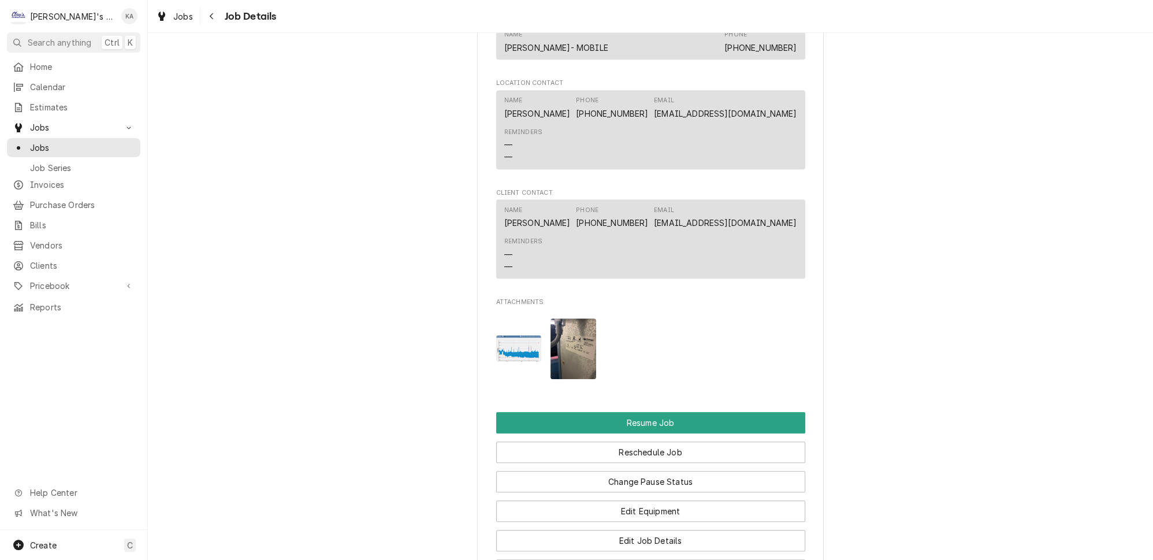
scroll to position [1312, 0]
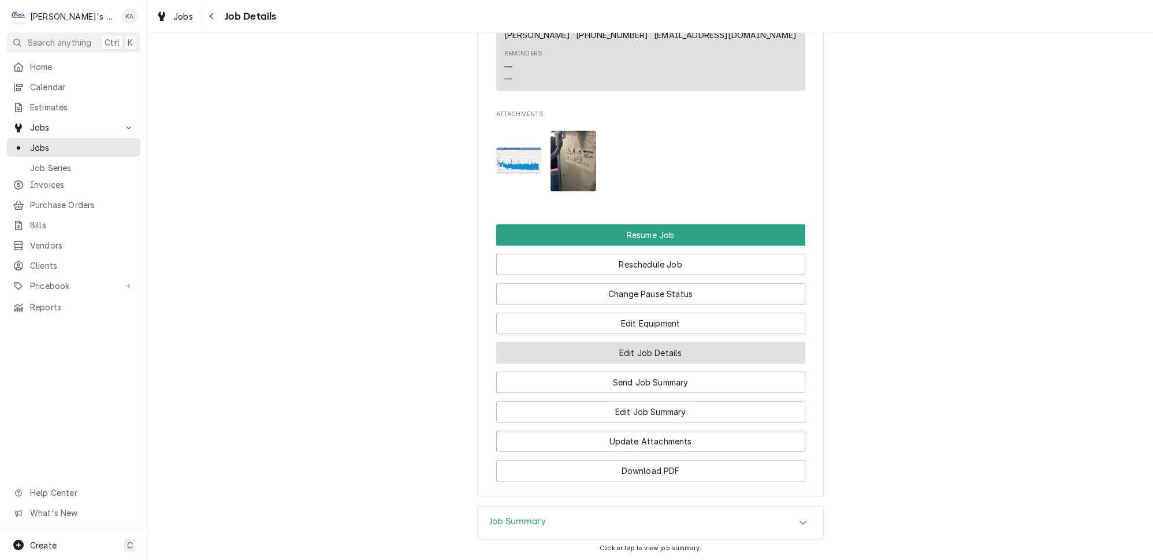
click at [663, 342] on button "Edit Job Details" at bounding box center [650, 352] width 309 height 21
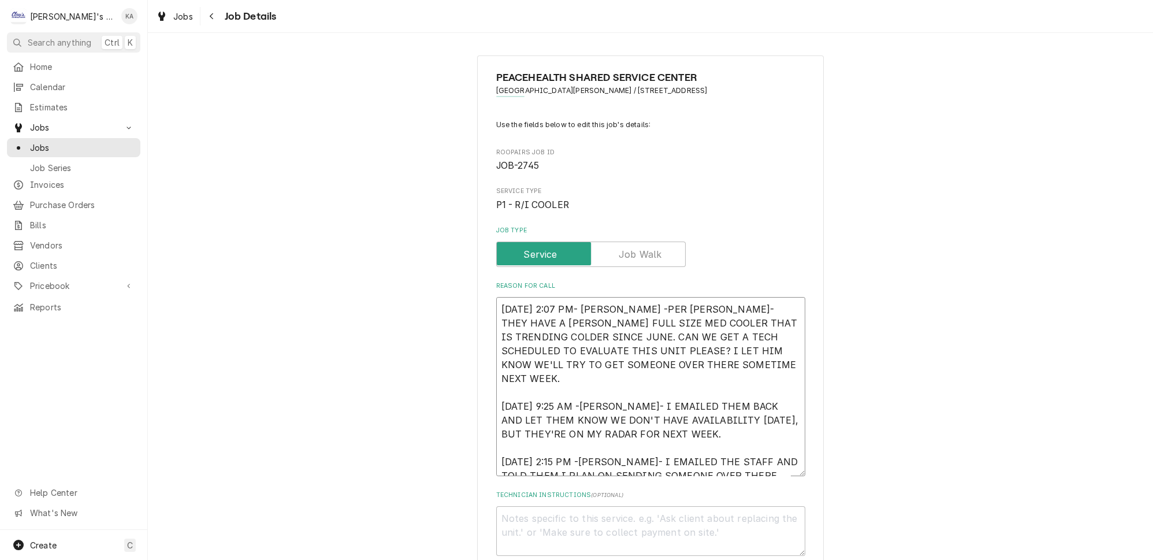
click at [626, 302] on textarea "[DATE] 2:07 PM- [PERSON_NAME] -PER [PERSON_NAME]- THEY HAVE A [PERSON_NAME] FUL…" at bounding box center [650, 386] width 309 height 179
type textarea "x"
type textarea "[DATE] 2:07 PM- [PERSON_NAME]-PER [PERSON_NAME]- THEY HAVE A [PERSON_NAME] FULL…"
type textarea "x"
type textarea "[DATE] 2:07 PM- [PERSON_NAME]- PER [PERSON_NAME]- THEY HAVE A [PERSON_NAME] FUL…"
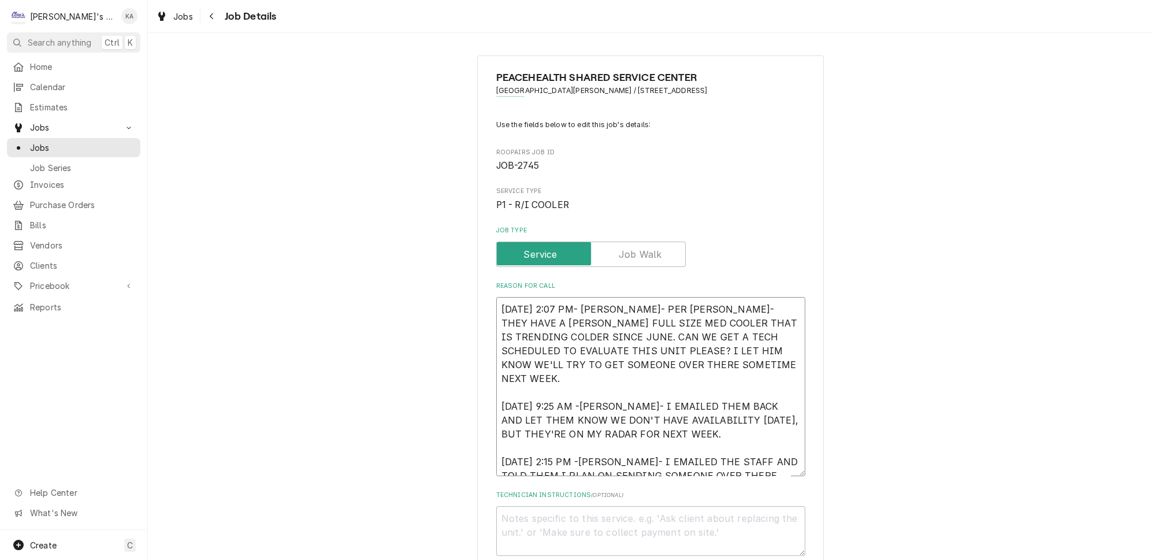
click at [586, 380] on textarea "[DATE] 2:07 PM- [PERSON_NAME]- PER [PERSON_NAME]- THEY HAVE A [PERSON_NAME] FUL…" at bounding box center [650, 386] width 309 height 179
type textarea "x"
type textarea "[DATE] 2:07 PM- [PERSON_NAME]- PER [PERSON_NAME]- THEY HAVE A [PERSON_NAME] FUL…"
type textarea "x"
type textarea "[DATE] 2:07 PM- [PERSON_NAME]- PER [PERSON_NAME]- THEY HAVE A [PERSON_NAME] FUL…"
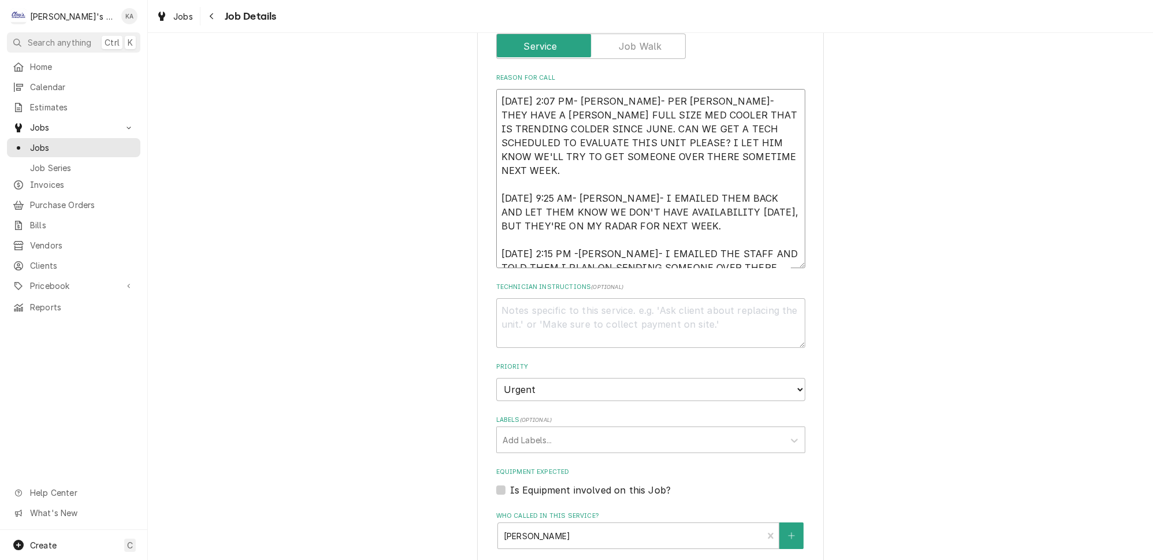
scroll to position [210, 0]
click at [579, 222] on textarea "[DATE] 2:07 PM- [PERSON_NAME]- PER [PERSON_NAME]- THEY HAVE A [PERSON_NAME] FUL…" at bounding box center [650, 176] width 309 height 179
type textarea "x"
type textarea "[DATE] 2:07 PM- [PERSON_NAME]- PER [PERSON_NAME]- THEY HAVE A [PERSON_NAME] FUL…"
type textarea "x"
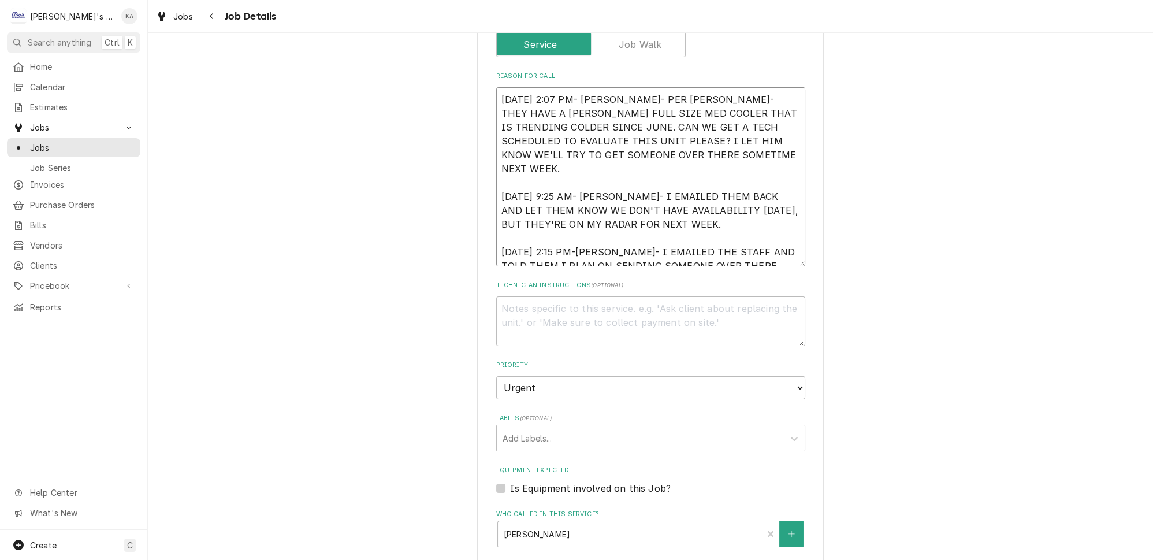
type textarea "[DATE] 2:07 PM- [PERSON_NAME]- PER [PERSON_NAME]- THEY HAVE A [PERSON_NAME] FUL…"
type textarea "x"
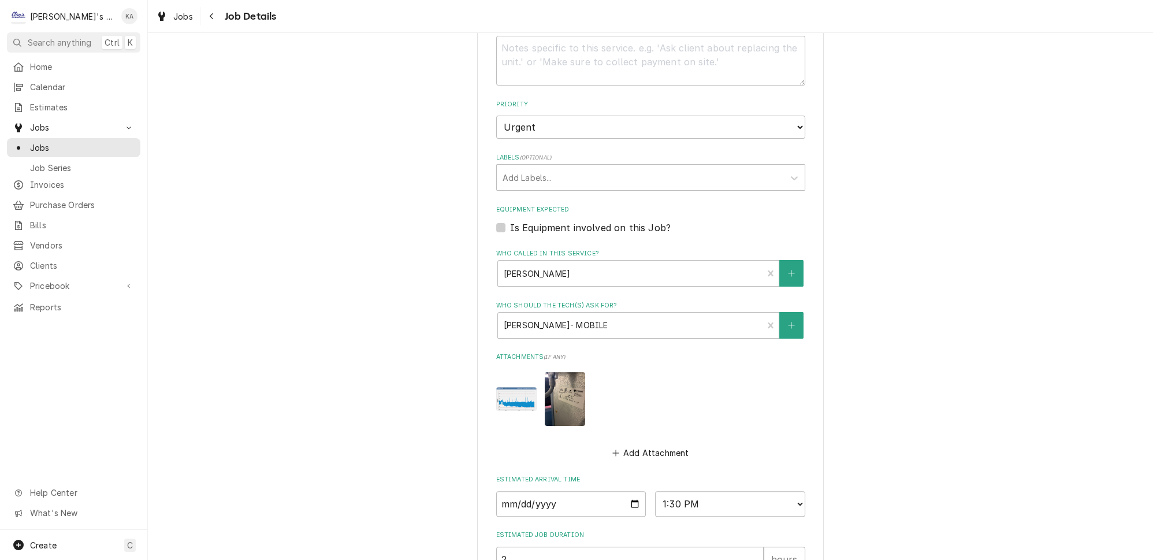
scroll to position [473, 0]
type textarea "[DATE] 2:07 PM- [PERSON_NAME]- PER [PERSON_NAME]- THEY HAVE A [PERSON_NAME] FUL…"
click at [563, 389] on img "Attachments" at bounding box center [565, 397] width 40 height 54
type textarea "x"
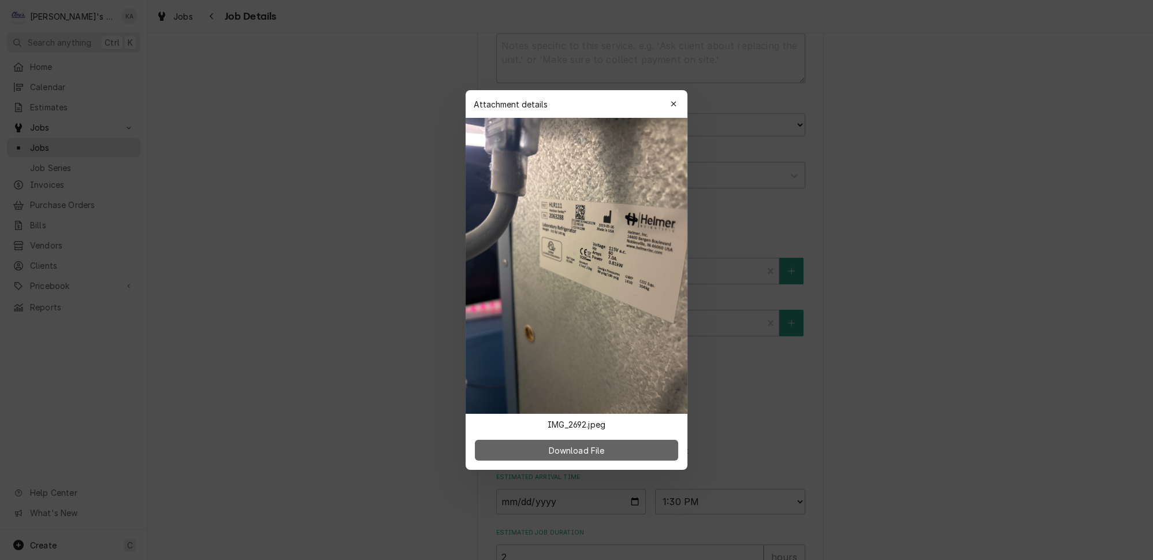
click at [586, 444] on span "Download File" at bounding box center [576, 450] width 61 height 12
click at [671, 108] on icon "button" at bounding box center [674, 104] width 6 height 8
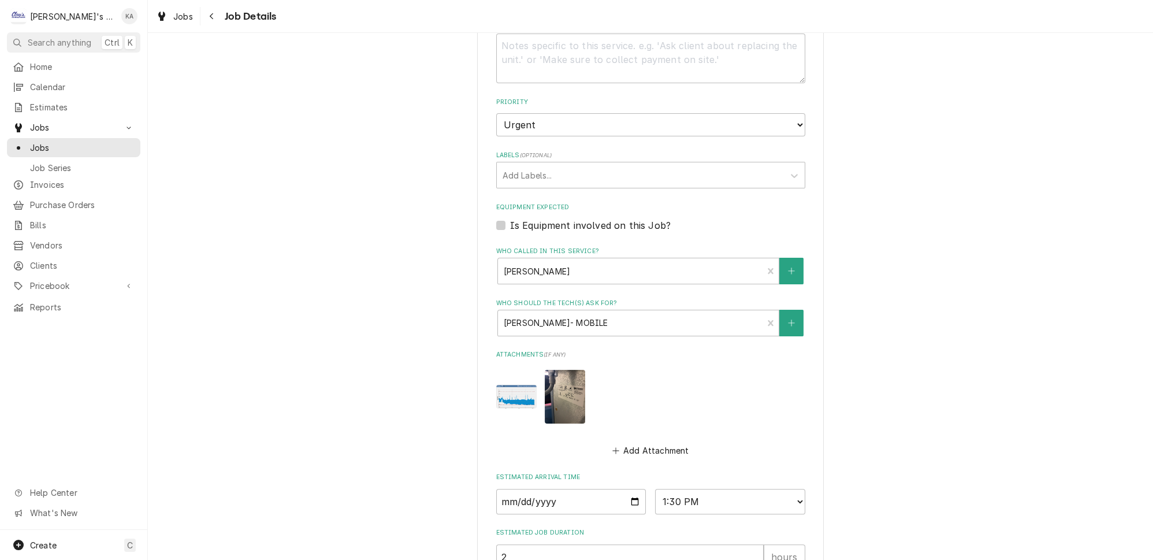
click at [510, 218] on label "Is Equipment involved on this Job?" at bounding box center [590, 225] width 161 height 14
click at [510, 218] on input "Equipment Expected" at bounding box center [664, 230] width 309 height 25
checkbox input "true"
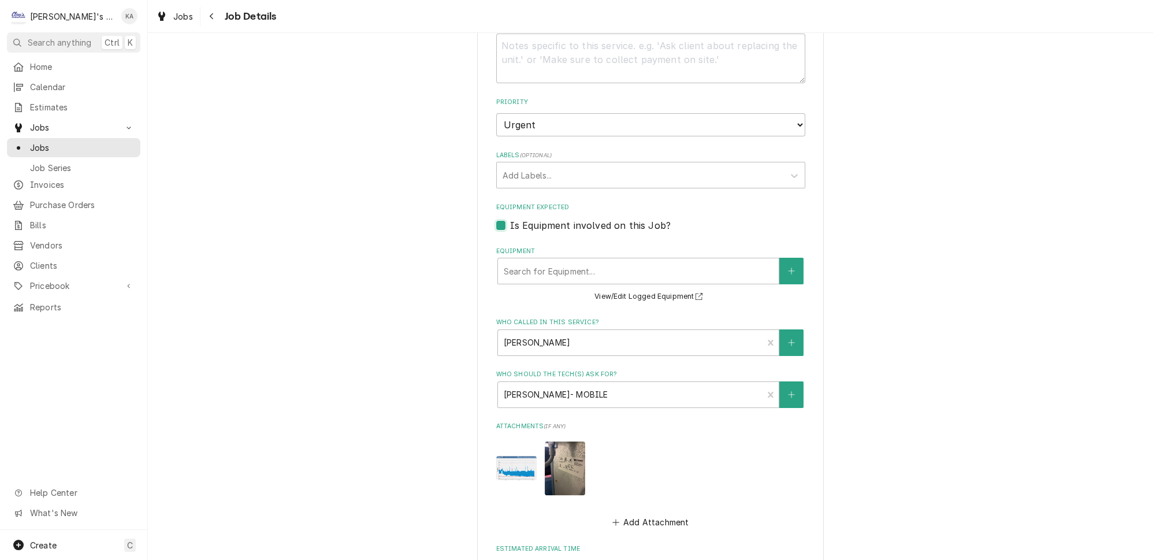
type textarea "x"
click at [621, 263] on div "Equipment" at bounding box center [638, 271] width 269 height 21
click at [788, 268] on icon "Create New Equipment" at bounding box center [791, 271] width 6 height 6
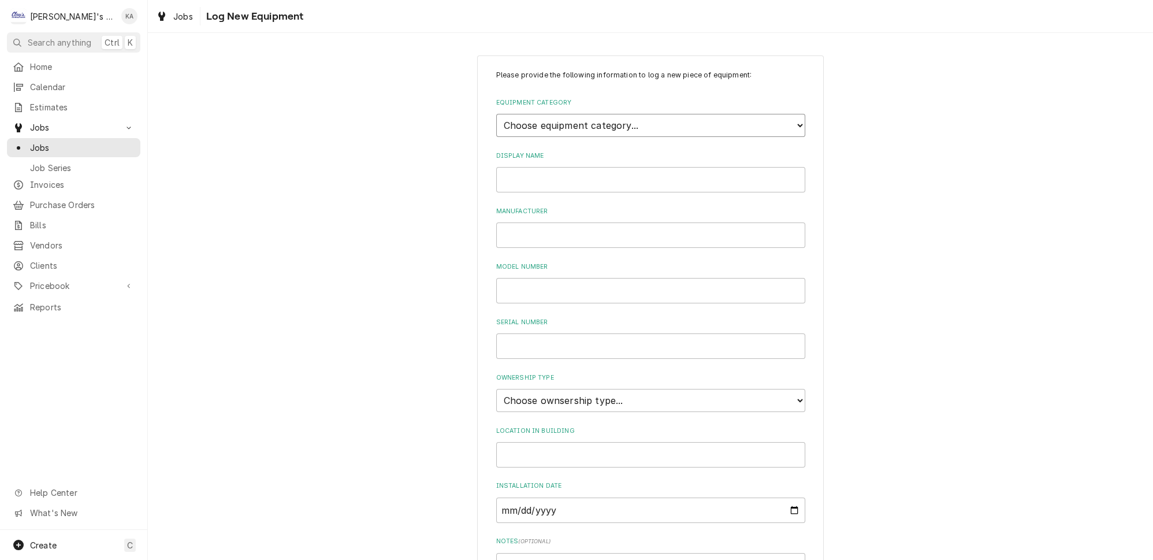
click at [642, 116] on select "Choose equipment category... Ice Machines Refrigeration HVAC Other" at bounding box center [650, 125] width 309 height 23
select select "8"
click at [496, 114] on select "Choose equipment category... Ice Machines Refrigeration HVAC Other" at bounding box center [650, 125] width 309 height 23
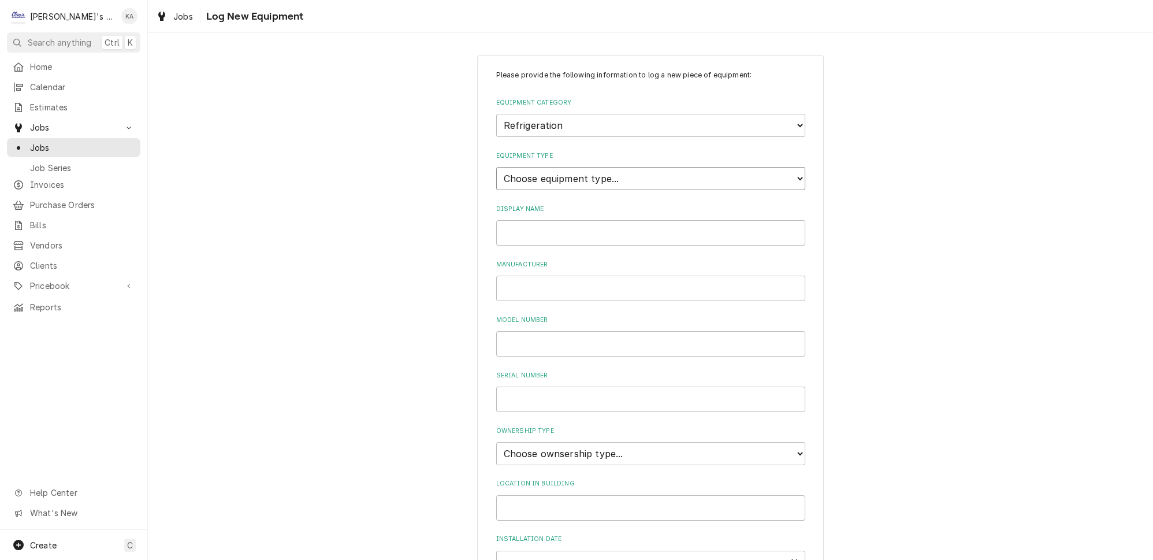
drag, startPoint x: 625, startPoint y: 131, endPoint x: 569, endPoint y: 166, distance: 66.2
click at [569, 167] on select "Choose equipment type... Bar Refrigeration Blast Chiller Chef Base Freezer Chef…" at bounding box center [650, 178] width 309 height 23
select select "71"
click at [496, 167] on select "Choose equipment type... Bar Refrigeration Blast Chiller Chef Base Freezer Chef…" at bounding box center [650, 178] width 309 height 23
click at [507, 225] on input "Display Name" at bounding box center [650, 232] width 309 height 25
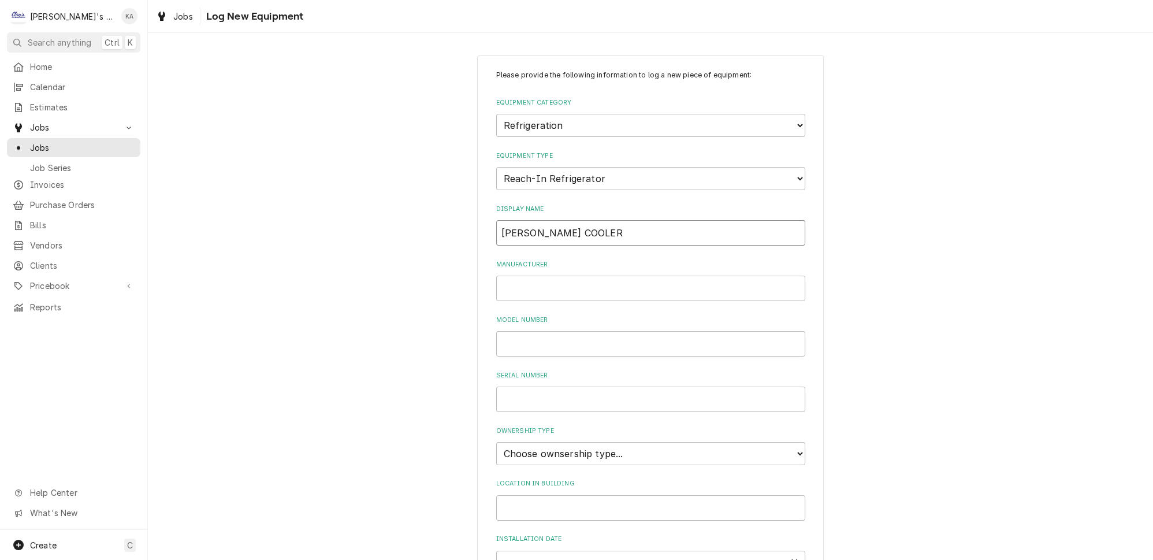
drag, startPoint x: 535, startPoint y: 226, endPoint x: 502, endPoint y: 226, distance: 33.5
click at [502, 226] on input "[PERSON_NAME] COOLER" at bounding box center [650, 232] width 309 height 25
type input "[PERSON_NAME] COOLER"
click at [522, 282] on input "Manufacturer" at bounding box center [650, 288] width 309 height 25
paste input "[PERSON_NAME]"
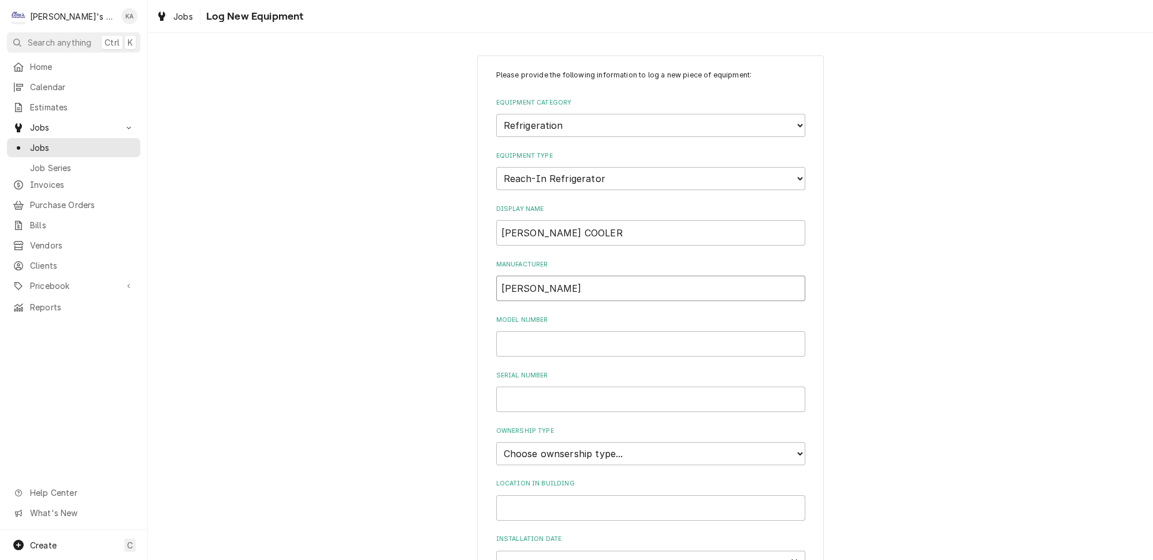
type input "[PERSON_NAME]"
click at [500, 226] on input "[PERSON_NAME] COOLER" at bounding box center [650, 232] width 309 height 25
type input "SANTA [PERSON_NAME] CLINIC- [PERSON_NAME] COOLER"
click at [505, 341] on input "Model Number" at bounding box center [650, 343] width 309 height 25
type input "HLR111"
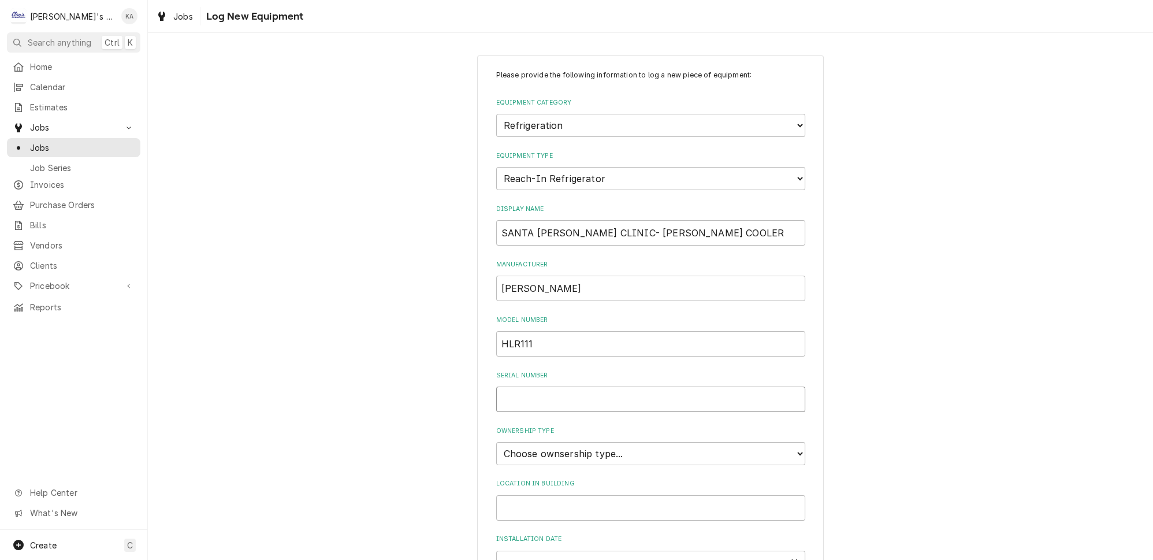
click at [519, 396] on input "Serial Number" at bounding box center [650, 398] width 309 height 25
type input "2063288"
click at [561, 442] on select "Choose ownsership type... Unknown Owned Leased Rented" at bounding box center [650, 453] width 309 height 23
select select "1"
click at [496, 442] on select "Choose ownsership type... Unknown Owned Leased Rented" at bounding box center [650, 453] width 309 height 23
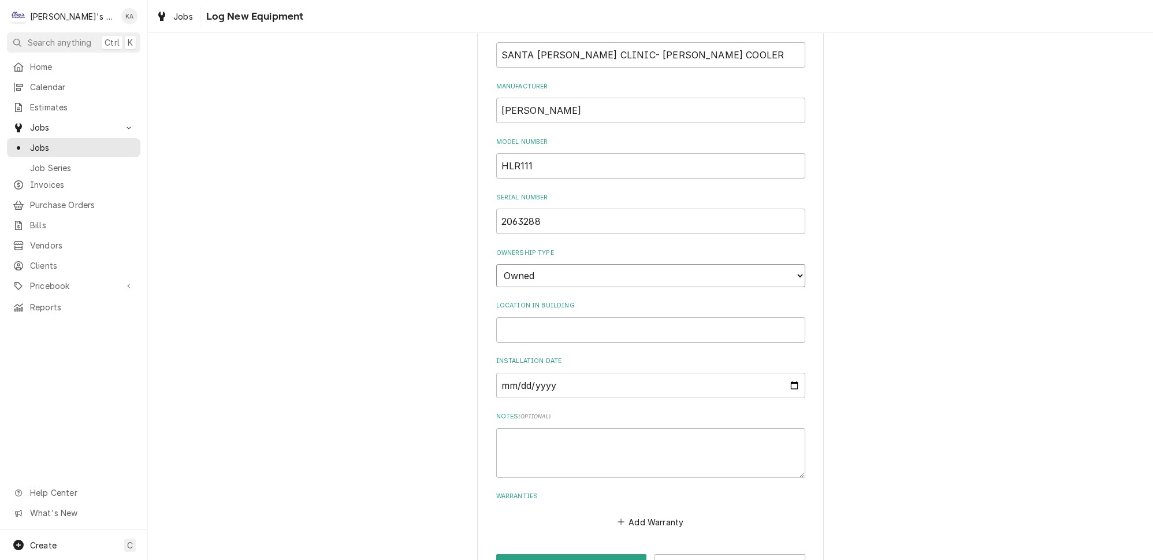
scroll to position [201, 0]
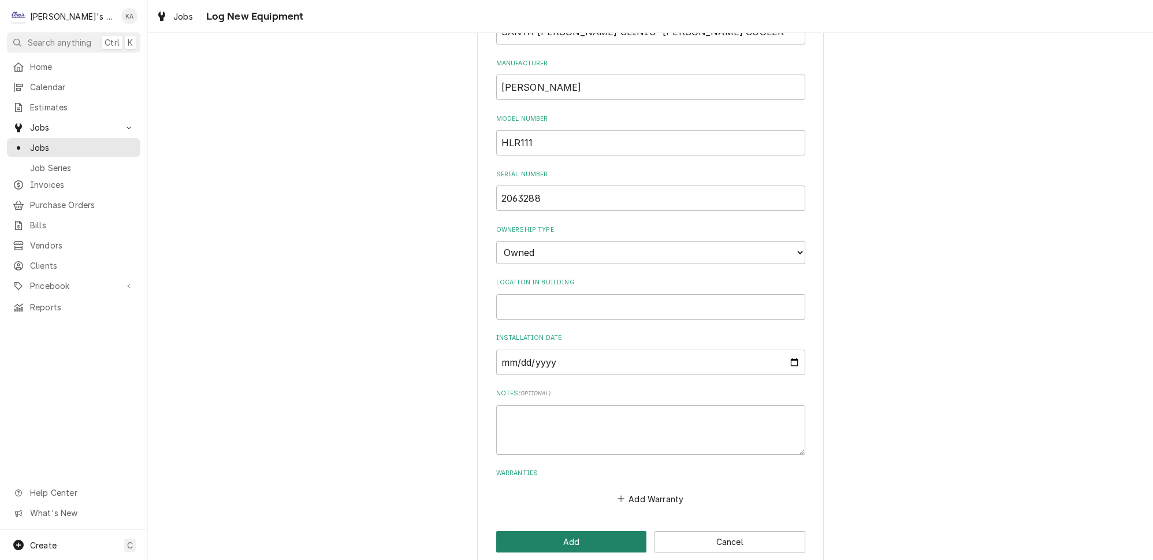
click at [579, 531] on button "Add" at bounding box center [571, 541] width 151 height 21
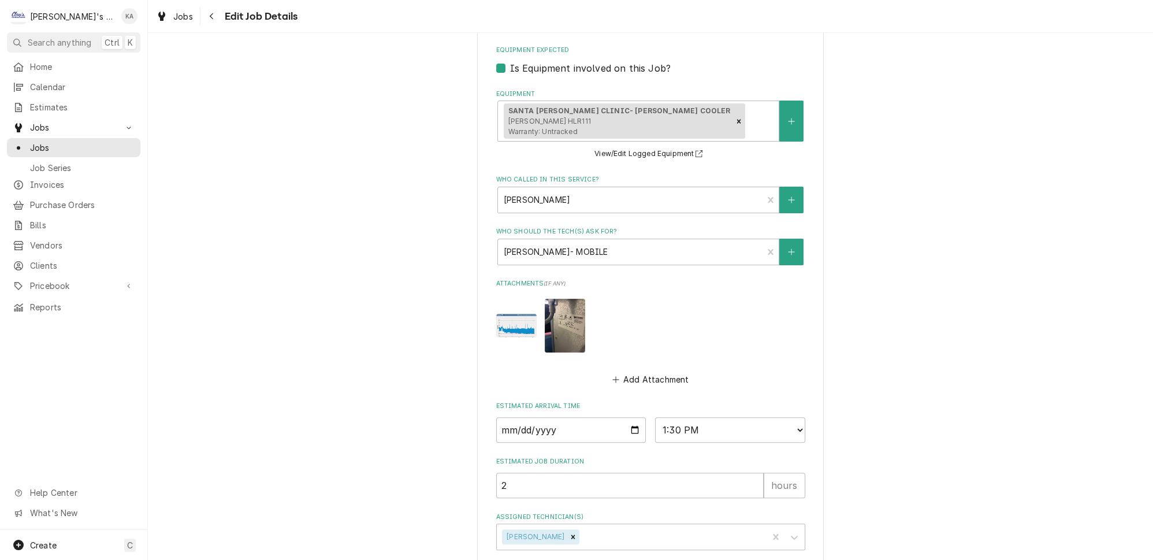
scroll to position [677, 0]
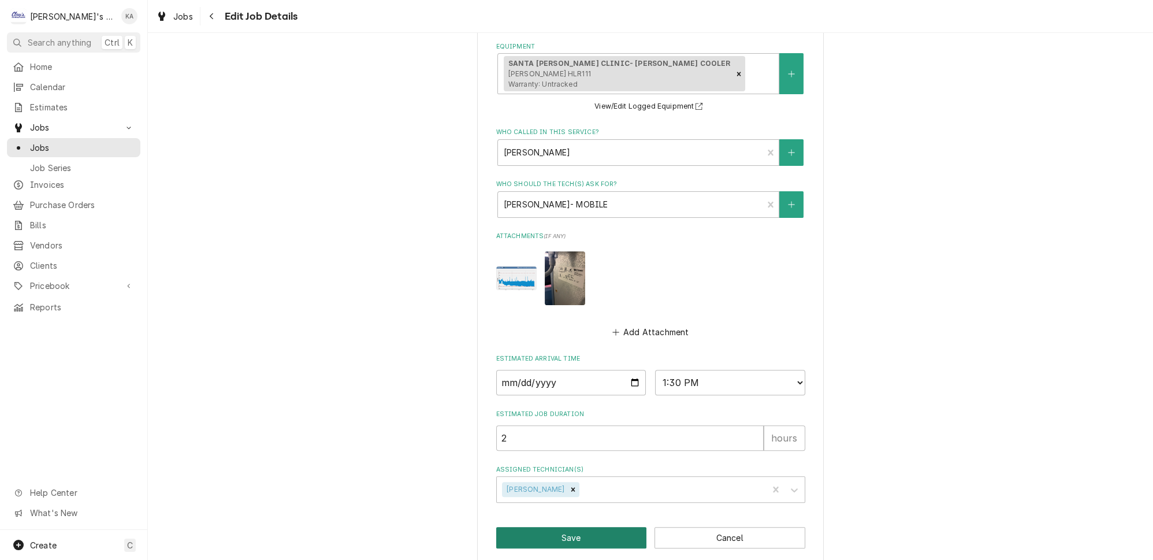
click at [563, 528] on button "Save" at bounding box center [571, 537] width 151 height 21
type textarea "x"
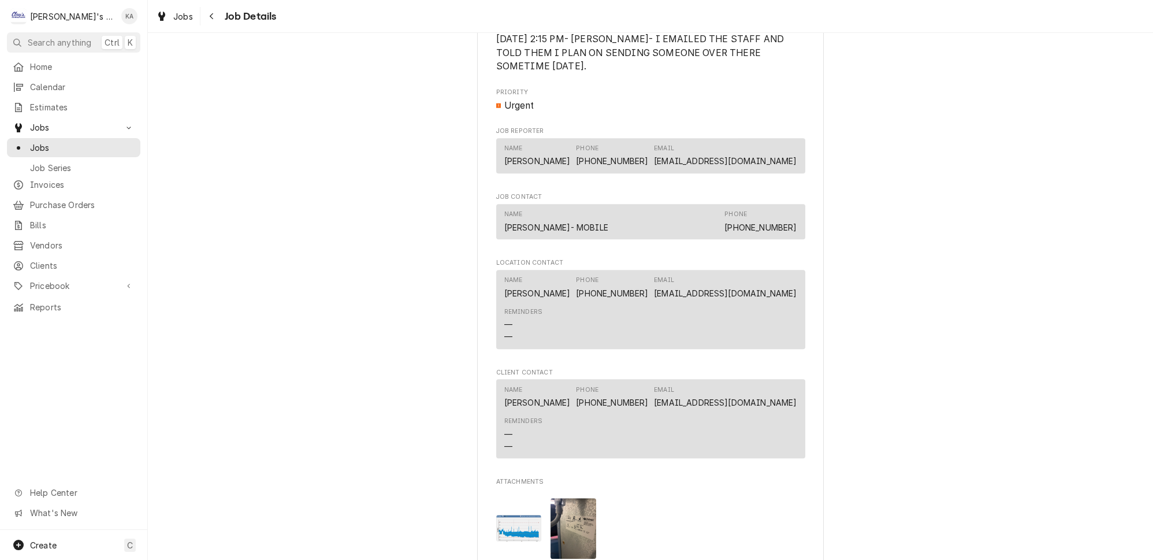
scroll to position [1365, 0]
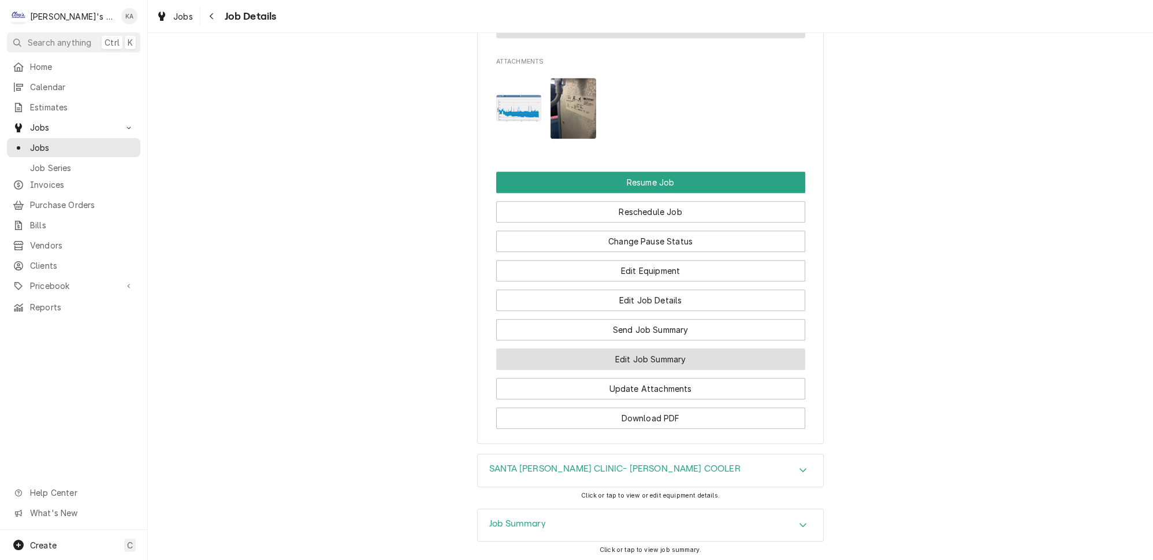
click at [607, 348] on button "Edit Job Summary" at bounding box center [650, 358] width 309 height 21
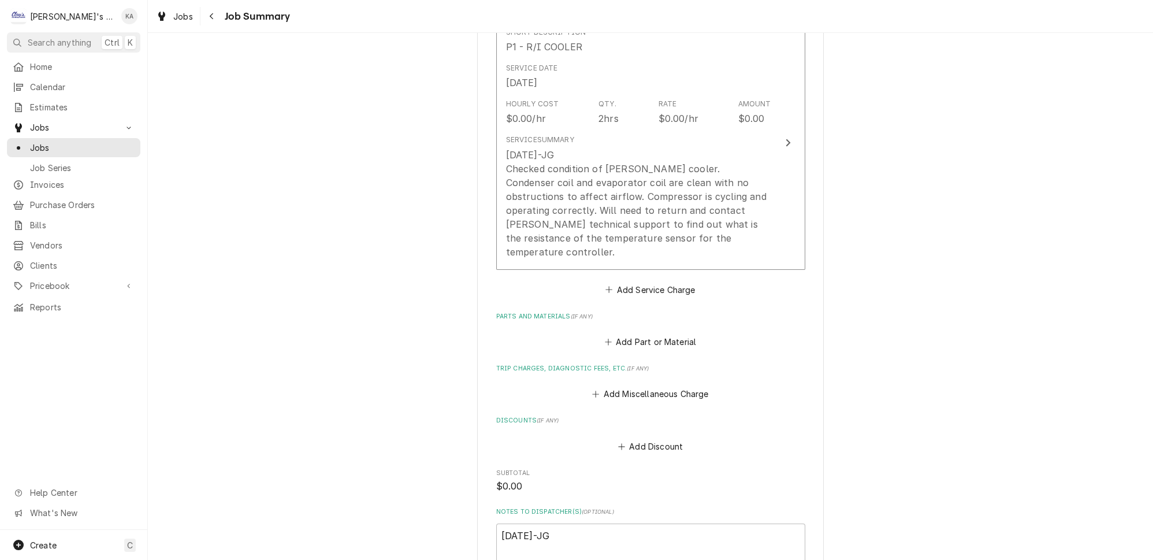
scroll to position [315, 0]
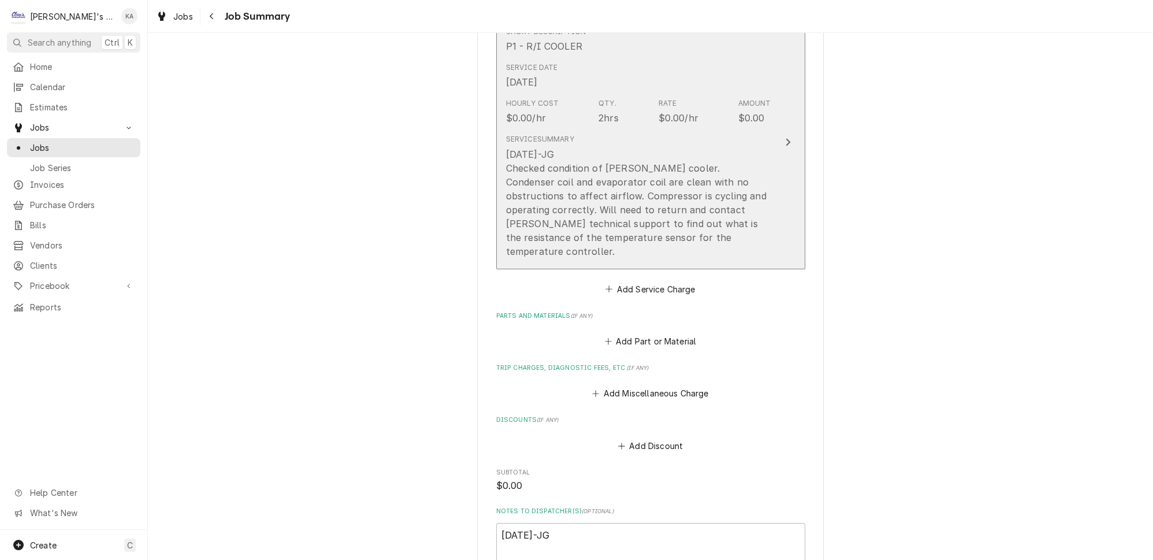
click at [759, 237] on button "Short Description P1 - R/I COOLER Service Date [DATE] Hourly Cost $0.00/hr Qty.…" at bounding box center [650, 143] width 309 height 254
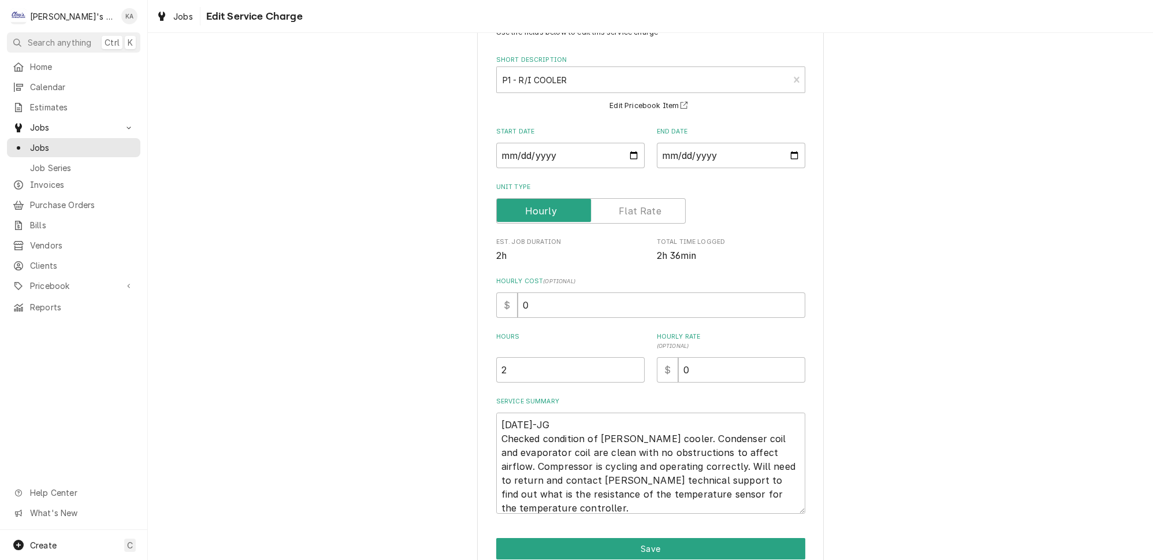
scroll to position [86, 0]
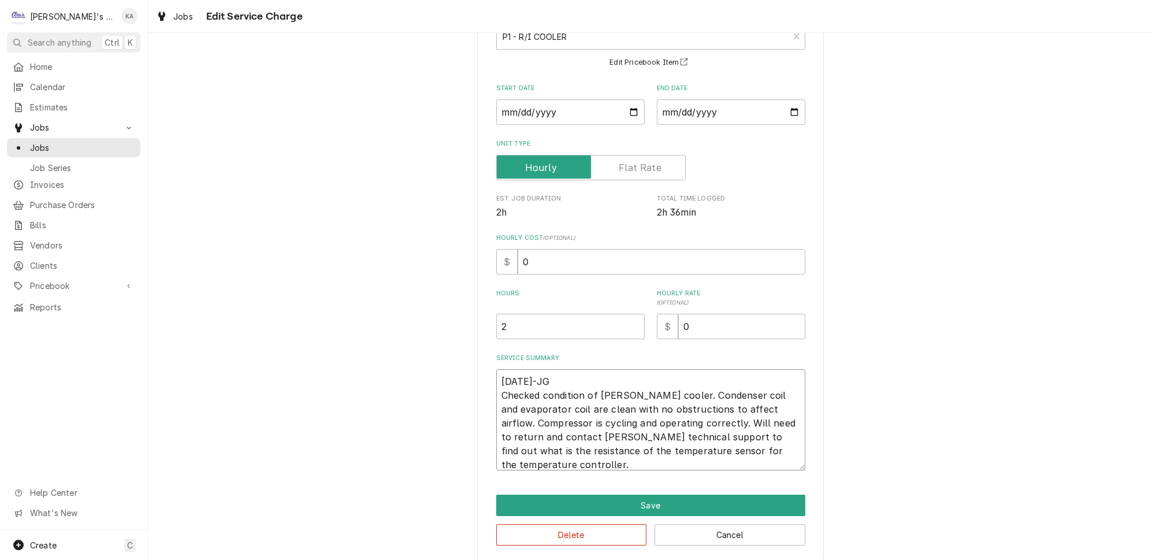
click at [507, 375] on textarea "[DATE]-JG Checked condition of [PERSON_NAME] cooler. Condenser coil and evapora…" at bounding box center [650, 419] width 309 height 101
type textarea "x"
type textarea "[DATE]-JG Checked condition of [PERSON_NAME] cooler. Condenser coil and evapora…"
type textarea "x"
type textarea "[DATE]-JG Checked condition of [PERSON_NAME] cooler. Condenser coil and evapora…"
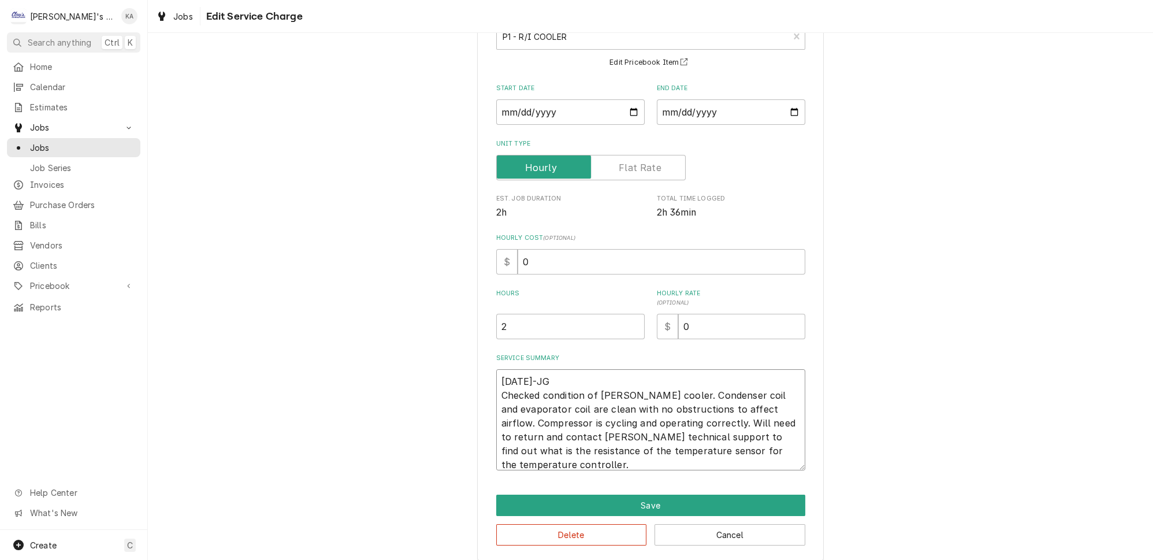
type textarea "x"
type textarea "9/5/225-JG Checked condition of [PERSON_NAME] cooler. Condenser coil and evapor…"
type textarea "x"
type textarea "[DATE]-JG Checked condition of [PERSON_NAME] cooler. Condenser coil and evapora…"
type textarea "x"
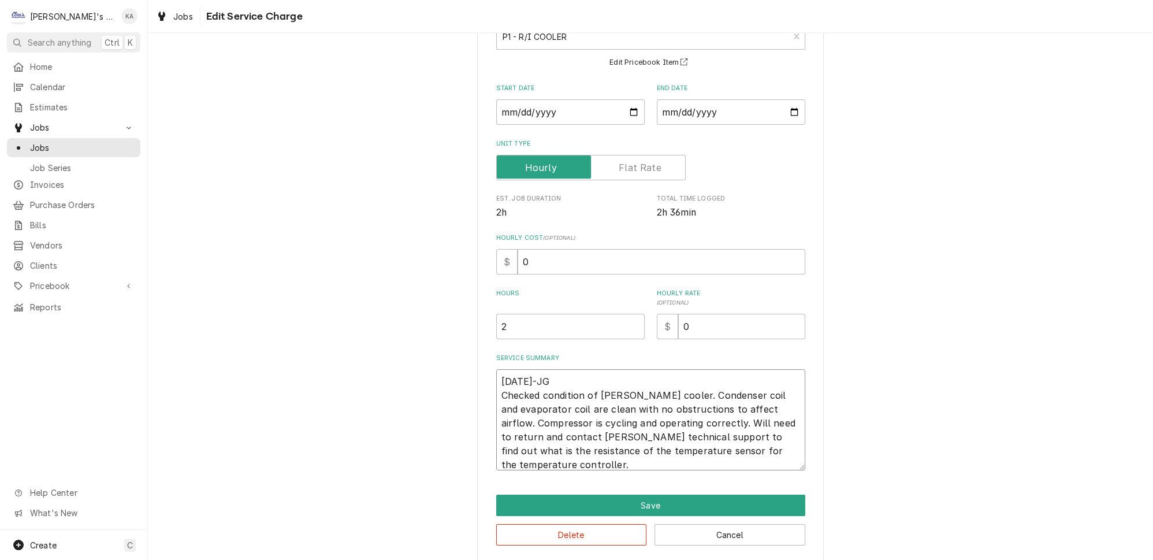
type textarea "9/5/2025JG Checked condition of [PERSON_NAME] cooler. Condenser coil and evapor…"
type textarea "x"
type textarea "[DATE] JG Checked condition of [PERSON_NAME] cooler. Condenser coil and evapora…"
click at [520, 255] on input "0" at bounding box center [662, 261] width 288 height 25
type textarea "x"
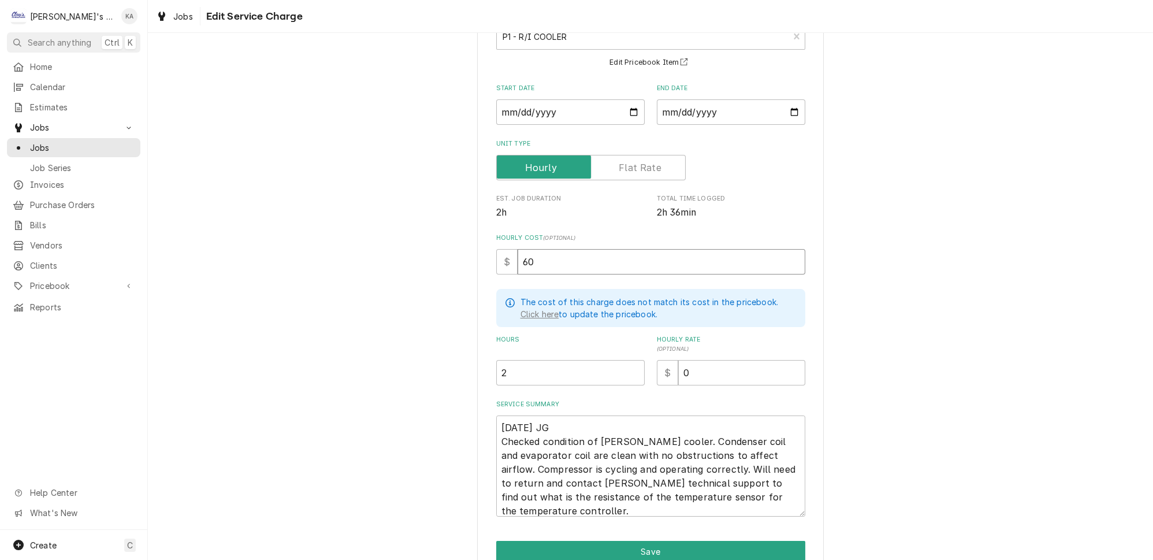
type input "60"
drag, startPoint x: 680, startPoint y: 365, endPoint x: 663, endPoint y: 365, distance: 17.3
click at [663, 365] on div "$ 0" at bounding box center [731, 372] width 148 height 25
type textarea "x"
type input "1"
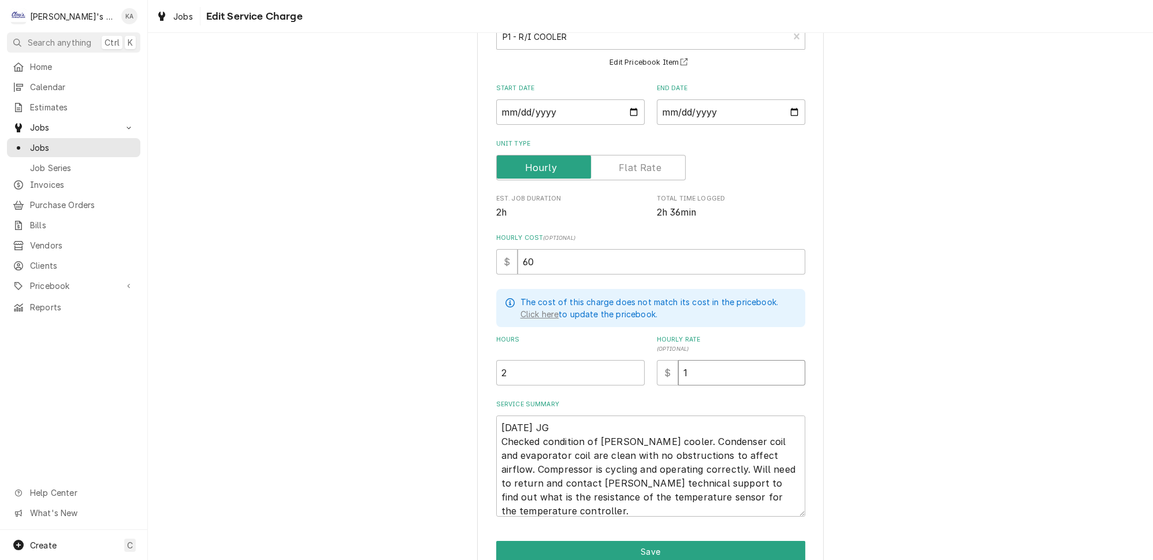
type textarea "x"
type input "12"
type textarea "x"
type input "126"
click at [571, 498] on textarea "[DATE] JG Checked condition of [PERSON_NAME] cooler. Condenser coil and evapora…" at bounding box center [650, 465] width 309 height 101
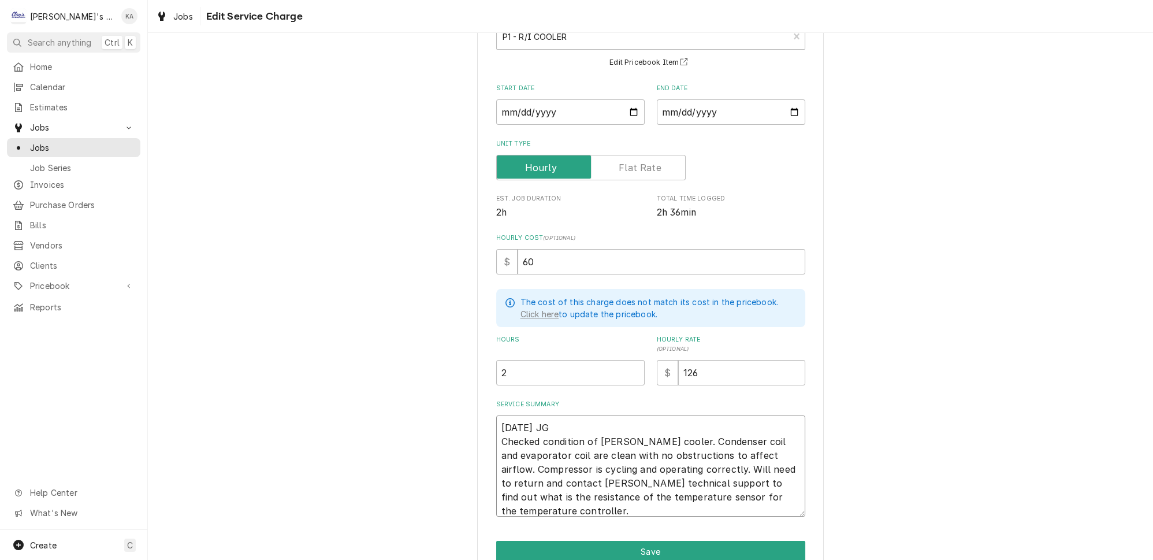
type textarea "x"
type textarea "[DATE] JG Checked condition of [PERSON_NAME] cooler. Condenser coil and evapora…"
type textarea "x"
type textarea "[DATE] JG Checked condition of [PERSON_NAME] cooler. Condenser coil and evapora…"
type textarea "x"
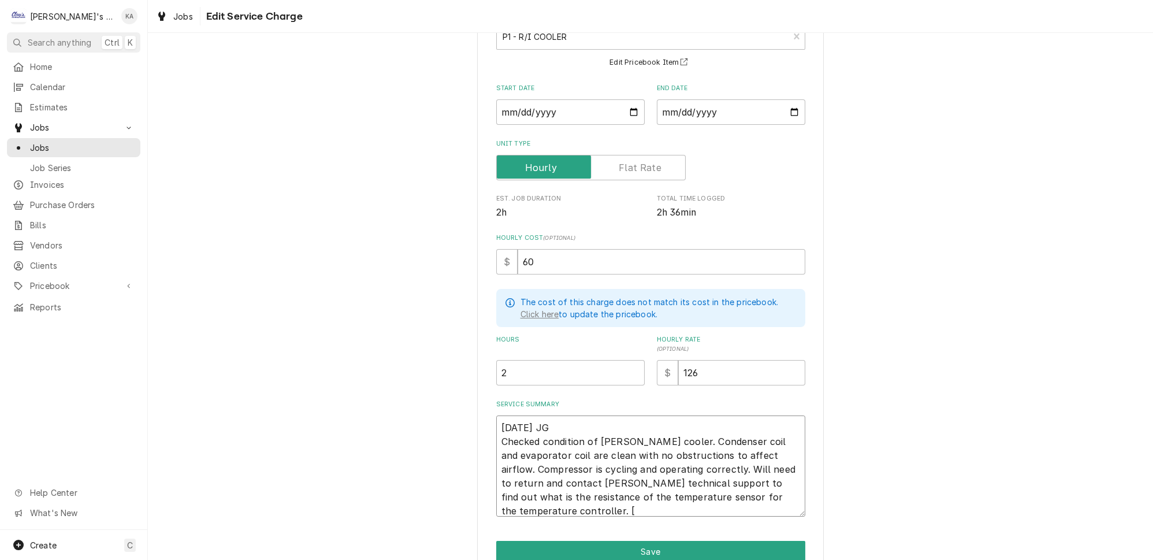
type textarea "[DATE] JG Checked condition of [PERSON_NAME] cooler. Condenser coil and evapora…"
type textarea "x"
type textarea "[DATE] JG Checked condition of [PERSON_NAME] cooler. Condenser coil and evapora…"
type textarea "x"
type textarea "[DATE] JG Checked condition of [PERSON_NAME] cooler. Condenser coil and evapora…"
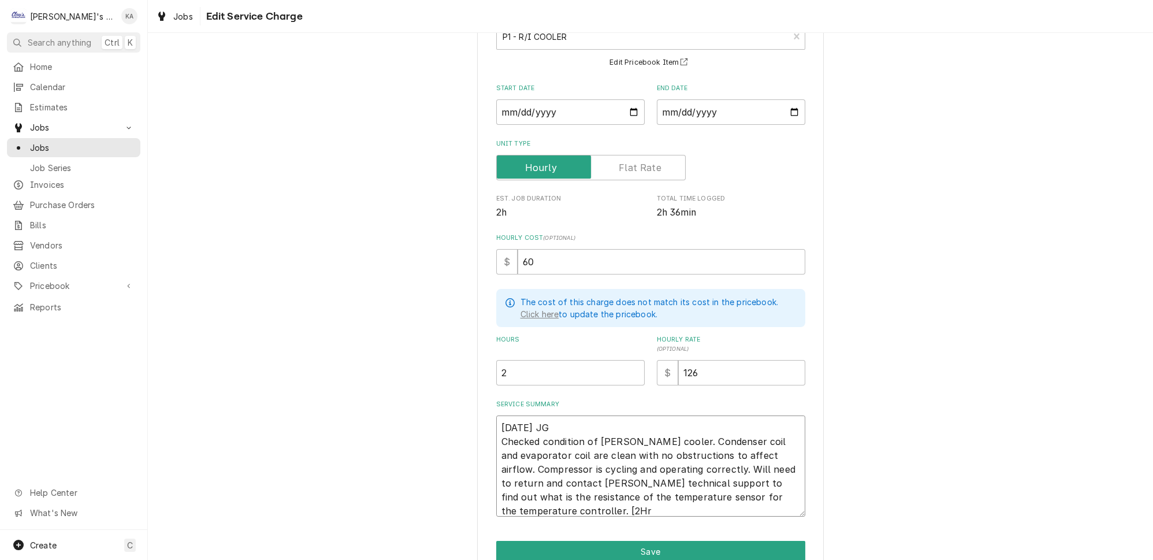
type textarea "x"
type textarea "[DATE] JG Checked condition of [PERSON_NAME] cooler. Condenser coil and evapora…"
type textarea "x"
type textarea "[DATE] JG Checked condition of [PERSON_NAME] cooler. Condenser coil and evapora…"
type textarea "x"
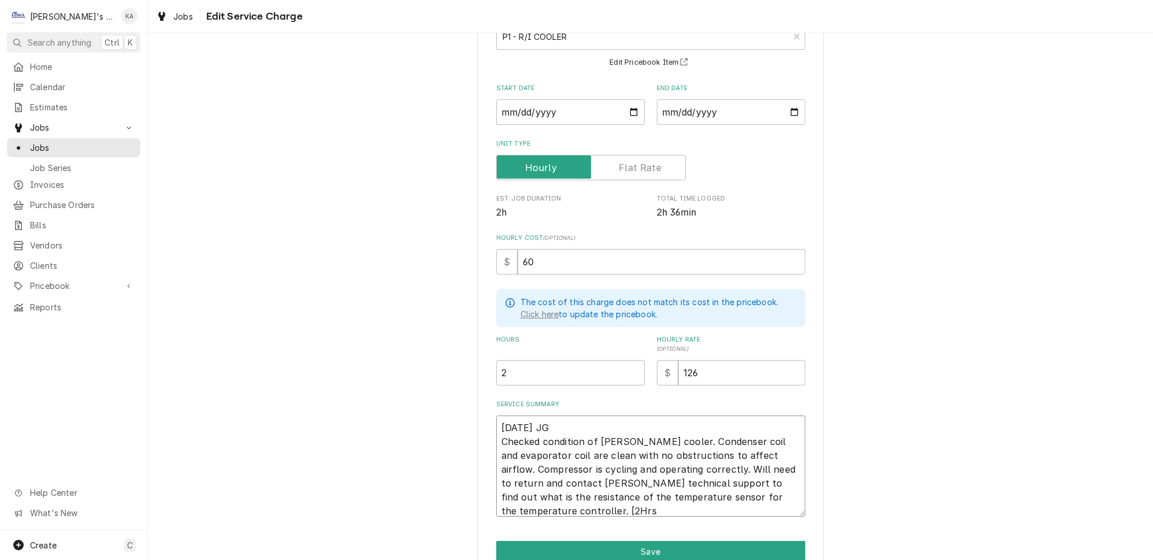
type textarea "[DATE] JG Checked condition of [PERSON_NAME] cooler. Condenser coil and evapora…"
type textarea "x"
type textarea "[DATE] JG Checked condition of [PERSON_NAME] cooler. Condenser coil and evapora…"
type textarea "x"
type textarea "[DATE] JG Checked condition of [PERSON_NAME] cooler. Condenser coil and evapora…"
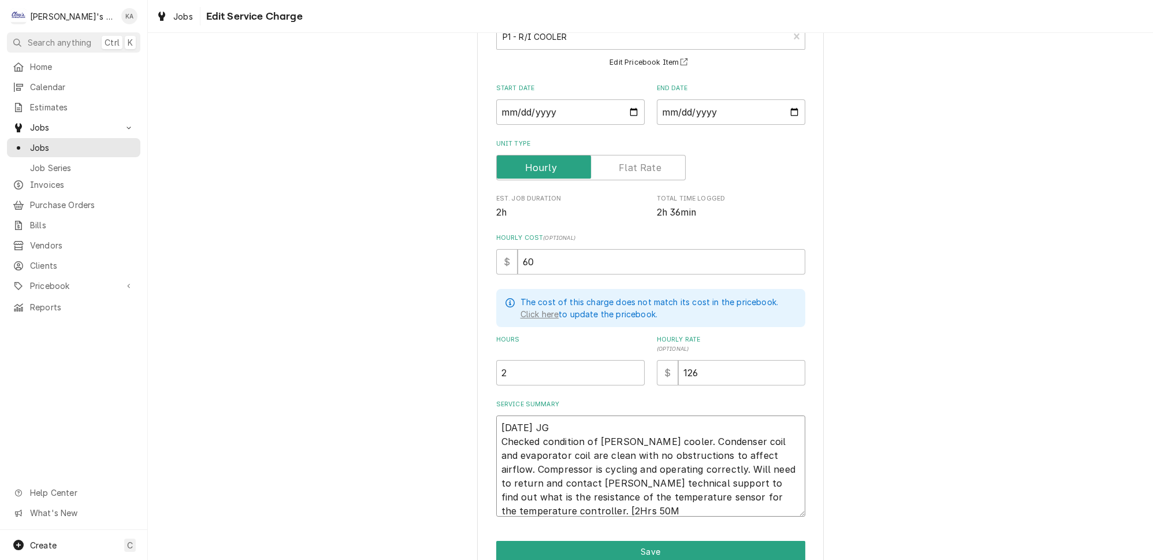
type textarea "x"
type textarea "[DATE] JG Checked condition of [PERSON_NAME] cooler. Condenser coil and evapora…"
type textarea "x"
type textarea "[DATE] JG Checked condition of [PERSON_NAME] cooler. Condenser coil and evapora…"
type textarea "x"
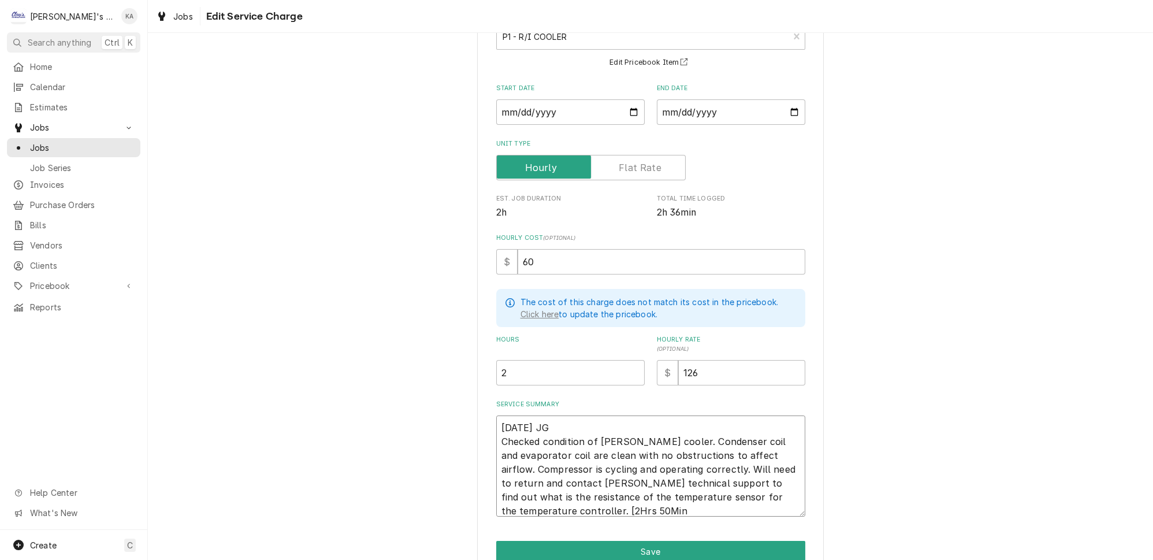
type textarea "[DATE] JG Checked condition of [PERSON_NAME] cooler. Condenser coil and evapora…"
type textarea "x"
type textarea "[DATE] JG Checked condition of [PERSON_NAME] cooler. Condenser coil and evapora…"
click at [653, 544] on button "Save" at bounding box center [650, 551] width 309 height 21
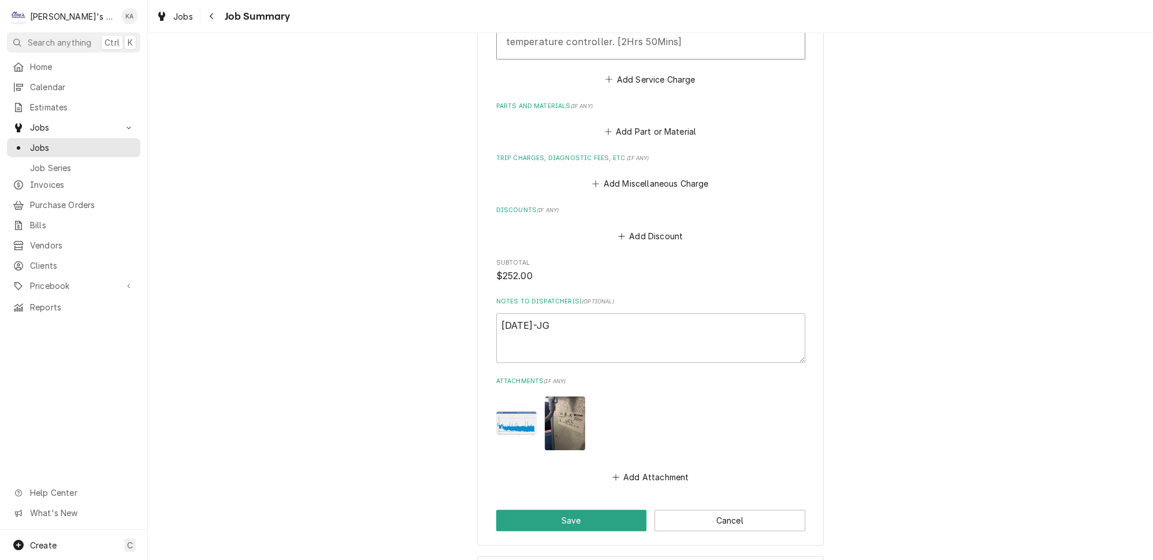
scroll to position [525, 0]
click at [507, 313] on textarea "09/05/25-JG" at bounding box center [650, 338] width 309 height 50
type textarea "x"
type textarea "9/05/25-JG"
type textarea "x"
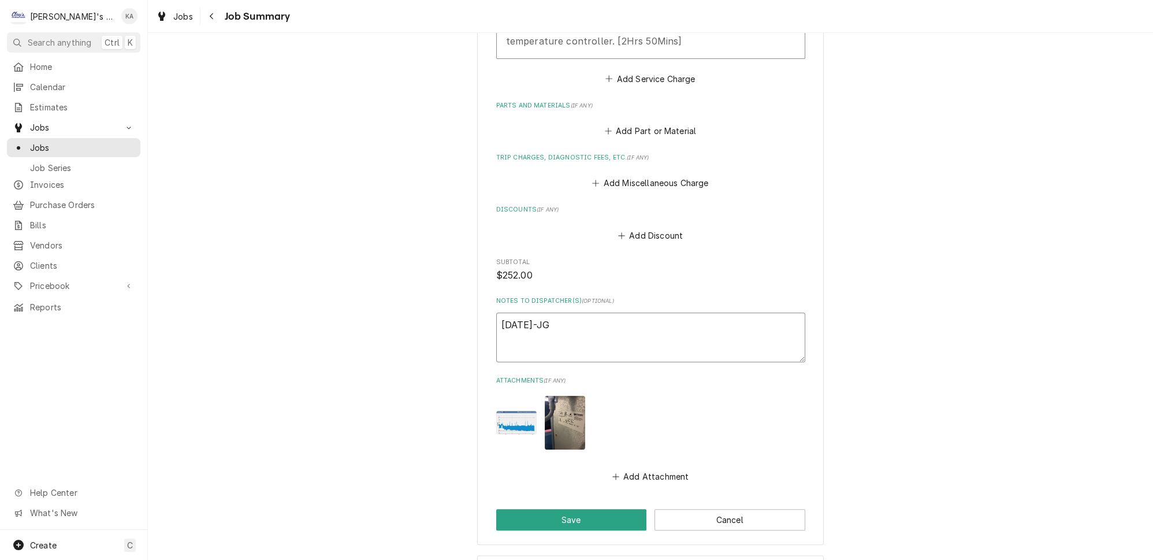
type textarea "9/5/25-JG"
type textarea "x"
type textarea "9/5/225-JG"
type textarea "x"
type textarea "9/5/2025-JG"
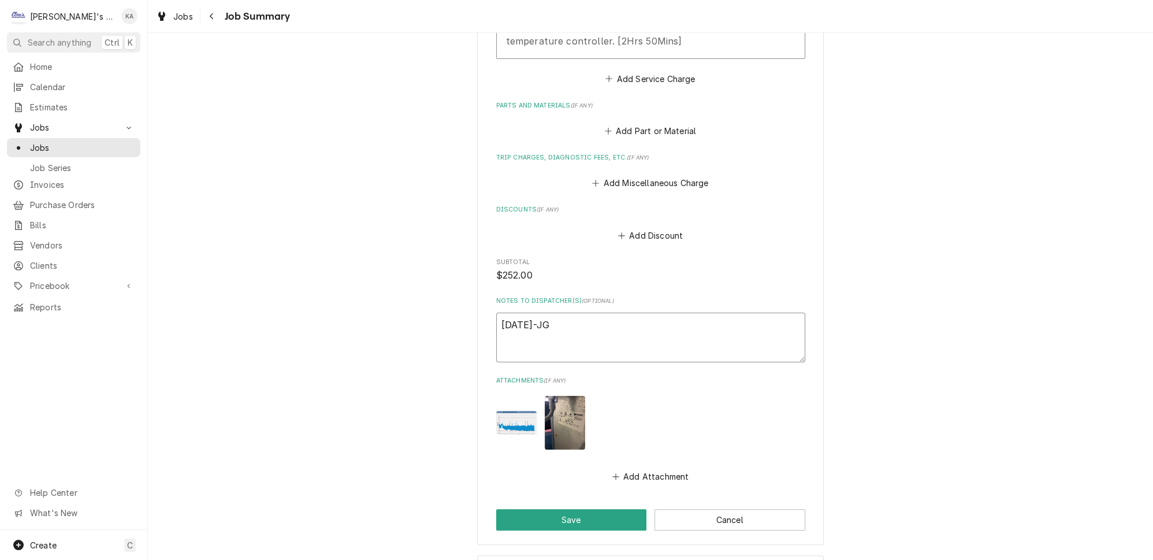
type textarea "x"
type textarea "9/5/2025JG"
type textarea "x"
type textarea "9/5/2025 JG"
click at [568, 313] on textarea "9/5/2025 JG" at bounding box center [650, 338] width 309 height 50
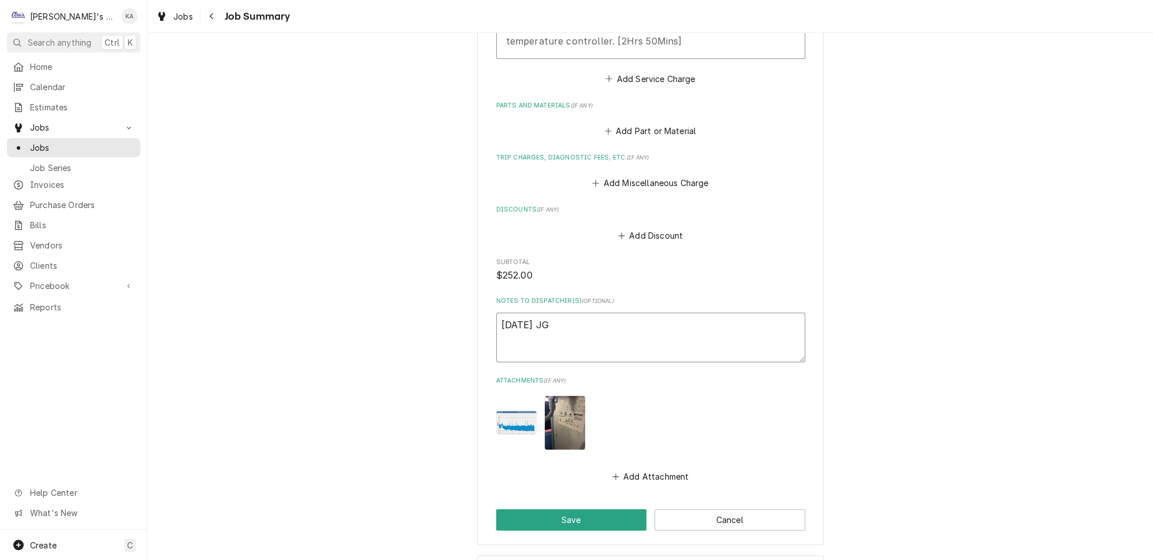
type textarea "x"
type textarea "9/5/2025 JG"
type textarea "x"
type textarea "9/5/2025 JG 1"
type textarea "x"
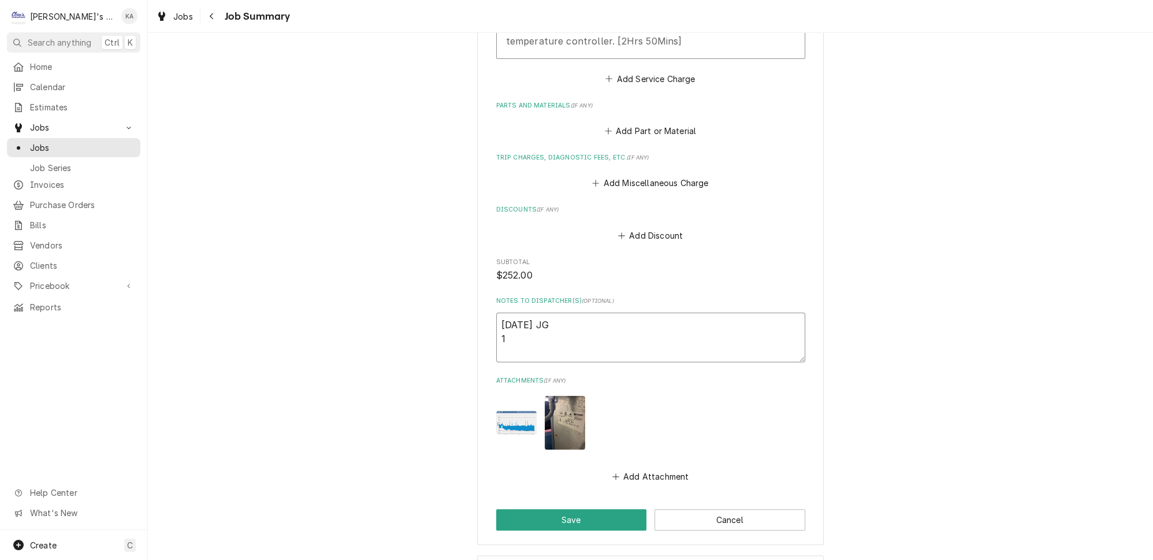
type textarea "9/5/2025 JG 1:"
type textarea "x"
type textarea "9/5/2025 JG 1:1"
type textarea "x"
type textarea "9/5/2025 JG 1:10"
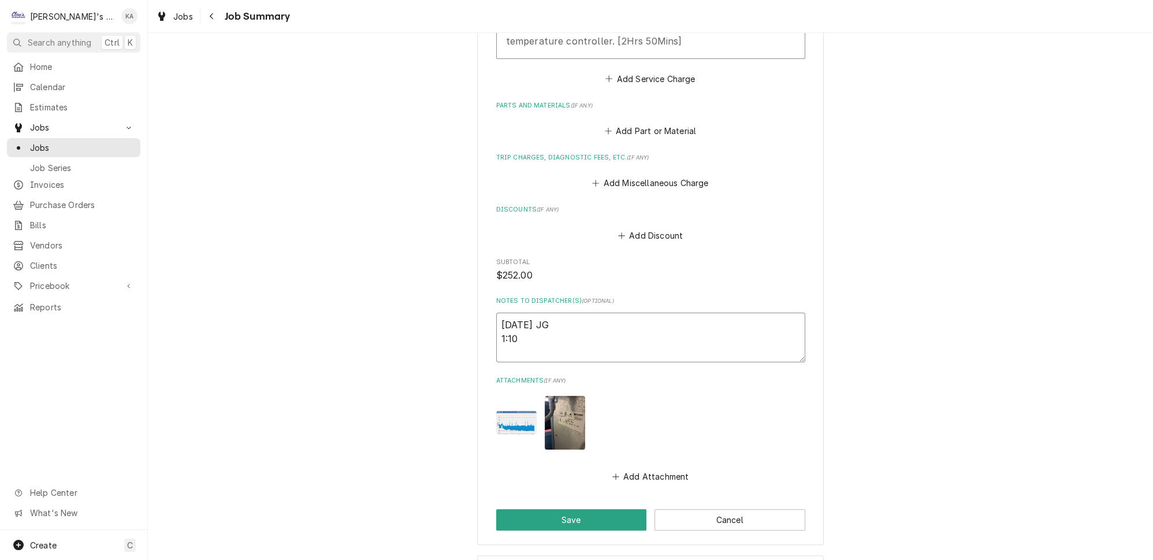
type textarea "x"
type textarea "9/5/2025 JG 1:10-"
type textarea "x"
type textarea "9/5/2025 JG 1:10-4"
type textarea "x"
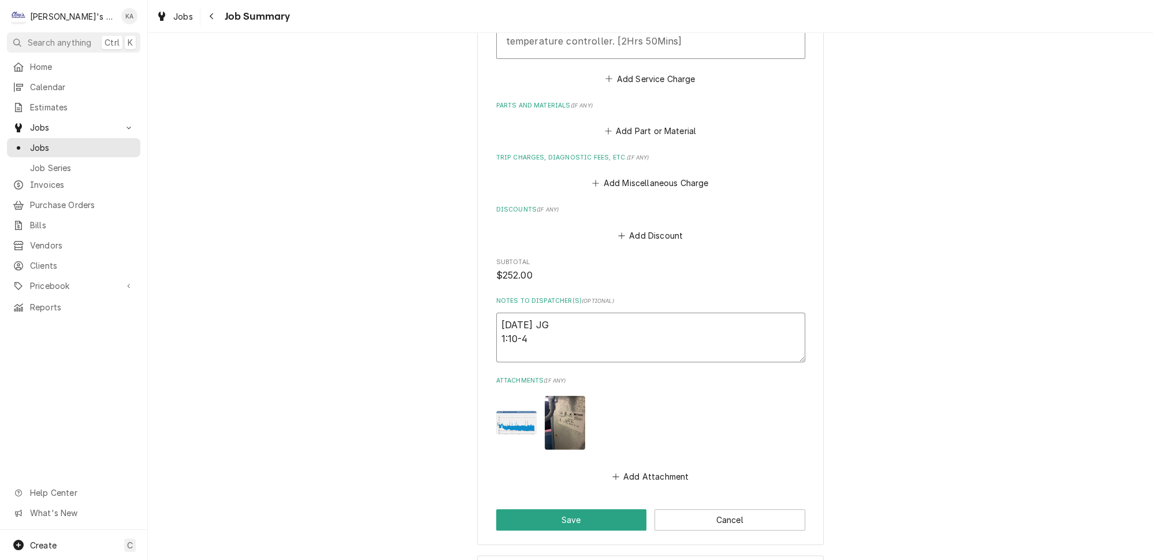
type textarea "9/5/2025 JG 1:10-4:"
type textarea "x"
type textarea "9/5/2025 JG 1:10-4:0"
type textarea "x"
type textarea "9/5/2025 JG 1:10-4:00"
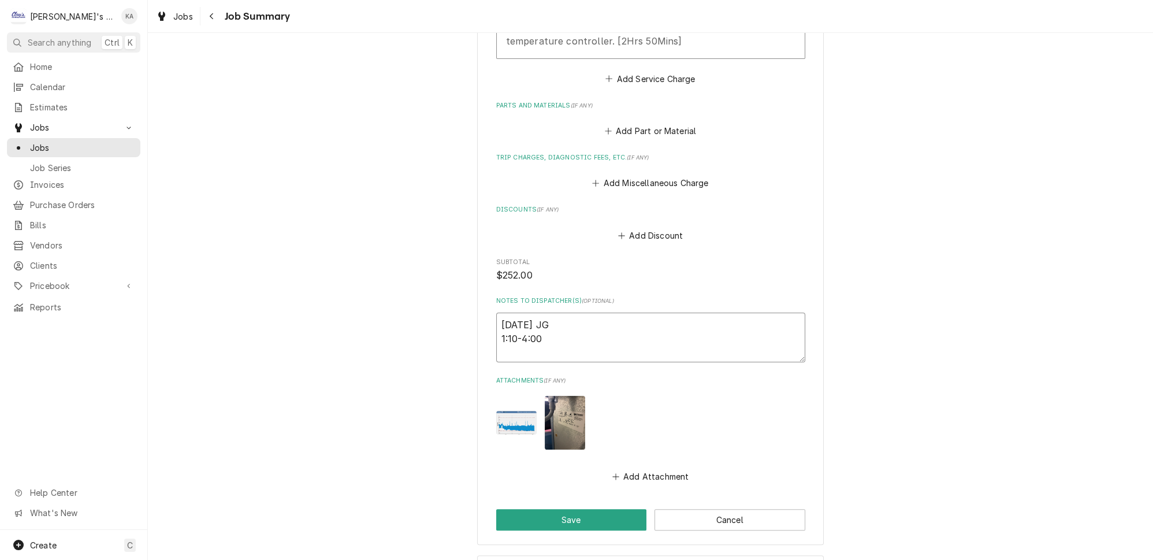
type textarea "x"
type textarea "9/5/2025 JG 1:10-4:00"
type textarea "x"
type textarea "9/5/2025 JG 1:10-4:00 2"
type textarea "x"
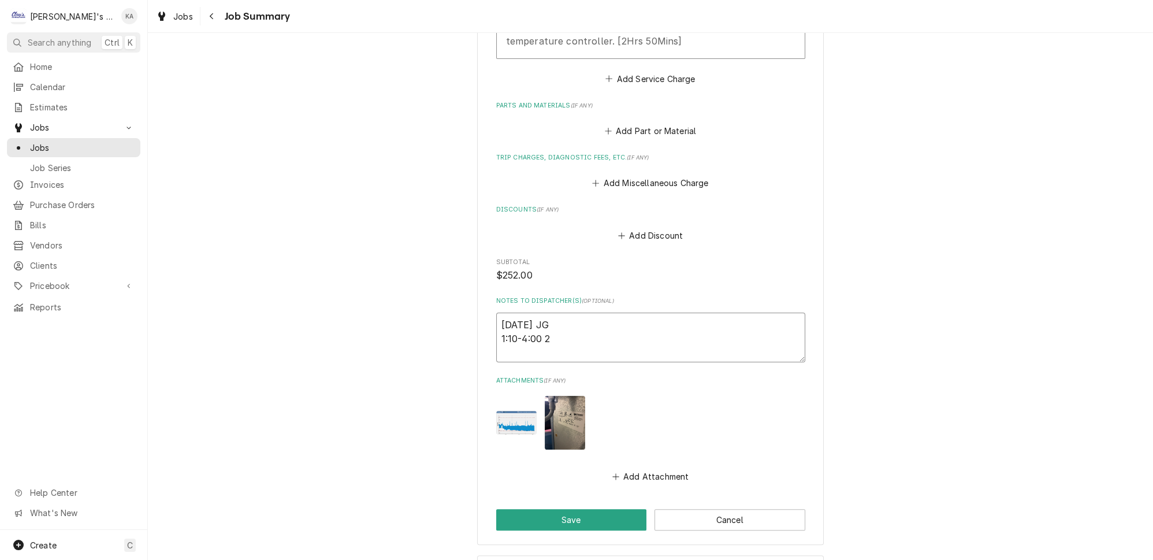
type textarea "9/5/2025 JG 1:10-4:00 2"
type textarea "x"
type textarea "9/5/2025 JG 1:10-4:00 2 H"
type textarea "x"
type textarea "9/5/2025 JG 1:10-4:00 2 HR"
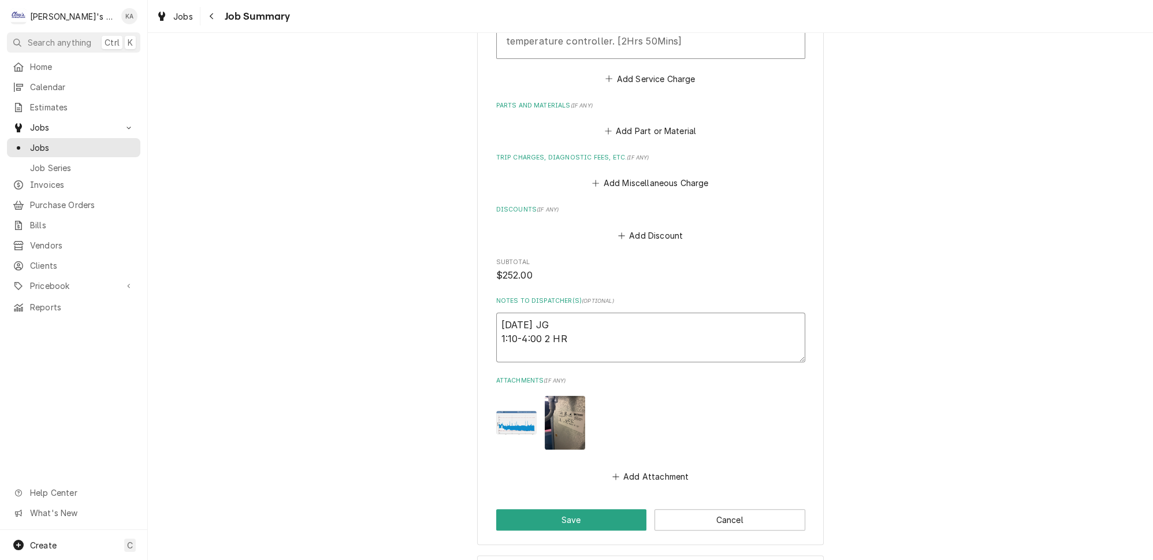
type textarea "x"
type textarea "9/5/2025 JG 1:10-4:00 2 HRS"
type textarea "x"
type textarea "9/5/2025 JG 1:10-4:00 2 HRS"
type textarea "x"
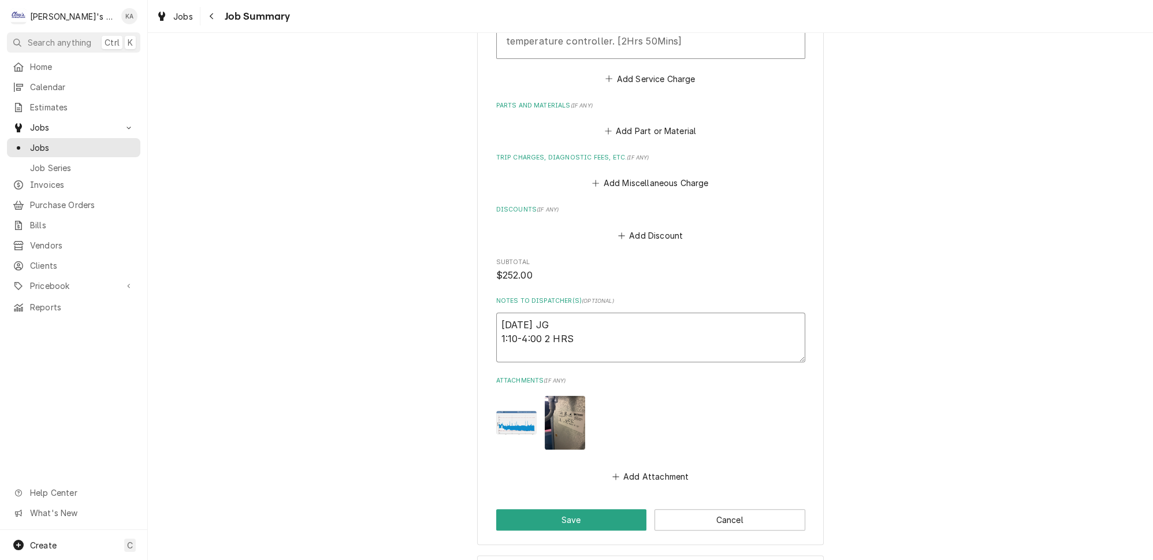
type textarea "9/5/2025 JG 1:10-4:00 2 HRS 5"
type textarea "x"
type textarea "9/5/2025 JG 1:10-4:00 2 HRS 50"
type textarea "x"
type textarea "9/5/2025 JG 1:10-4:00 2 HRS 50"
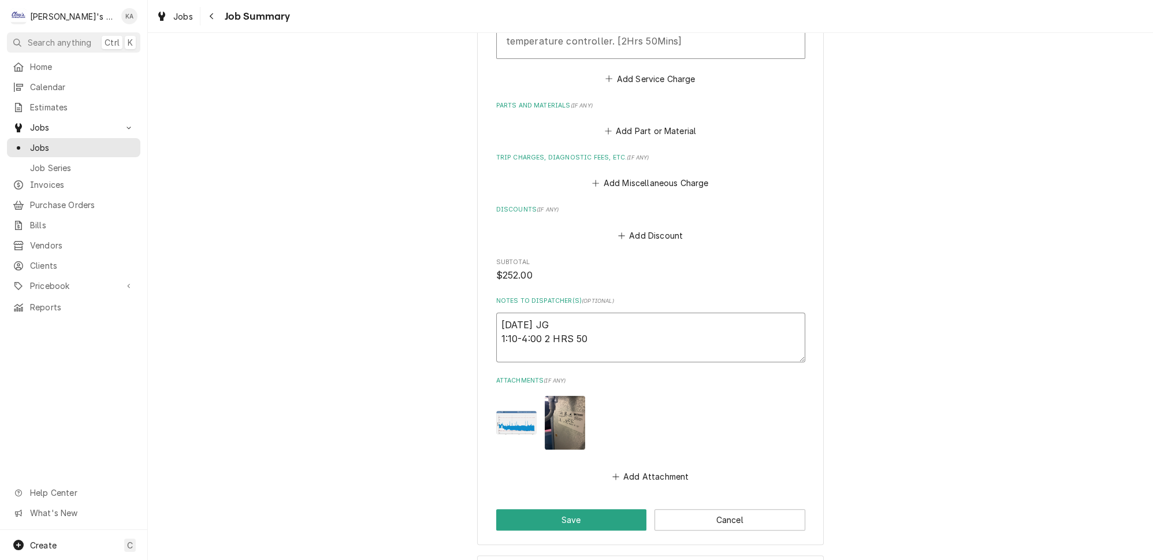
type textarea "x"
type textarea "9/5/2025 JG 1:10-4:00 2 HRS 50 M"
type textarea "x"
type textarea "9/5/2025 JG 1:10-4:00 2 HRS 50 MI"
type textarea "x"
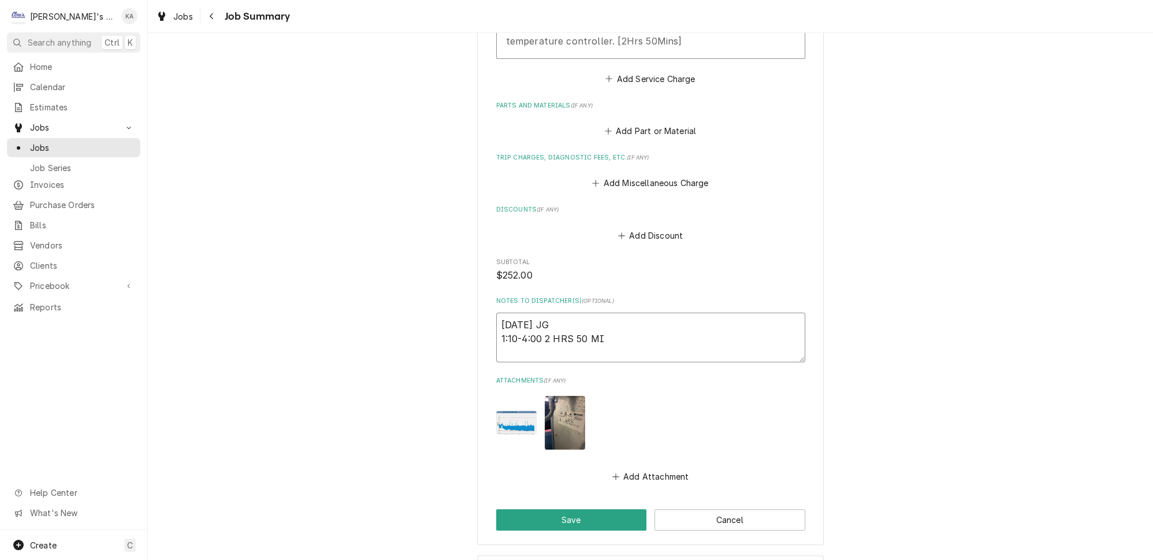
type textarea "9/5/2025 JG 1:10-4:00 2 HRS 50 MIN"
type textarea "x"
type textarea "9/5/2025 JG 1:10-4:00 2 HRS 50 MINS"
click at [574, 509] on button "Save" at bounding box center [571, 519] width 151 height 21
type textarea "x"
